Goal: Task Accomplishment & Management: Complete application form

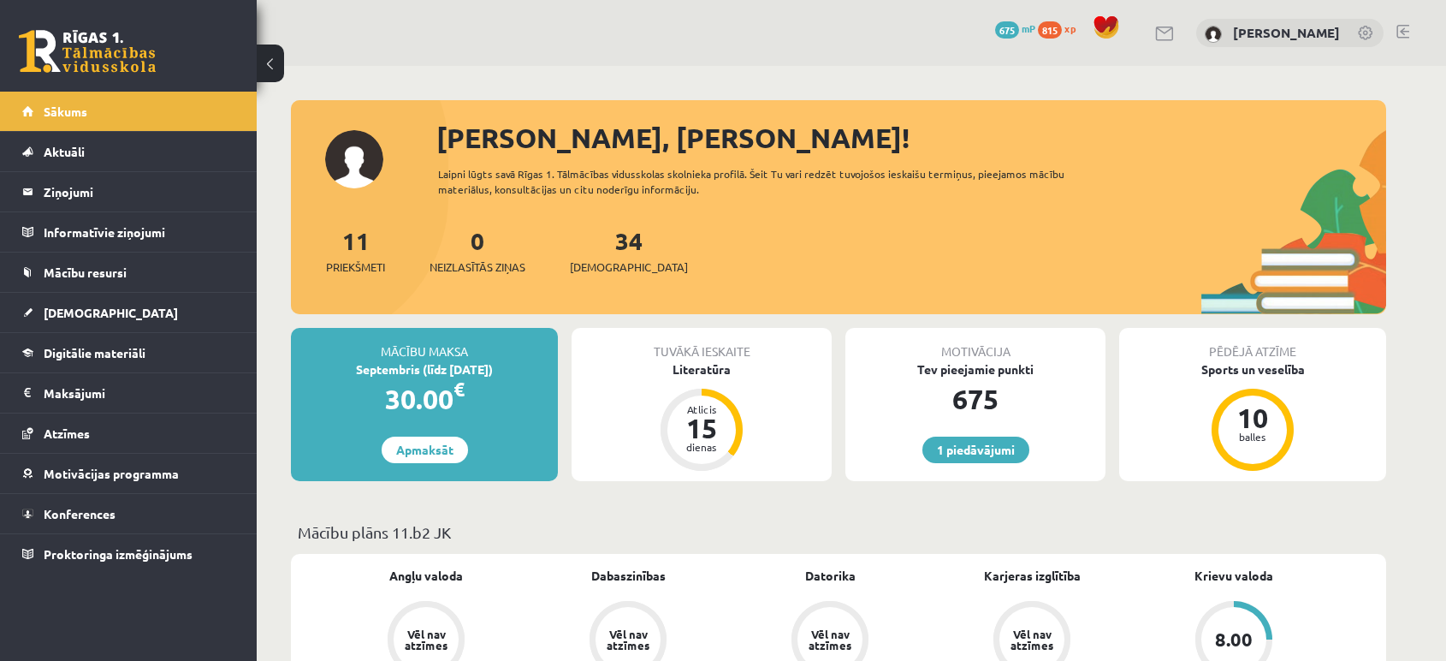
scroll to position [721, 0]
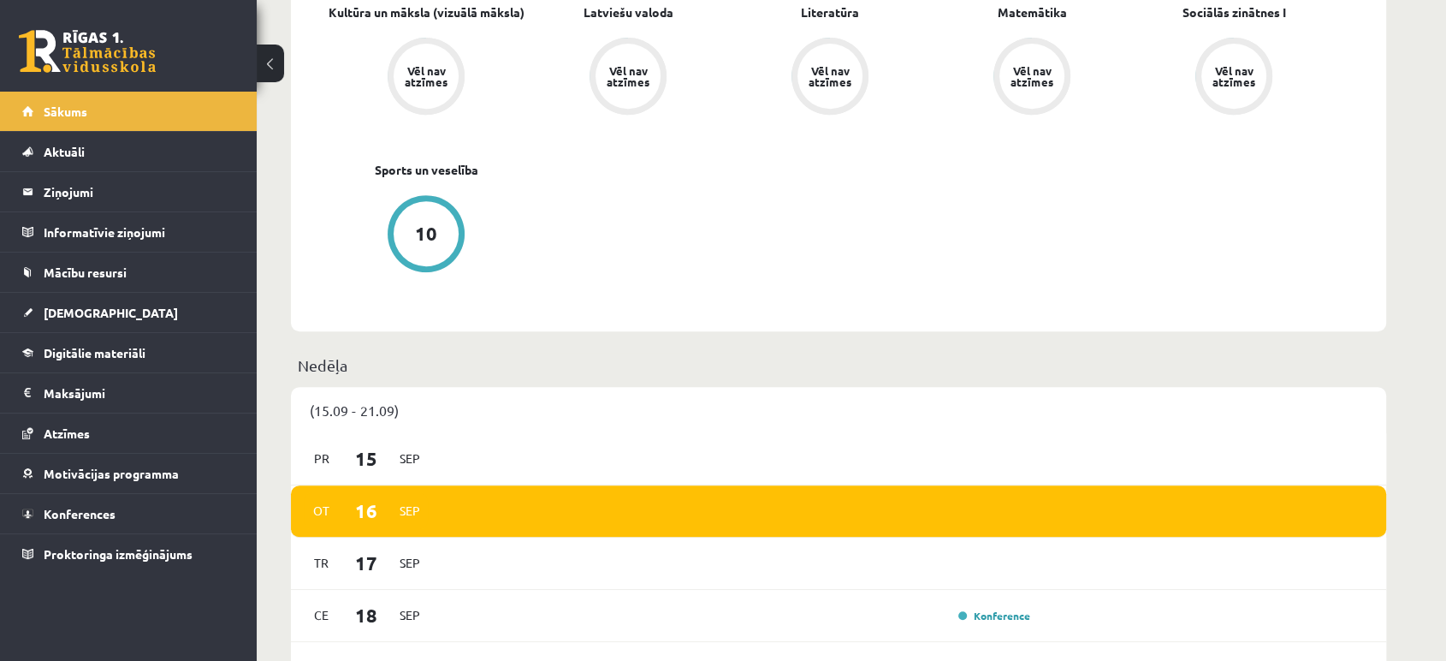
click at [135, 105] on link "Sākums" at bounding box center [128, 111] width 213 height 39
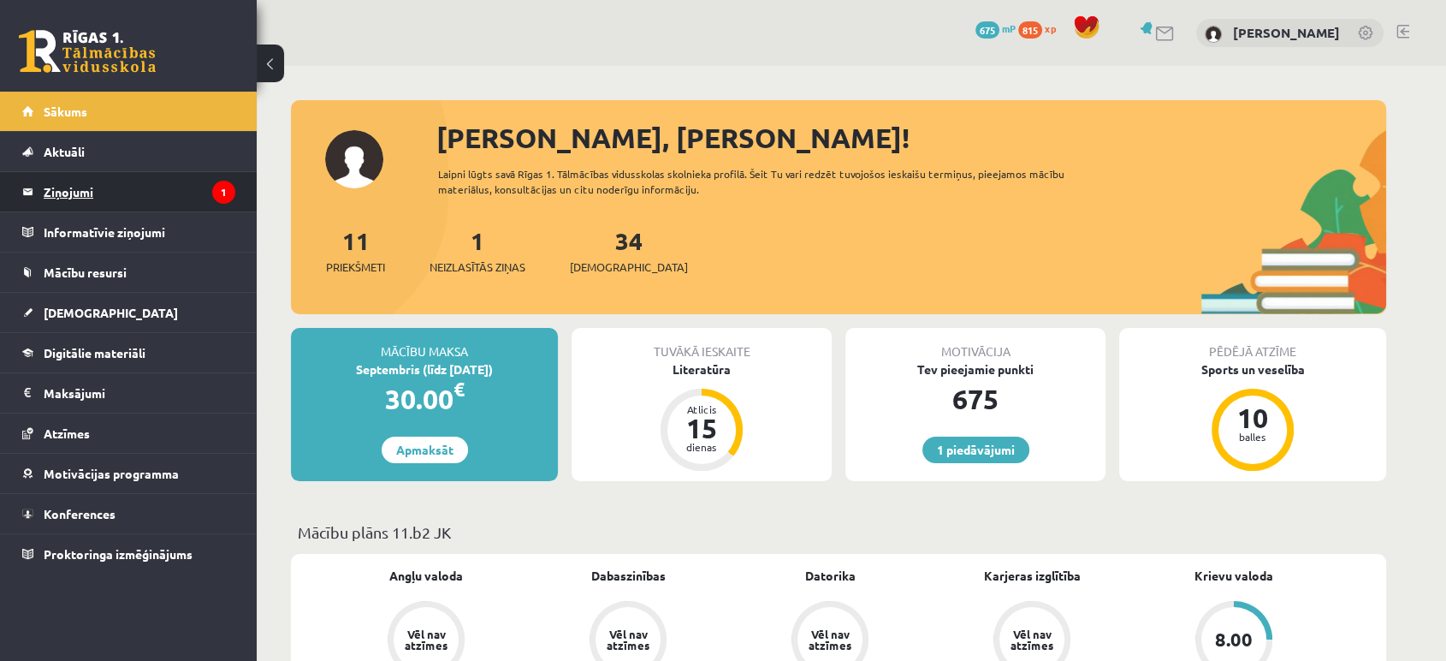
click at [127, 192] on legend "Ziņojumi 1" at bounding box center [140, 191] width 192 height 39
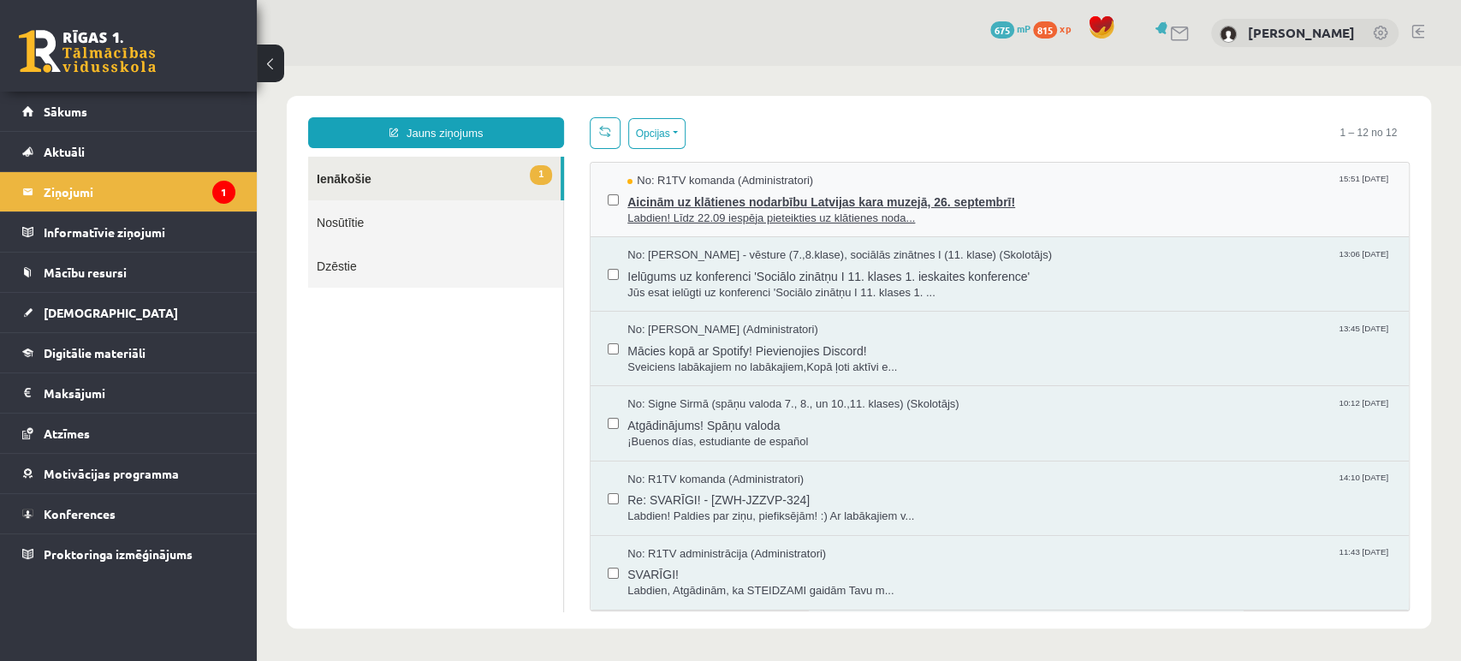
click at [654, 211] on span "Labdien! Līdz 22.09 iespēja pieteikties uz klātienes noda..." at bounding box center [1009, 219] width 764 height 16
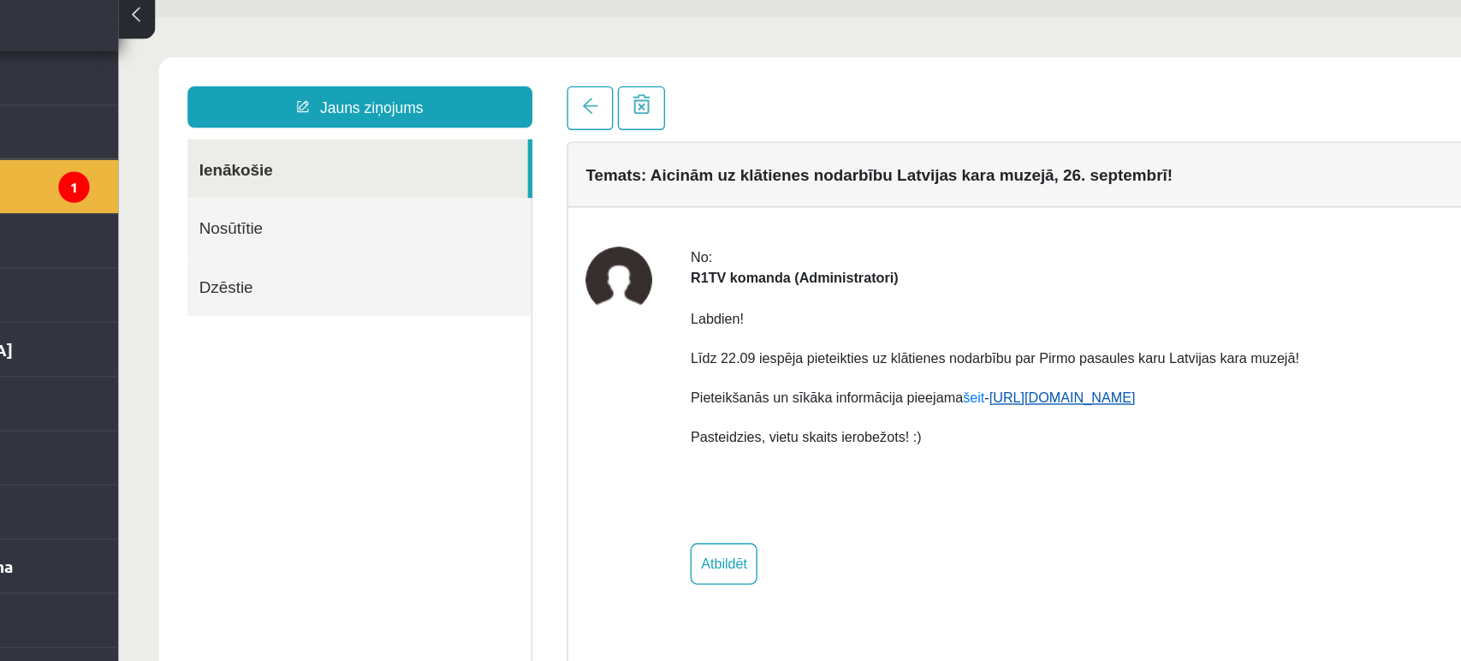
click at [787, 300] on link "https://eskola.r1tv.lv/campaign/35" at bounding box center [818, 299] width 109 height 12
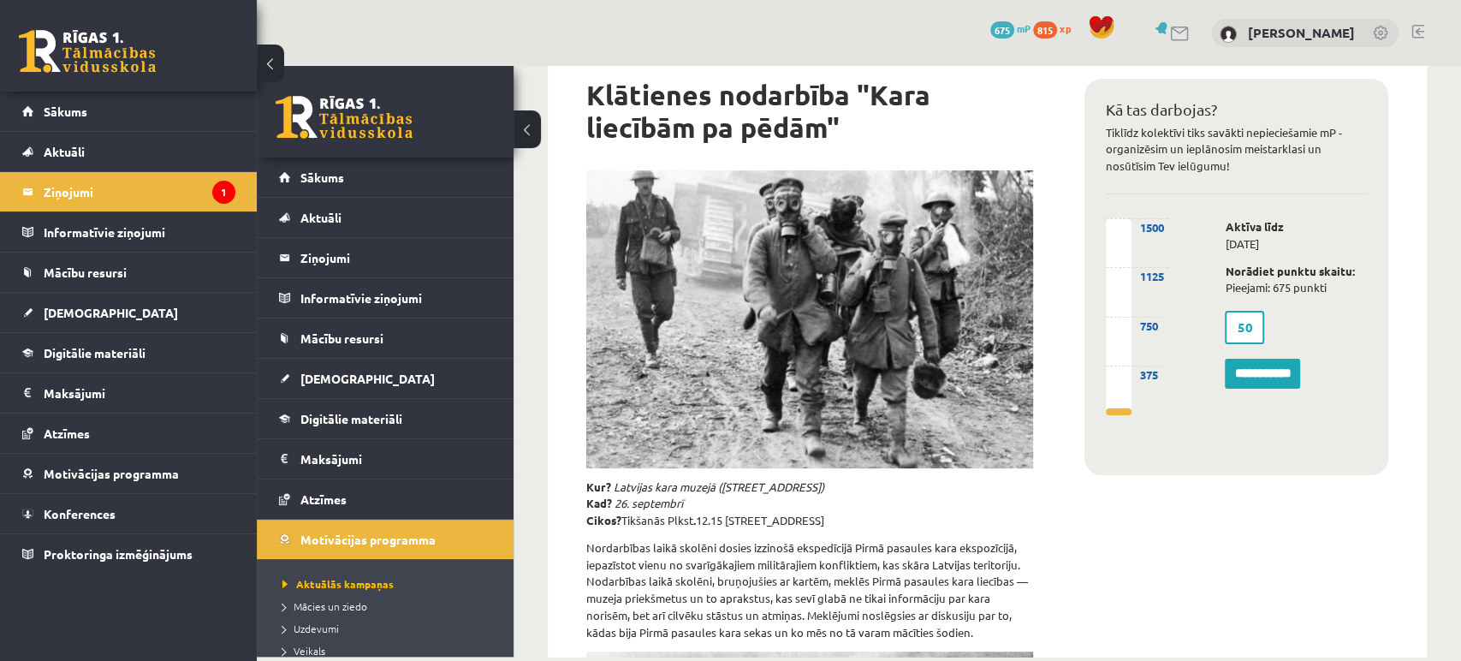
scroll to position [147, 0]
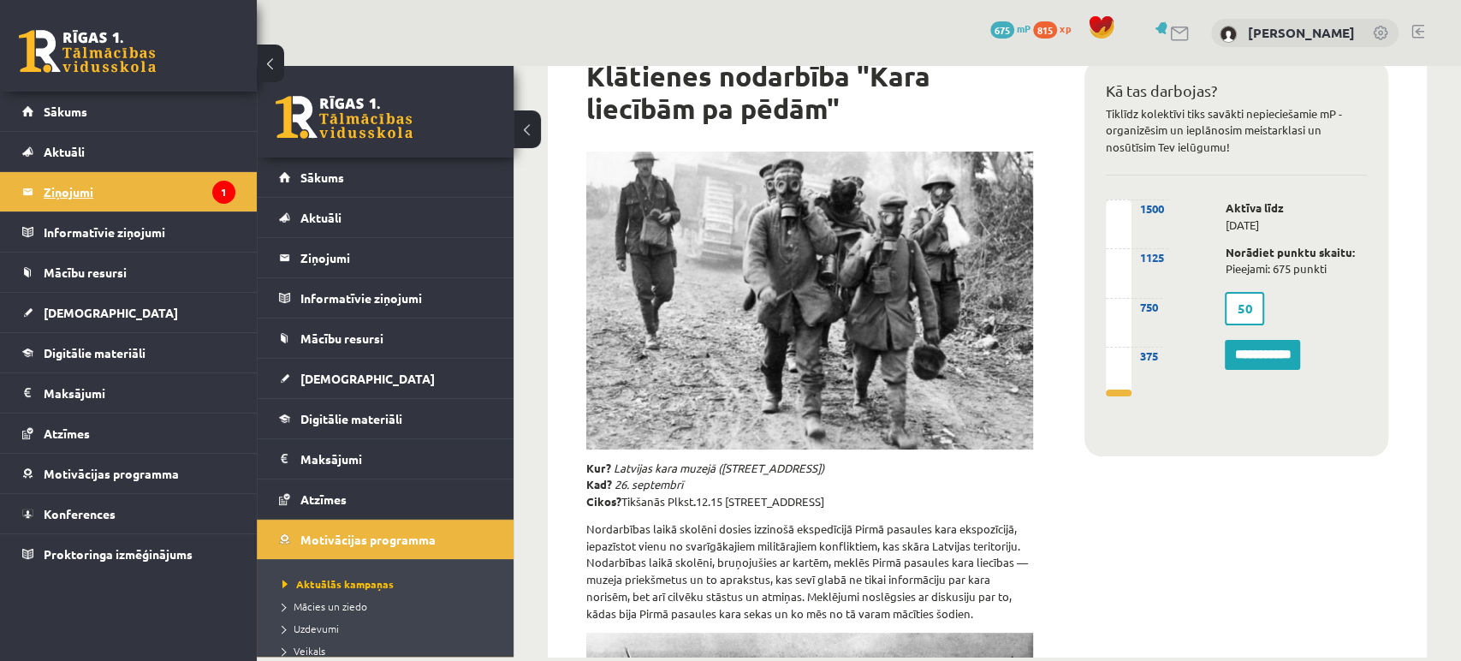
click at [157, 172] on legend "Ziņojumi 1" at bounding box center [140, 191] width 192 height 39
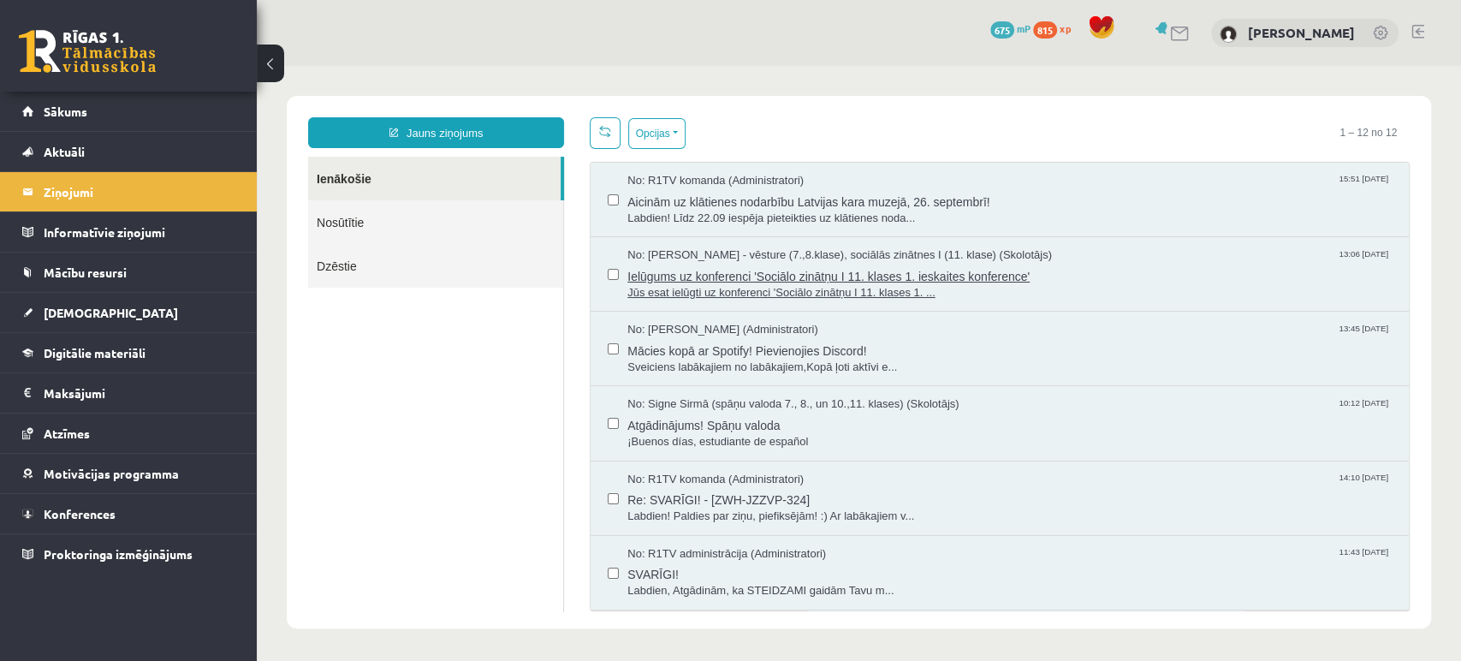
scroll to position [0, 0]
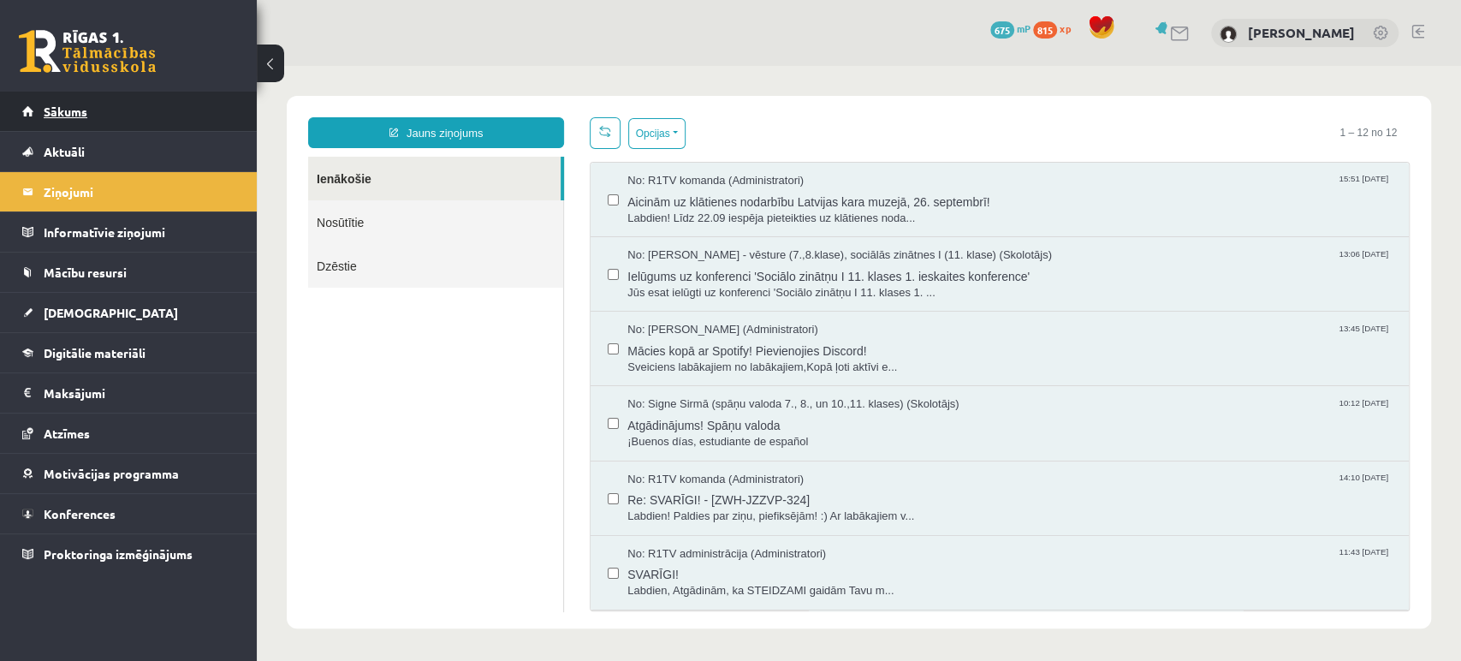
click at [56, 111] on span "Sākums" at bounding box center [66, 111] width 44 height 15
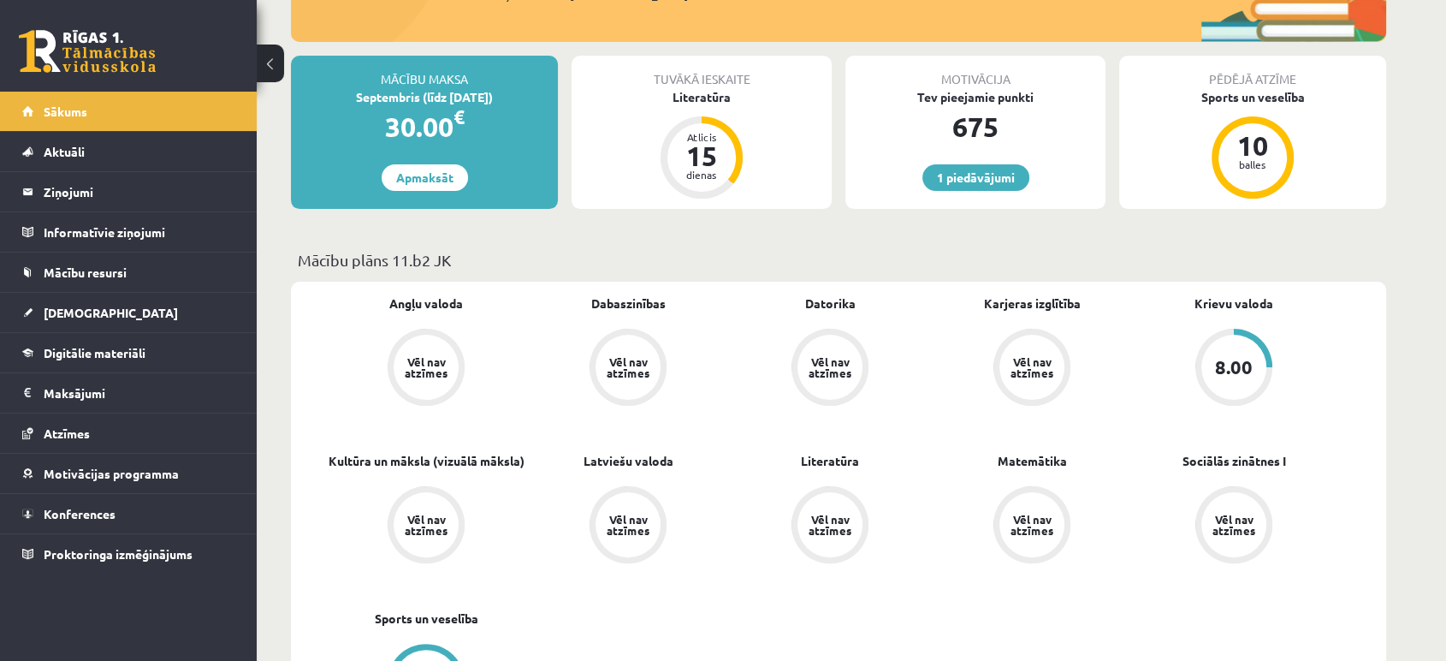
scroll to position [270, 0]
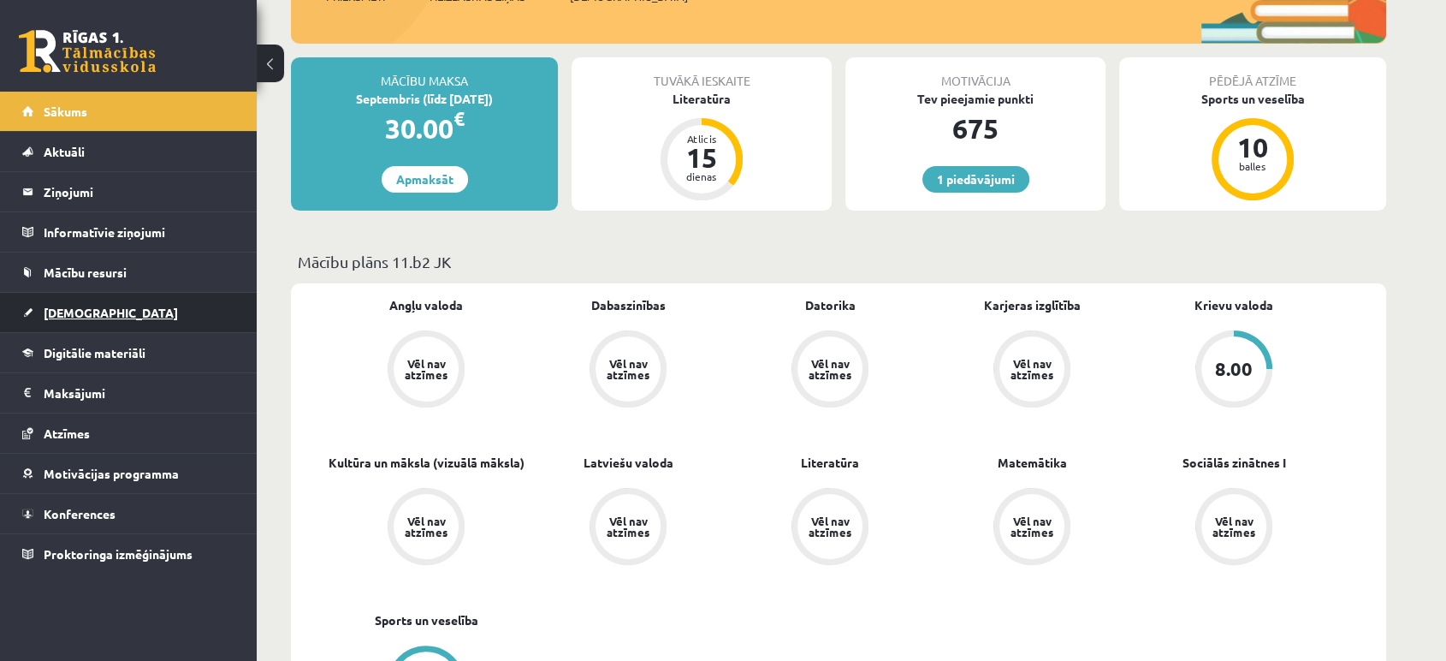
click at [88, 325] on link "[DEMOGRAPHIC_DATA]" at bounding box center [128, 312] width 213 height 39
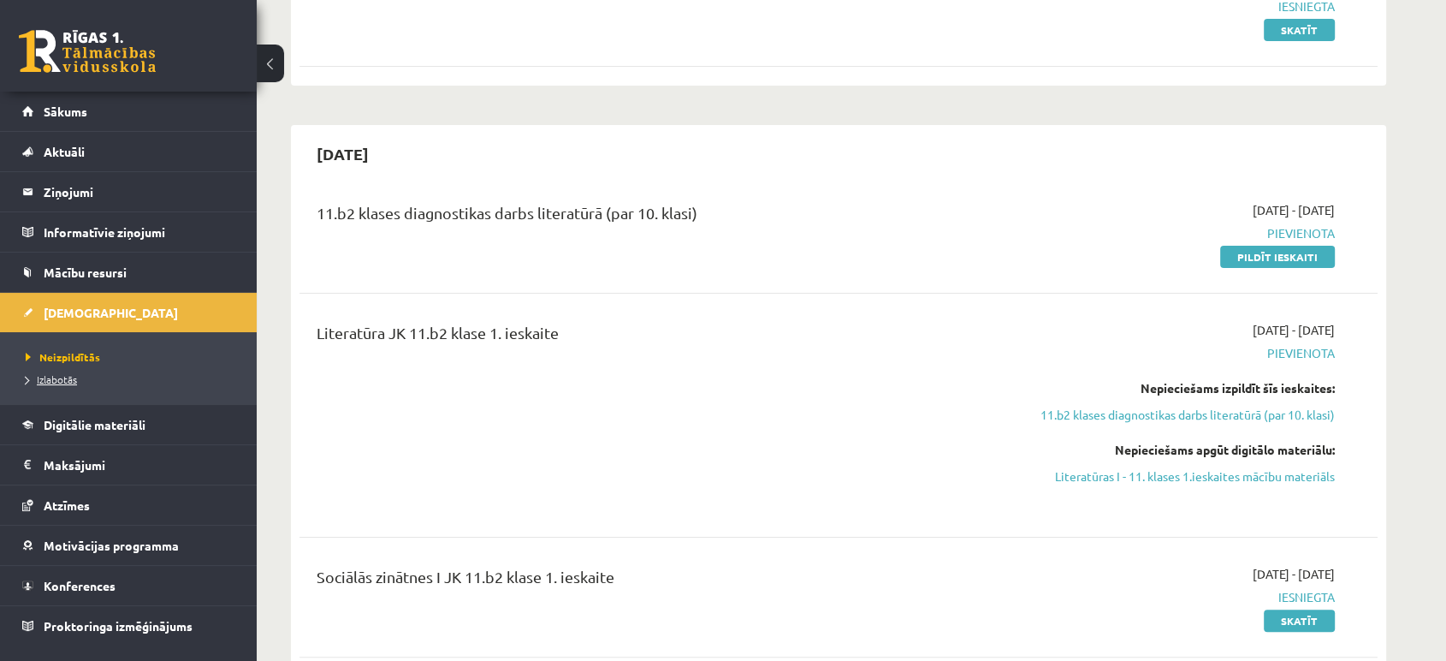
click at [62, 384] on span "Izlabotās" at bounding box center [51, 379] width 51 height 14
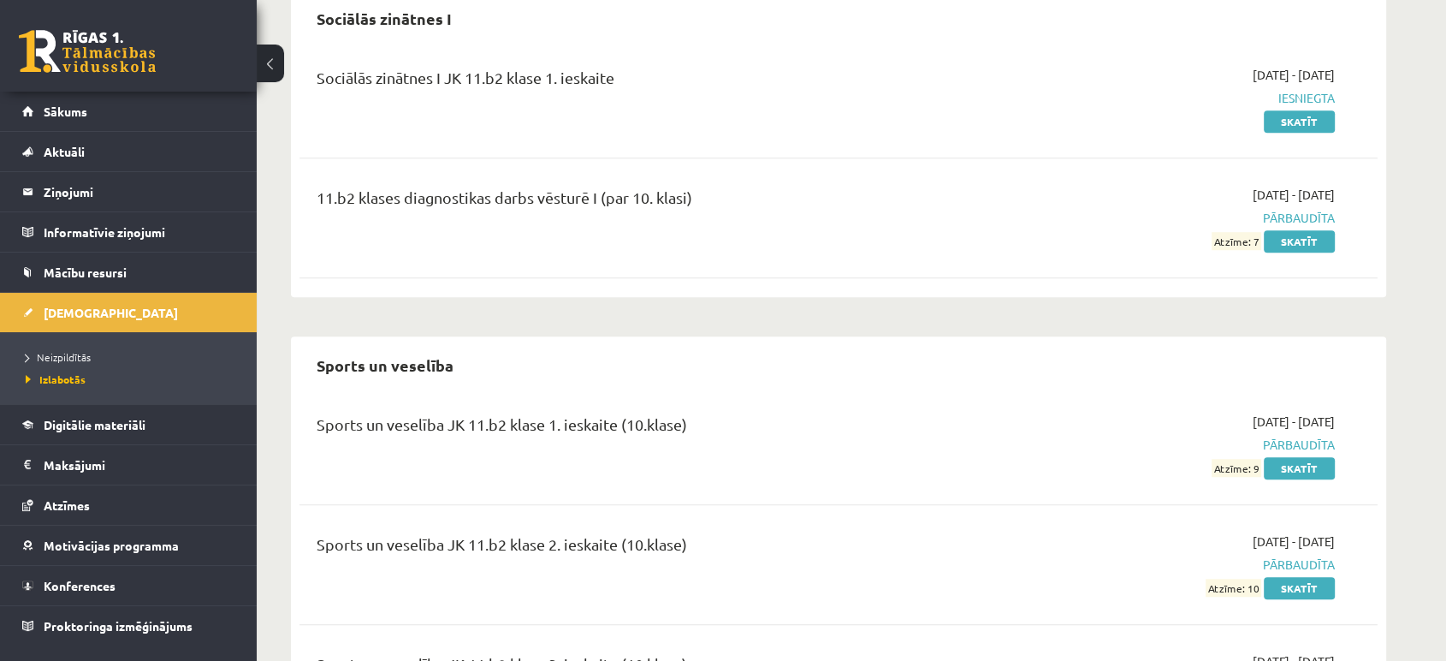
scroll to position [1713, 0]
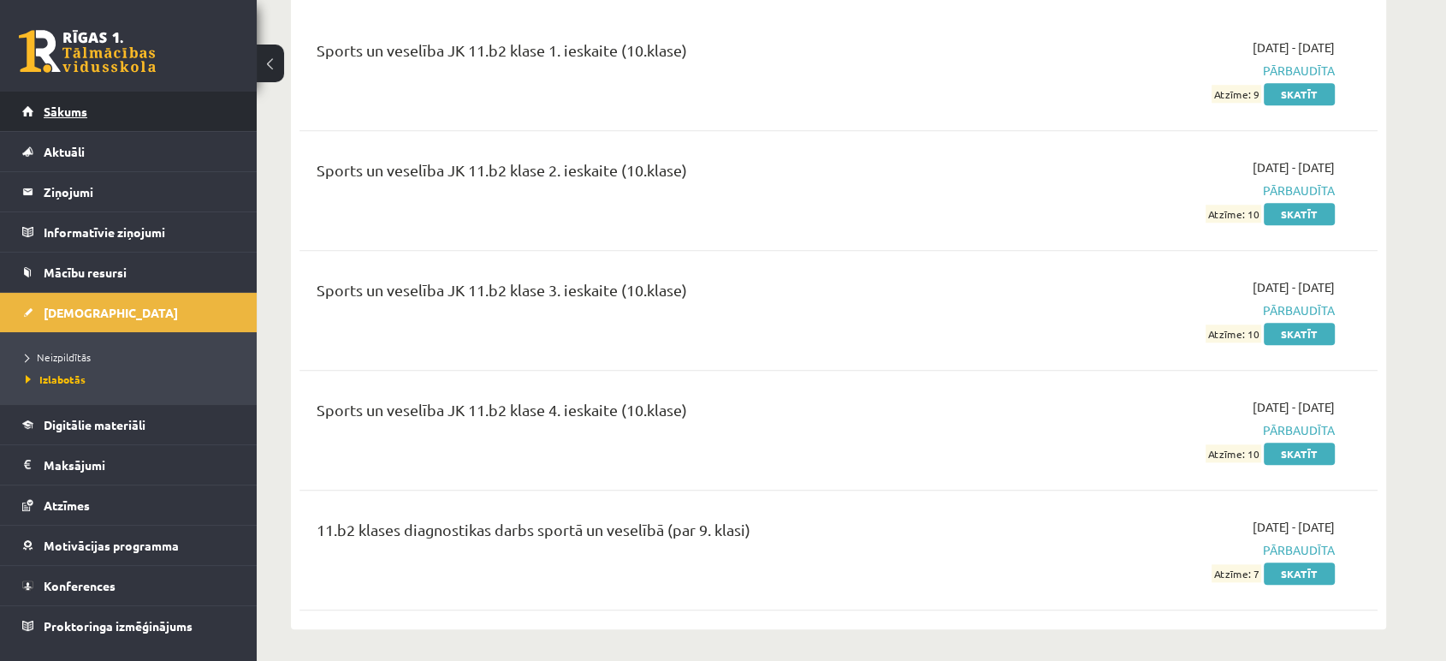
click at [82, 106] on span "Sākums" at bounding box center [66, 111] width 44 height 15
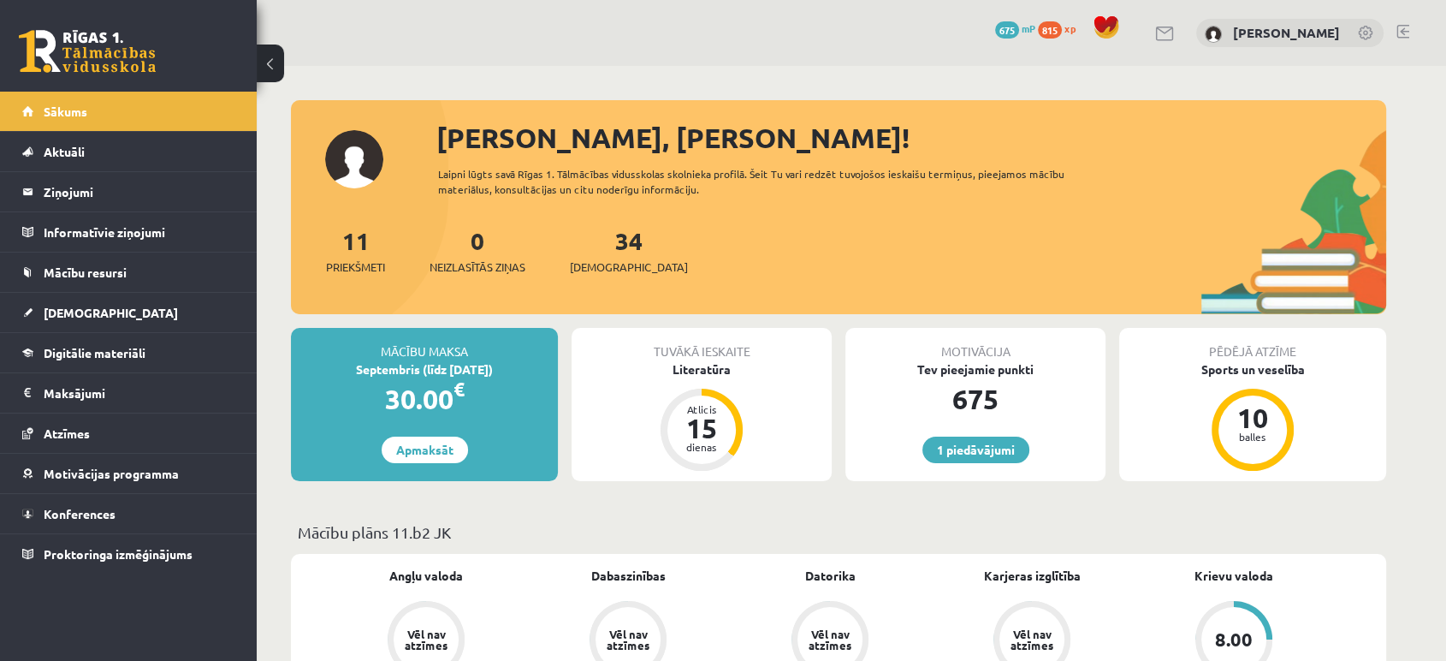
click at [68, 314] on span "[DEMOGRAPHIC_DATA]" at bounding box center [111, 312] width 134 height 15
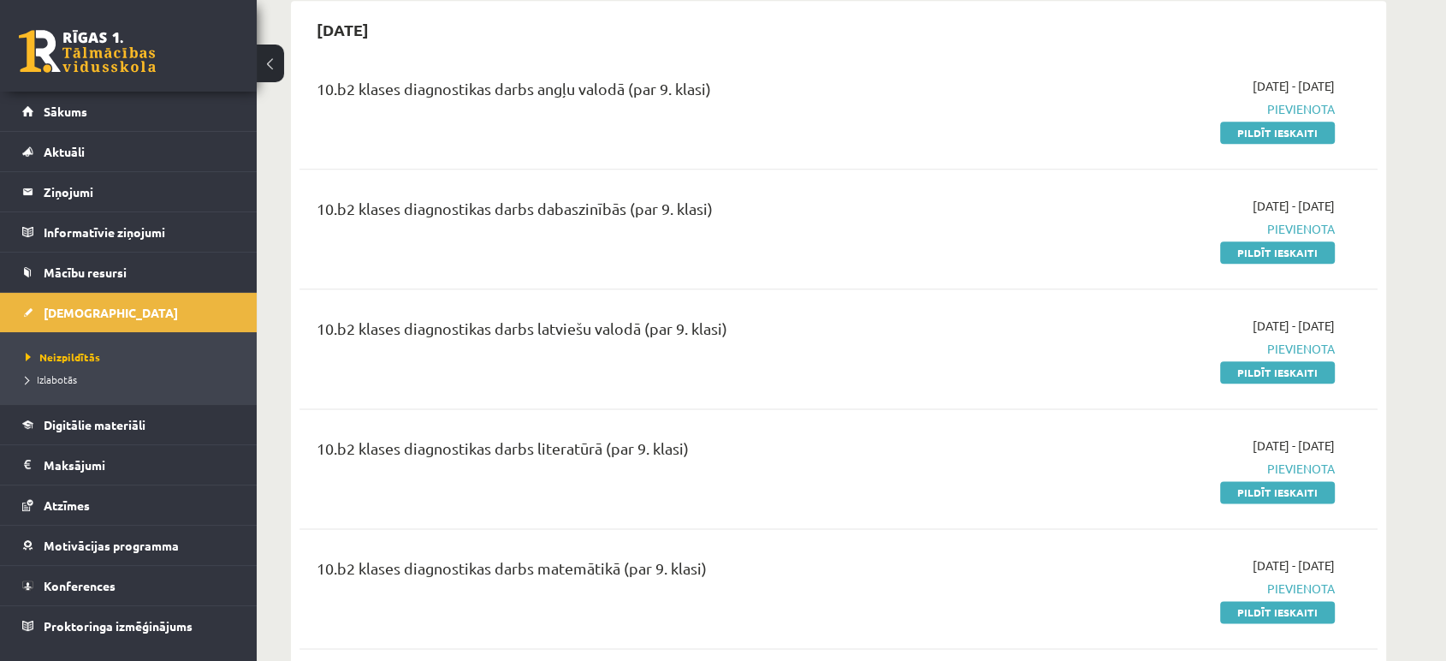
scroll to position [2058, 0]
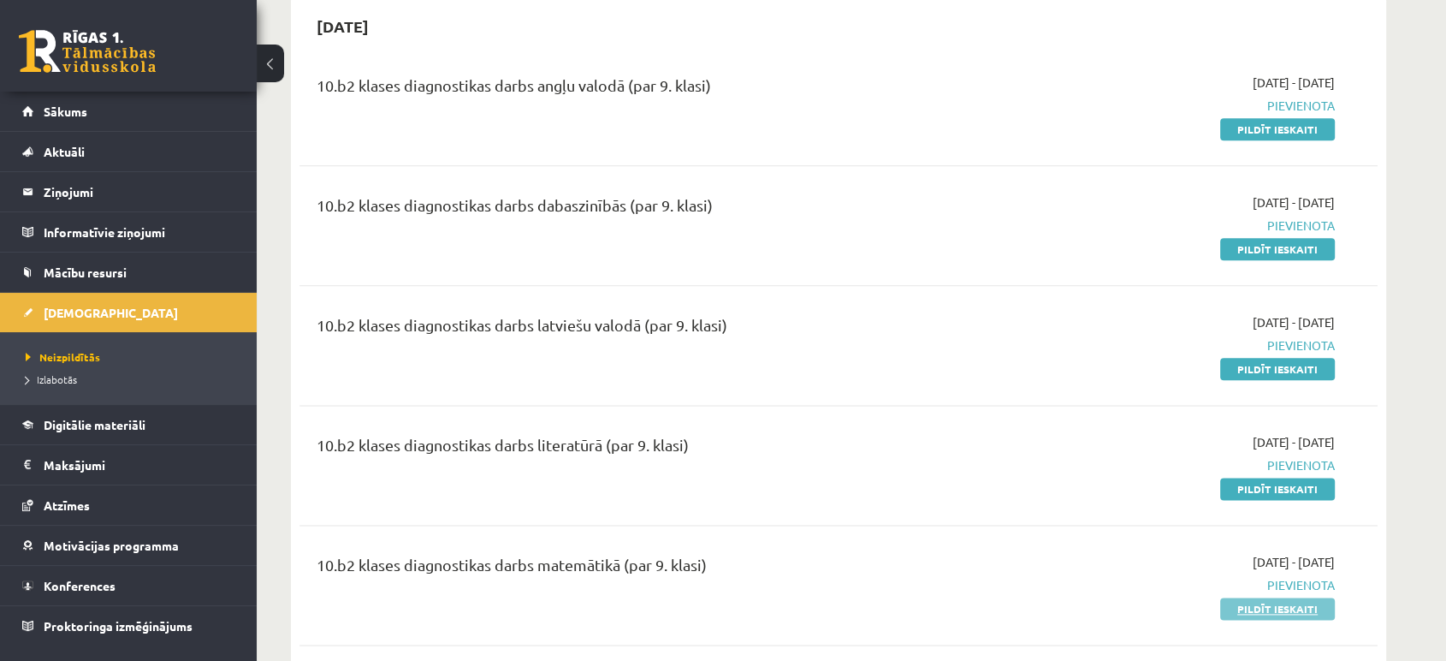
click at [1252, 612] on link "Pildīt ieskaiti" at bounding box center [1277, 608] width 115 height 22
click at [1243, 604] on link "Pildīt ieskaiti" at bounding box center [1277, 608] width 115 height 22
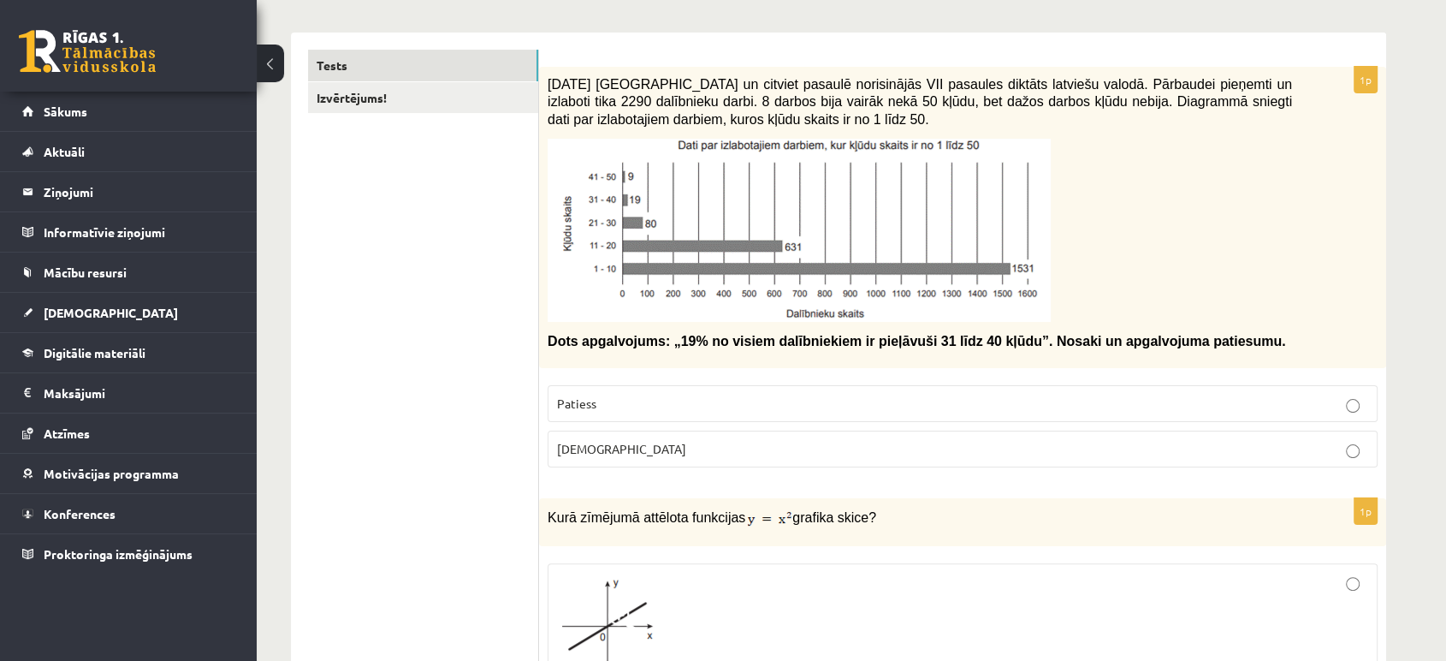
scroll to position [258, 0]
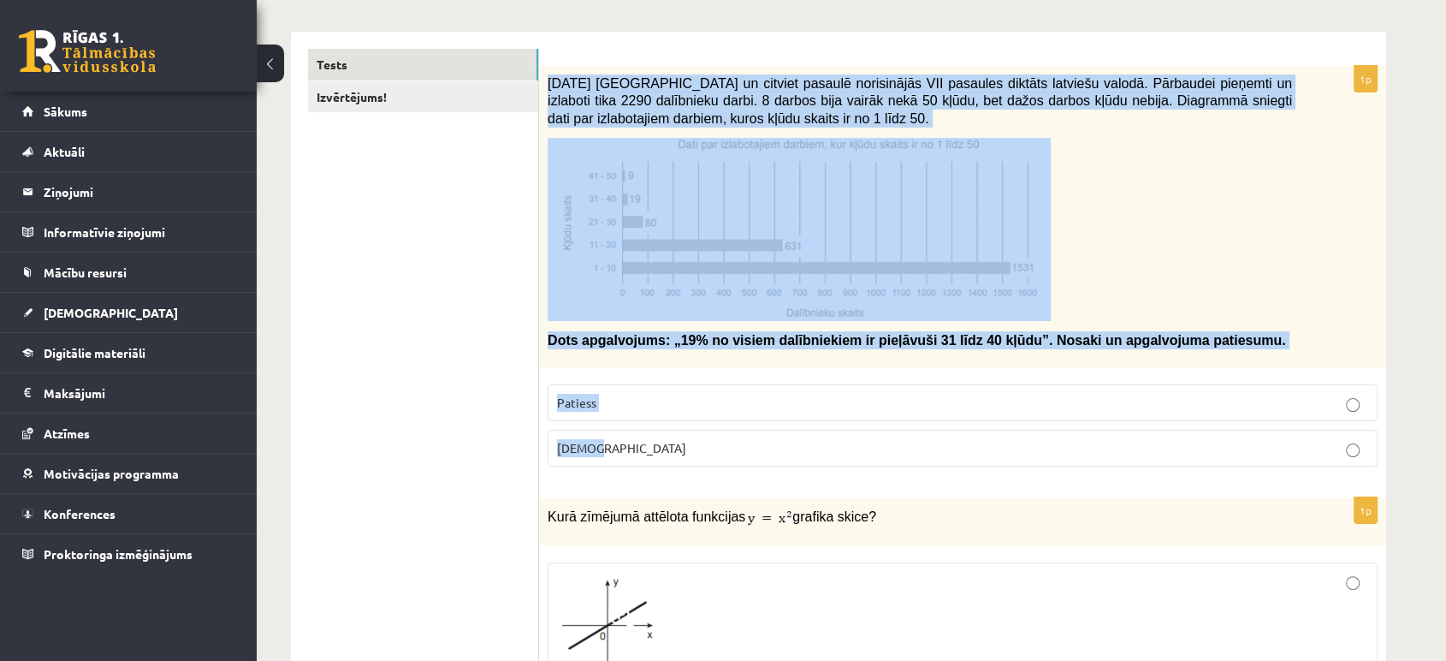
drag, startPoint x: 549, startPoint y: 80, endPoint x: 1030, endPoint y: 451, distance: 608.4
click at [1030, 451] on div "1p 2021. gada 27. novembrī Latvijā un citviet pasaulē norisinājās VII pasaules …" at bounding box center [962, 273] width 847 height 414
copy div "2021. gada 27. novembrī Latvijā un citviet pasaulē norisinājās VII pasaules dik…"
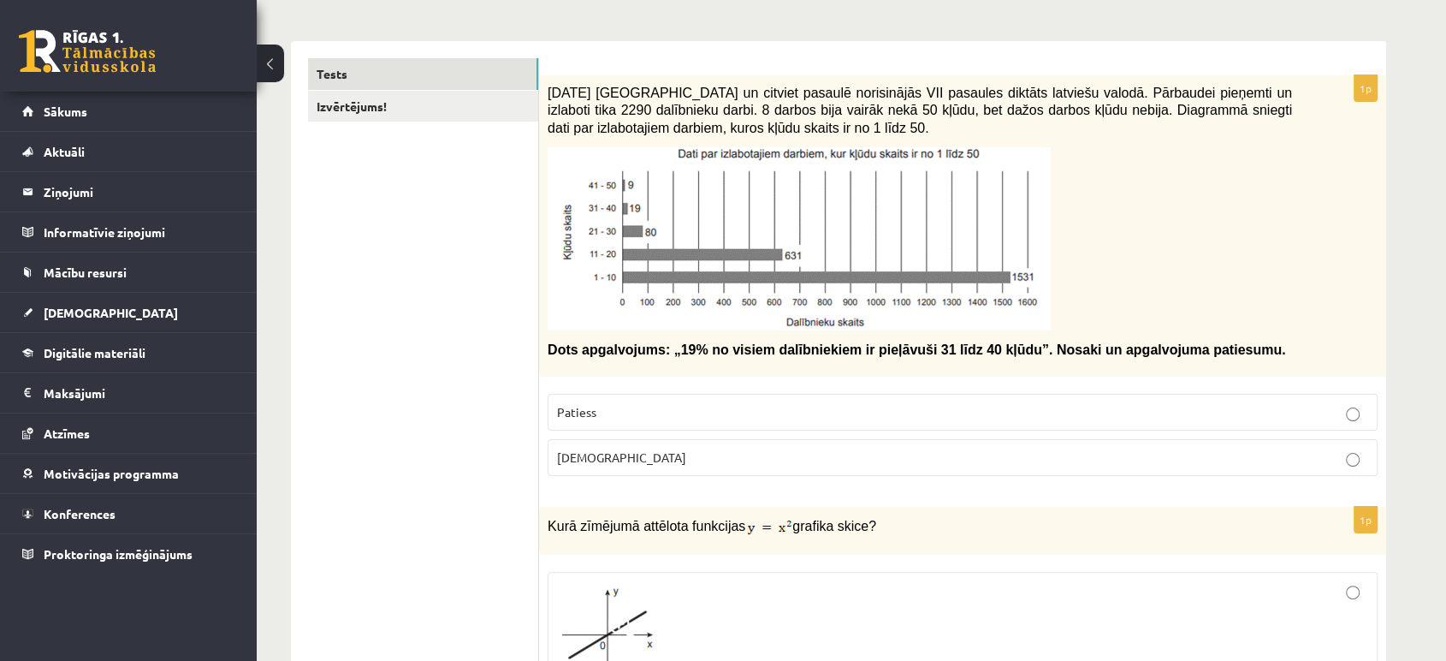
scroll to position [250, 0]
click at [438, 97] on link "Izvērtējums!" at bounding box center [423, 106] width 230 height 32
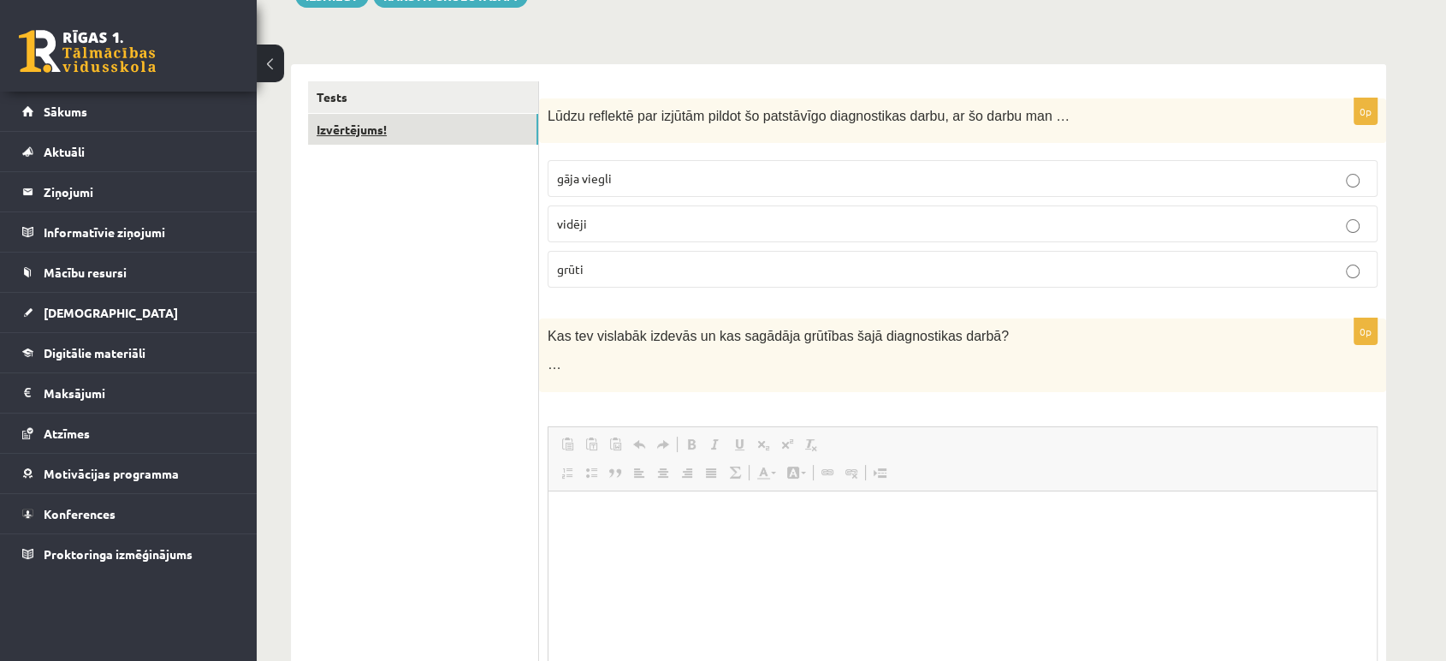
scroll to position [0, 0]
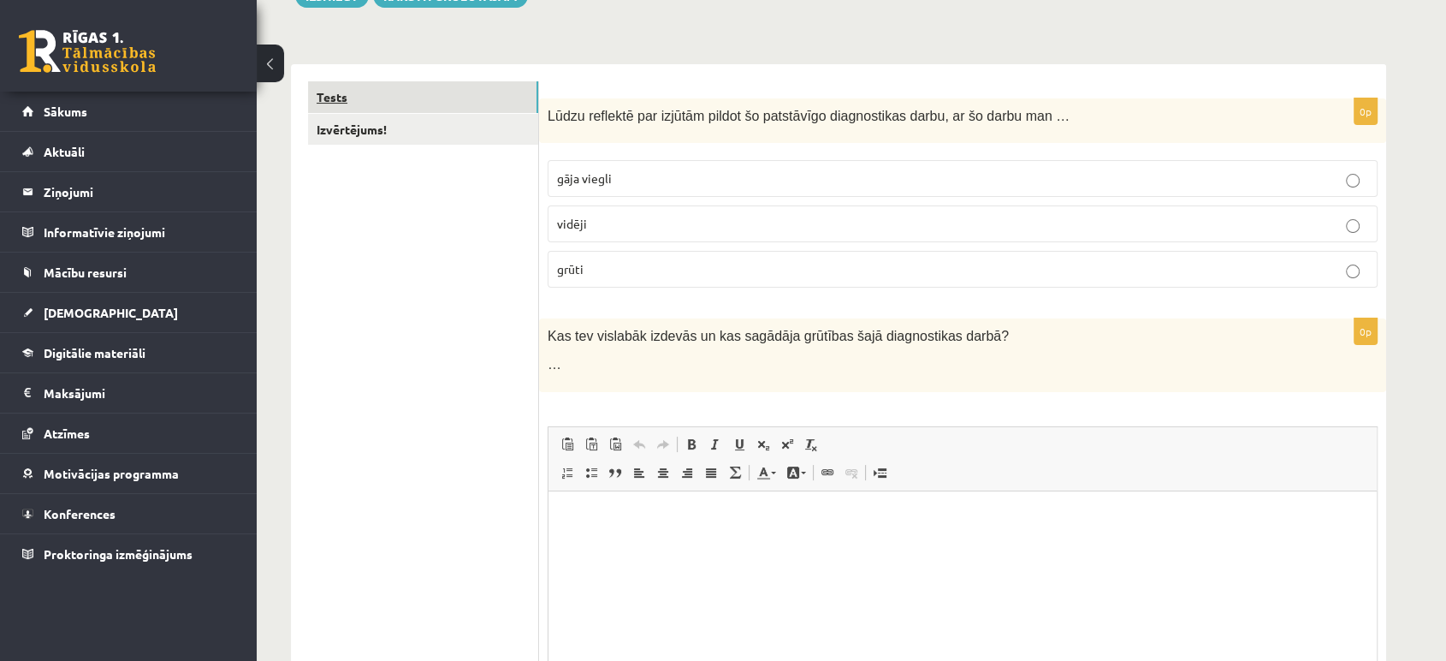
click at [427, 101] on link "Tests" at bounding box center [423, 97] width 230 height 32
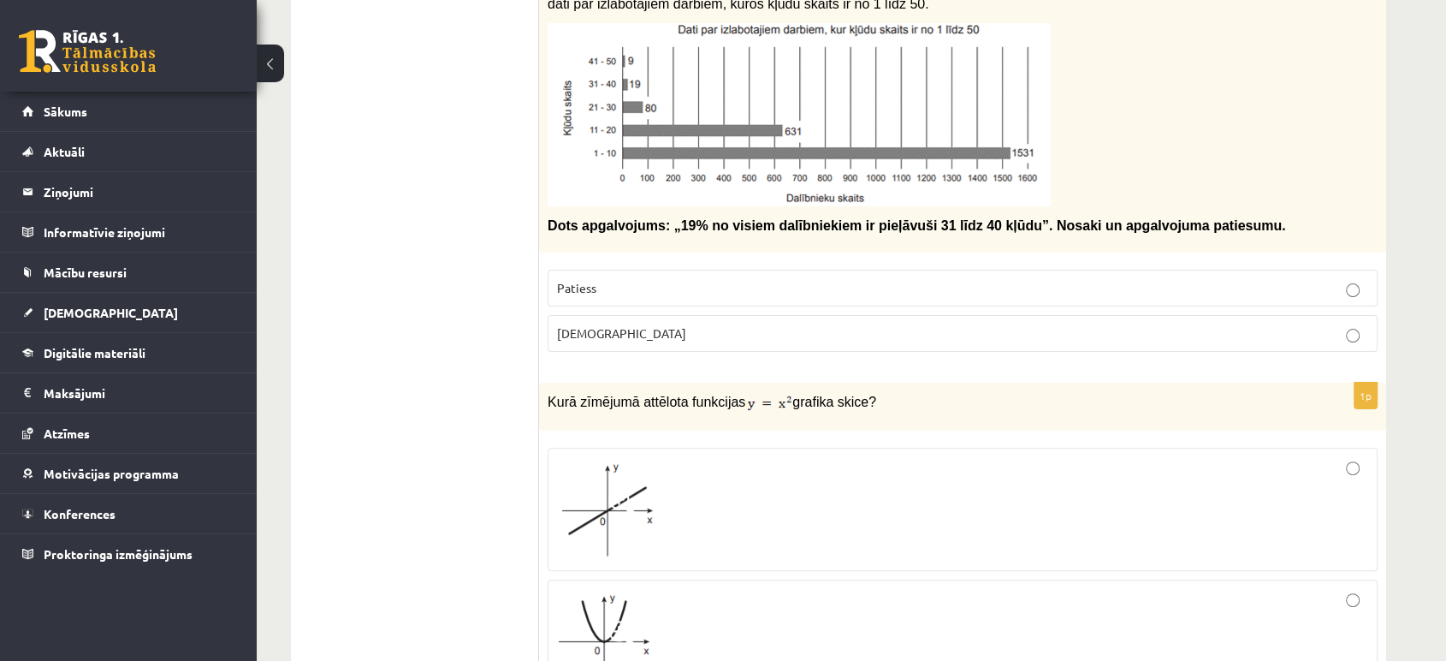
scroll to position [390, 0]
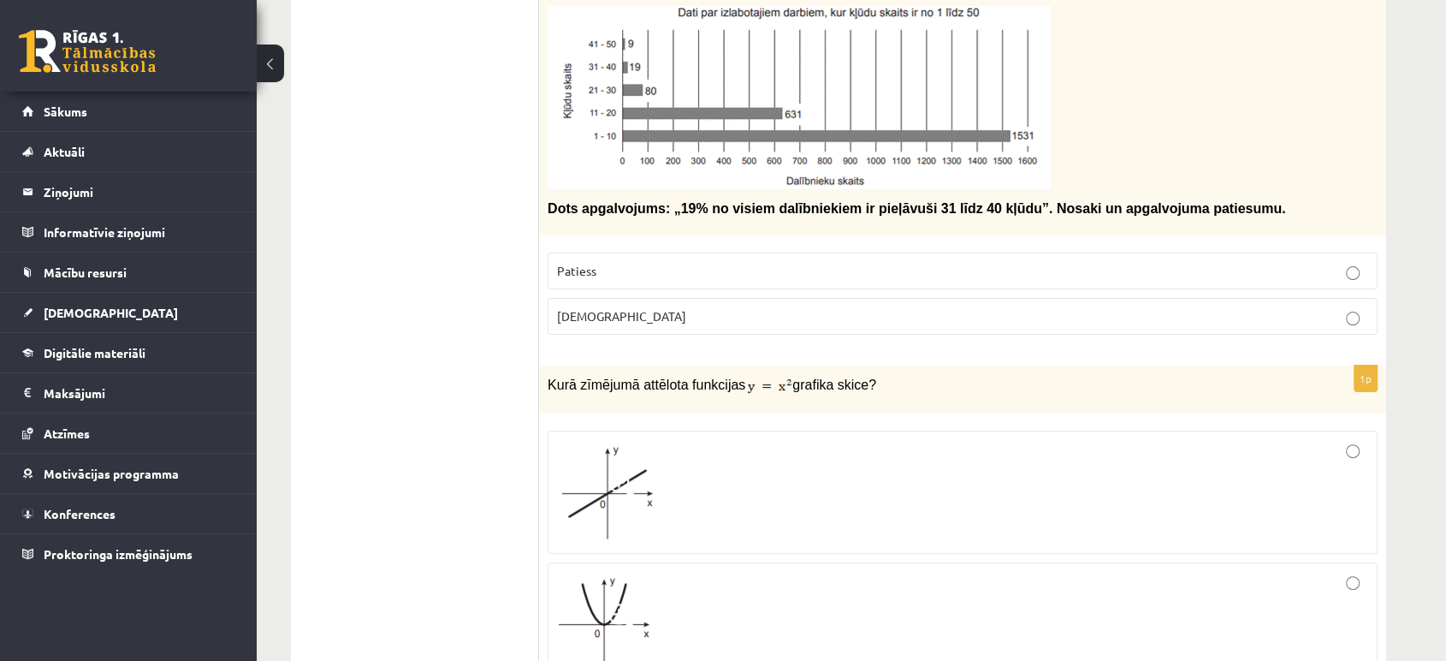
click at [573, 329] on label "Aplams" at bounding box center [963, 316] width 830 height 37
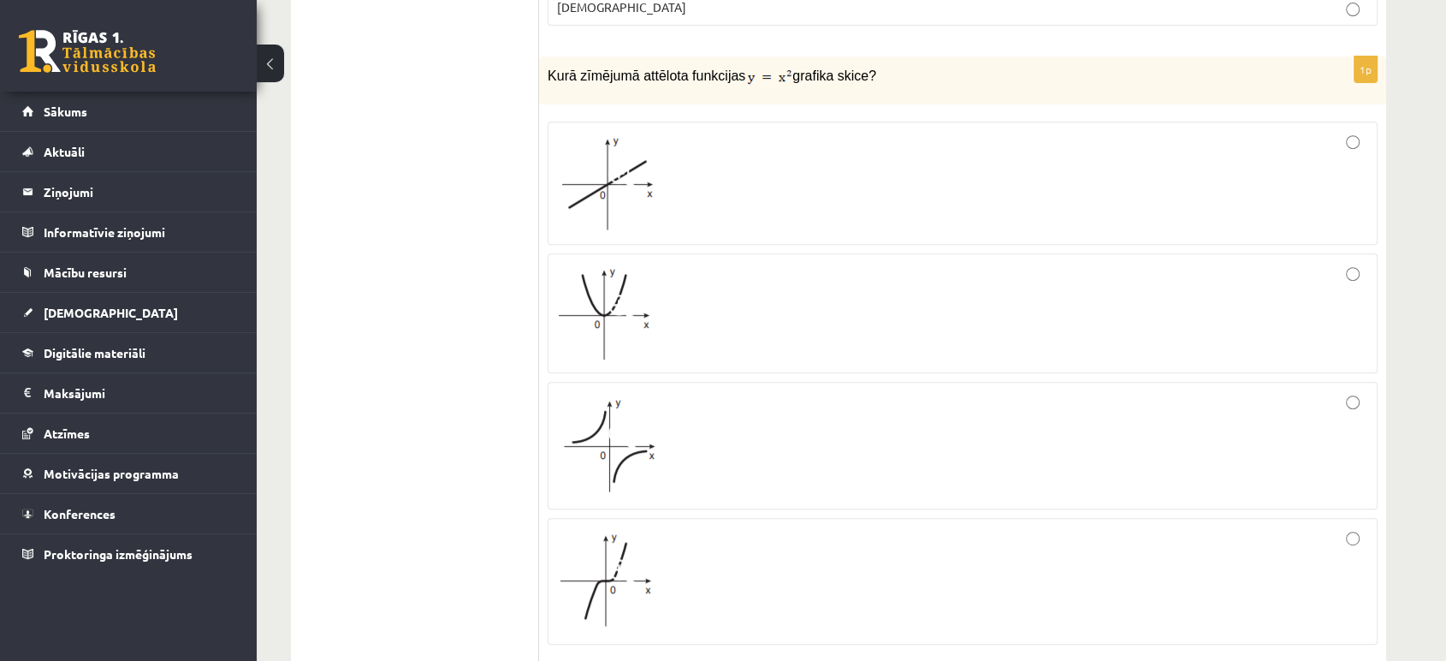
scroll to position [700, 0]
drag, startPoint x: 549, startPoint y: 77, endPoint x: 912, endPoint y: 65, distance: 363.1
click at [912, 65] on p "Kurā zīmējumā attēlota funkcijas grafika skice?" at bounding box center [920, 74] width 745 height 21
copy p "Kurā zīmējumā attēlota funkcijas grafika skice?"
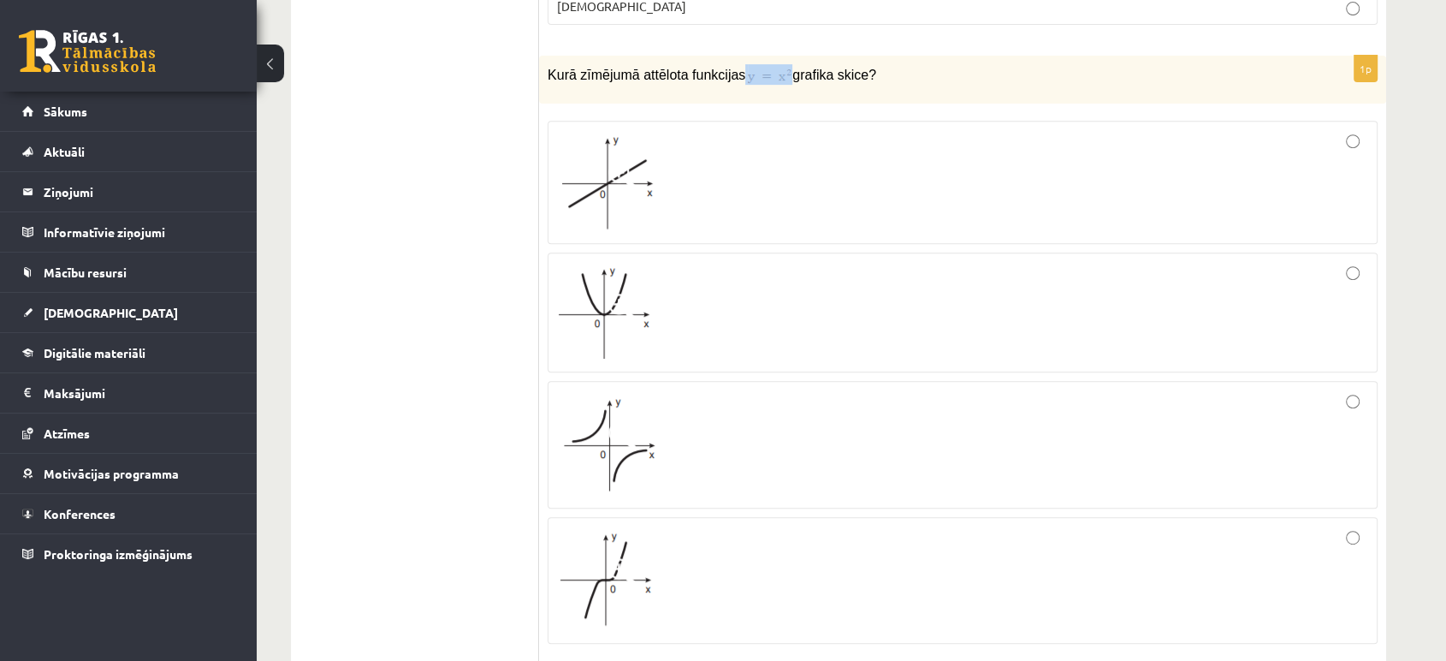
drag, startPoint x: 728, startPoint y: 74, endPoint x: 773, endPoint y: 77, distance: 44.6
click at [773, 77] on p "Kurā zīmējumā attēlota funkcijas grafika skice?" at bounding box center [920, 74] width 745 height 21
copy p
click at [652, 116] on fieldset at bounding box center [963, 380] width 830 height 537
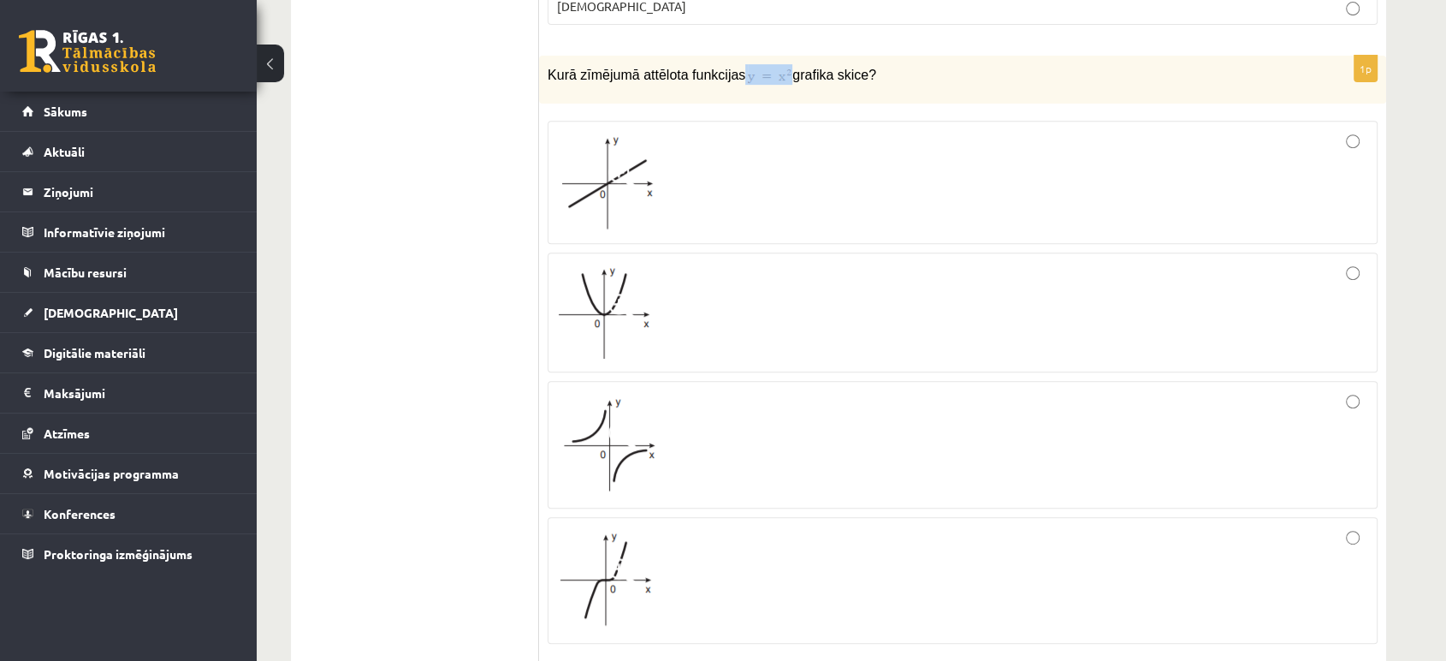
drag, startPoint x: 732, startPoint y: 74, endPoint x: 770, endPoint y: 74, distance: 38.5
click at [770, 74] on p "Kurā zīmējumā attēlota funkcijas grafika skice?" at bounding box center [920, 74] width 745 height 21
copy p
click at [623, 315] on span at bounding box center [622, 307] width 27 height 27
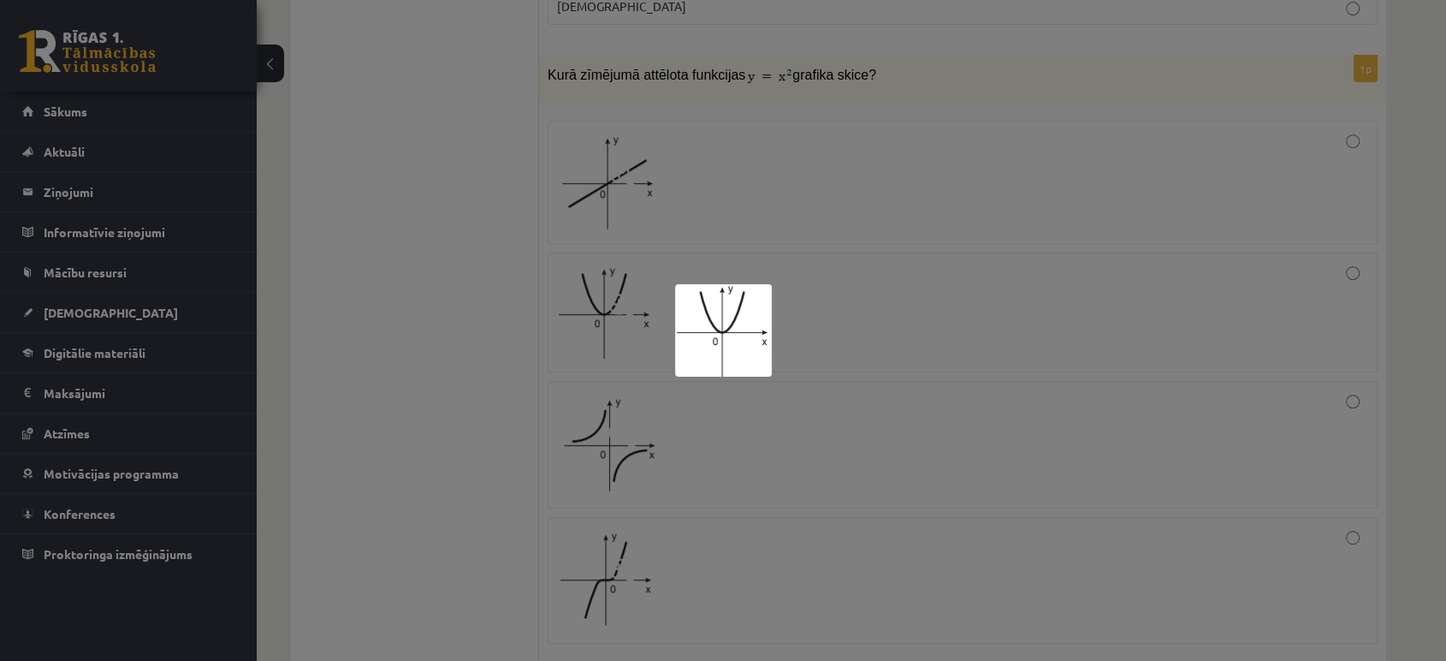
click at [811, 302] on div at bounding box center [723, 330] width 1446 height 661
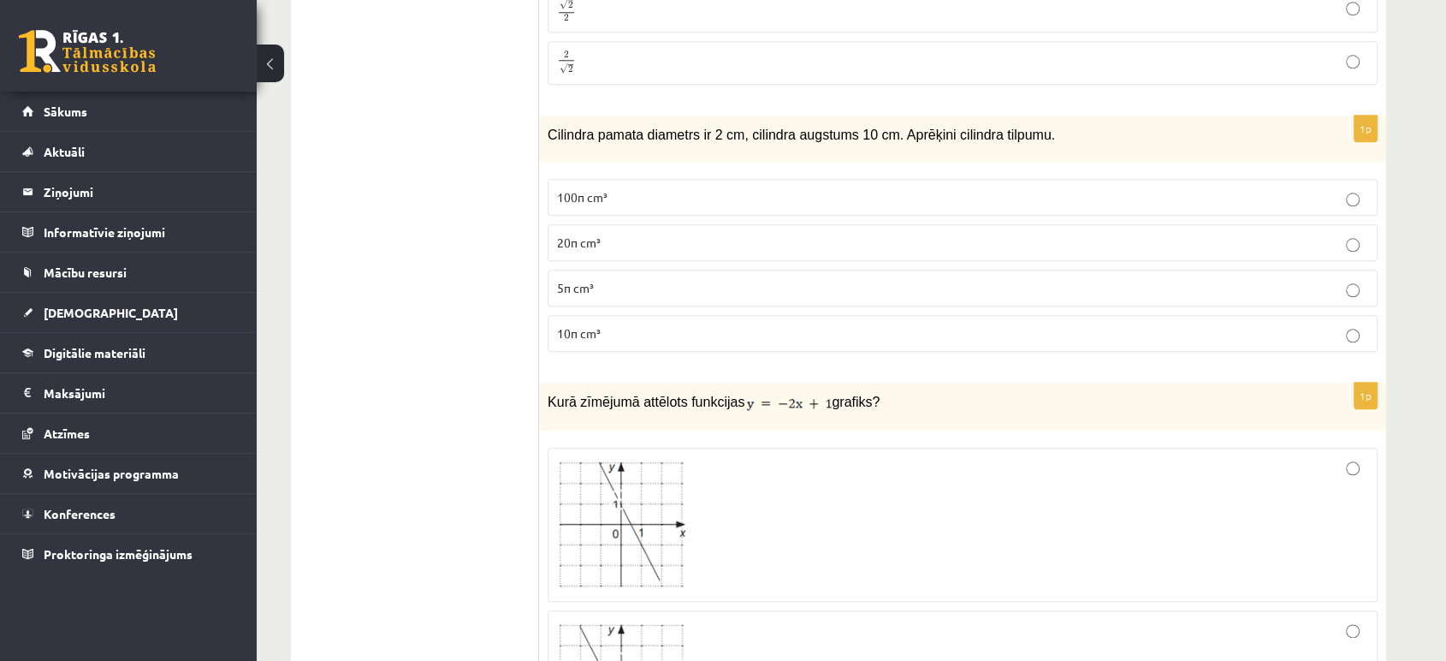
scroll to position [1830, 0]
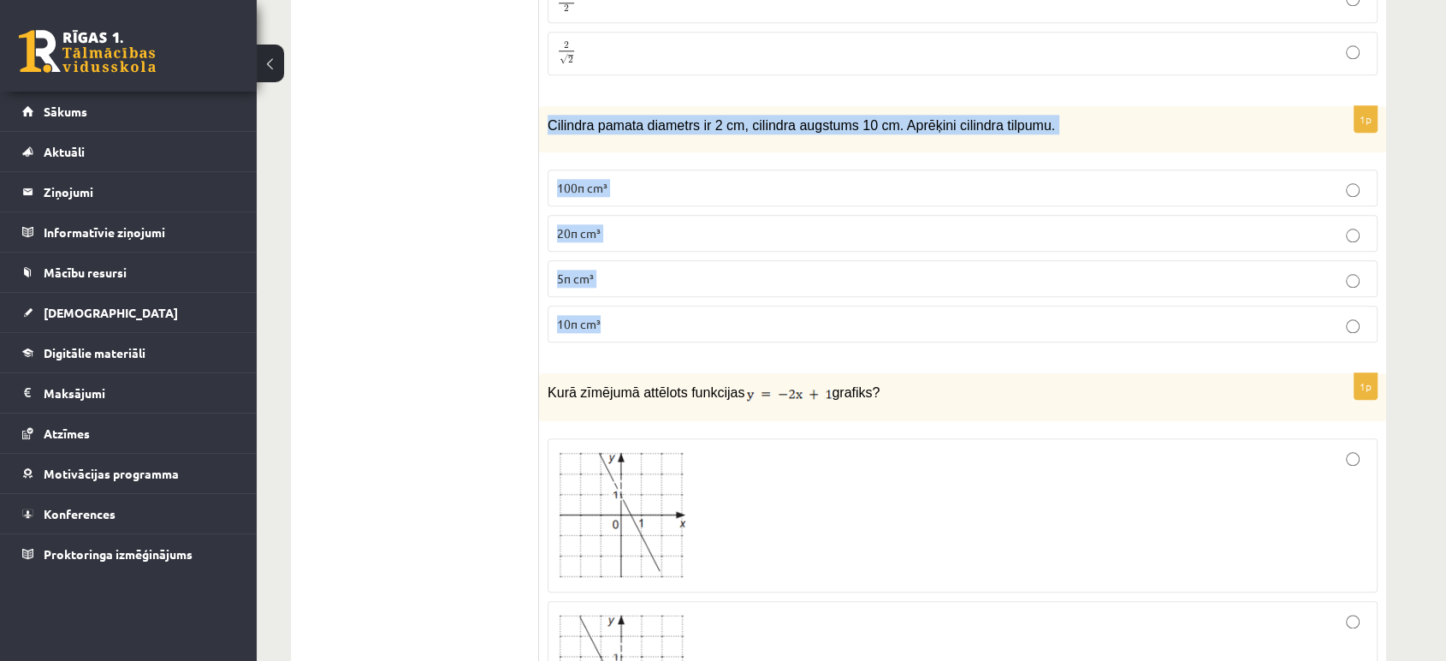
drag, startPoint x: 548, startPoint y: 121, endPoint x: 657, endPoint y: 324, distance: 230.5
click at [657, 324] on div "1p Cilindra pamata diametrs ir 2 cm, cilindra augstums 10 cm. Aprēķini cilindra…" at bounding box center [962, 231] width 847 height 251
copy div "Cilindra pamata diametrs ir 2 cm, cilindra augstums 10 cm. Aprēķini cilindra ti…"
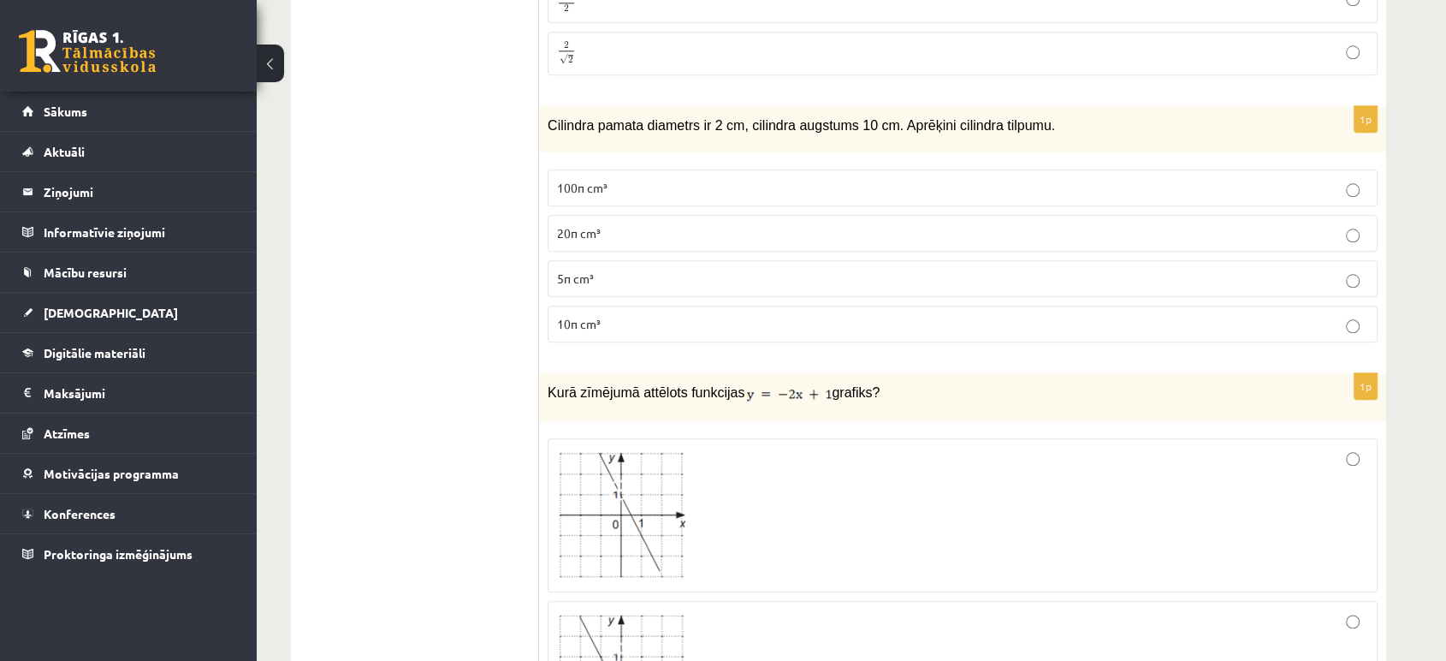
click at [605, 325] on p "10π cm³" at bounding box center [962, 324] width 811 height 18
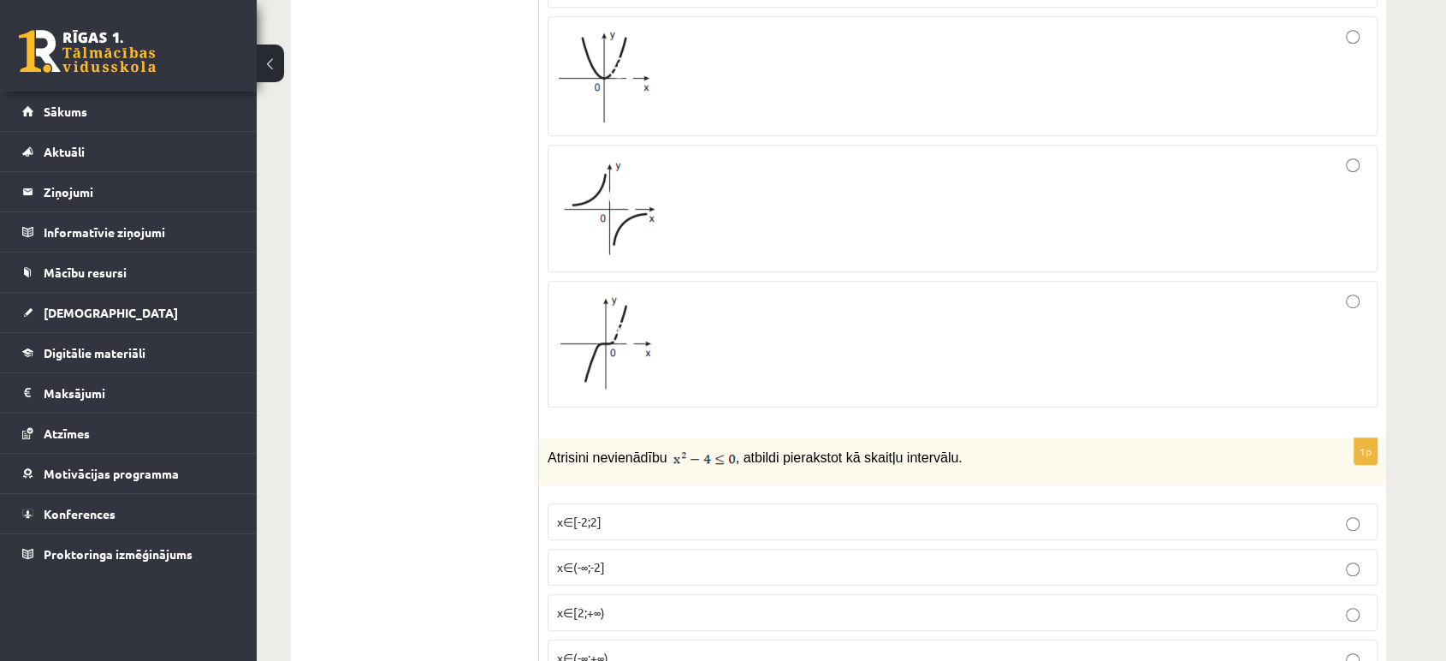
scroll to position [1226, 0]
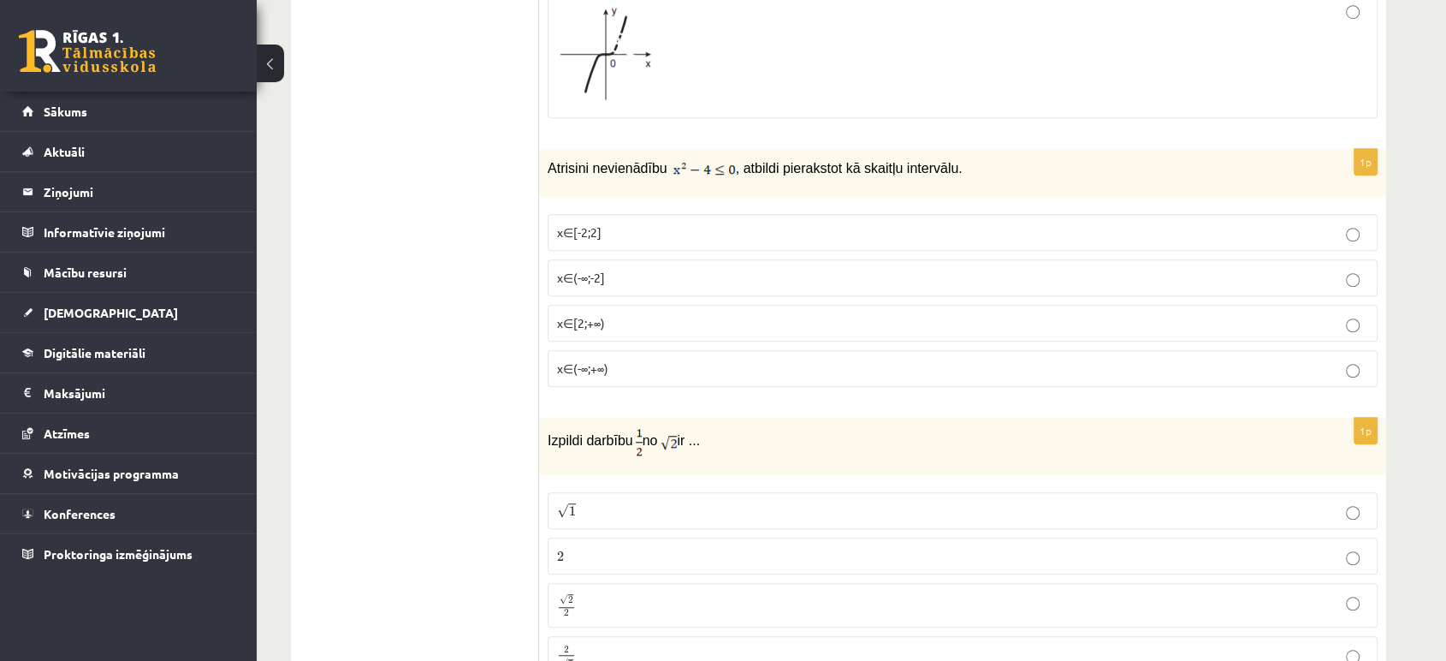
click at [620, 231] on p "x∈[-2;2]" at bounding box center [962, 232] width 811 height 18
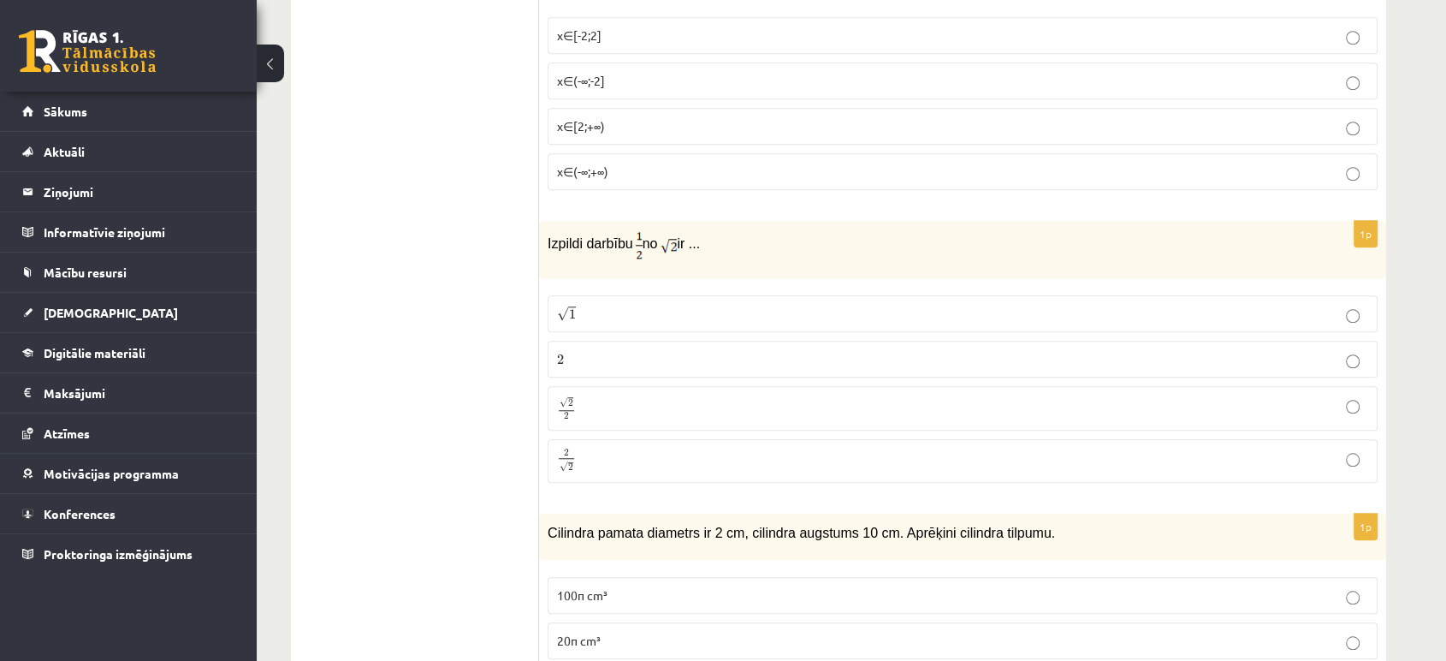
scroll to position [1434, 0]
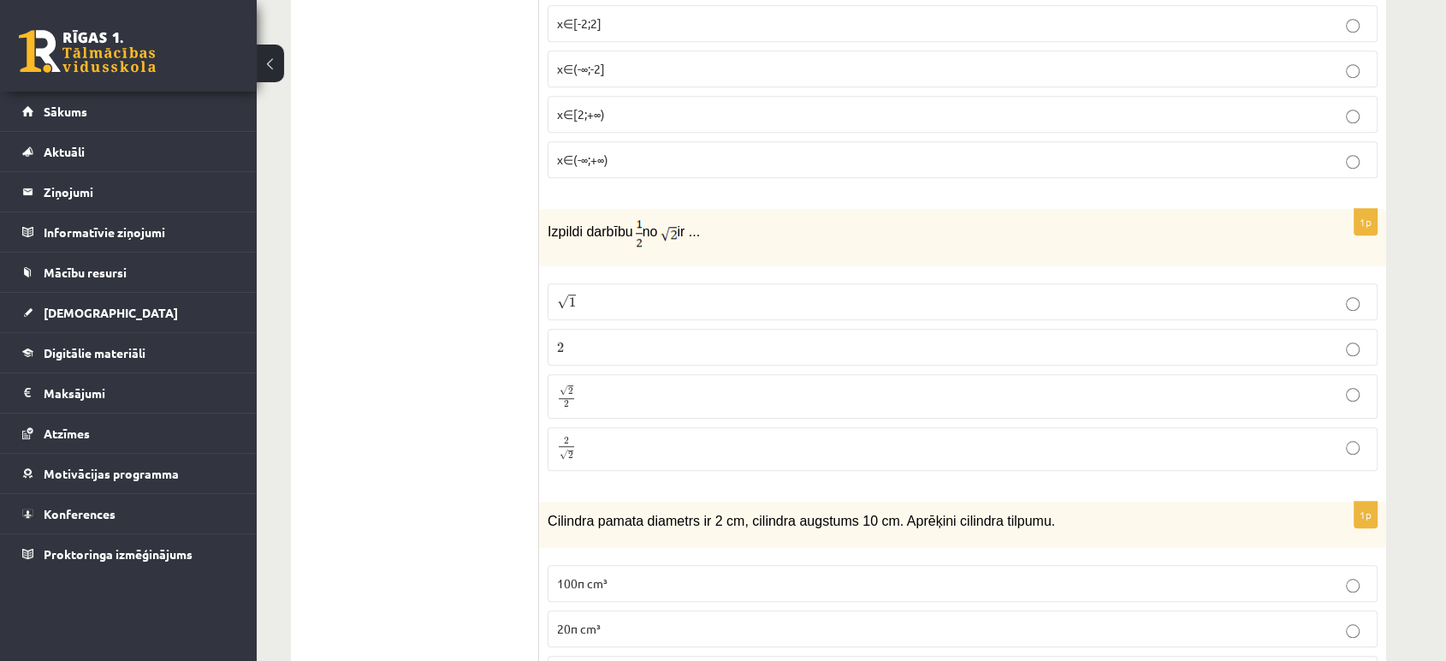
drag, startPoint x: 534, startPoint y: 203, endPoint x: 767, endPoint y: 471, distance: 354.9
click at [617, 387] on p "√ 2 2 2 2" at bounding box center [962, 395] width 811 height 25
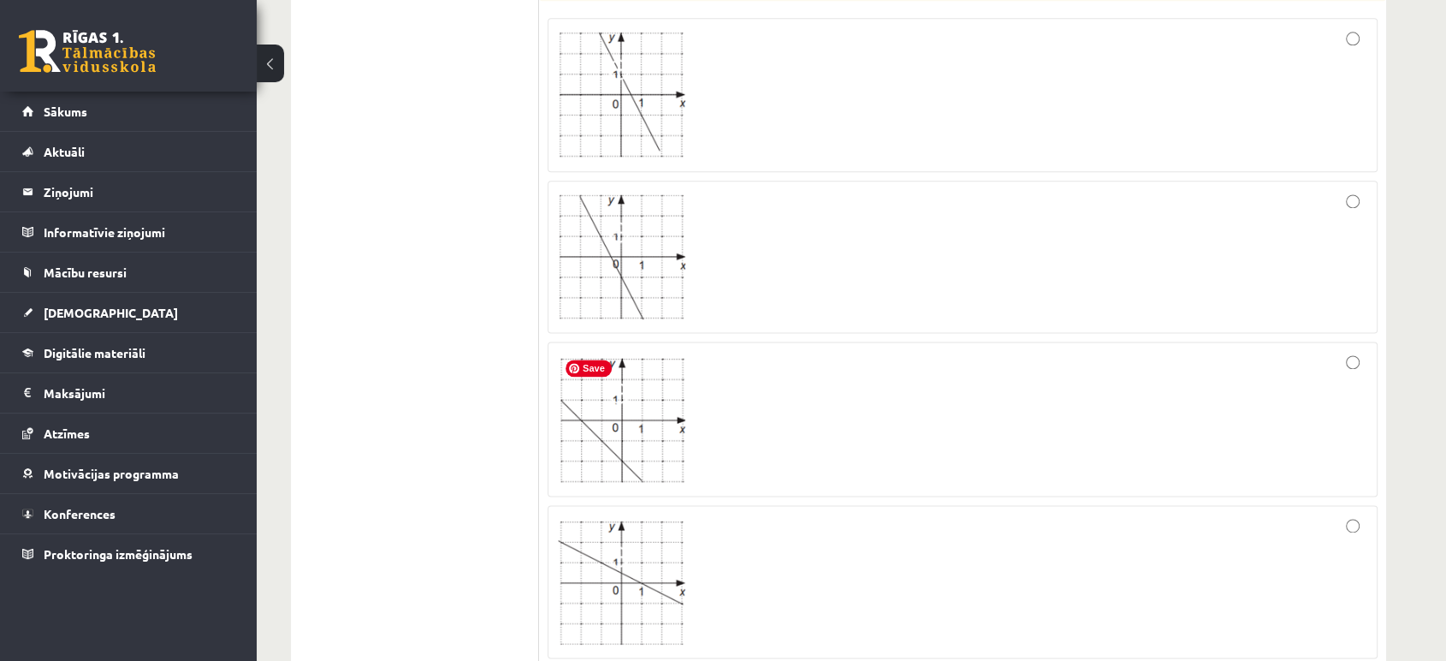
scroll to position [2248, 0]
click at [611, 115] on img at bounding box center [621, 96] width 128 height 126
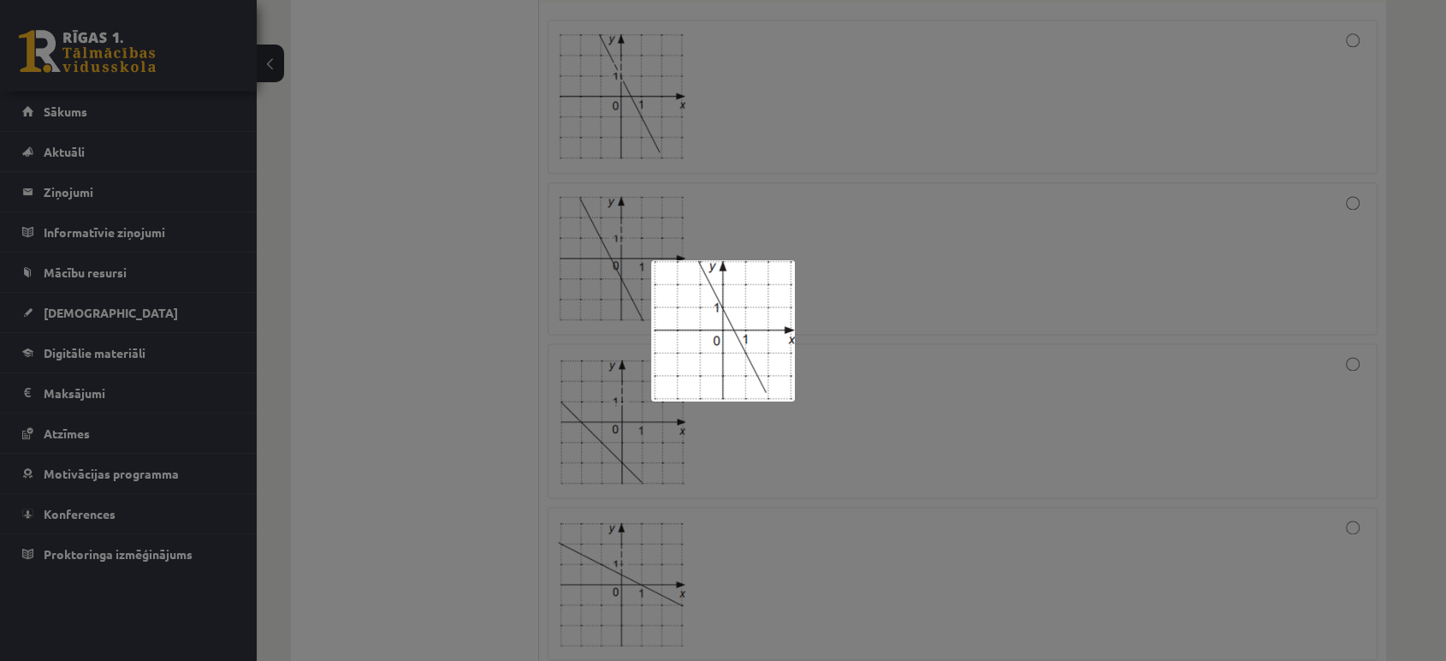
click at [560, 191] on div at bounding box center [723, 330] width 1446 height 661
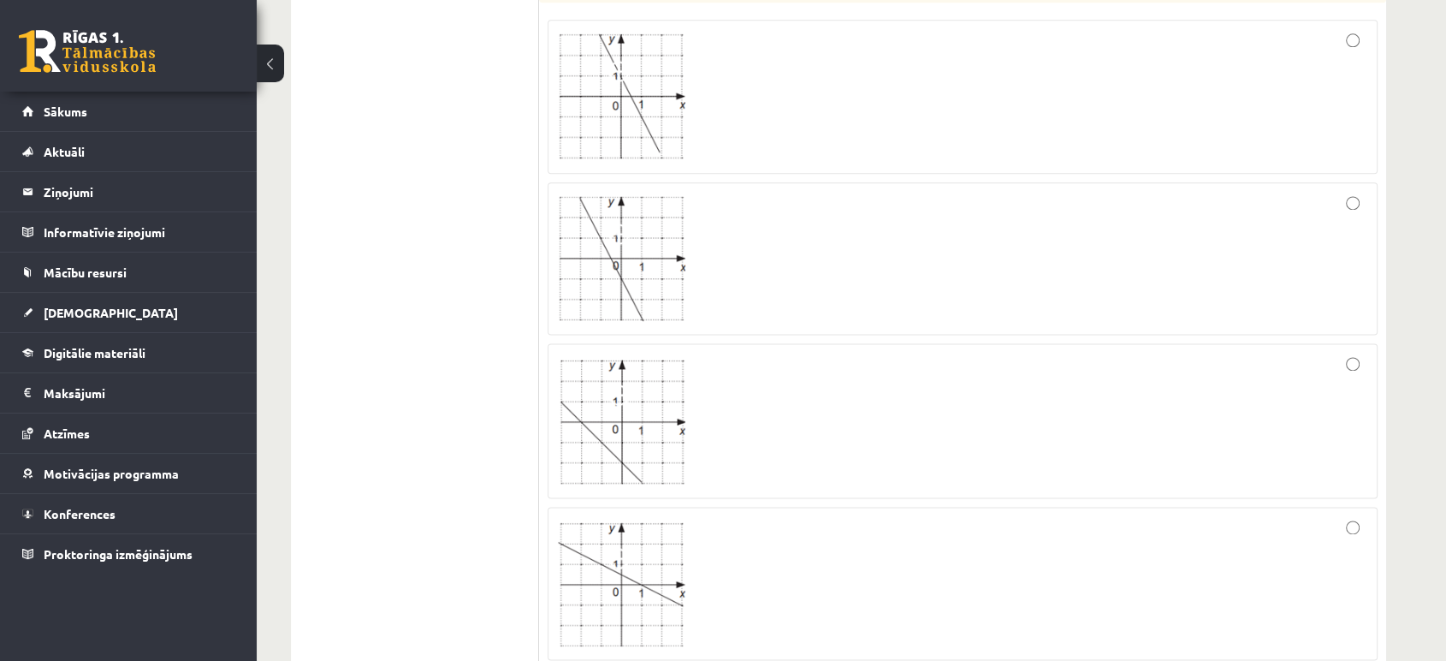
click at [1285, 122] on div at bounding box center [962, 96] width 811 height 134
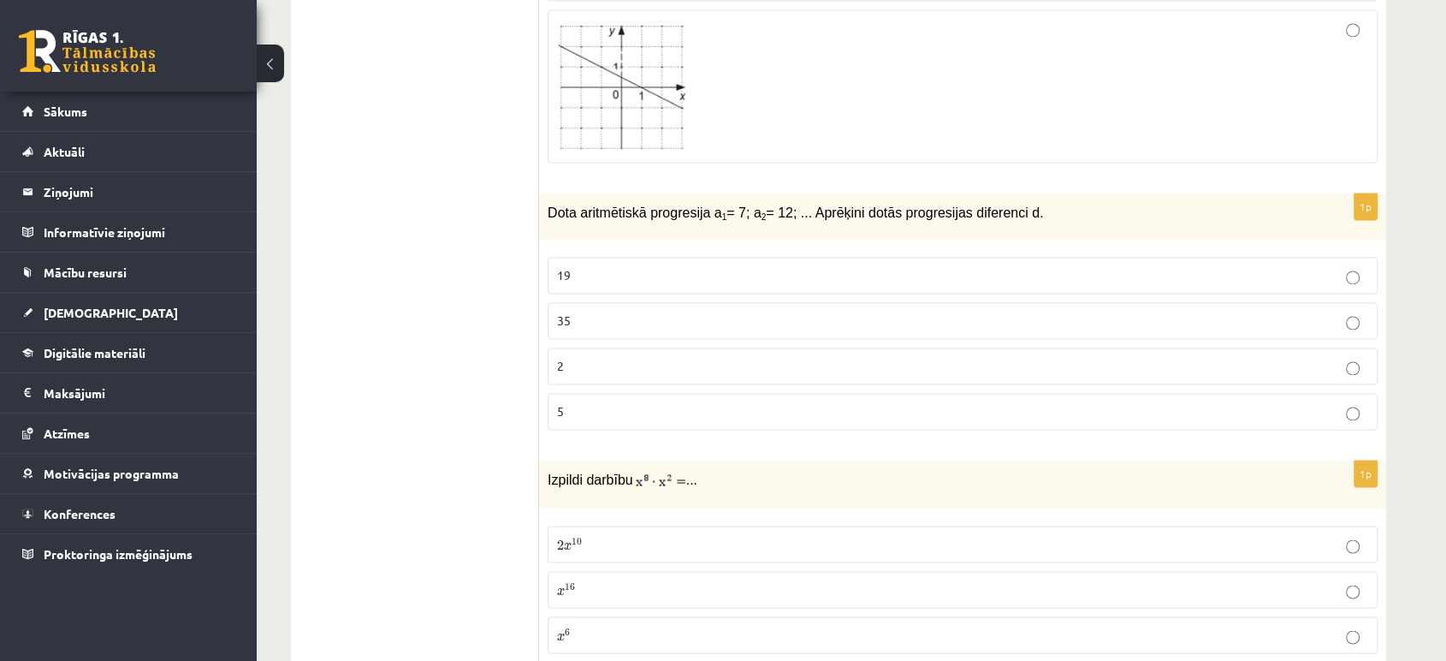
scroll to position [2746, 0]
drag, startPoint x: 542, startPoint y: 202, endPoint x: 1030, endPoint y: 200, distance: 487.9
click at [1030, 200] on div "Dota aritmētiskā progresija a 1 = 7; a 2 = 12; ... Aprēķini dotās progresijas d…" at bounding box center [962, 216] width 847 height 47
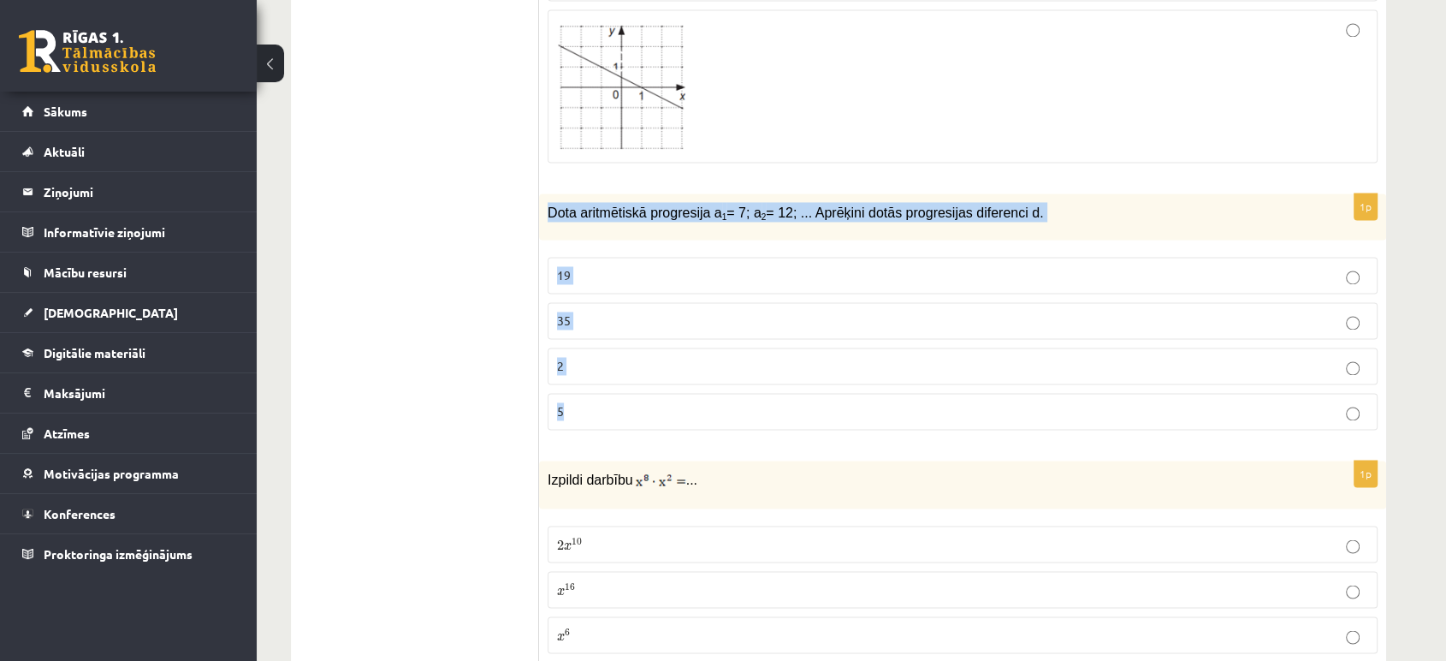
drag, startPoint x: 549, startPoint y: 204, endPoint x: 722, endPoint y: 423, distance: 279.1
click at [722, 423] on div "1p Dota aritmētiskā progresija a 1 = 7; a 2 = 12; ... Aprēķini dotās progresija…" at bounding box center [962, 318] width 847 height 251
copy div "Dota aritmētiskā progresija a 1 = 7; a 2 = 12; ... Aprēķini dotās progresijas d…"
click at [583, 406] on p "5" at bounding box center [962, 411] width 811 height 18
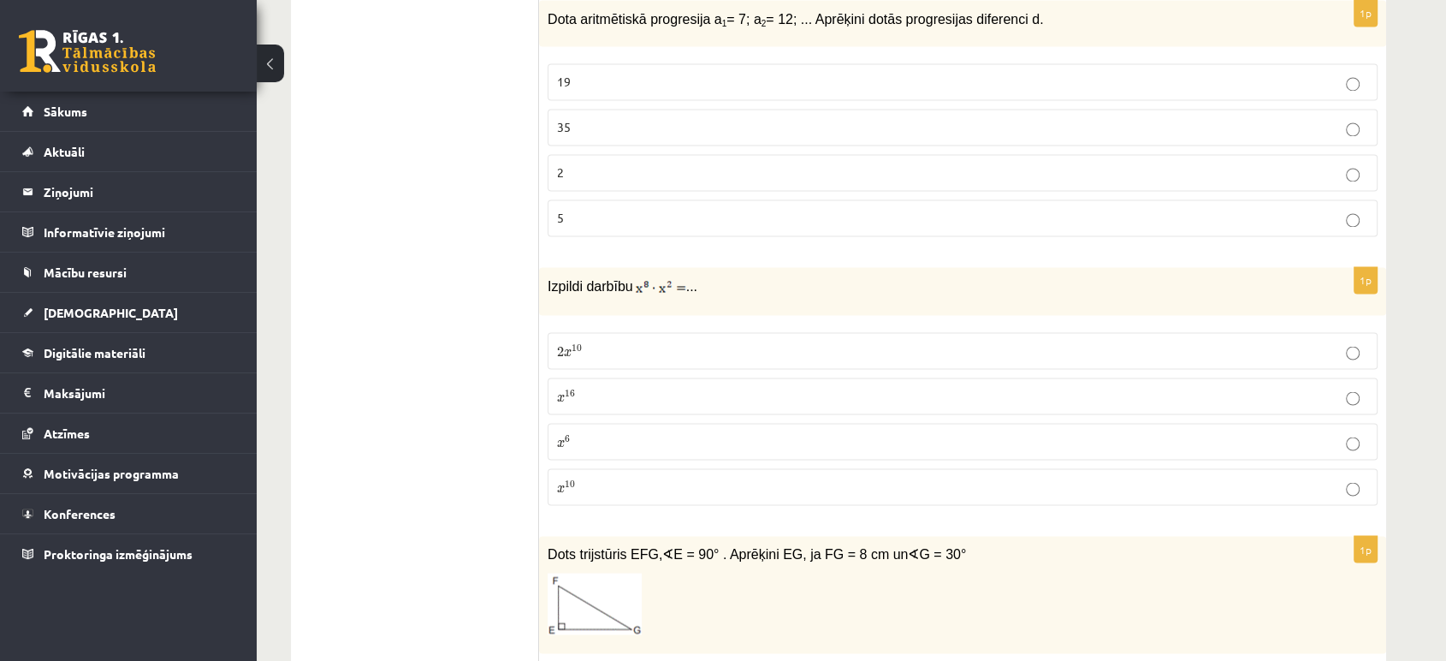
scroll to position [2960, 0]
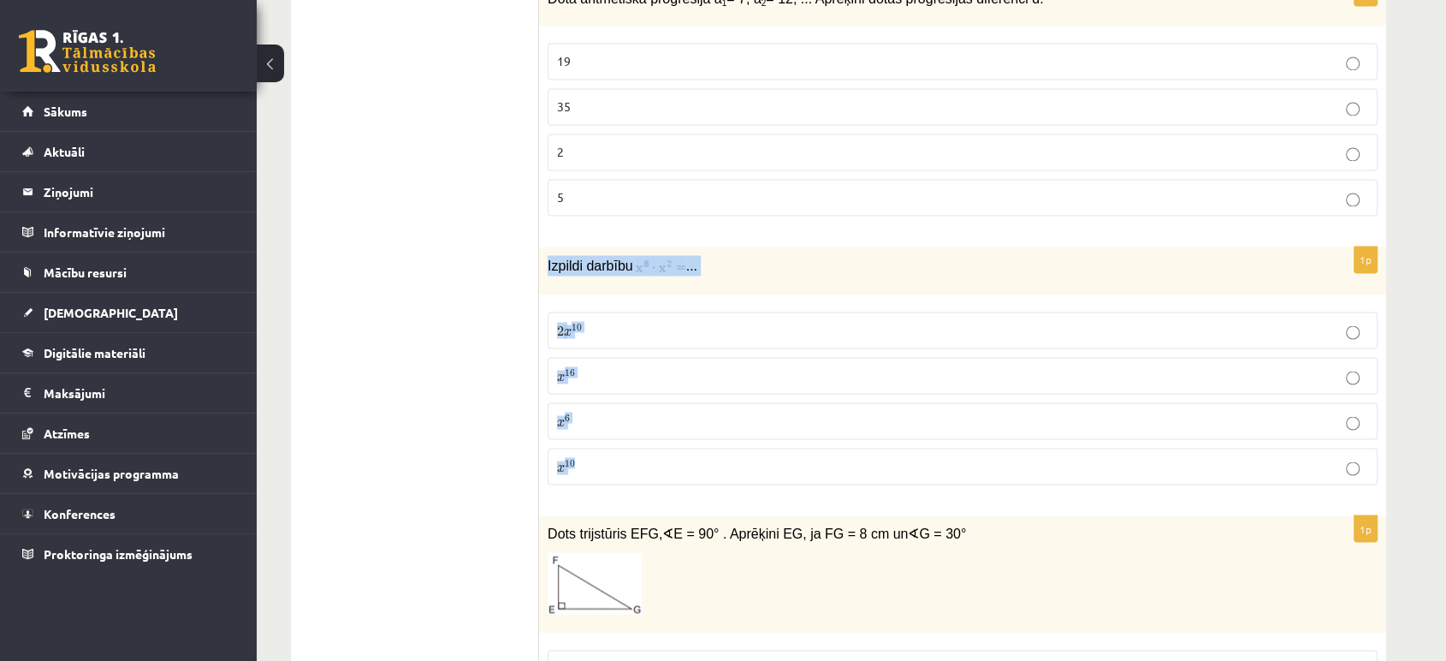
drag, startPoint x: 545, startPoint y: 255, endPoint x: 688, endPoint y: 451, distance: 242.6
click at [688, 451] on div "1p Izpildi darbību ... 2 x 10 2 x 10 x 16 x 16 x 6 x 6 x 10 x 10" at bounding box center [962, 372] width 847 height 252
copy div "Izpildi darbību ... 2 x 10 2 x 10 x 16 x 16 x 6 x 6 x 10"
click at [587, 457] on p "x 10 x 10" at bounding box center [962, 466] width 811 height 18
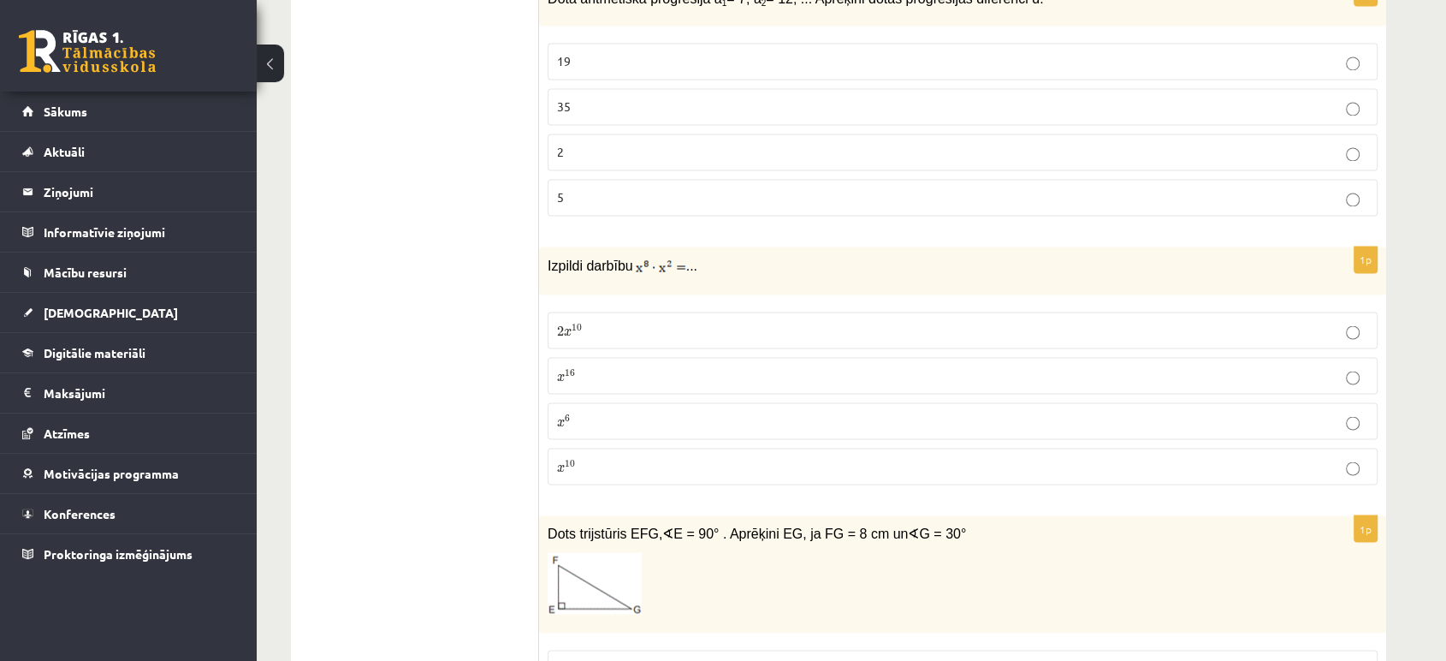
click at [587, 457] on p "x 10 x 10" at bounding box center [962, 466] width 811 height 18
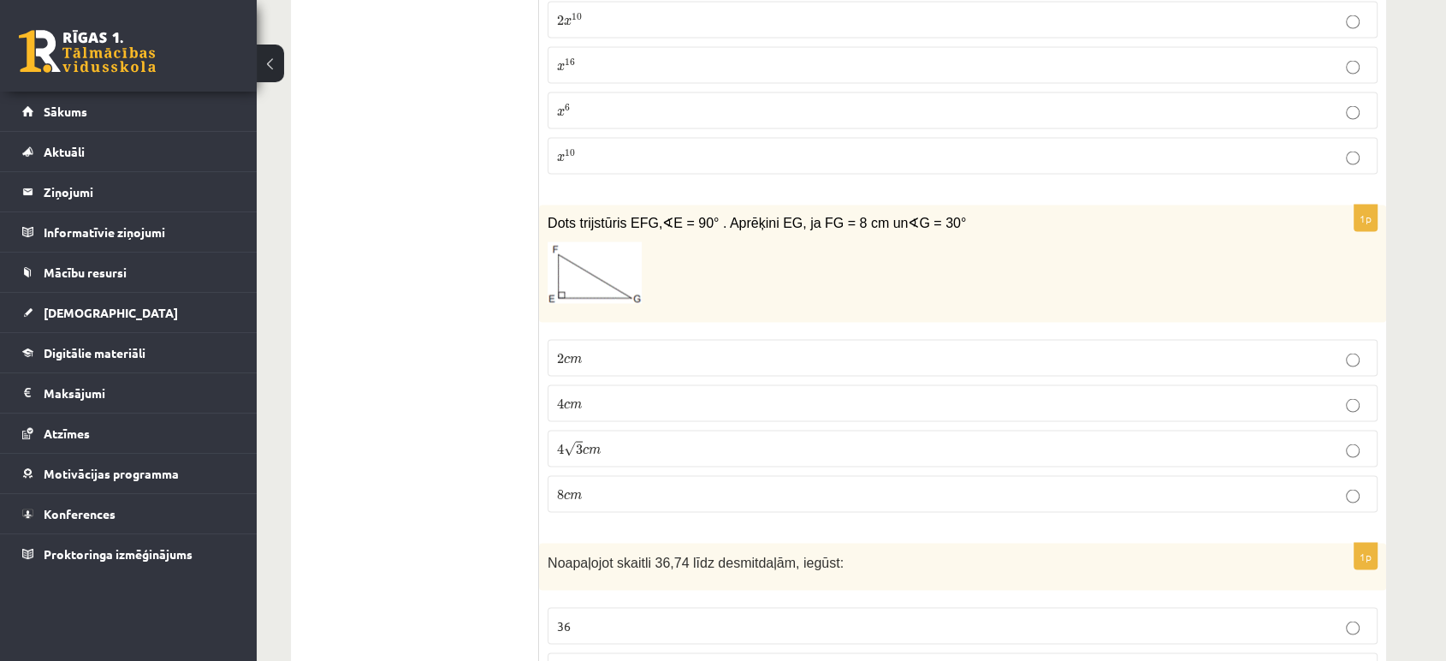
scroll to position [3271, 0]
drag, startPoint x: 543, startPoint y: 215, endPoint x: 942, endPoint y: 181, distance: 401.1
copy span "Dots trijstūris EFG, ∢ E = 90° . Aprēķini EG, ja FG = 8 cm un ∢ G = 30°"
click at [567, 400] on span "c" at bounding box center [567, 404] width 6 height 8
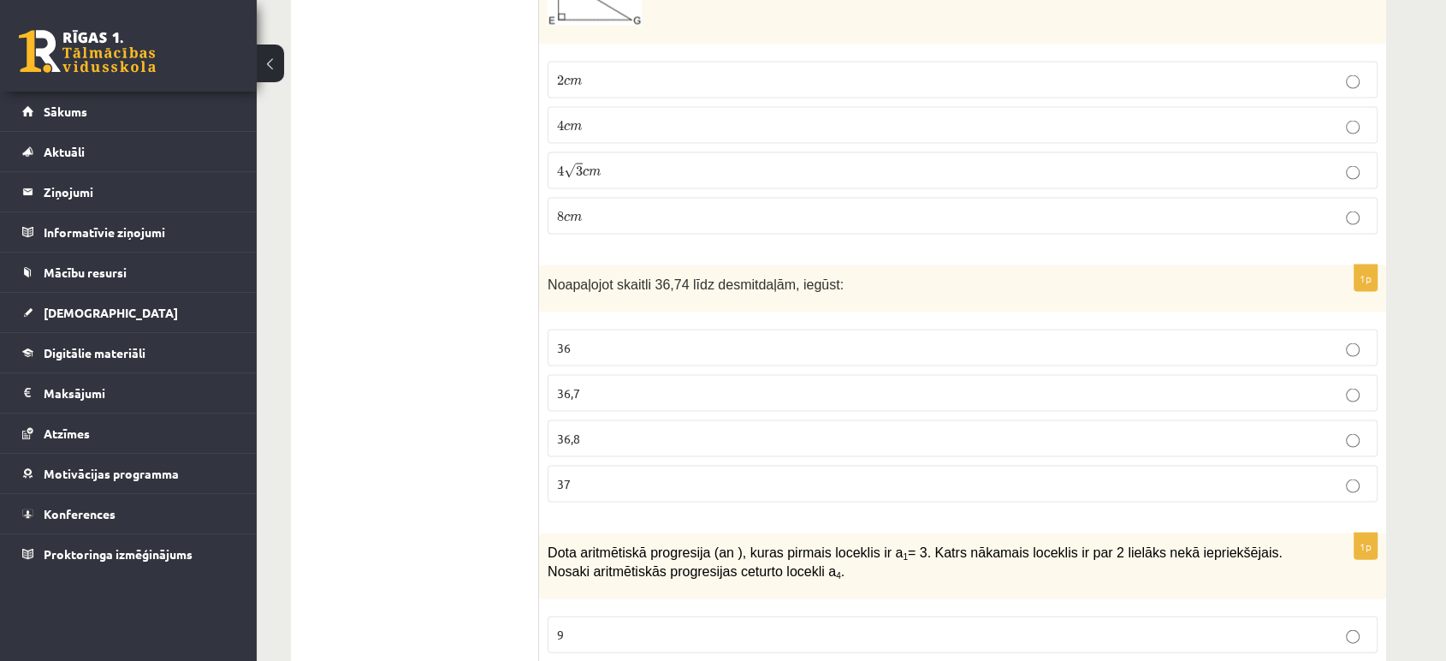
scroll to position [3557, 0]
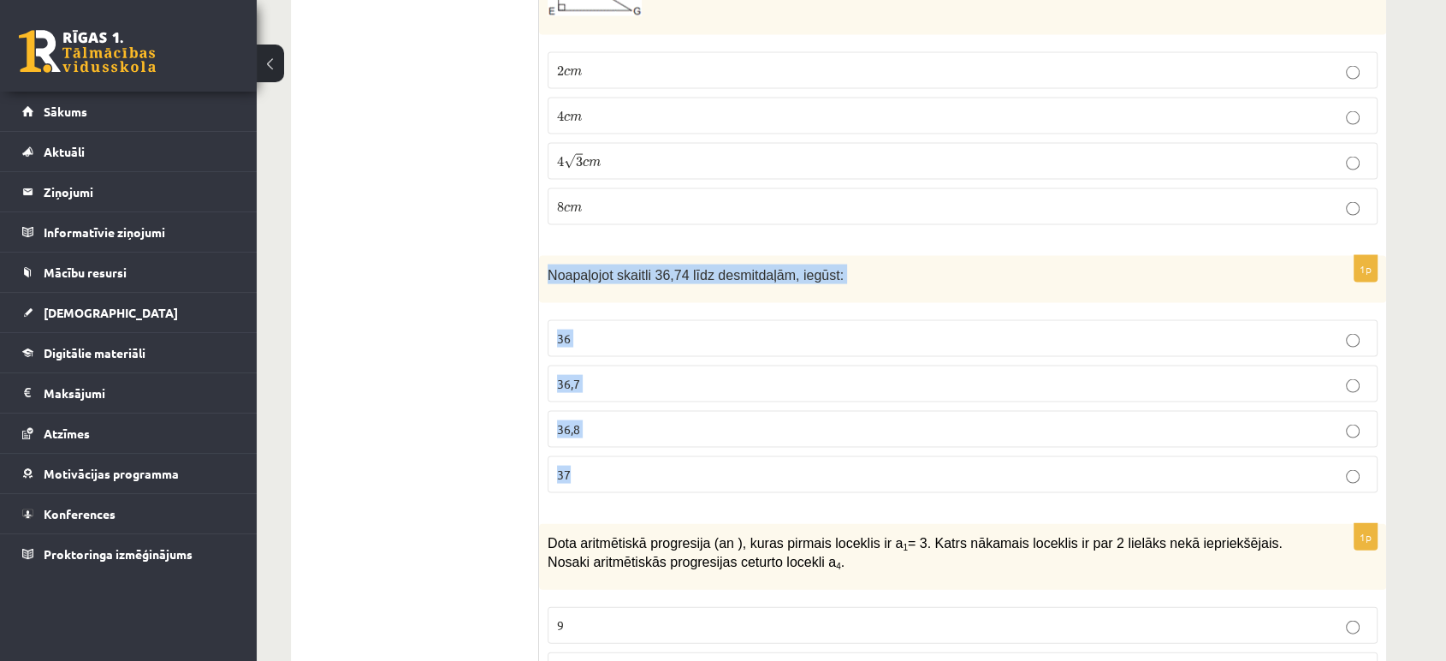
drag, startPoint x: 538, startPoint y: 270, endPoint x: 727, endPoint y: 468, distance: 273.6
click at [727, 468] on div "1p Noapaļojot skaitli 36,74 līdz desmitdaļām, iegūst: 36 36,7 36,8 37" at bounding box center [962, 381] width 847 height 251
copy div "Noapaļojot skaitli 36,74 līdz desmitdaļām, iegūst: 36 36,7 36,8 37"
click at [604, 365] on label "36,7" at bounding box center [963, 383] width 830 height 37
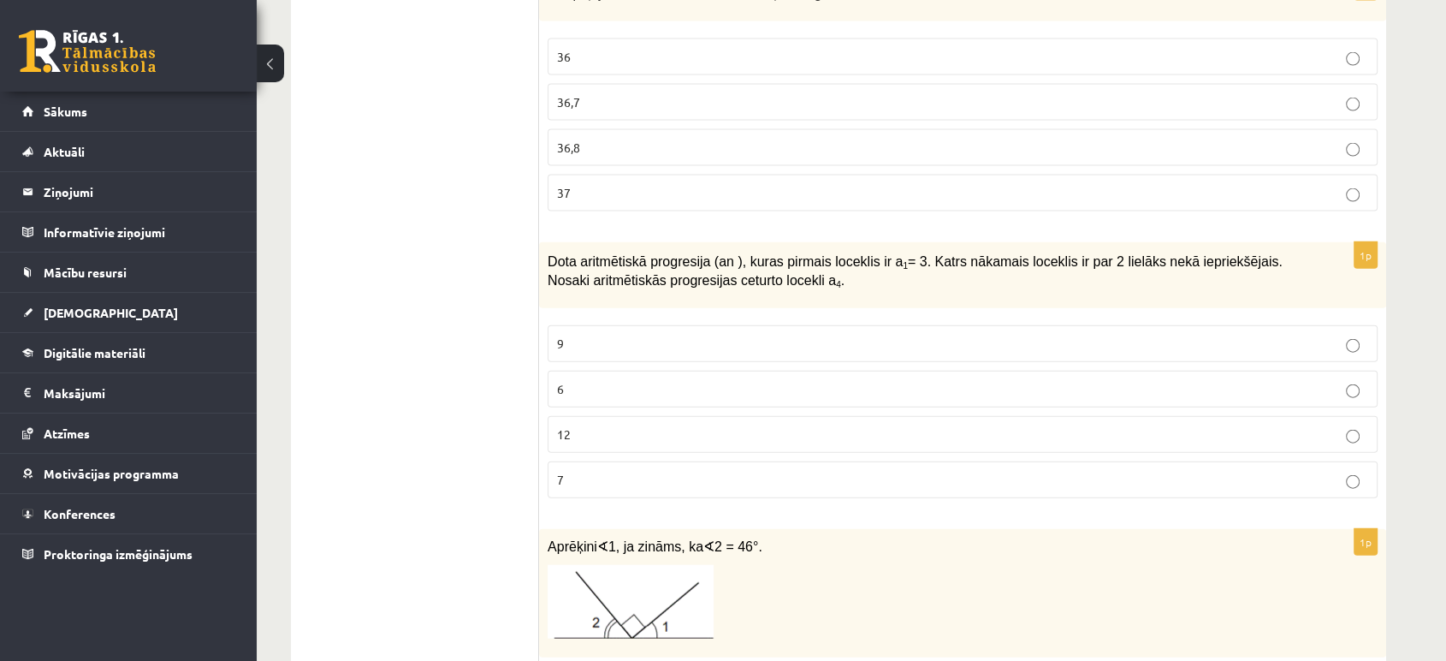
scroll to position [3848, 0]
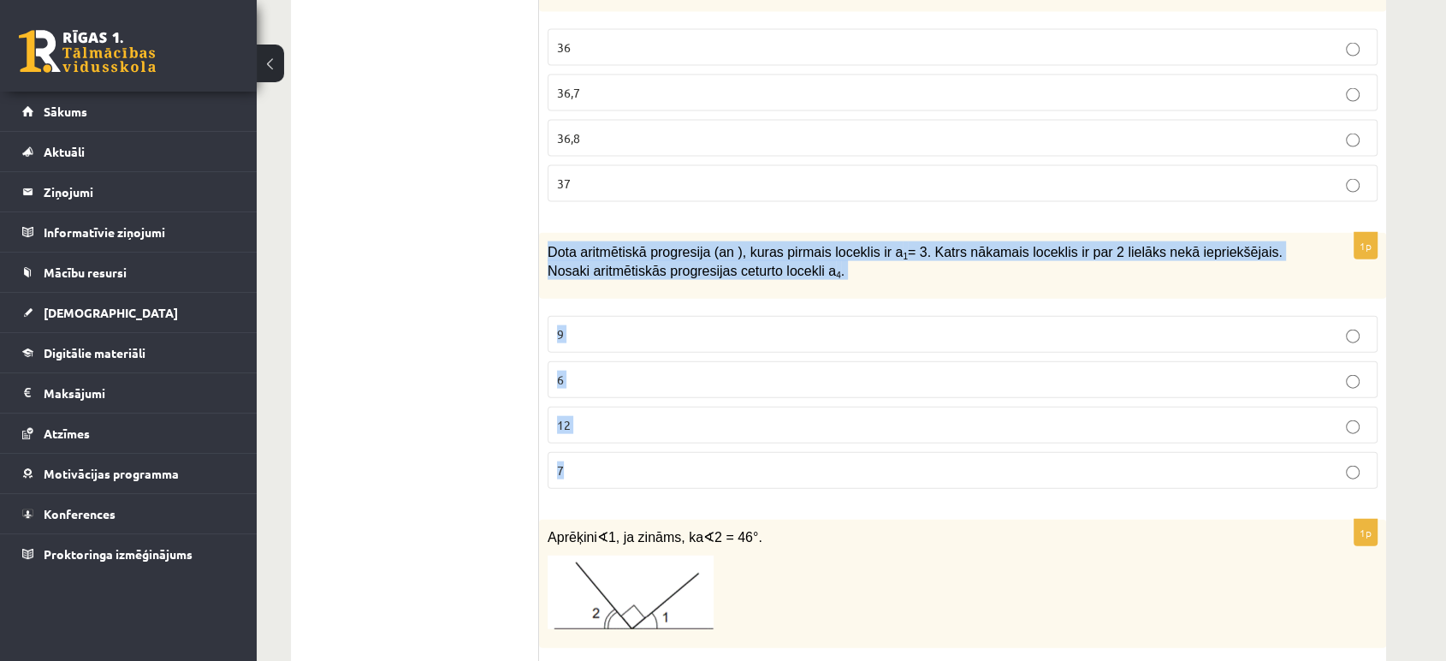
drag, startPoint x: 550, startPoint y: 246, endPoint x: 627, endPoint y: 466, distance: 233.9
click at [627, 466] on div "1p Dota aritmētiskā progresija (an ), kuras pirmais loceklis ir a 1 = 3. Katrs …" at bounding box center [962, 368] width 847 height 270
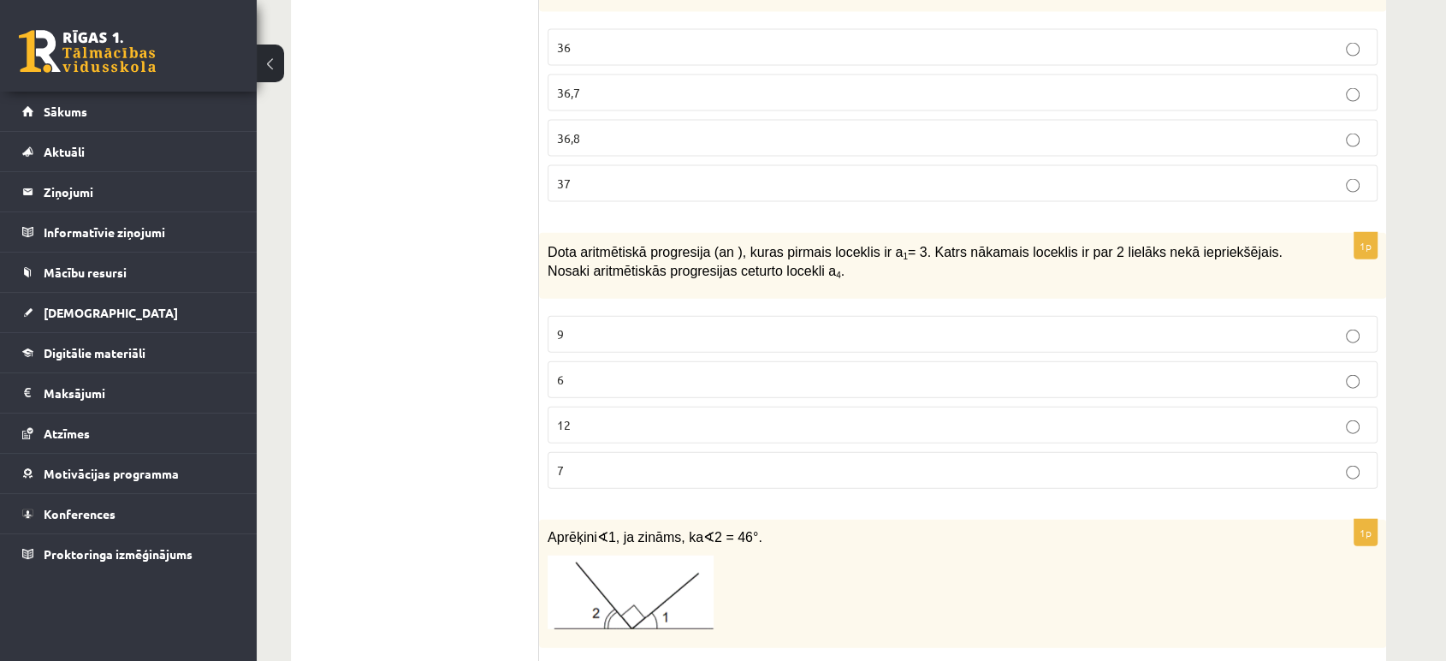
click at [615, 327] on p "9" at bounding box center [962, 334] width 811 height 18
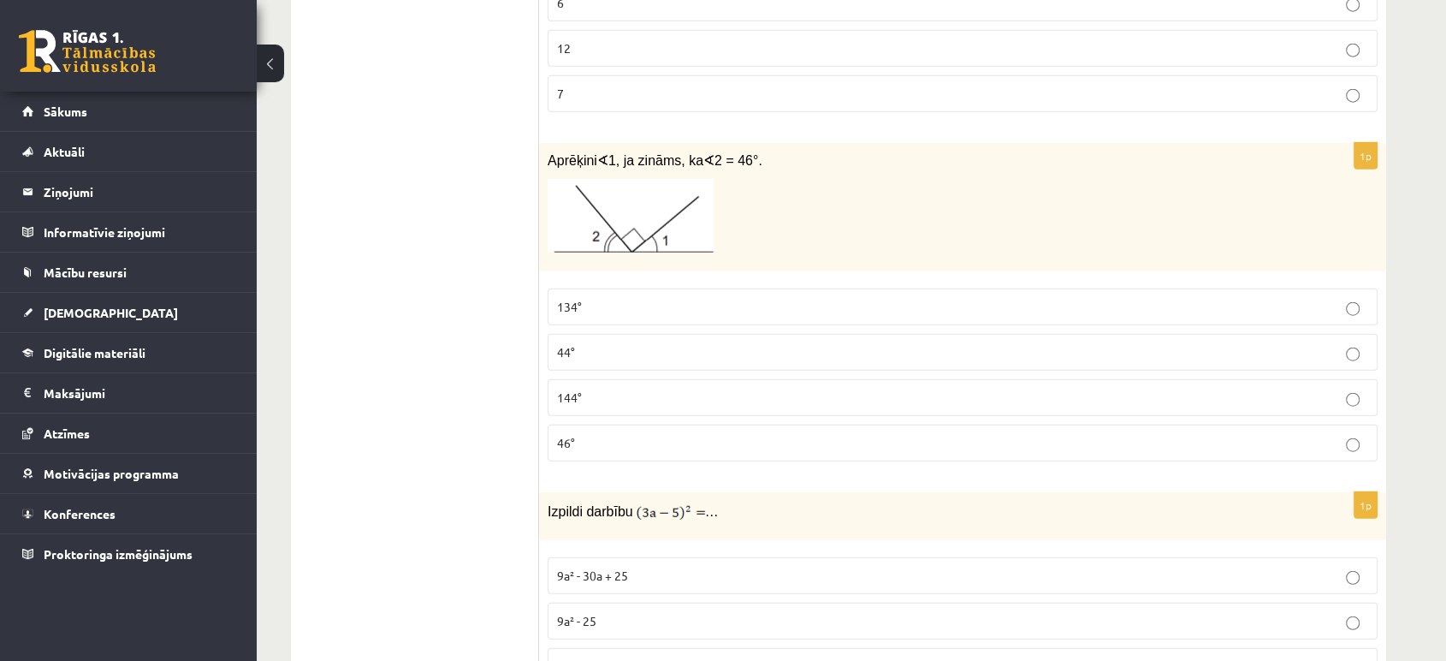
scroll to position [4226, 0]
click at [1009, 646] on label "9a² + 30a + 25" at bounding box center [963, 664] width 830 height 37
click at [1009, 644] on label "9a² + 30a + 25" at bounding box center [963, 662] width 830 height 37
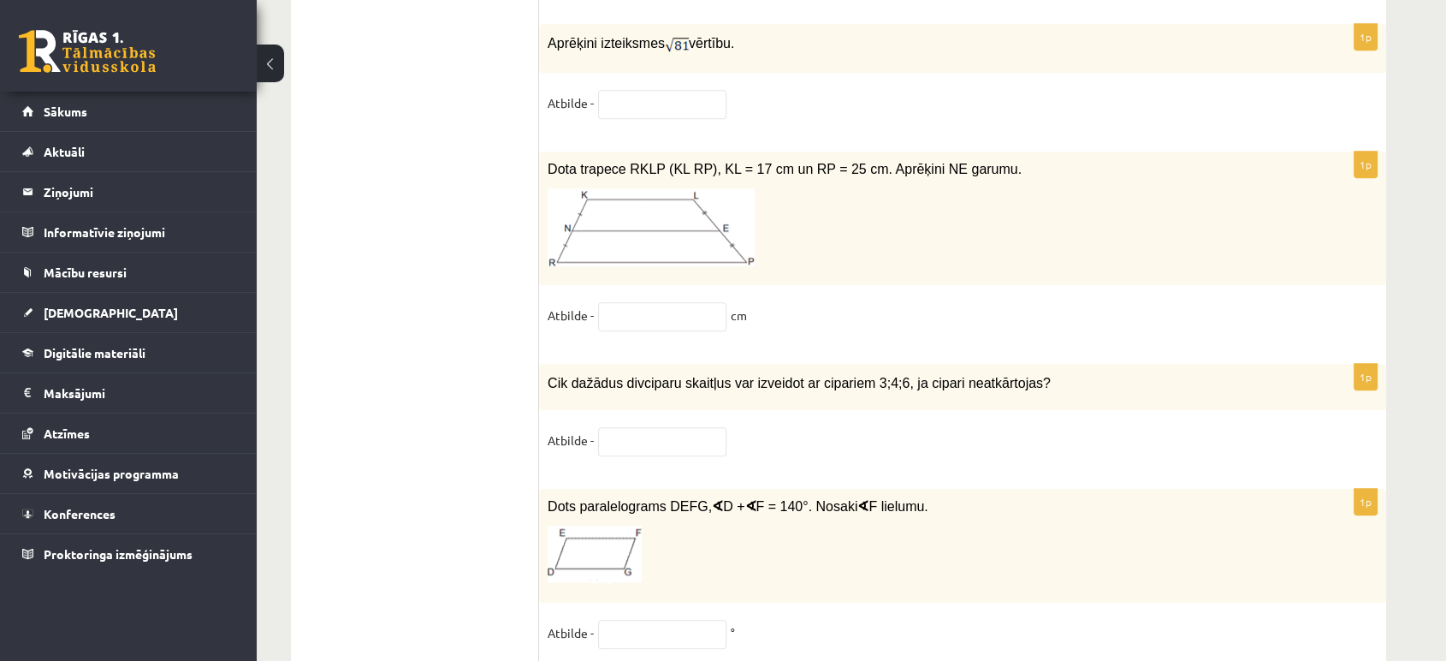
scroll to position [8753, 0]
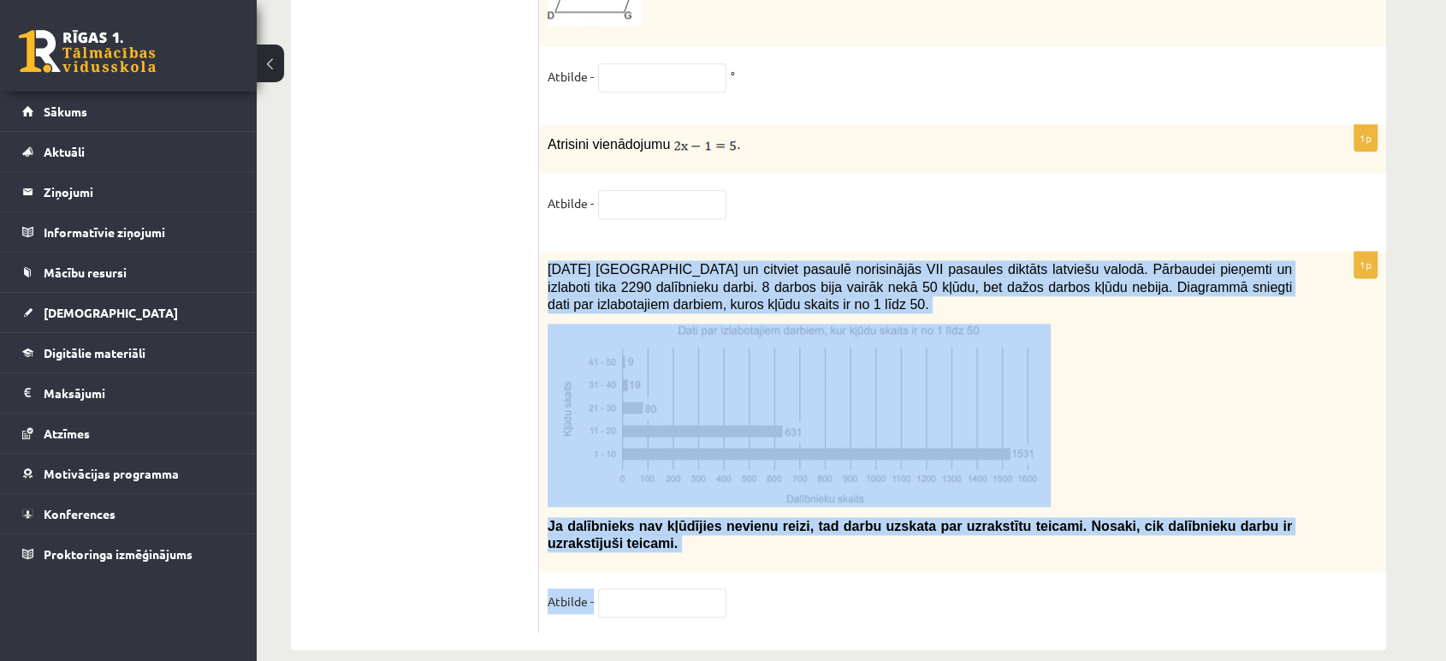
drag, startPoint x: 548, startPoint y: 240, endPoint x: 1116, endPoint y: 551, distance: 648.1
click at [1116, 551] on div "1p 2021. gada 27. novembrī Latvijā un citviet pasaulē norisinājās VII pasaules …" at bounding box center [962, 442] width 847 height 381
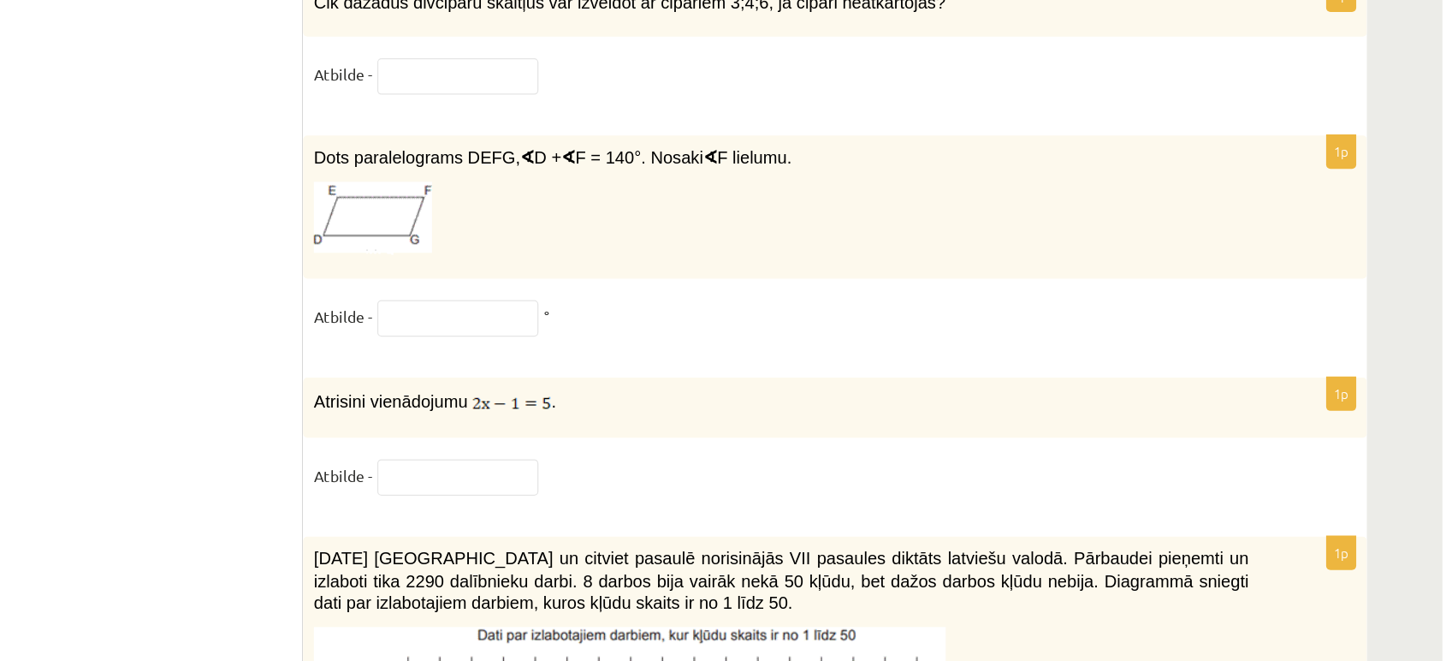
scroll to position [8521, 0]
click at [638, 422] on input "text" at bounding box center [662, 436] width 128 height 29
type input "***"
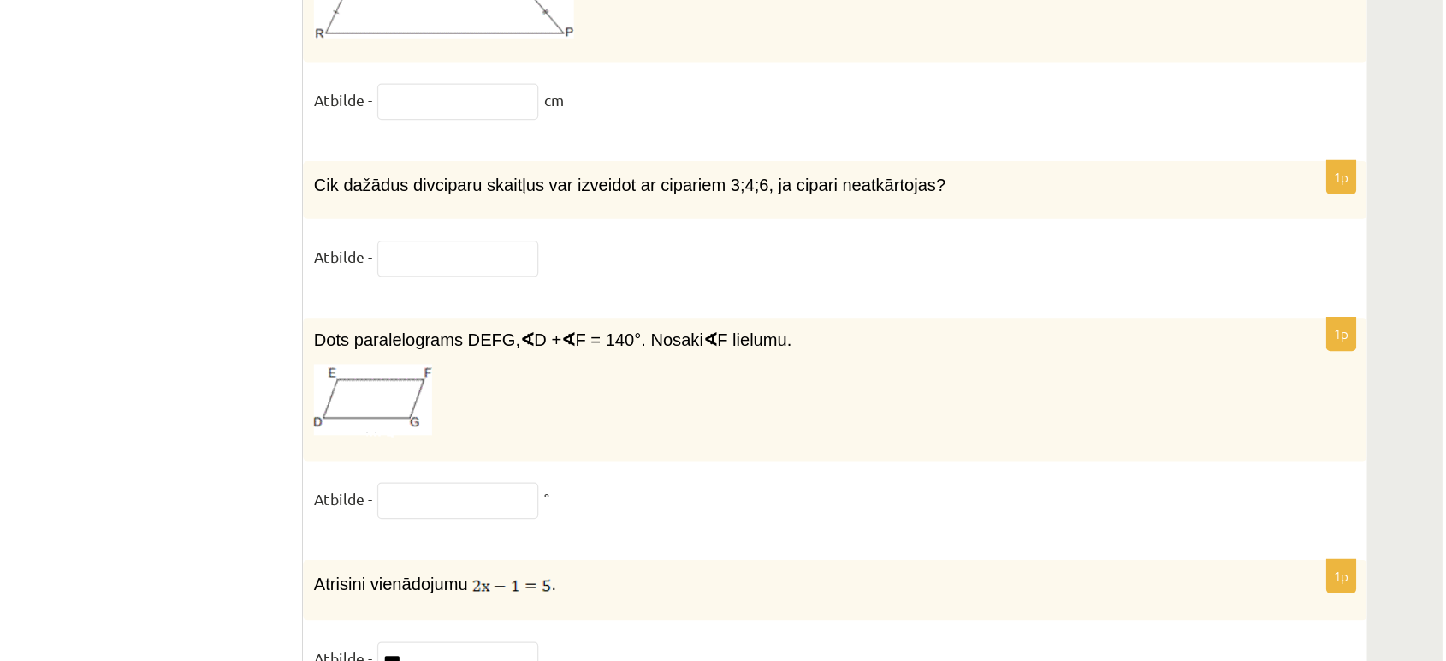
scroll to position [8413, 0]
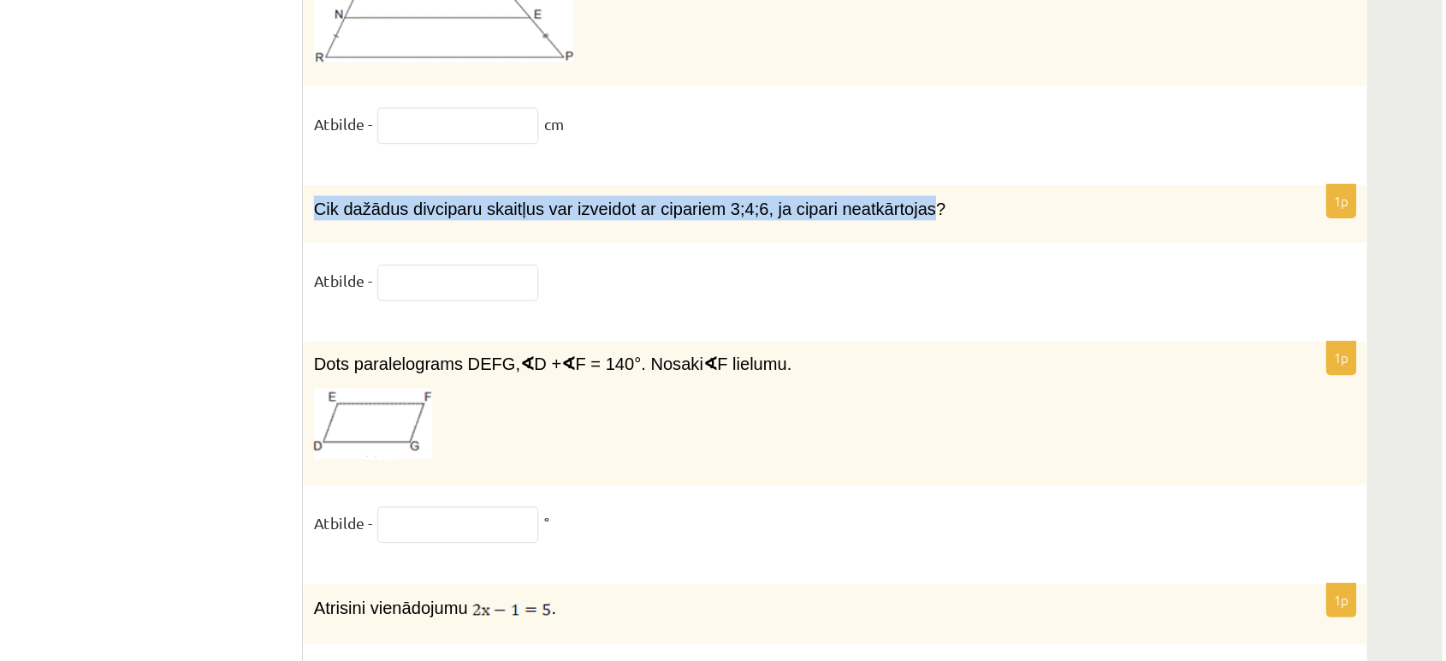
drag, startPoint x: 543, startPoint y: 142, endPoint x: 999, endPoint y: 163, distance: 455.8
click at [999, 163] on div "Cik dažādus divciparu skaitļus var izveidot ar cipariem 3;4;6, ja cipari neatkā…" at bounding box center [962, 170] width 847 height 47
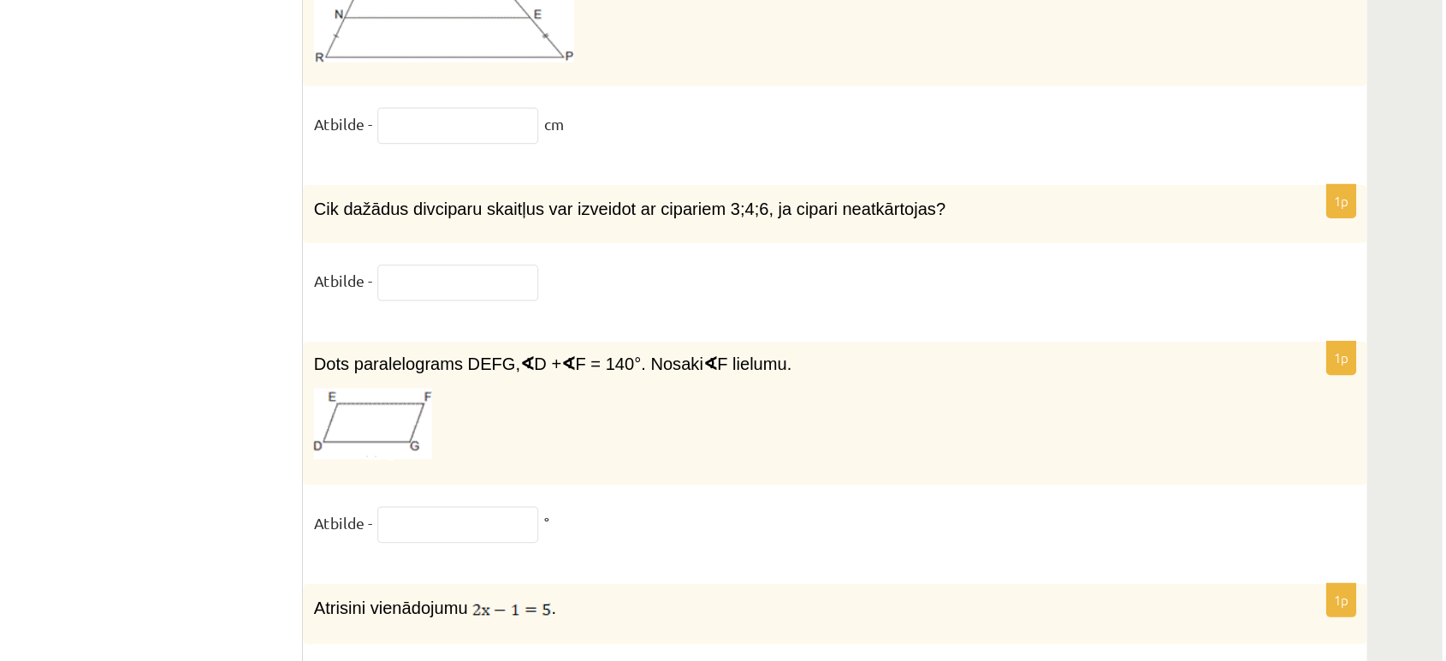
drag, startPoint x: 537, startPoint y: 146, endPoint x: 698, endPoint y: 223, distance: 177.6
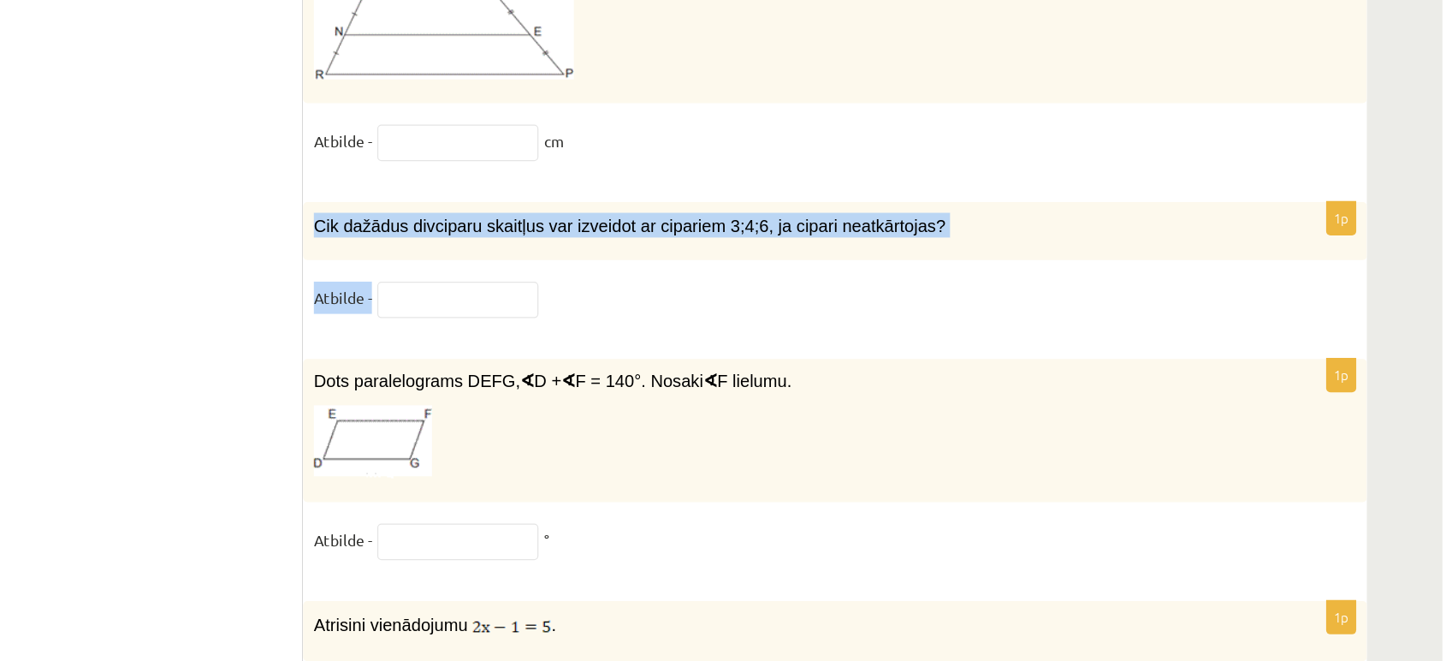
drag, startPoint x: 540, startPoint y: 155, endPoint x: 619, endPoint y: 212, distance: 97.4
click at [619, 212] on div "1p Cik dažādus divciparu skaitļus var izveidot ar cipariem 3;4;6, ja cipari nea…" at bounding box center [962, 215] width 847 height 109
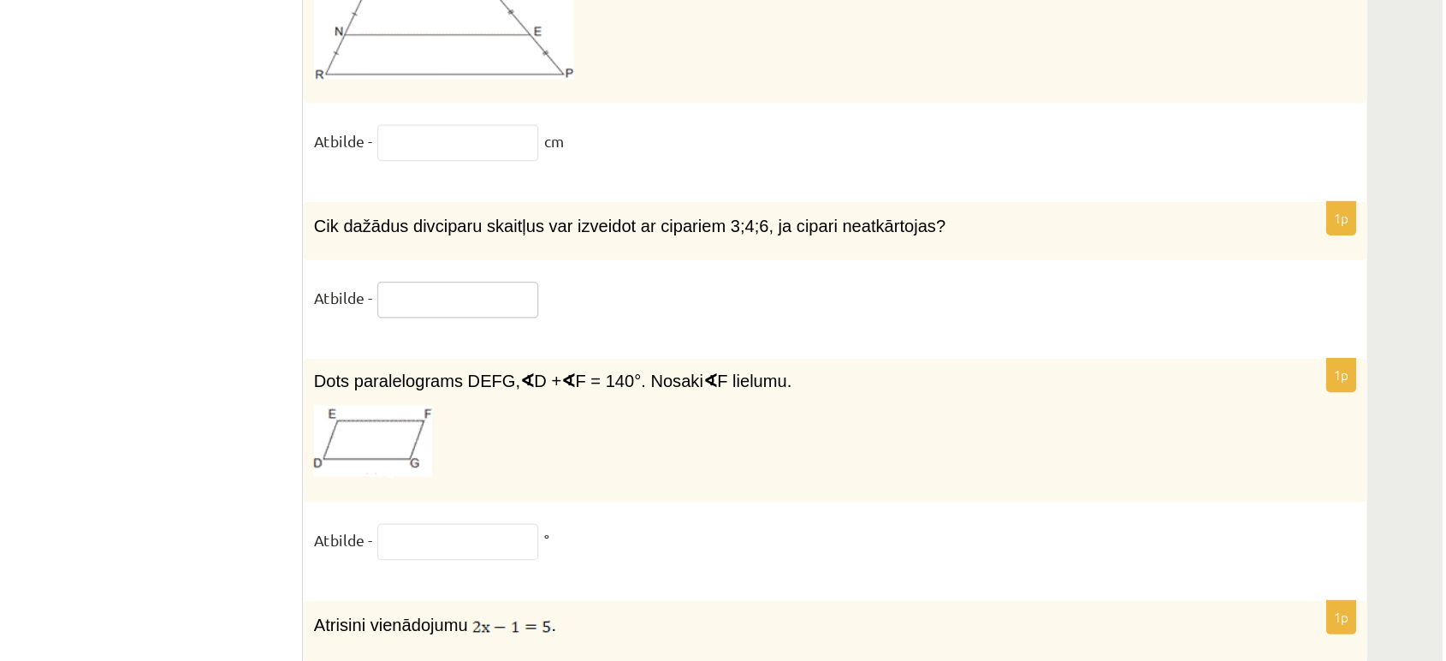
click at [626, 224] on input "text" at bounding box center [662, 238] width 128 height 29
type input "*"
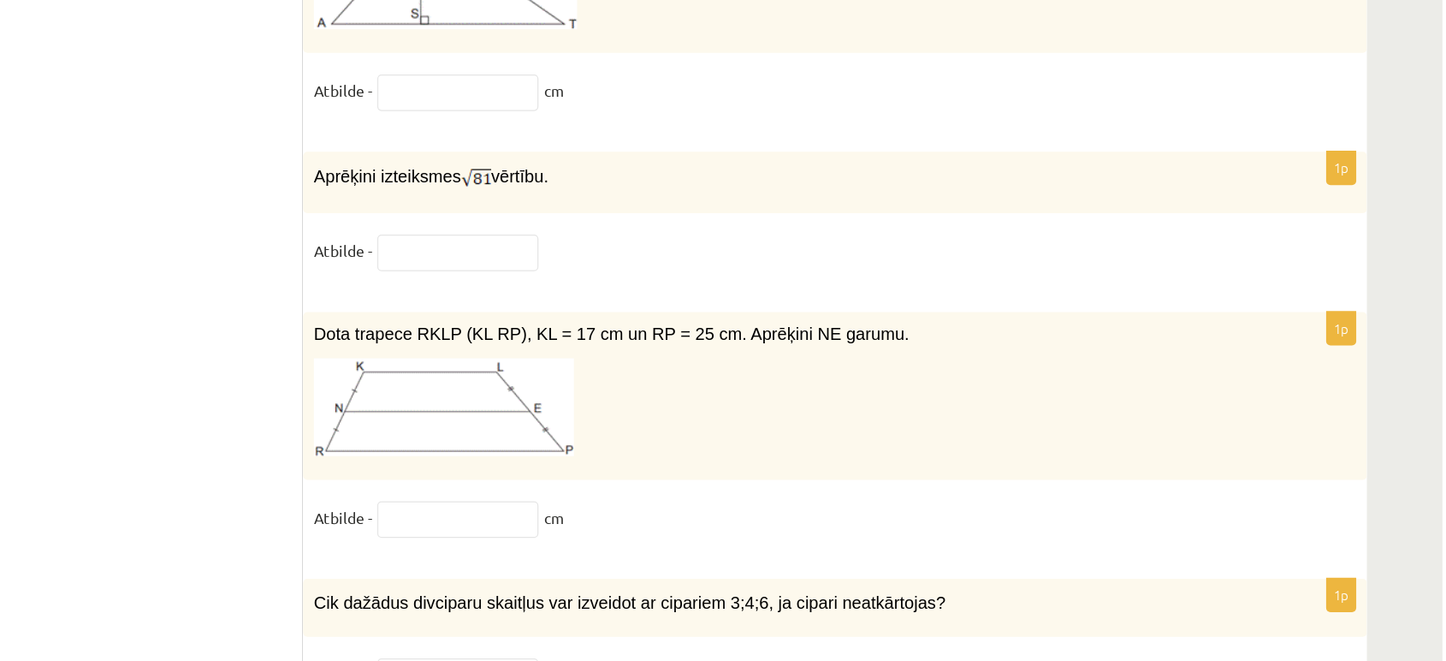
scroll to position [8098, 0]
click at [650, 188] on input "text" at bounding box center [662, 202] width 128 height 29
type input "*"
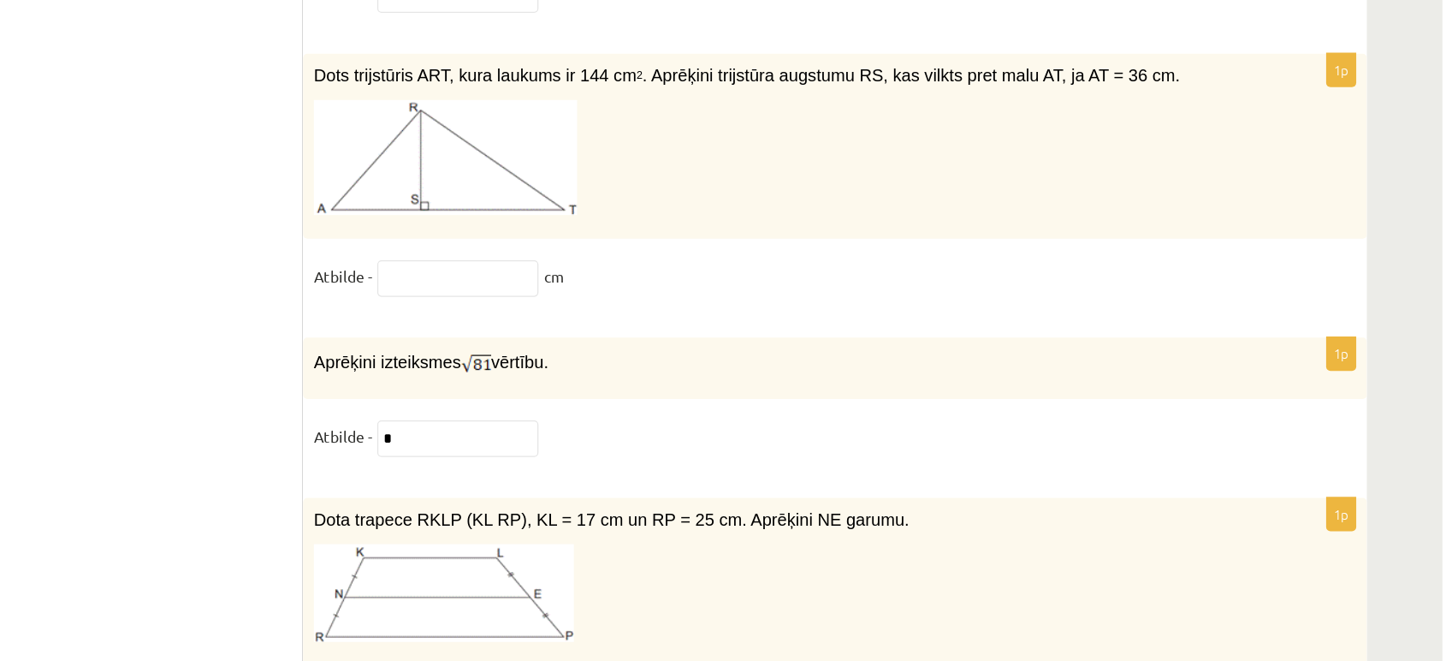
scroll to position [7898, 0]
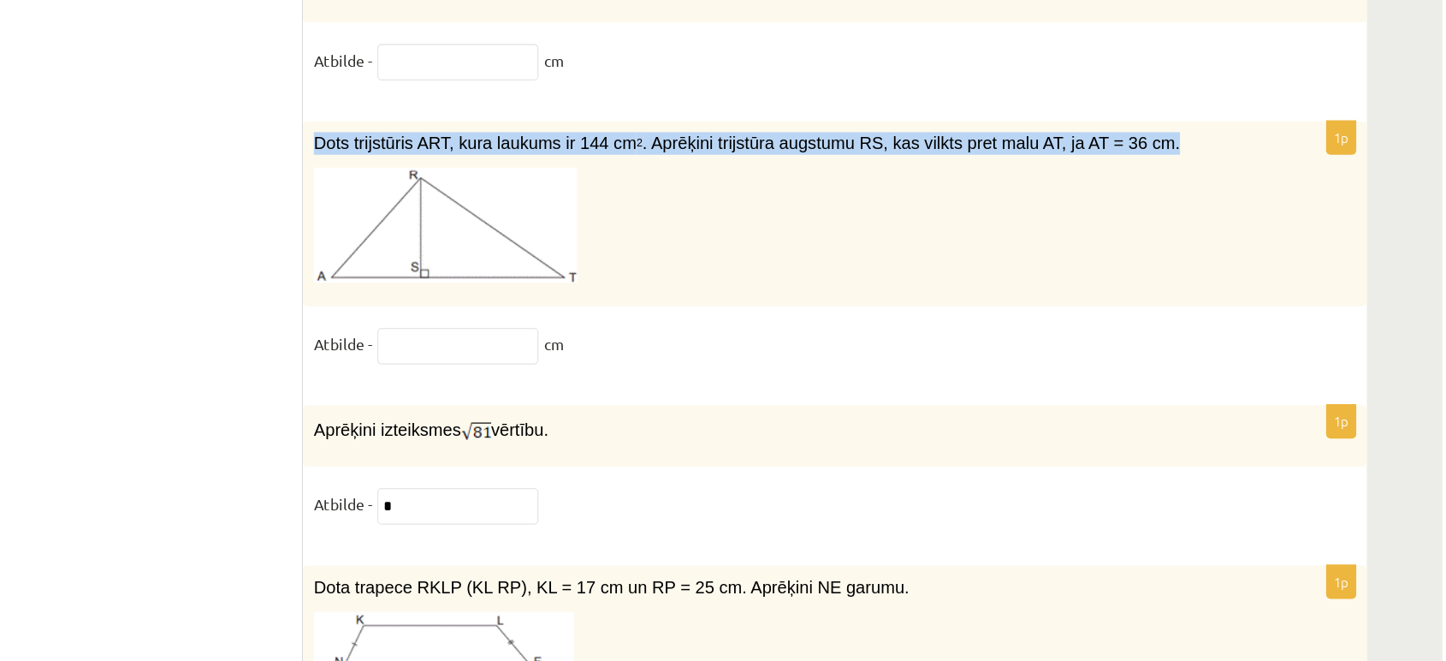
drag, startPoint x: 543, startPoint y: 90, endPoint x: 540, endPoint y: 78, distance: 12.3
click at [540, 97] on div "Dots trijstūris ART, kura laukums ir 144 cm 2 . Aprēķini trijstūra augstumu RS,…" at bounding box center [962, 170] width 847 height 147
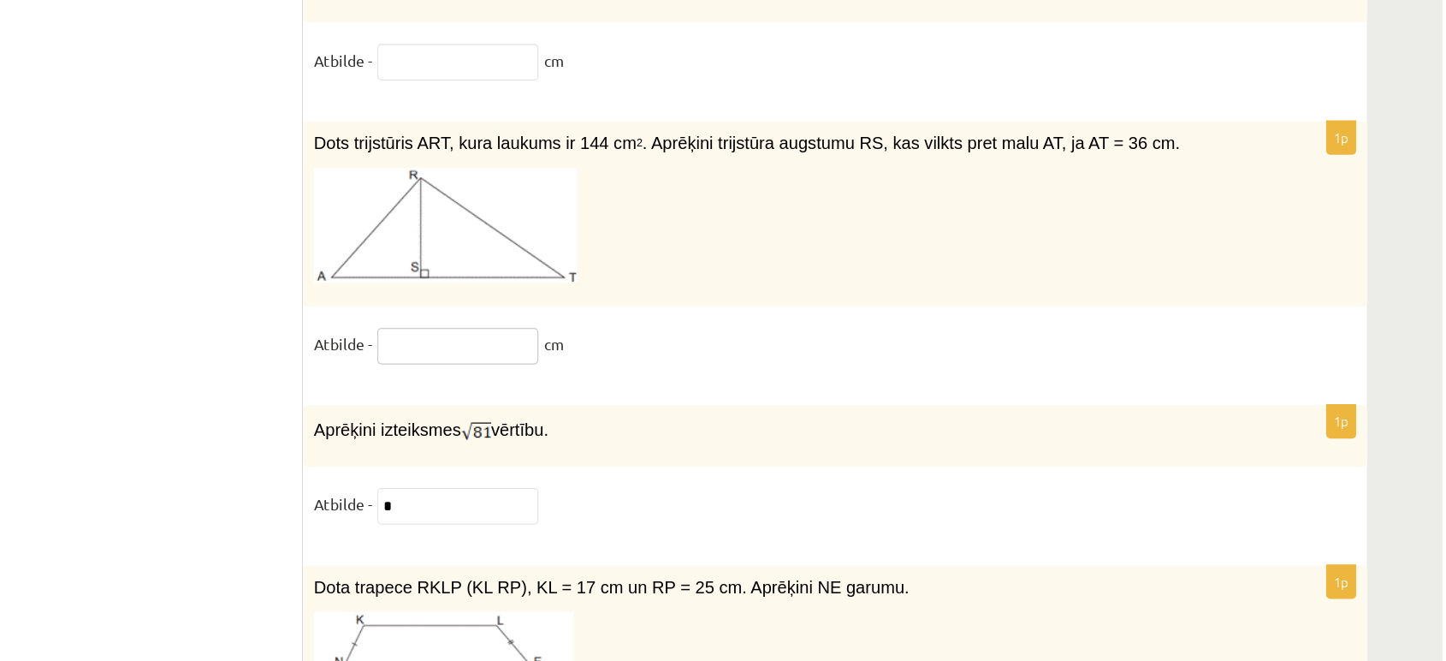
click at [651, 261] on input "text" at bounding box center [662, 275] width 128 height 29
type input "*"
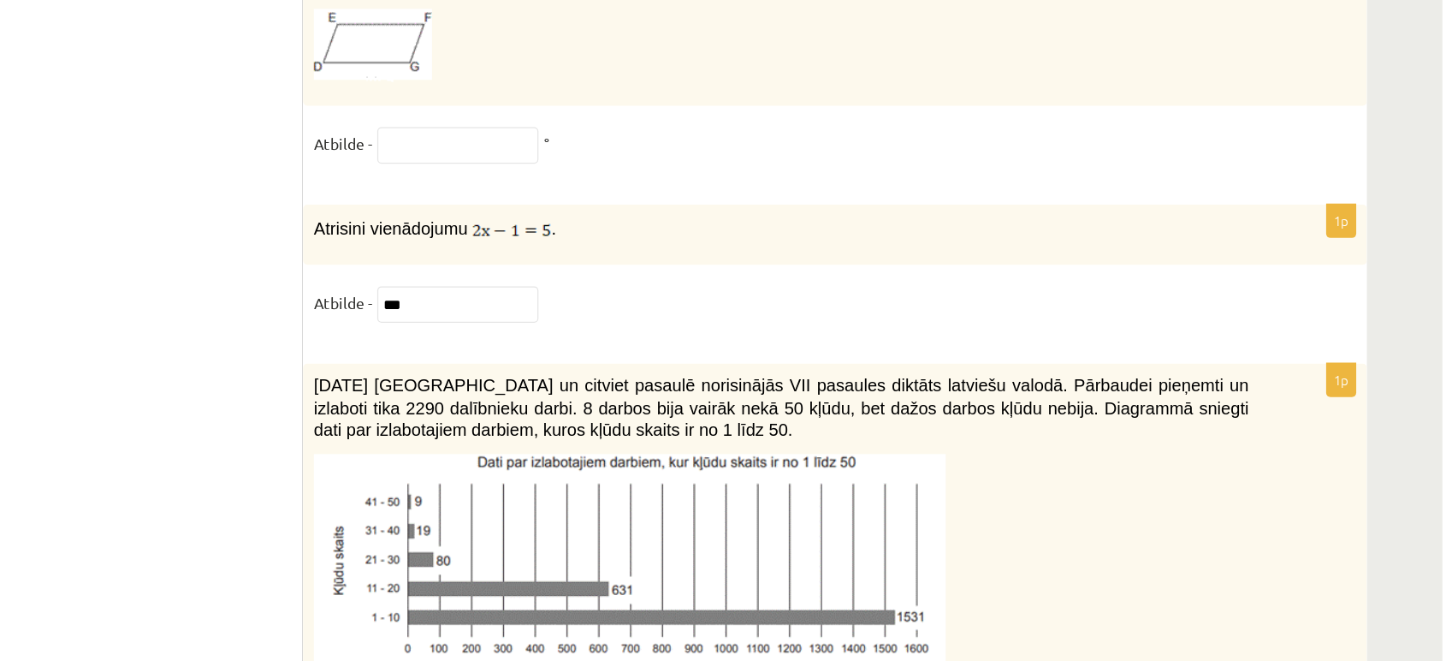
scroll to position [8583, 0]
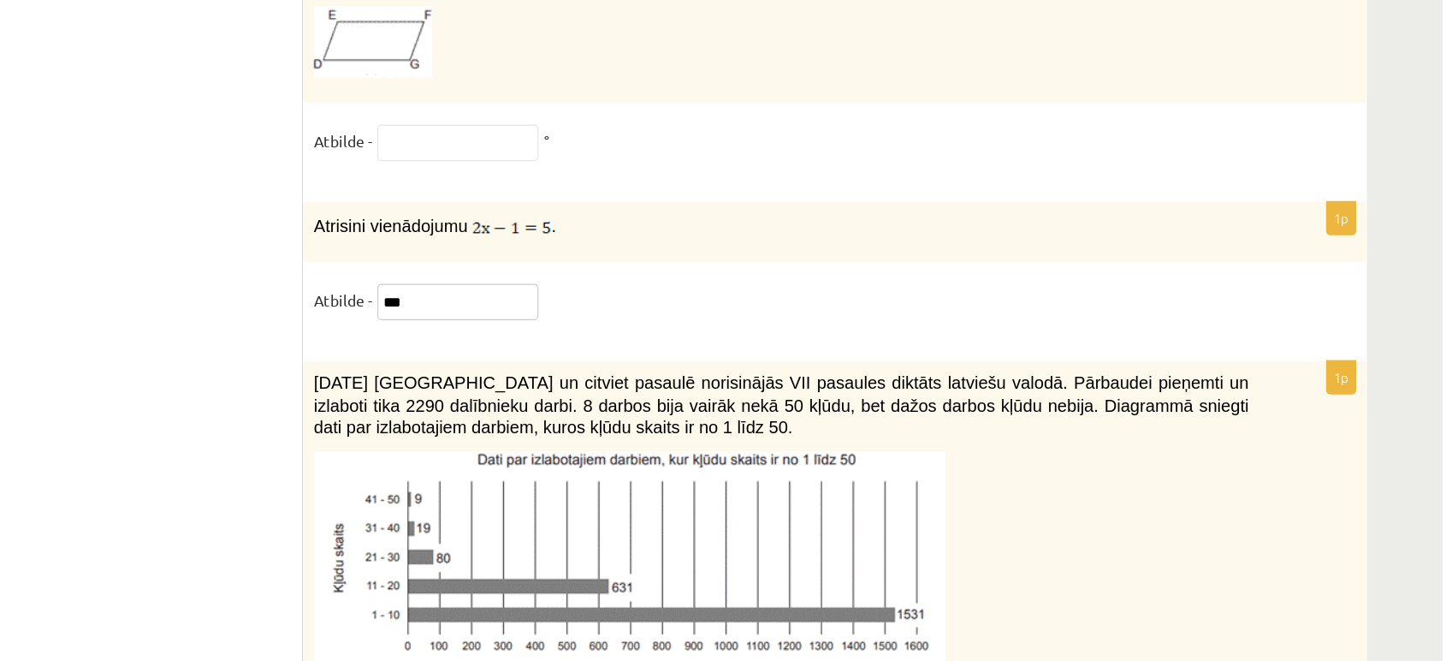
click at [615, 360] on input "***" at bounding box center [662, 374] width 128 height 29
type input "*"
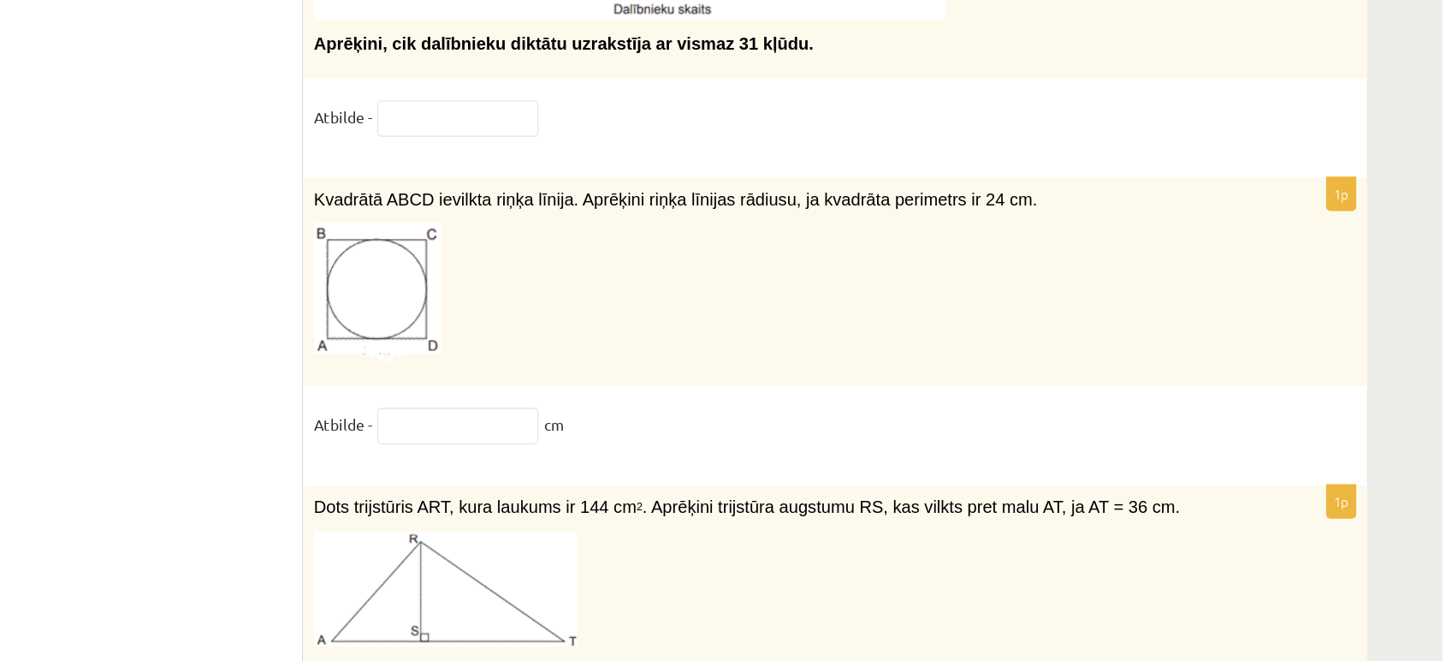
scroll to position [7608, 0]
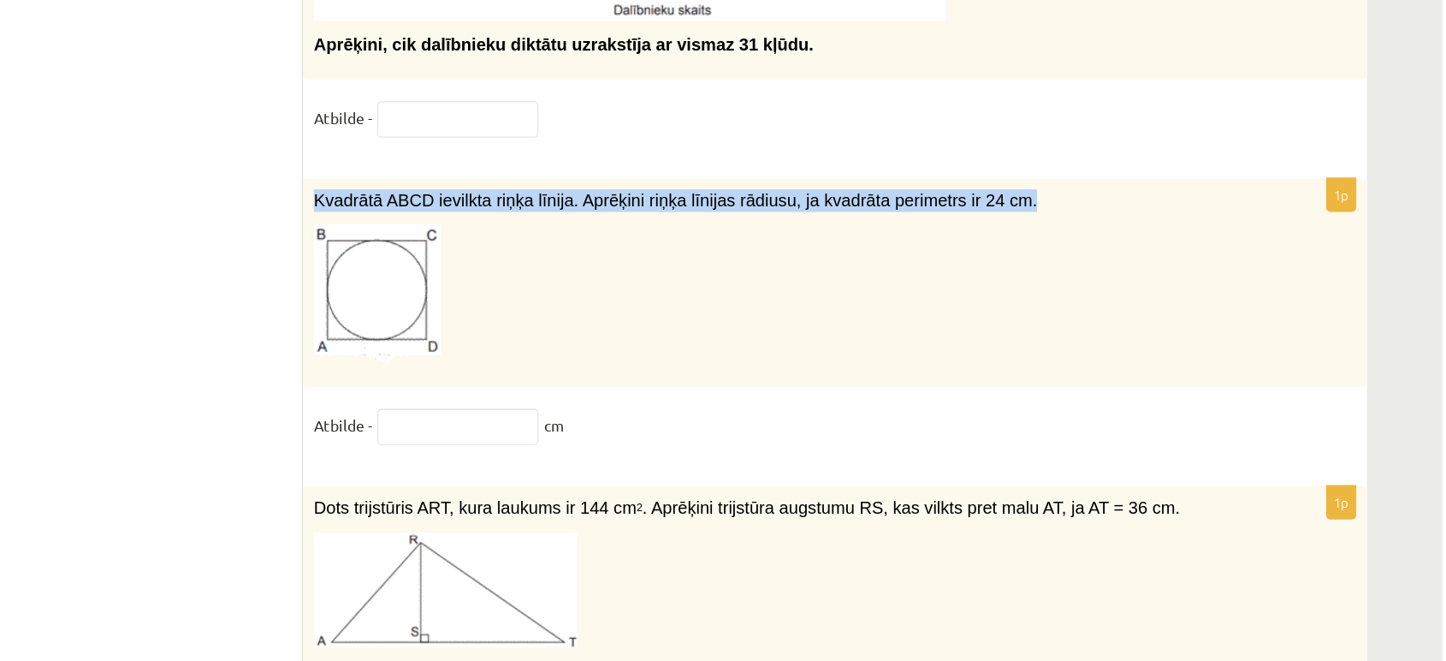
drag, startPoint x: 547, startPoint y: 122, endPoint x: 960, endPoint y: 136, distance: 413.7
click at [960, 142] on div "Kvadrātā ABCD ievilkta riņķa līnija. Aprēķini riņķa līnijas rādiusu, ja kvadrāt…" at bounding box center [962, 225] width 847 height 167
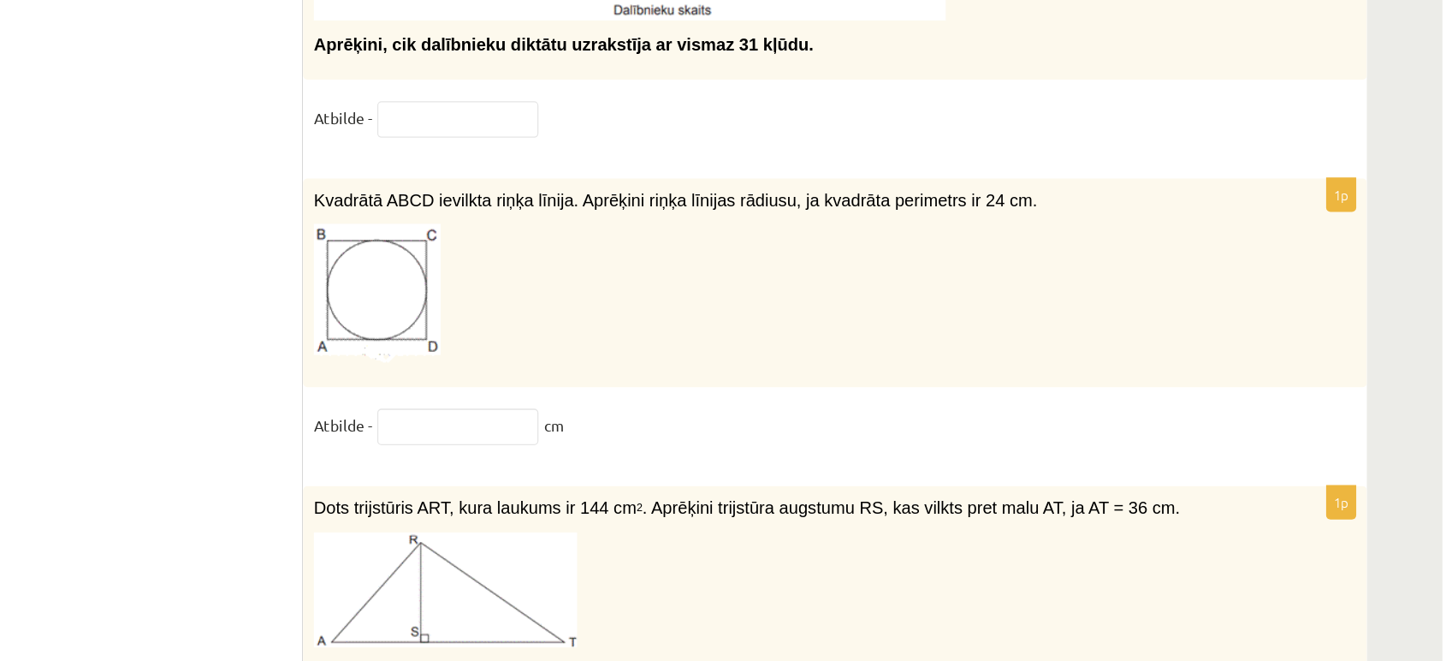
drag, startPoint x: 537, startPoint y: 121, endPoint x: 977, endPoint y: 118, distance: 439.9
click at [1043, 178] on p at bounding box center [920, 233] width 745 height 111
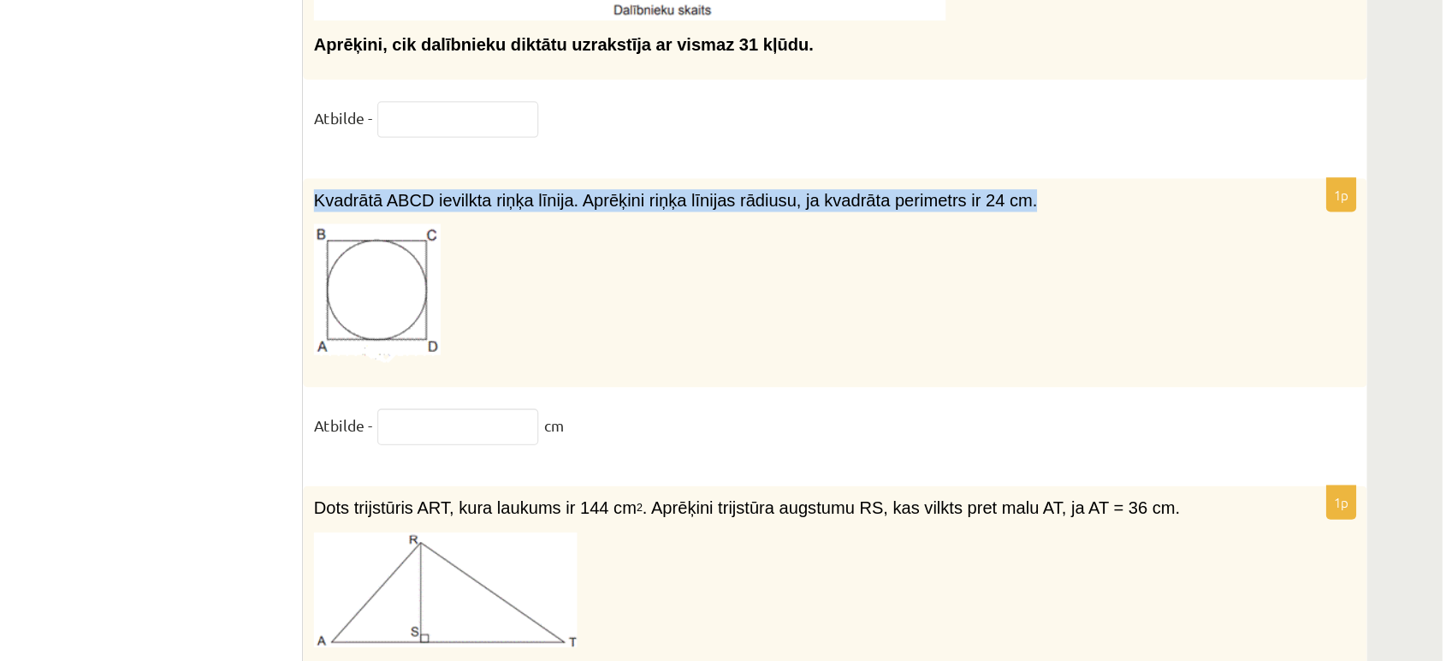
drag, startPoint x: 1074, startPoint y: 126, endPoint x: 545, endPoint y: 122, distance: 529.0
click at [545, 142] on div "Kvadrātā ABCD ievilkta riņķa līnija. Aprēķini riņķa līnijas rādiusu, ja kvadrāt…" at bounding box center [962, 225] width 847 height 167
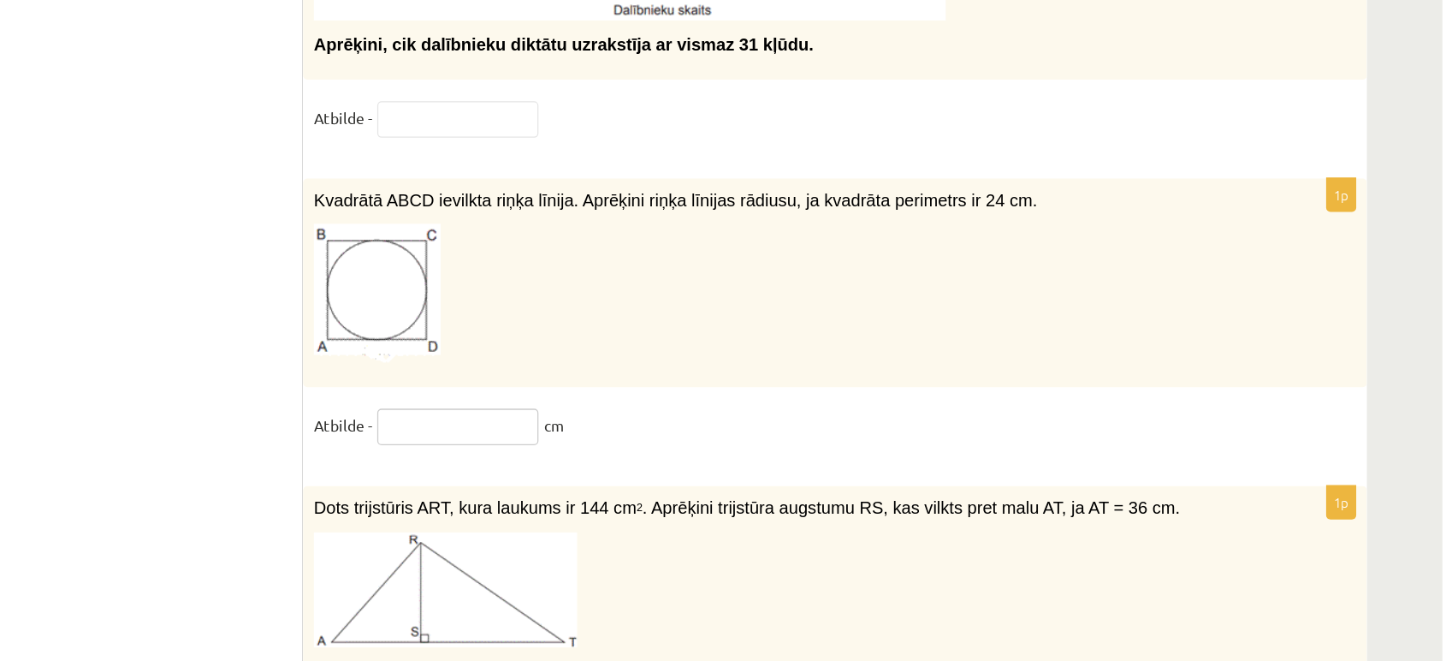
click at [673, 325] on input "text" at bounding box center [662, 339] width 128 height 29
type input "*"
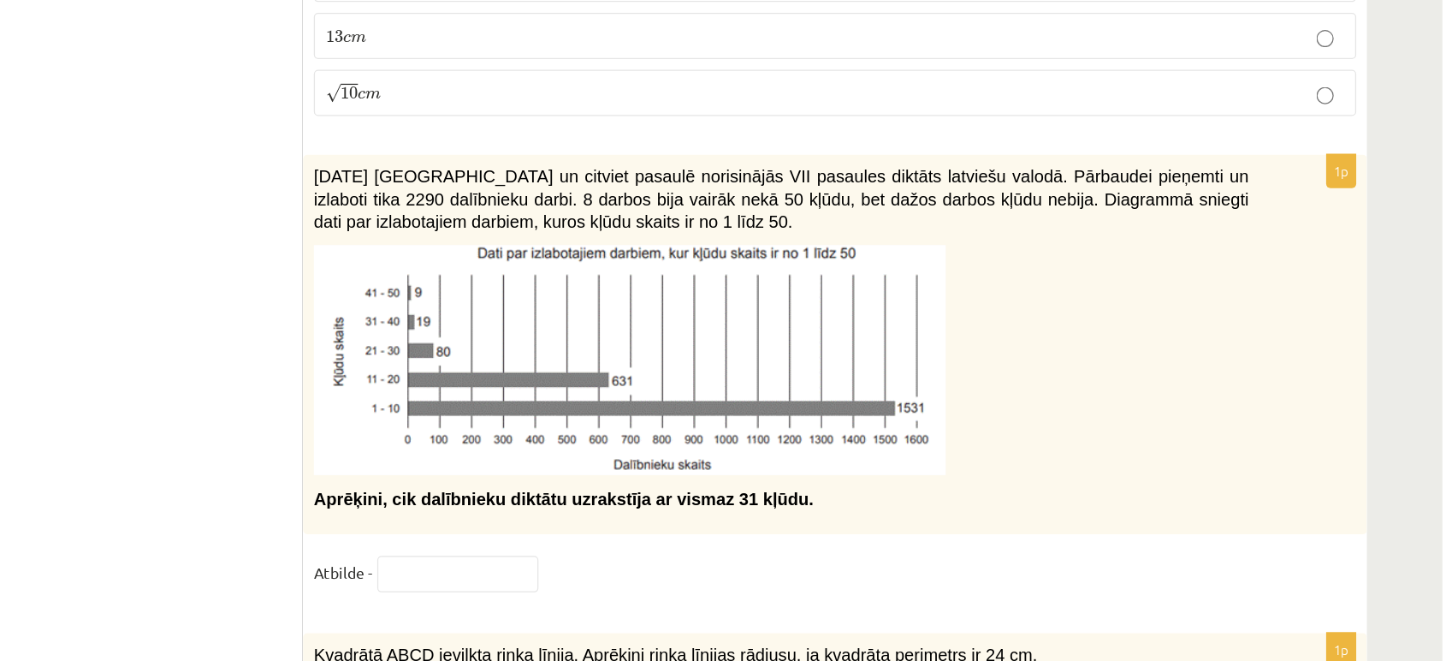
scroll to position [7245, 0]
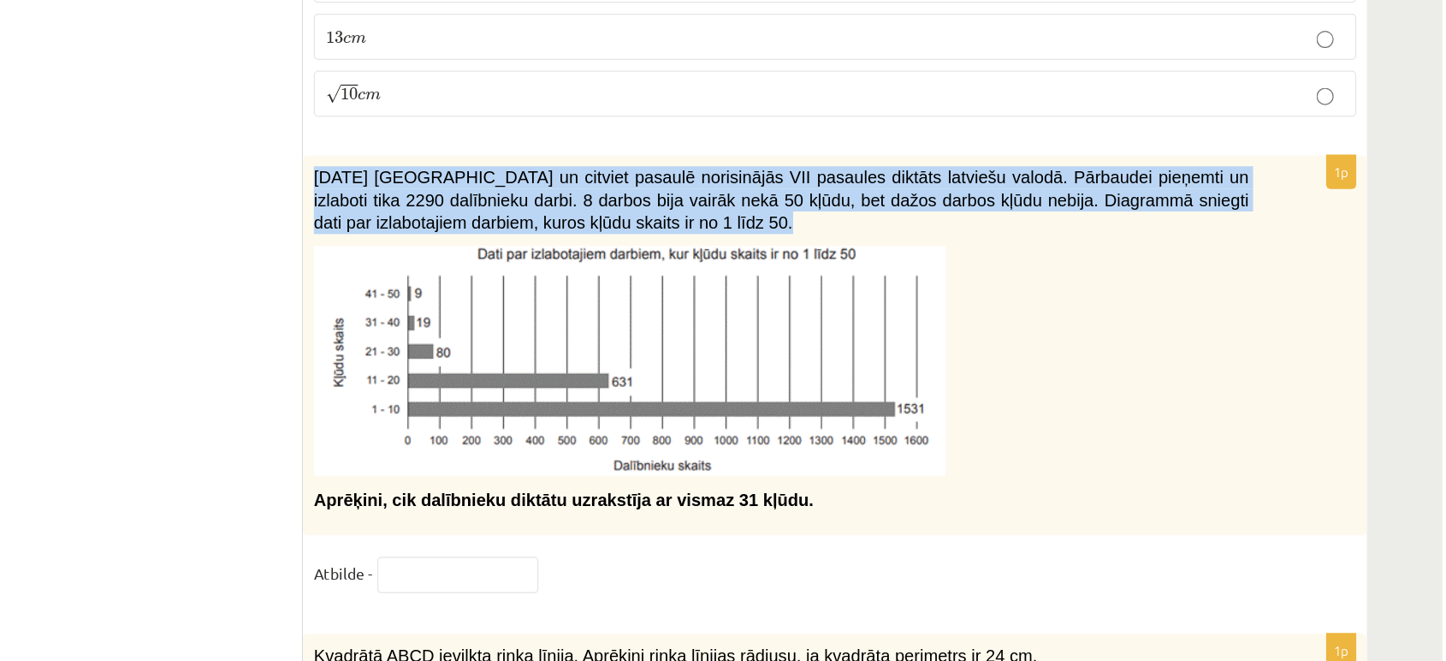
drag, startPoint x: 542, startPoint y: 97, endPoint x: 792, endPoint y: 155, distance: 256.6
click at [792, 155] on div "2021. gada 27. novembrī Latvijā un citviet pasaulē norisinājās VII pasaules dik…" at bounding box center [962, 274] width 847 height 301
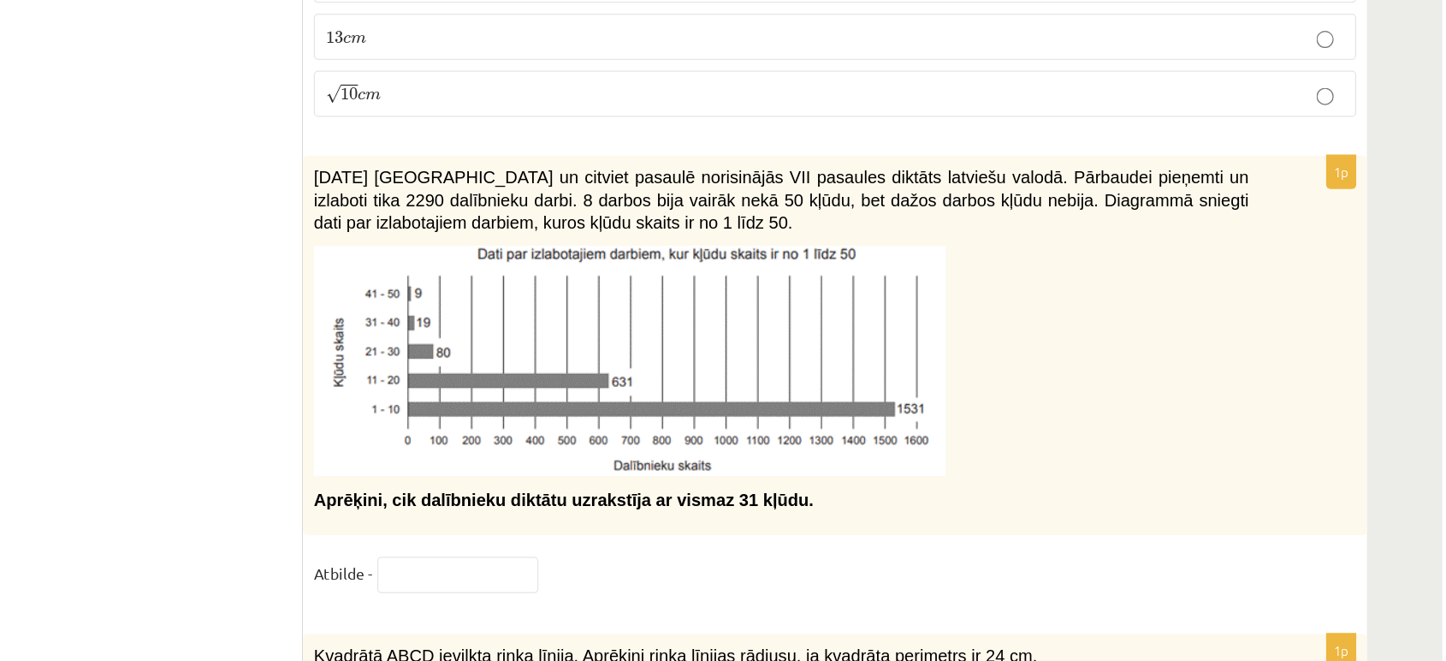
drag, startPoint x: 632, startPoint y: 403, endPoint x: 624, endPoint y: 425, distance: 22.7
click at [624, 425] on div "1p 2021. gada 27. novembrī Latvijā un citviet pasaulē norisinājās VII pasaules …" at bounding box center [962, 305] width 847 height 363
click at [624, 443] on input "text" at bounding box center [662, 457] width 128 height 29
click at [624, 377] on div "2021. gada 27. novembrī Latvijā un citviet pasaulē norisinājās VII pasaules dik…" at bounding box center [962, 274] width 847 height 301
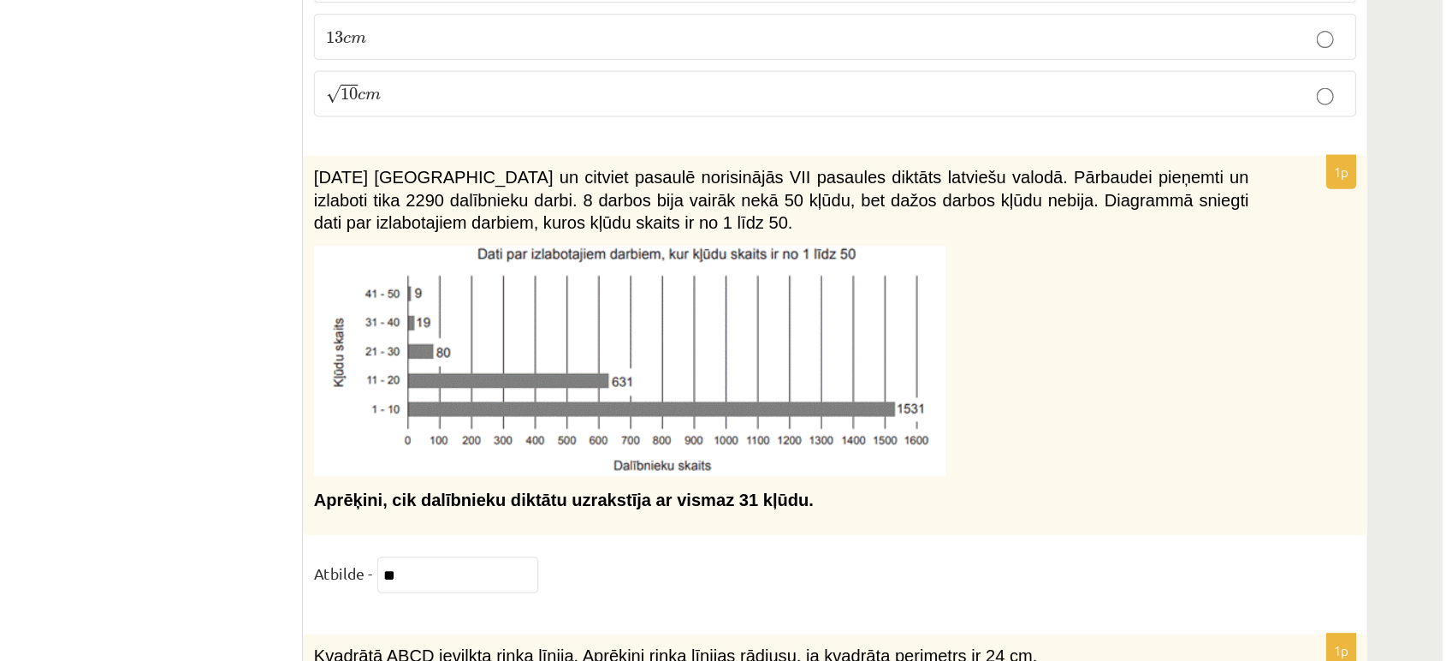
drag, startPoint x: 536, startPoint y: 353, endPoint x: 775, endPoint y: 374, distance: 239.7
click at [837, 443] on fieldset "Atbilde - **" at bounding box center [963, 461] width 830 height 36
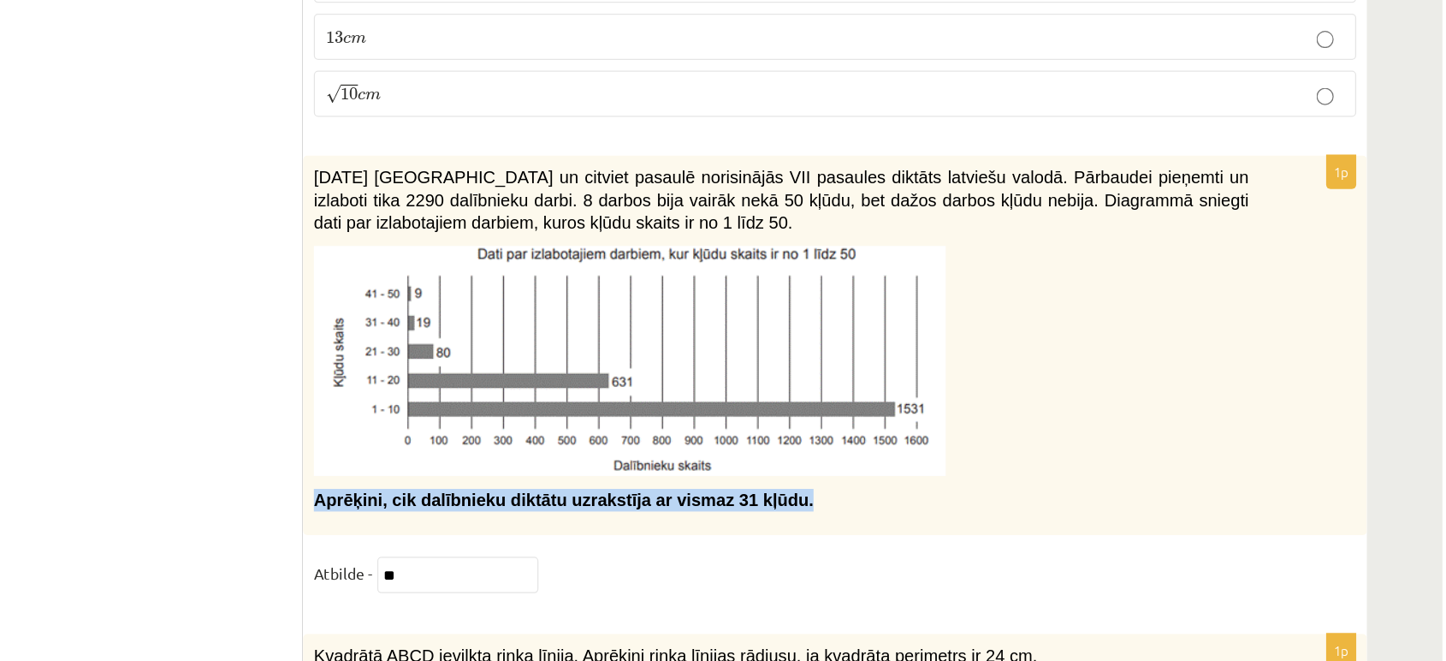
drag, startPoint x: 901, startPoint y: 359, endPoint x: 549, endPoint y: 364, distance: 352.7
click at [549, 389] on p "Aprēķini, cik dalībnieku diktātu uzrakstīja ar vismaz 31 kļūdu." at bounding box center [920, 398] width 745 height 18
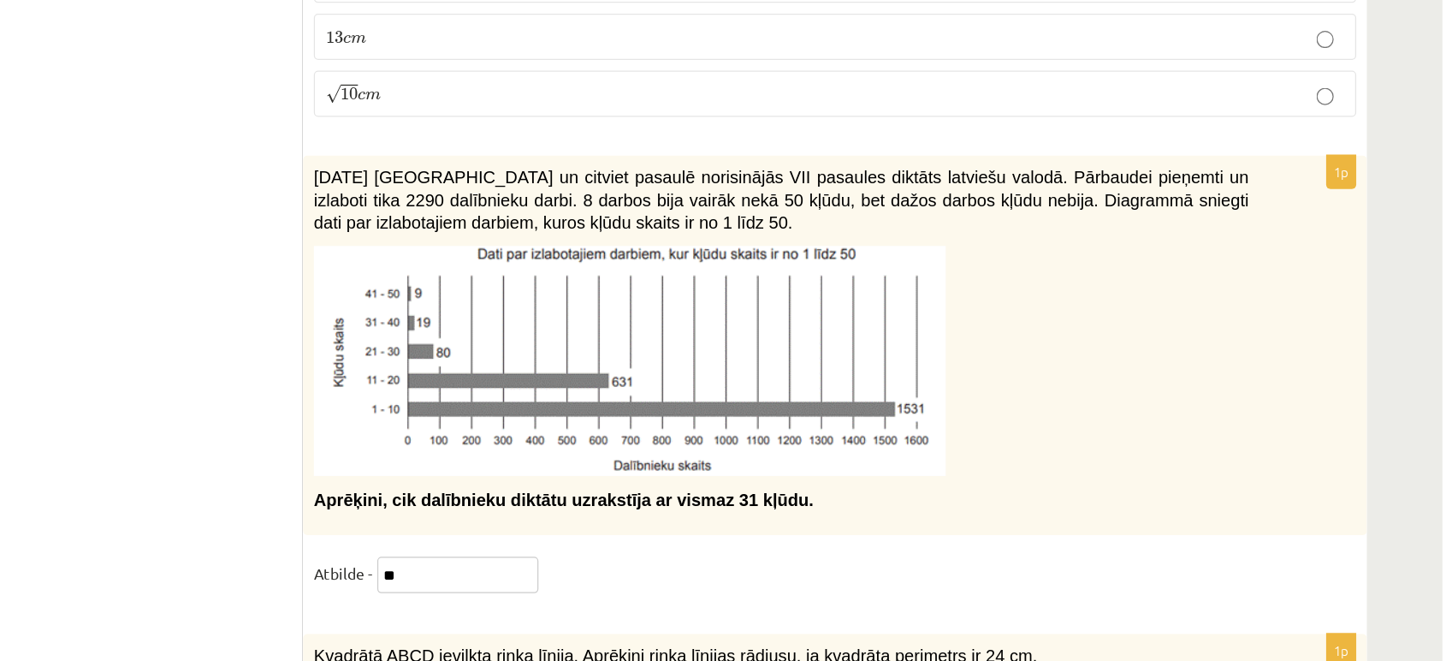
click at [642, 443] on input "**" at bounding box center [662, 457] width 128 height 29
type input "*"
type input "**"
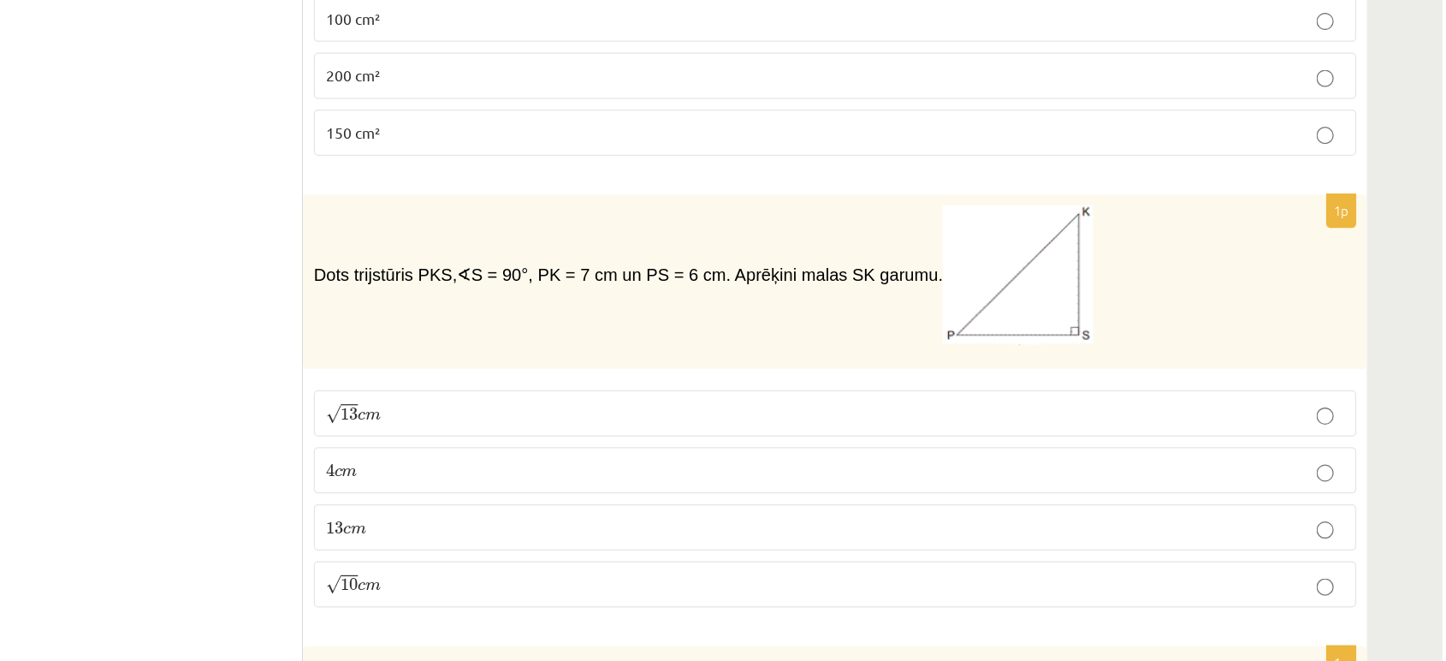
scroll to position [6855, 0]
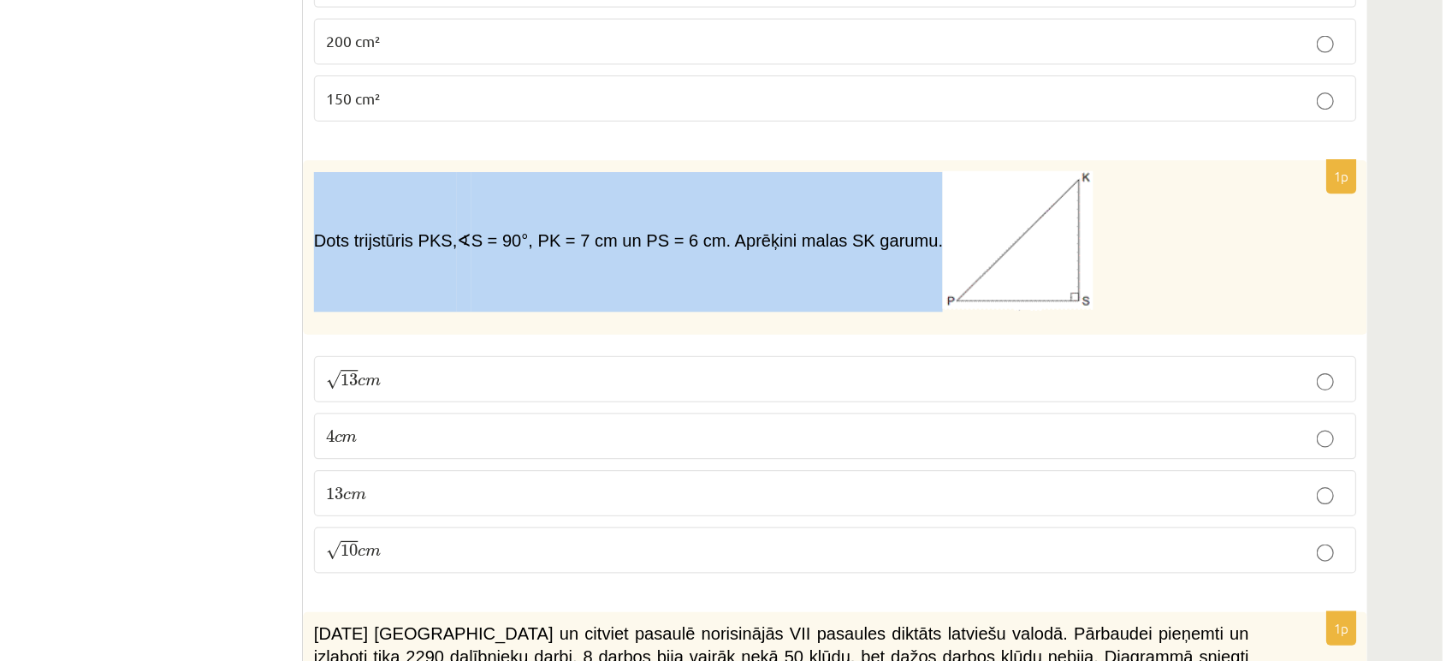
drag, startPoint x: 540, startPoint y: 175, endPoint x: 987, endPoint y: 192, distance: 447.1
click at [987, 192] on div "Dots trijstūris PKS, ∢ S = 90°, PK = 7 cm un PS = 6 cm. Aprēķini malas SK garum…" at bounding box center [962, 224] width 847 height 139
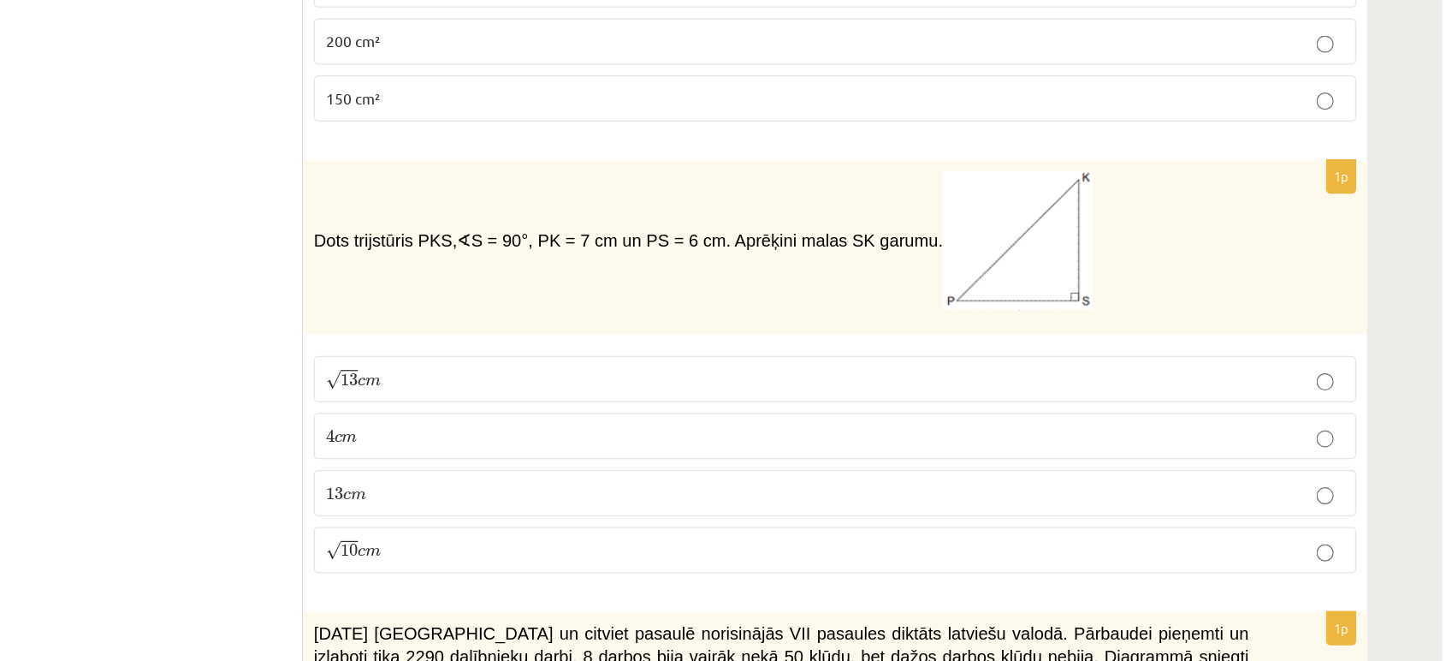
click at [675, 320] on p "√ 13 c m 13 c m" at bounding box center [962, 329] width 811 height 18
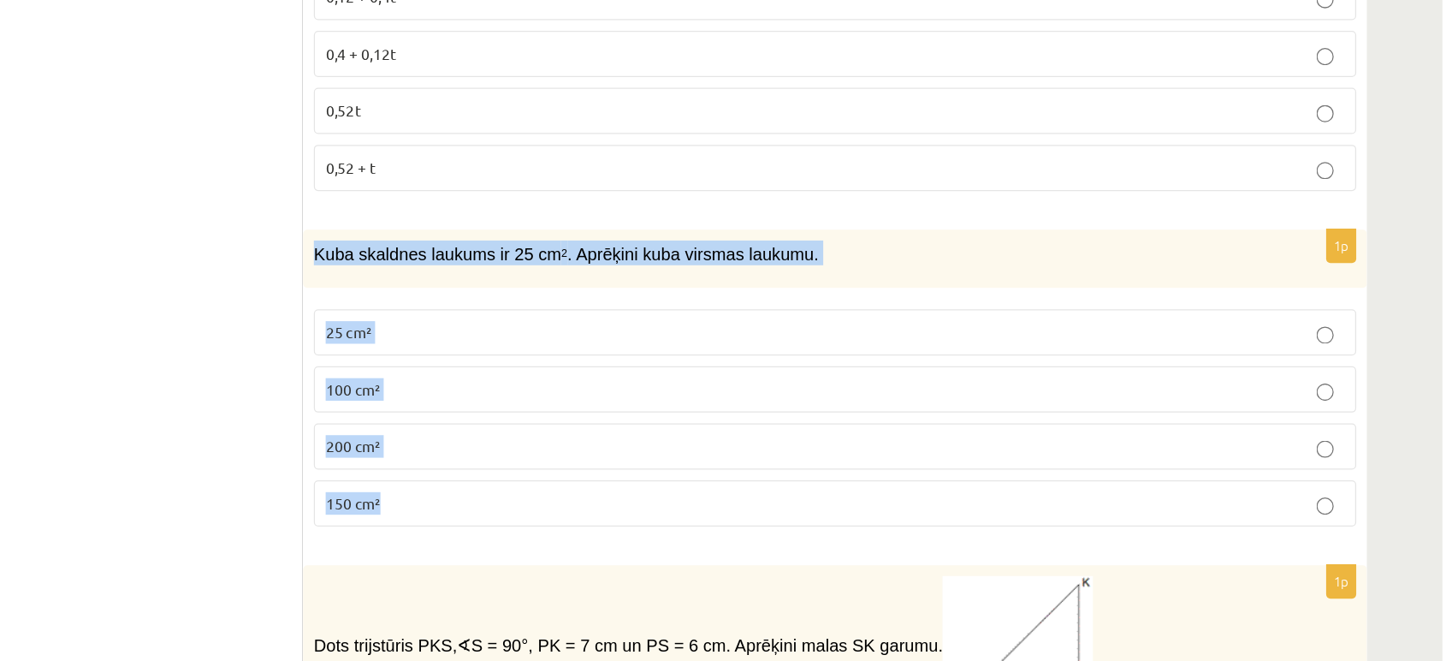
drag, startPoint x: 549, startPoint y: 166, endPoint x: 688, endPoint y: 347, distance: 228.2
click at [688, 347] on div "1p Kuba skaldnes laukums ir 25 cm 2 . Aprēķini kuba virsmas laukumu. 25 cm² 100…" at bounding box center [962, 308] width 847 height 251
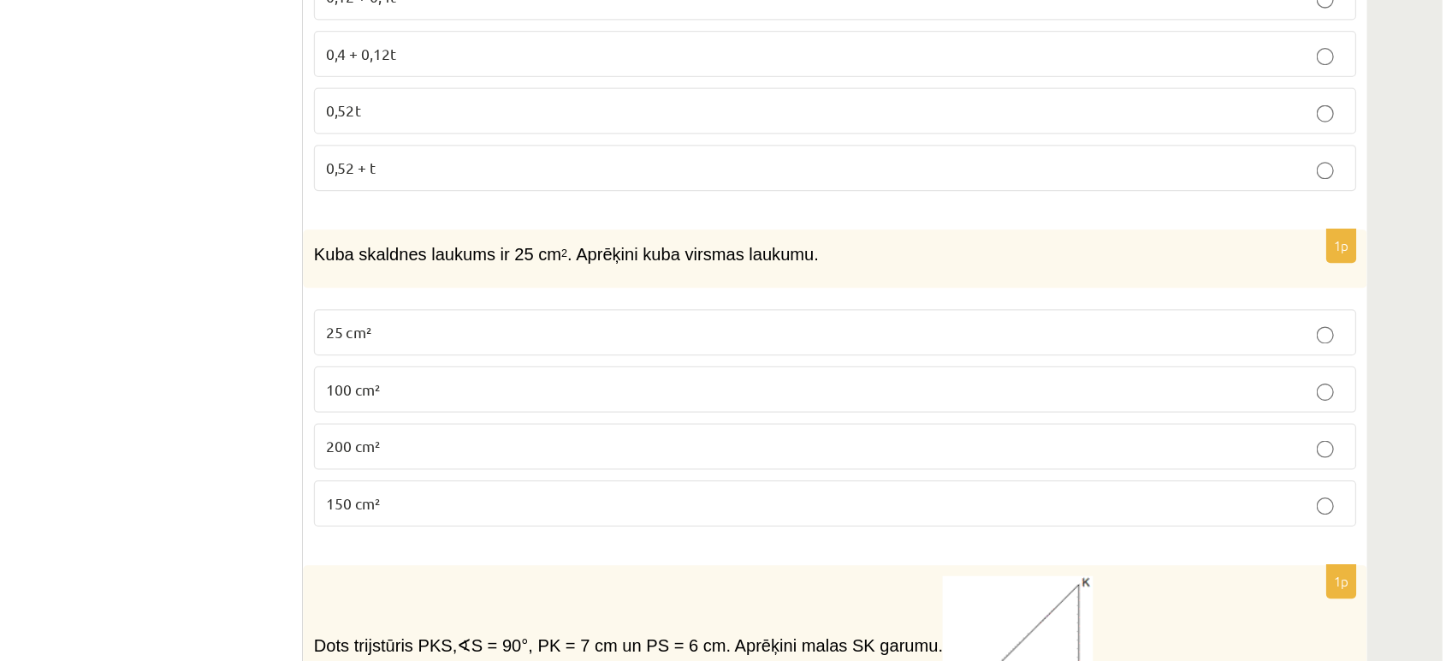
click at [599, 393] on span "150 cm²" at bounding box center [579, 400] width 44 height 15
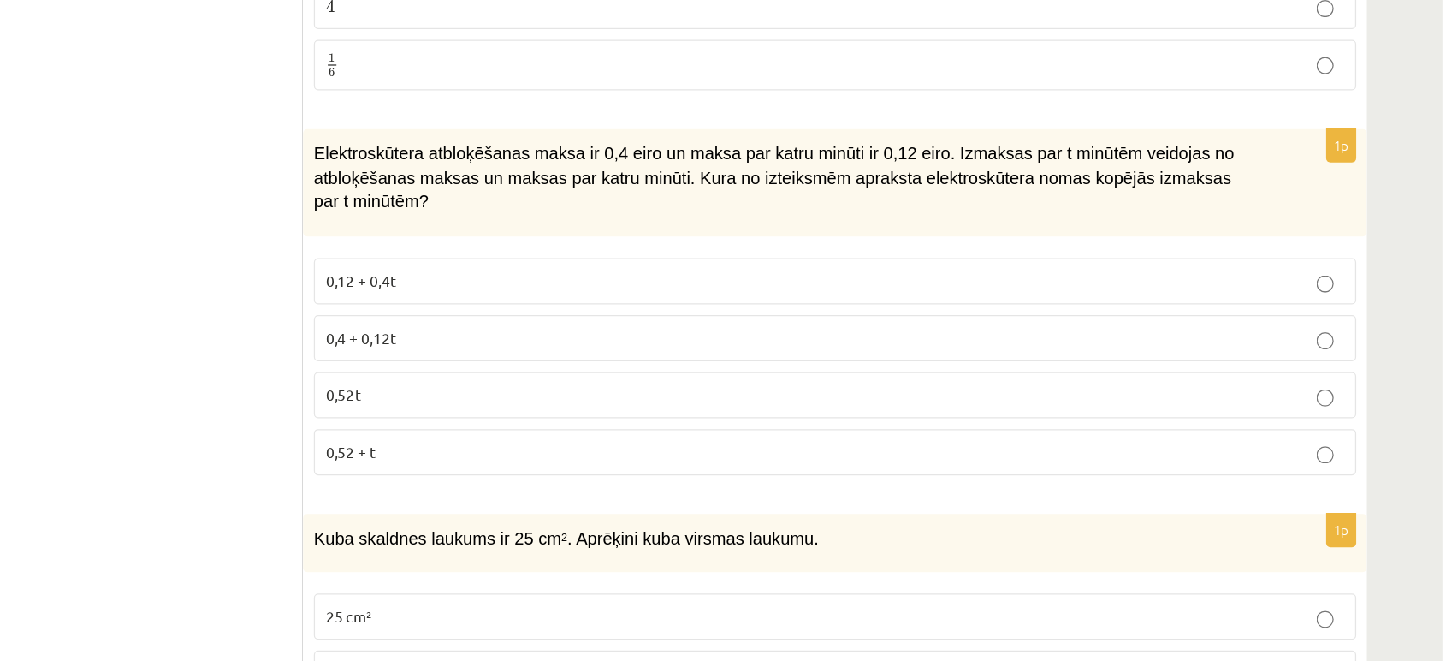
scroll to position [6318, 0]
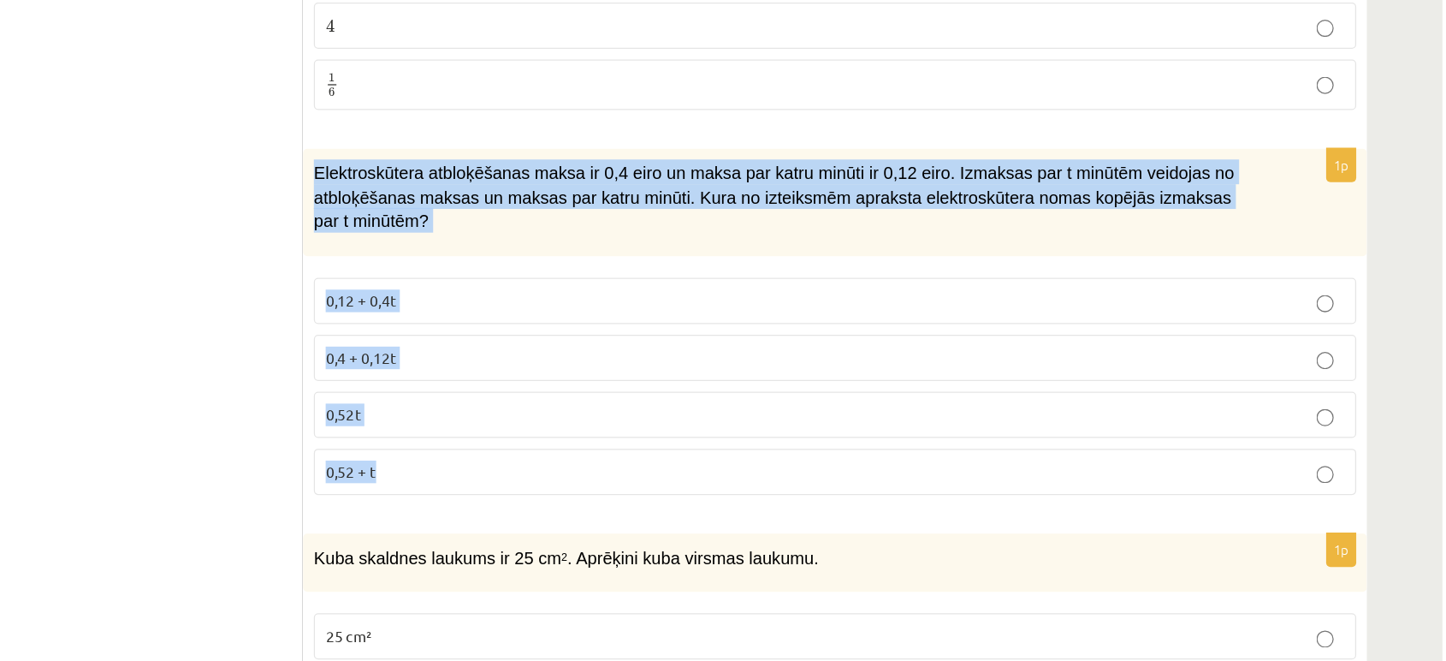
drag, startPoint x: 544, startPoint y: 122, endPoint x: 611, endPoint y: 360, distance: 247.1
click at [611, 360] on div "1p Elektroskūtera atbloķēšanas maksa ir 0,4 eiro un maksa par katru minūti ir 0…" at bounding box center [962, 262] width 847 height 289
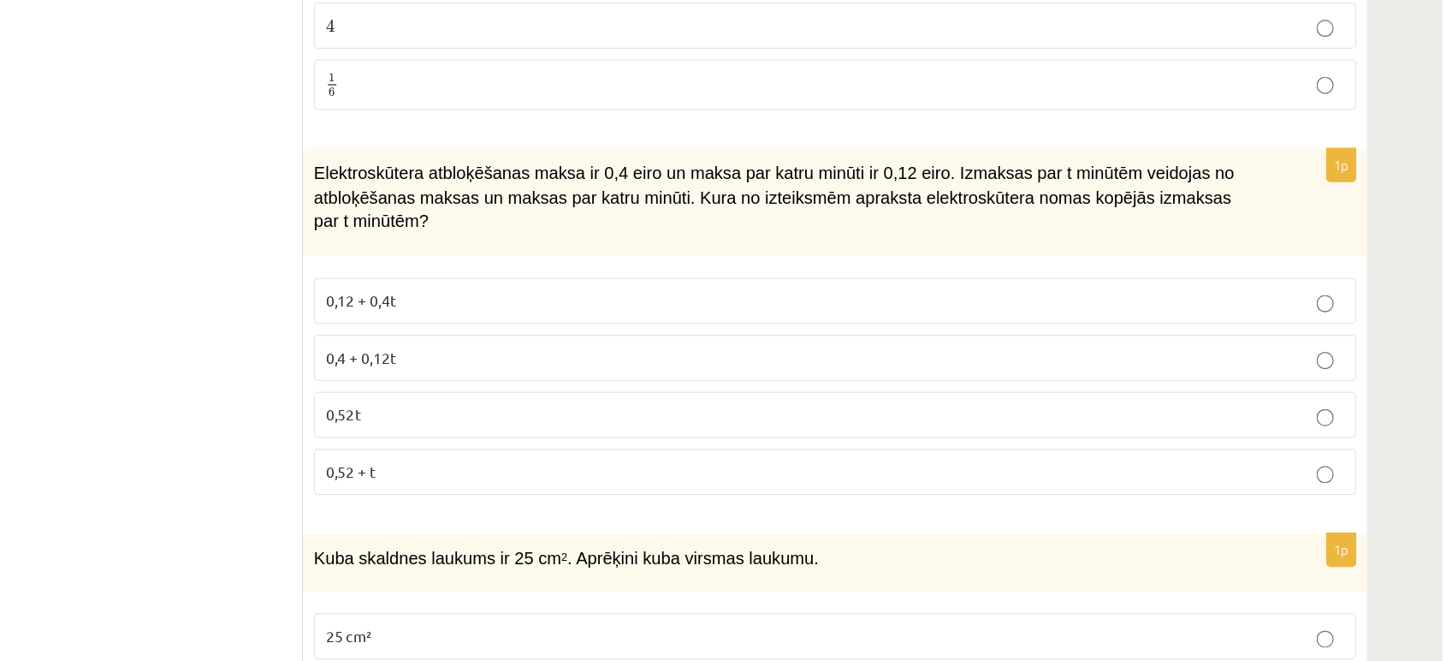
click at [631, 276] on p "0,4 + 0,12t" at bounding box center [962, 285] width 811 height 18
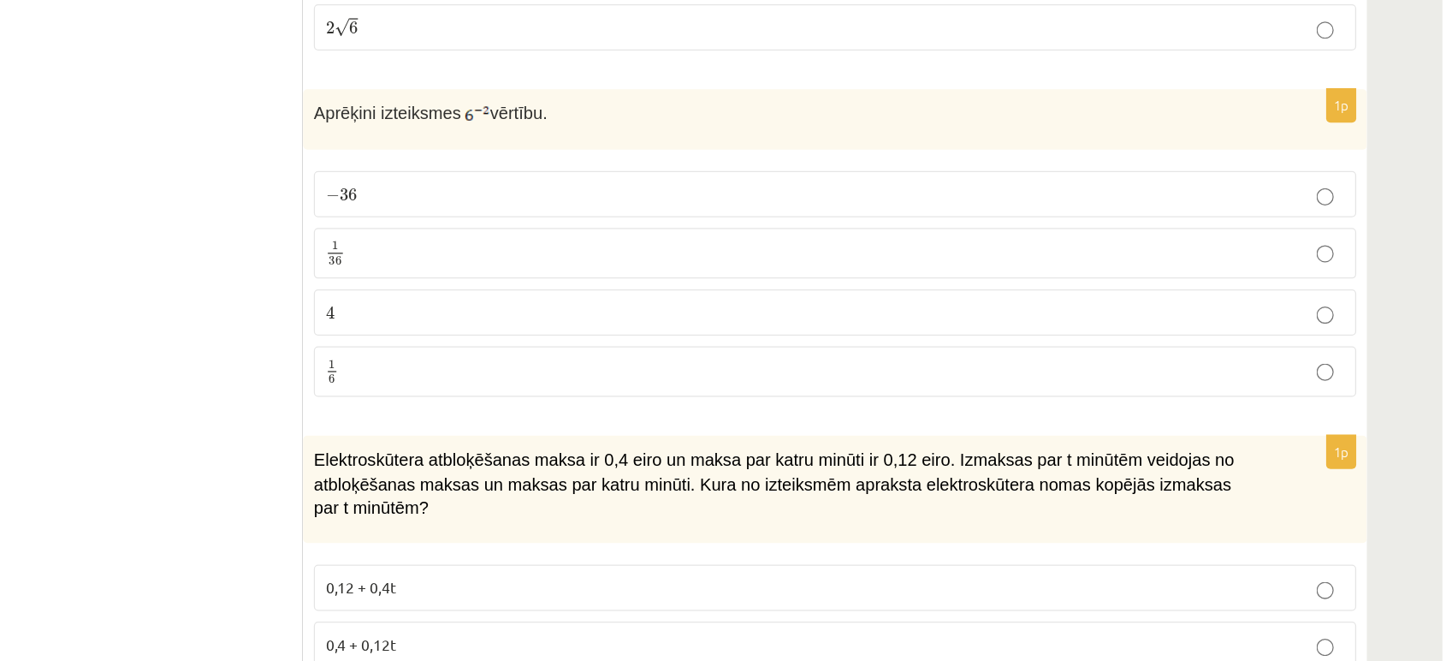
scroll to position [6062, 0]
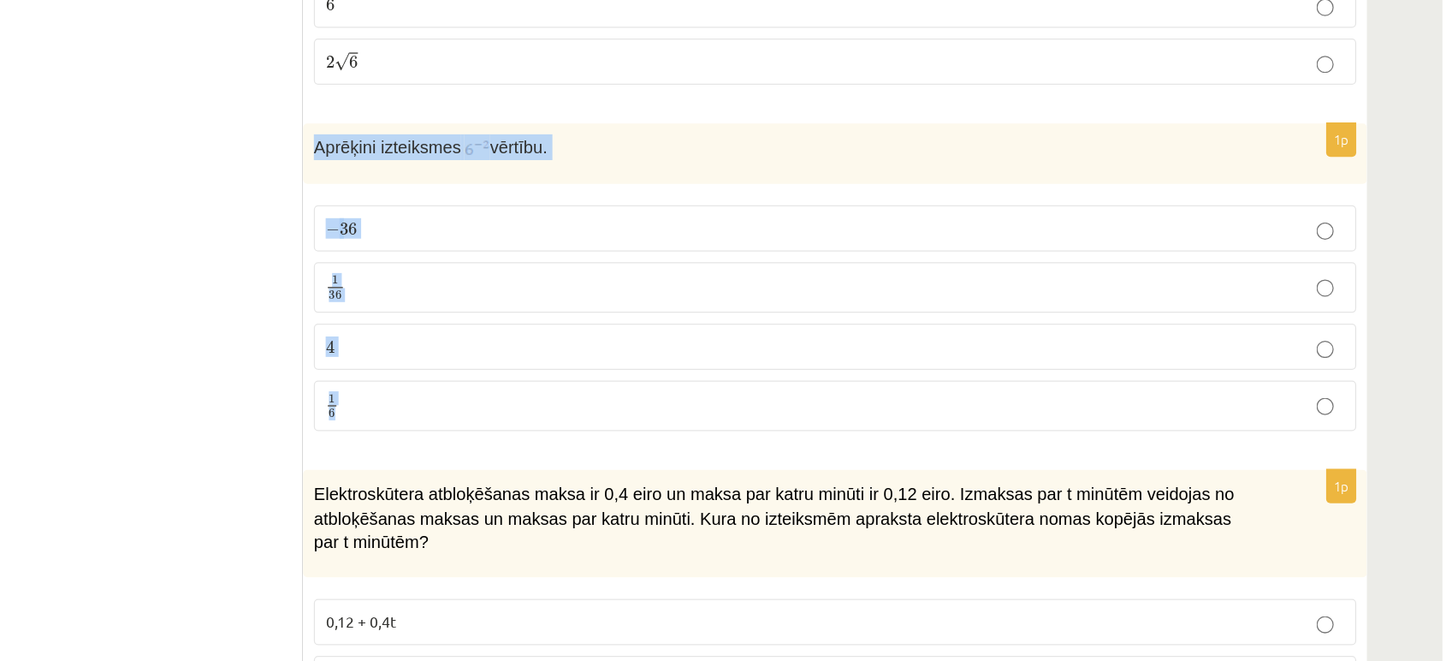
drag, startPoint x: 539, startPoint y: 100, endPoint x: 635, endPoint y: 315, distance: 235.2
click at [635, 315] on div "1p Aprēķini izteiksmes vērtību. − 36 − 36 1 36 1 36 4 4 1 6 1 6" at bounding box center [962, 227] width 847 height 258
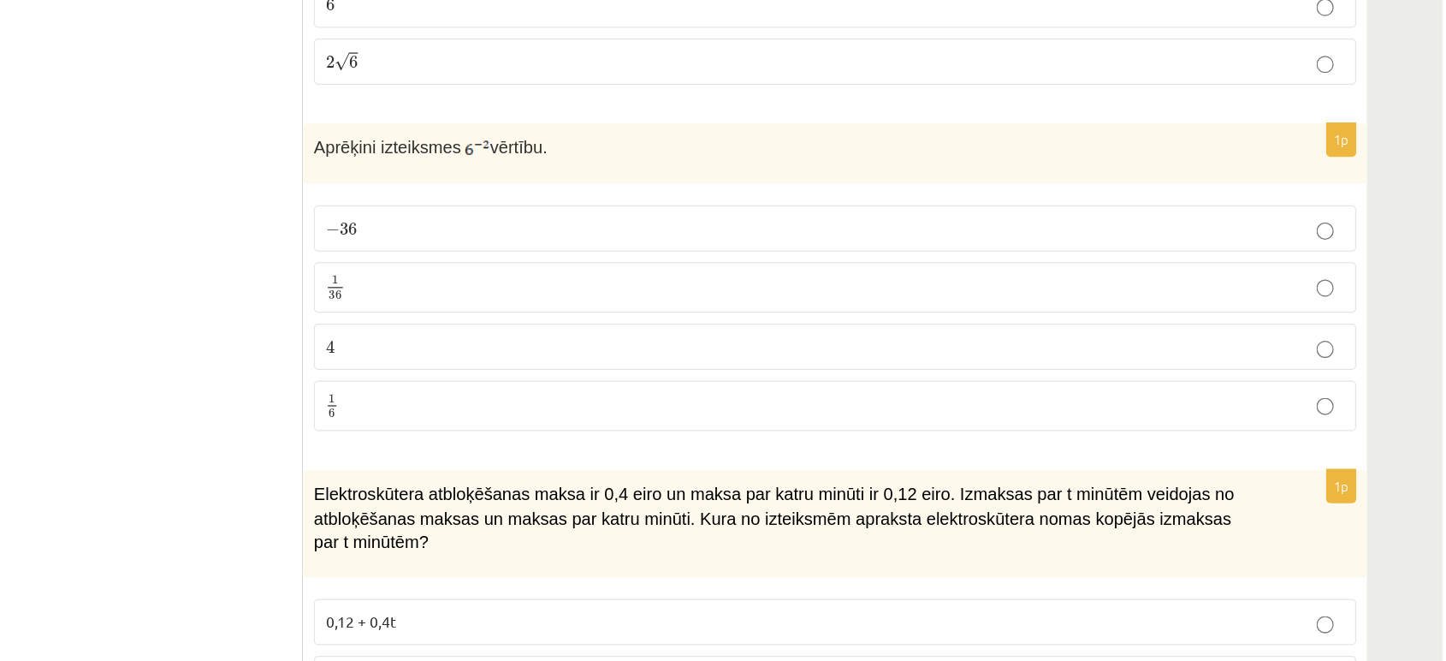
click at [563, 219] on span "1" at bounding box center [564, 223] width 5 height 8
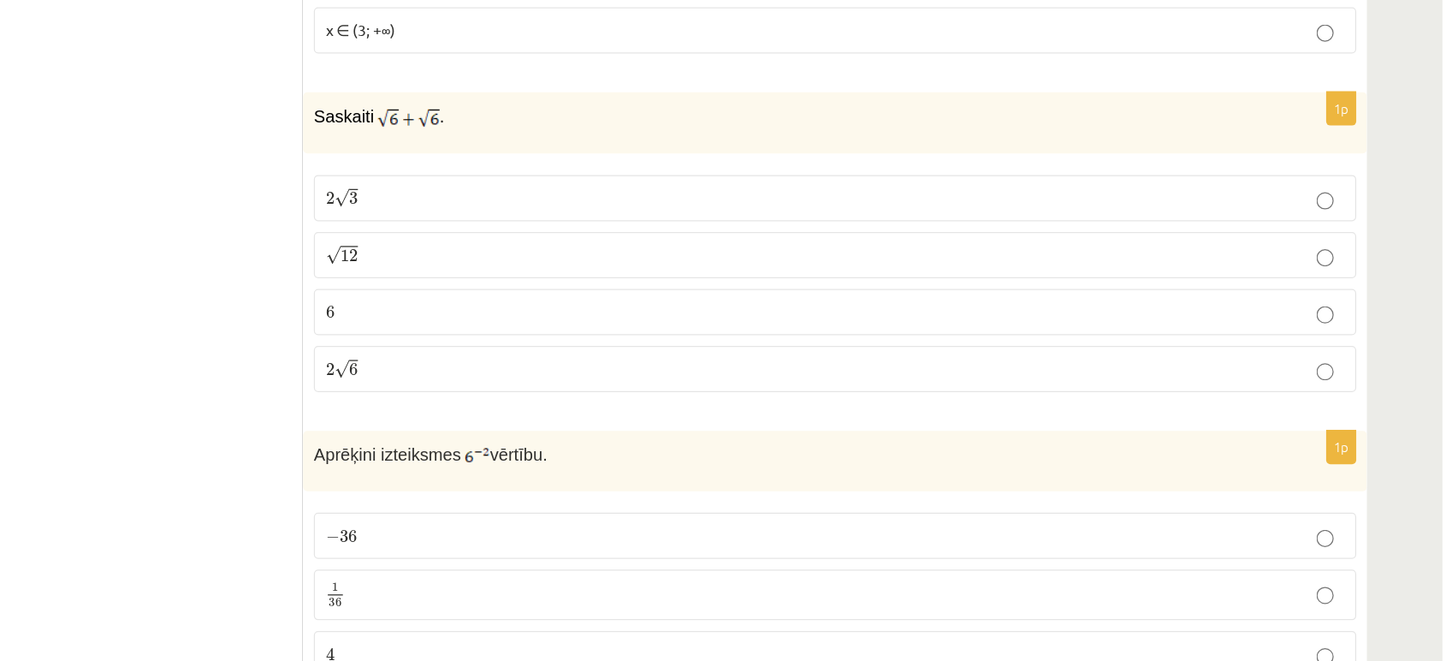
scroll to position [5817, 0]
click at [566, 288] on span "√" at bounding box center [570, 295] width 12 height 15
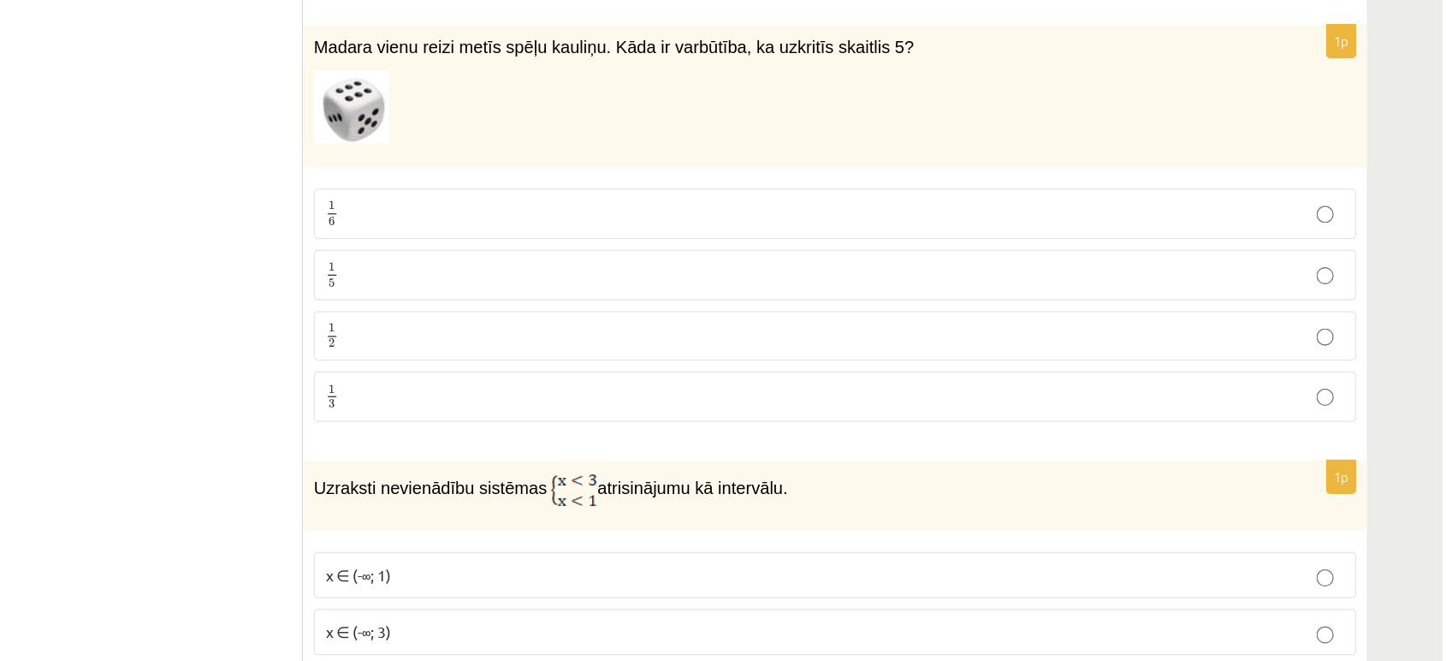
scroll to position [5141, 0]
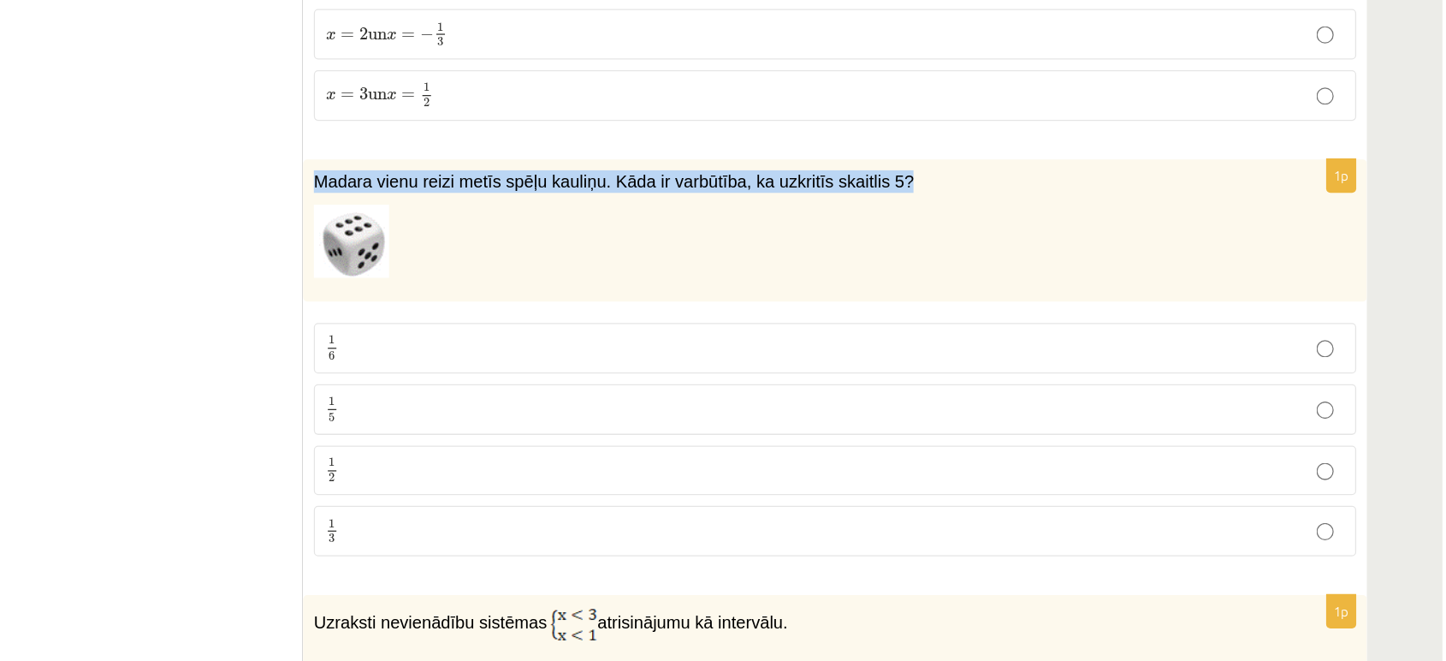
drag, startPoint x: 543, startPoint y: 129, endPoint x: 999, endPoint y: 116, distance: 456.4
click at [999, 127] on div "Madara vienu reizi metīs spēļu kauliņu. Kāda ir varbūtība, ka uzkritīs skaitlis…" at bounding box center [962, 184] width 847 height 114
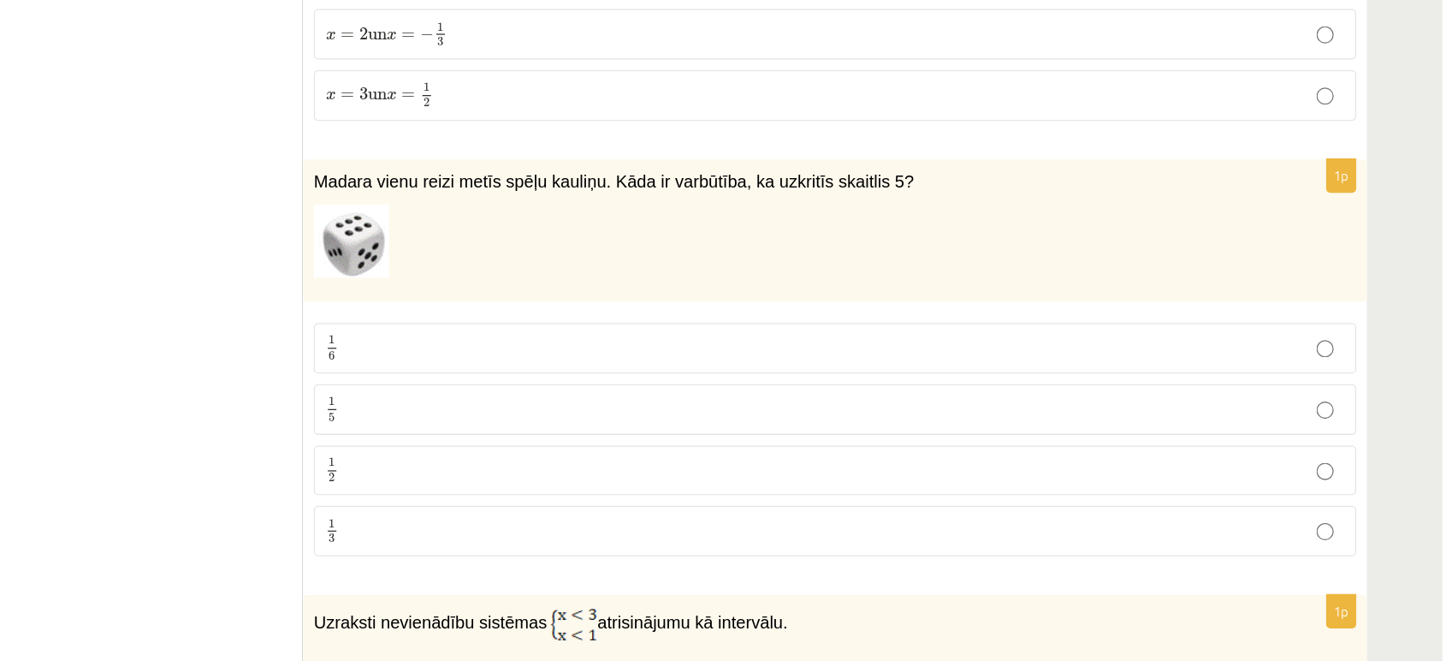
click at [629, 269] on p "1 6 1 6" at bounding box center [962, 276] width 811 height 21
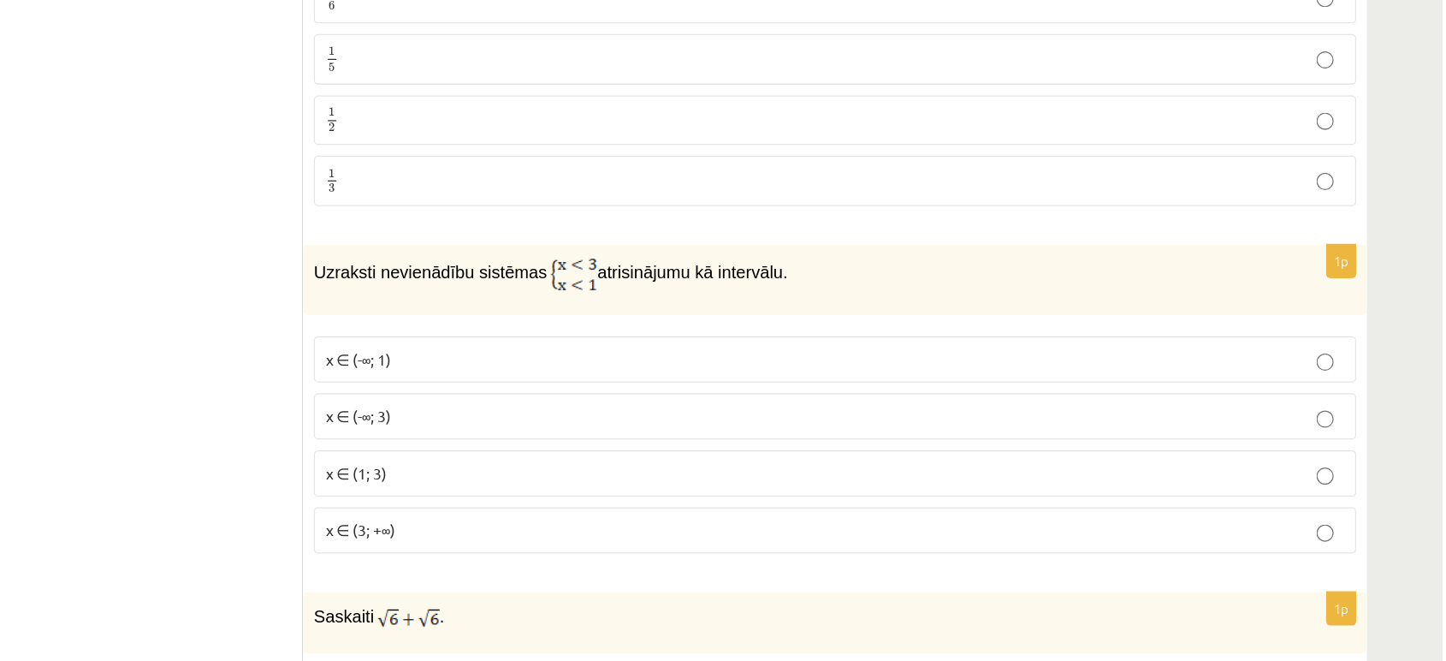
scroll to position [5288, 0]
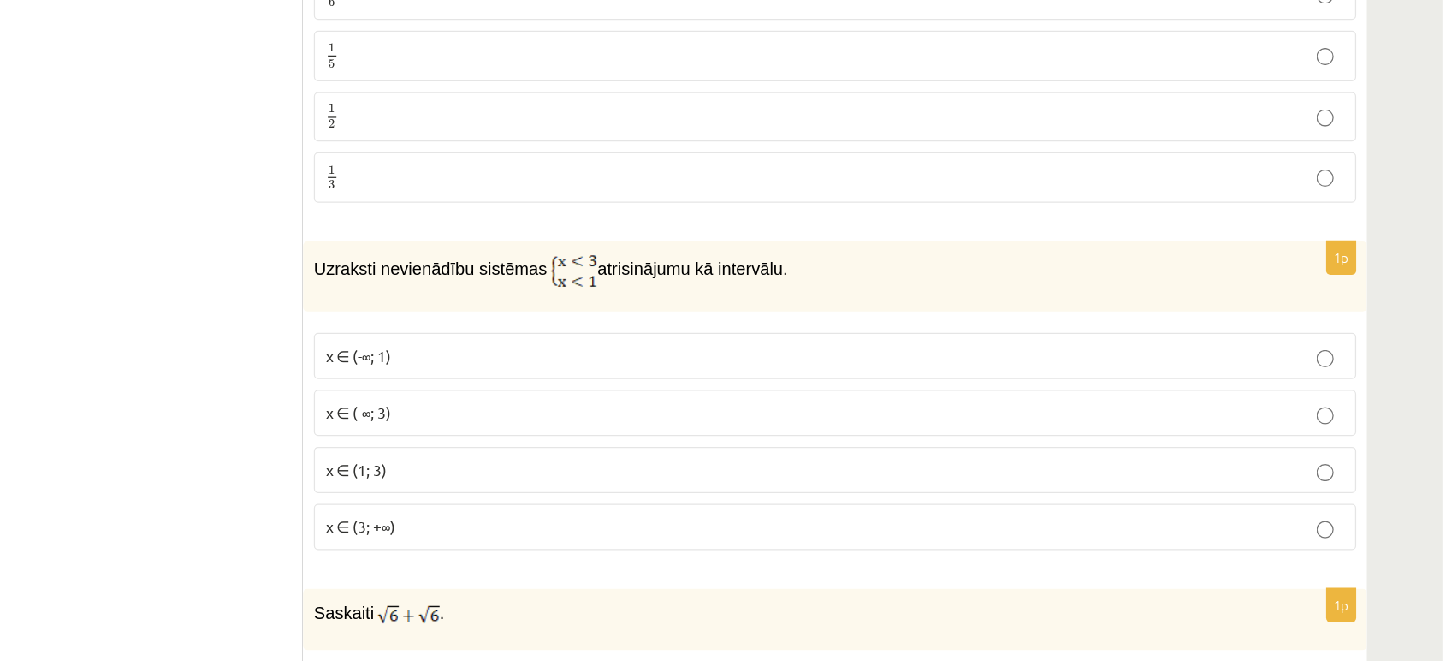
drag, startPoint x: 540, startPoint y: 327, endPoint x: 908, endPoint y: 317, distance: 368.2
click at [908, 327] on div "Uzraksti nevienādību sistēmas atrisinājumu kā intervālu." at bounding box center [962, 355] width 847 height 56
click at [1069, 235] on fieldset "1 6 1 6 1 5 1 5 1 2 1 2 1 3 1 3" at bounding box center [963, 201] width 830 height 199
click at [600, 410] on span "x ∈ (-∞; 1)" at bounding box center [583, 417] width 52 height 15
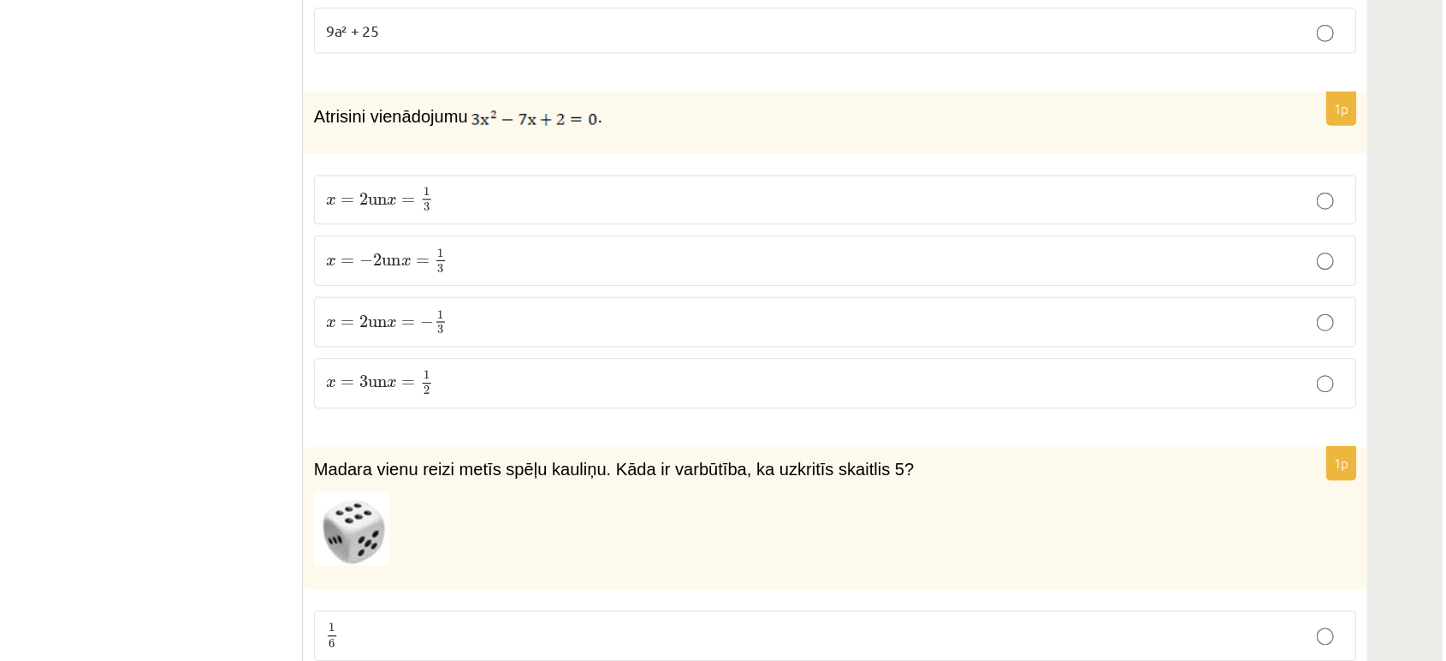
scroll to position [4856, 0]
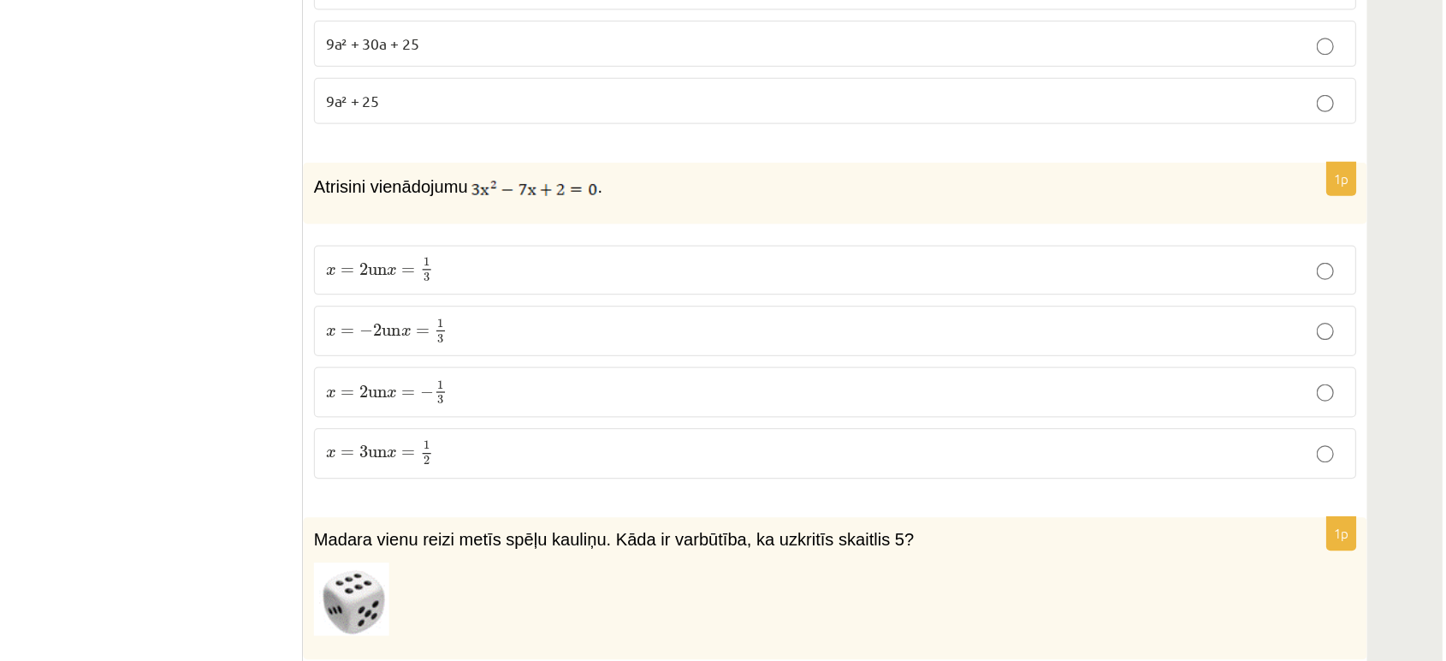
click at [629, 213] on span "=" at bounding box center [623, 215] width 11 height 5
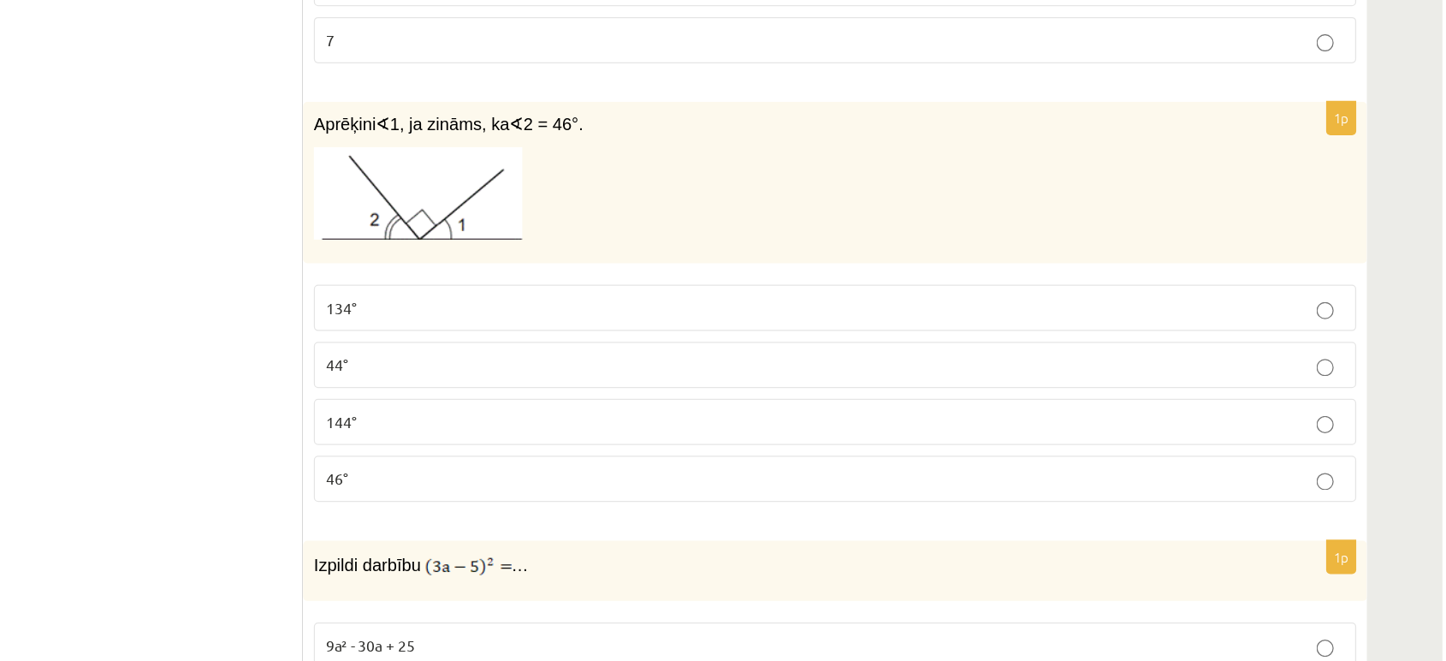
scroll to position [4273, 0]
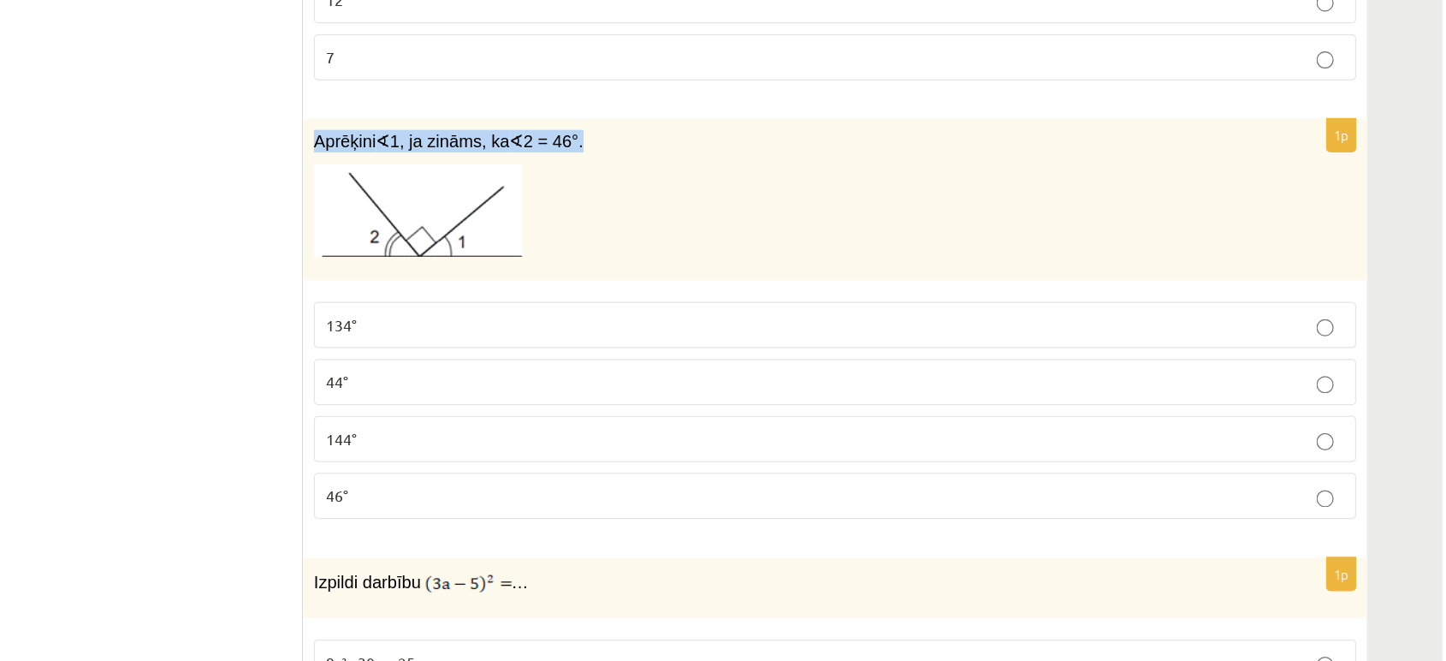
drag, startPoint x: 549, startPoint y: 111, endPoint x: 754, endPoint y: 103, distance: 205.6
click at [754, 104] on p "Aprēķini ∢ 1, ja zināms, ka ∢ 2 = 46°." at bounding box center [920, 113] width 745 height 18
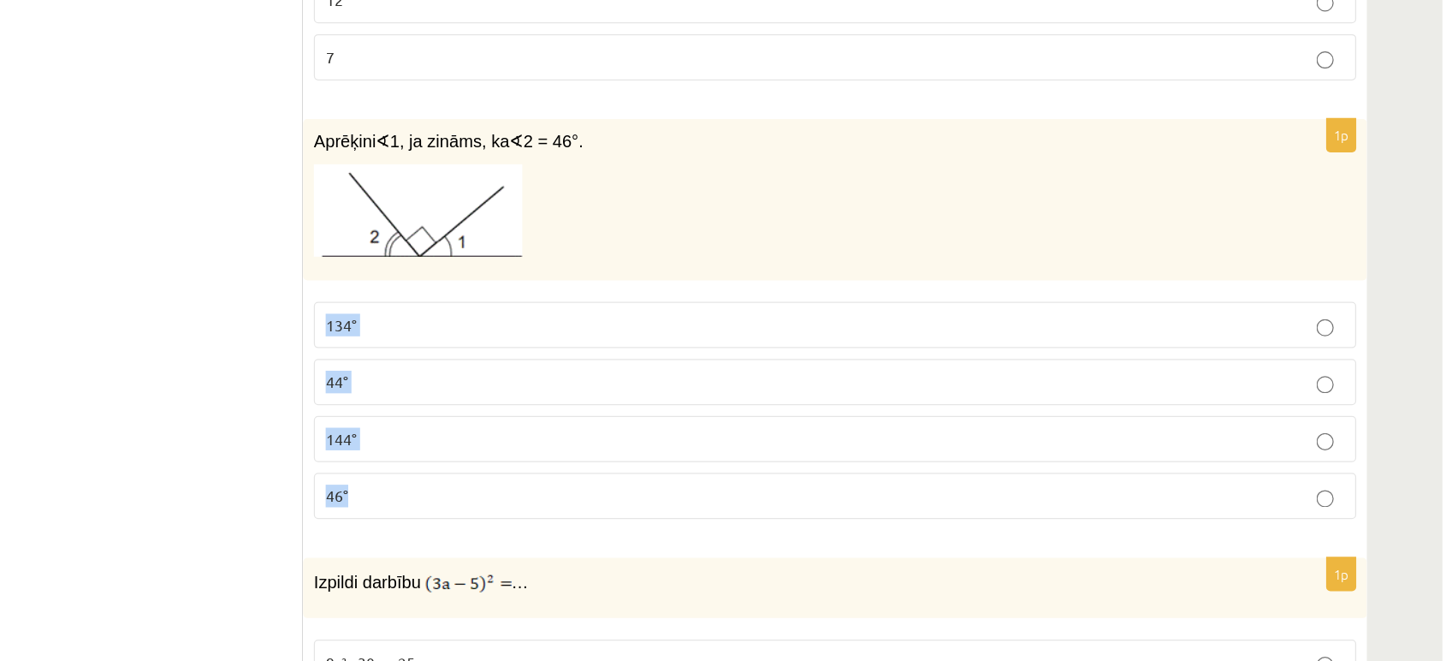
drag, startPoint x: 540, startPoint y: 246, endPoint x: 615, endPoint y: 374, distance: 147.7
click at [615, 374] on div "1p Aprēķini ∢ 1, ja zināms, ka ∢ 2 = 46°. 134° 44° 144° 46°" at bounding box center [962, 261] width 847 height 333
click at [490, 255] on ul "Tests Izvērtējums!" at bounding box center [423, 574] width 231 height 9078
click at [569, 296] on span "44°" at bounding box center [566, 303] width 18 height 15
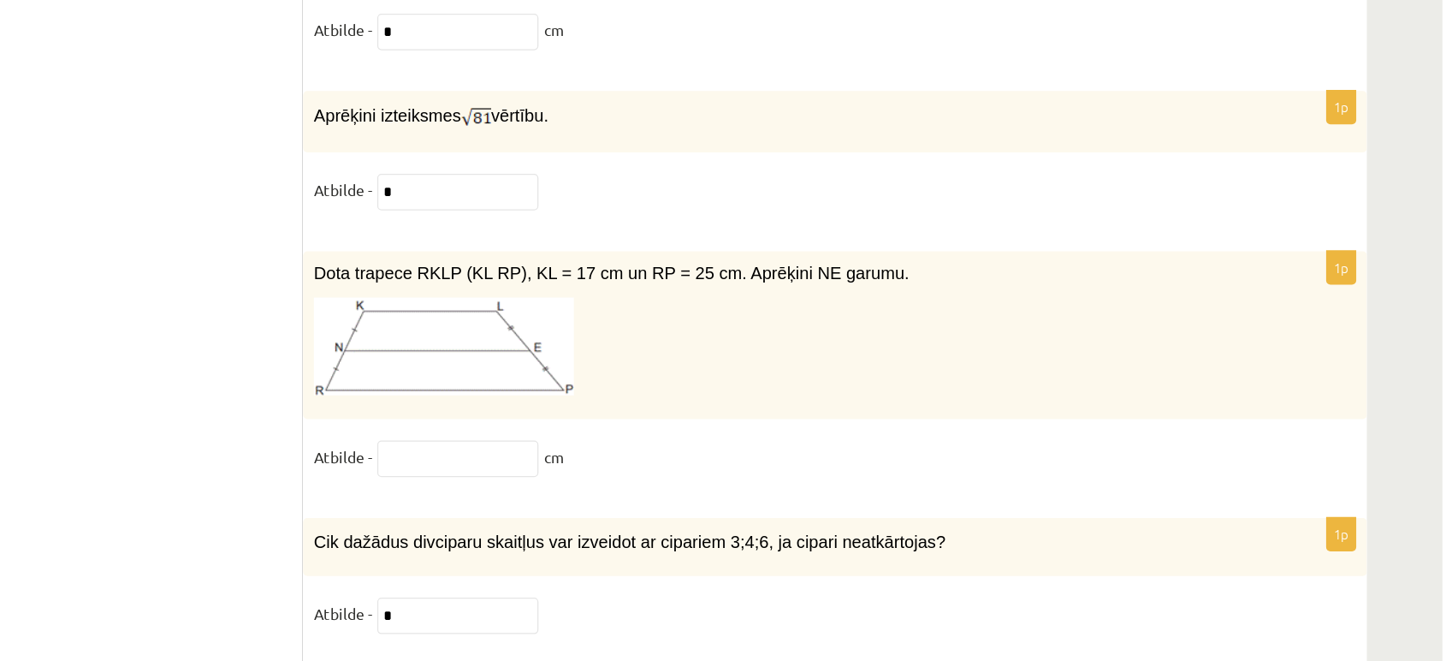
scroll to position [8030, 0]
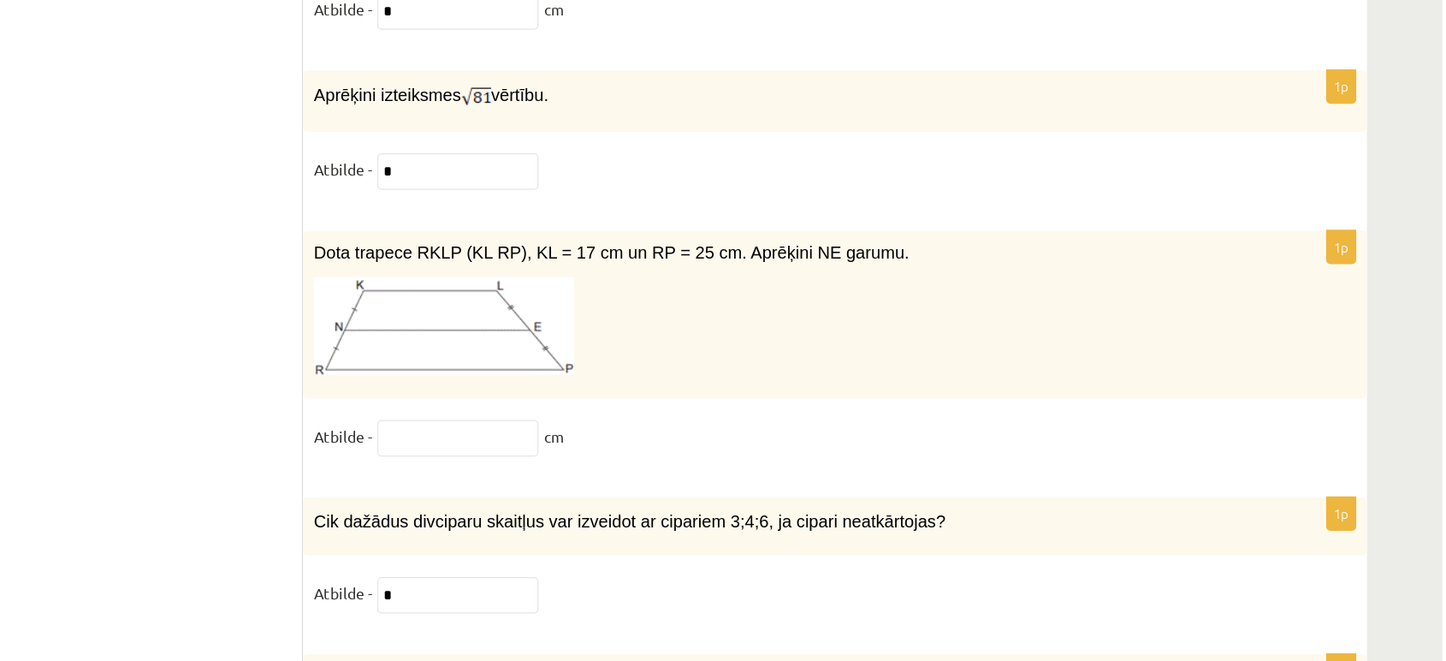
drag, startPoint x: 538, startPoint y: 308, endPoint x: 908, endPoint y: 300, distance: 369.8
click at [909, 362] on p at bounding box center [920, 394] width 745 height 78
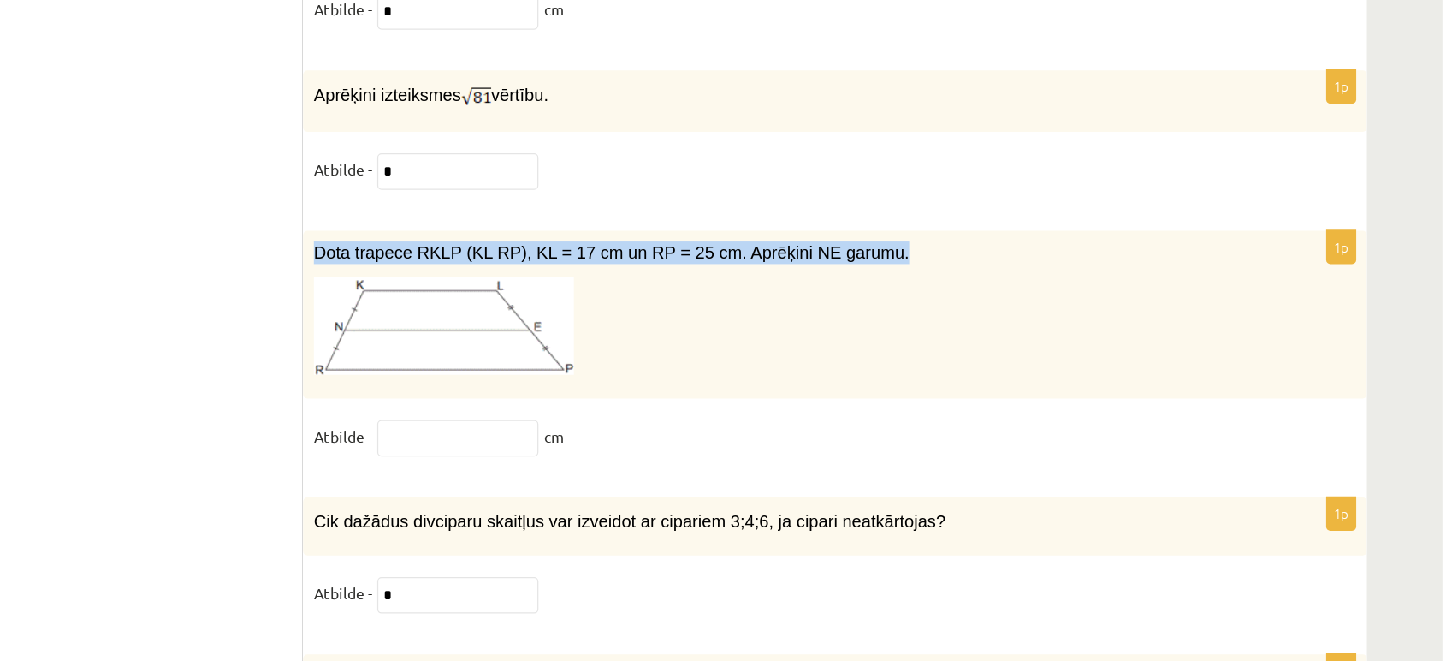
drag, startPoint x: 546, startPoint y: 303, endPoint x: 977, endPoint y: 294, distance: 431.5
click at [977, 318] on div "Dota trapece RKLP (KL RP), KL = 17 cm un RP = 25 cm. Aprēķini NE garumu." at bounding box center [962, 385] width 847 height 134
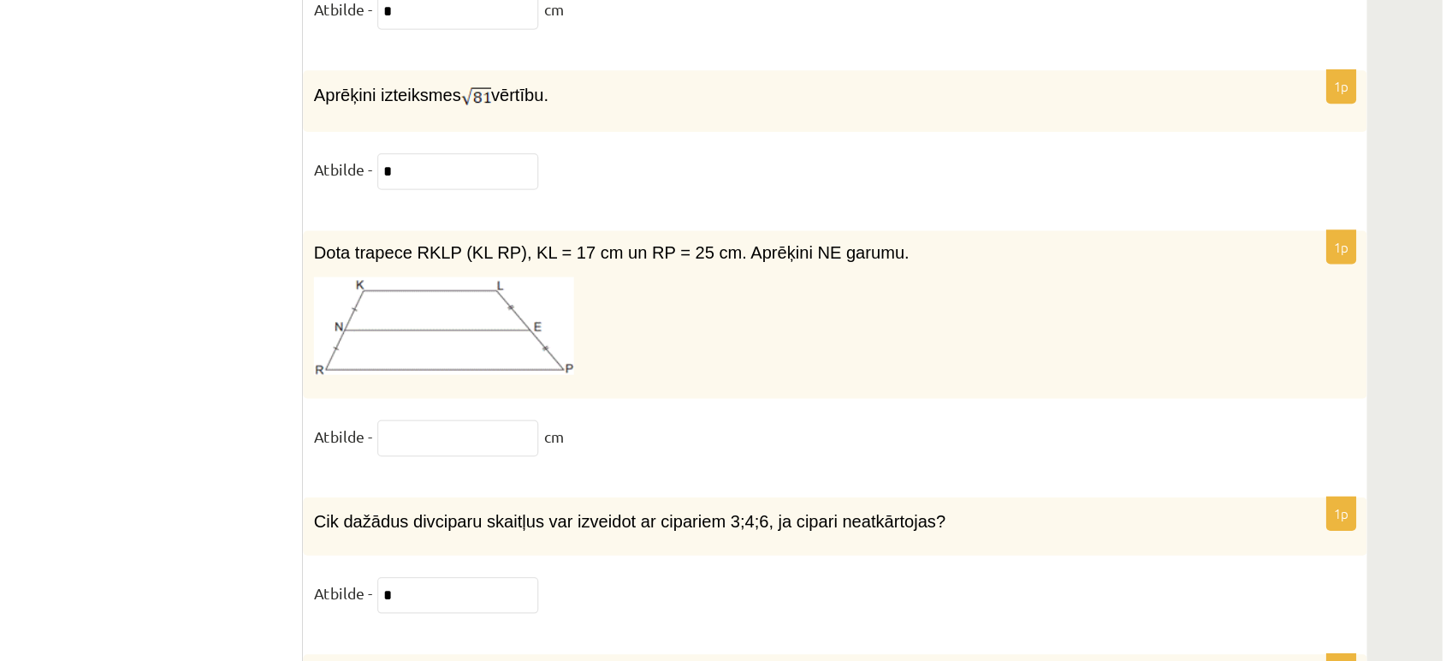
click at [626, 469] on input "text" at bounding box center [662, 483] width 128 height 29
type input "**"
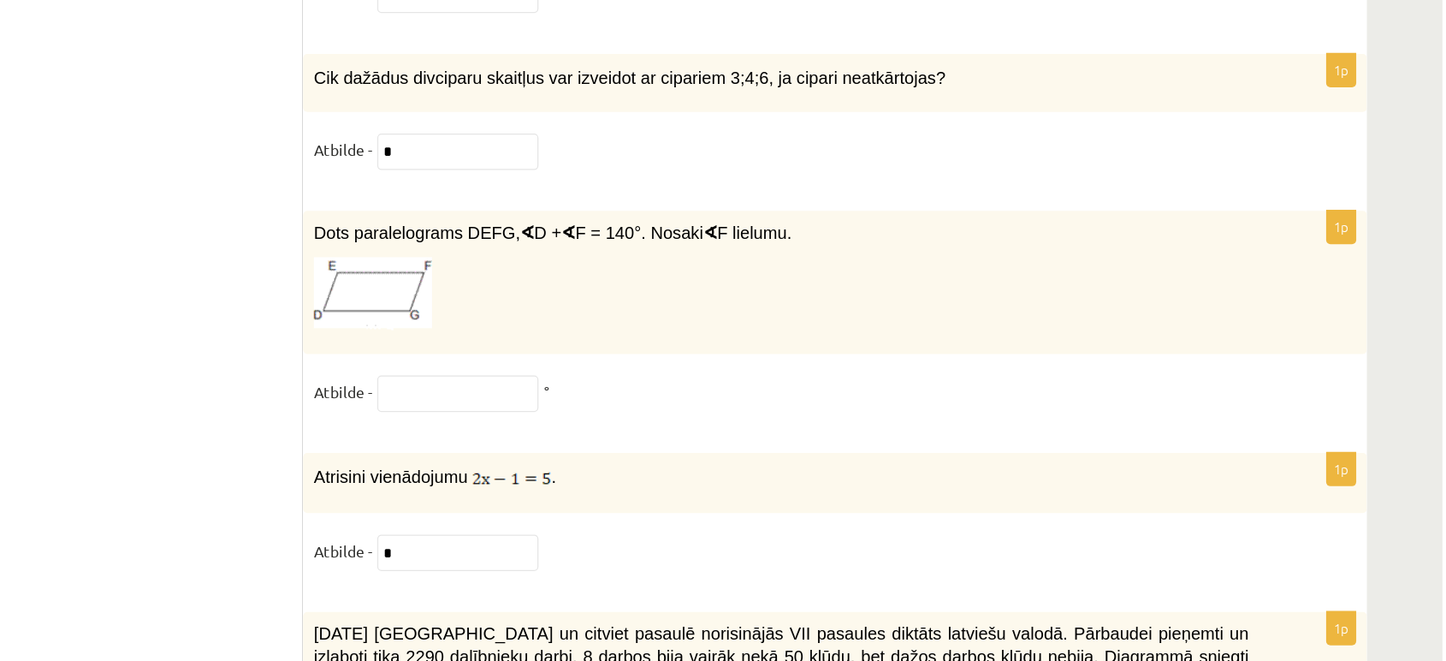
scroll to position [8384, 0]
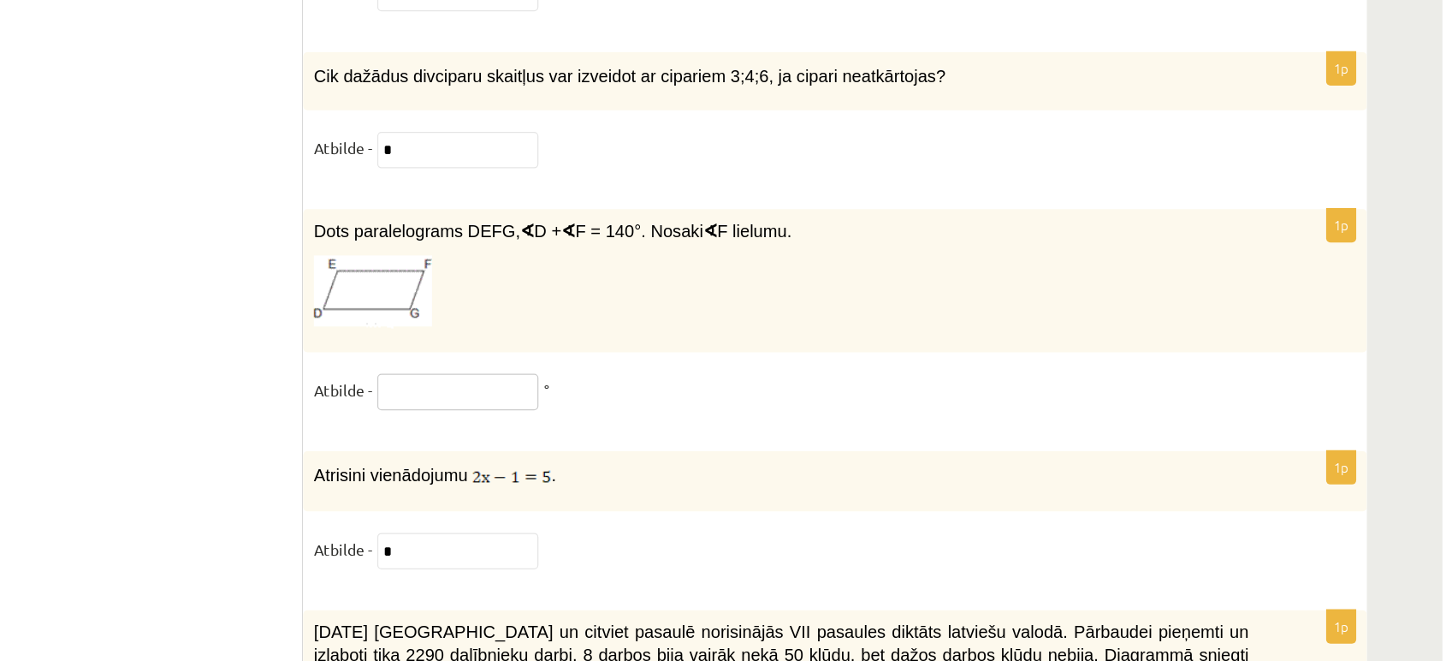
click at [677, 432] on input "text" at bounding box center [662, 446] width 128 height 29
type input "**"
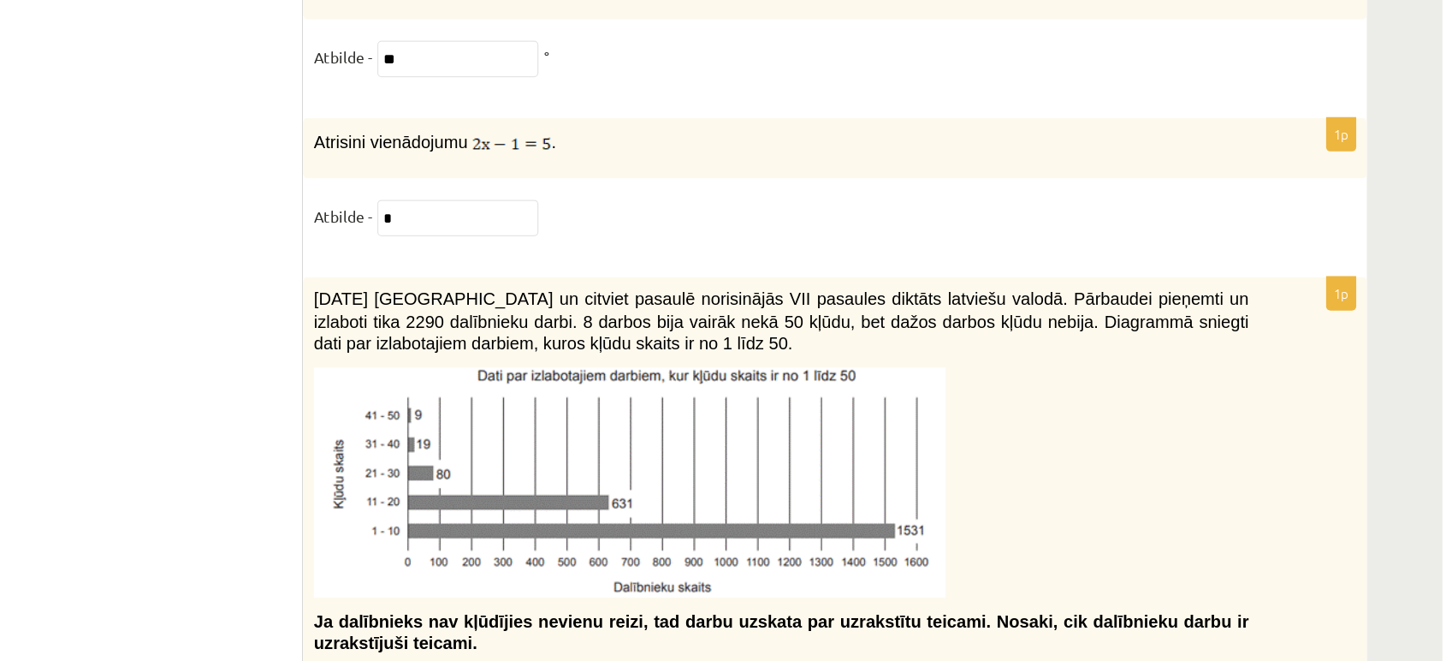
scroll to position [8753, 0]
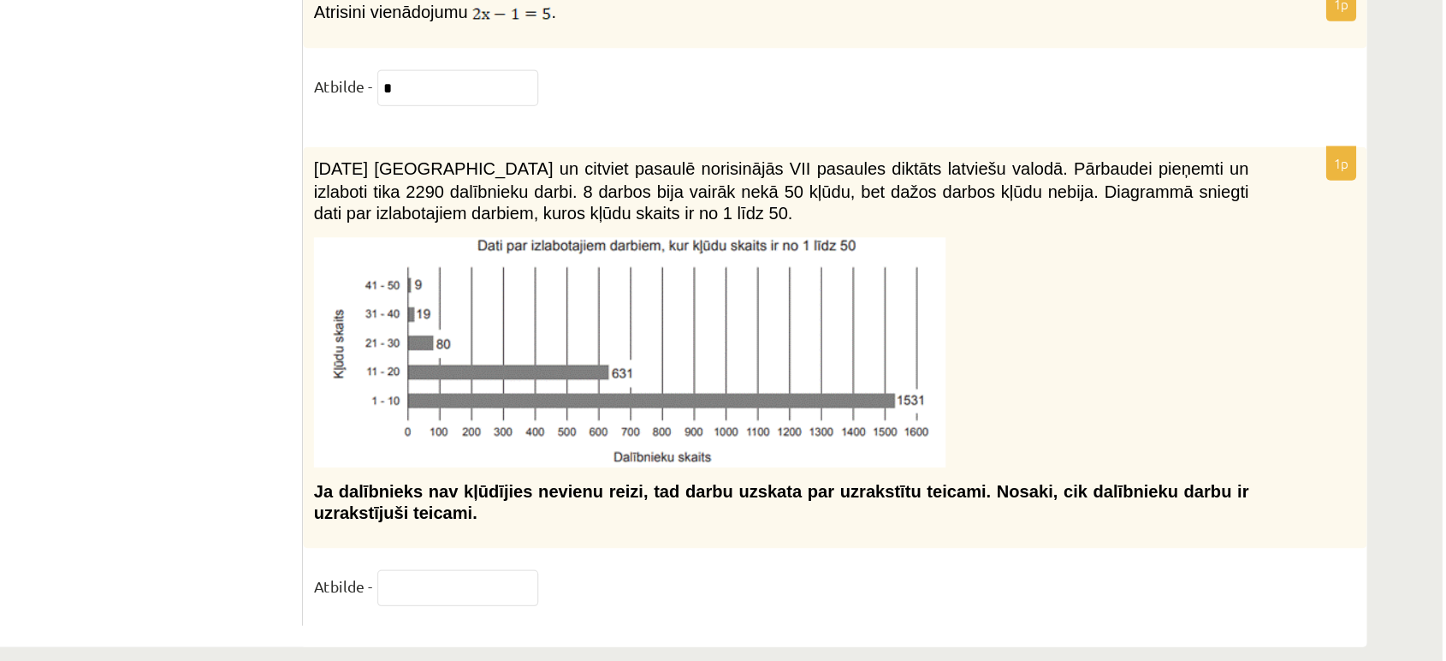
drag, startPoint x: 541, startPoint y: 232, endPoint x: 800, endPoint y: 285, distance: 264.7
click at [800, 285] on div "2021. gada 27. novembrī Latvijā un citviet pasaulē norisinājās VII pasaules dik…" at bounding box center [962, 411] width 847 height 319
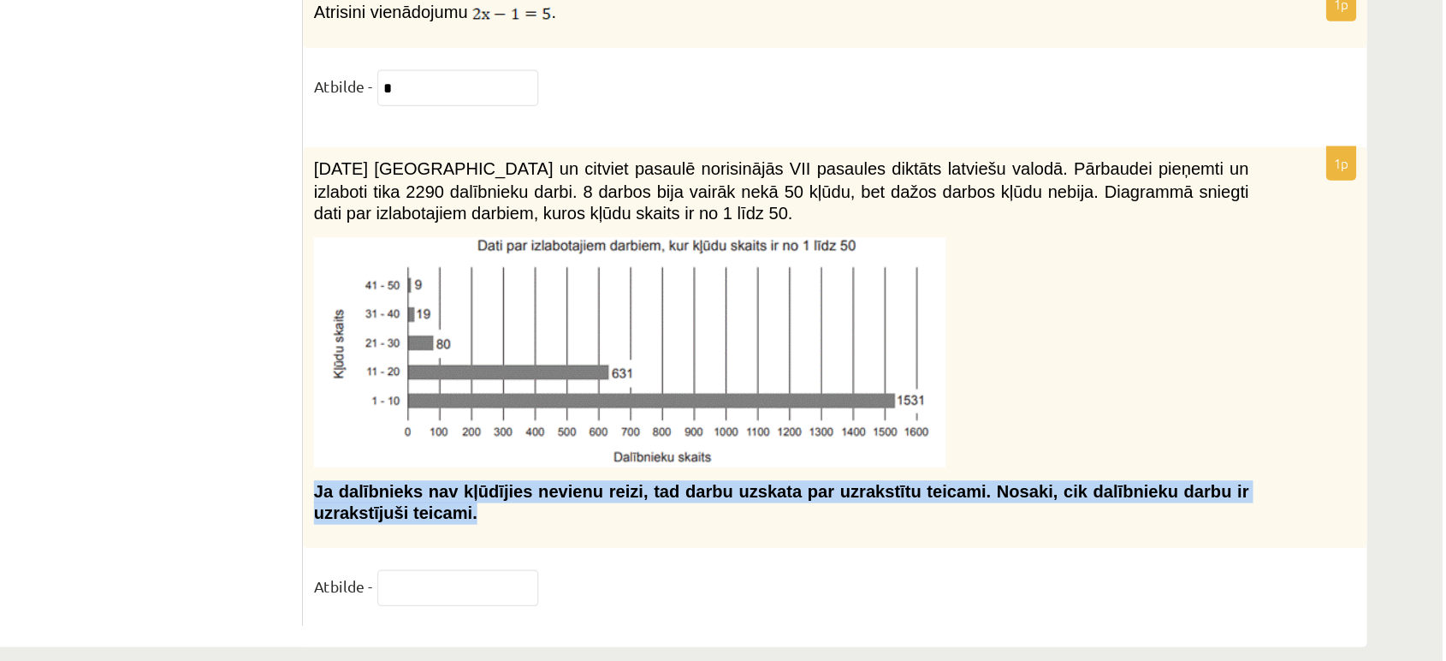
drag, startPoint x: 542, startPoint y: 503, endPoint x: 598, endPoint y: 528, distance: 61.7
click at [598, 528] on div "2021. gada 27. novembrī Latvijā un citviet pasaulē norisinājās VII pasaules dik…" at bounding box center [962, 411] width 847 height 319
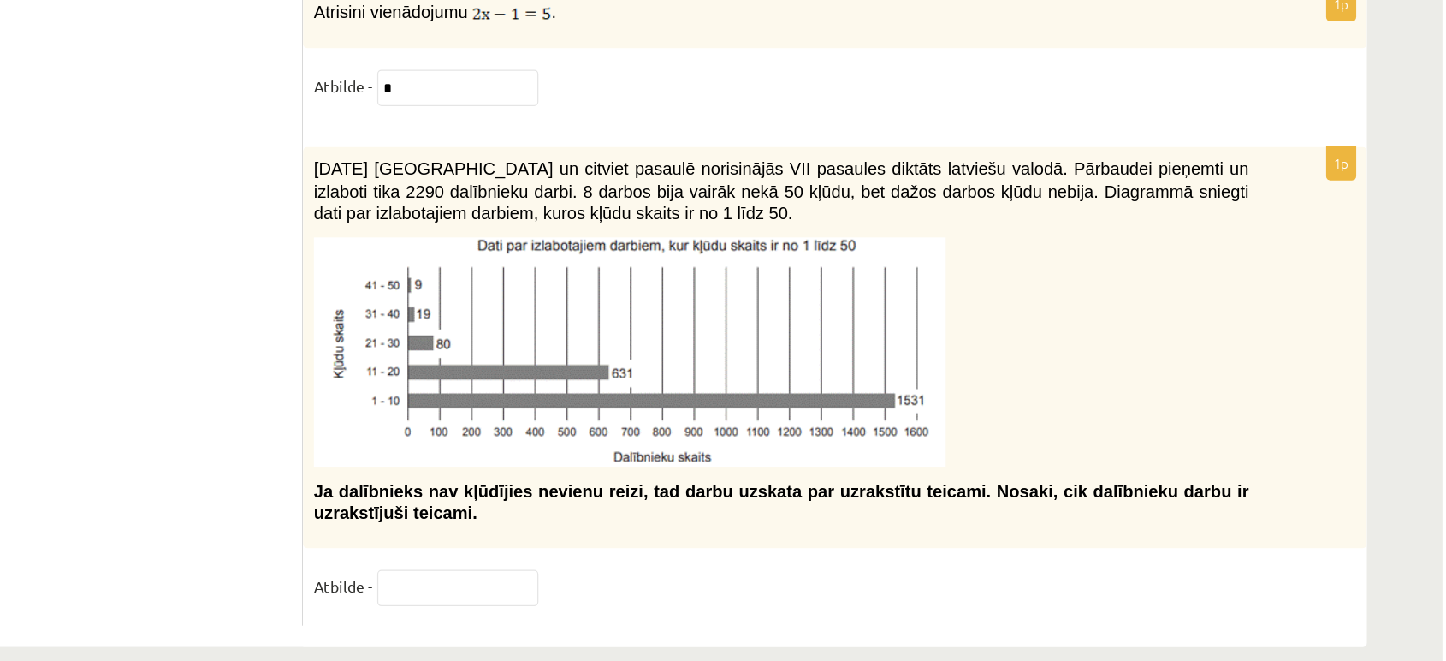
click at [640, 601] on div "1p 2021. gada 27. novembrī Latvijā un citviet pasaulē norisinājās VII pasaules …" at bounding box center [962, 442] width 847 height 381
click at [640, 588] on input "text" at bounding box center [662, 602] width 128 height 29
type input "**"
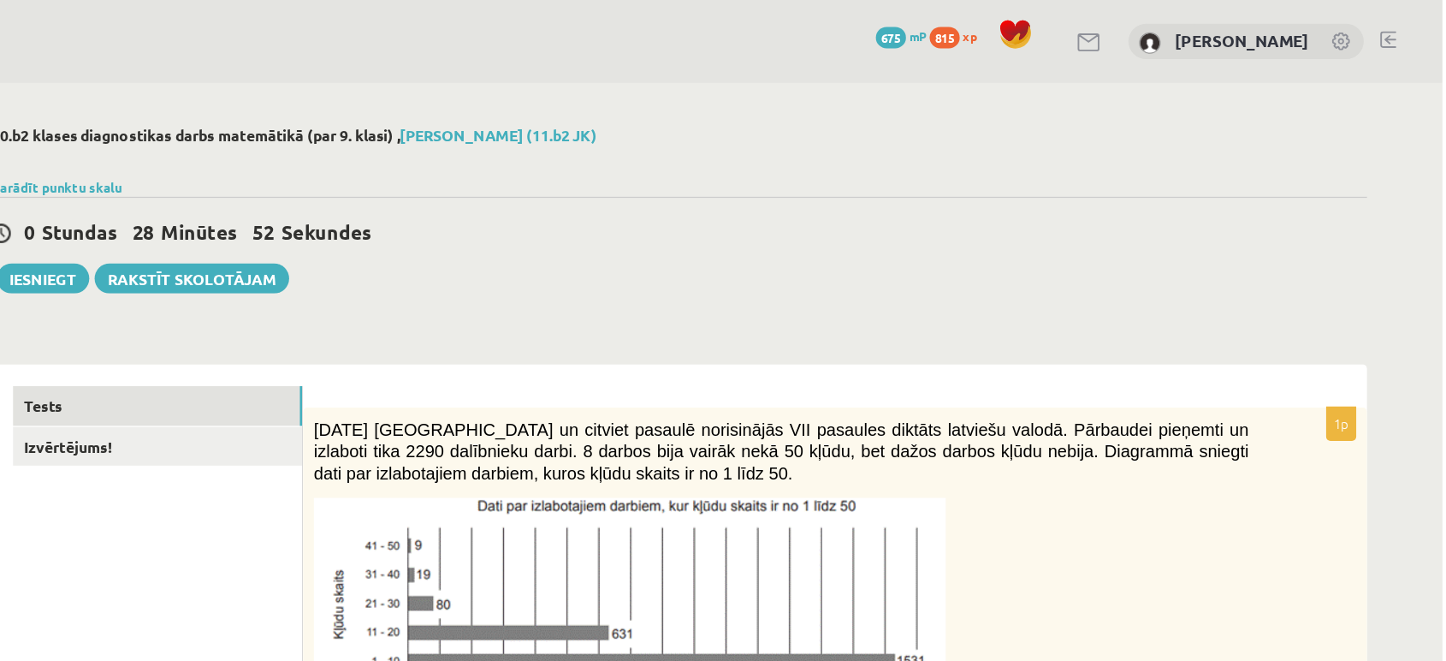
scroll to position [0, 0]
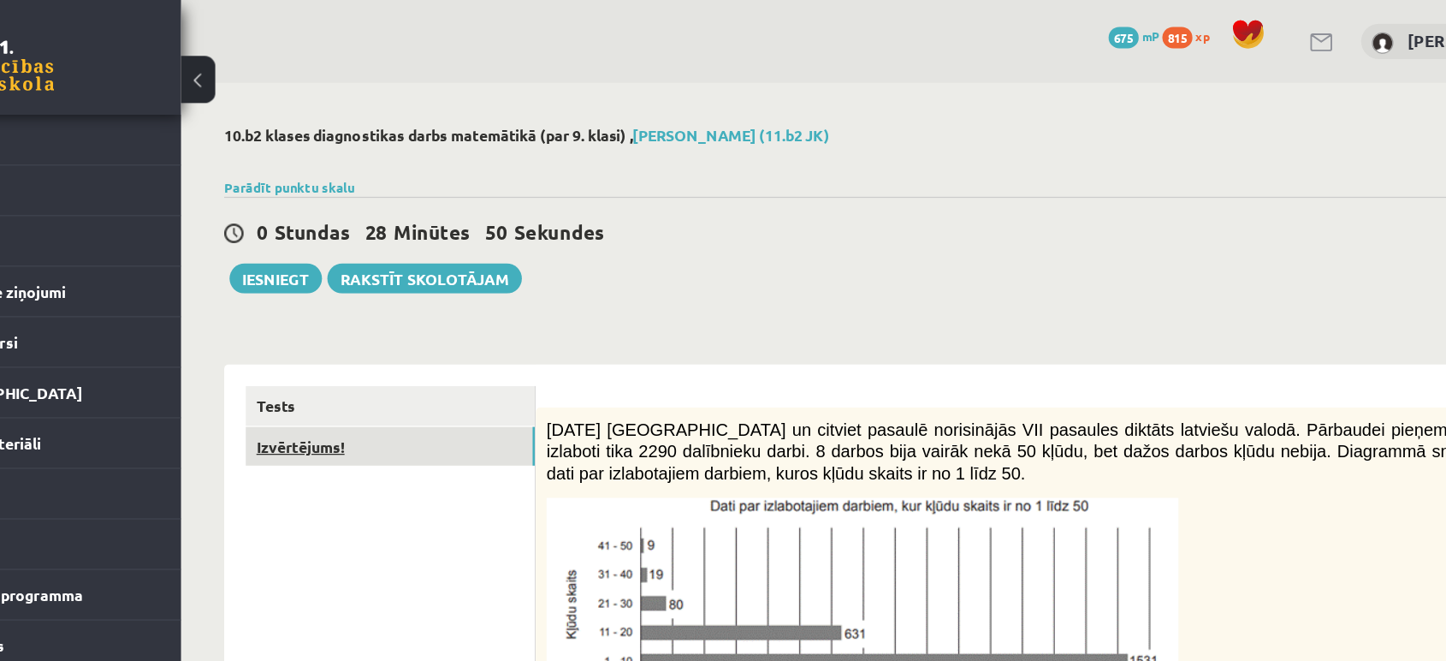
click at [337, 359] on link "Izvērtējums!" at bounding box center [423, 356] width 230 height 32
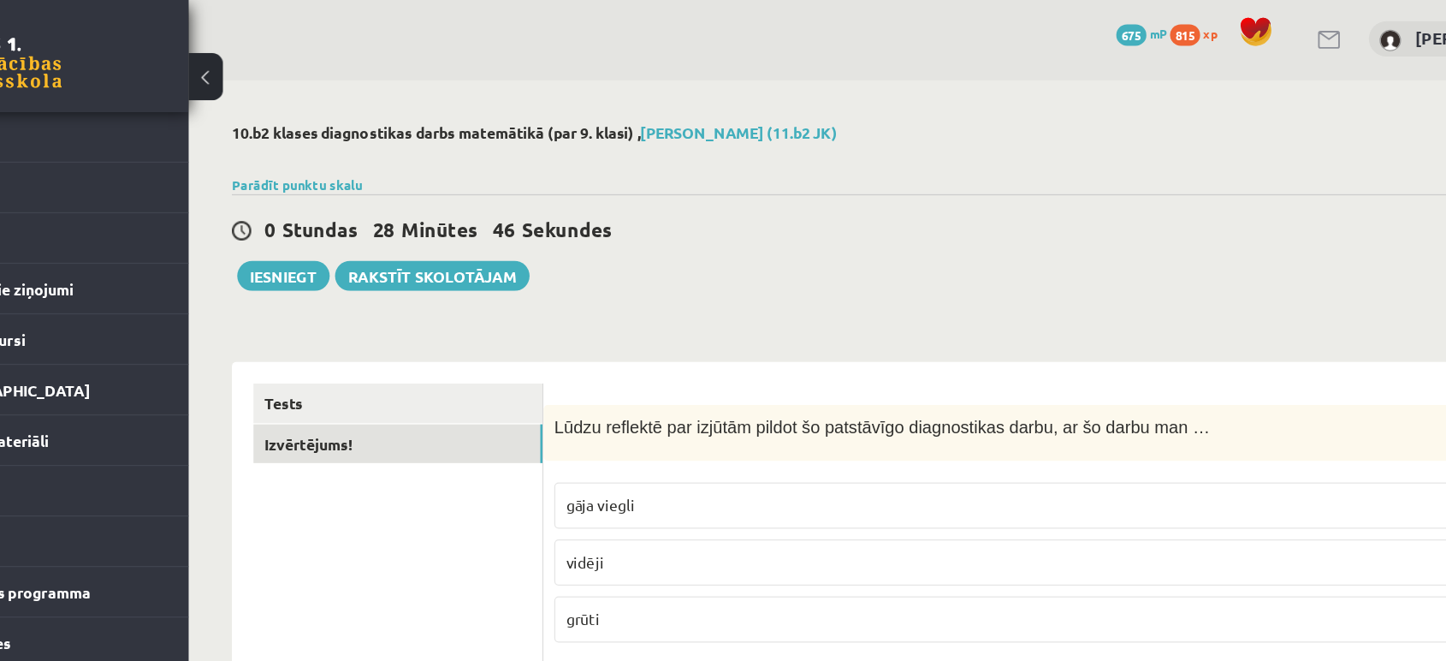
click at [333, 303] on div "Tests Izvērtējums!" at bounding box center [415, 657] width 248 height 735
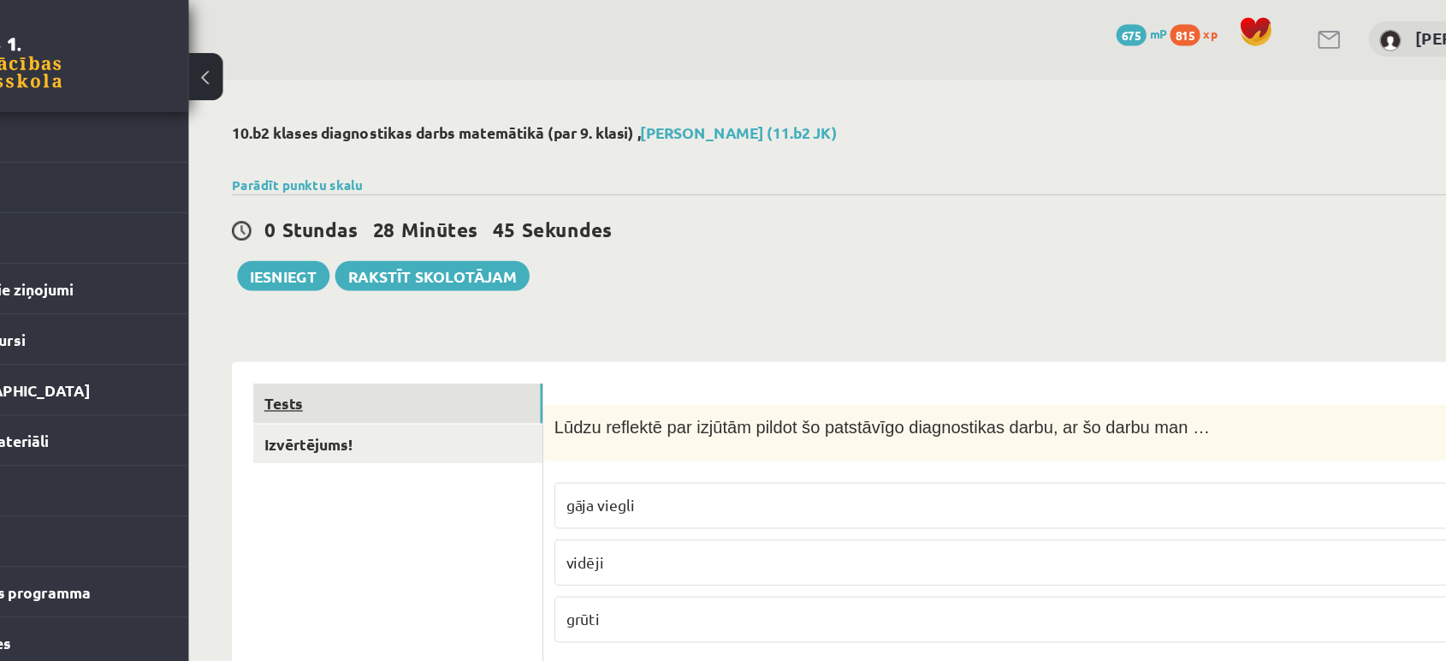
click at [333, 319] on link "Tests" at bounding box center [423, 323] width 230 height 32
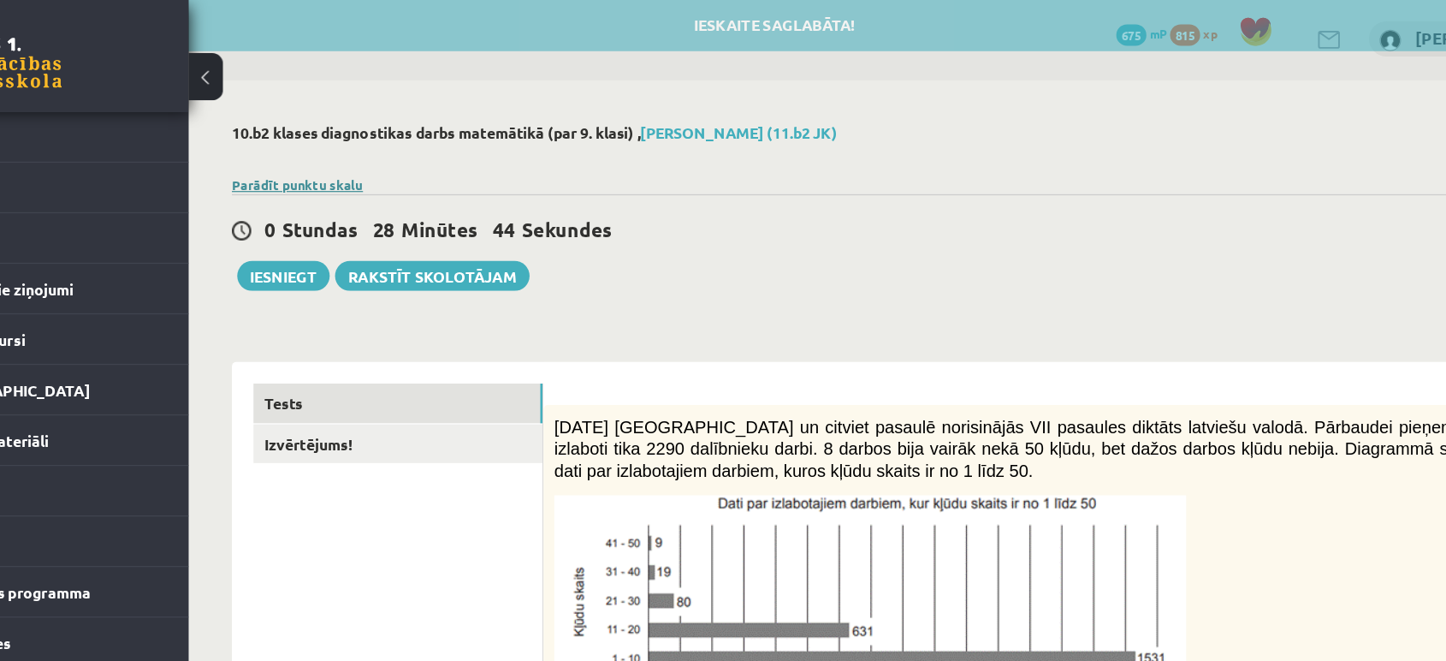
click at [325, 151] on link "Parādīt punktu skalu" at bounding box center [343, 149] width 104 height 14
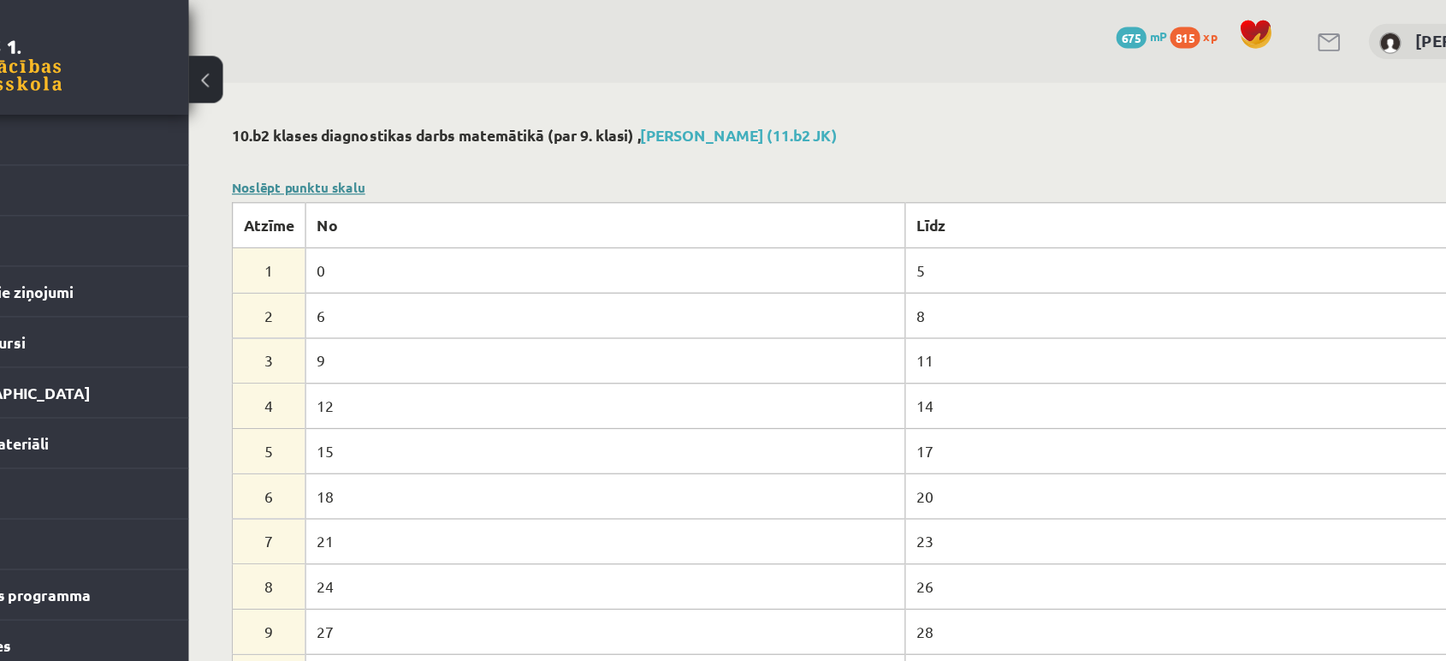
click at [349, 146] on link "Noslēpt punktu skalu" at bounding box center [344, 149] width 106 height 14
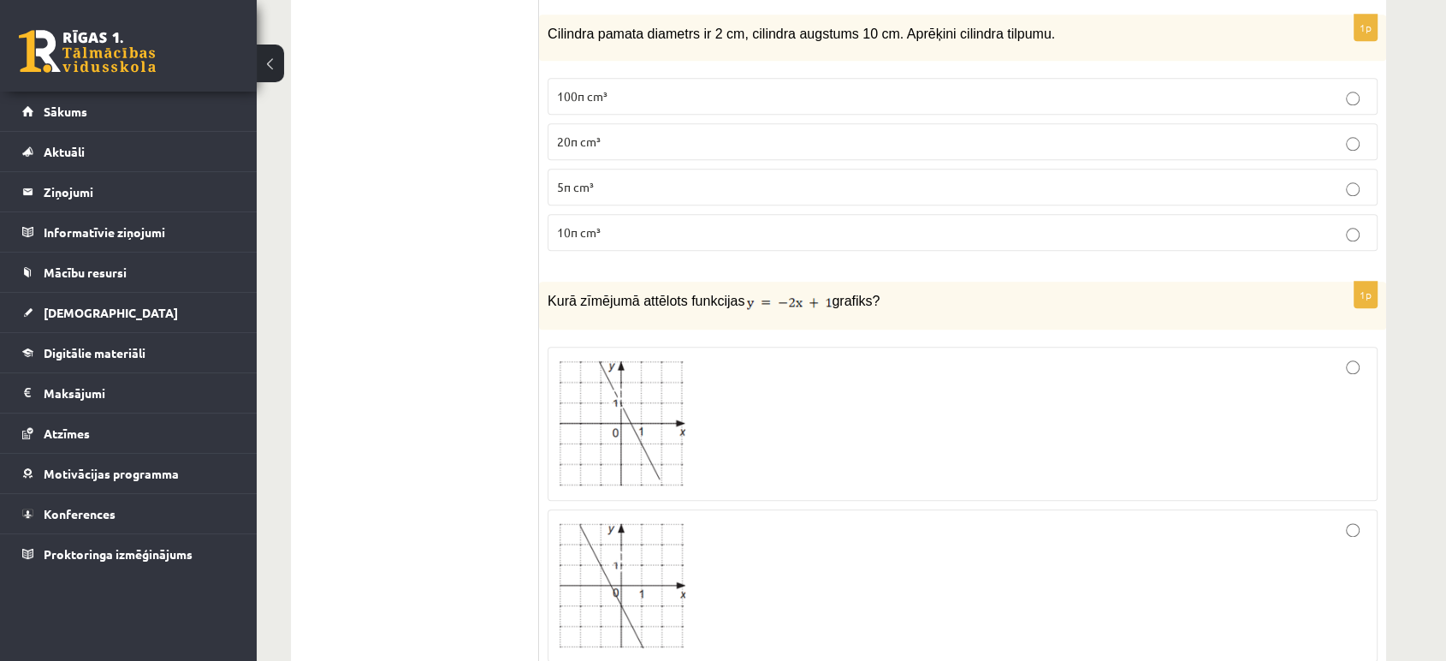
scroll to position [1921, 0]
click at [679, 169] on label "5π cm³" at bounding box center [963, 187] width 830 height 37
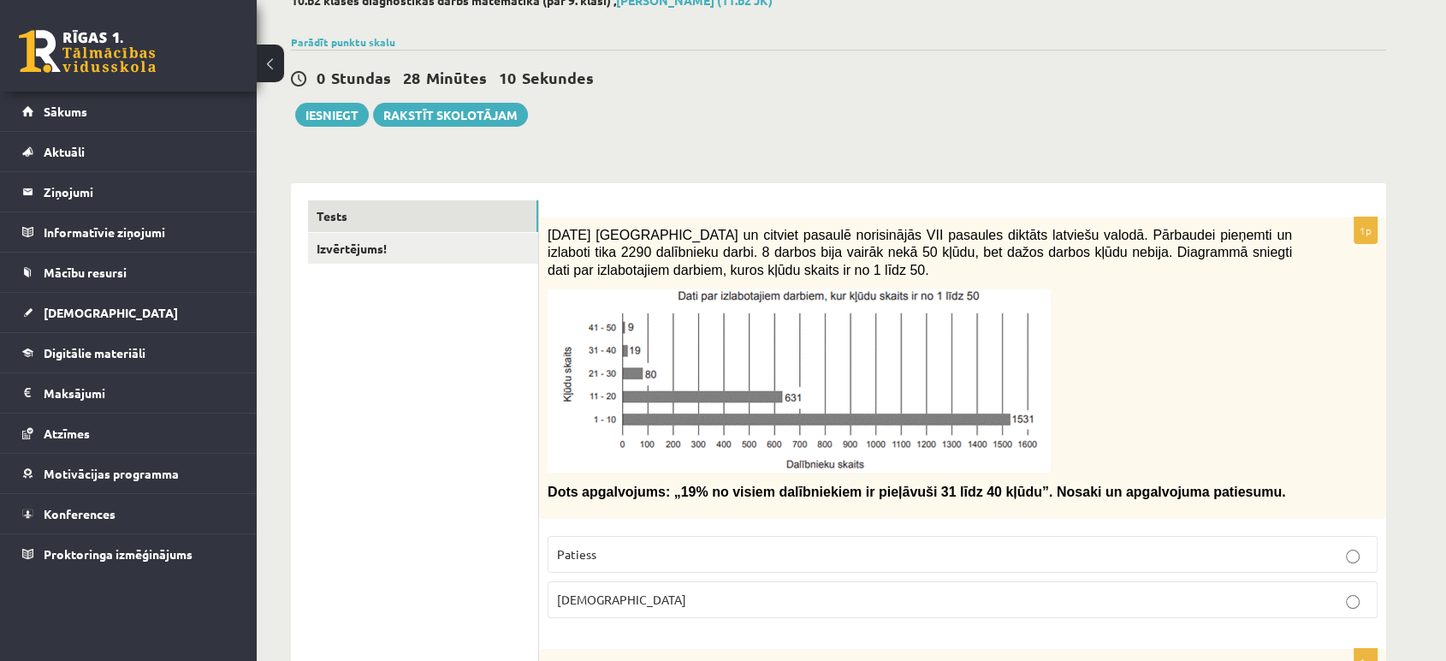
scroll to position [0, 0]
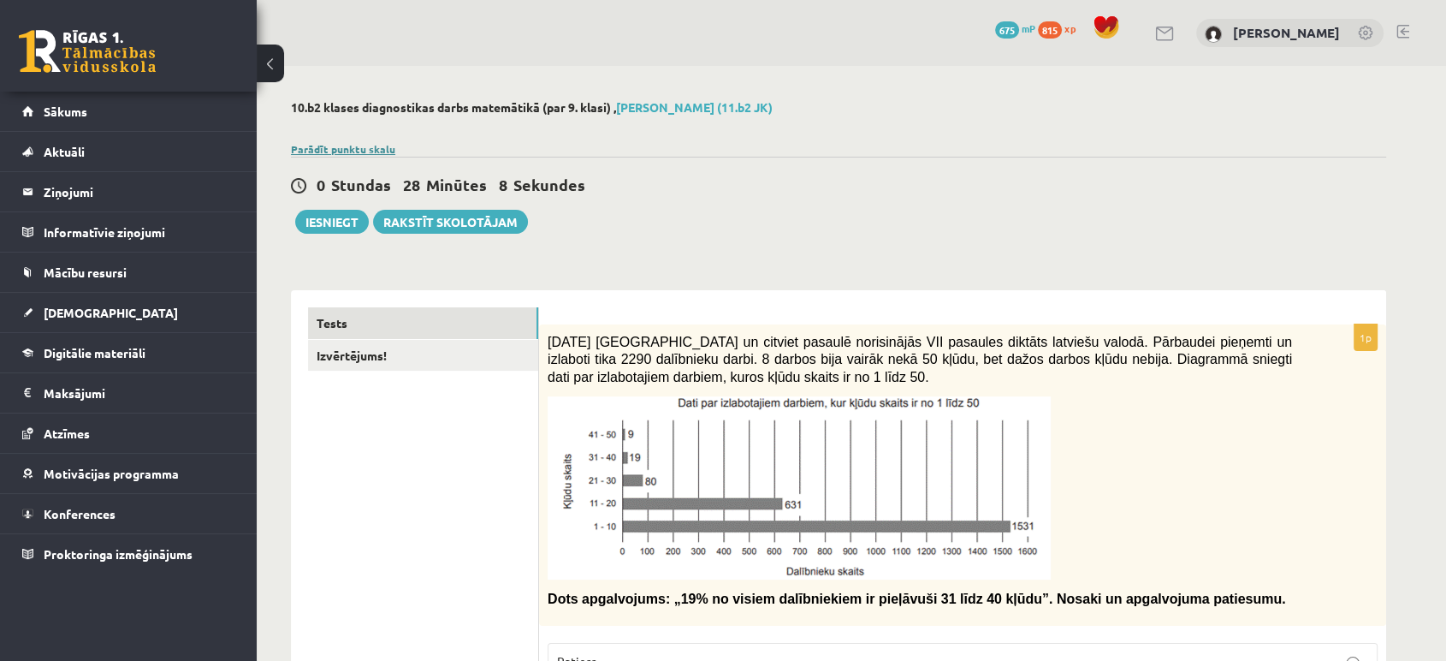
click at [340, 143] on link "Parādīt punktu skalu" at bounding box center [343, 149] width 104 height 14
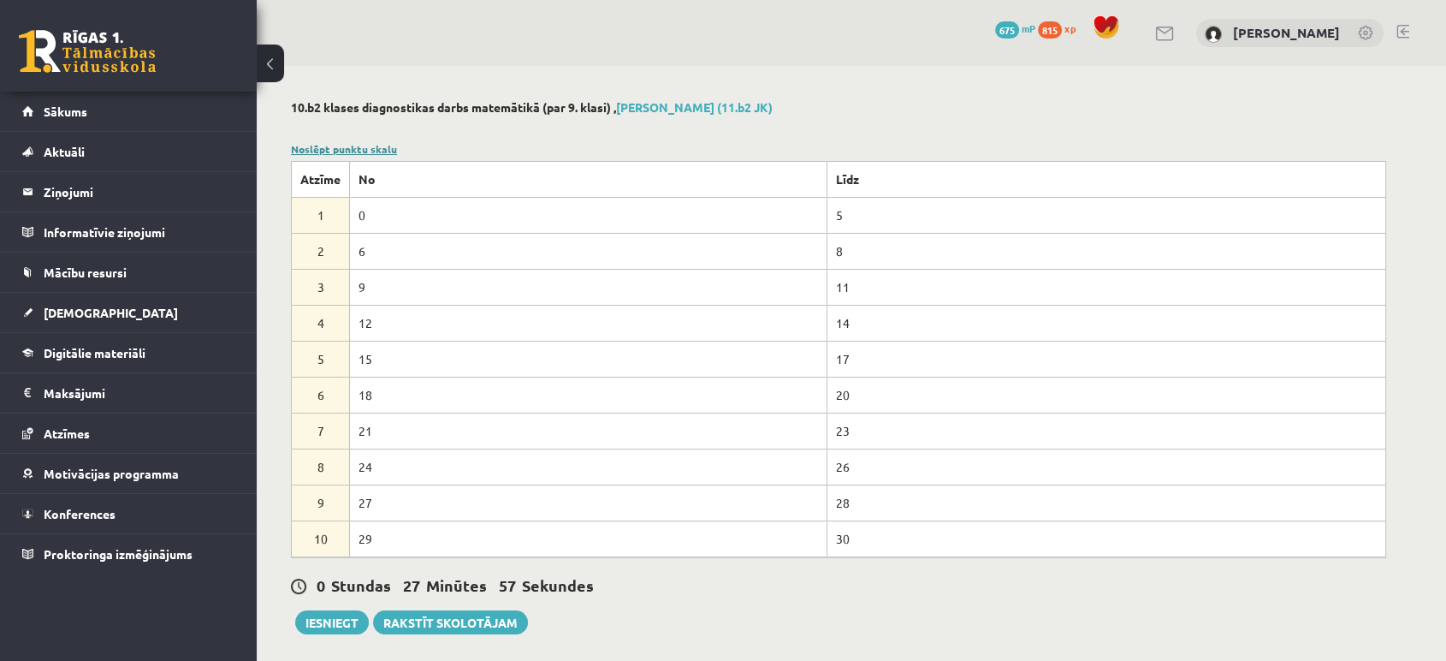
click at [317, 146] on link "Noslēpt punktu skalu" at bounding box center [344, 149] width 106 height 14
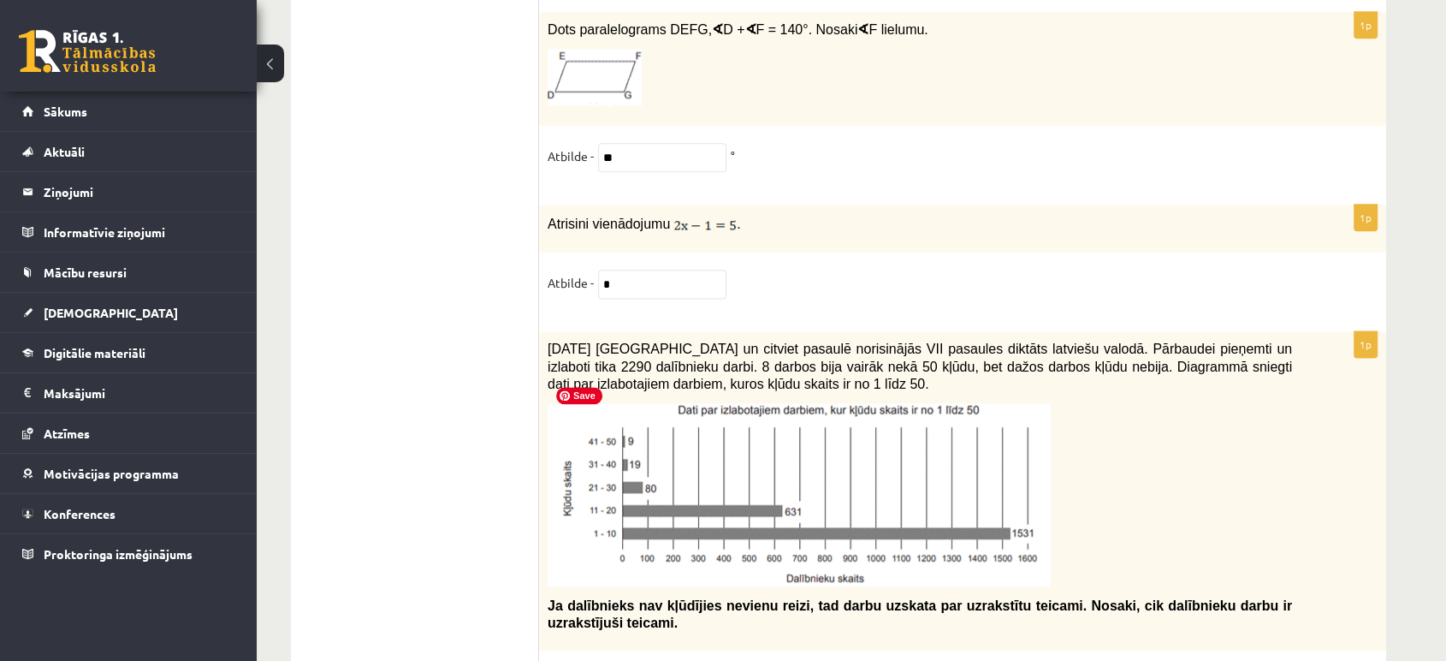
scroll to position [8376, 0]
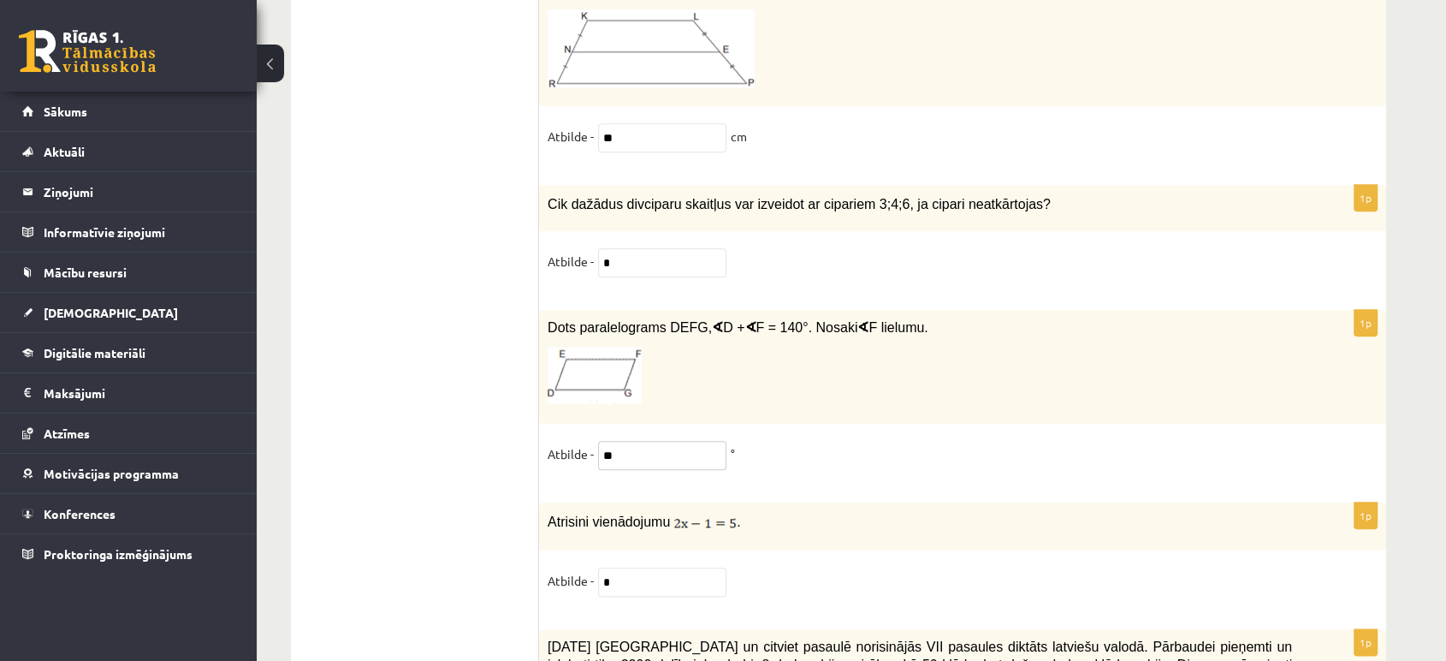
click at [676, 441] on input "**" at bounding box center [662, 455] width 128 height 29
type input "*"
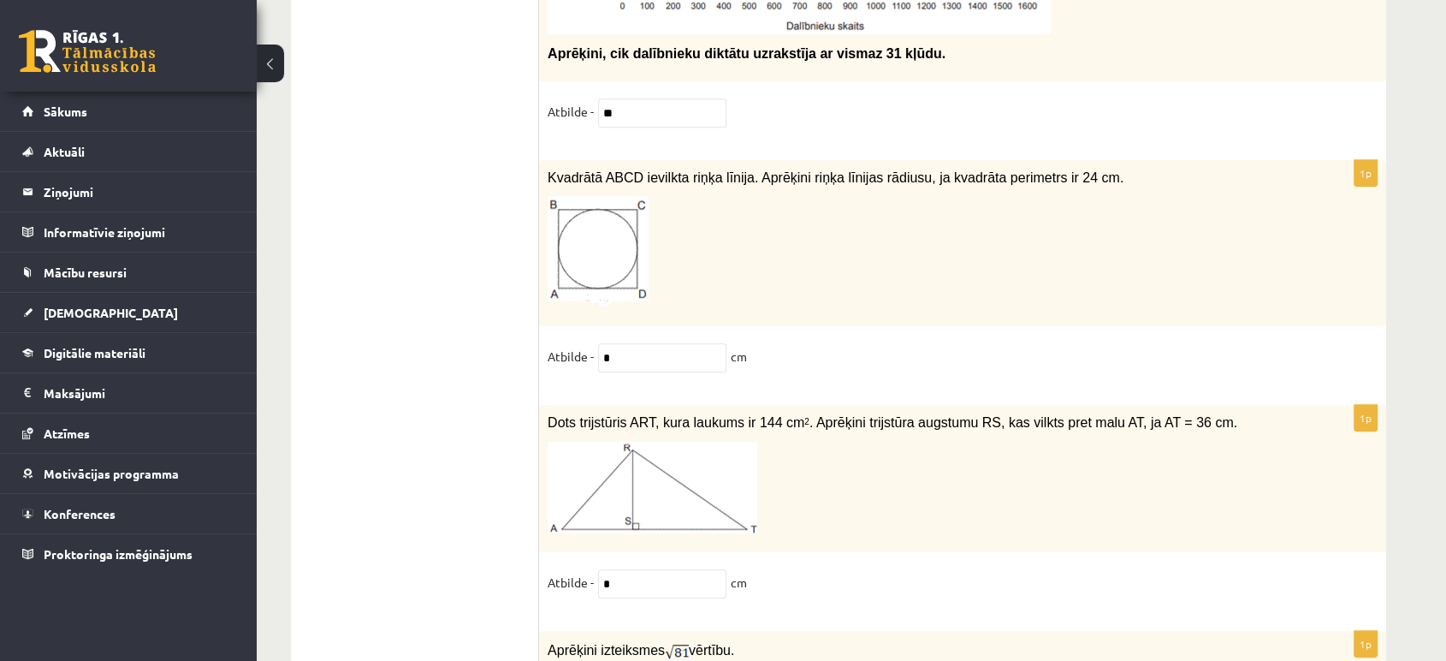
scroll to position [7585, 0]
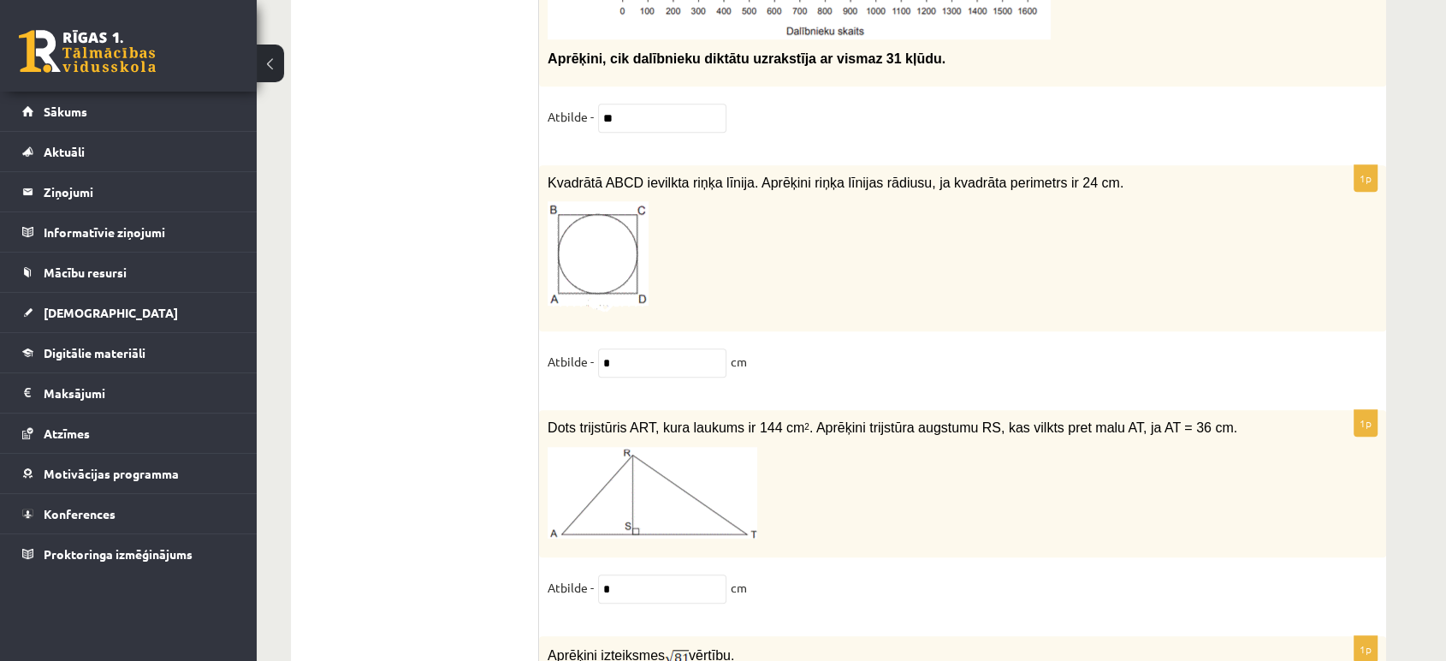
type input "**"
click at [627, 348] on input "*" at bounding box center [662, 362] width 128 height 29
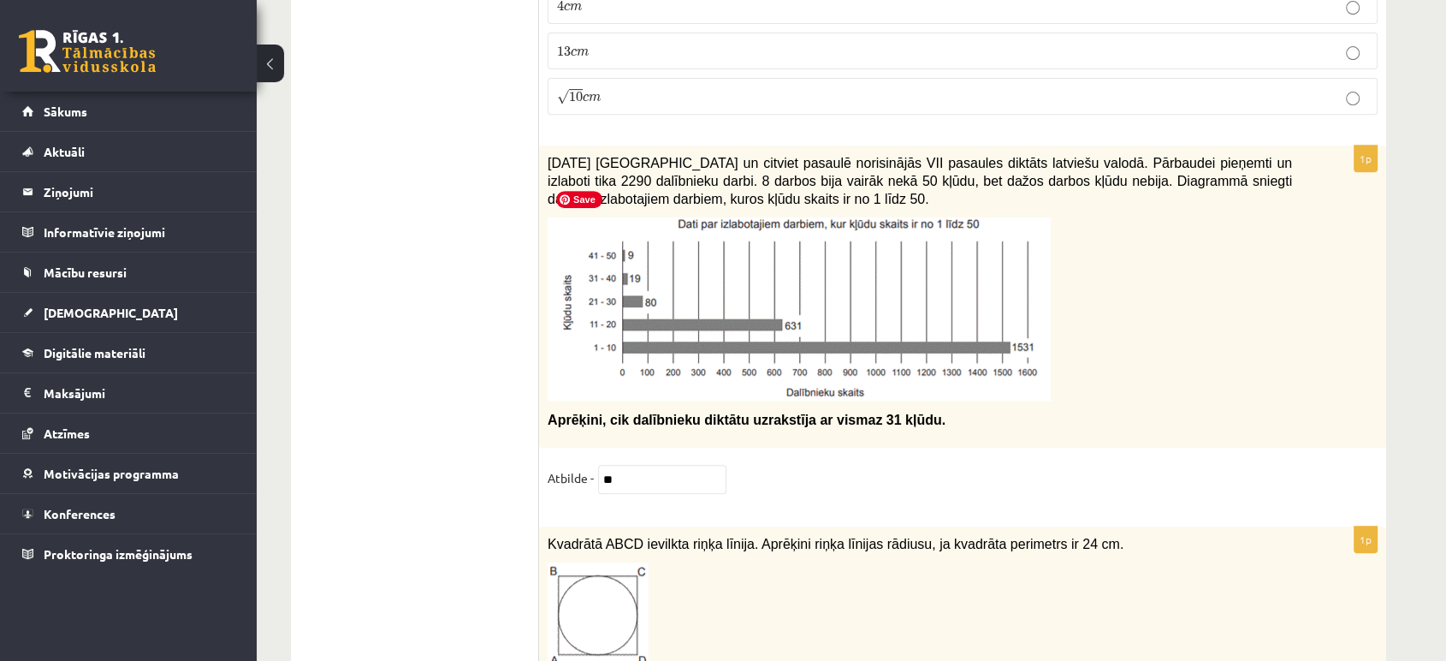
scroll to position [7202, 0]
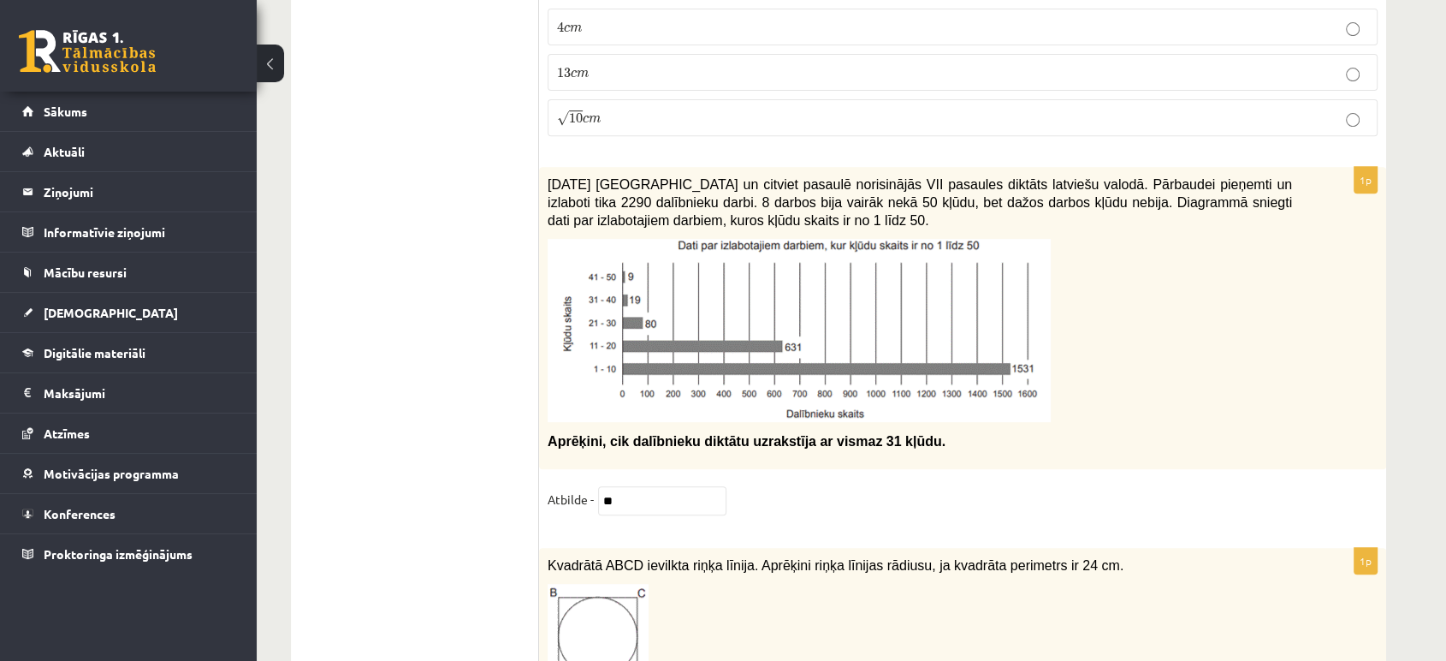
type input "*"
click at [623, 486] on input "**" at bounding box center [662, 500] width 128 height 29
type input "*"
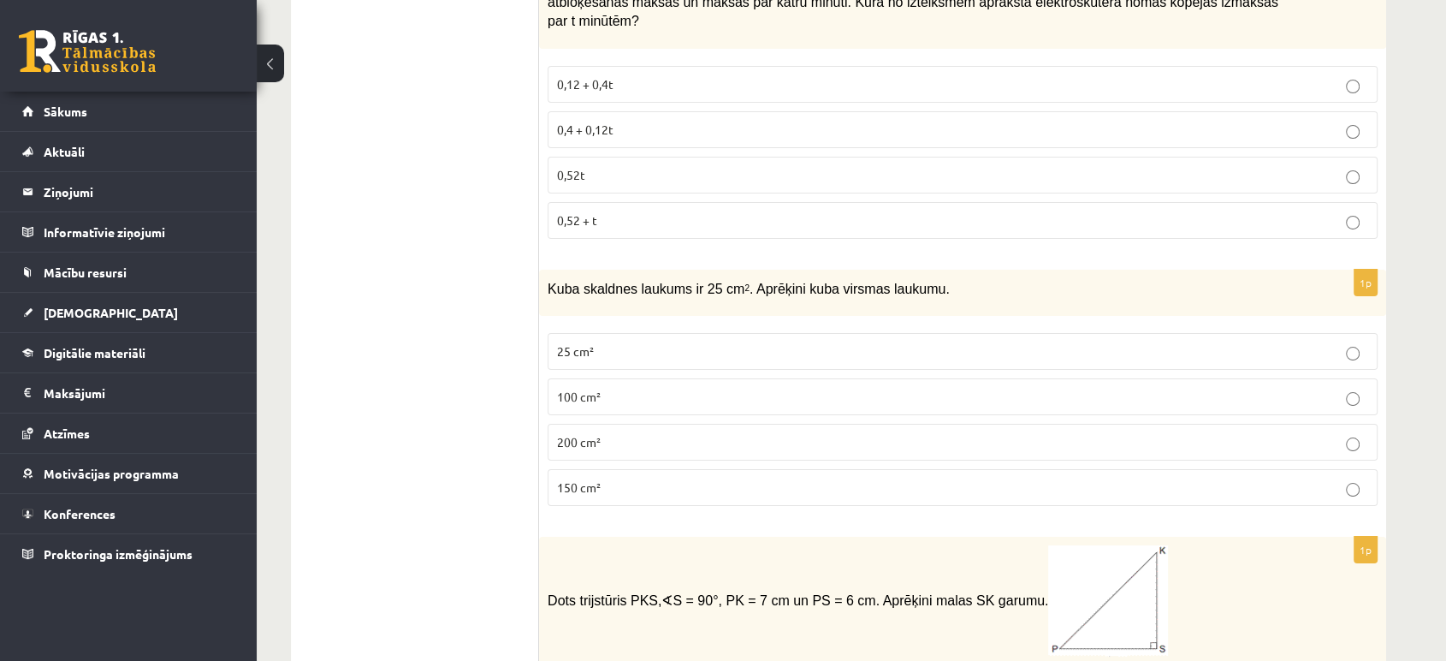
scroll to position [6471, 0]
type input "**"
click at [600, 380] on label "100 cm²" at bounding box center [963, 398] width 830 height 37
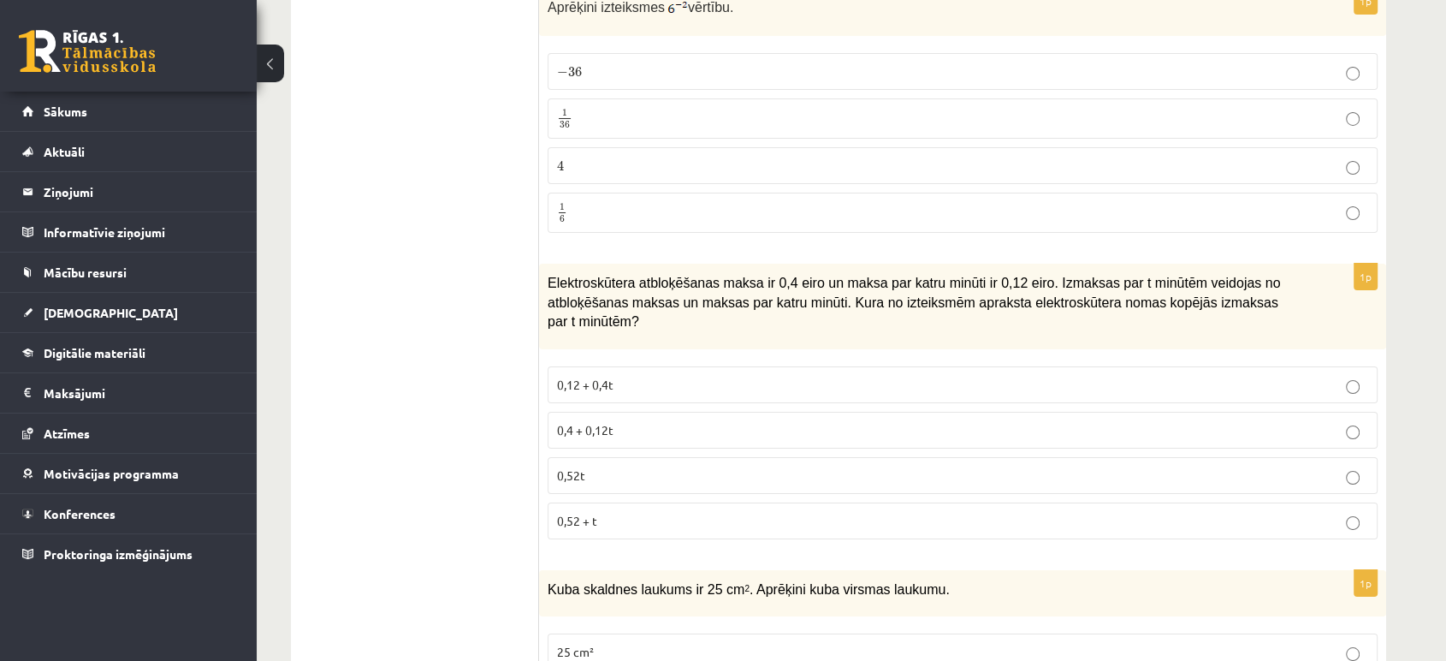
click at [581, 513] on span "0,52 + t" at bounding box center [577, 520] width 40 height 15
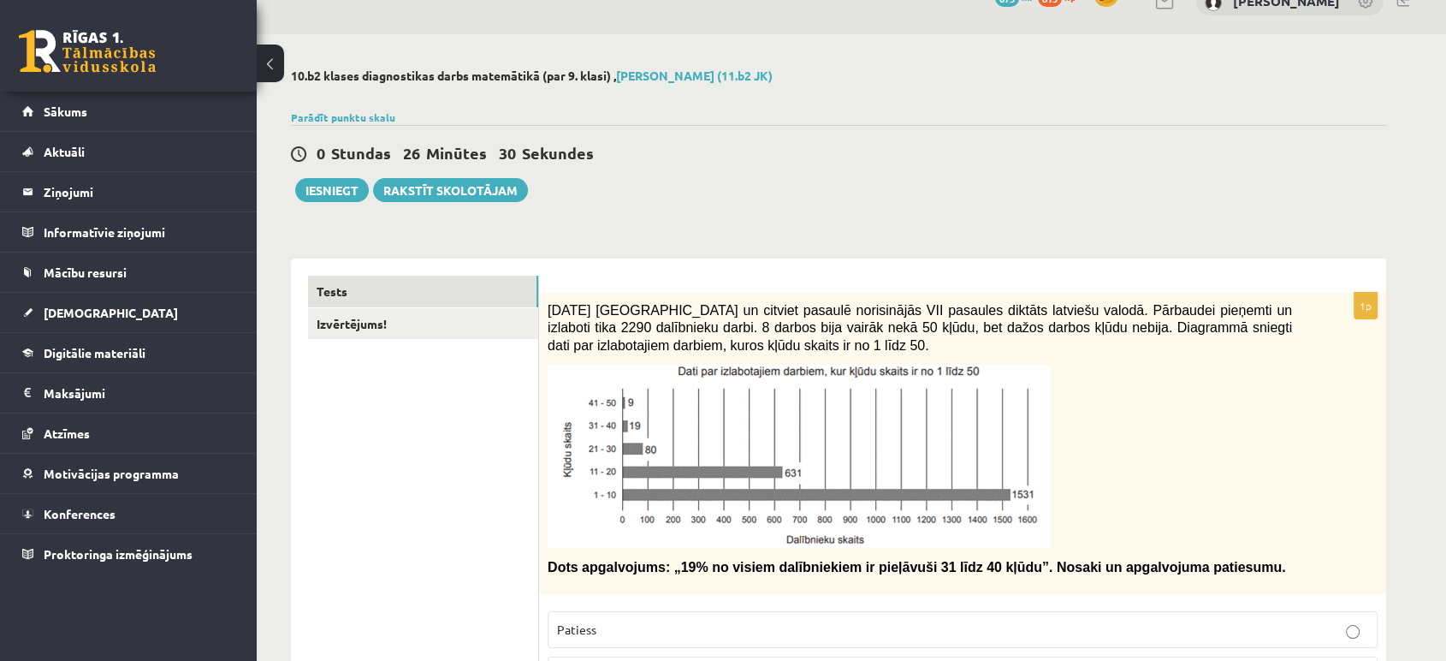
scroll to position [0, 0]
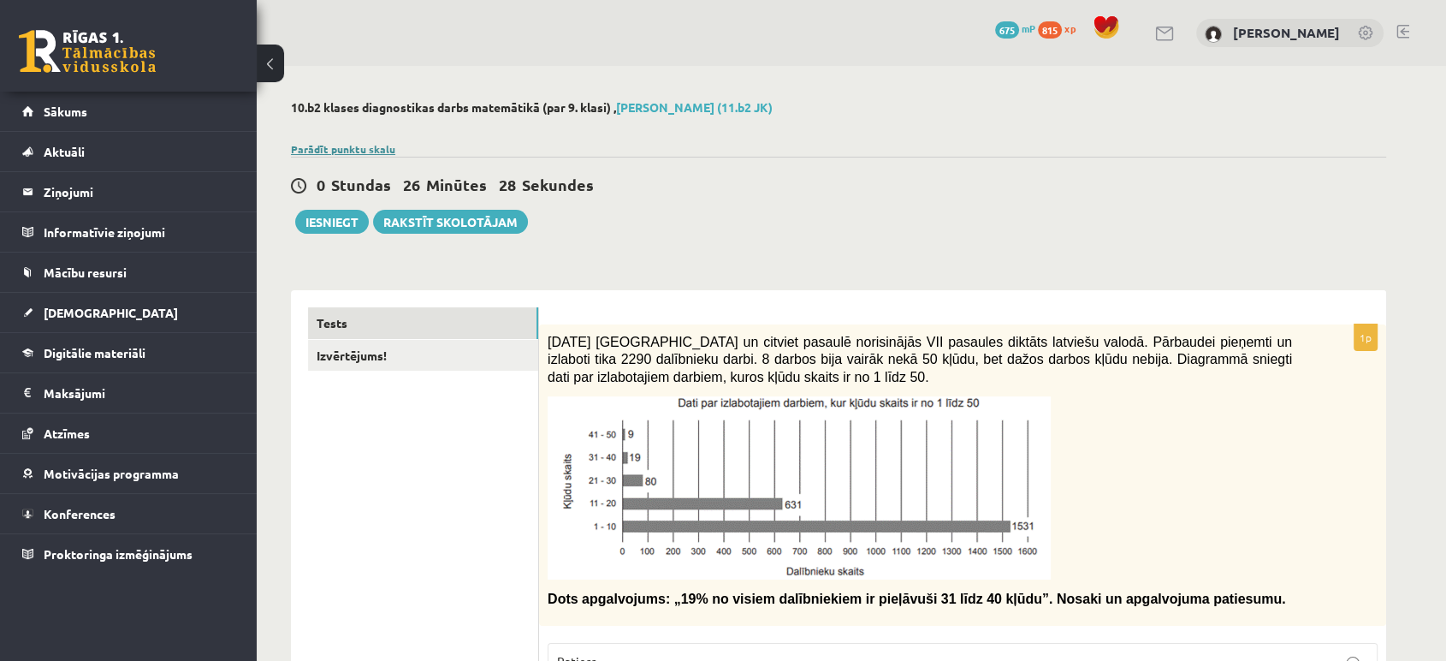
click at [320, 142] on link "Parādīt punktu skalu" at bounding box center [343, 149] width 104 height 14
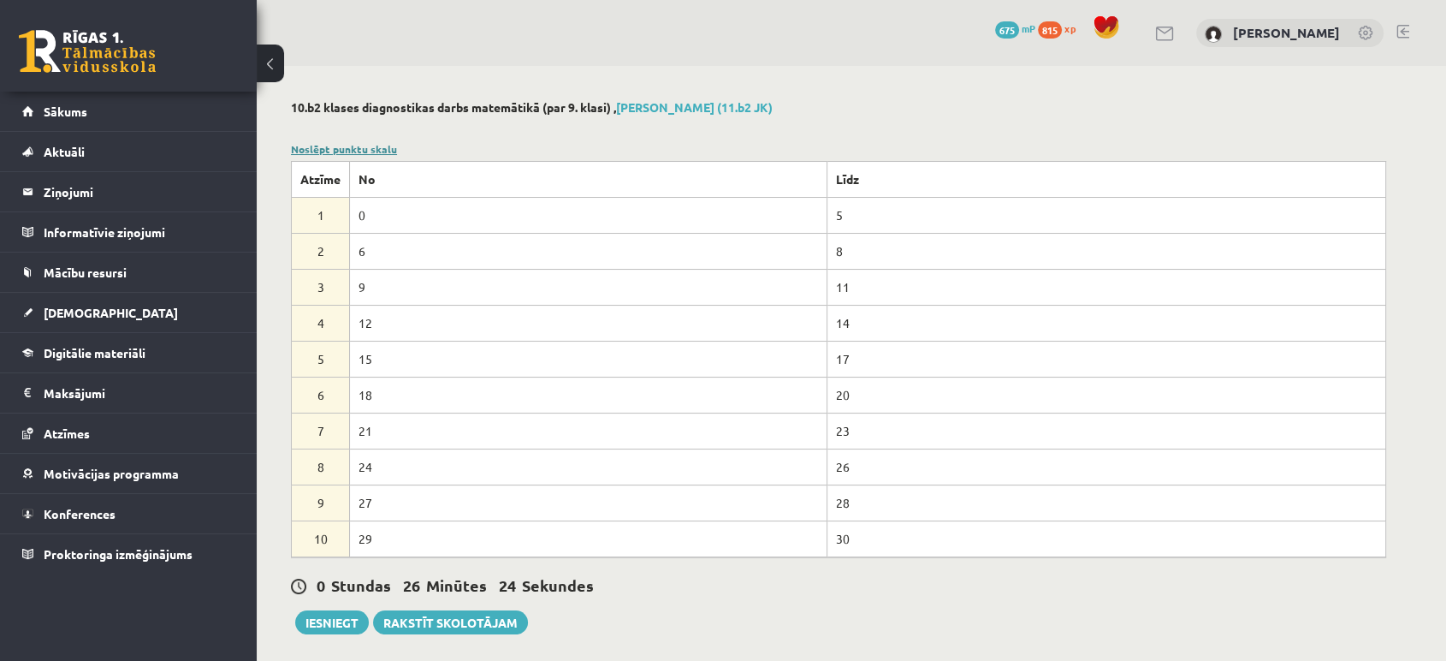
click at [336, 150] on link "Noslēpt punktu skalu" at bounding box center [344, 149] width 106 height 14
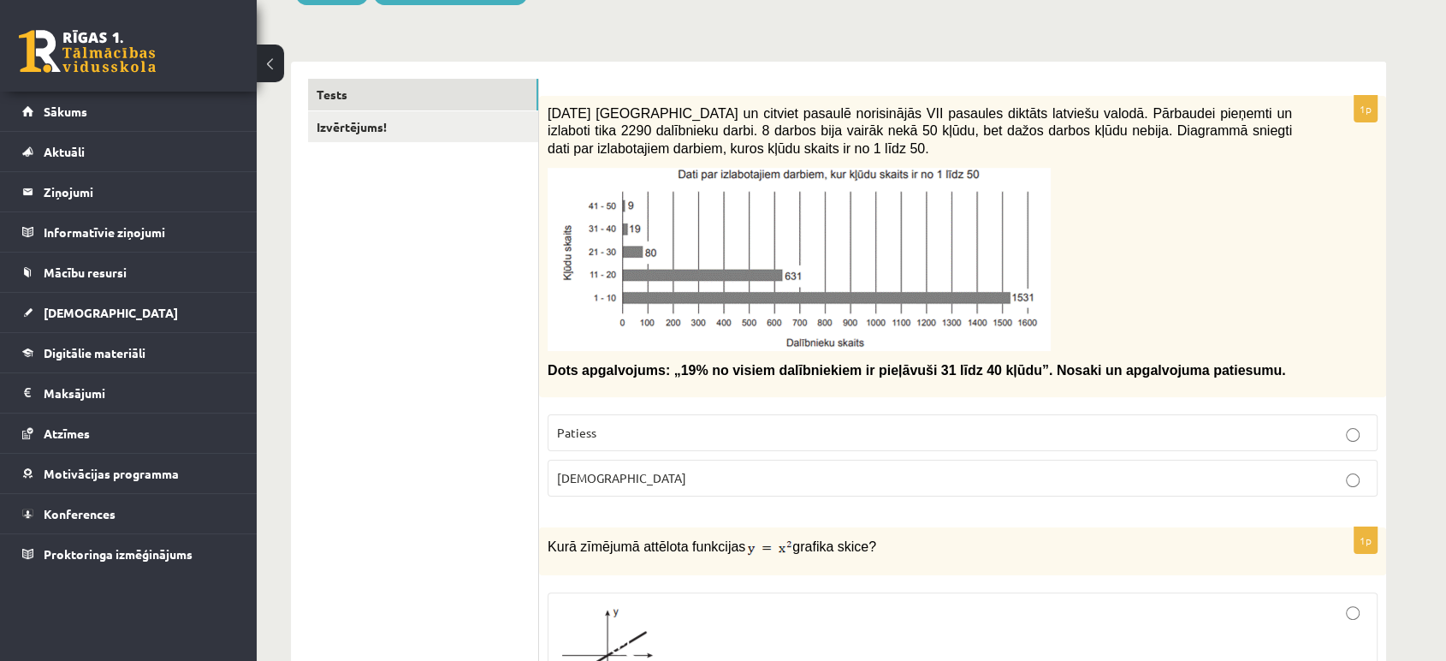
scroll to position [211, 0]
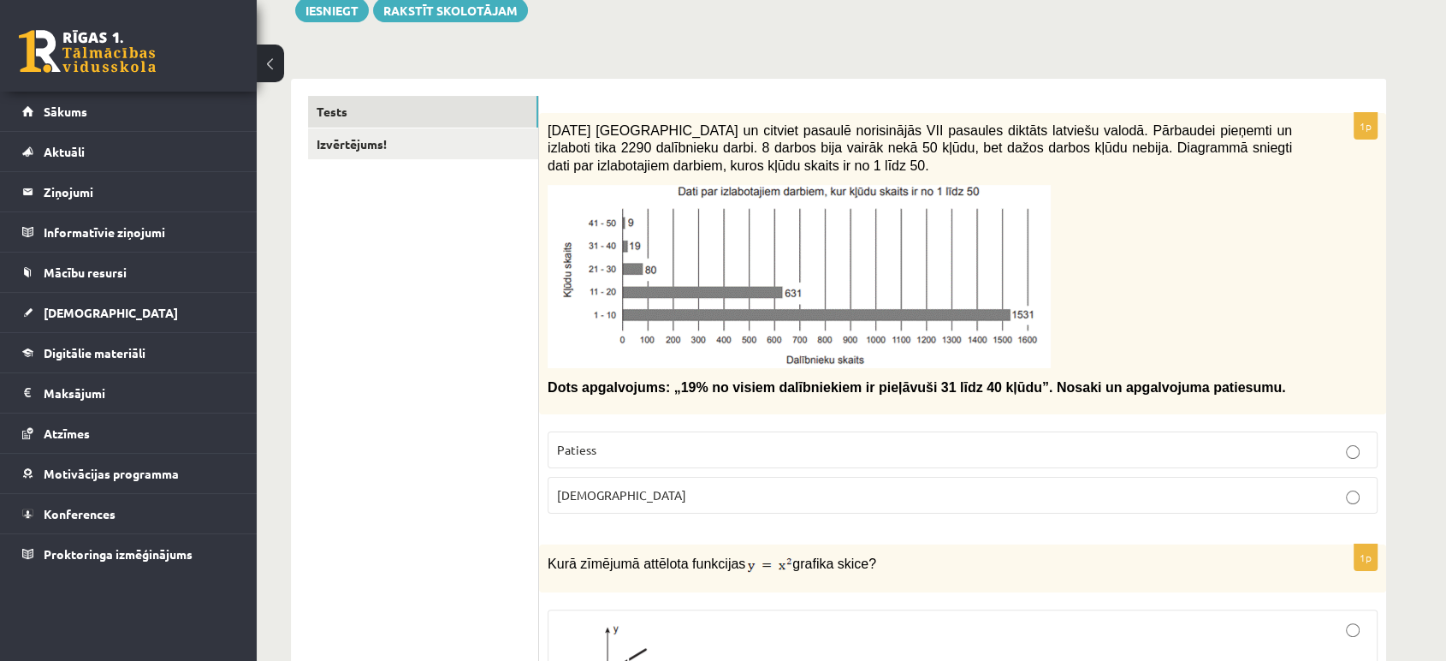
click at [588, 448] on span "Patiess" at bounding box center [576, 449] width 39 height 15
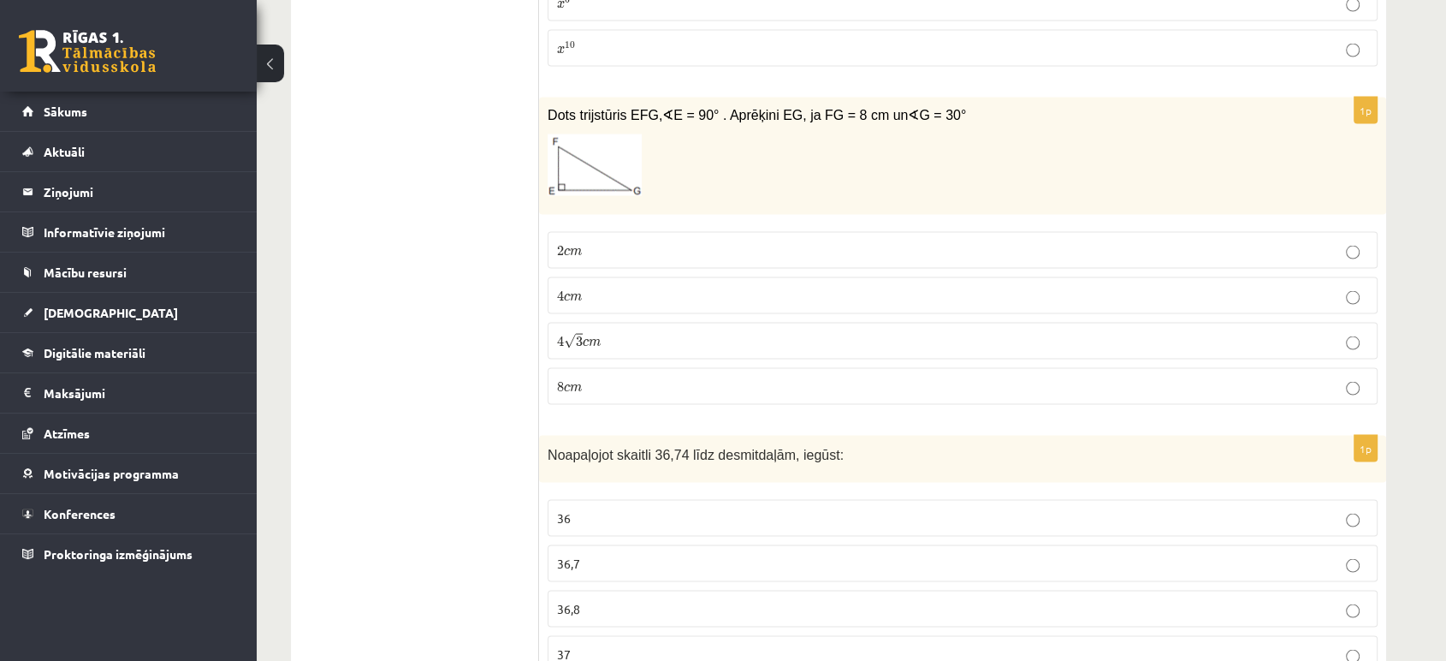
scroll to position [3378, 0]
click at [573, 383] on span "m" at bounding box center [576, 387] width 12 height 8
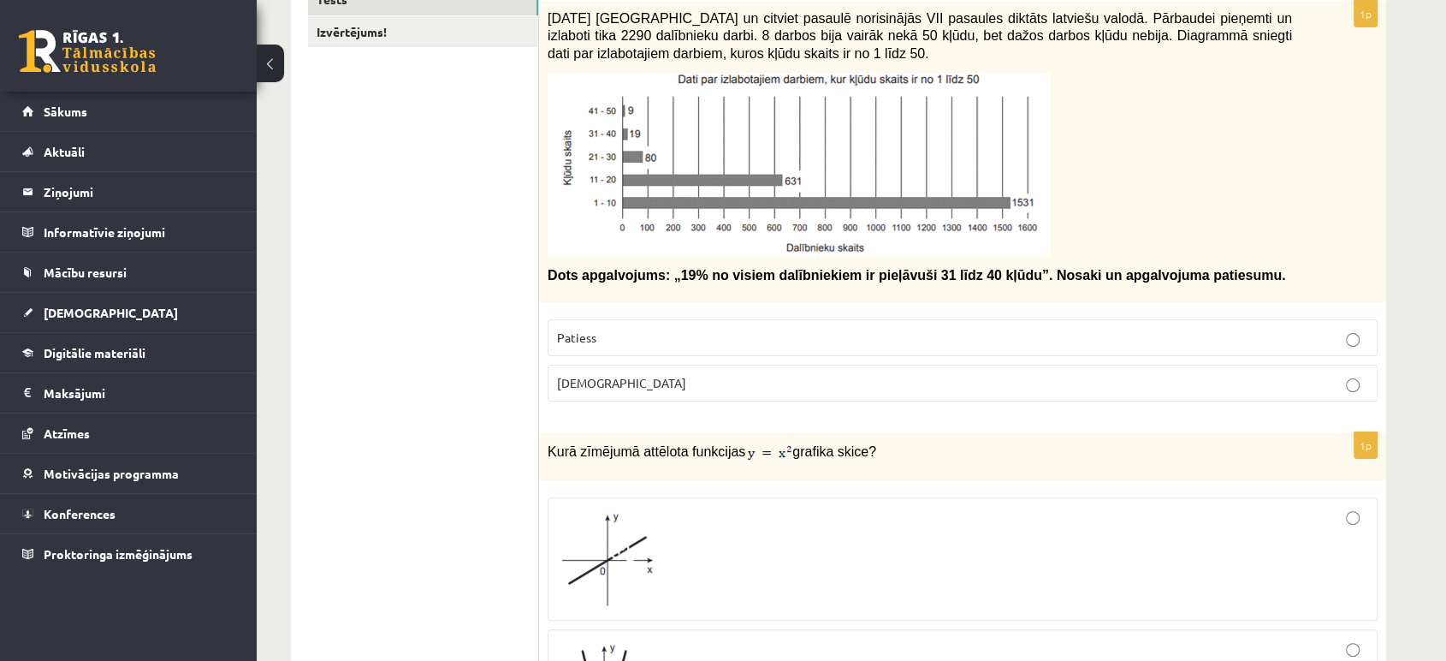
scroll to position [0, 0]
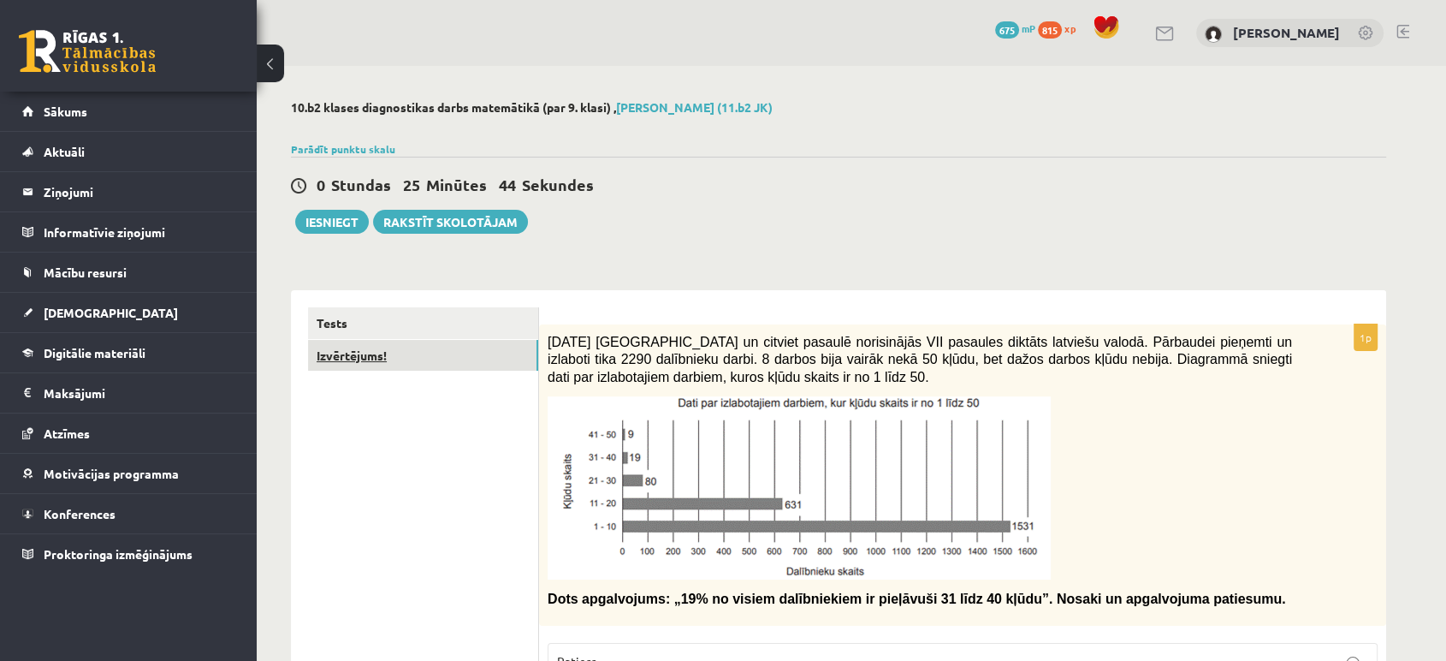
click at [413, 353] on link "Izvērtējums!" at bounding box center [423, 356] width 230 height 32
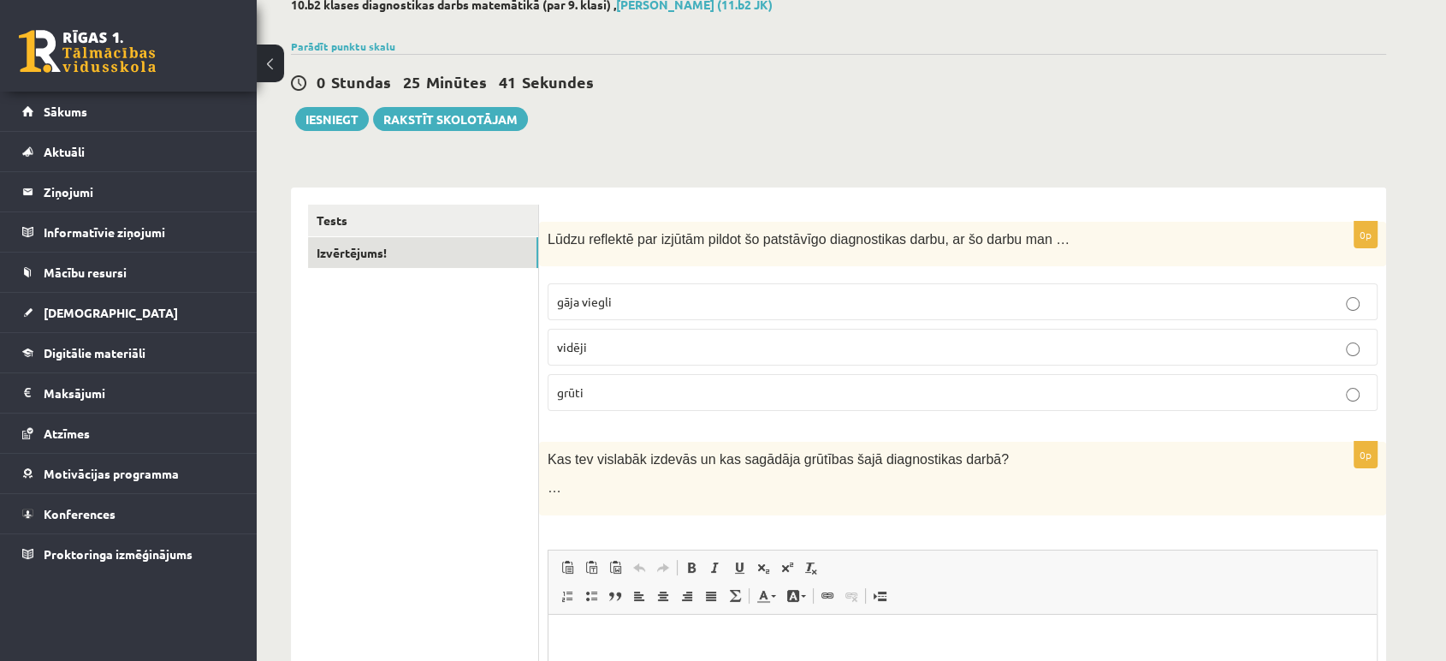
click at [645, 350] on p "vidēji" at bounding box center [962, 347] width 811 height 18
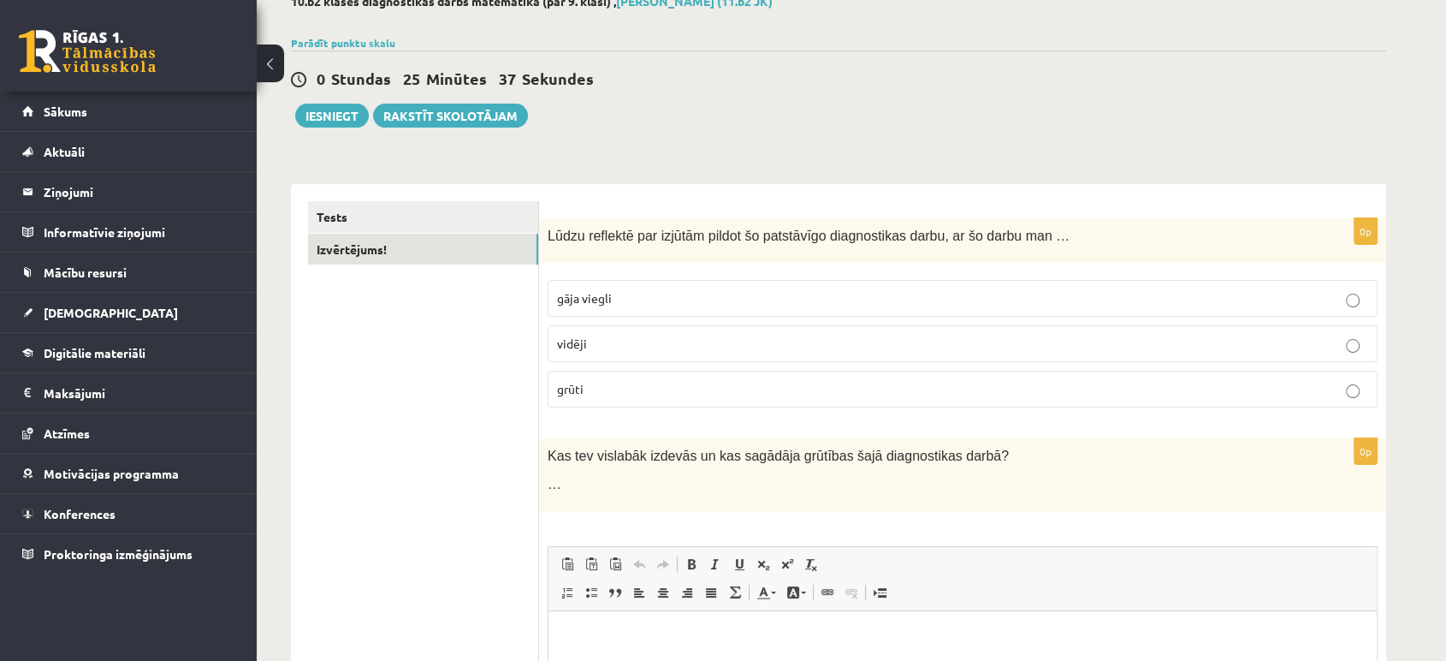
scroll to position [105, 0]
click at [403, 211] on link "Tests" at bounding box center [423, 218] width 230 height 32
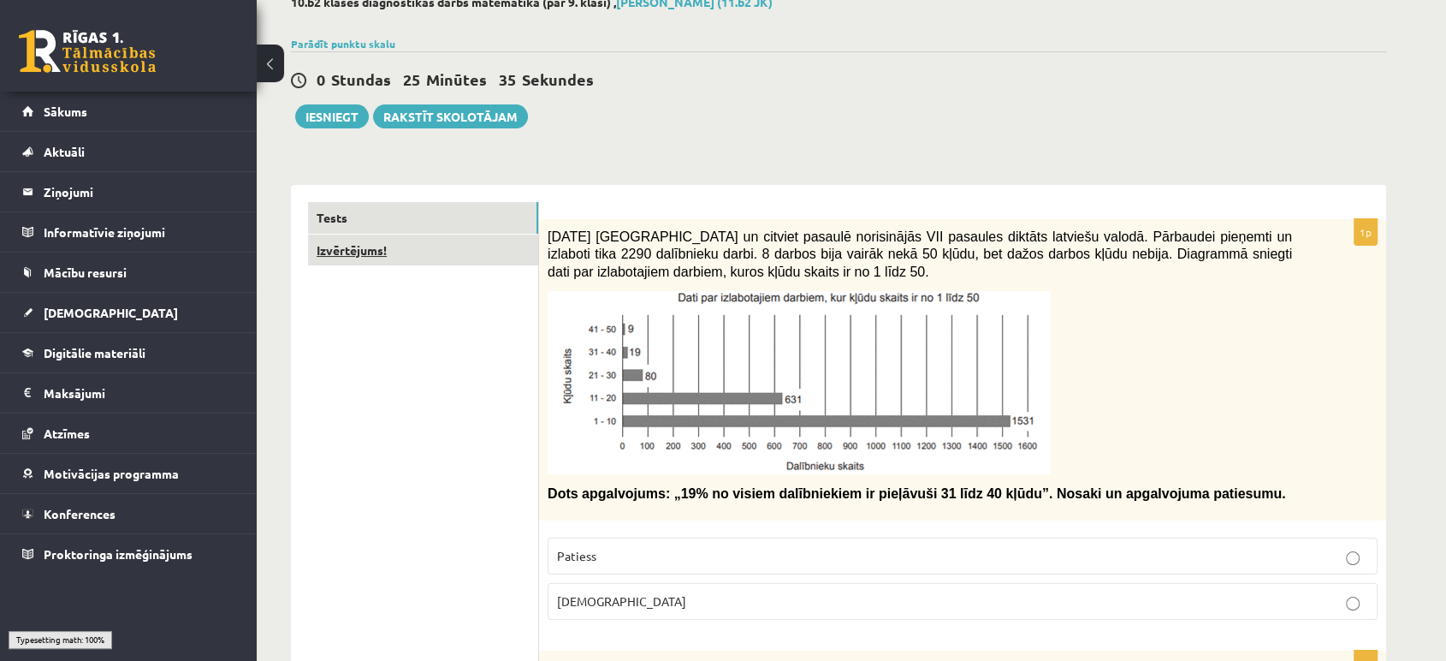
click at [390, 240] on link "Izvērtējums!" at bounding box center [423, 251] width 230 height 32
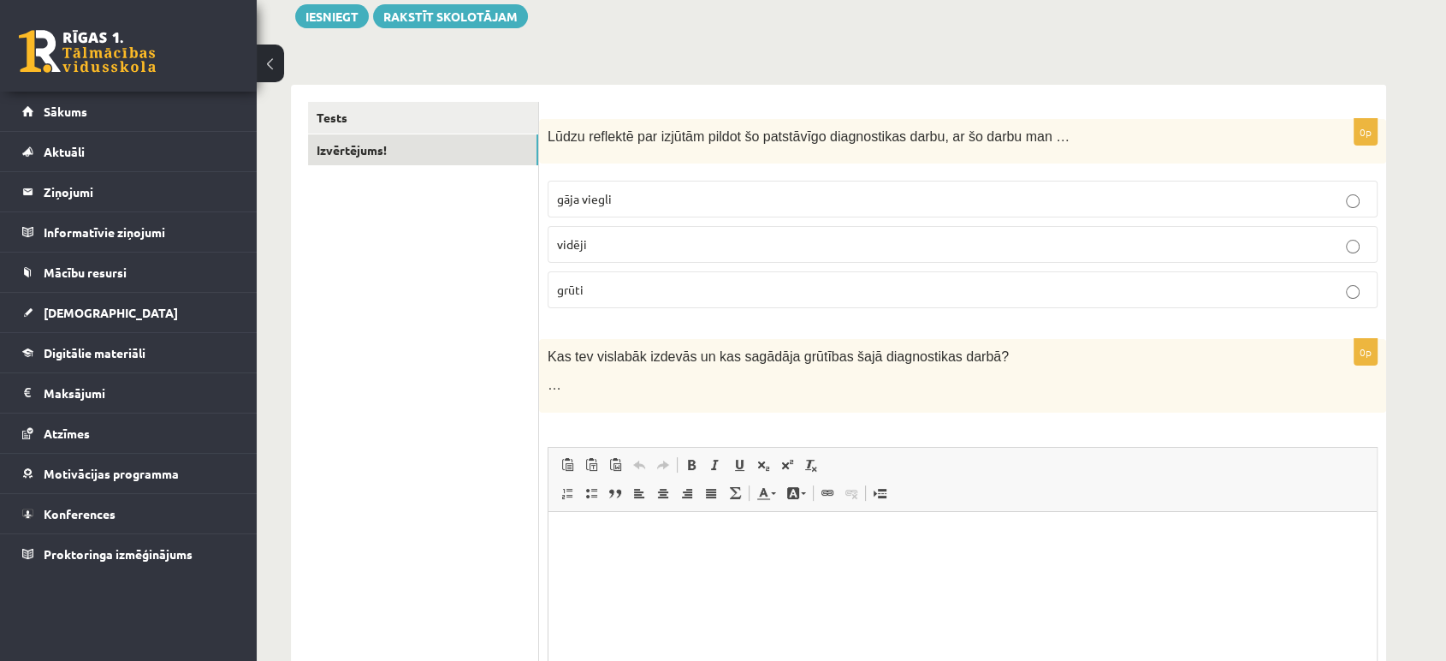
scroll to position [0, 0]
click at [582, 471] on link "Вставить только текст Комбинация клавиш Ctrl+Shift+V" at bounding box center [591, 465] width 24 height 22
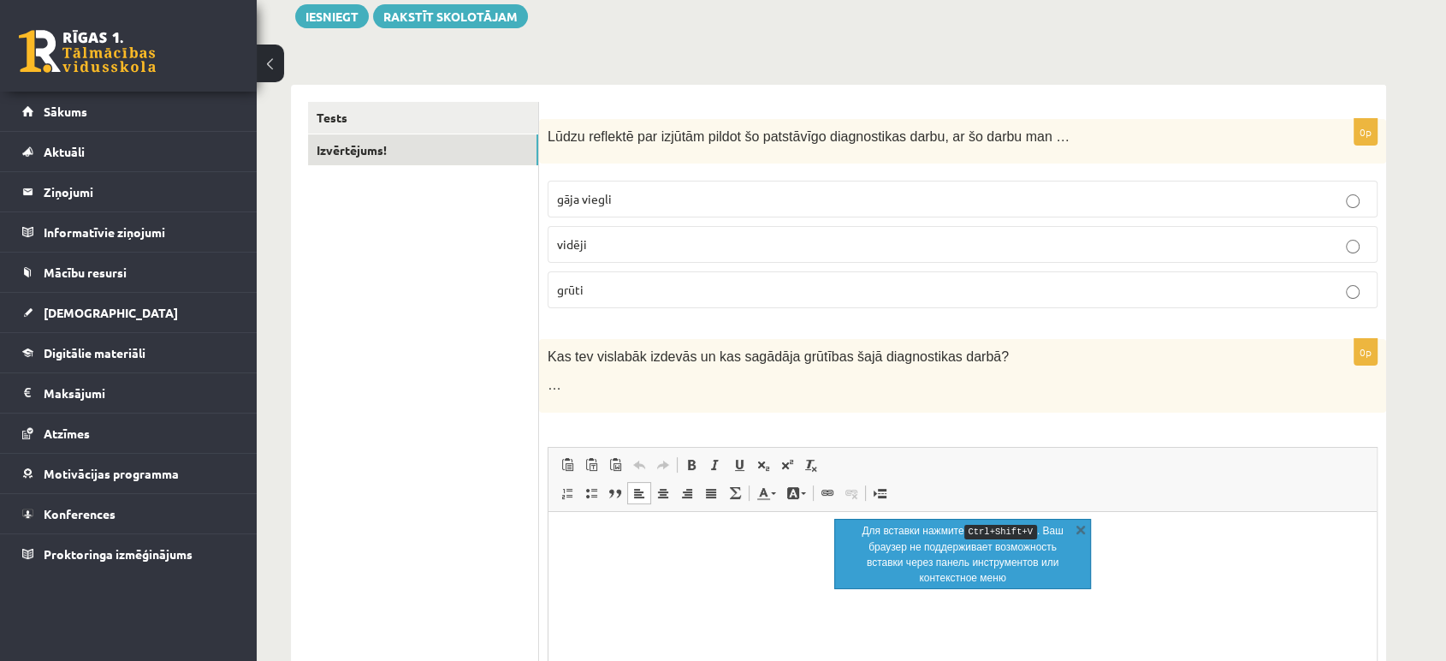
click at [588, 530] on p "Визуальный текстовый редактор, wiswyg-editor-user-answer-47025001044480" at bounding box center [963, 537] width 794 height 18
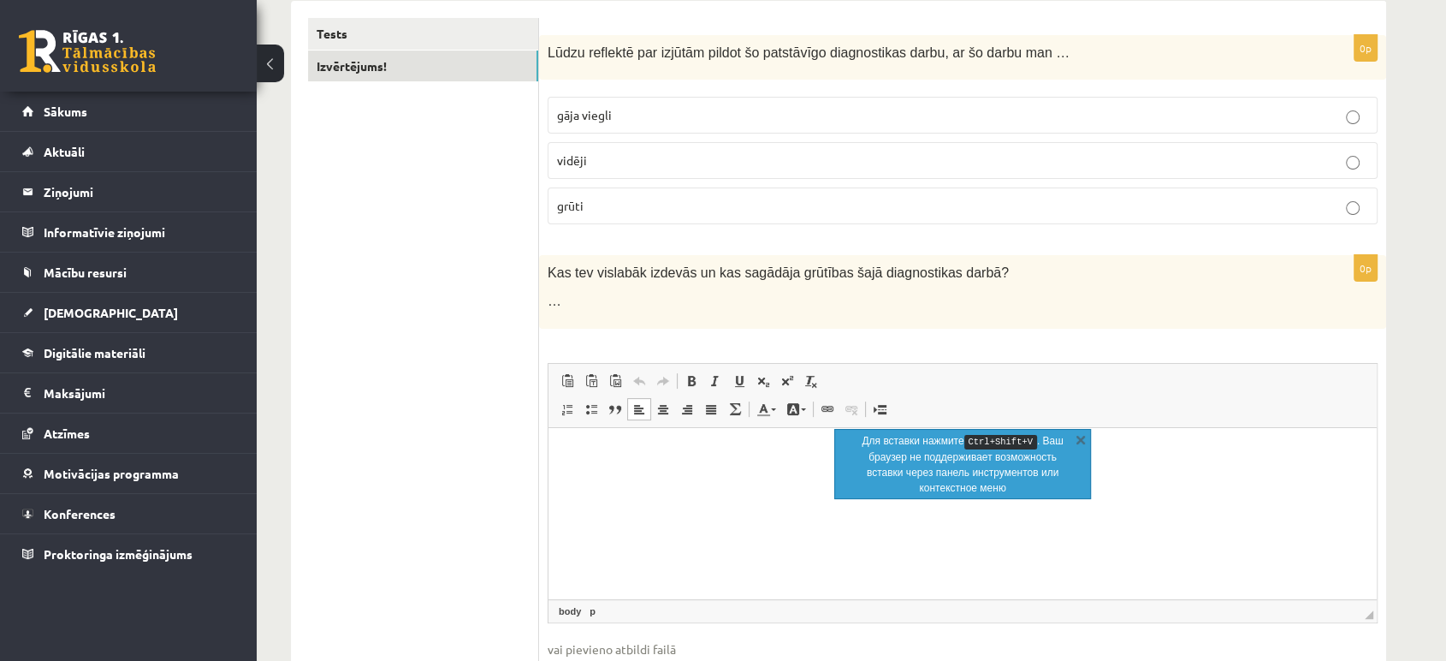
scroll to position [296, 0]
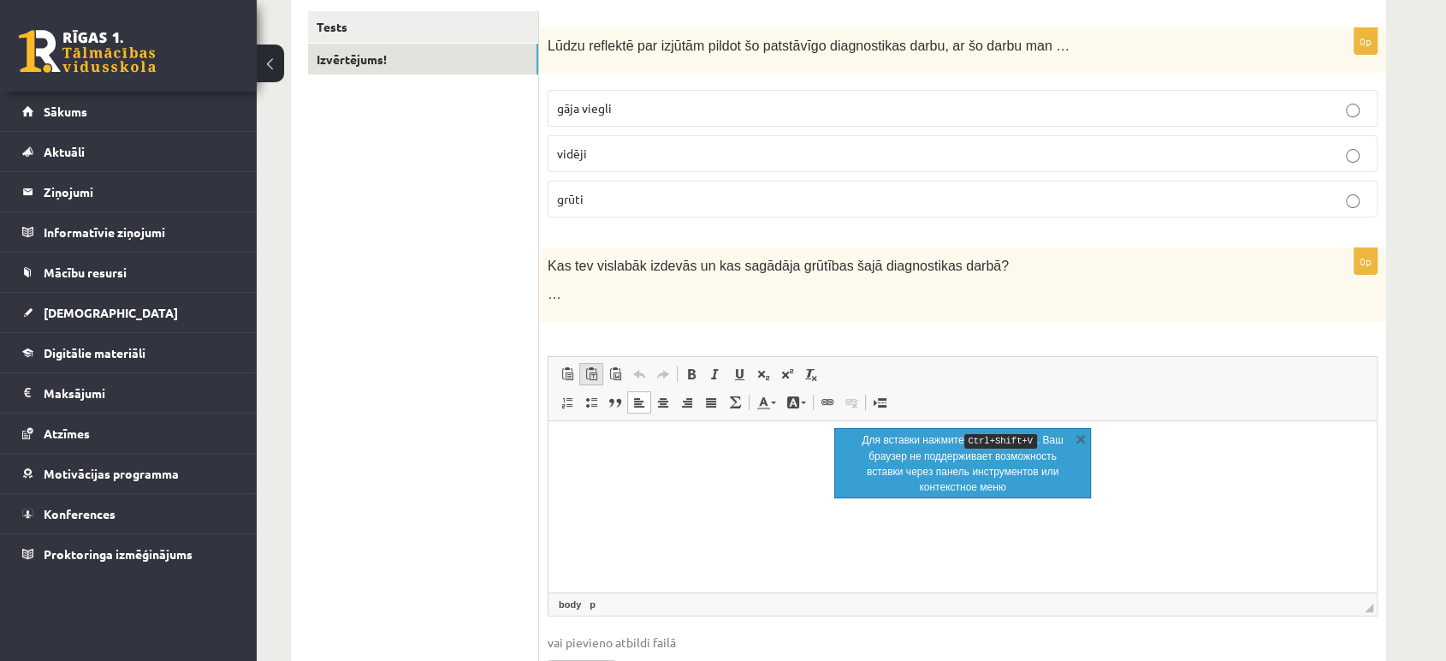
click at [591, 378] on span at bounding box center [592, 374] width 14 height 14
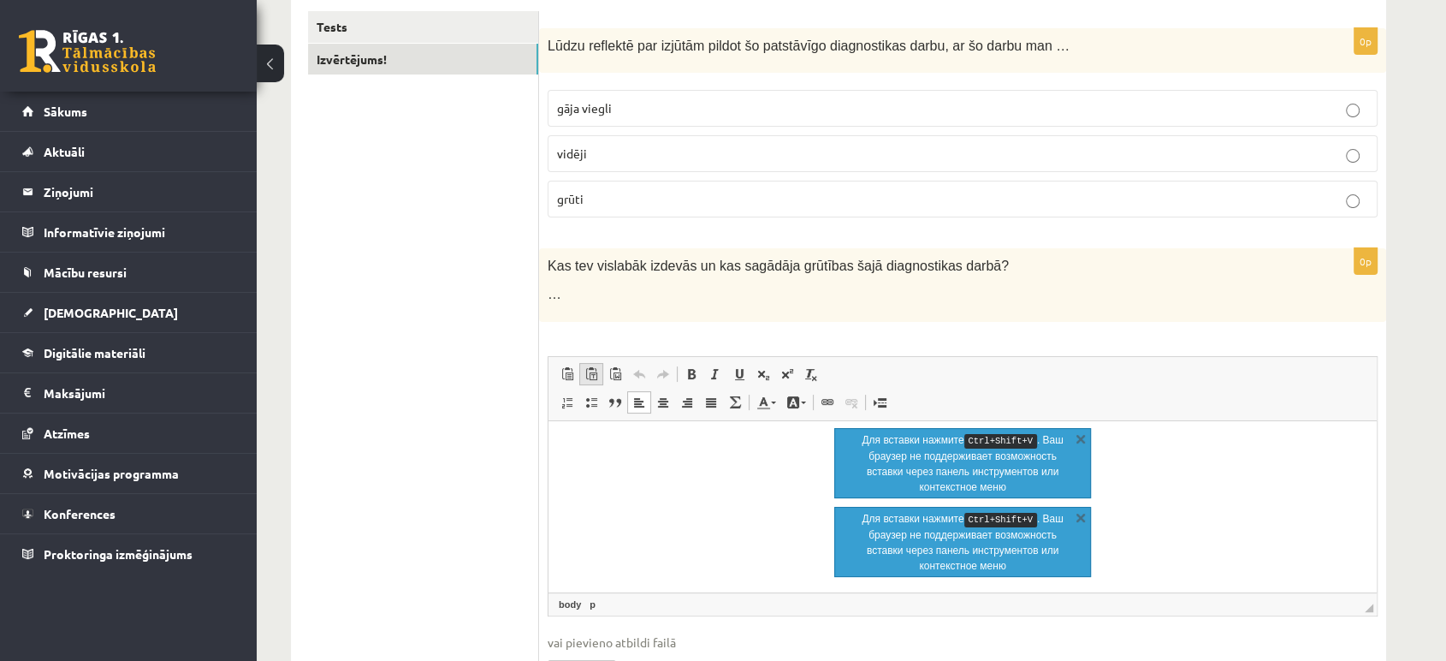
click at [591, 378] on span at bounding box center [592, 374] width 14 height 14
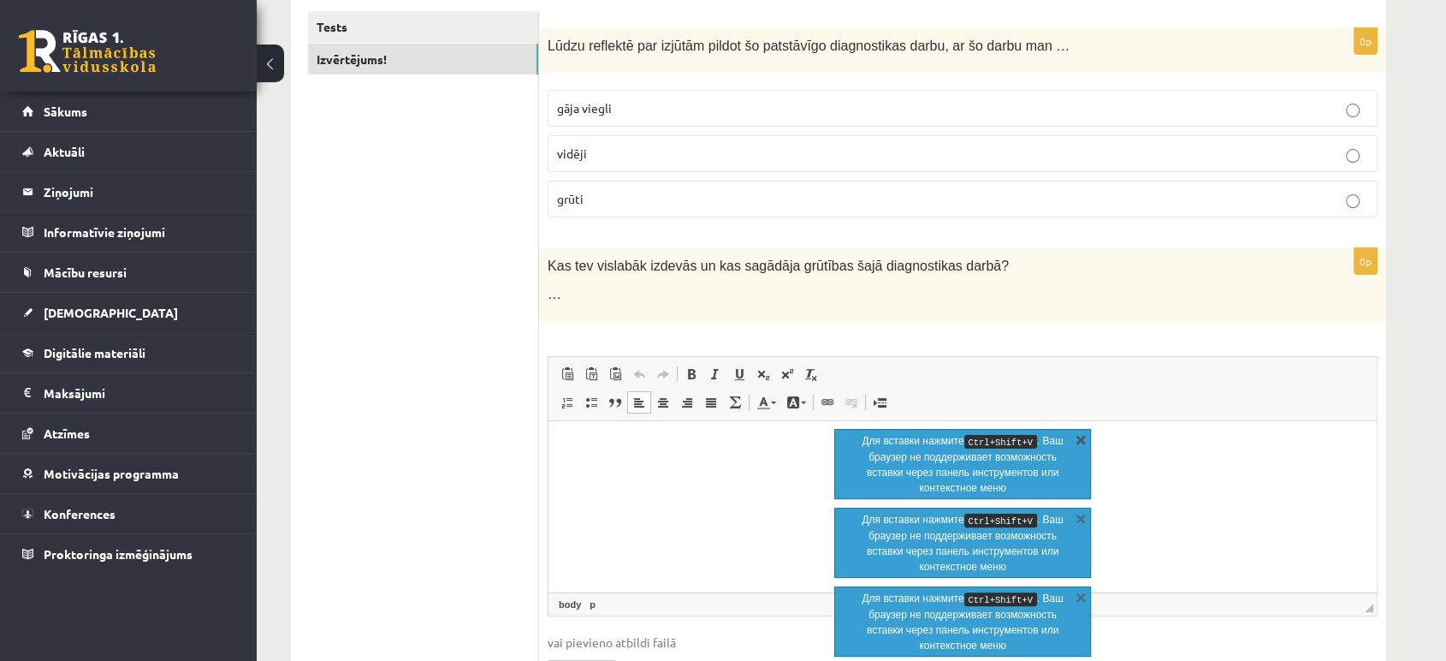
click at [1081, 432] on link "X" at bounding box center [1080, 439] width 17 height 17
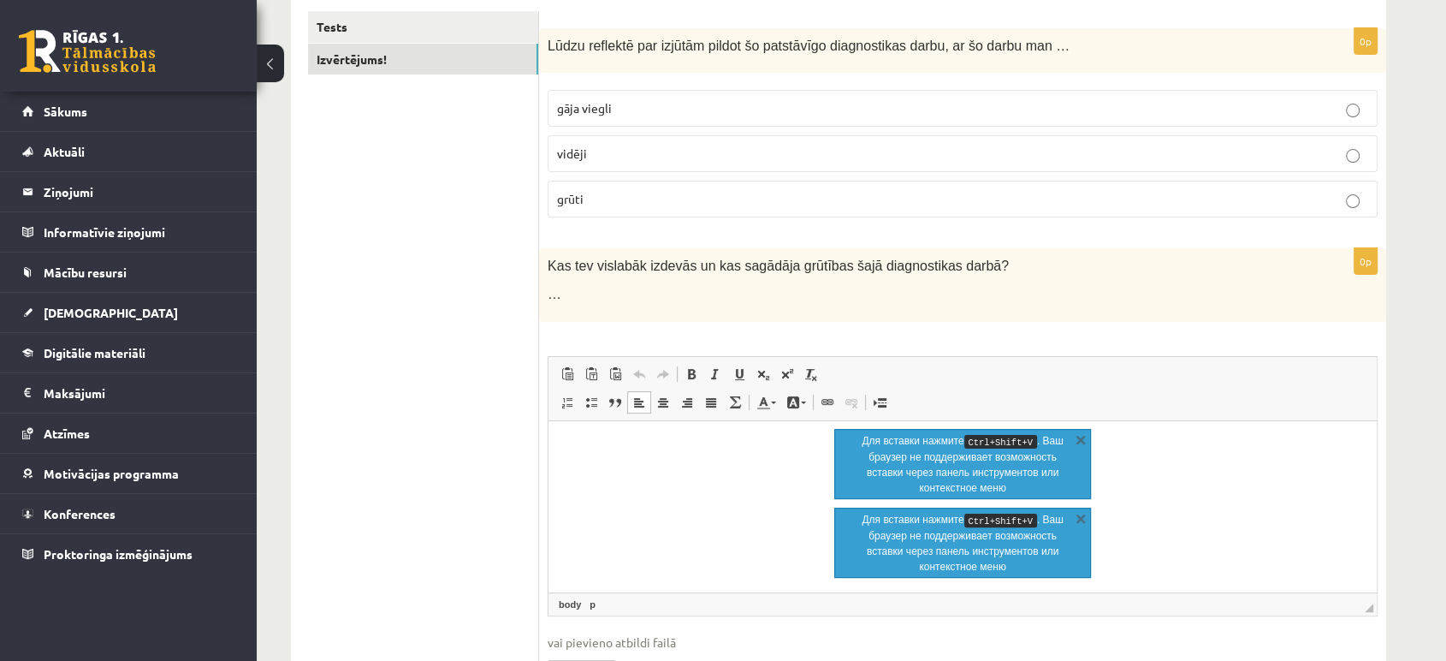
click at [1081, 432] on link "X" at bounding box center [1080, 439] width 17 height 17
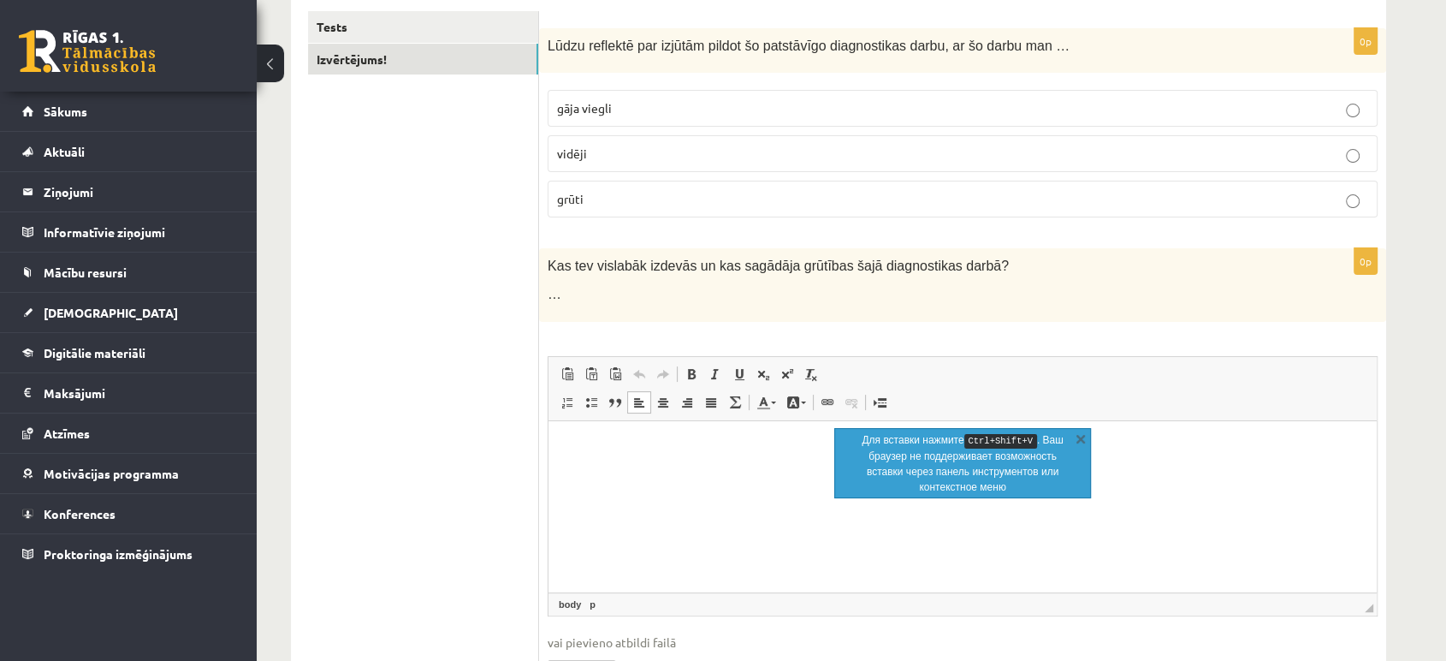
click at [1081, 432] on link "X" at bounding box center [1080, 438] width 17 height 17
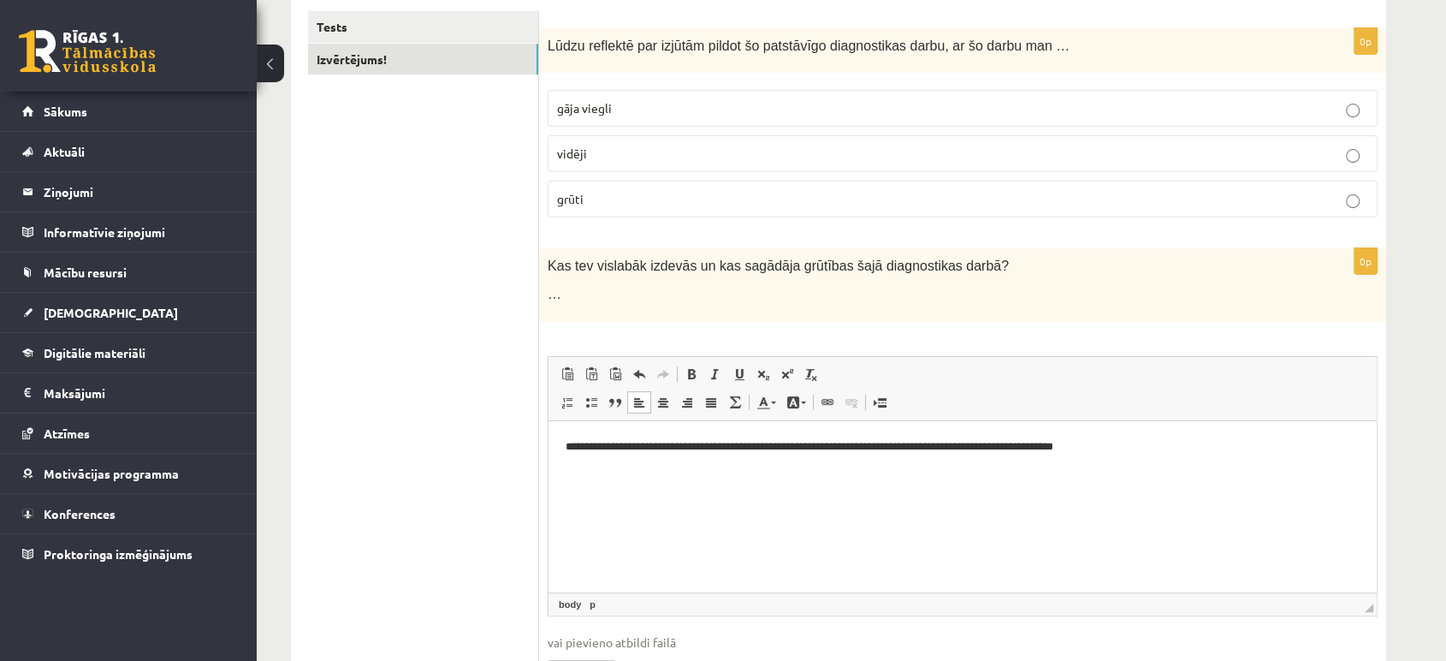
click at [485, 398] on ul "Tests Izvērtējums!" at bounding box center [423, 361] width 231 height 701
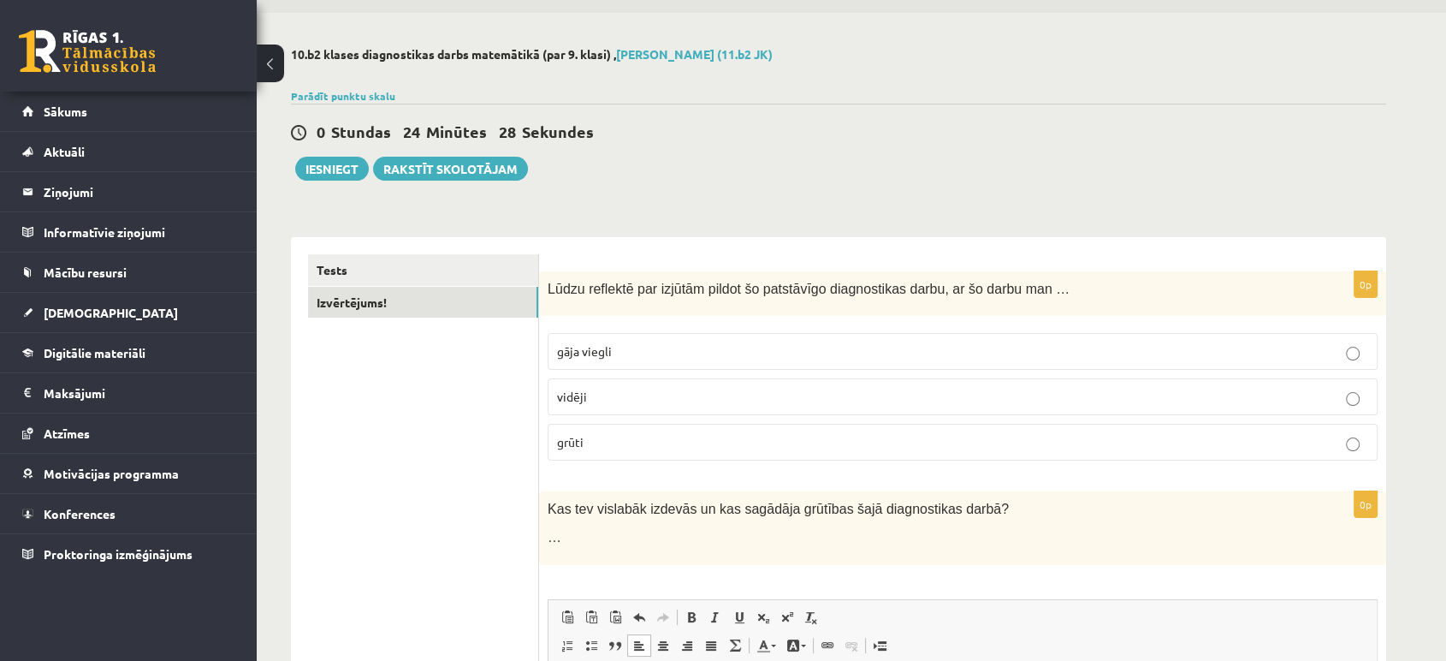
scroll to position [38, 0]
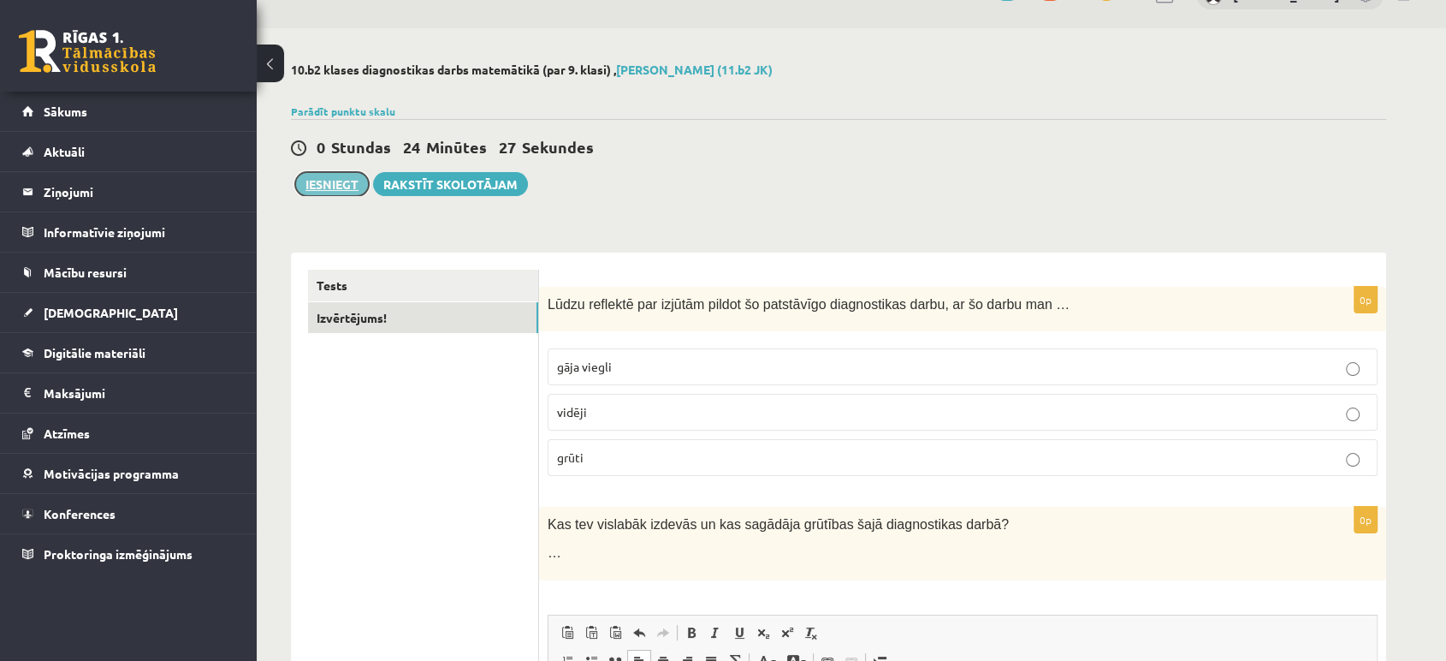
click at [348, 175] on button "Iesniegt" at bounding box center [332, 184] width 74 height 24
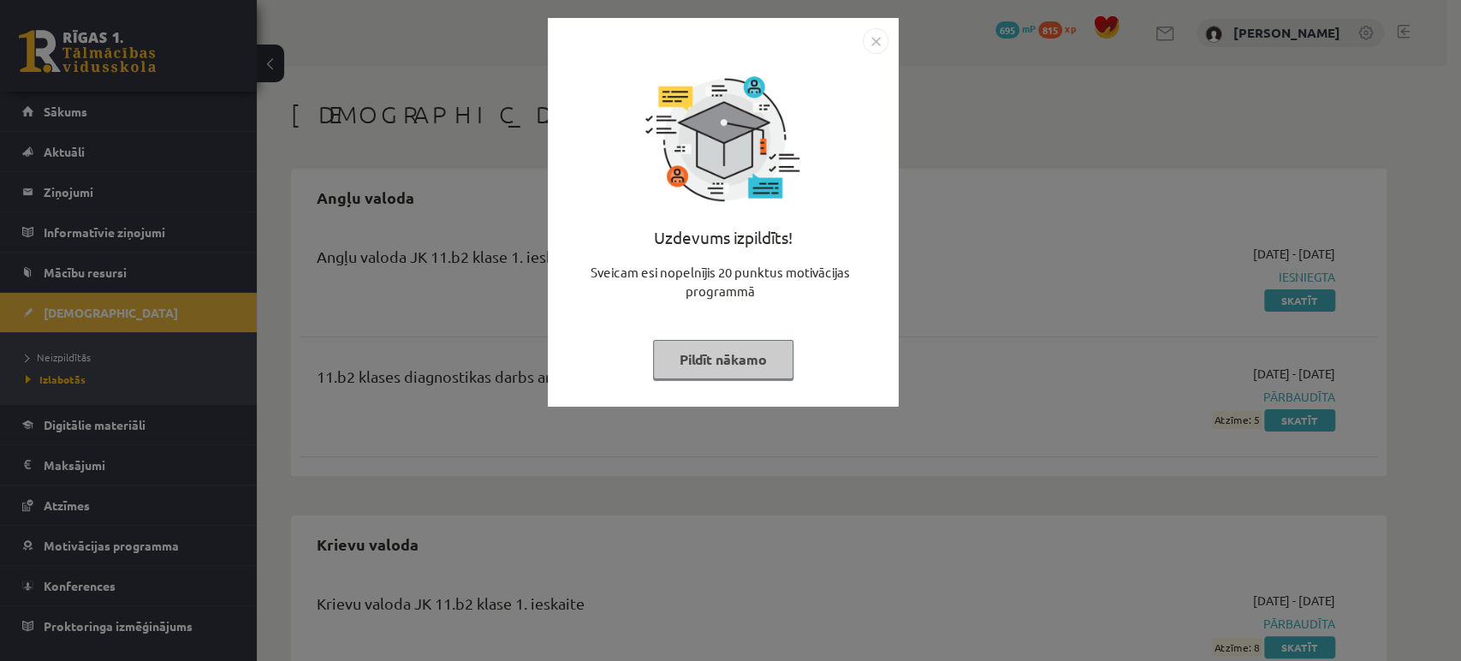
click at [872, 34] on img "Close" at bounding box center [876, 41] width 26 height 26
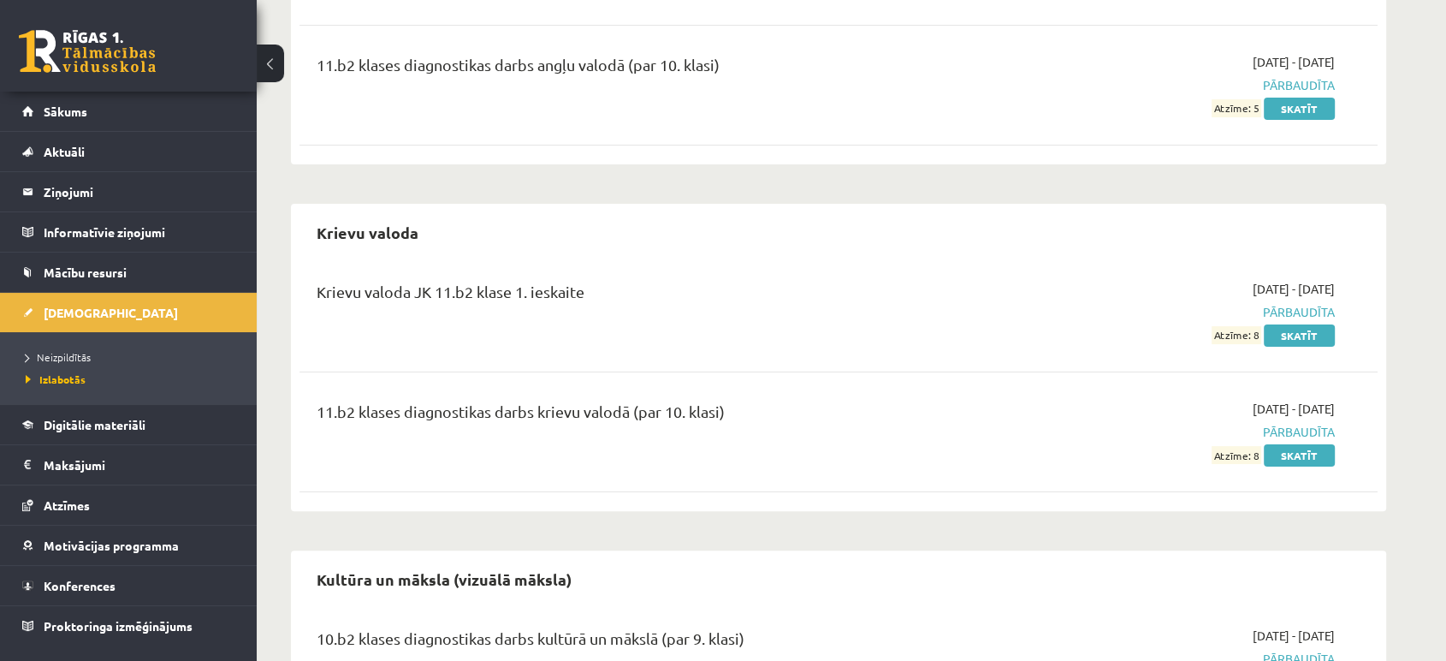
scroll to position [315, 0]
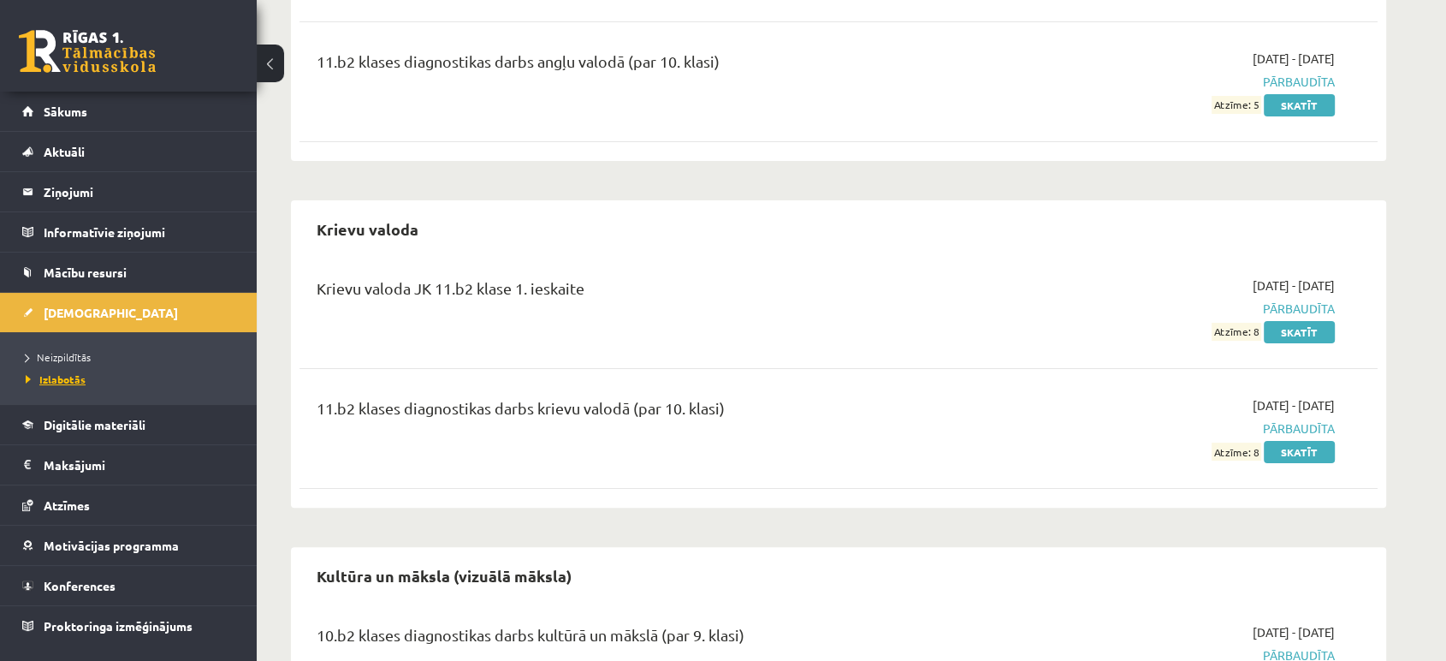
click at [79, 375] on span "Izlabotās" at bounding box center [56, 379] width 60 height 14
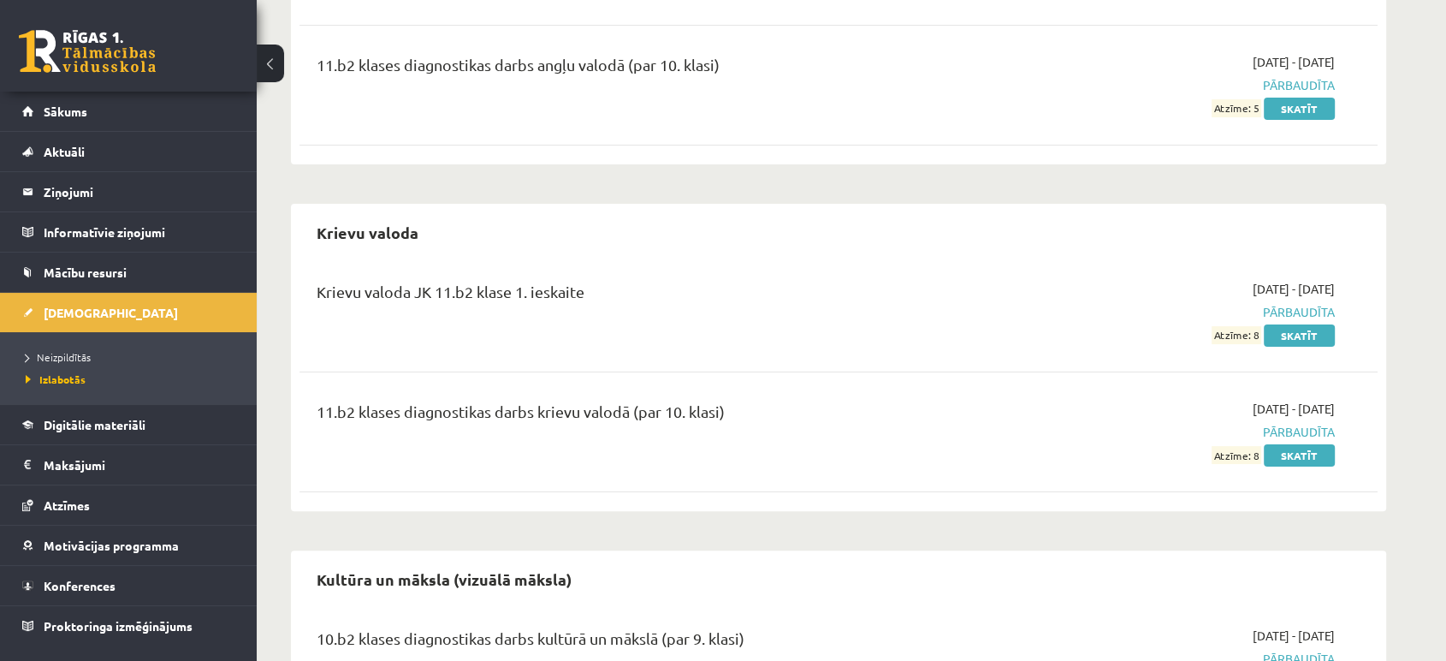
scroll to position [0, 0]
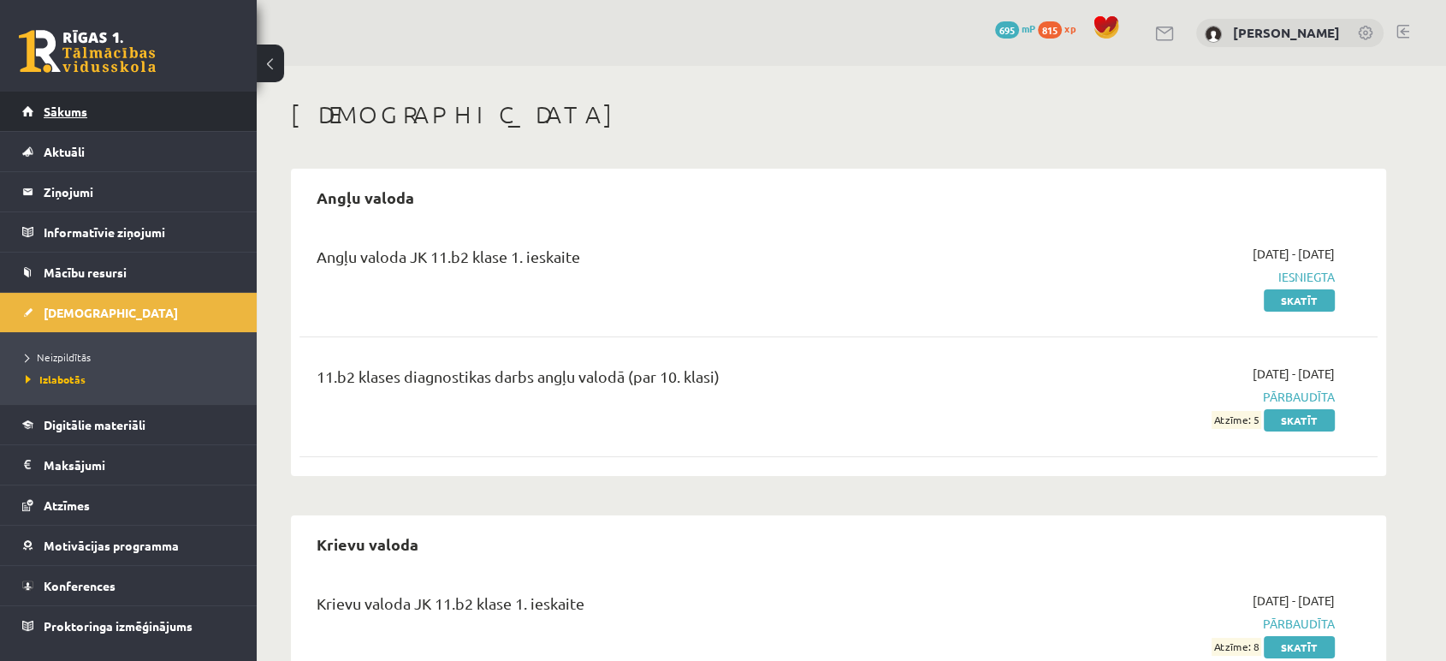
click at [140, 109] on link "Sākums" at bounding box center [128, 111] width 213 height 39
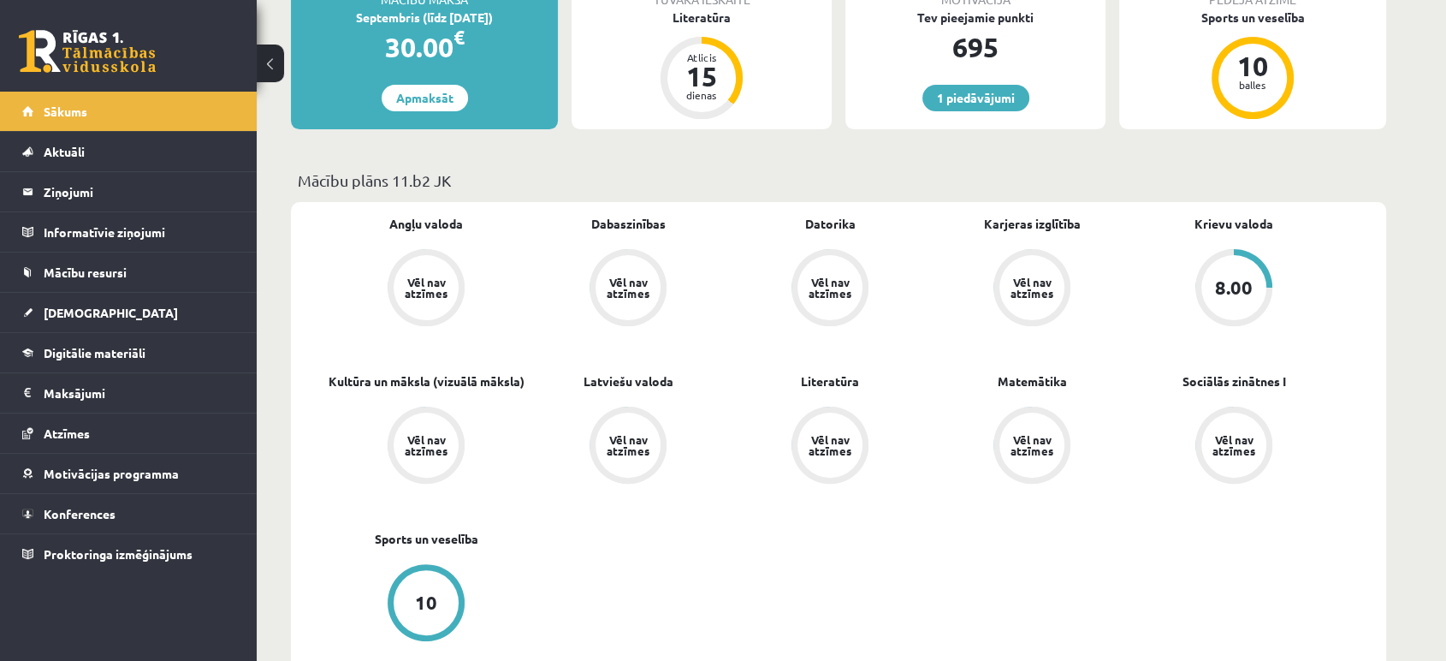
scroll to position [420, 0]
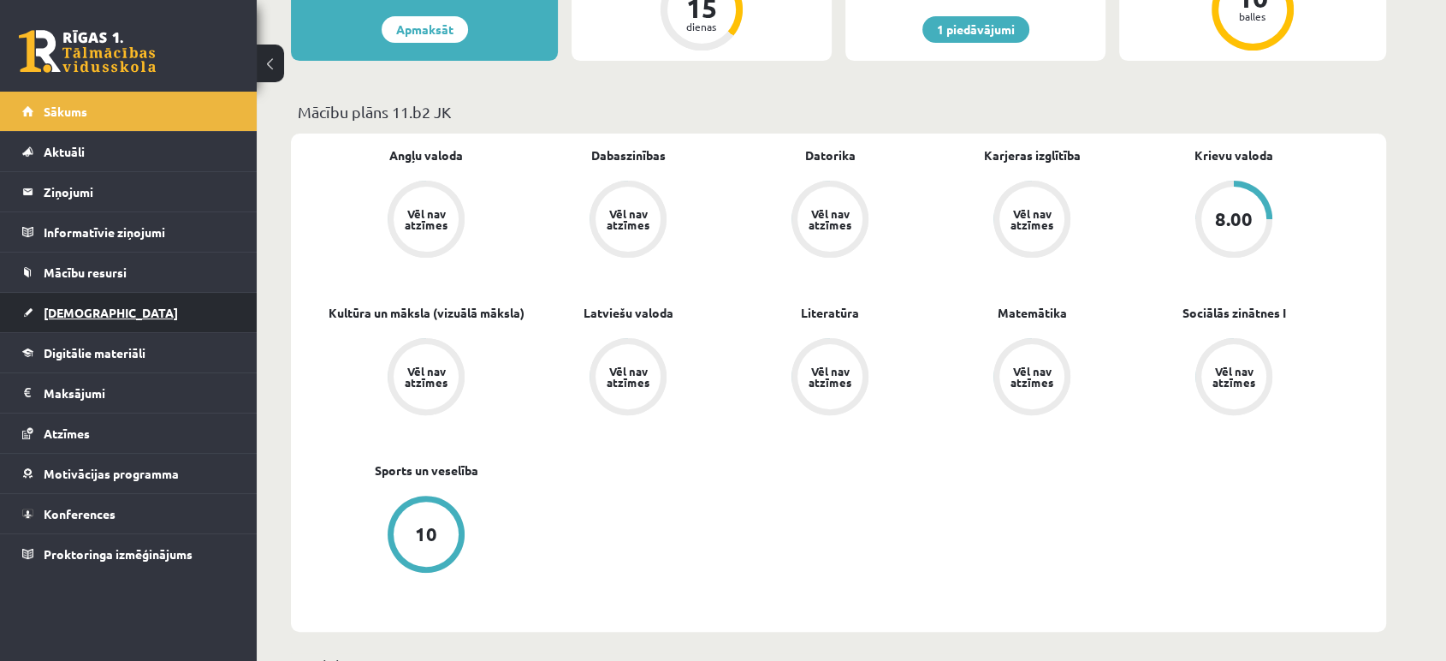
click at [111, 312] on link "[DEMOGRAPHIC_DATA]" at bounding box center [128, 312] width 213 height 39
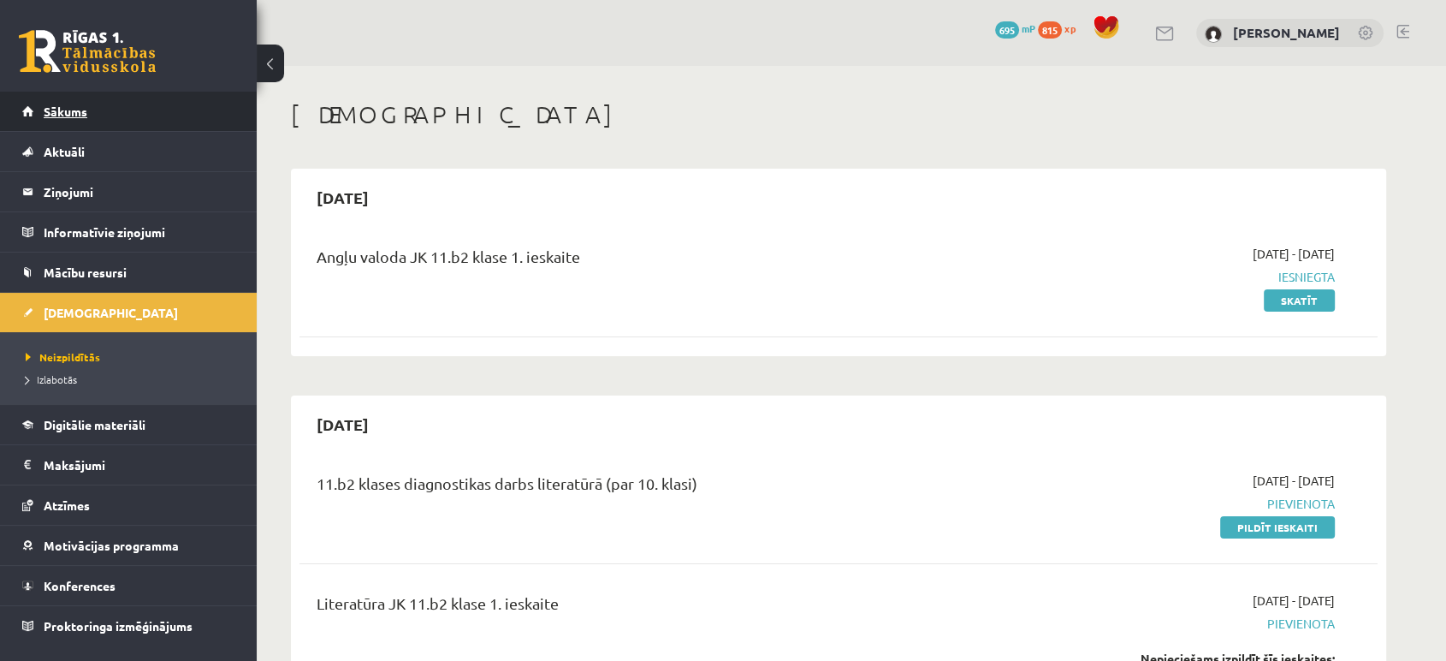
click at [181, 106] on link "Sākums" at bounding box center [128, 111] width 213 height 39
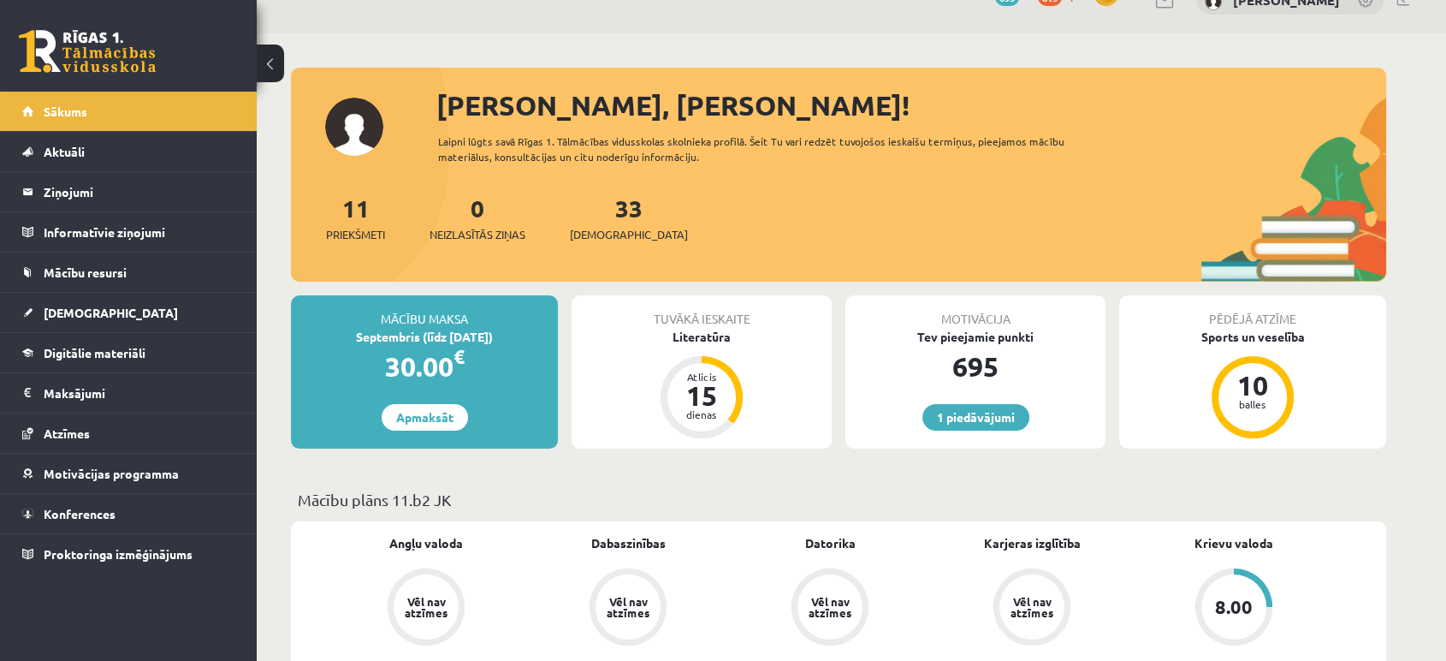
scroll to position [30, 0]
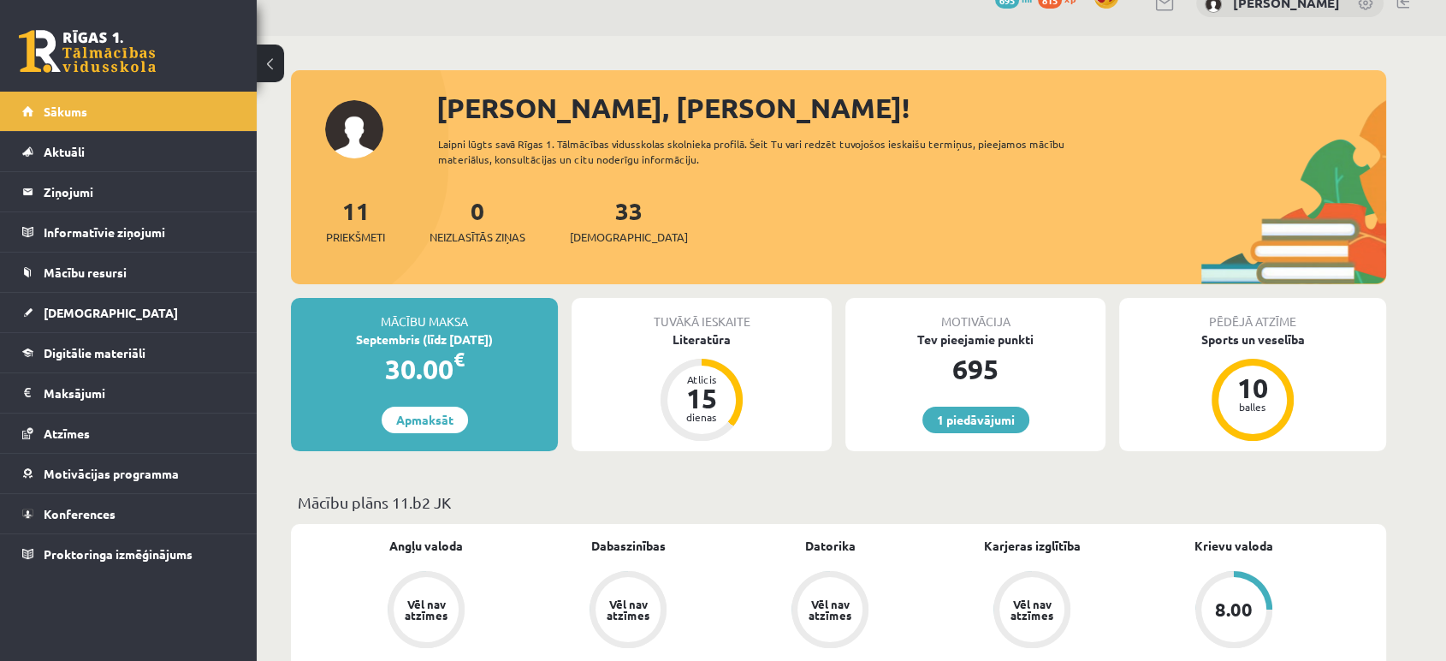
click at [584, 226] on div "33 Ieskaites" at bounding box center [629, 219] width 118 height 53
click at [593, 231] on span "[DEMOGRAPHIC_DATA]" at bounding box center [629, 237] width 118 height 17
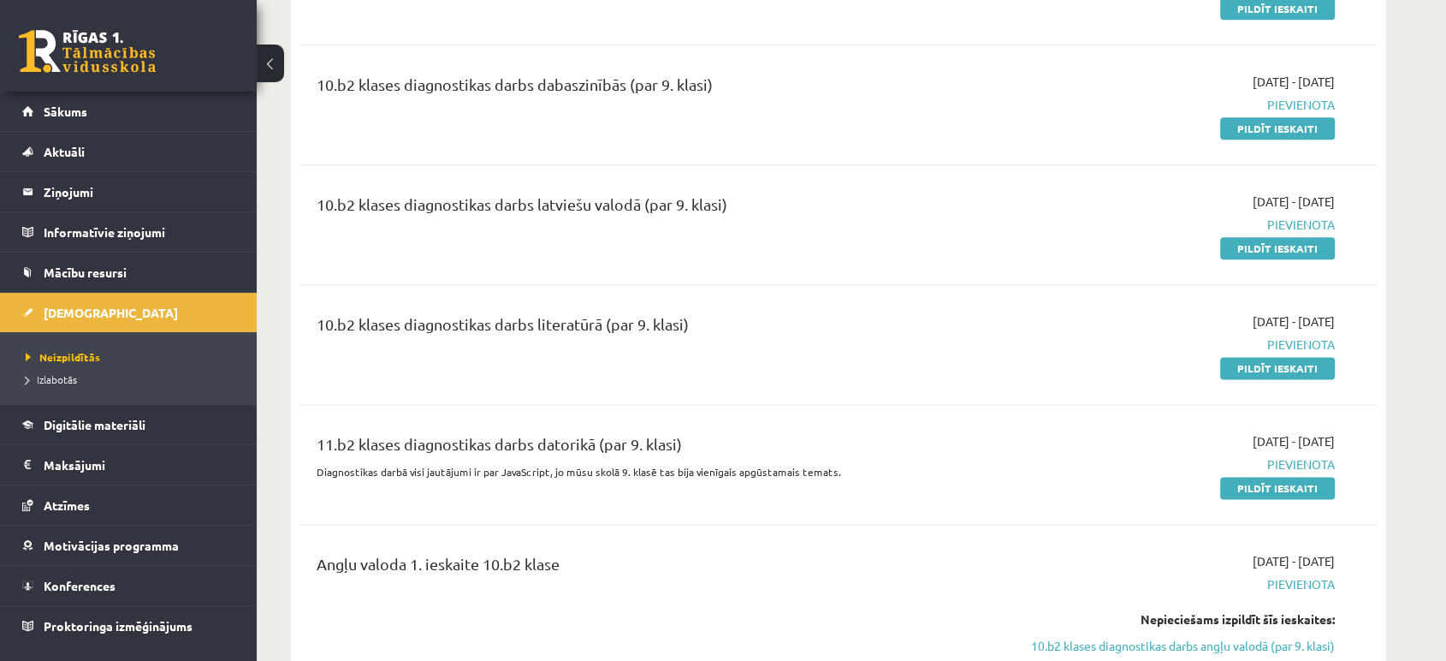
scroll to position [2179, 0]
click at [1293, 237] on link "Pildīt ieskaiti" at bounding box center [1277, 247] width 115 height 22
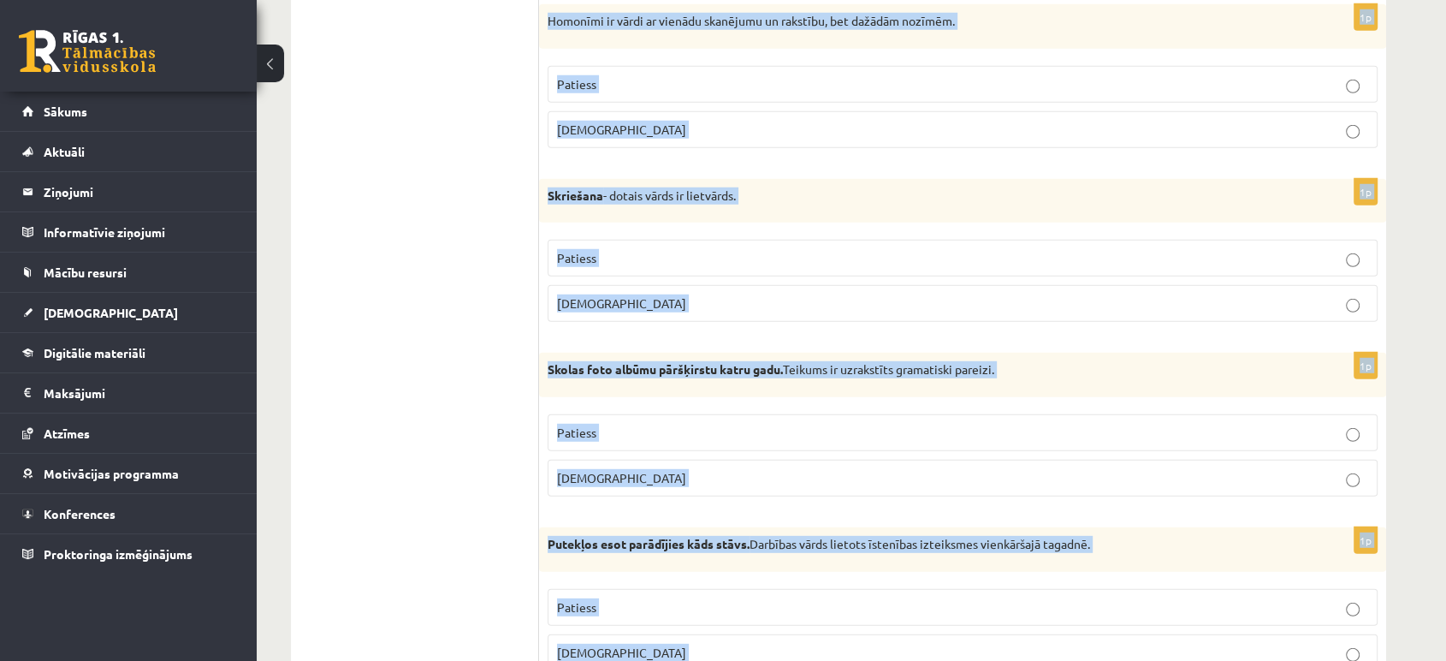
scroll to position [5075, 0]
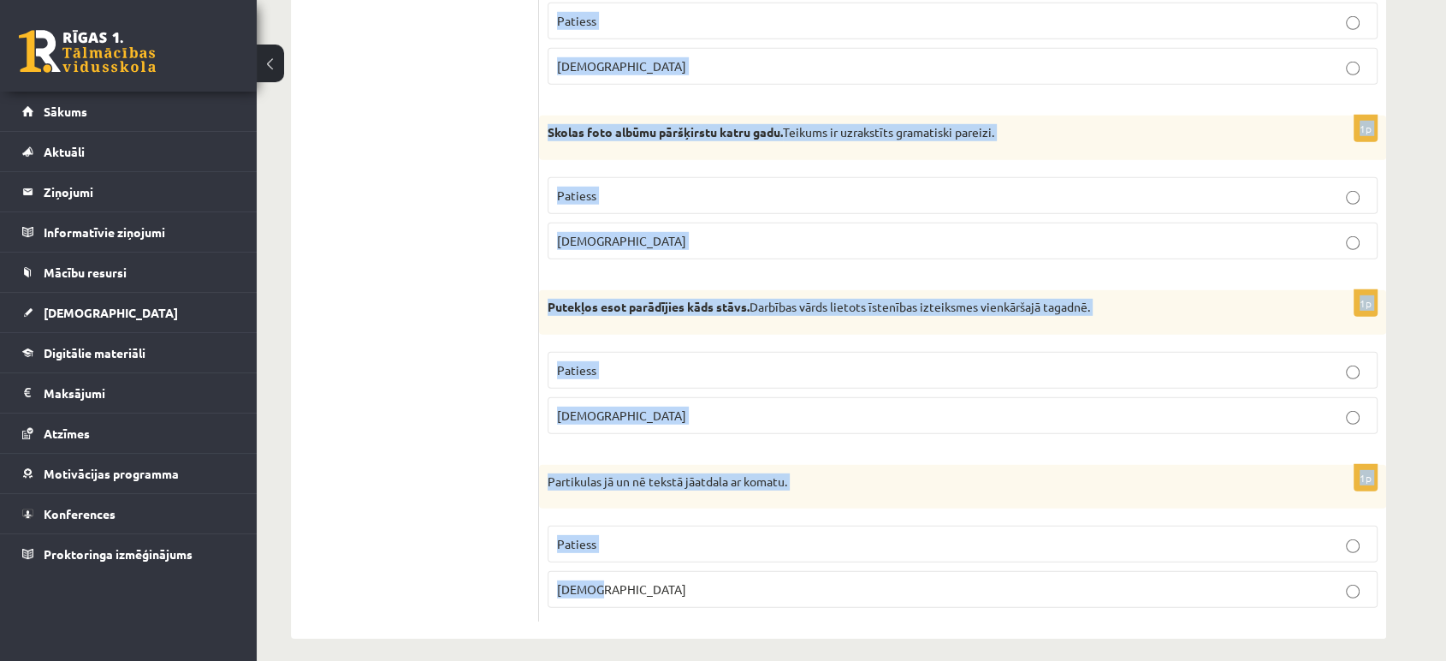
drag, startPoint x: 542, startPoint y: 187, endPoint x: 939, endPoint y: 681, distance: 634.4
copy form "Tas domāts priekš viņa. Prievārds lietots stilistiski pareizi. Patiess Aplams 1…"
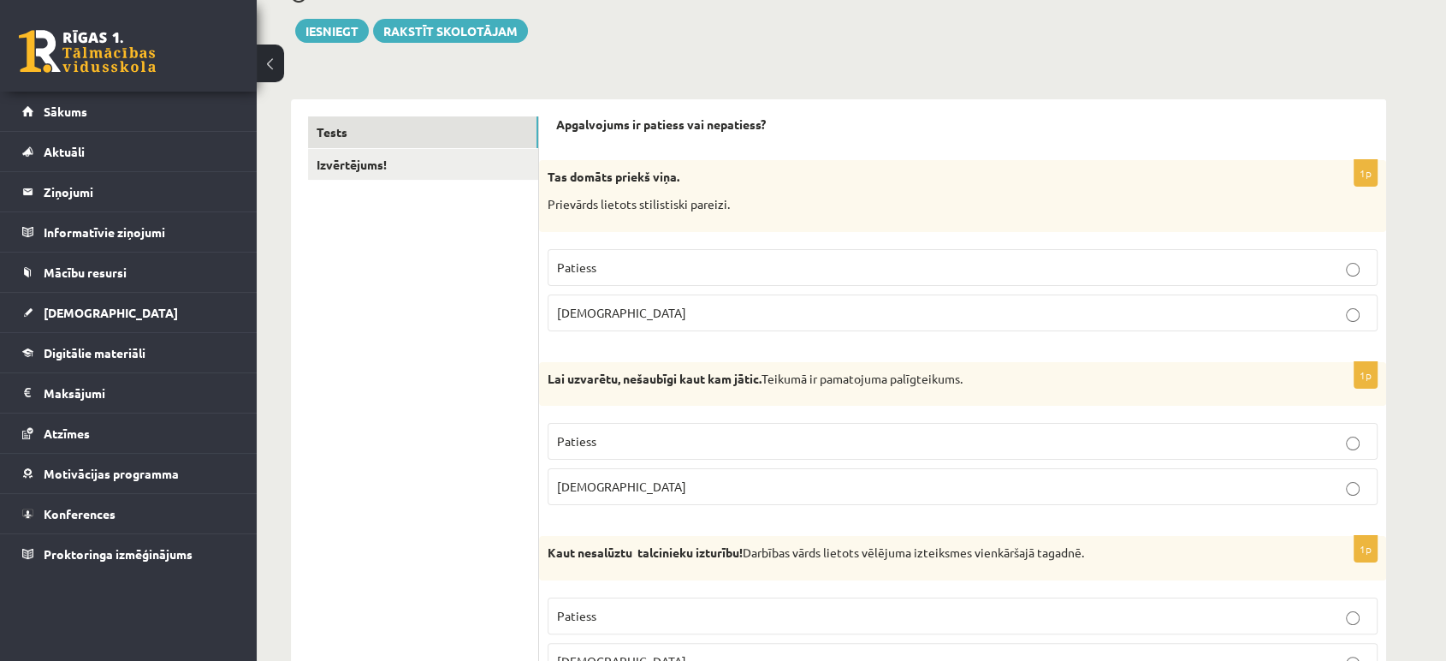
scroll to position [201, 0]
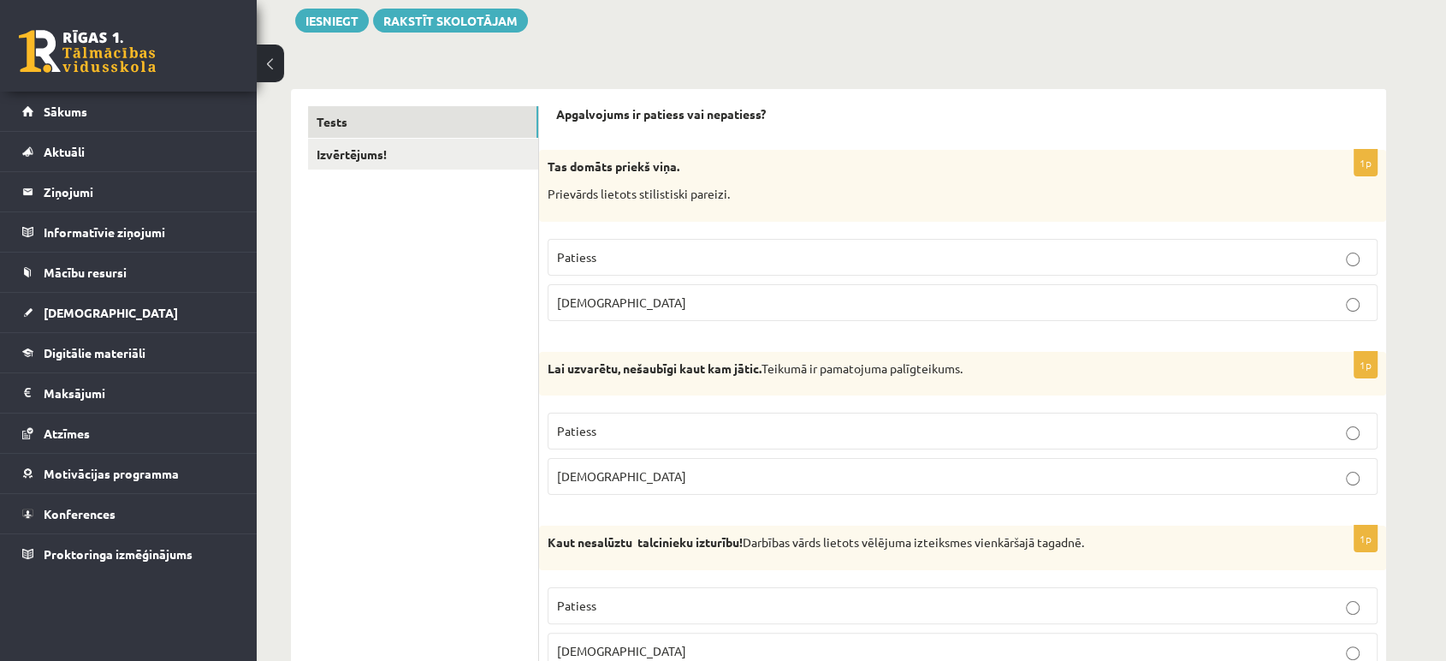
click at [633, 272] on label "Patiess" at bounding box center [963, 257] width 830 height 37
click at [561, 433] on span "Patiess" at bounding box center [576, 430] width 39 height 15
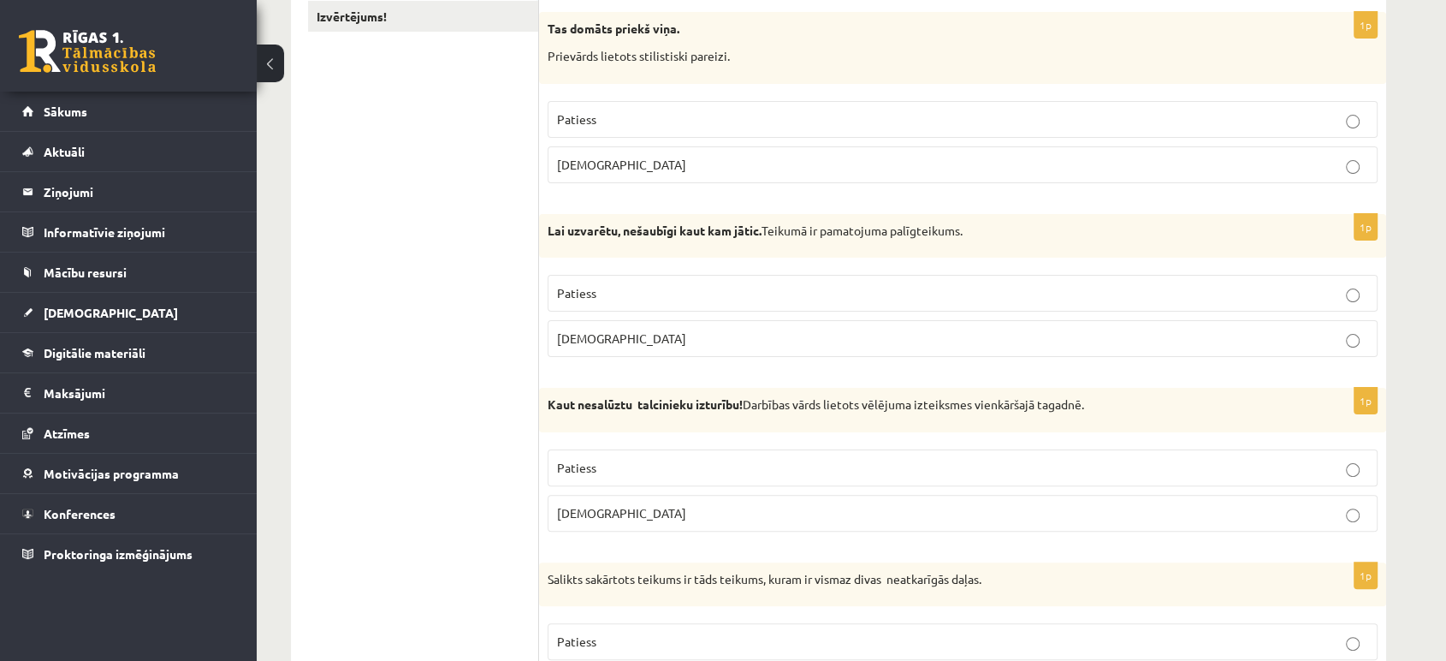
scroll to position [342, 0]
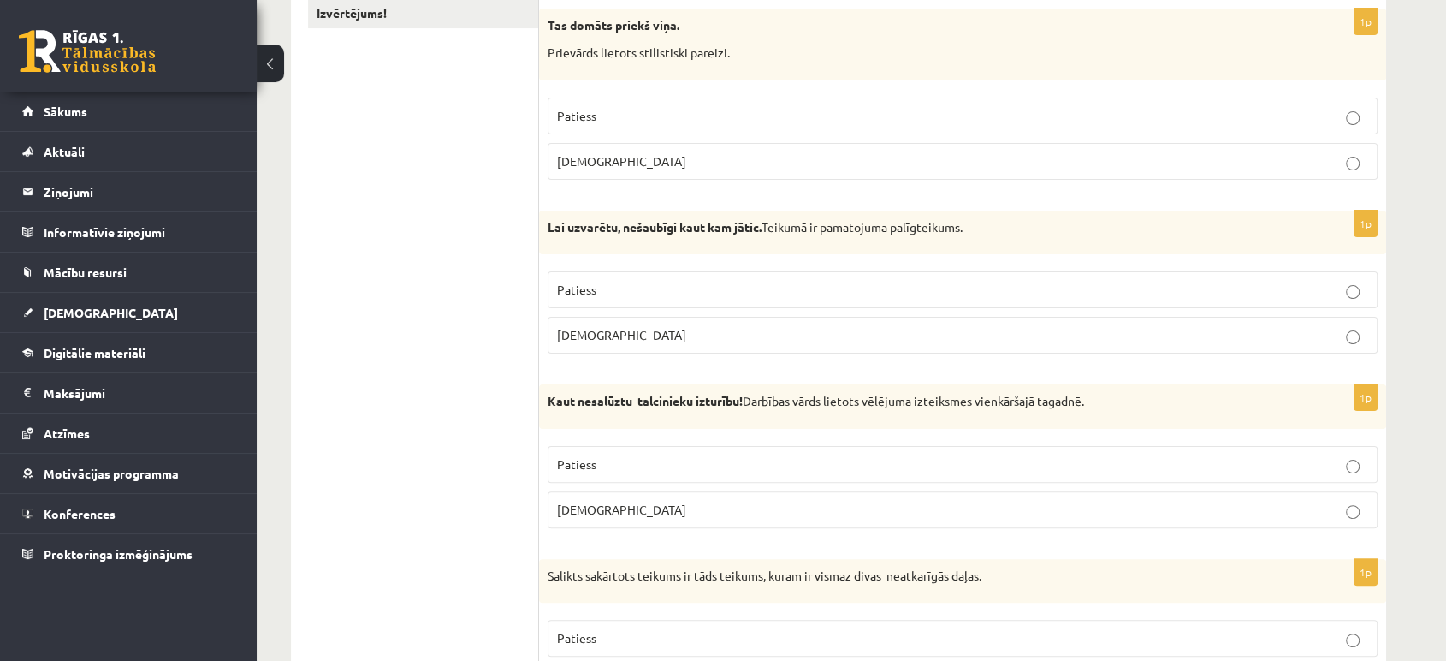
click at [567, 520] on label "Aplams" at bounding box center [963, 509] width 830 height 37
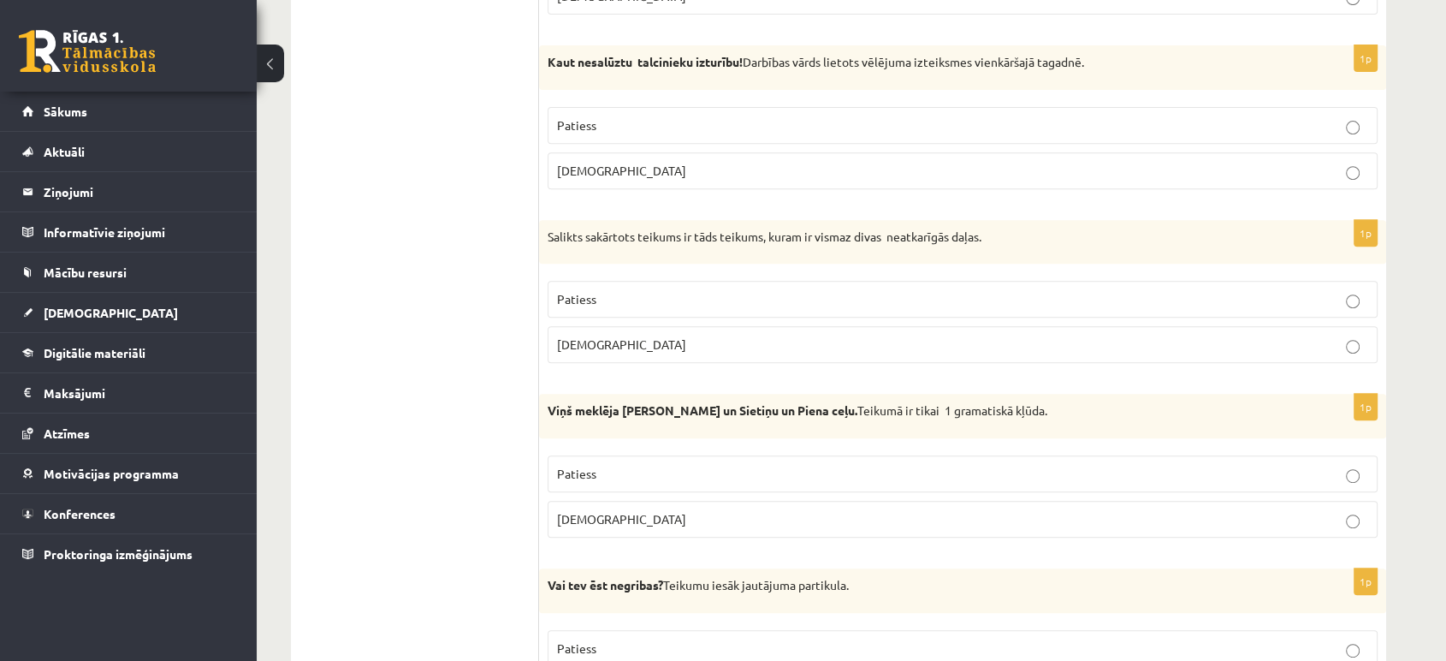
scroll to position [683, 0]
click at [561, 302] on span "Patiess" at bounding box center [576, 296] width 39 height 15
click at [574, 460] on label "Patiess" at bounding box center [963, 472] width 830 height 37
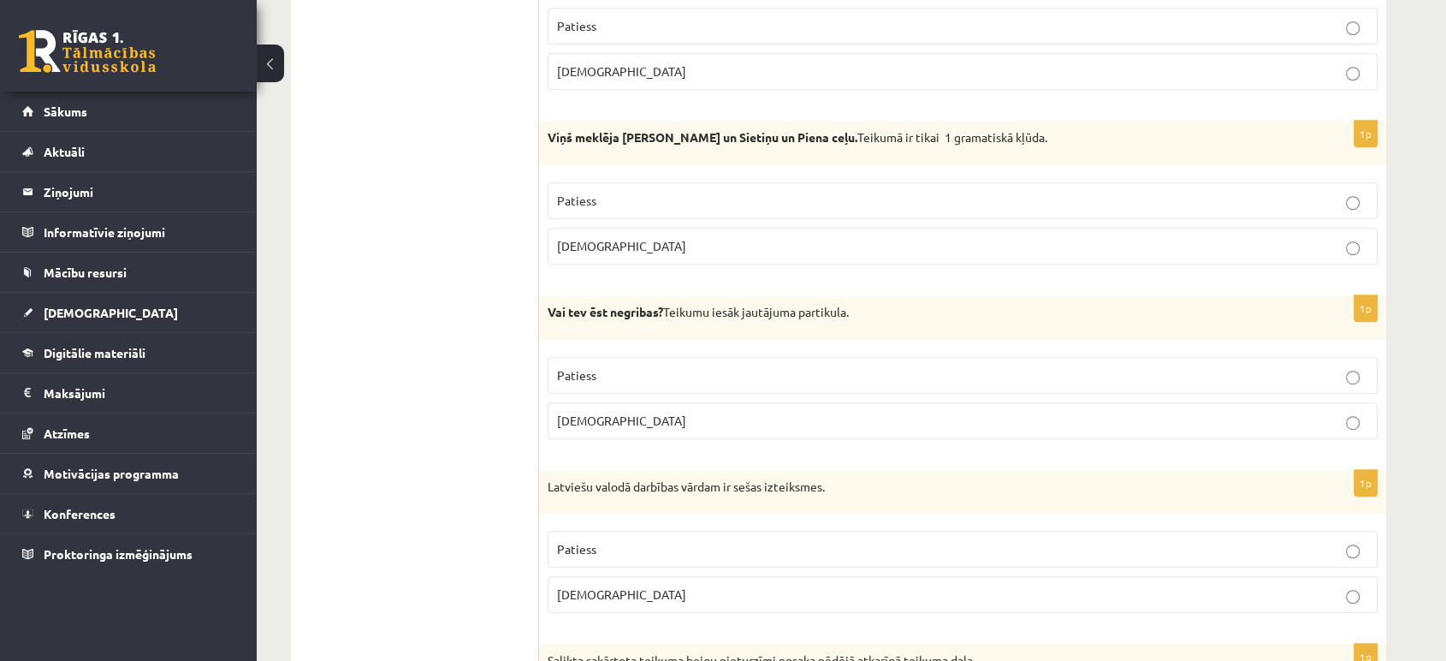
scroll to position [973, 0]
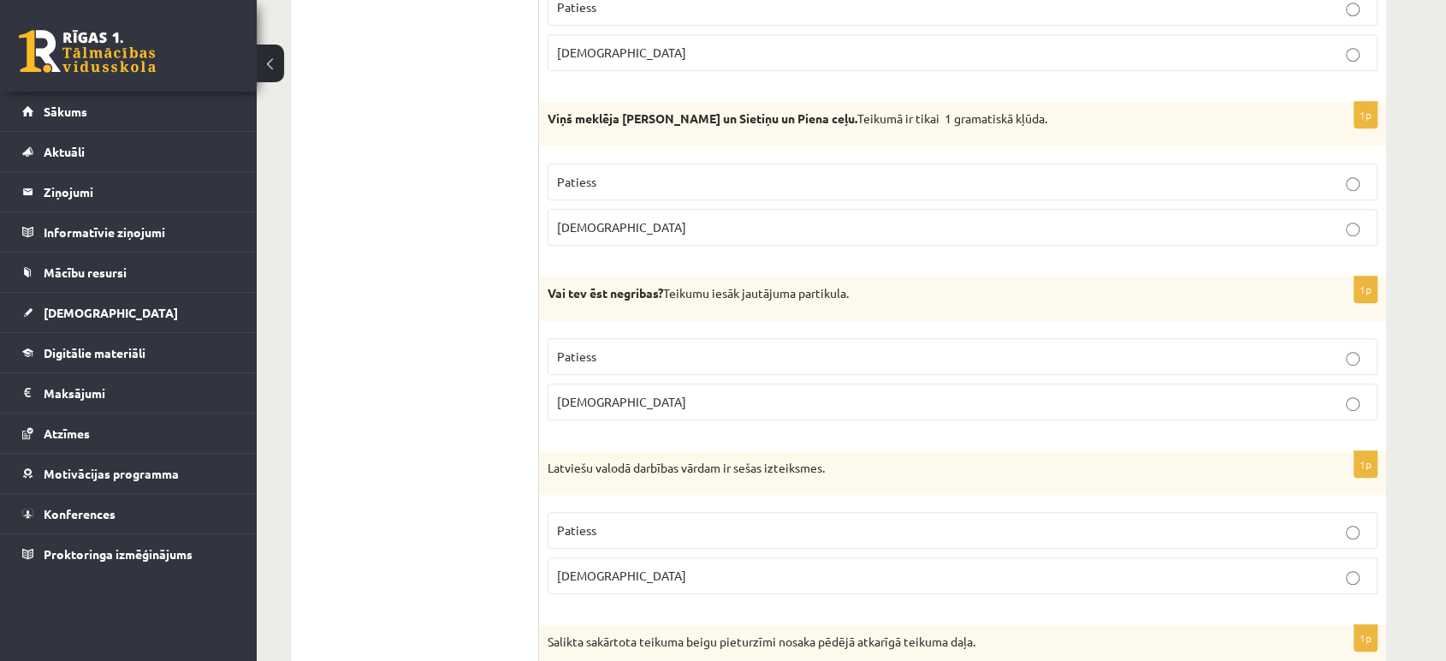
click at [589, 338] on label "Patiess" at bounding box center [963, 356] width 830 height 37
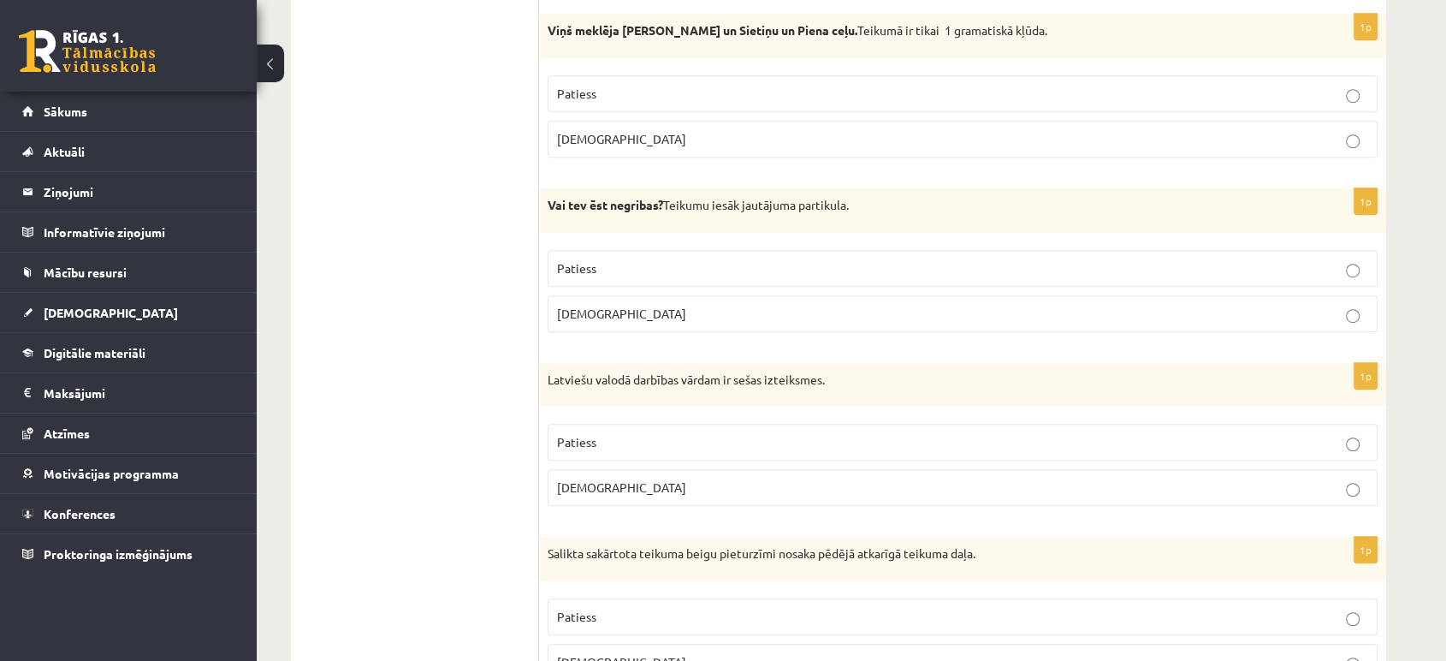
scroll to position [1069, 0]
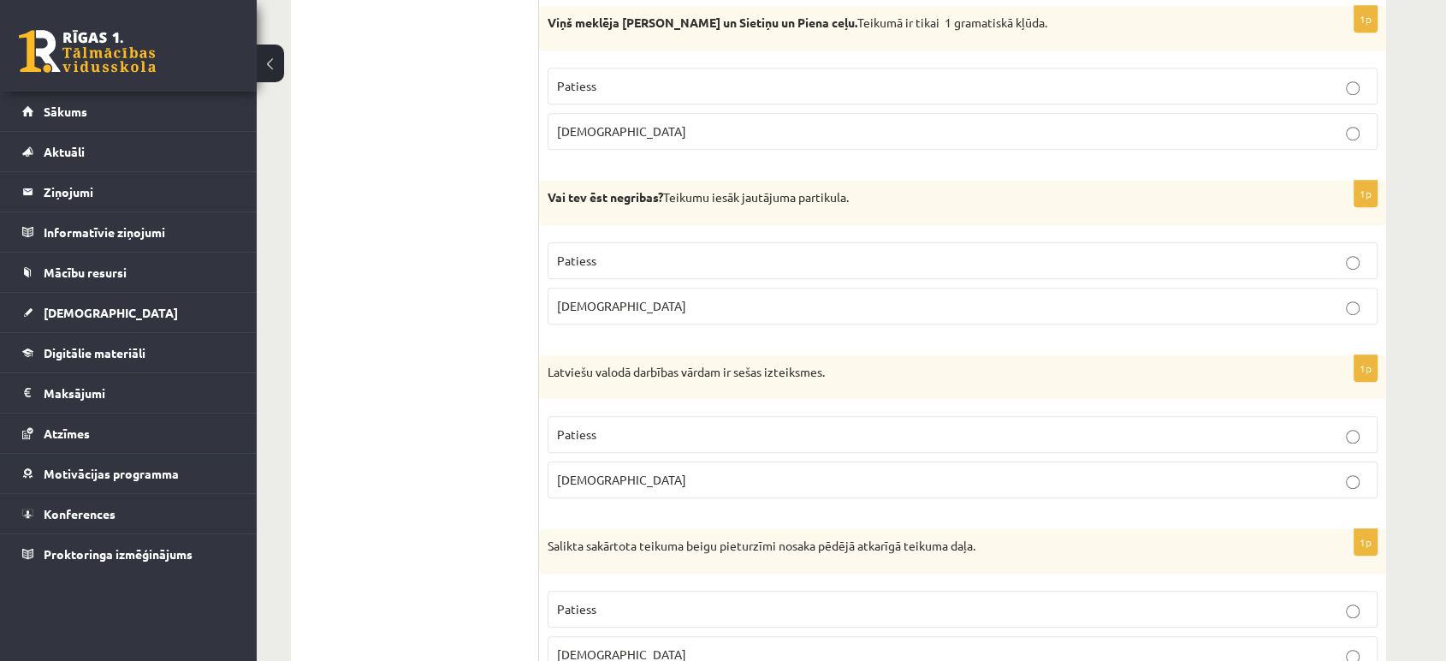
click at [1068, 431] on p "Patiess" at bounding box center [962, 434] width 811 height 18
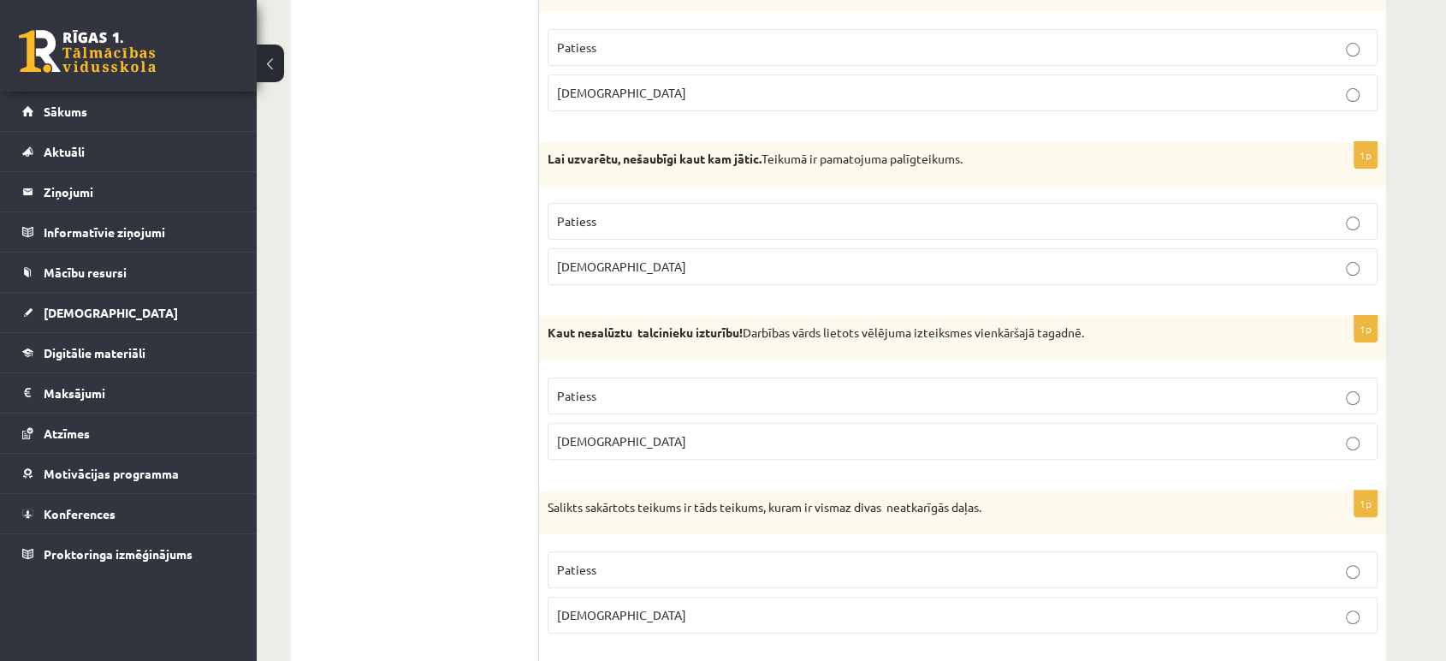
scroll to position [0, 0]
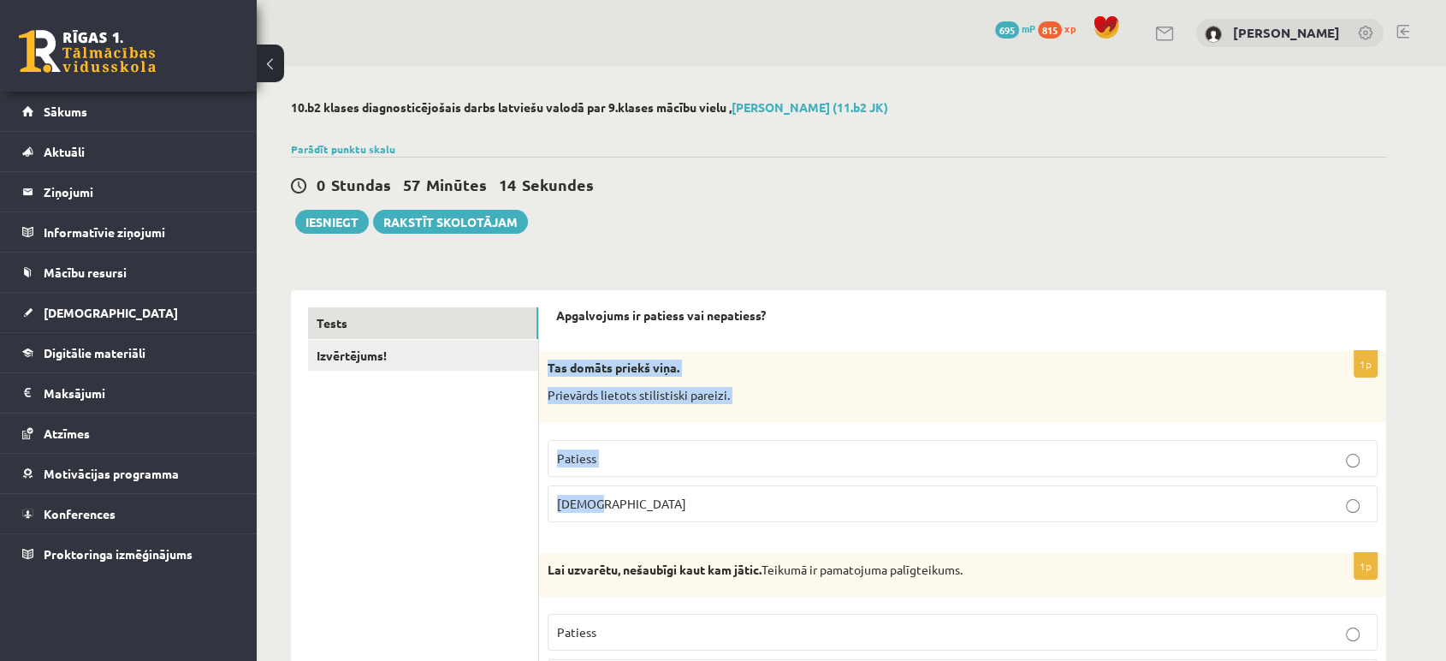
drag, startPoint x: 550, startPoint y: 368, endPoint x: 689, endPoint y: 504, distance: 194.3
click at [689, 504] on div "1p Tas domāts priekš viņa. Prievārds lietots stilistiski pareizi. Patiess Aplams" at bounding box center [962, 443] width 847 height 184
copy div "Tas domāts priekš viņa. Prievārds lietots stilistiski pareizi. Patiess Aplams"
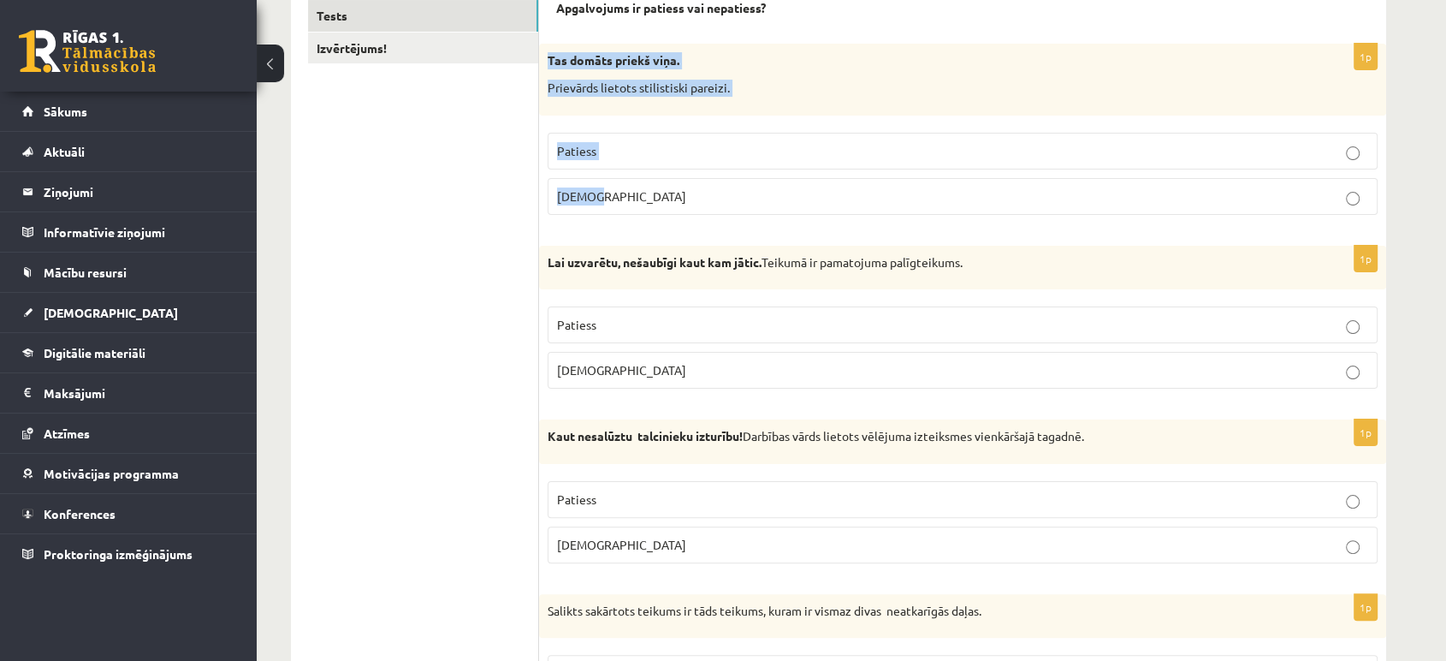
scroll to position [308, 0]
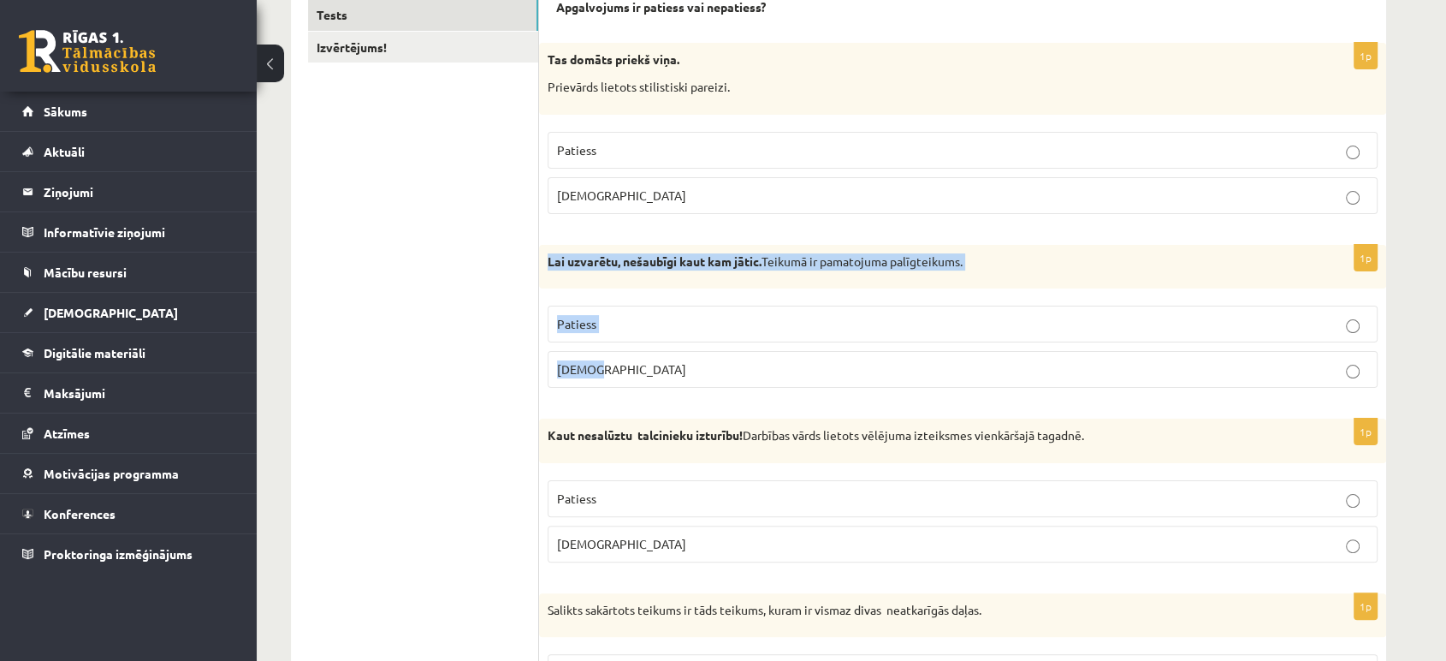
drag, startPoint x: 541, startPoint y: 267, endPoint x: 627, endPoint y: 375, distance: 138.2
click at [627, 375] on div "1p Lai uzvarētu, nešaubīgi kaut kam jātic. Teikumā ir pamatojuma palīgteikums. …" at bounding box center [962, 323] width 847 height 157
copy div "Lai uzvarētu, nešaubīgi kaut kam jātic. Teikumā ir pamatojuma palīgteikums. Pat…"
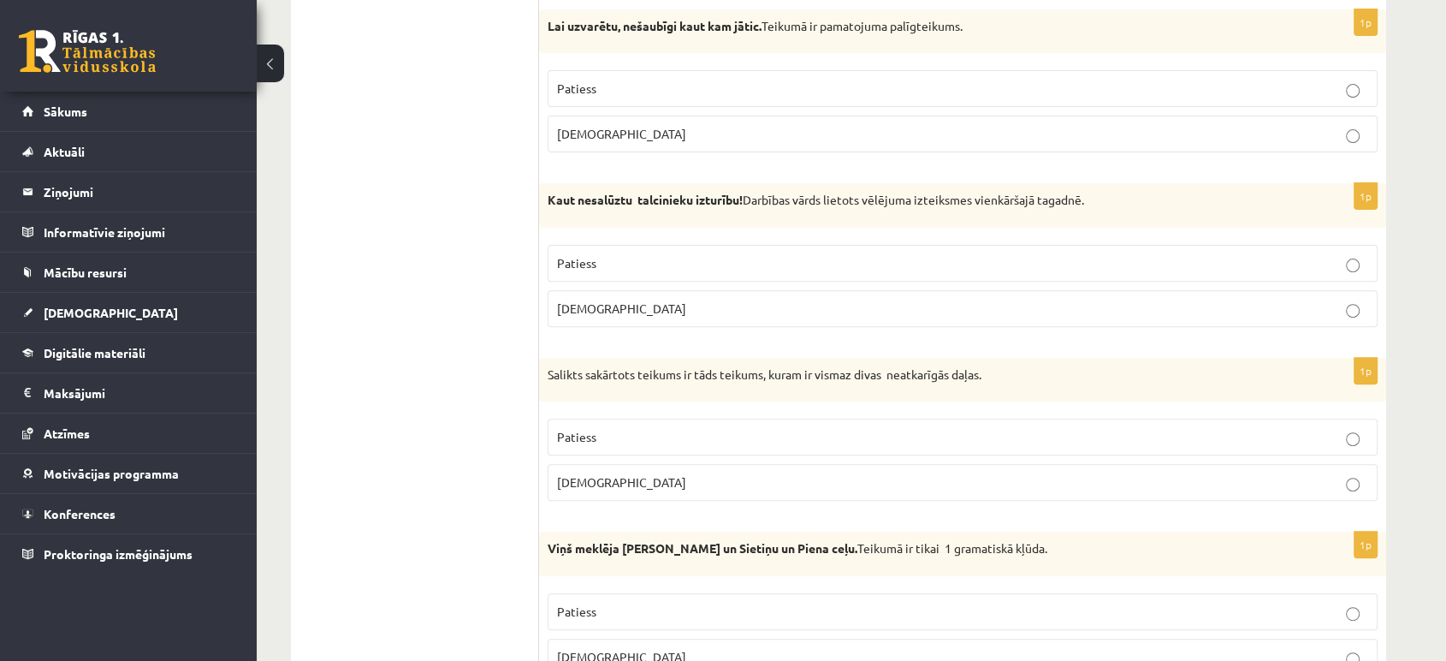
scroll to position [548, 0]
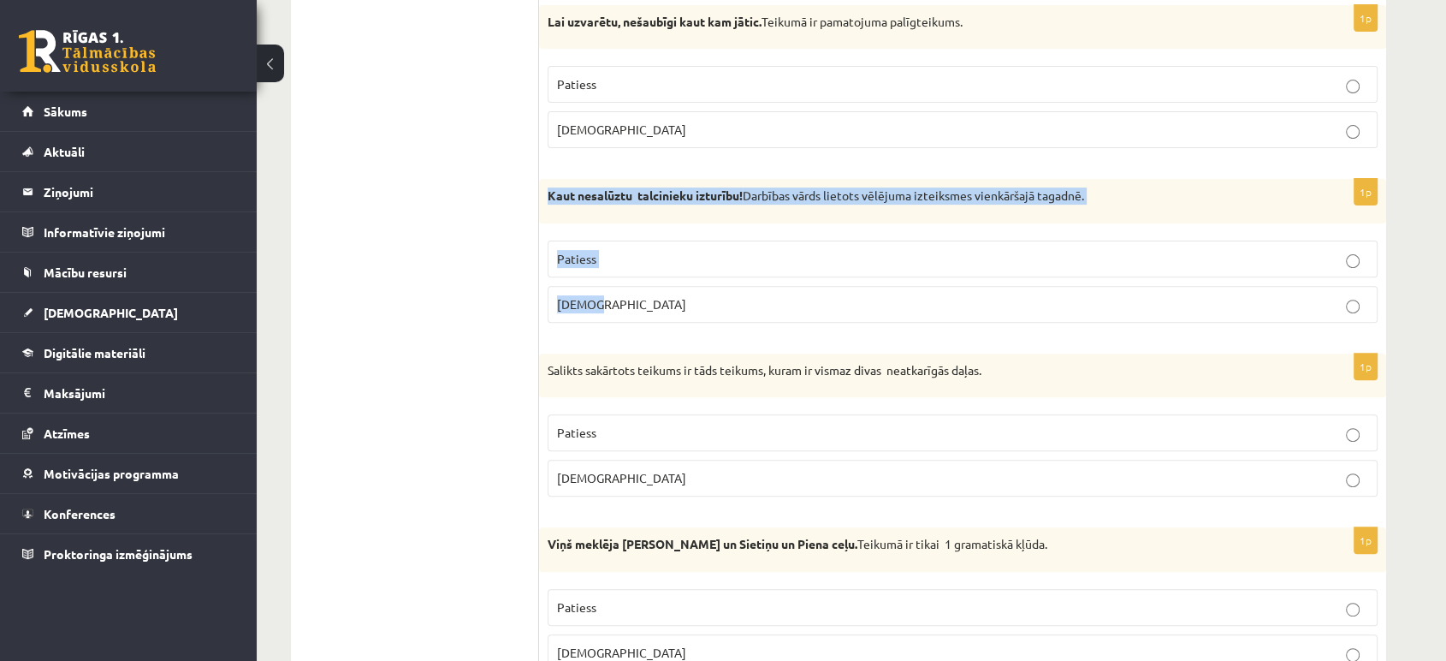
drag, startPoint x: 541, startPoint y: 190, endPoint x: 645, endPoint y: 306, distance: 156.4
click at [645, 306] on div "1p Kaut nesalūztu talcinieku izturību! Darbības vārds lietots vēlējuma izteiksm…" at bounding box center [962, 257] width 847 height 157
copy div "Kaut nesalūztu talcinieku izturību! Darbības vārds lietots vēlējuma izteiksmes …"
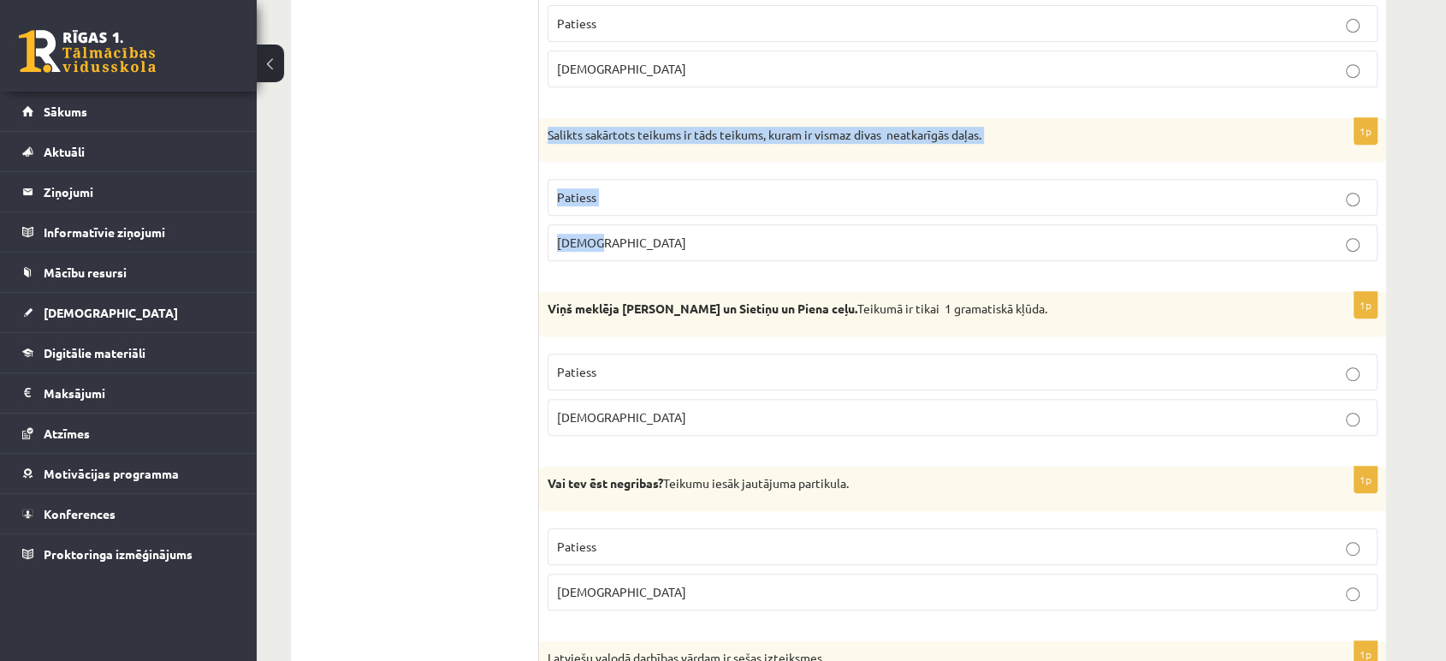
drag, startPoint x: 545, startPoint y: 135, endPoint x: 644, endPoint y: 252, distance: 153.0
click at [644, 252] on div "1p Salikts sakārtots teikums ir tāds teikums, kuram ir vismaz divas neatkarīgās…" at bounding box center [962, 196] width 847 height 157
copy div "Salikts sakārtots teikums ir tāds teikums, kuram ir vismaz divas neatkarīgās da…"
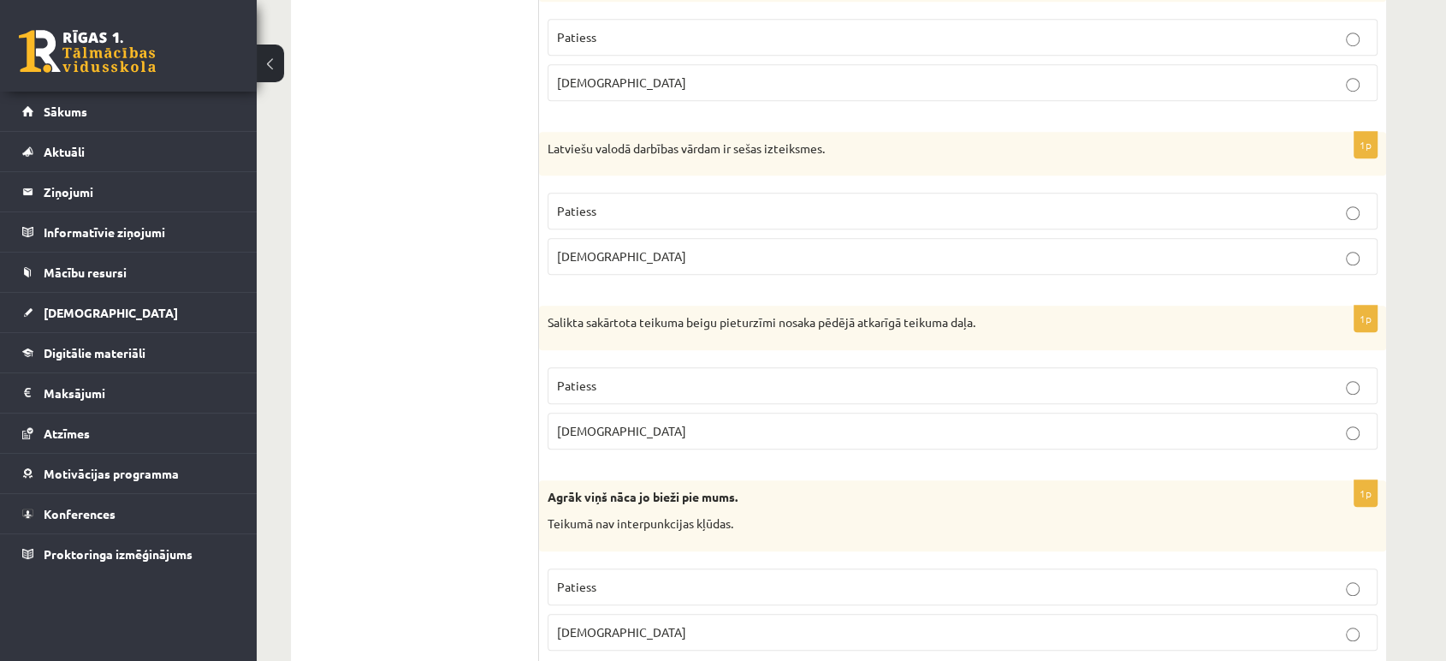
scroll to position [1294, 0]
click at [668, 399] on label "Patiess" at bounding box center [963, 383] width 830 height 37
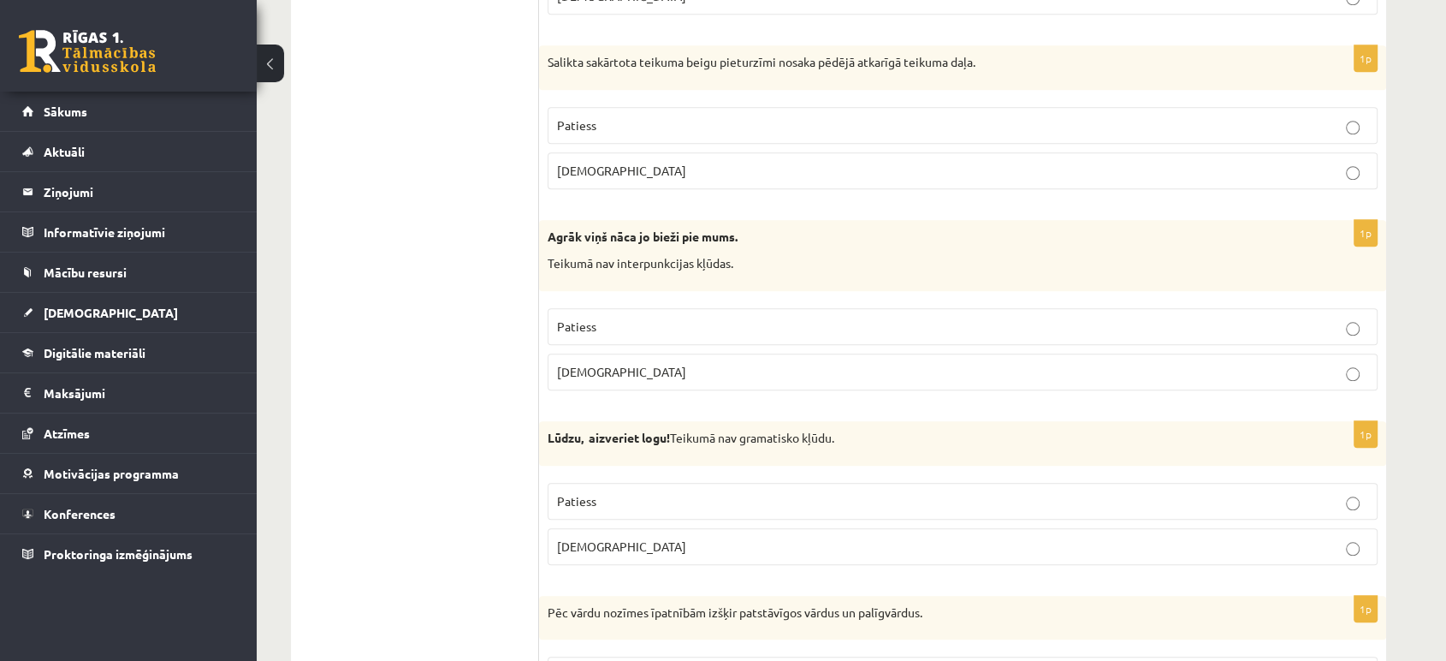
scroll to position [1555, 0]
click at [967, 364] on p "Aplams" at bounding box center [962, 369] width 811 height 18
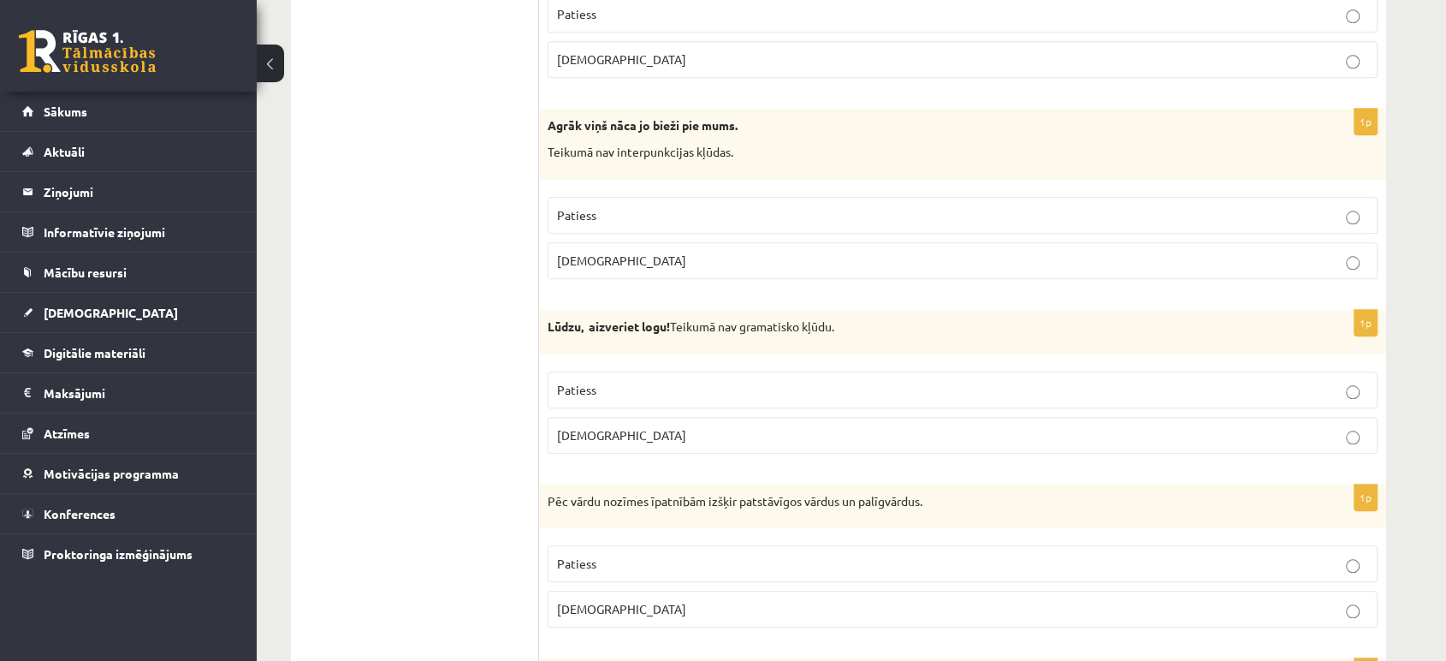
scroll to position [1681, 0]
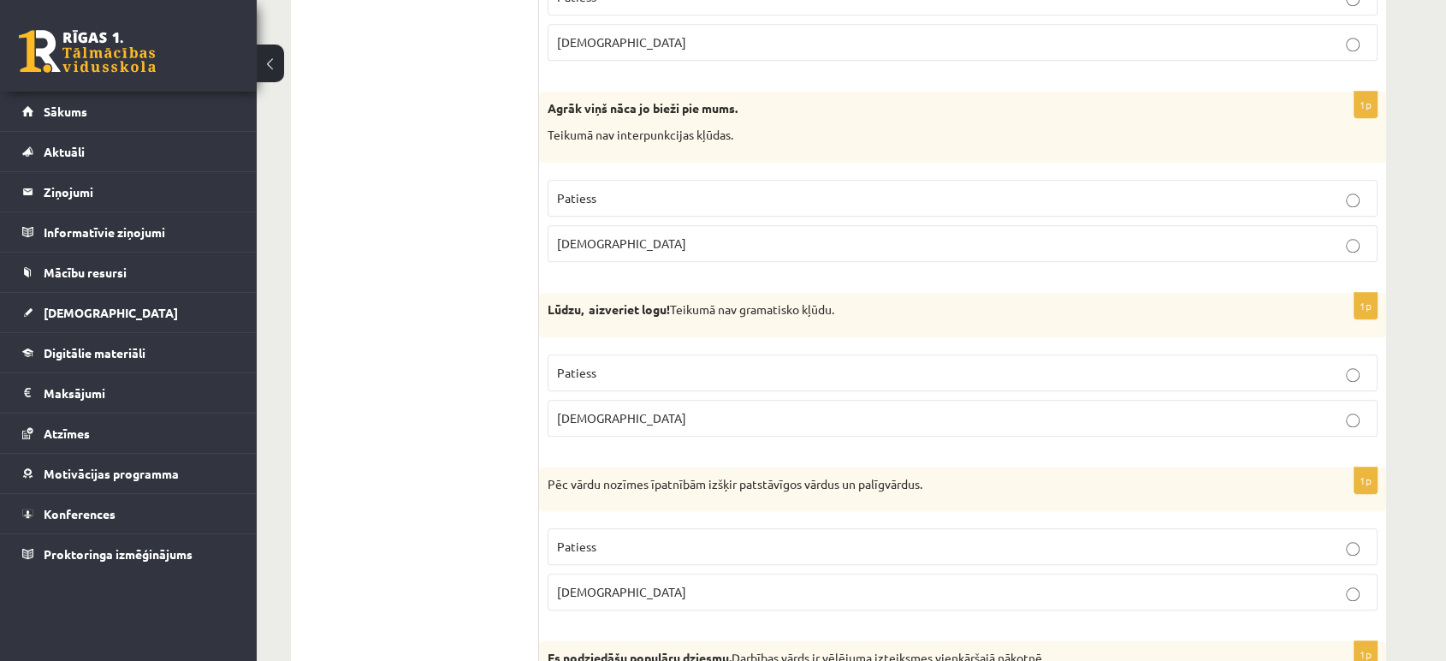
click at [744, 366] on p "Patiess" at bounding box center [962, 373] width 811 height 18
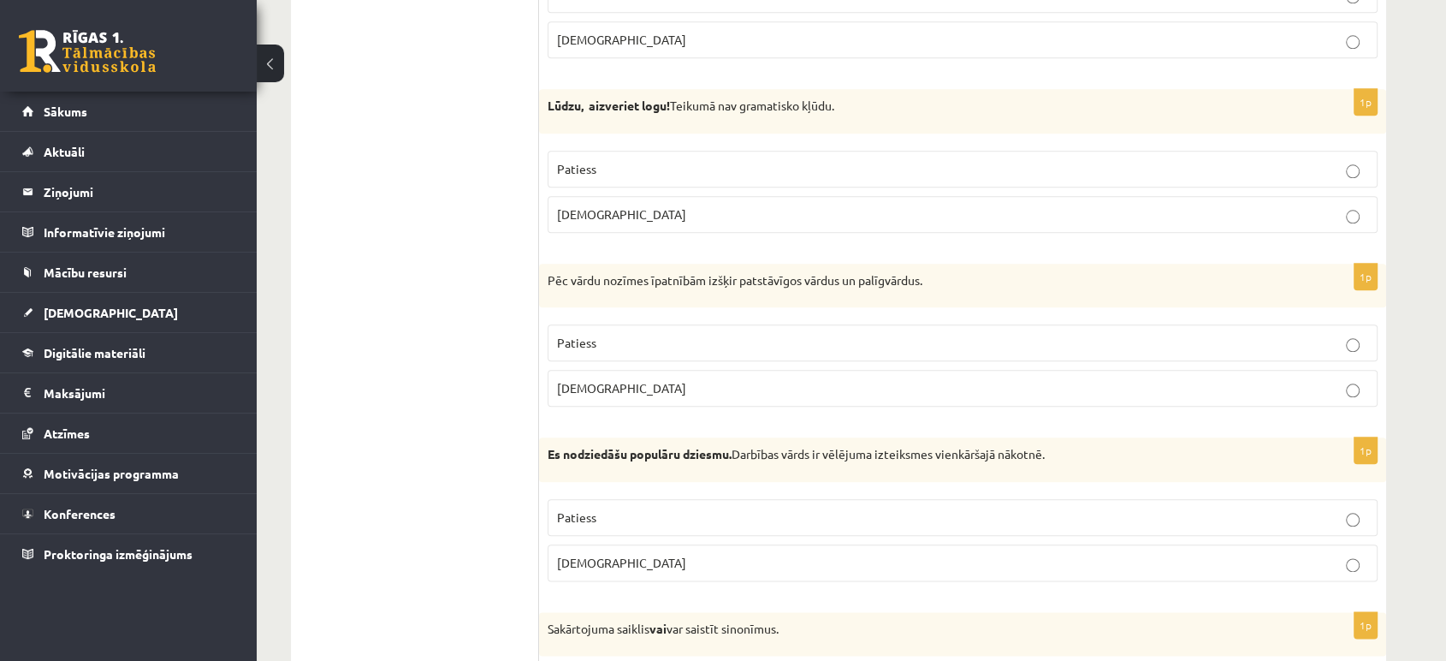
scroll to position [1886, 0]
click at [724, 326] on label "Patiess" at bounding box center [963, 342] width 830 height 37
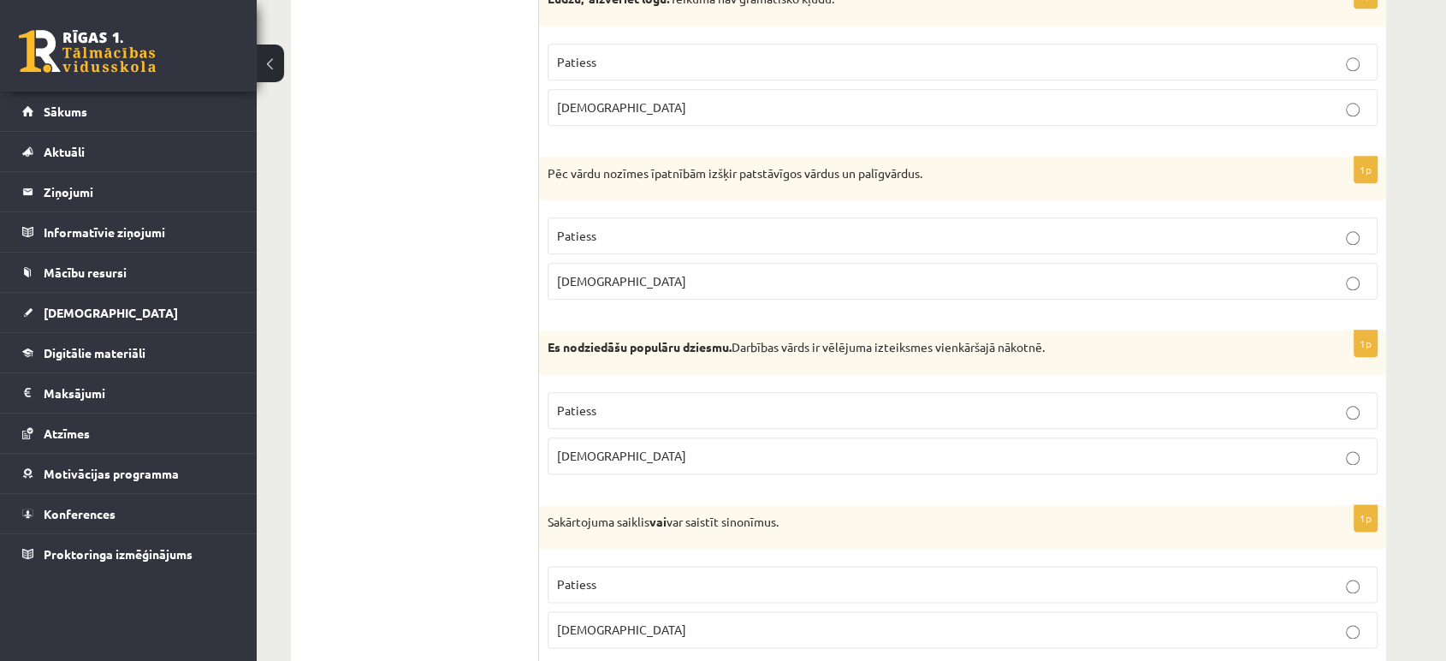
scroll to position [1993, 0]
click at [634, 468] on label "Aplams" at bounding box center [963, 455] width 830 height 37
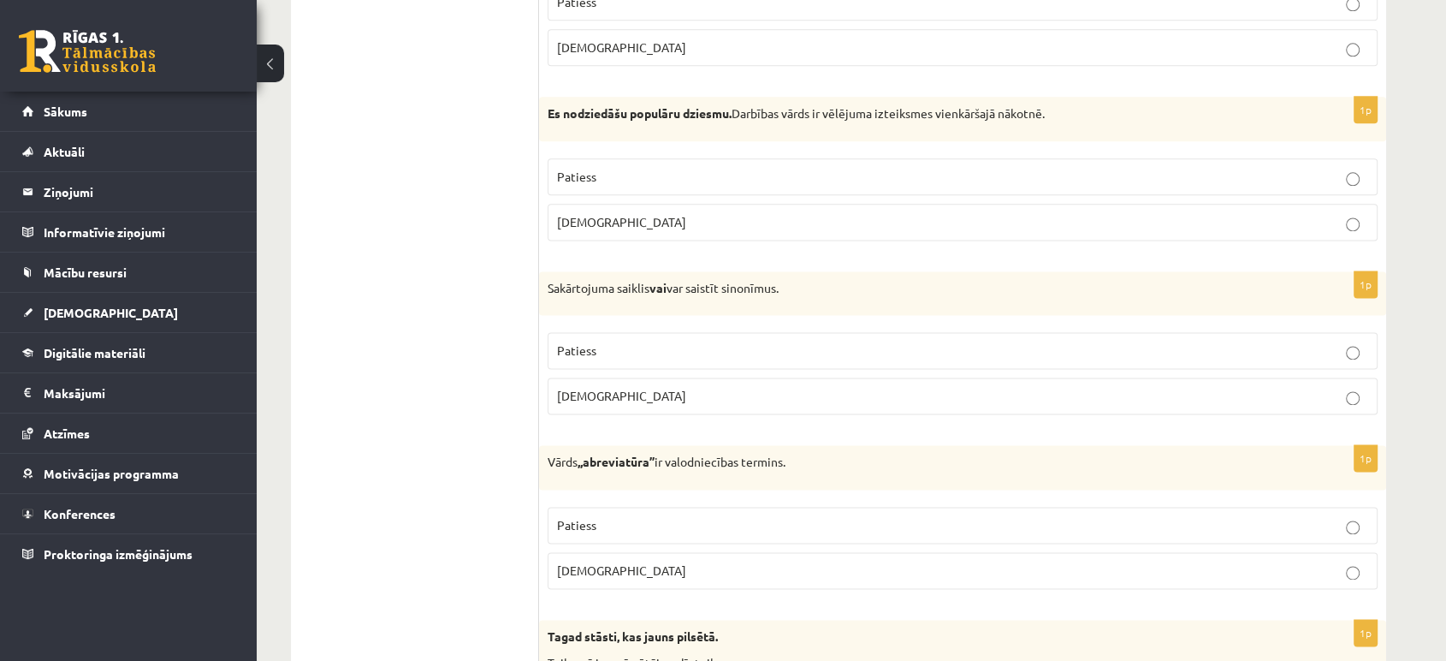
scroll to position [2232, 0]
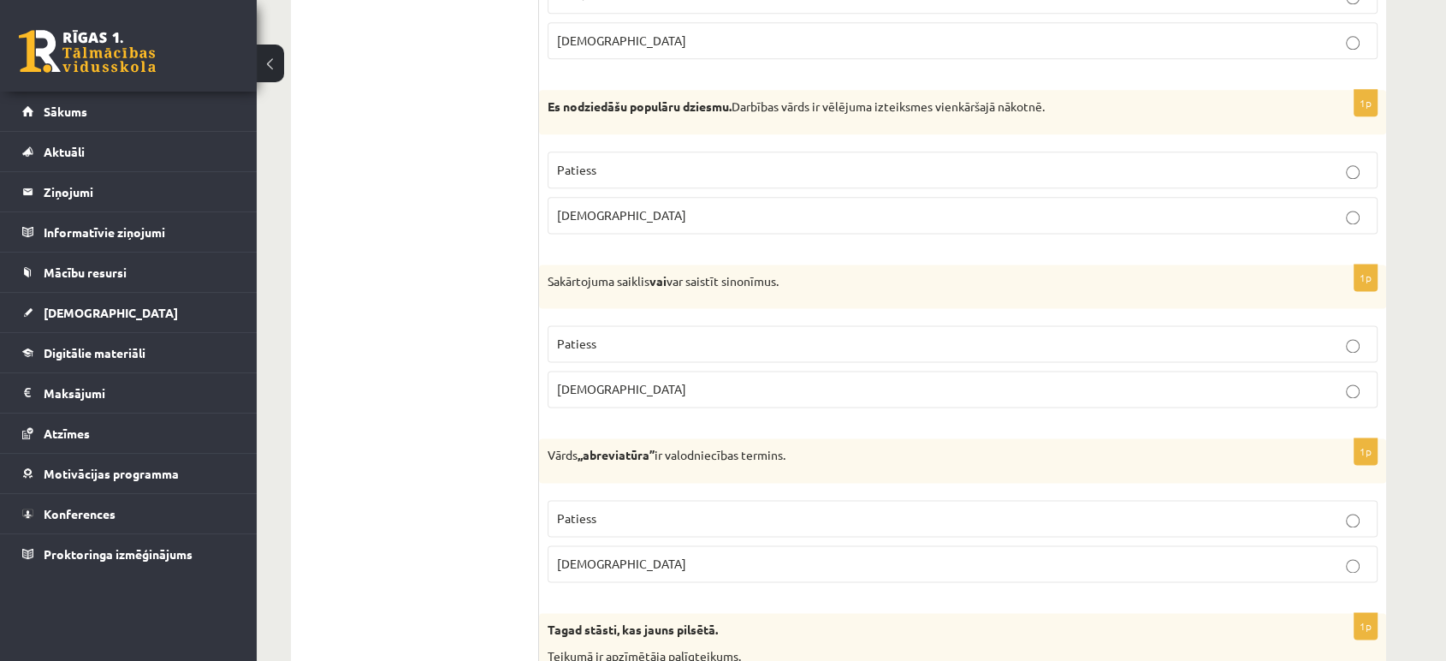
click at [610, 338] on p "Patiess" at bounding box center [962, 344] width 811 height 18
click at [588, 510] on span "Patiess" at bounding box center [576, 517] width 39 height 15
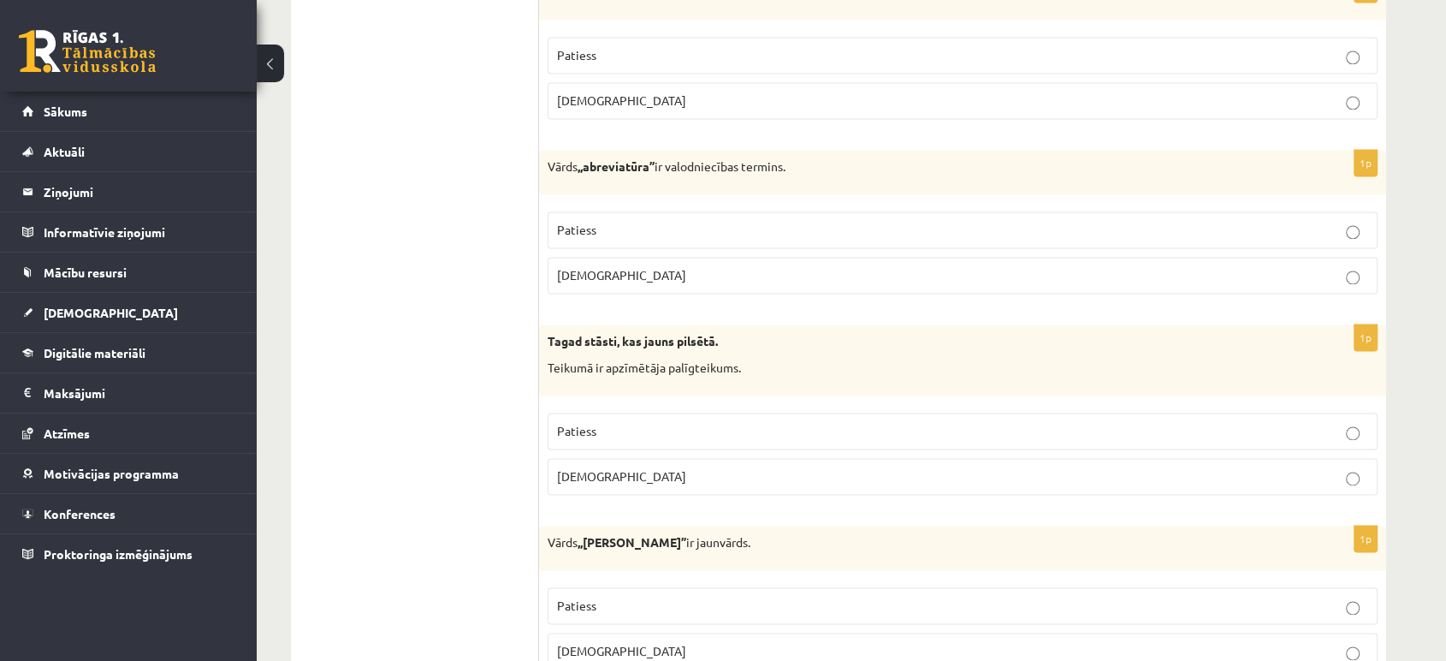
scroll to position [2595, 0]
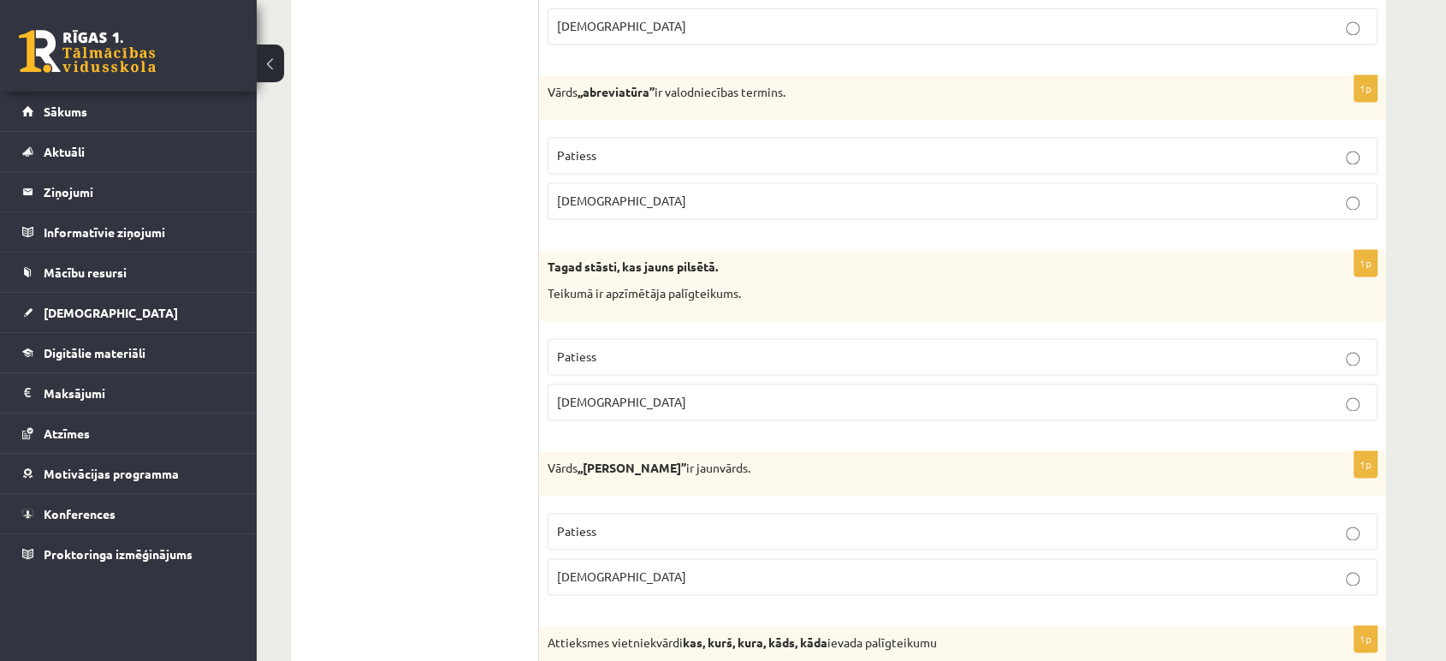
click at [596, 397] on span "Aplams" at bounding box center [621, 401] width 129 height 15
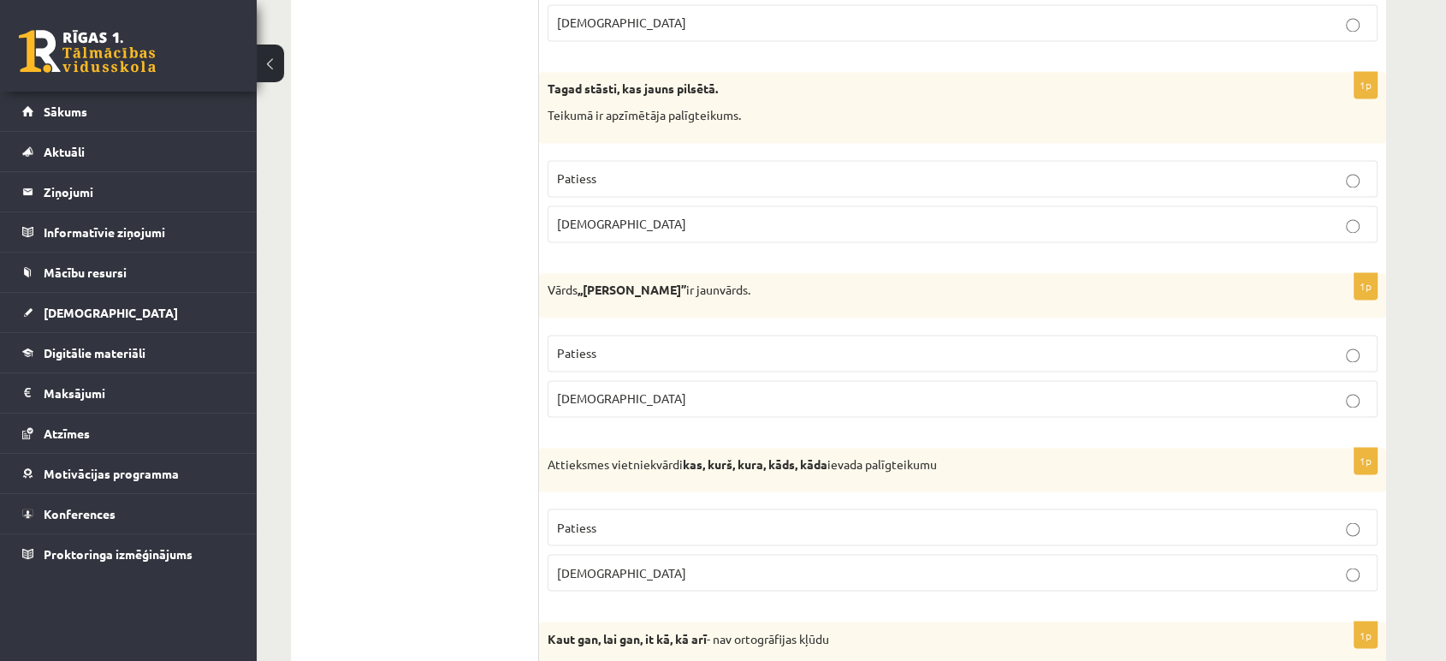
scroll to position [2807, 0]
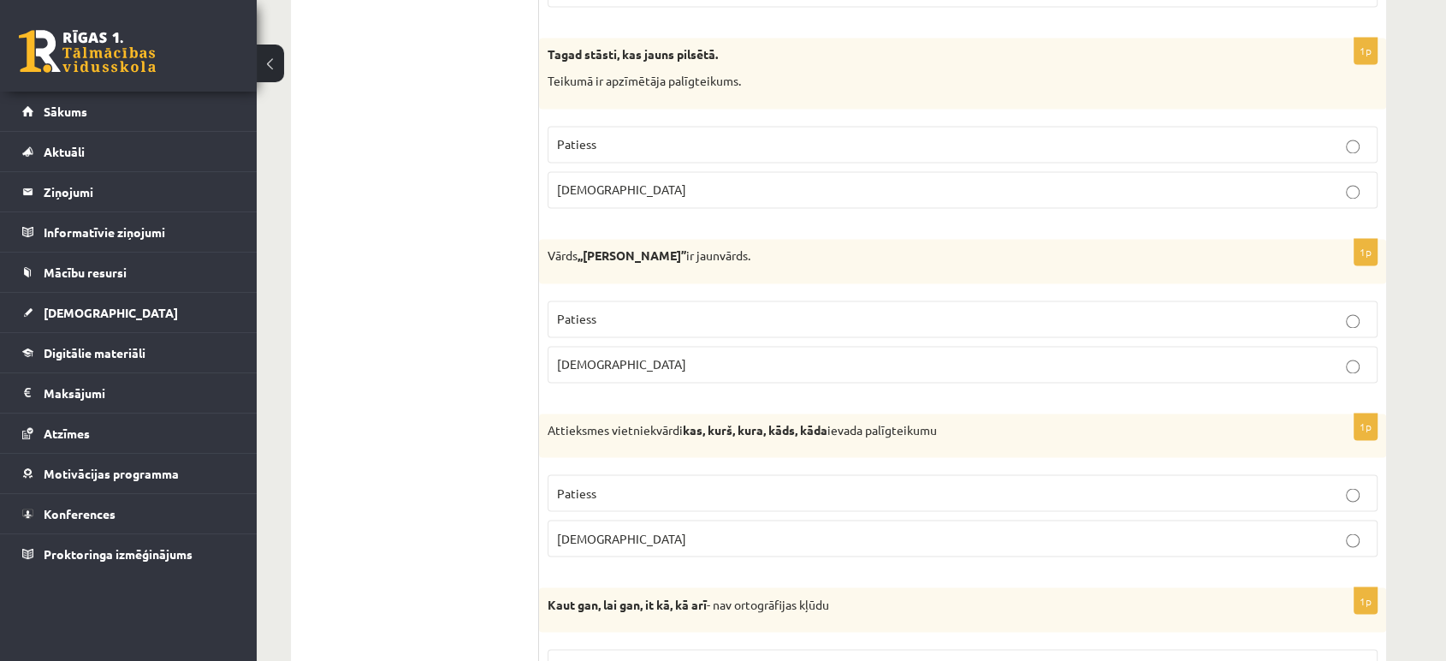
click at [585, 301] on label "Patiess" at bounding box center [963, 318] width 830 height 37
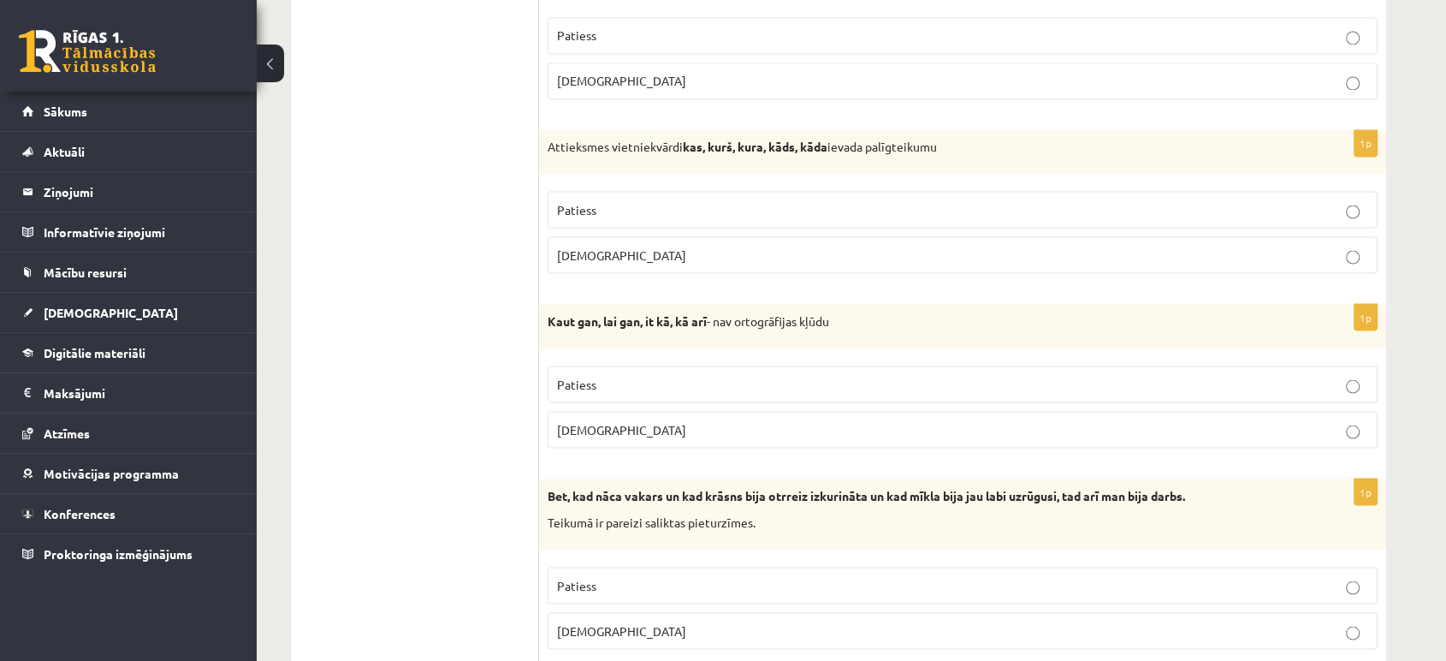
scroll to position [3091, 0]
click at [636, 204] on p "Patiess" at bounding box center [962, 208] width 811 height 18
click at [585, 375] on span "Patiess" at bounding box center [576, 382] width 39 height 15
click at [585, 576] on span "Patiess" at bounding box center [576, 583] width 39 height 15
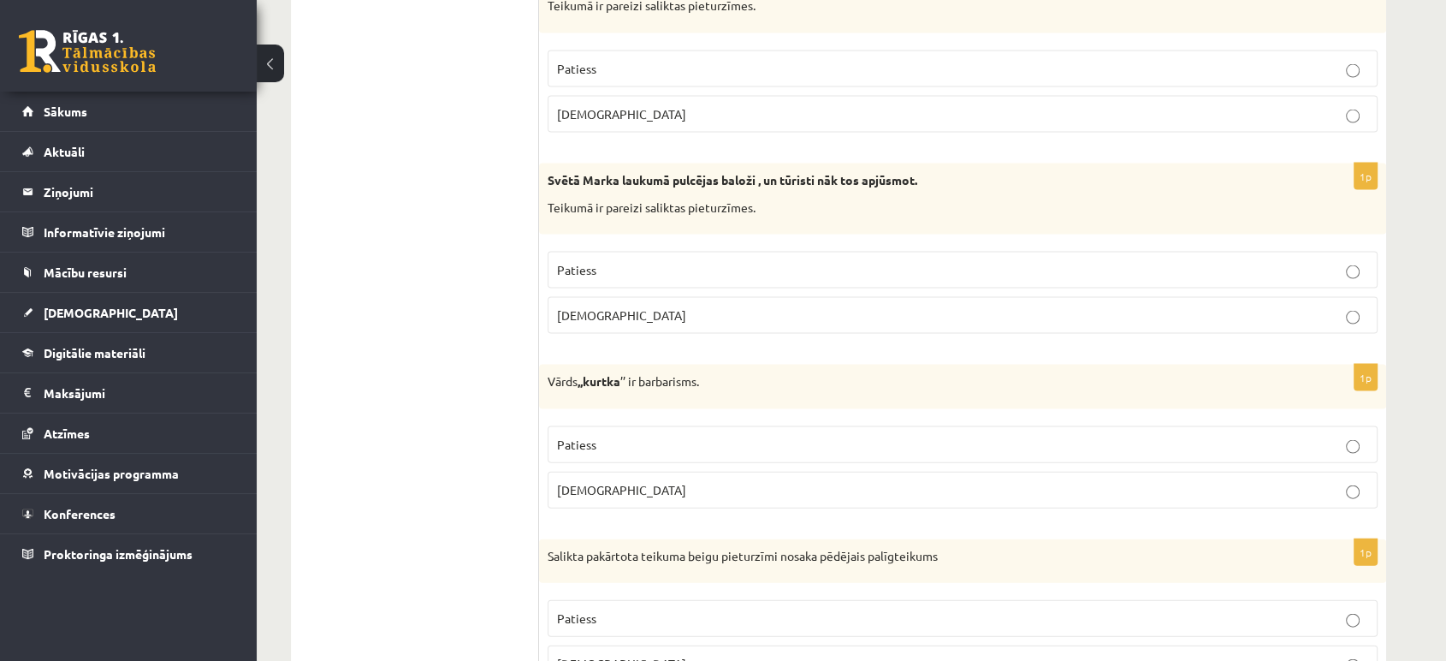
scroll to position [3608, 0]
click at [597, 318] on label "Aplams" at bounding box center [963, 313] width 830 height 37
click at [592, 425] on label "Patiess" at bounding box center [963, 443] width 830 height 37
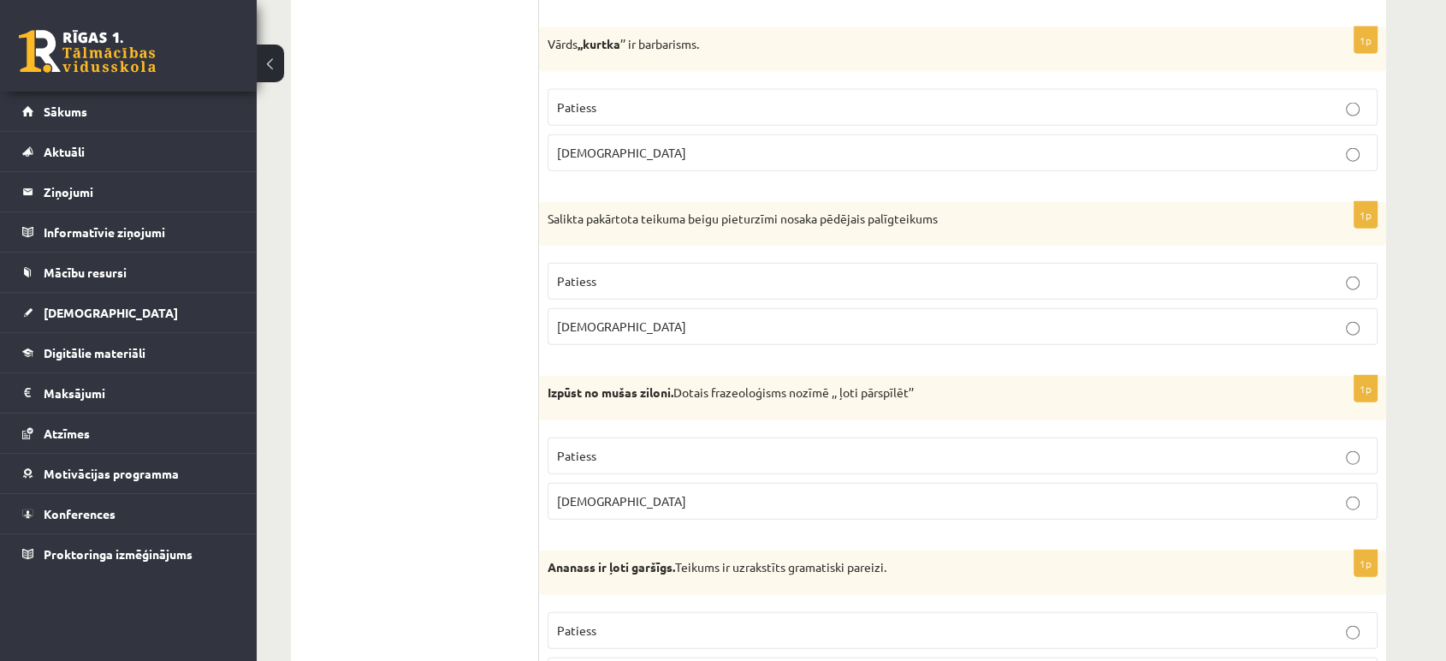
scroll to position [4026, 0]
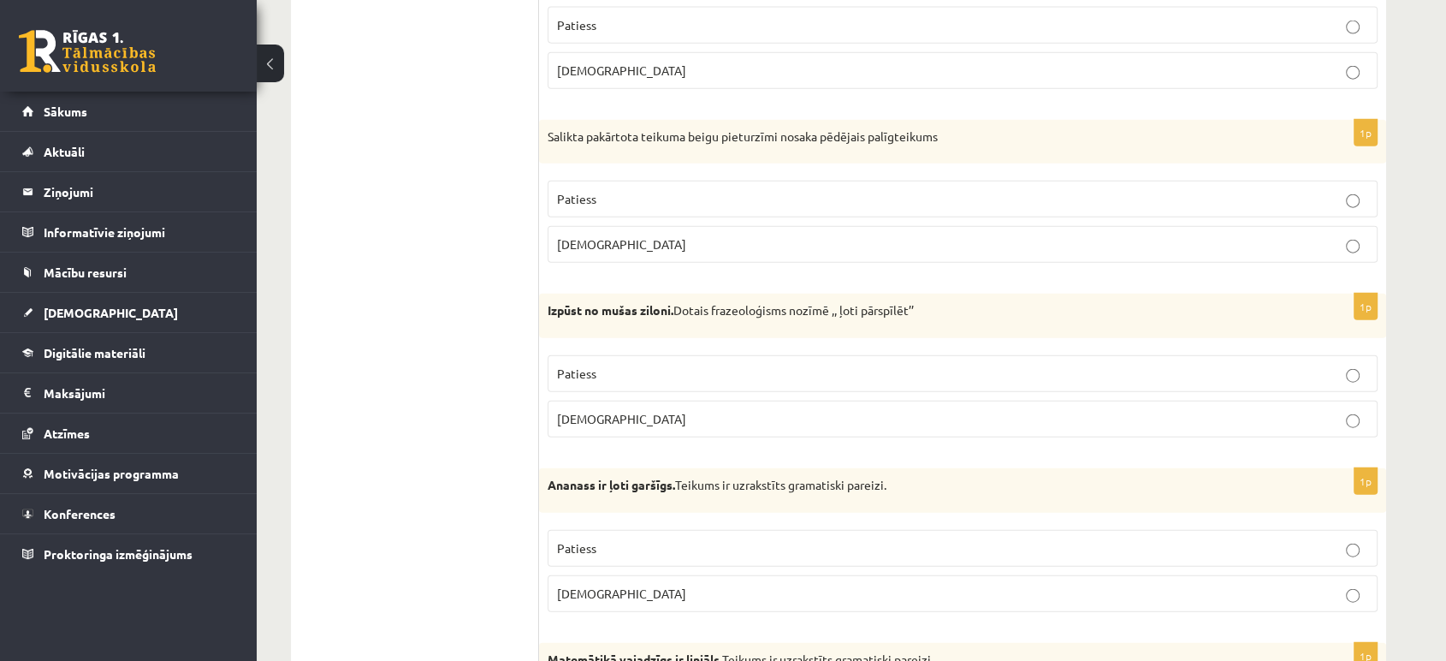
click at [594, 191] on span "Patiess" at bounding box center [576, 198] width 39 height 15
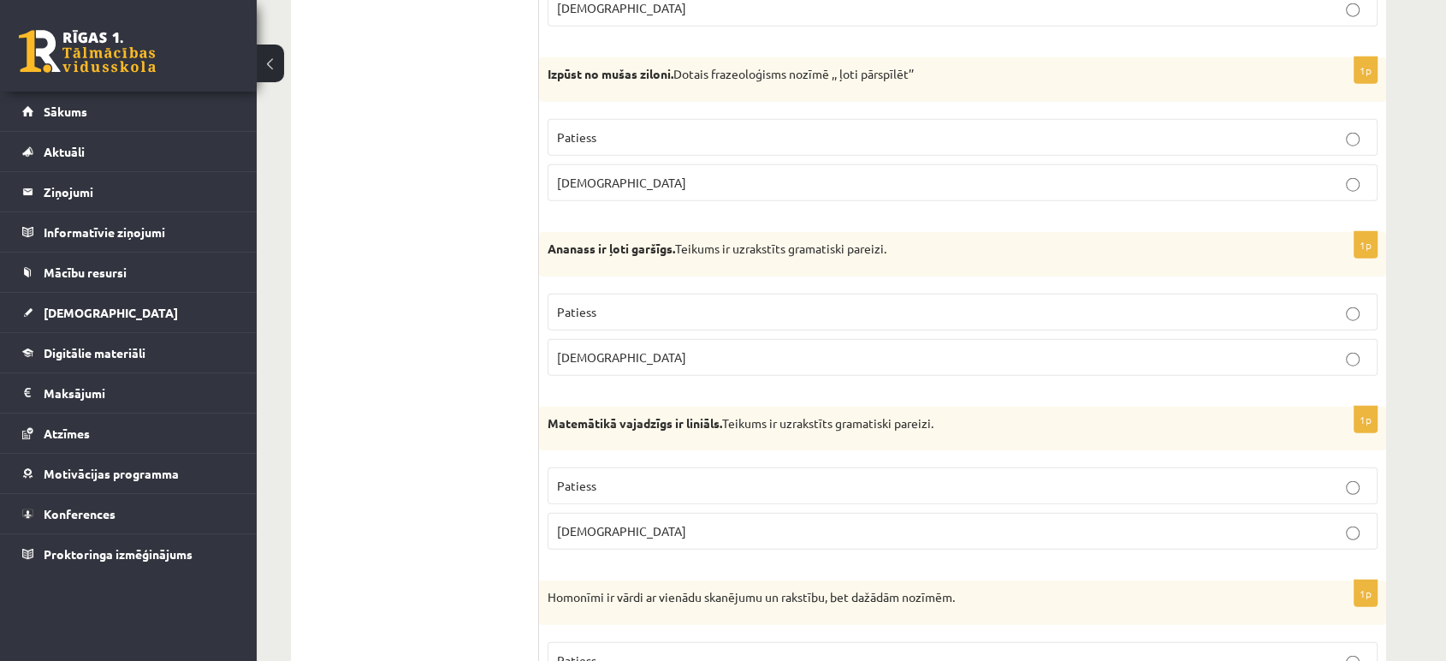
scroll to position [4265, 0]
click at [792, 126] on p "Patiess" at bounding box center [962, 135] width 811 height 18
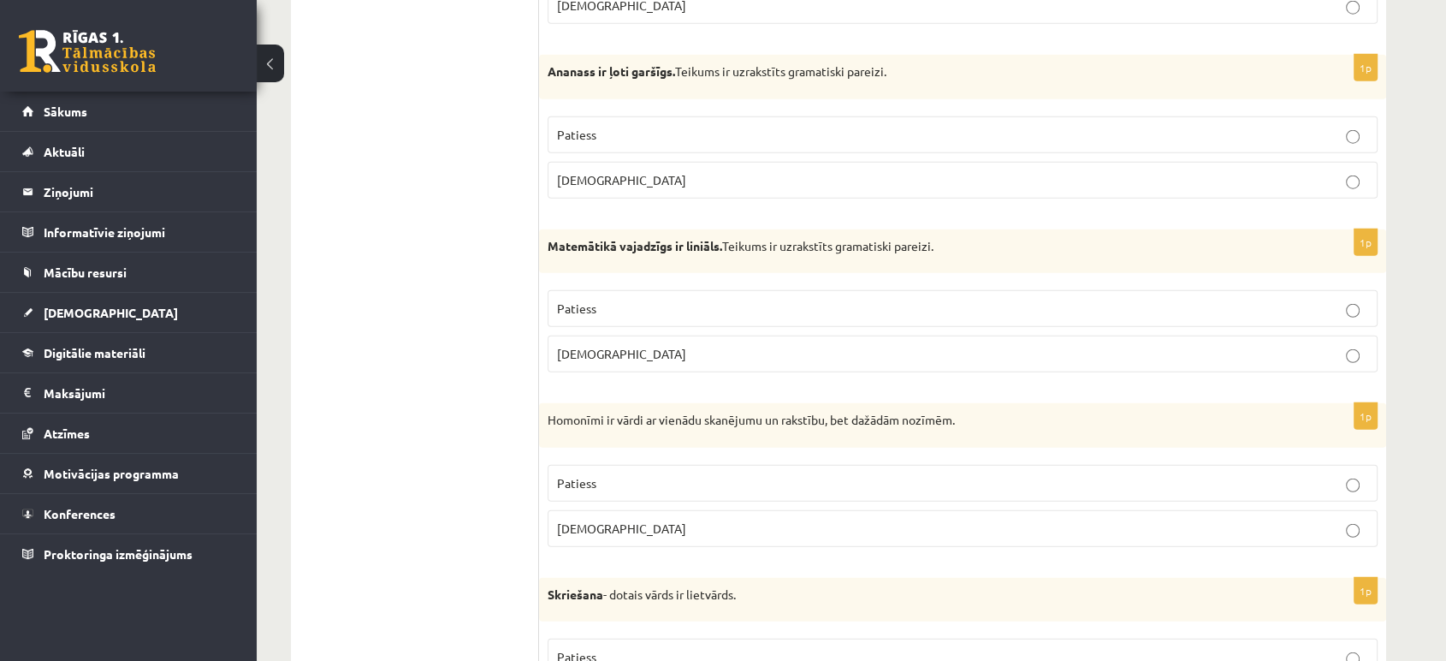
scroll to position [4442, 0]
click at [681, 125] on p "Patiess" at bounding box center [962, 132] width 811 height 18
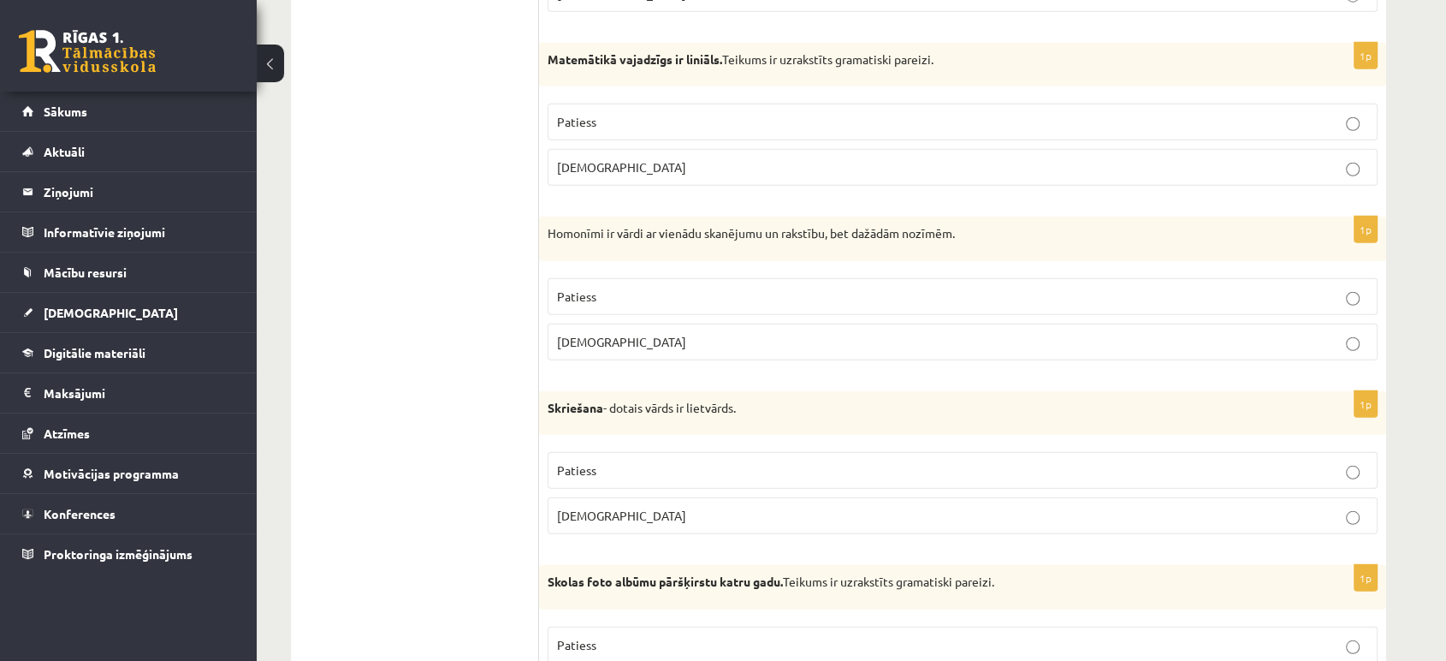
scroll to position [4645, 0]
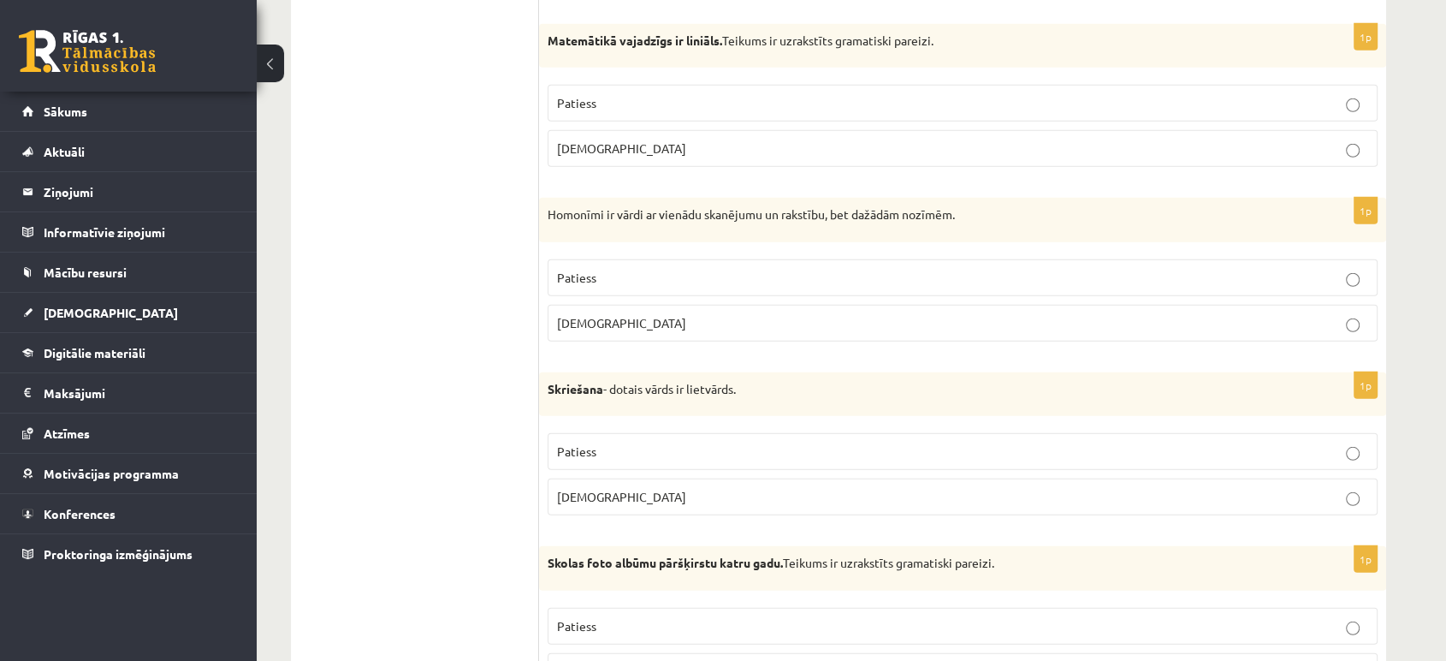
click at [689, 142] on p "Aplams" at bounding box center [962, 149] width 811 height 18
click at [690, 94] on p "Patiess" at bounding box center [962, 103] width 811 height 18
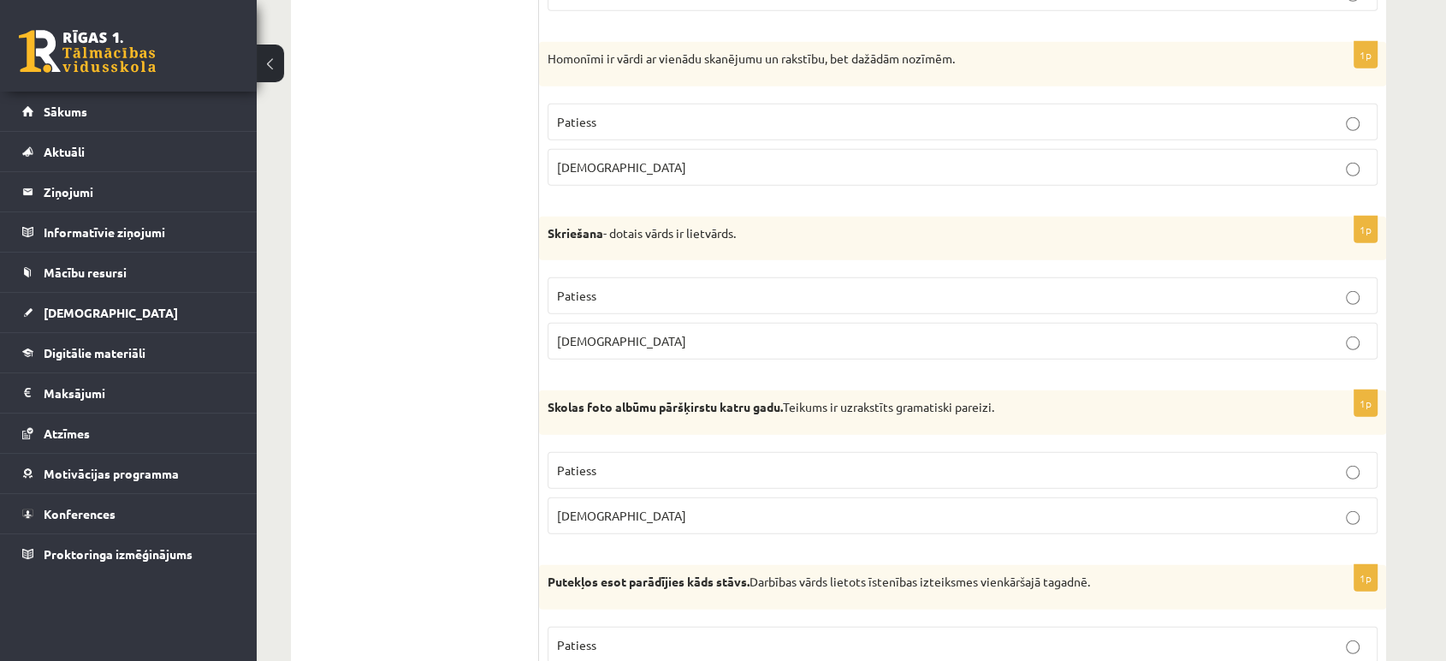
scroll to position [4807, 0]
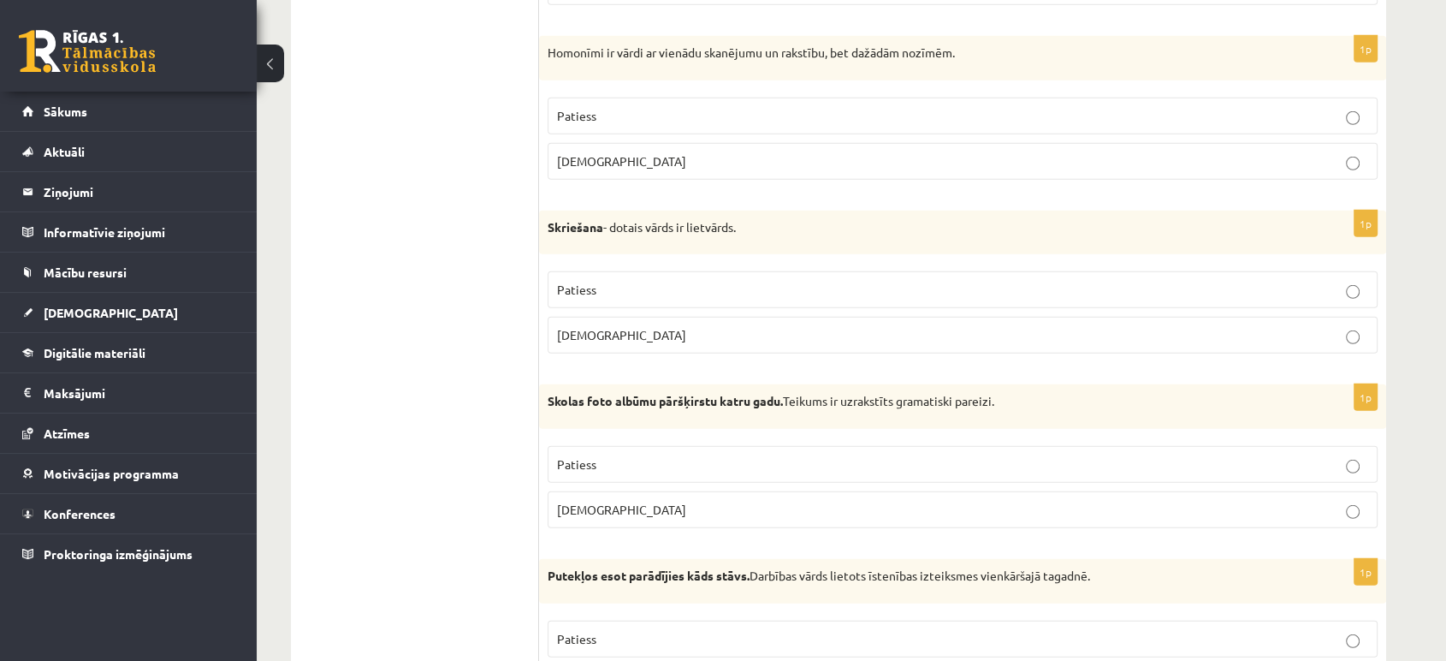
click at [782, 121] on label "Patiess" at bounding box center [963, 116] width 830 height 37
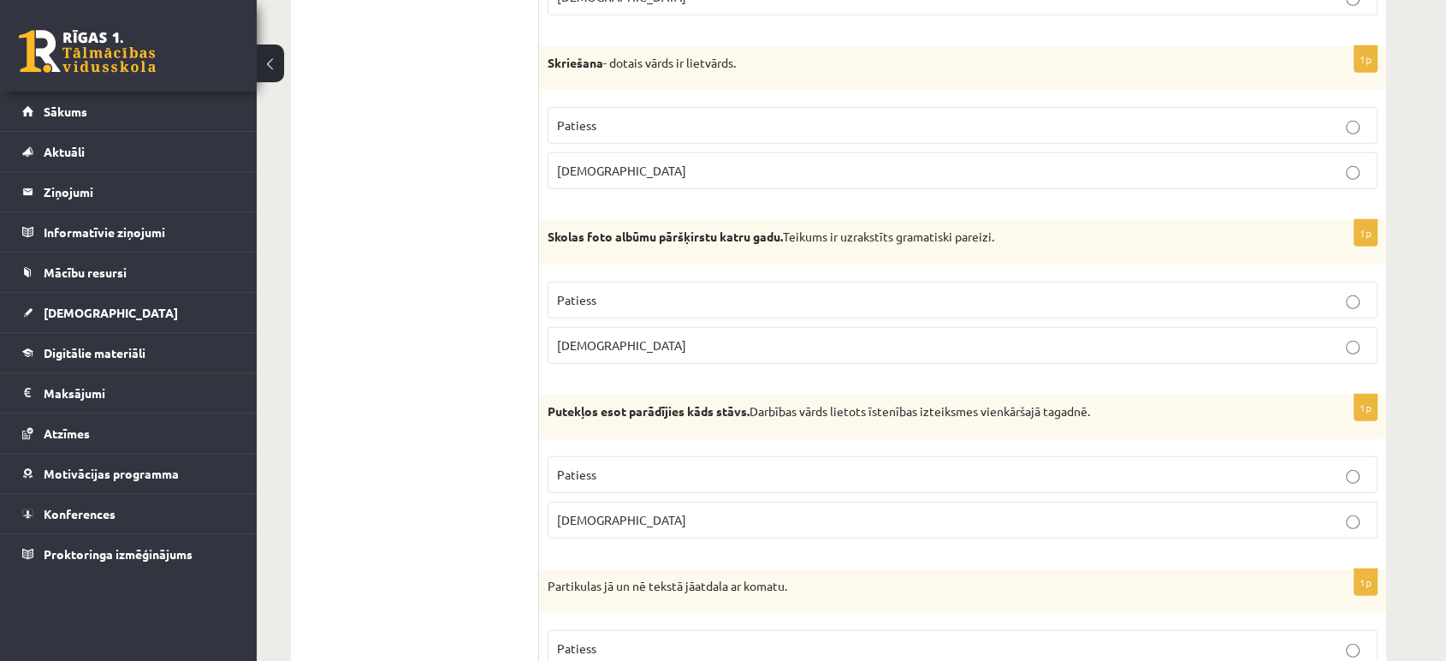
scroll to position [4974, 0]
click at [594, 160] on span "Aplams" at bounding box center [621, 167] width 129 height 15
click at [686, 124] on label "Patiess" at bounding box center [963, 122] width 830 height 37
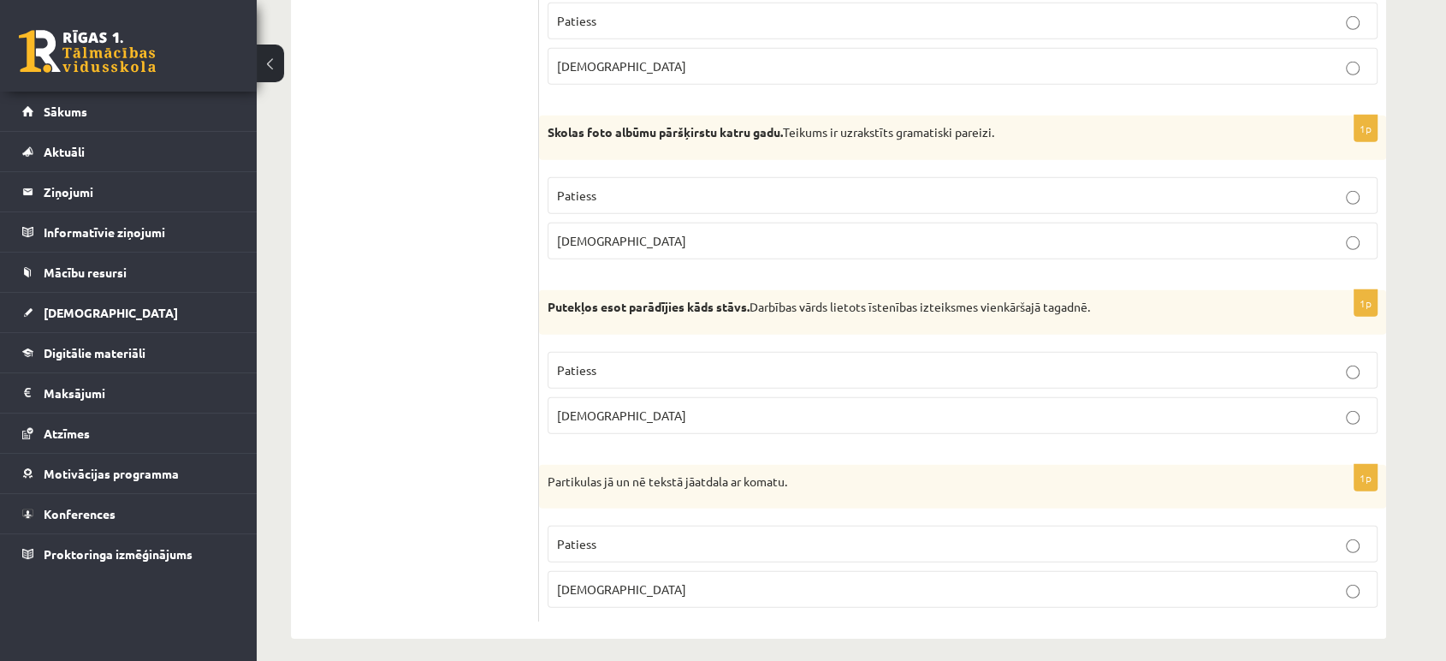
click at [646, 187] on p "Patiess" at bounding box center [962, 196] width 811 height 18
click at [564, 362] on span "Patiess" at bounding box center [576, 369] width 39 height 15
click at [568, 526] on label "Patiess" at bounding box center [963, 544] width 830 height 37
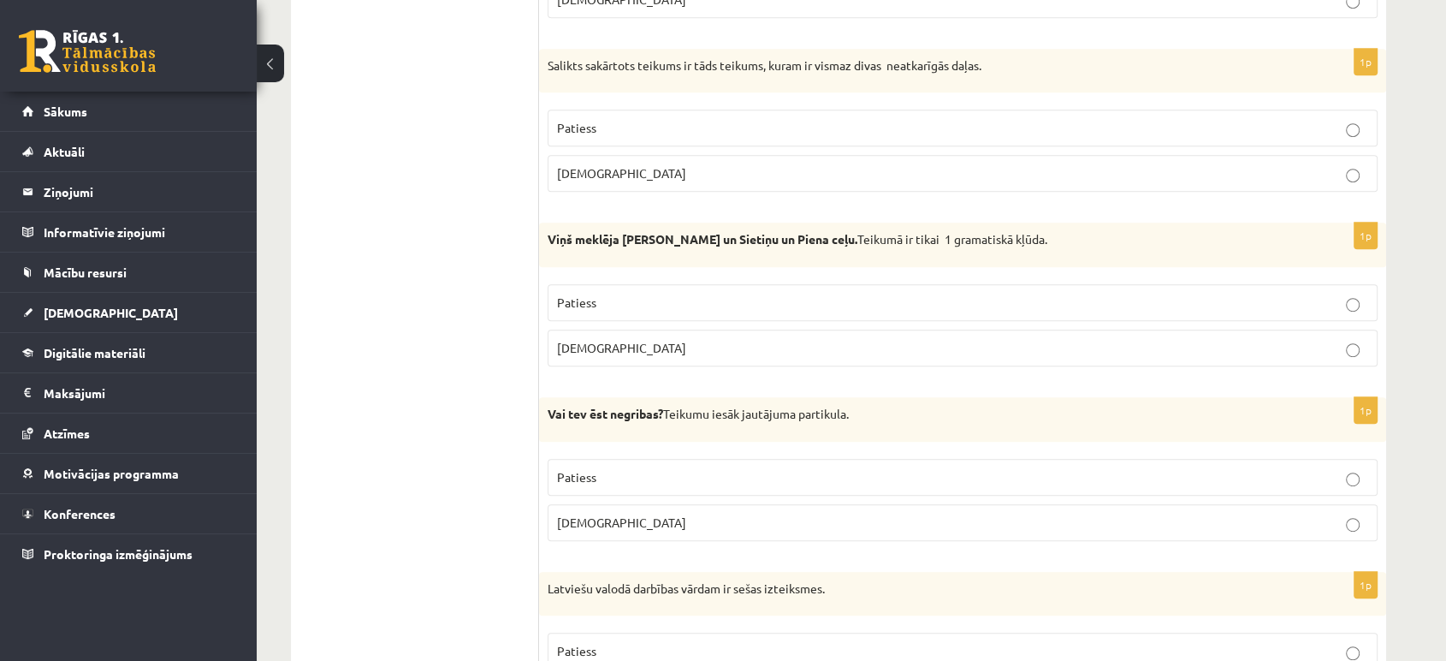
scroll to position [0, 0]
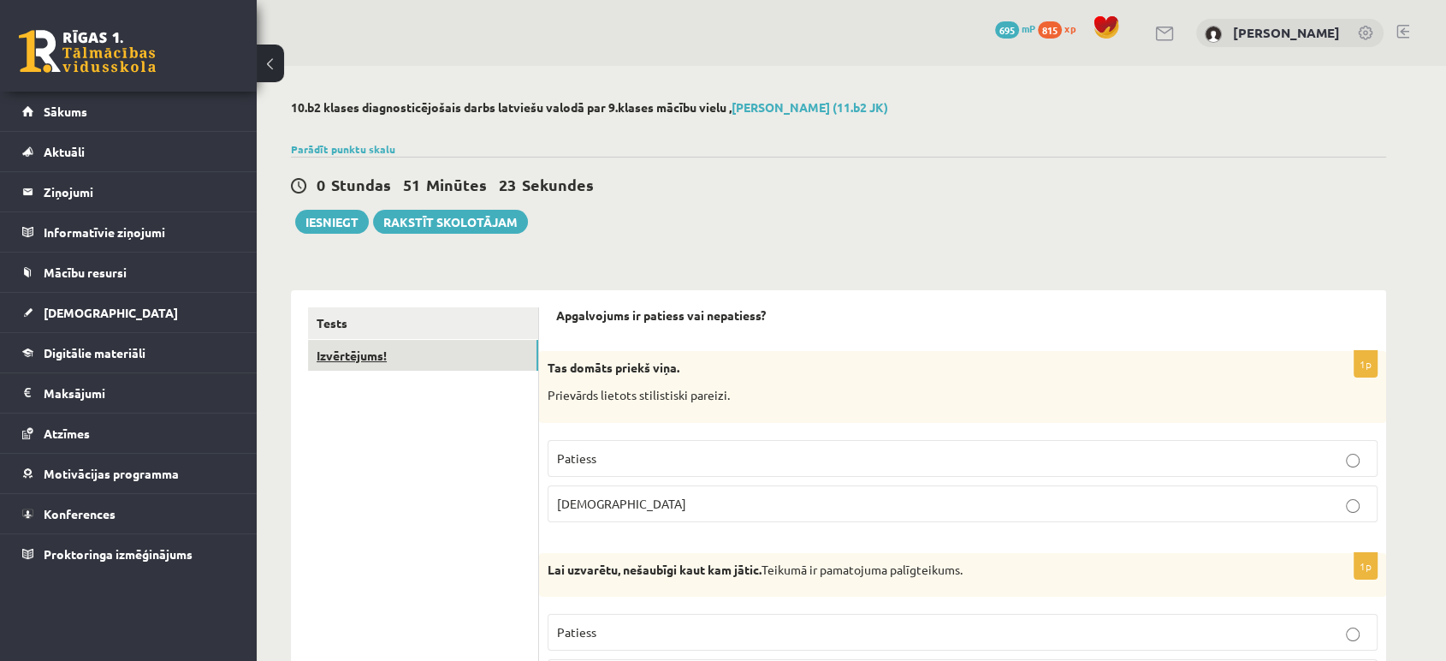
click at [357, 363] on link "Izvērtējums!" at bounding box center [423, 356] width 230 height 32
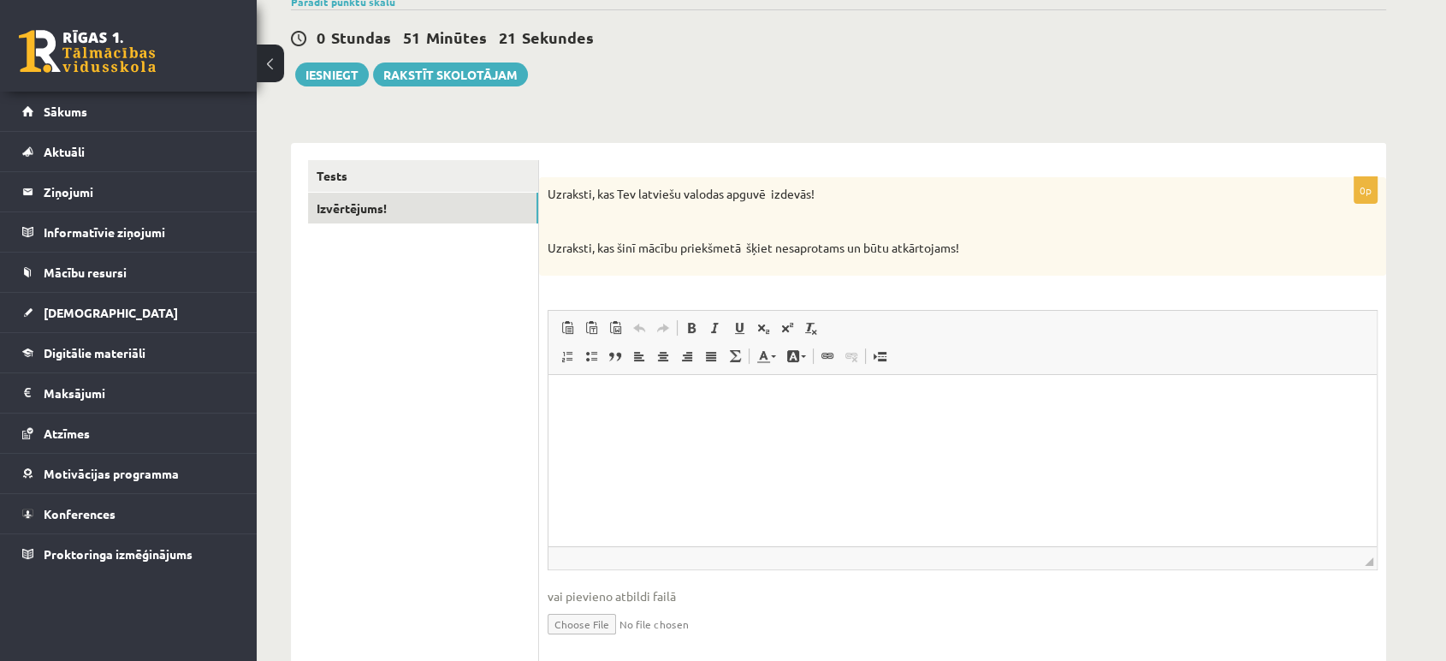
scroll to position [150, 0]
click at [617, 422] on html at bounding box center [963, 397] width 829 height 52
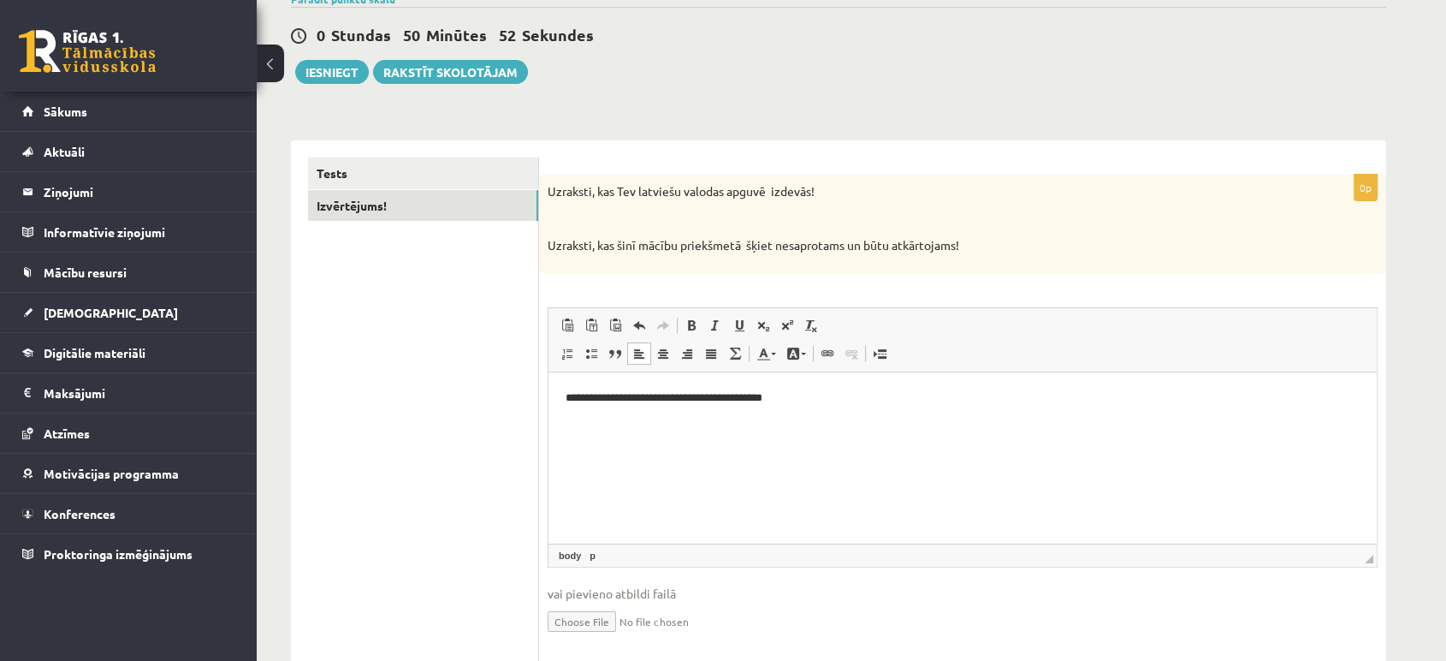
click at [571, 401] on p "**********" at bounding box center [963, 398] width 794 height 18
click at [797, 402] on p "**********" at bounding box center [963, 398] width 794 height 18
click at [395, 167] on link "Tests" at bounding box center [423, 173] width 230 height 32
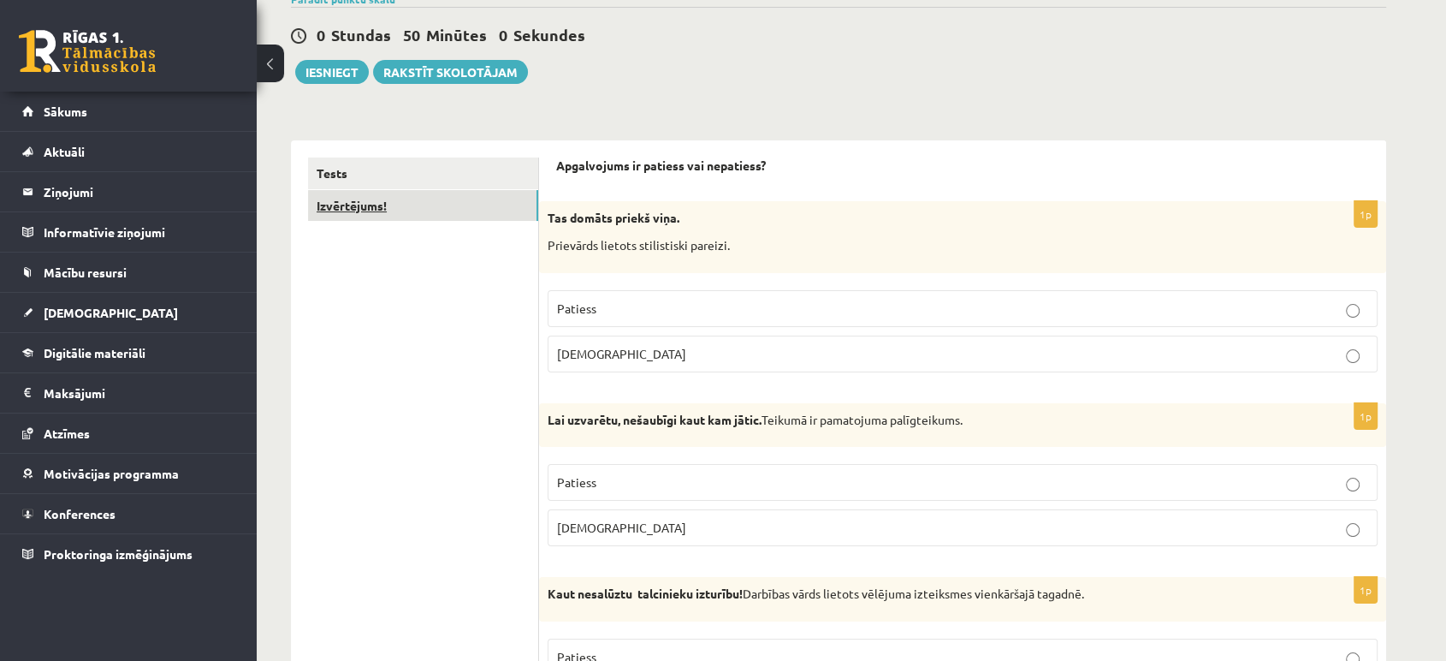
click at [402, 211] on link "Izvērtējums!" at bounding box center [423, 206] width 230 height 32
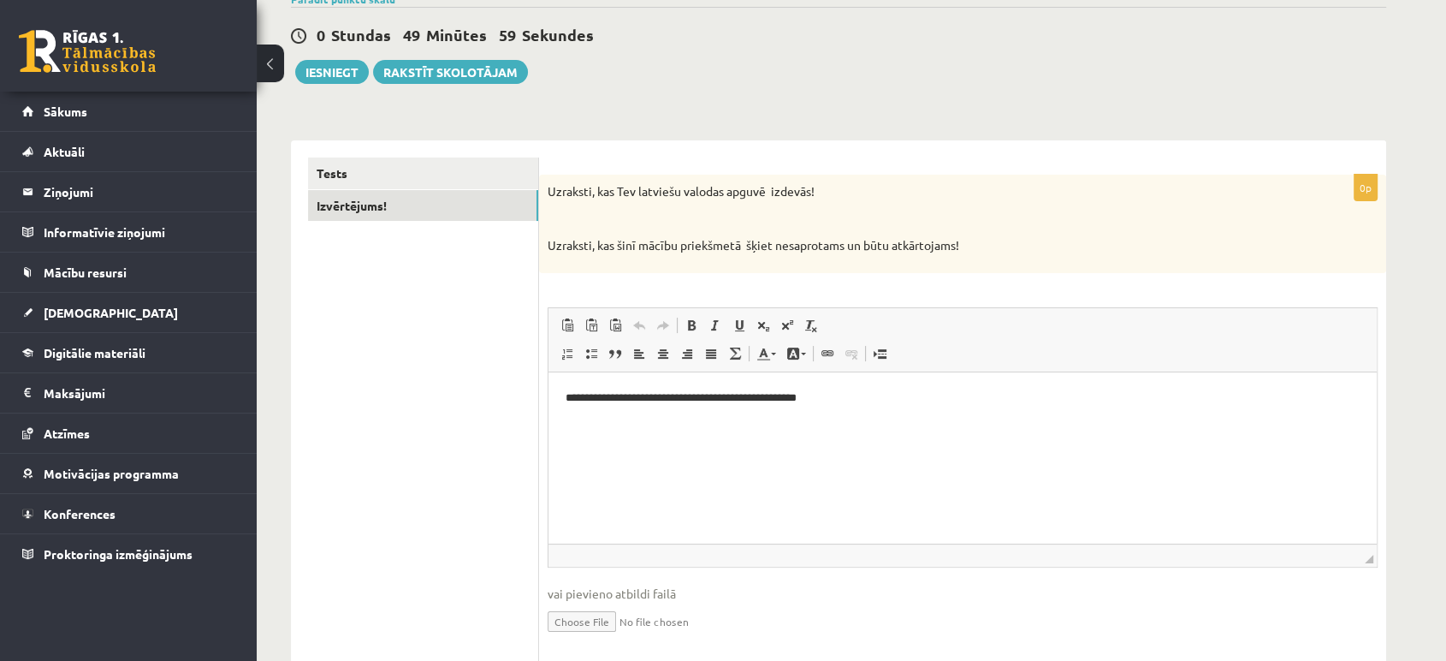
scroll to position [0, 0]
click at [564, 399] on html "**********" at bounding box center [963, 397] width 829 height 52
click at [431, 161] on link "Tests" at bounding box center [423, 173] width 230 height 32
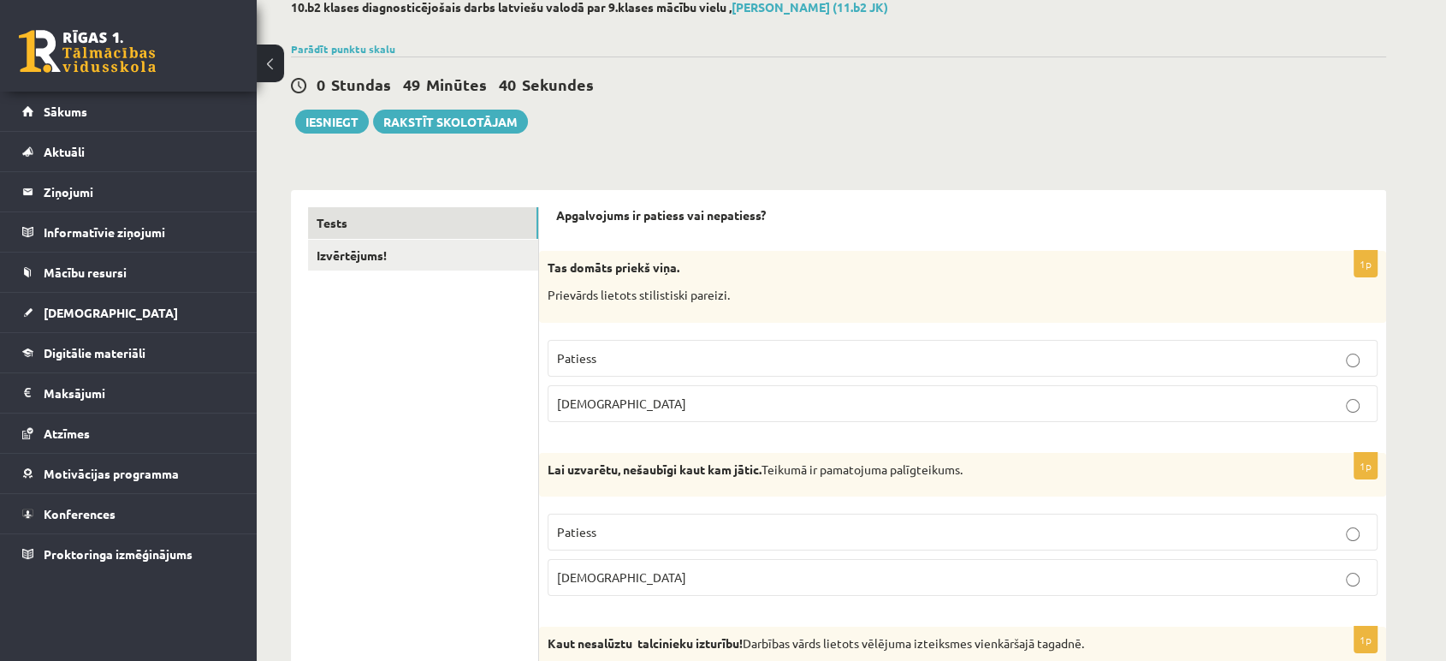
scroll to position [92, 0]
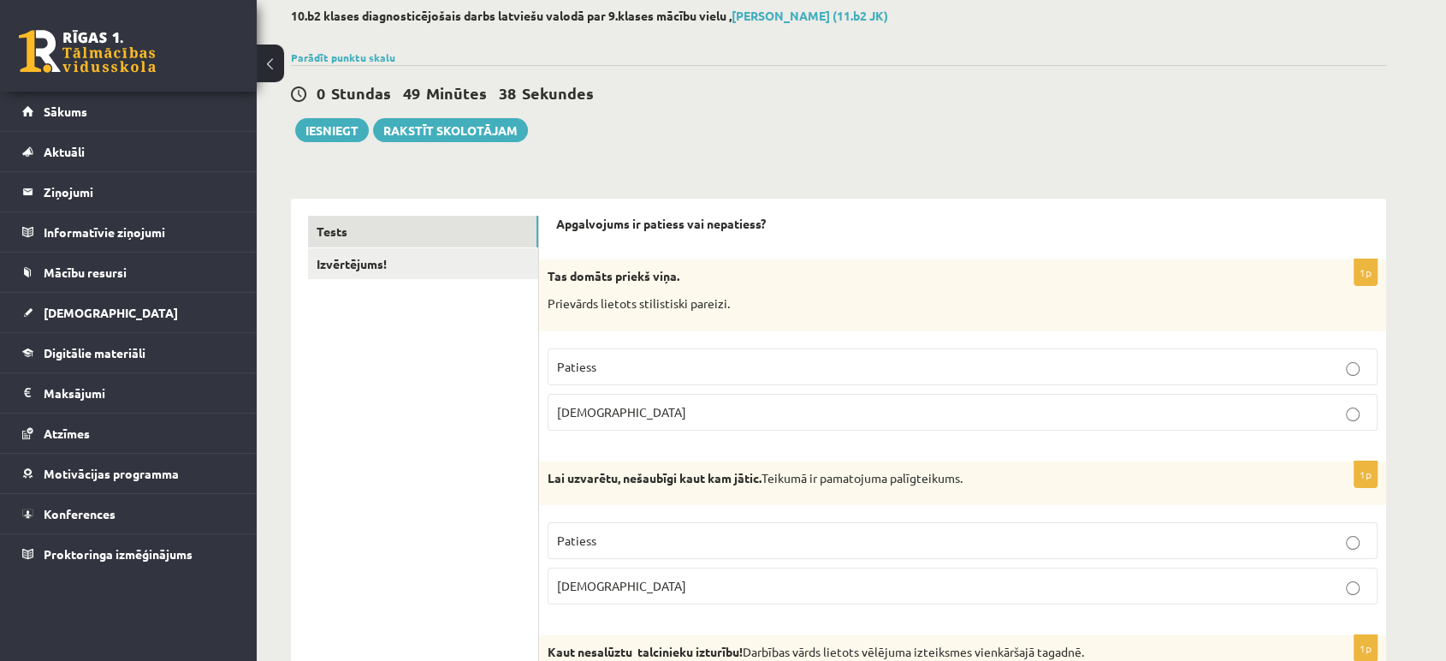
click at [543, 277] on div "Tas domāts priekš viņa. Prievārds lietots stilistiski pareizi." at bounding box center [962, 294] width 847 height 71
click at [460, 264] on link "Izvērtējums!" at bounding box center [423, 264] width 230 height 32
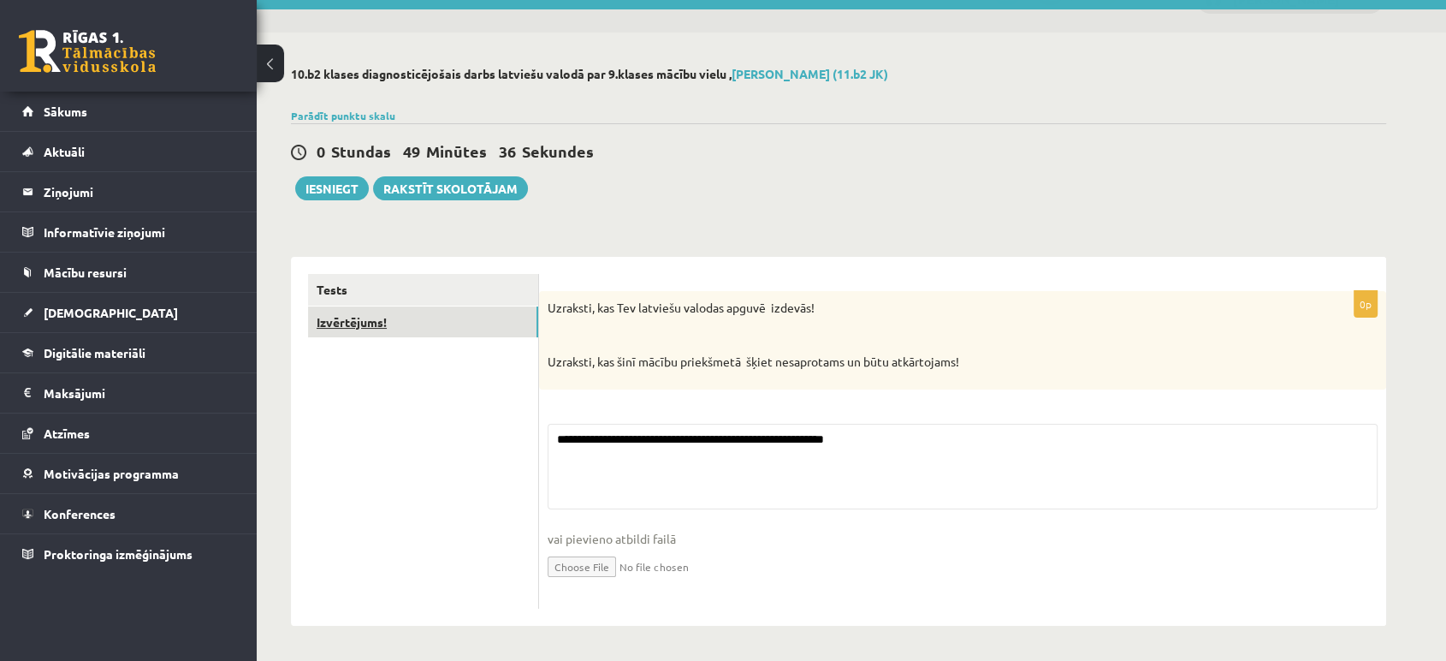
scroll to position [33, 0]
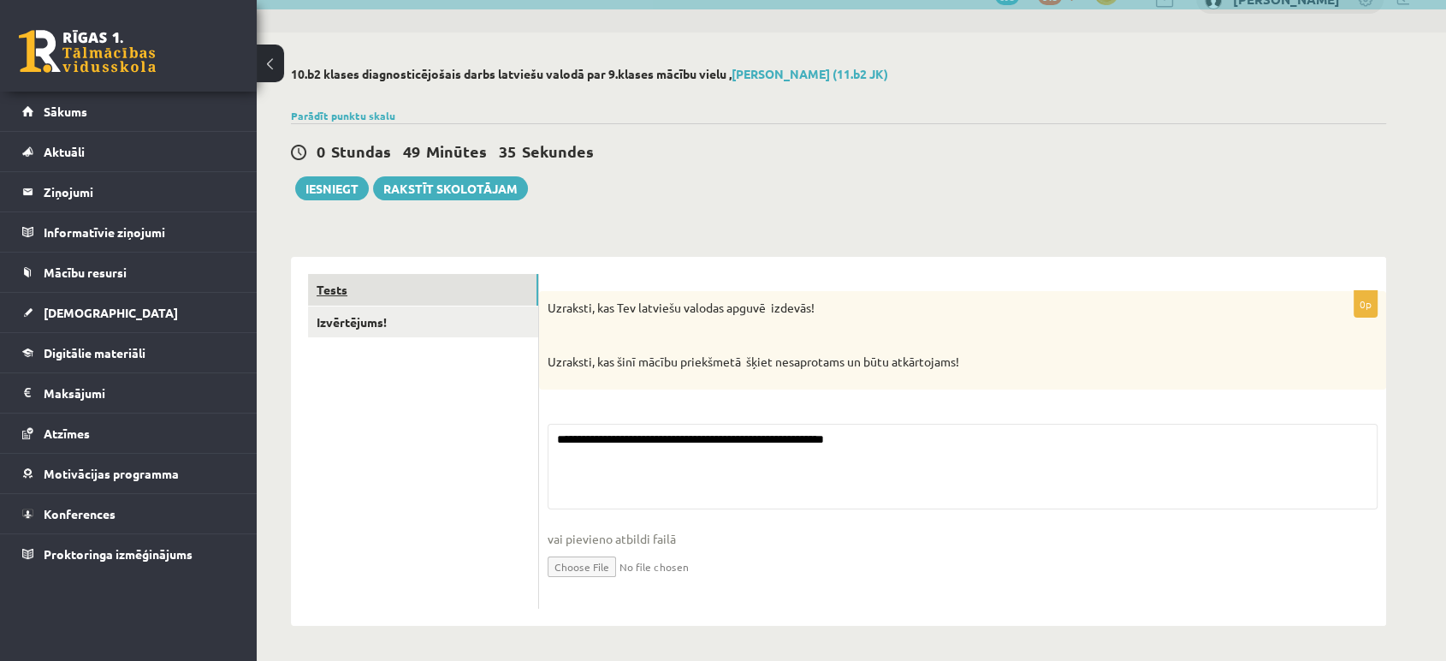
click at [428, 274] on link "Tests" at bounding box center [423, 290] width 230 height 32
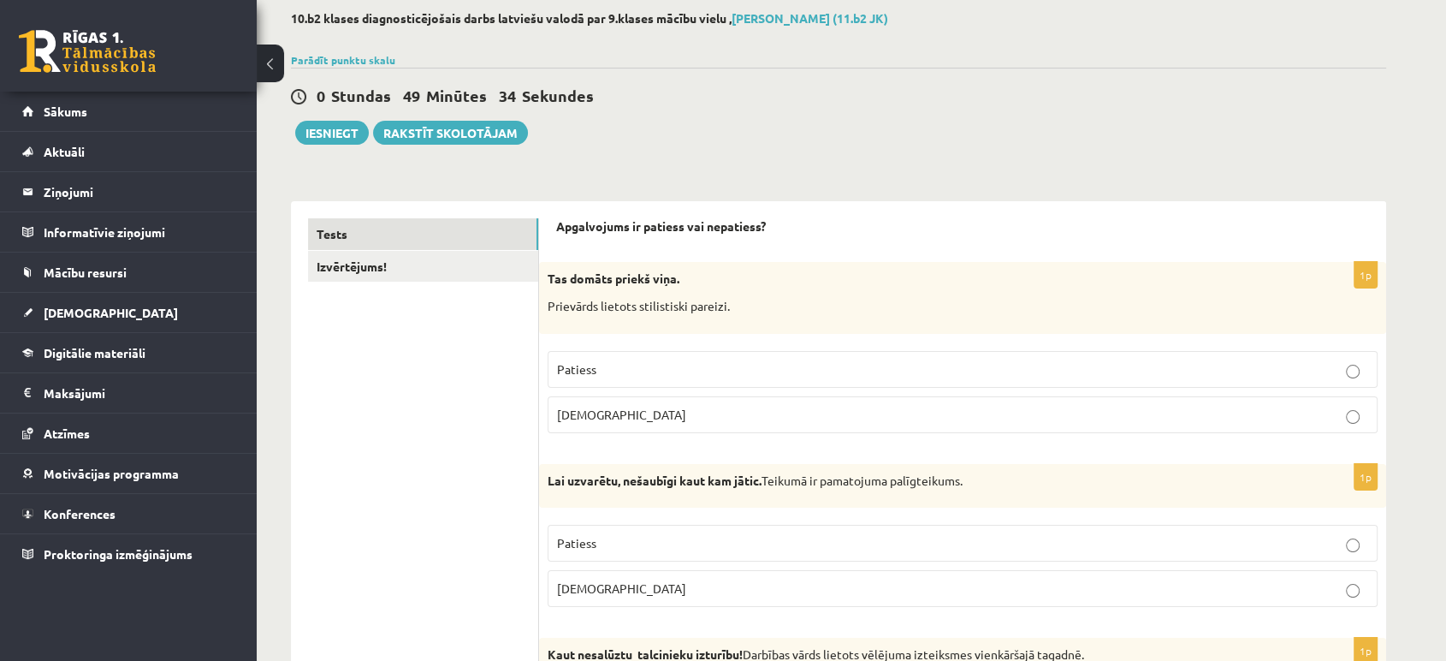
scroll to position [0, 0]
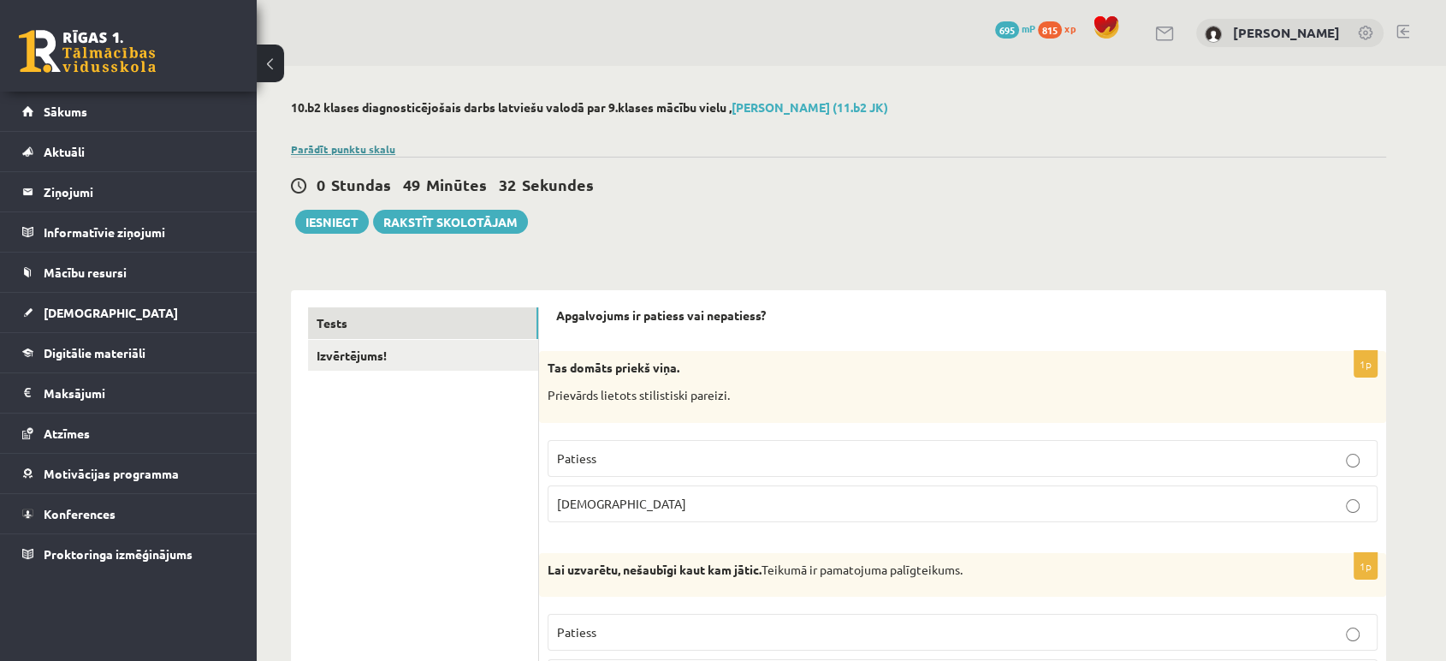
click at [324, 142] on link "Parādīt punktu skalu" at bounding box center [343, 149] width 104 height 14
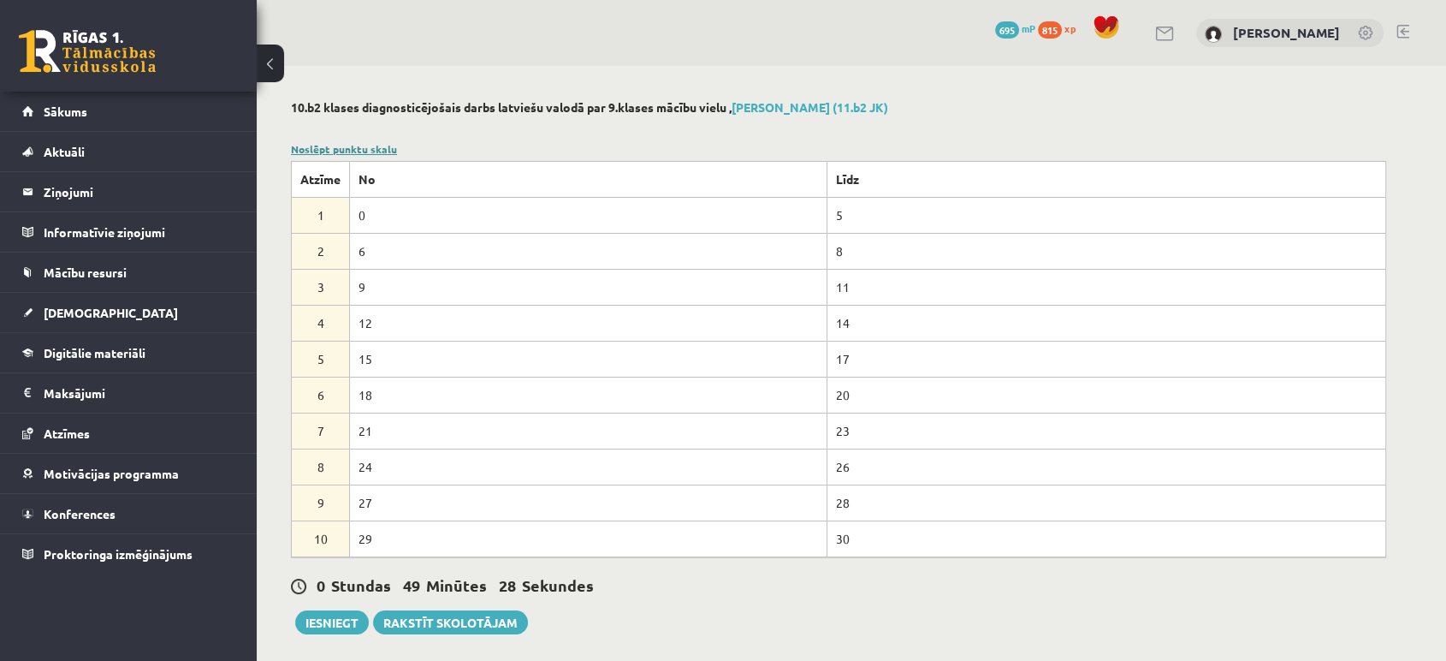
click at [347, 145] on link "Noslēpt punktu skalu" at bounding box center [344, 149] width 106 height 14
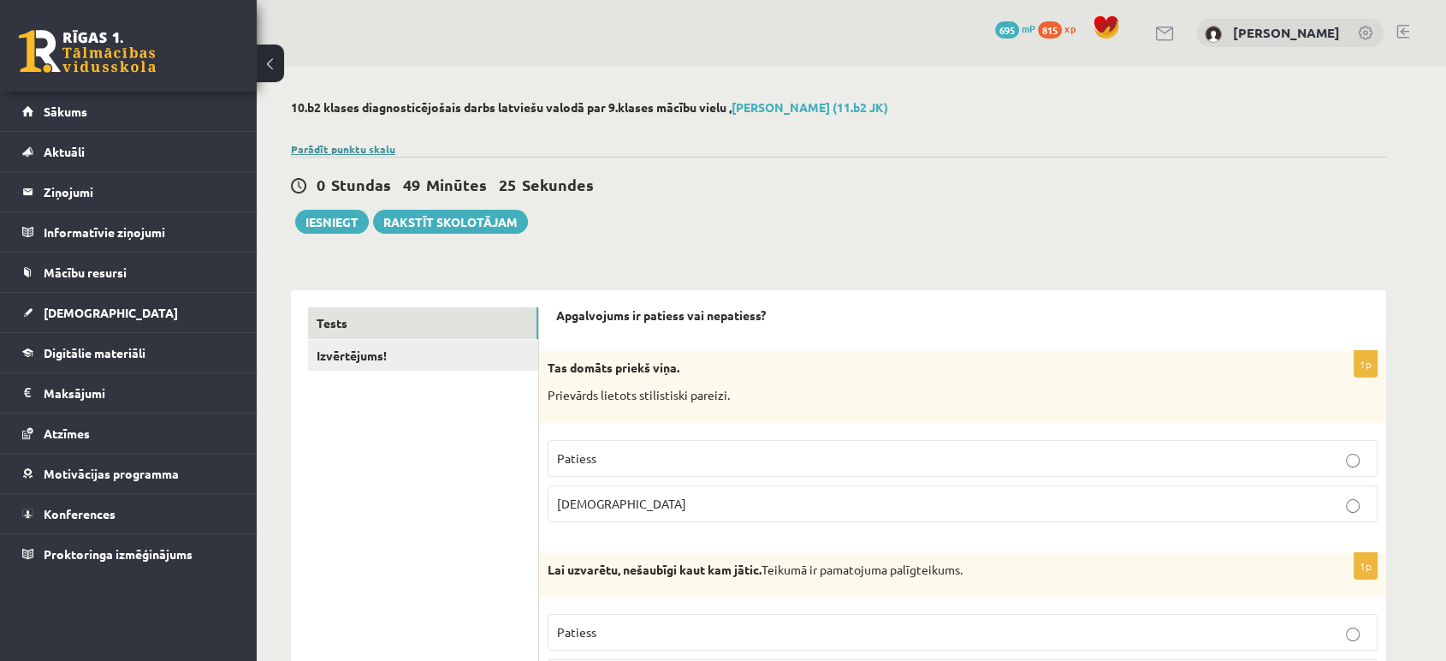
click at [332, 142] on link "Parādīt punktu skalu" at bounding box center [343, 149] width 104 height 14
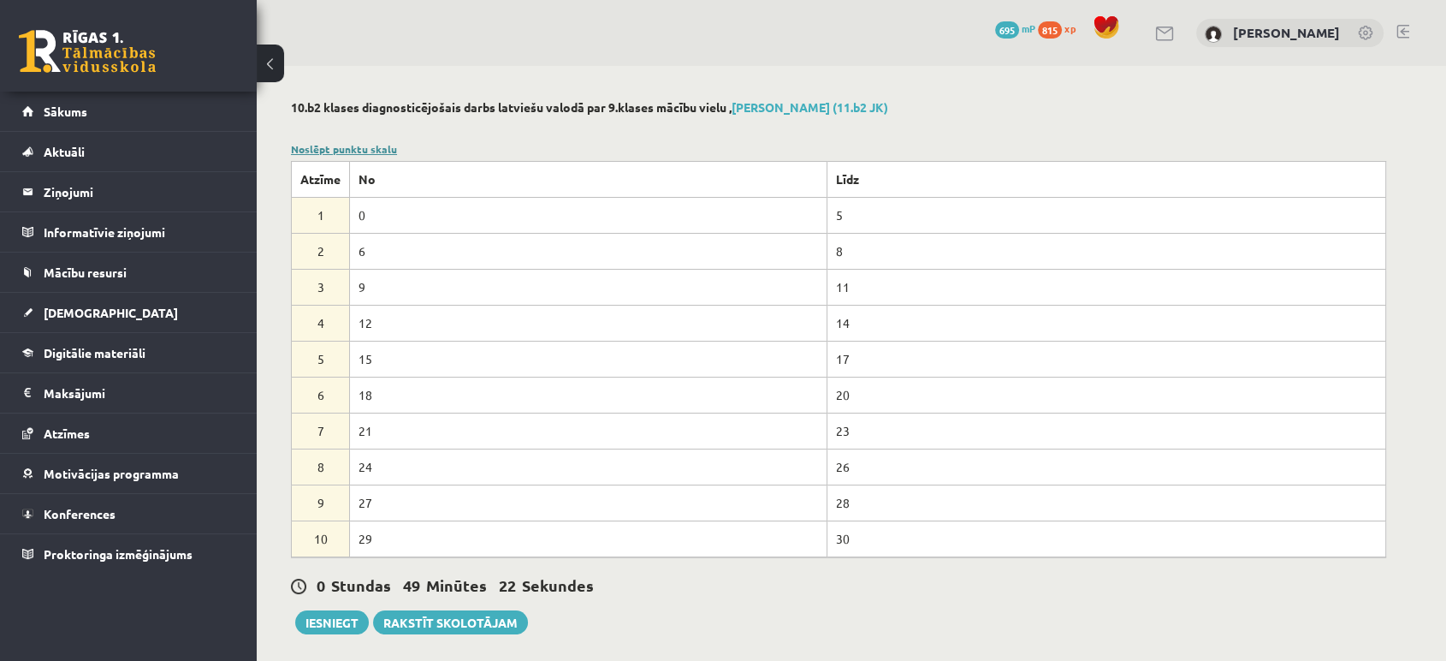
click at [371, 144] on link "Noslēpt punktu skalu" at bounding box center [344, 149] width 106 height 14
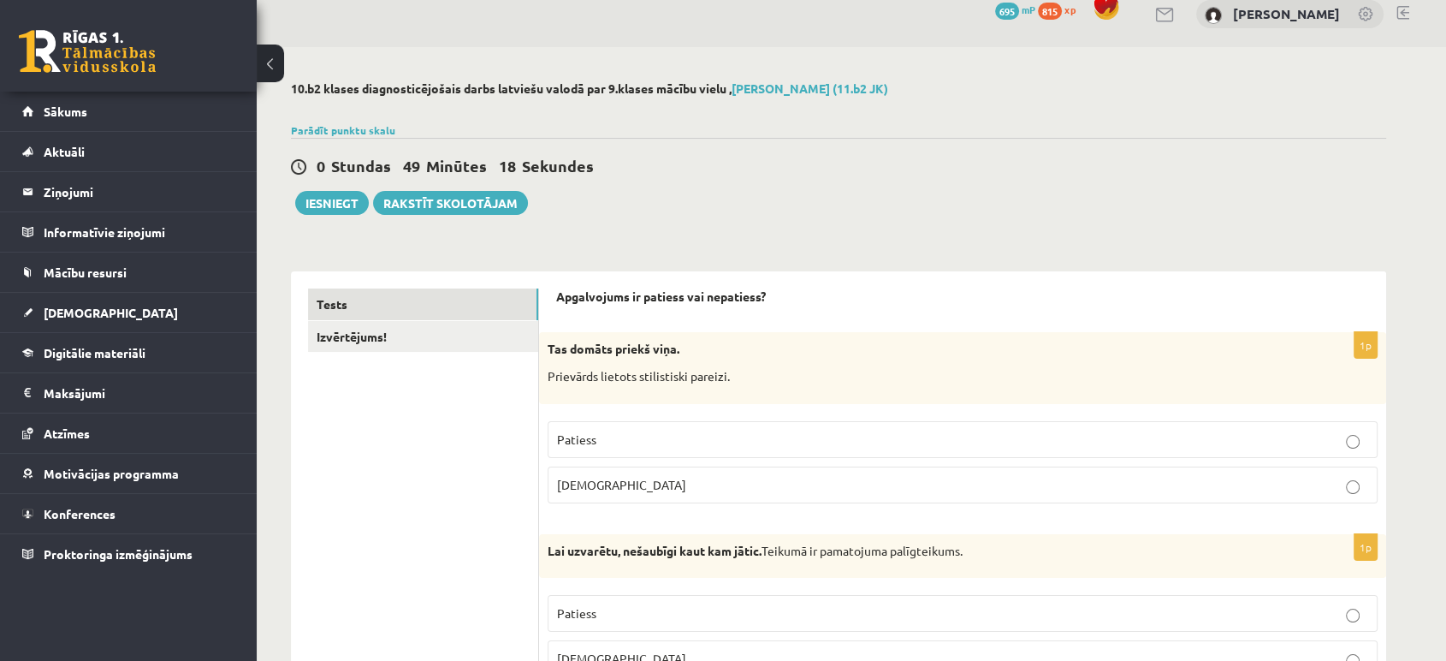
scroll to position [18, 0]
click at [315, 128] on link "Parādīt punktu skalu" at bounding box center [343, 131] width 104 height 14
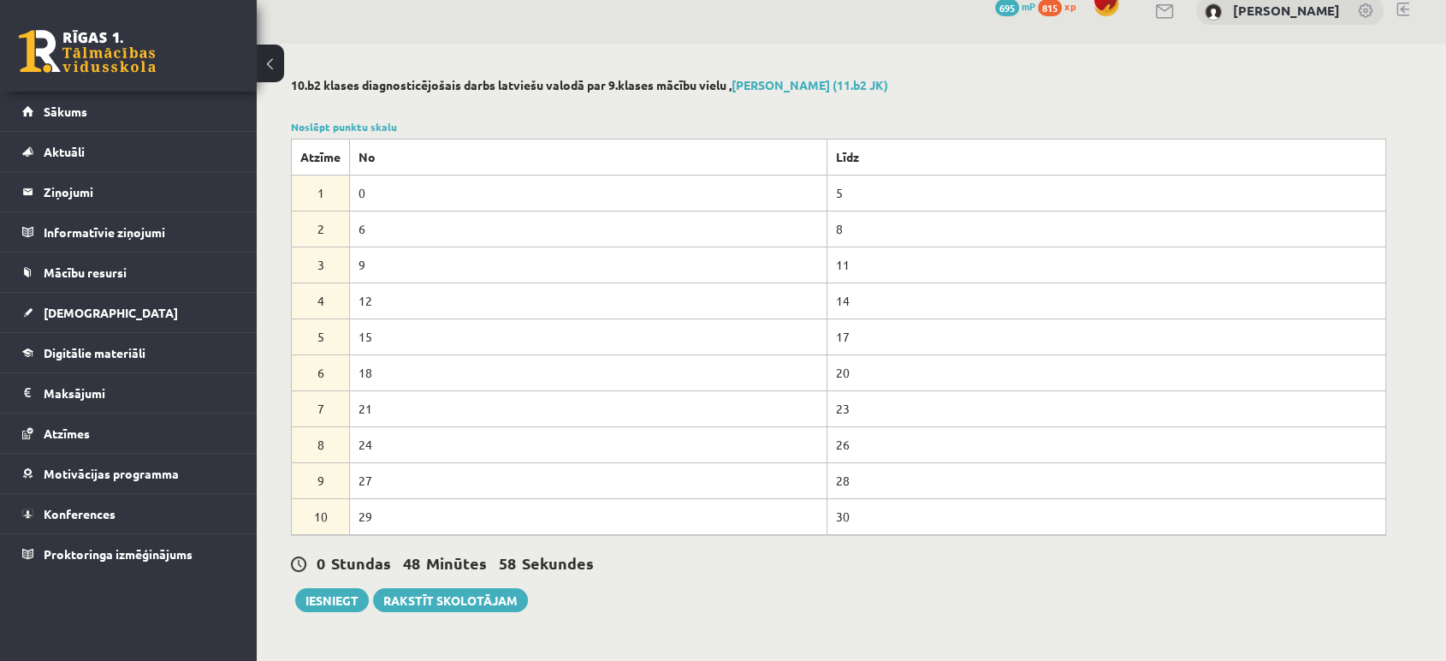
scroll to position [26, 0]
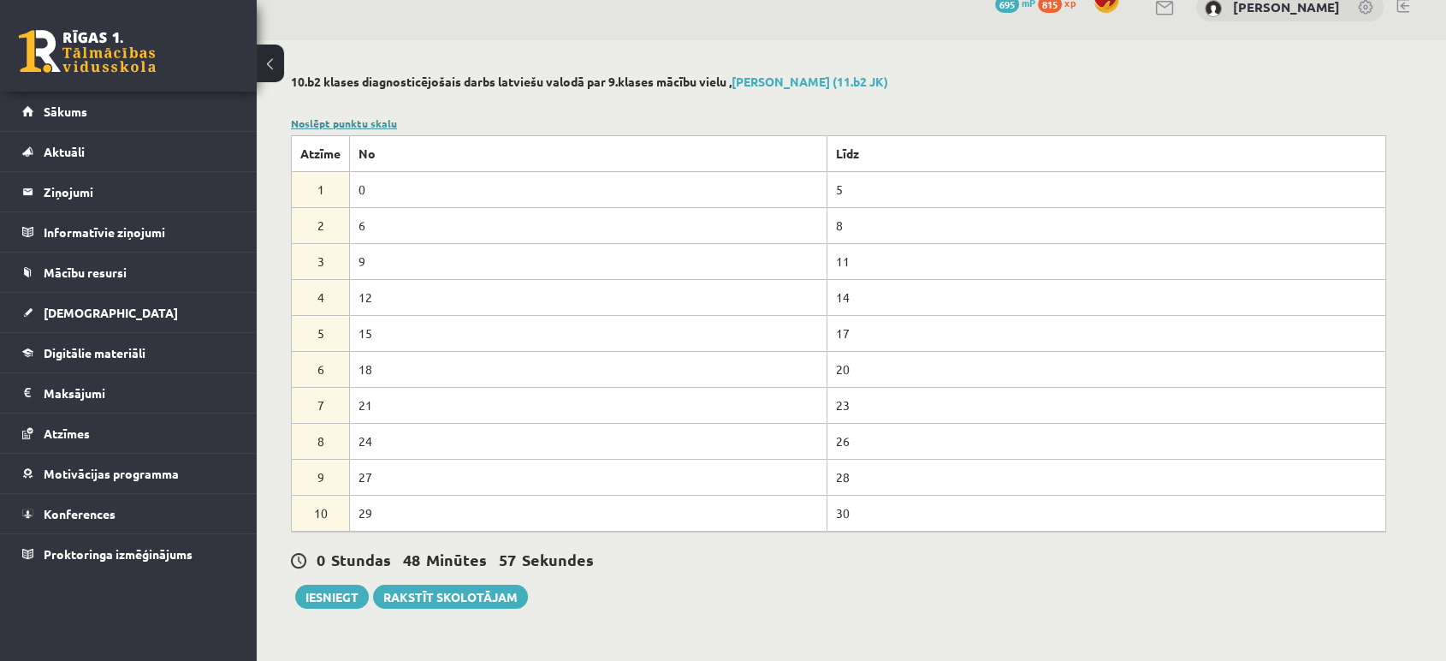
click at [324, 122] on link "Noslēpt punktu skalu" at bounding box center [344, 123] width 106 height 14
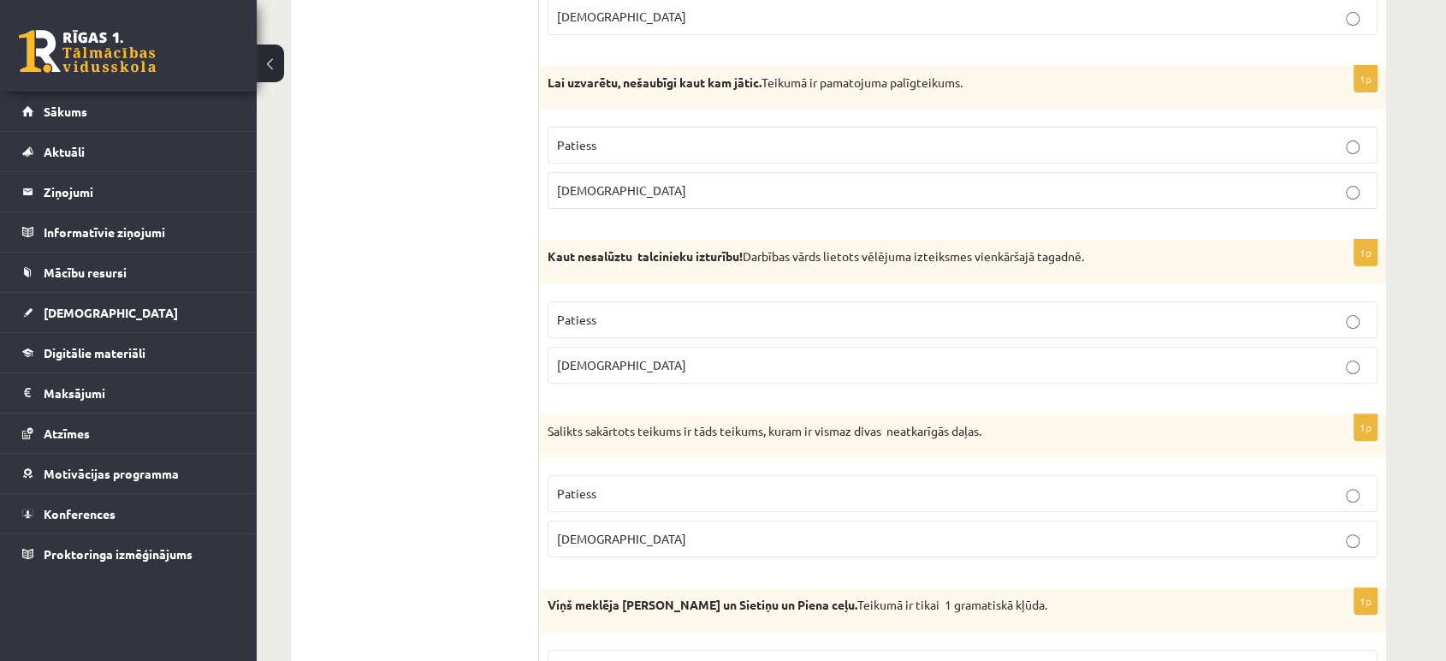
scroll to position [504, 0]
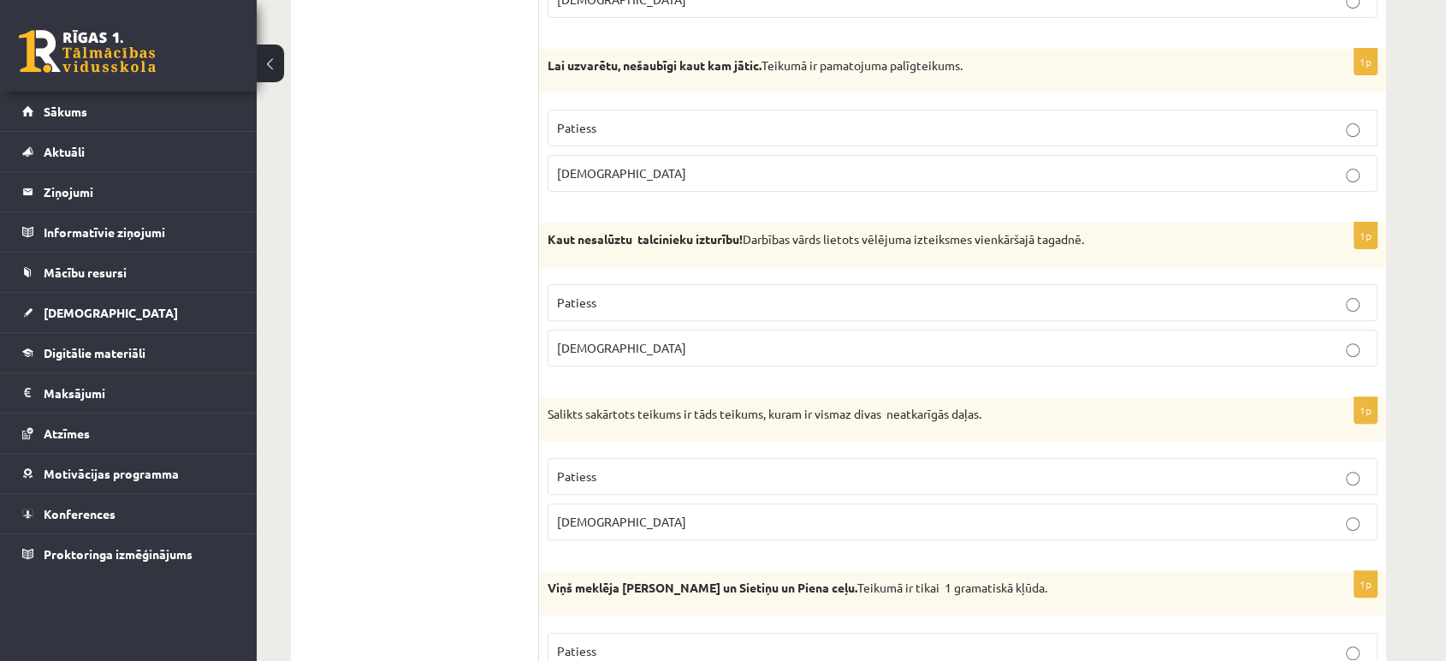
click at [616, 307] on p "Patiess" at bounding box center [962, 303] width 811 height 18
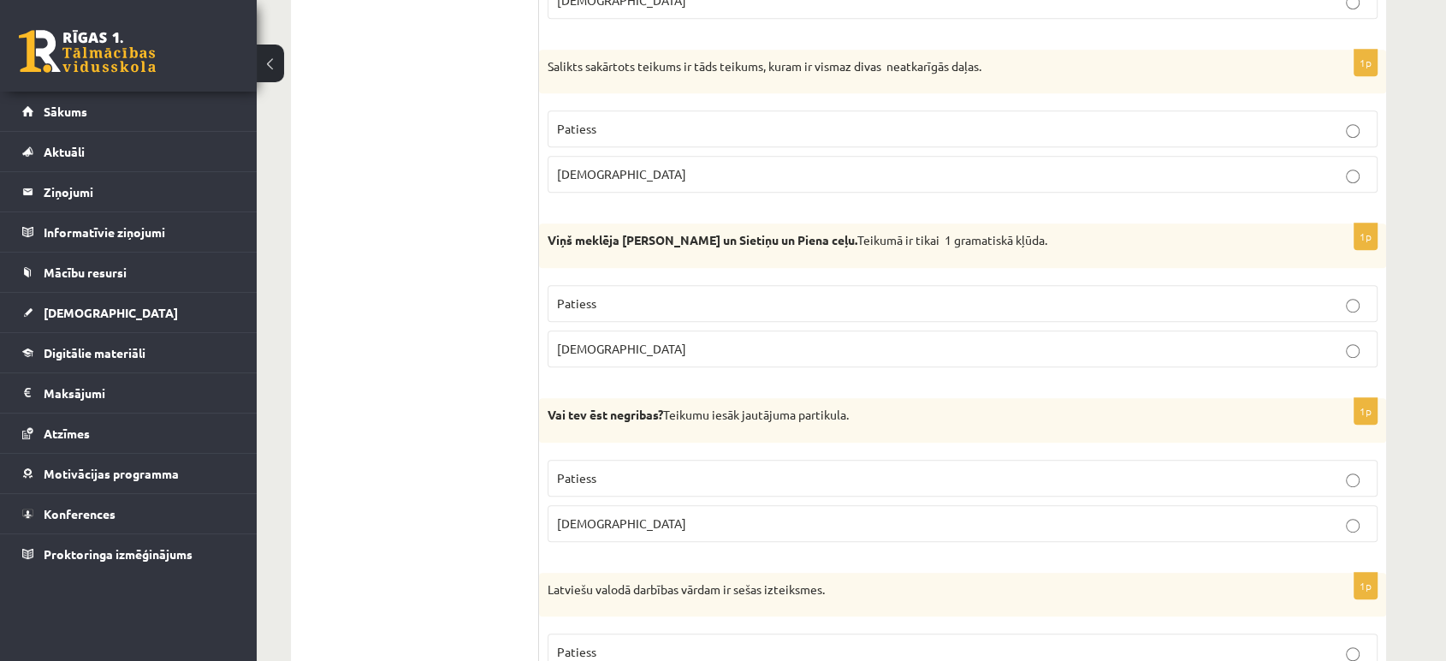
scroll to position [852, 0]
click at [571, 469] on span "Patiess" at bounding box center [576, 476] width 39 height 15
click at [569, 517] on span "Aplams" at bounding box center [621, 521] width 129 height 15
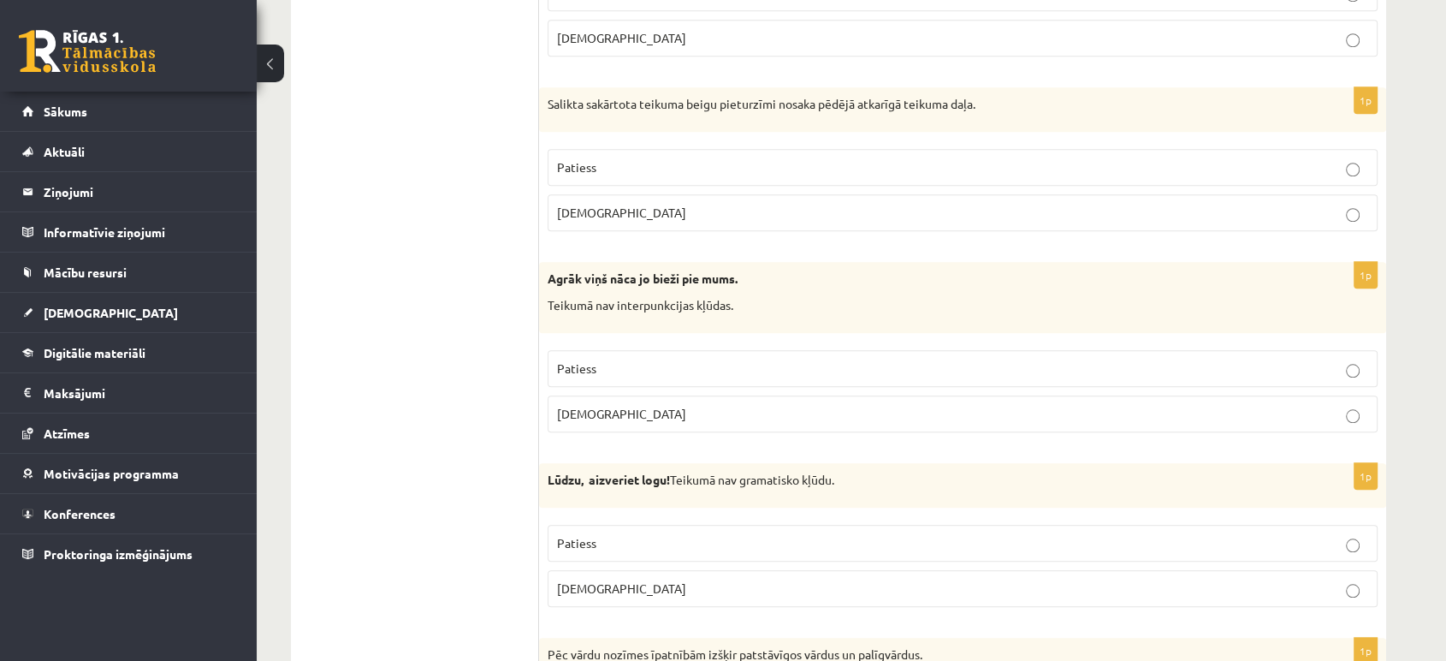
scroll to position [1512, 0]
click at [569, 359] on span "Patiess" at bounding box center [576, 366] width 39 height 15
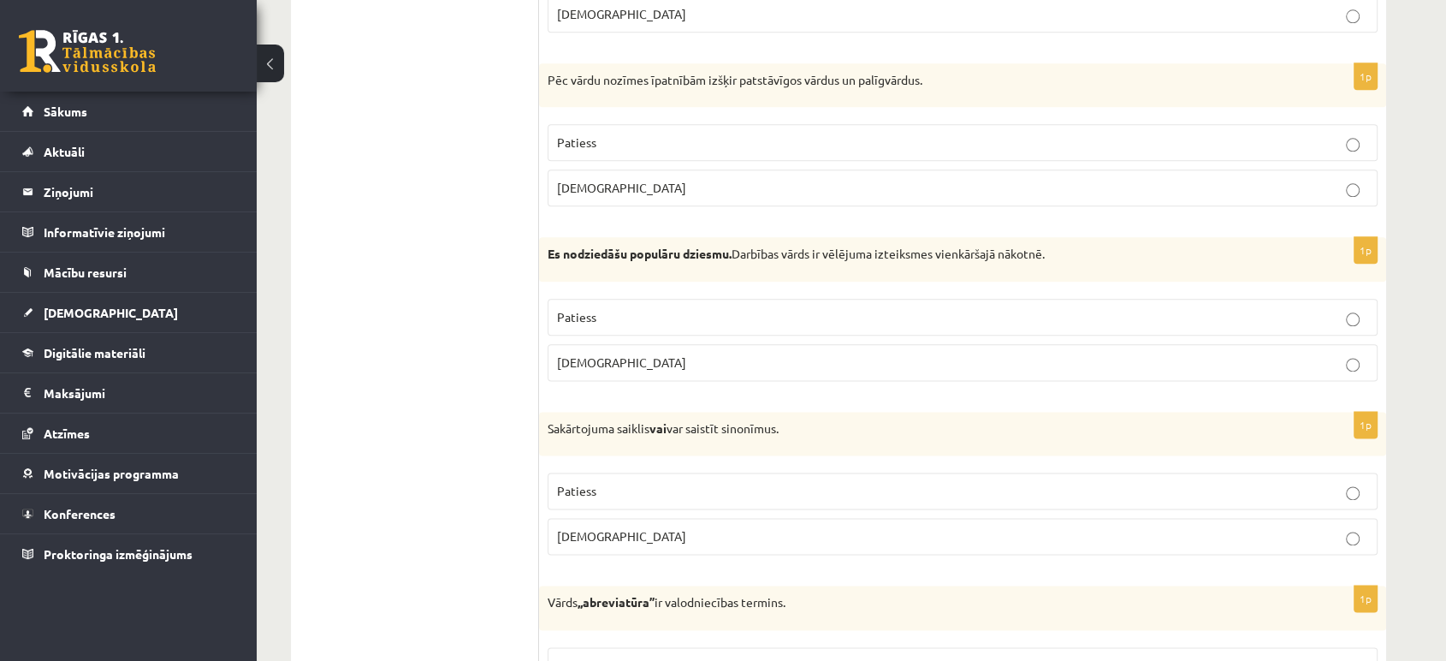
scroll to position [2087, 0]
click at [573, 288] on fieldset "Patiess Aplams" at bounding box center [963, 336] width 830 height 96
click at [570, 299] on label "Patiess" at bounding box center [963, 315] width 830 height 37
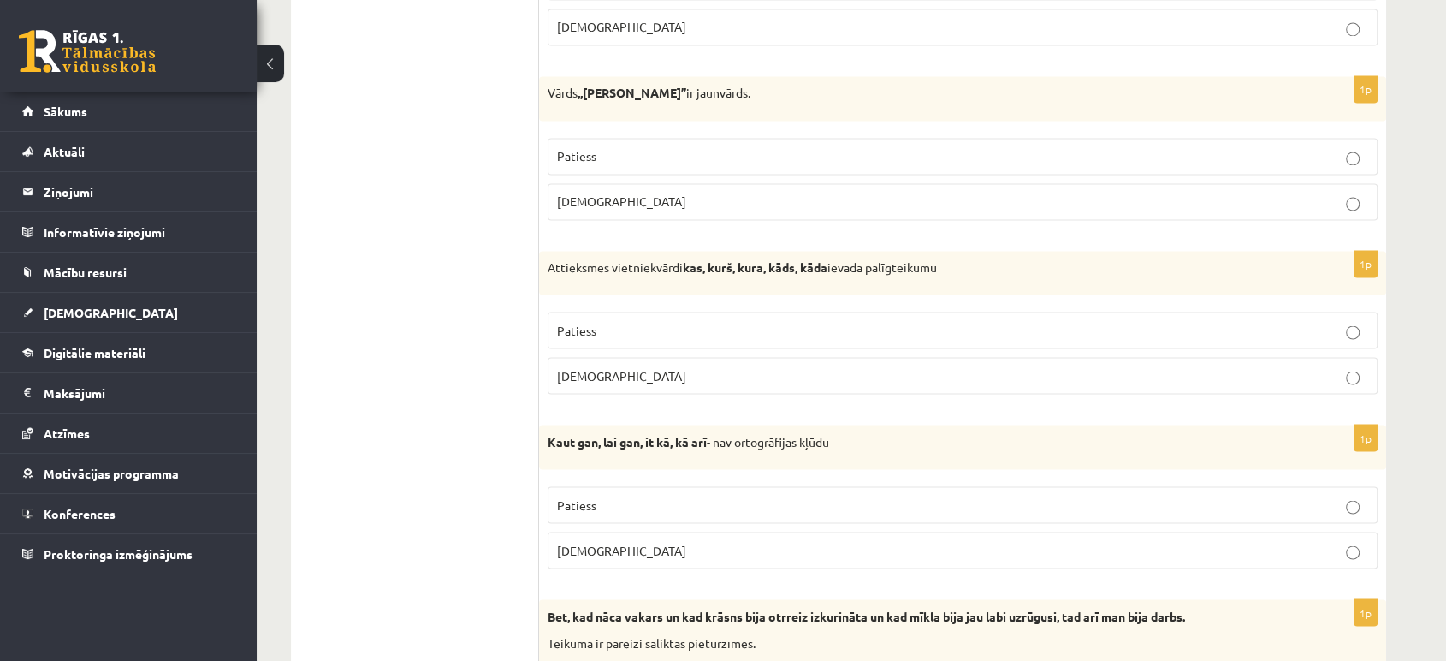
scroll to position [2974, 0]
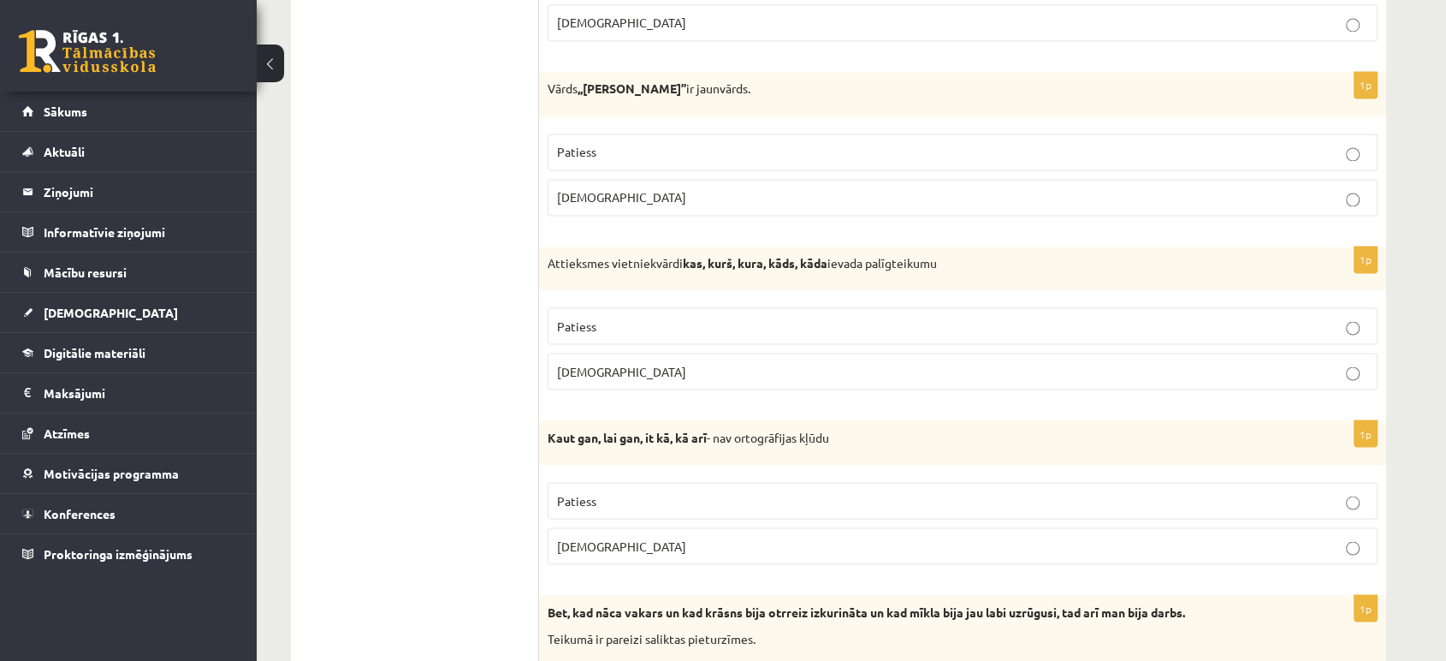
click at [570, 300] on fieldset "Patiess Aplams" at bounding box center [963, 347] width 830 height 96
click at [567, 353] on label "Aplams" at bounding box center [963, 371] width 830 height 37
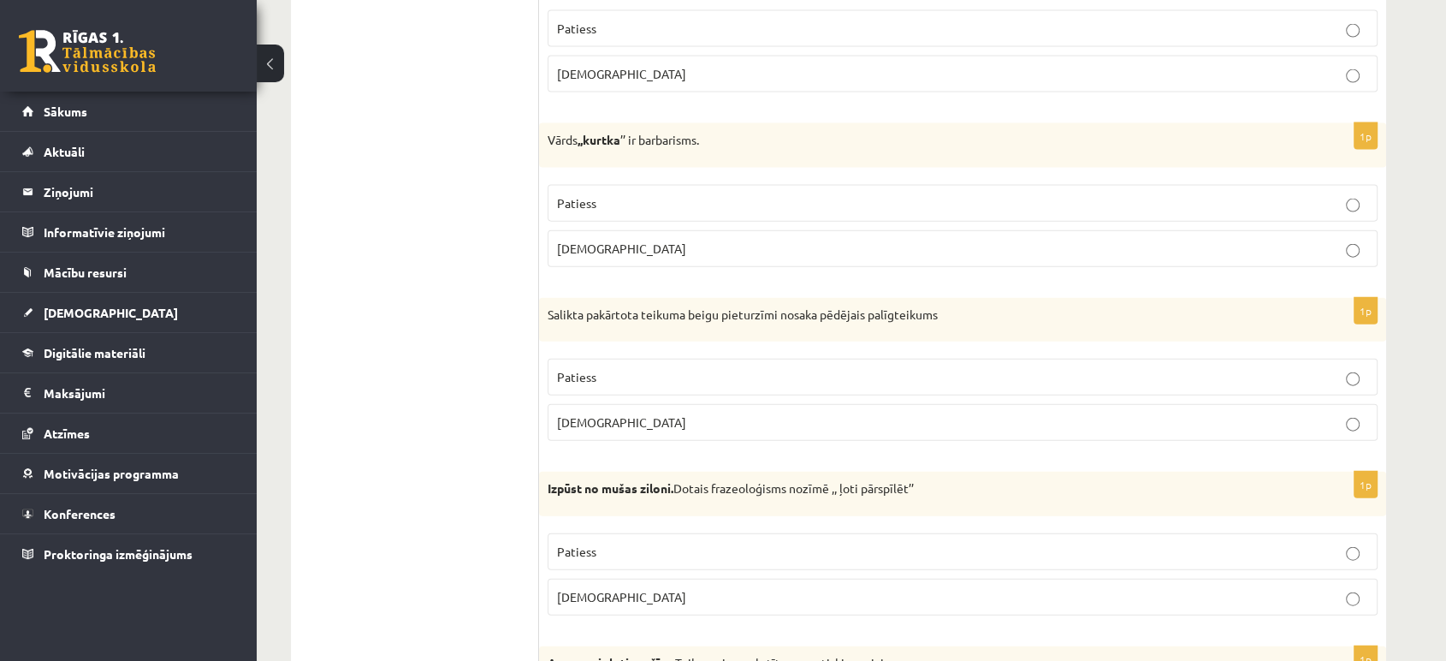
scroll to position [3857, 0]
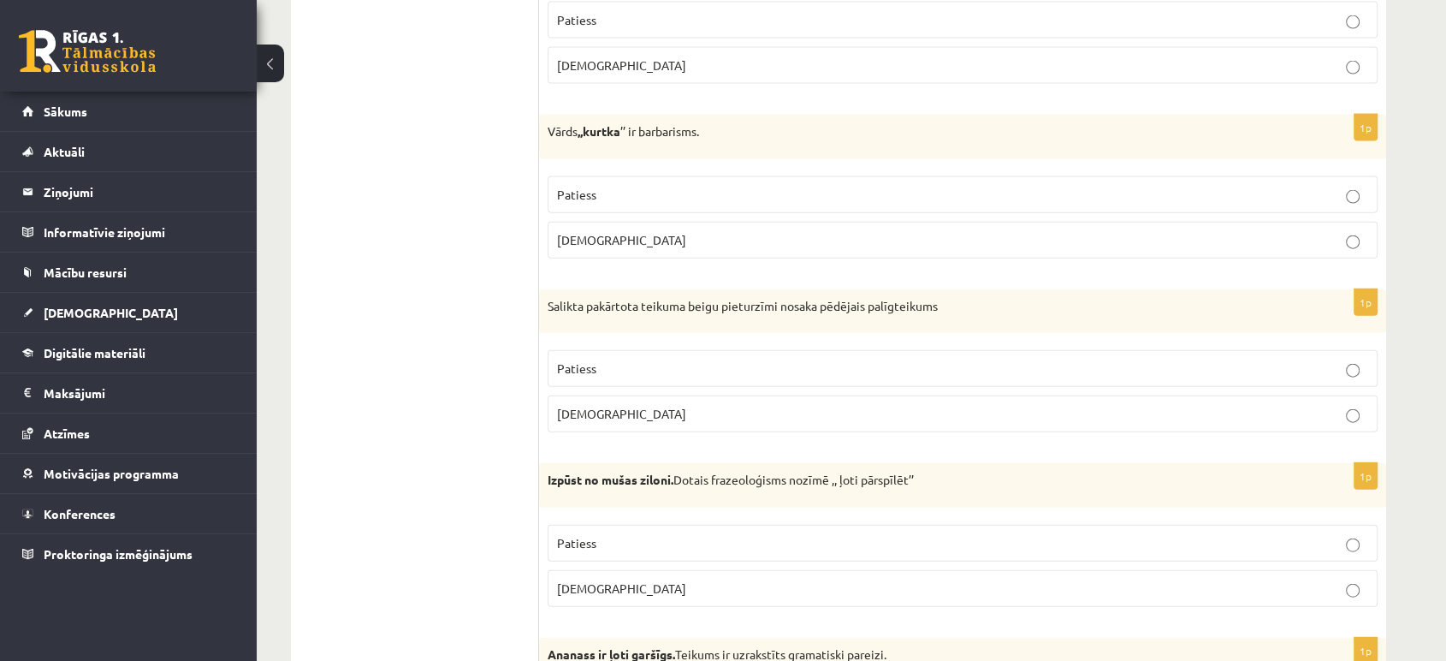
click at [578, 405] on p "Aplams" at bounding box center [962, 414] width 811 height 18
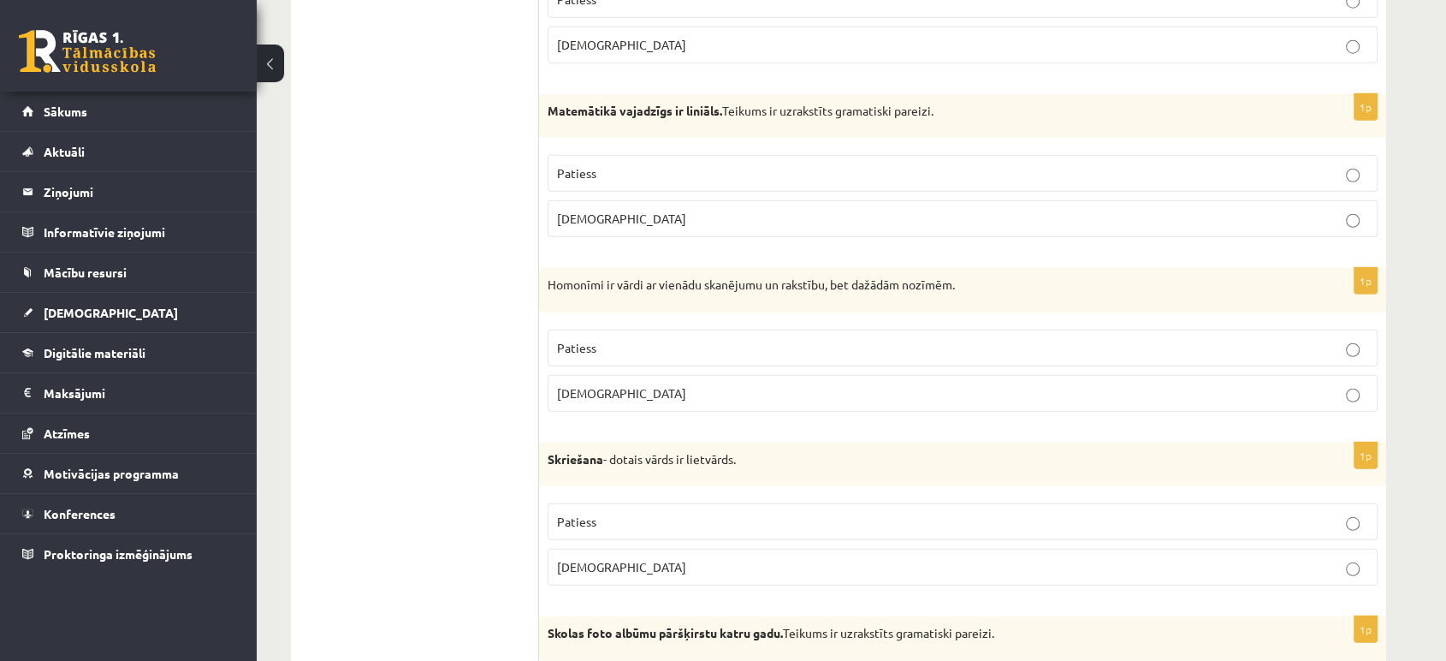
scroll to position [4576, 0]
click at [585, 210] on span "Aplams" at bounding box center [621, 217] width 129 height 15
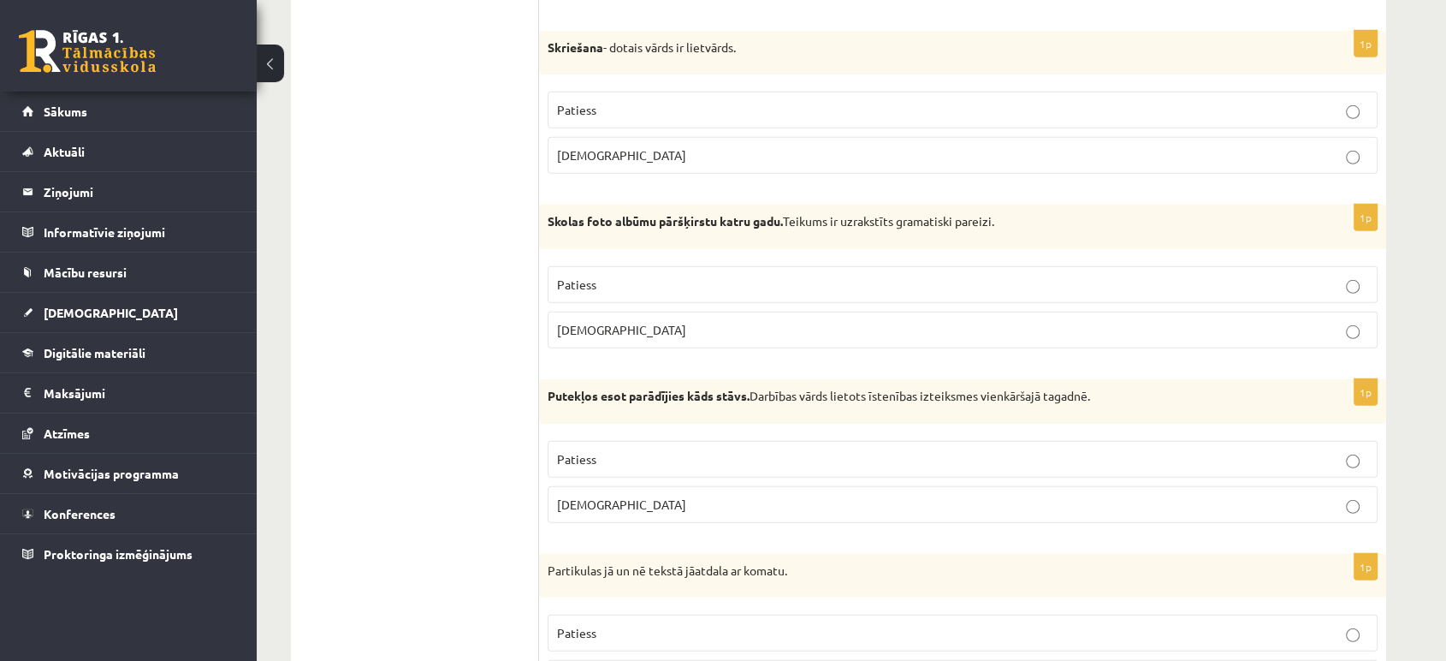
scroll to position [5012, 0]
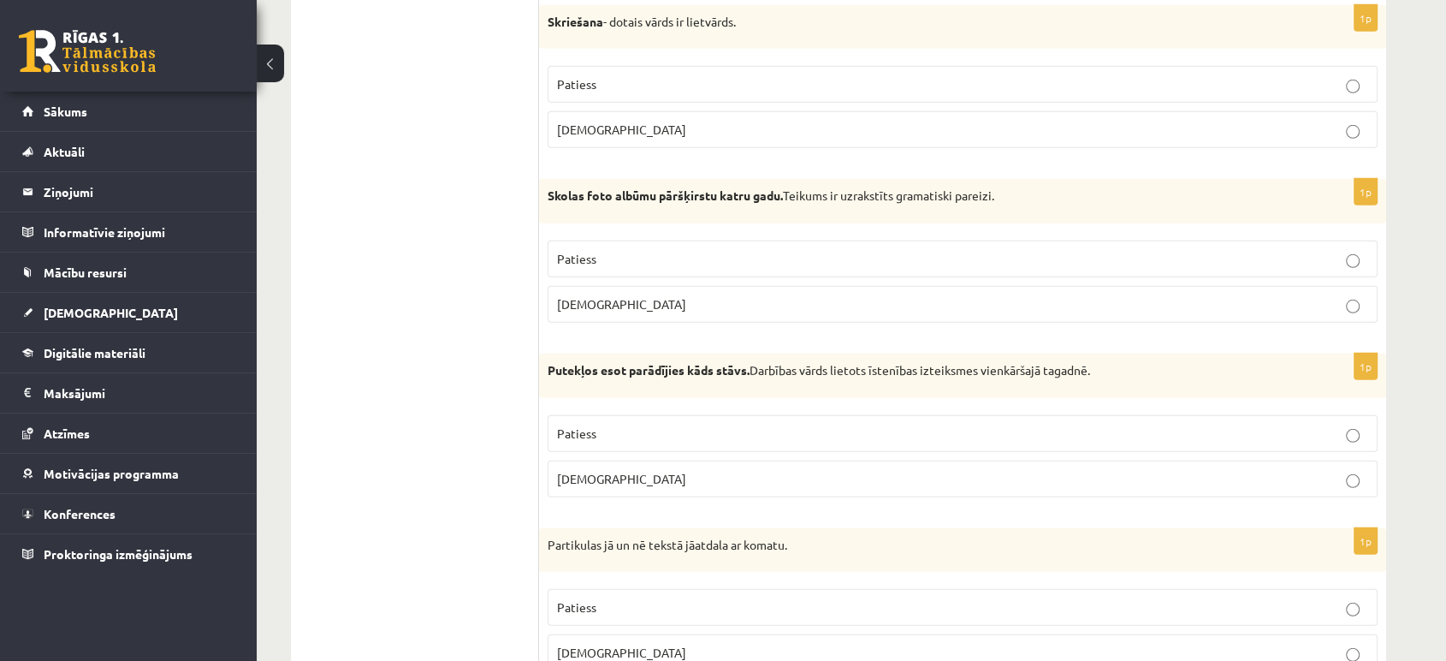
click at [595, 300] on span "Aplams" at bounding box center [621, 303] width 129 height 15
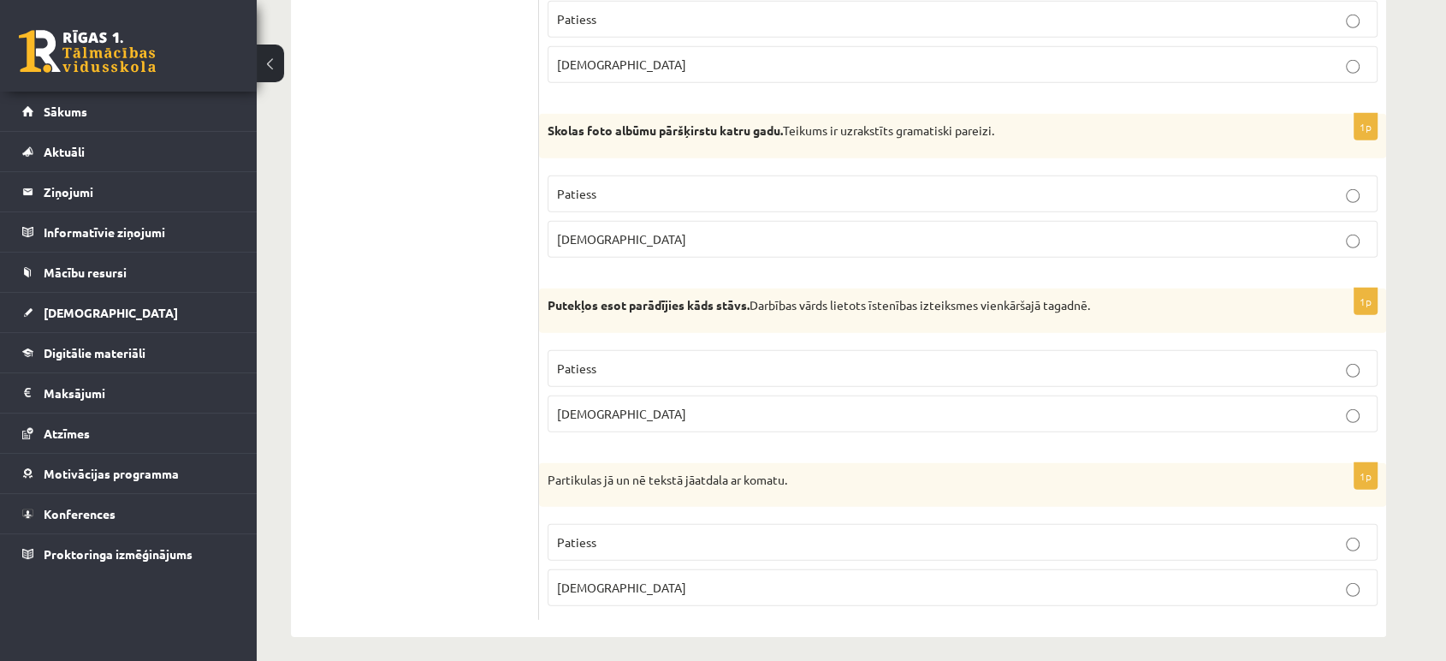
click at [568, 604] on div "1p Partikulas jā un nē tekstā jāatdala ar komatu. Patiess Aplams" at bounding box center [962, 541] width 847 height 157
click at [574, 579] on span "Aplams" at bounding box center [621, 586] width 129 height 15
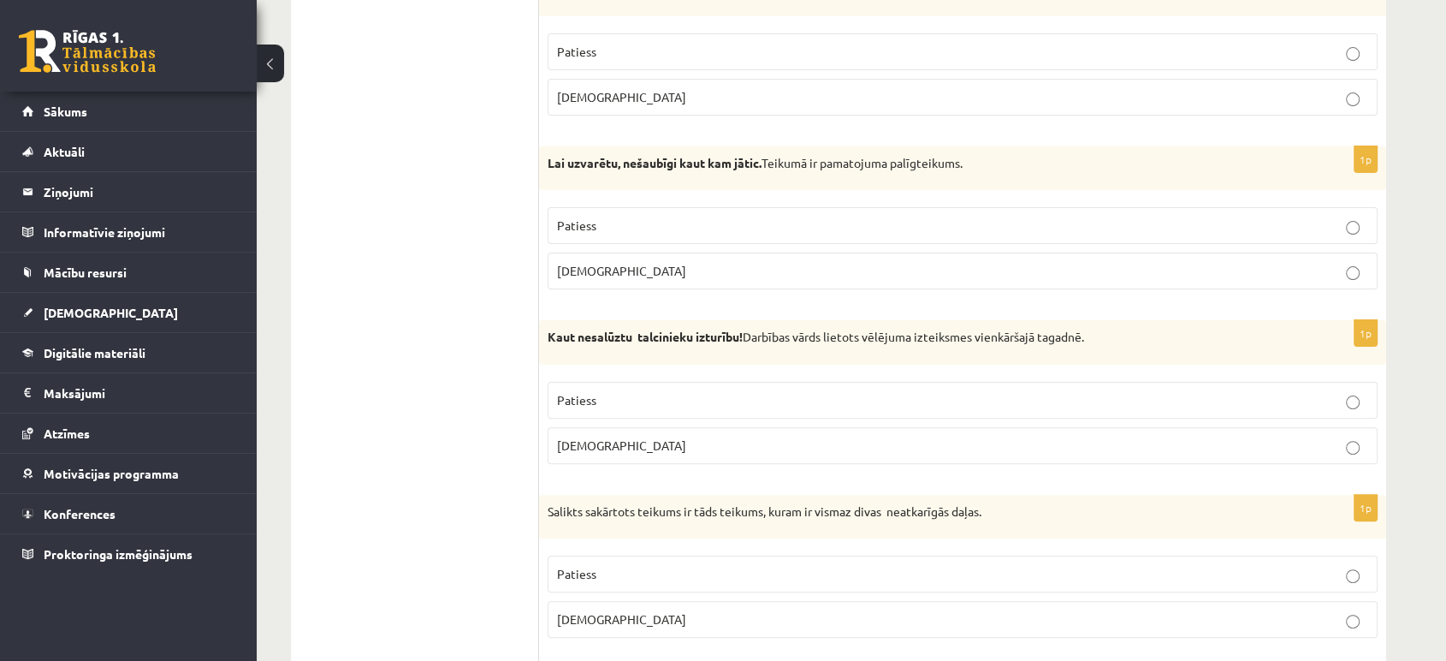
scroll to position [0, 0]
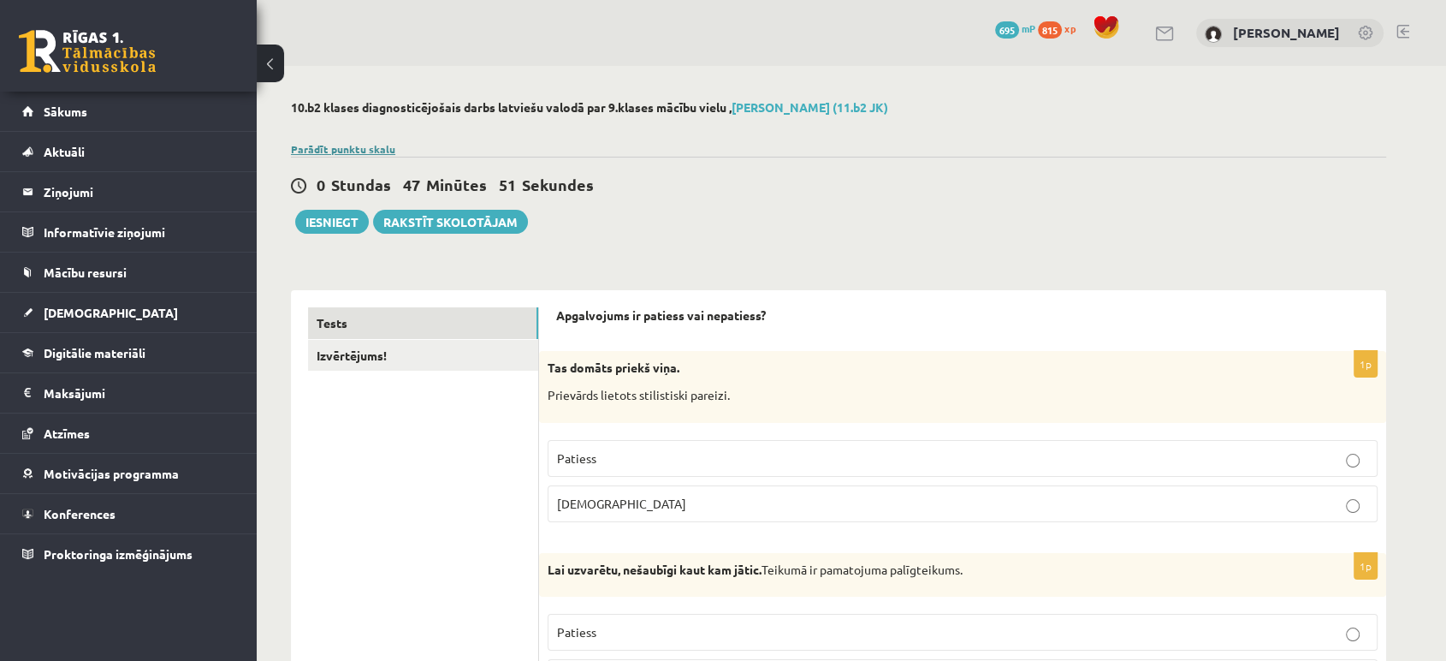
click at [341, 144] on link "Parādīt punktu skalu" at bounding box center [343, 149] width 104 height 14
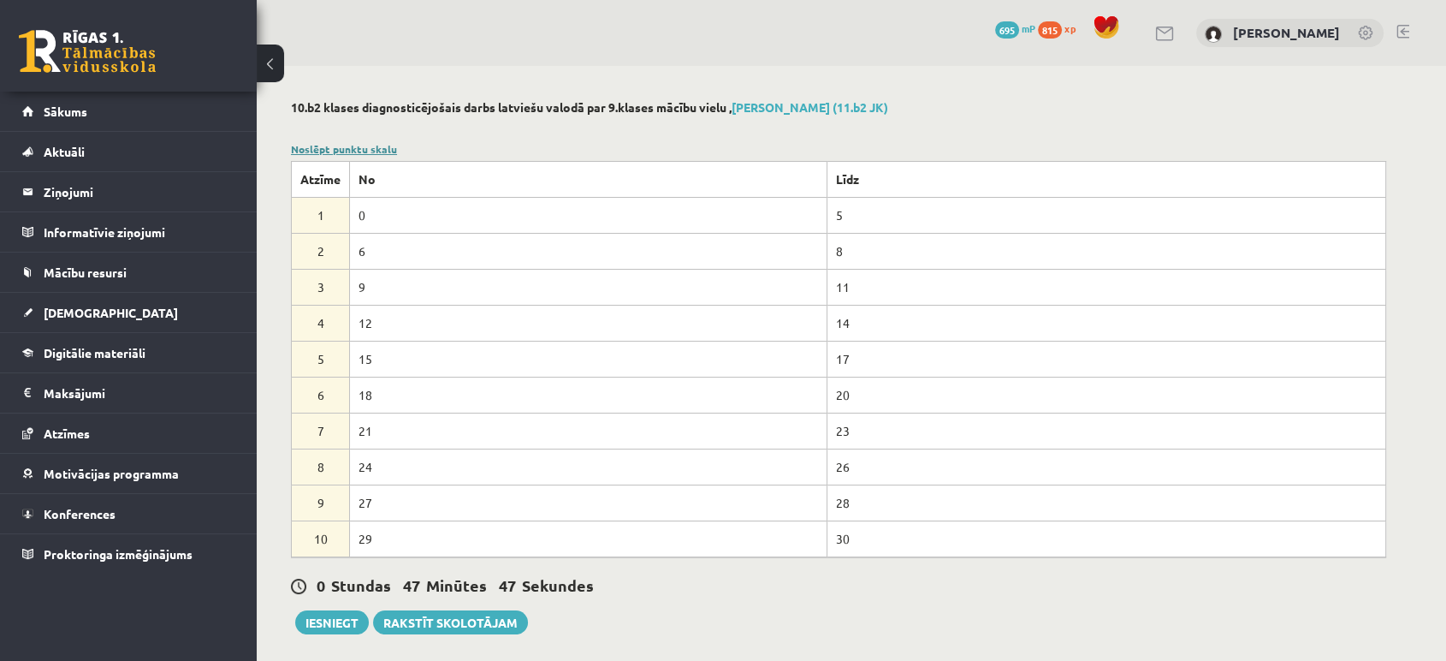
click at [352, 145] on link "Noslēpt punktu skalu" at bounding box center [344, 149] width 106 height 14
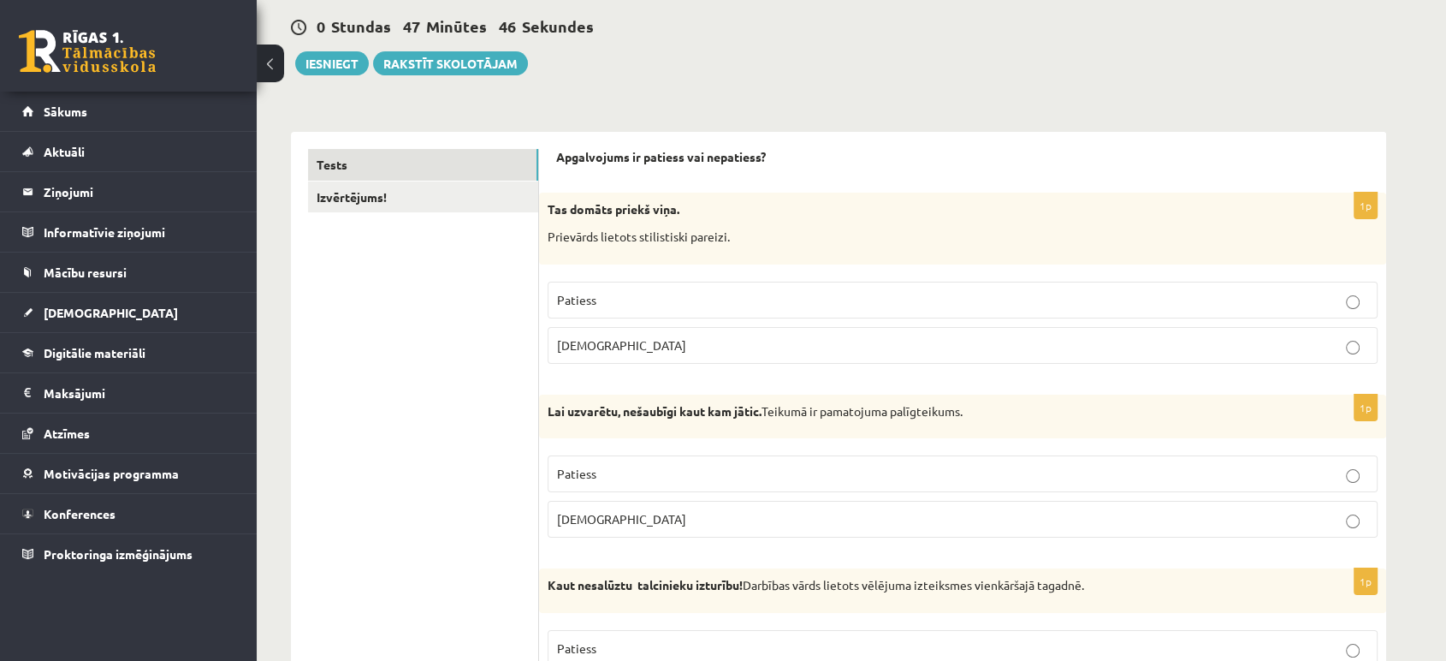
scroll to position [162, 0]
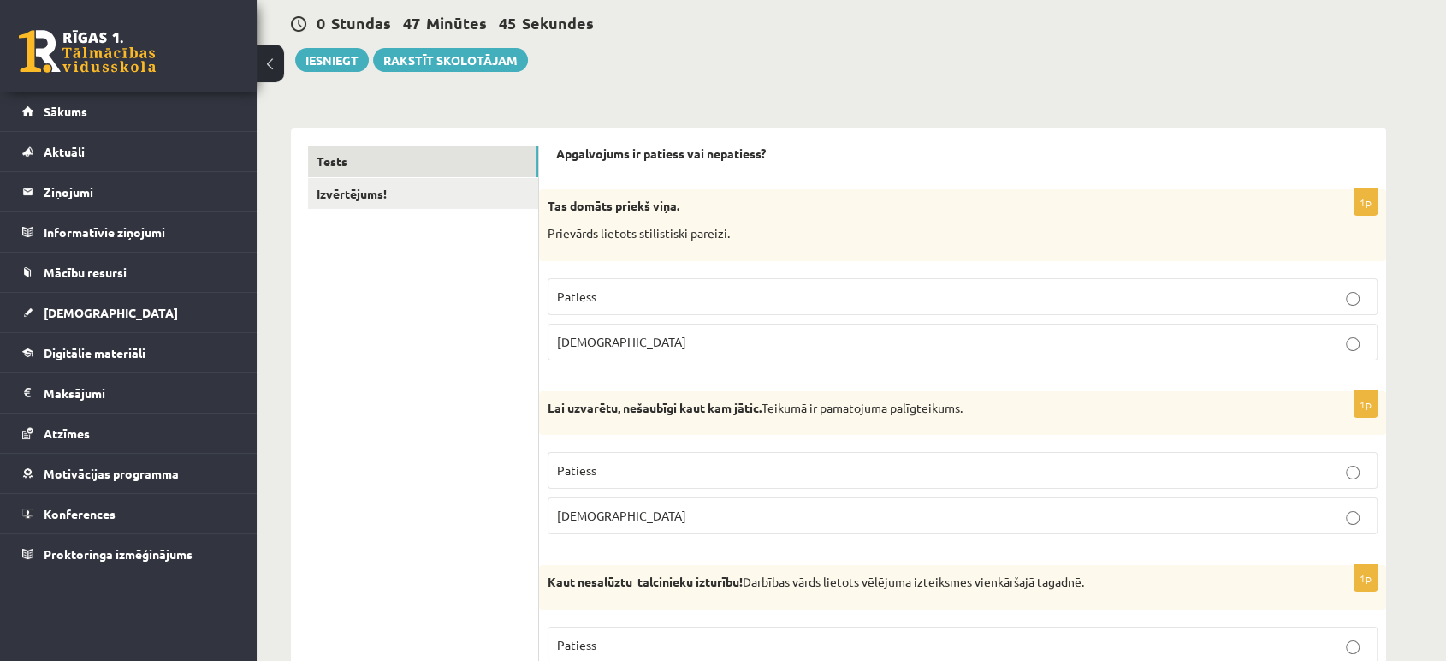
click at [777, 339] on p "Aplams" at bounding box center [962, 342] width 811 height 18
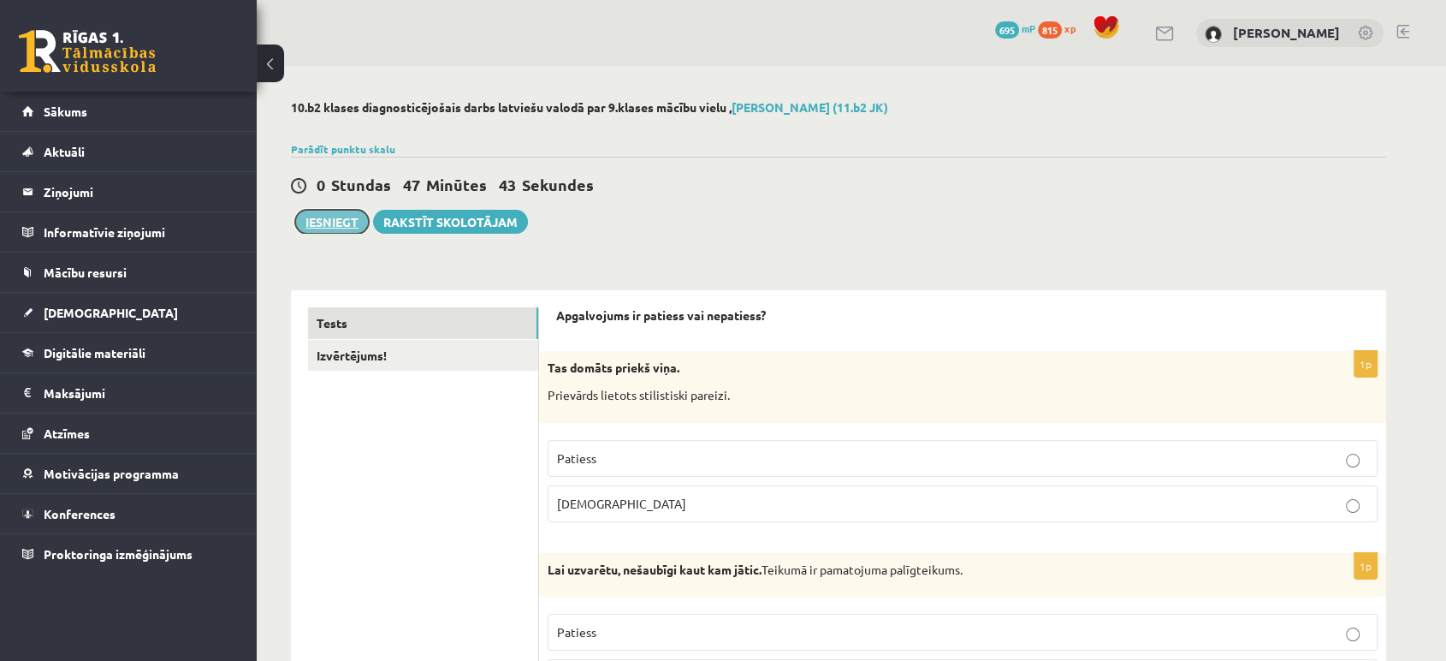
click at [339, 221] on button "Iesniegt" at bounding box center [332, 222] width 74 height 24
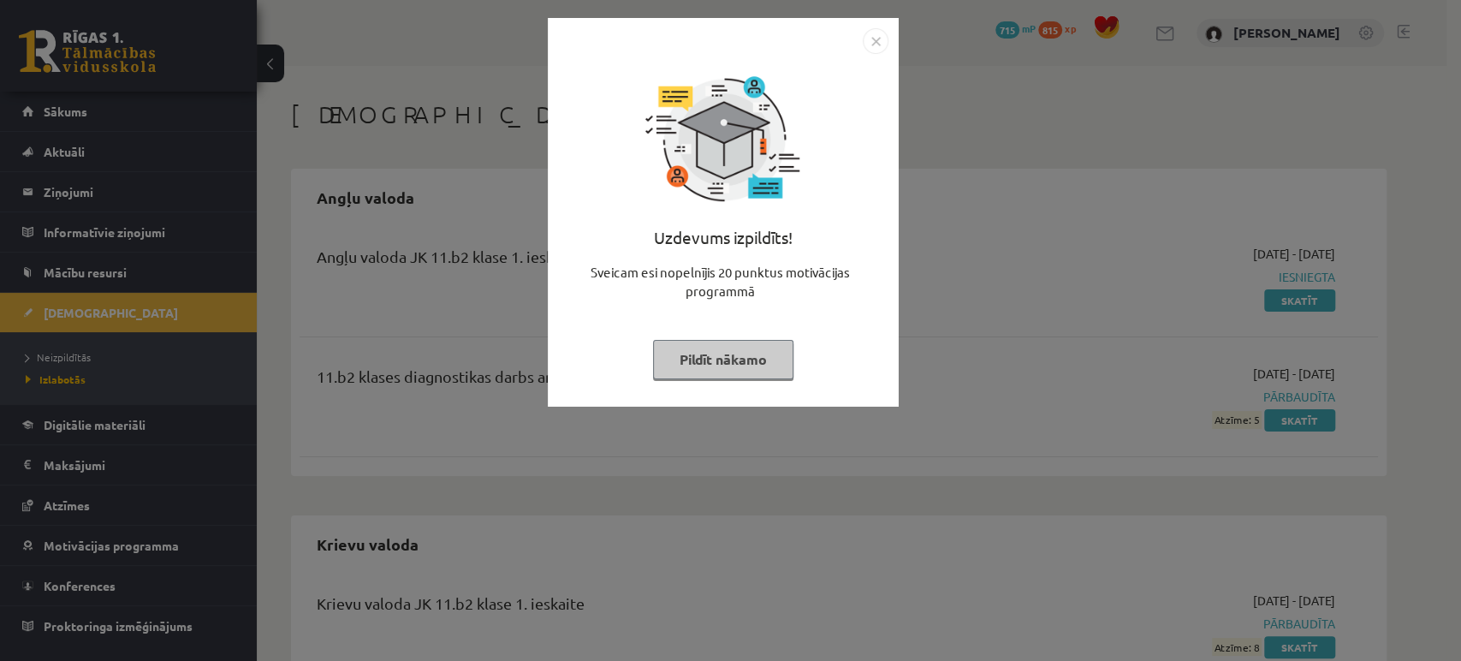
click at [876, 38] on img "Close" at bounding box center [876, 41] width 26 height 26
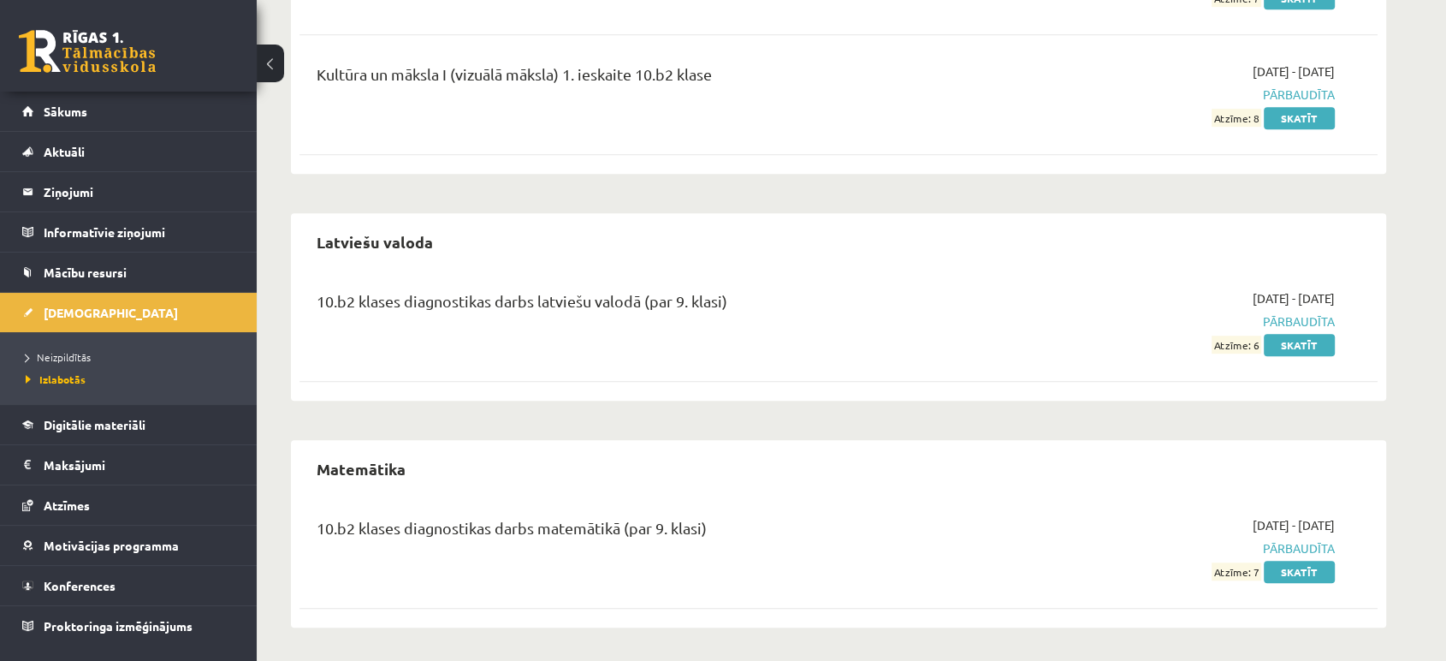
scroll to position [1228, 0]
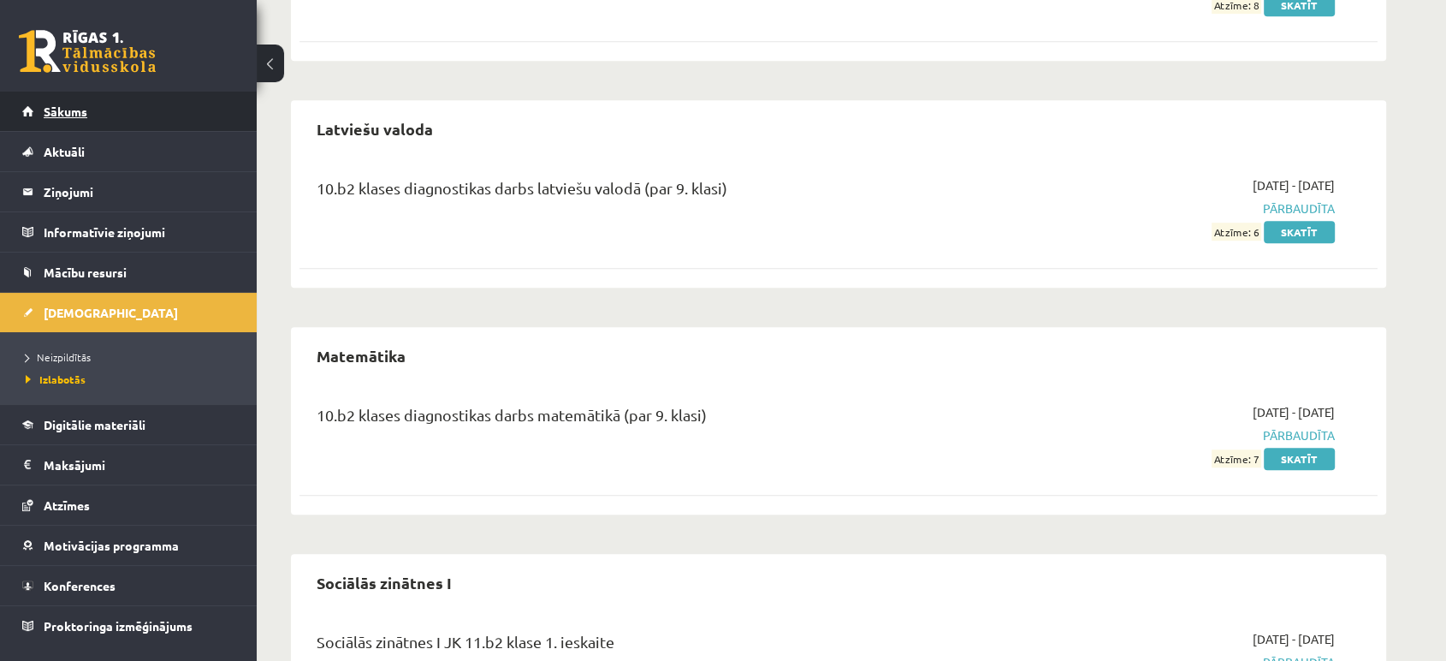
click at [72, 104] on span "Sākums" at bounding box center [66, 111] width 44 height 15
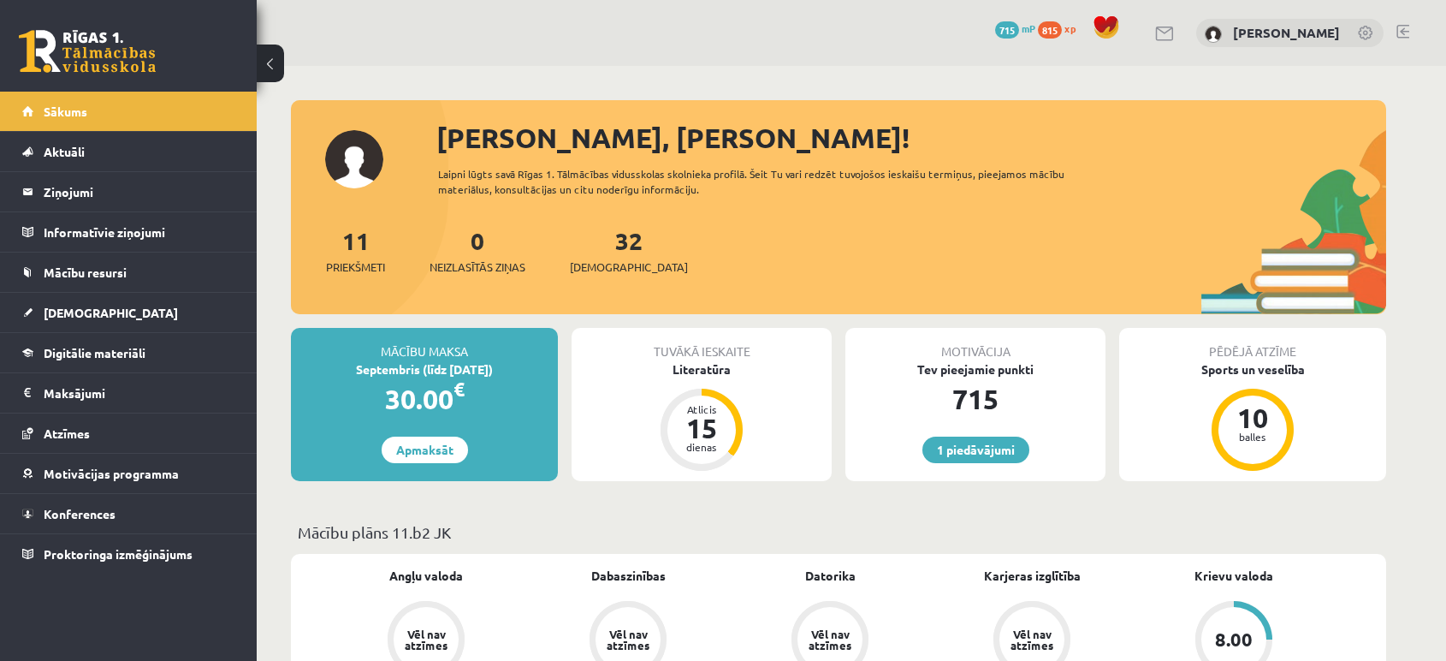
scroll to position [459, 0]
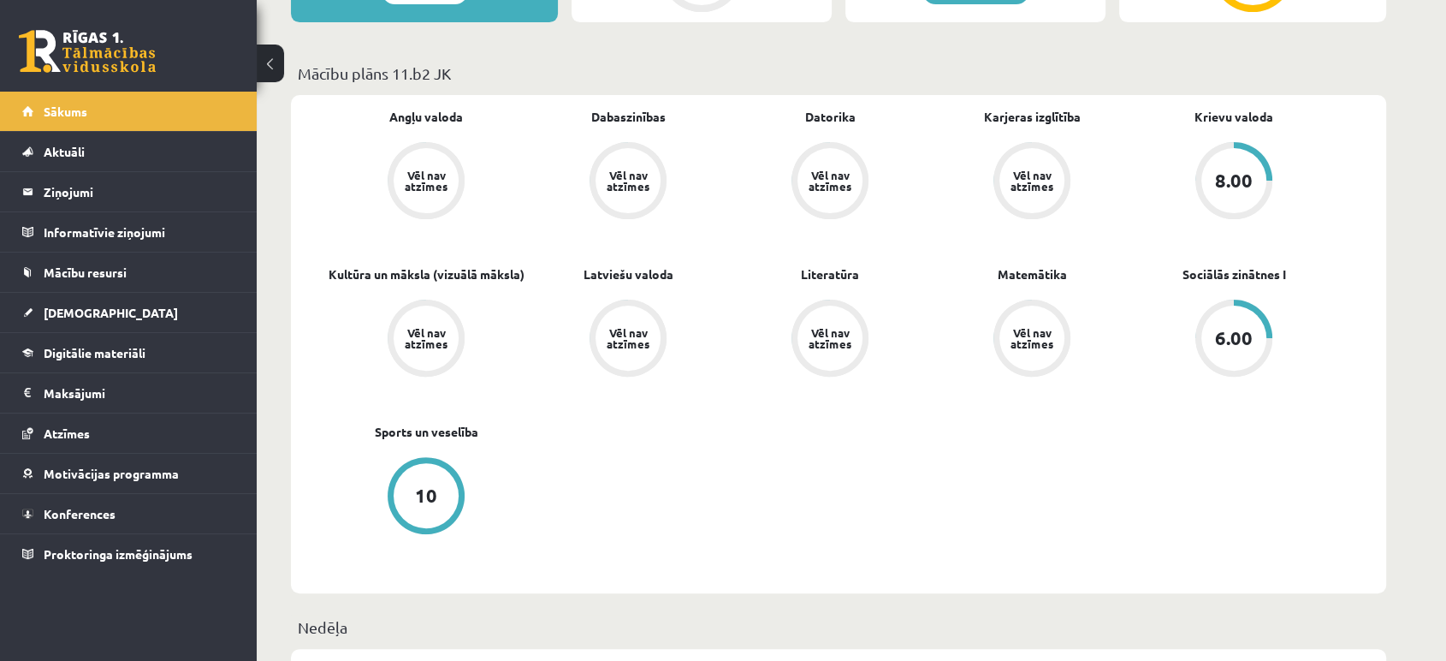
click at [1250, 324] on div "6.00" at bounding box center [1234, 338] width 65 height 65
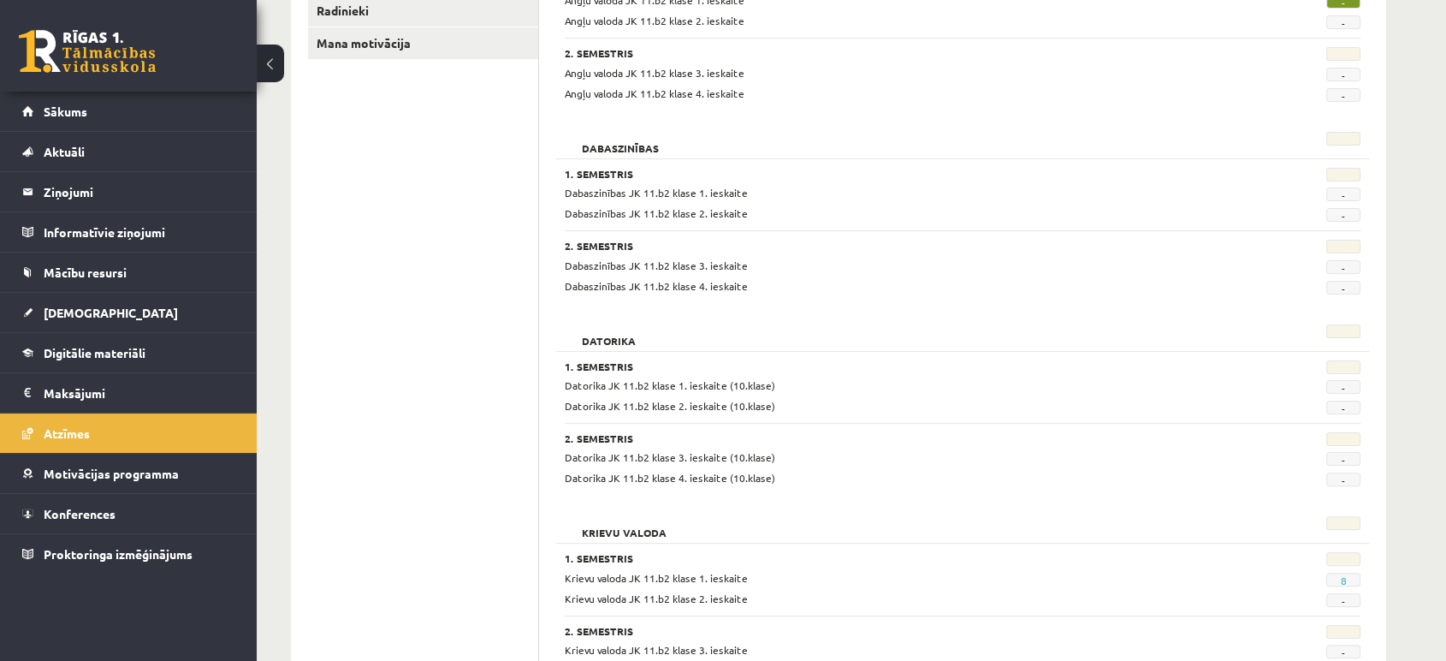
scroll to position [344, 0]
click at [59, 312] on span "[DEMOGRAPHIC_DATA]" at bounding box center [111, 312] width 134 height 15
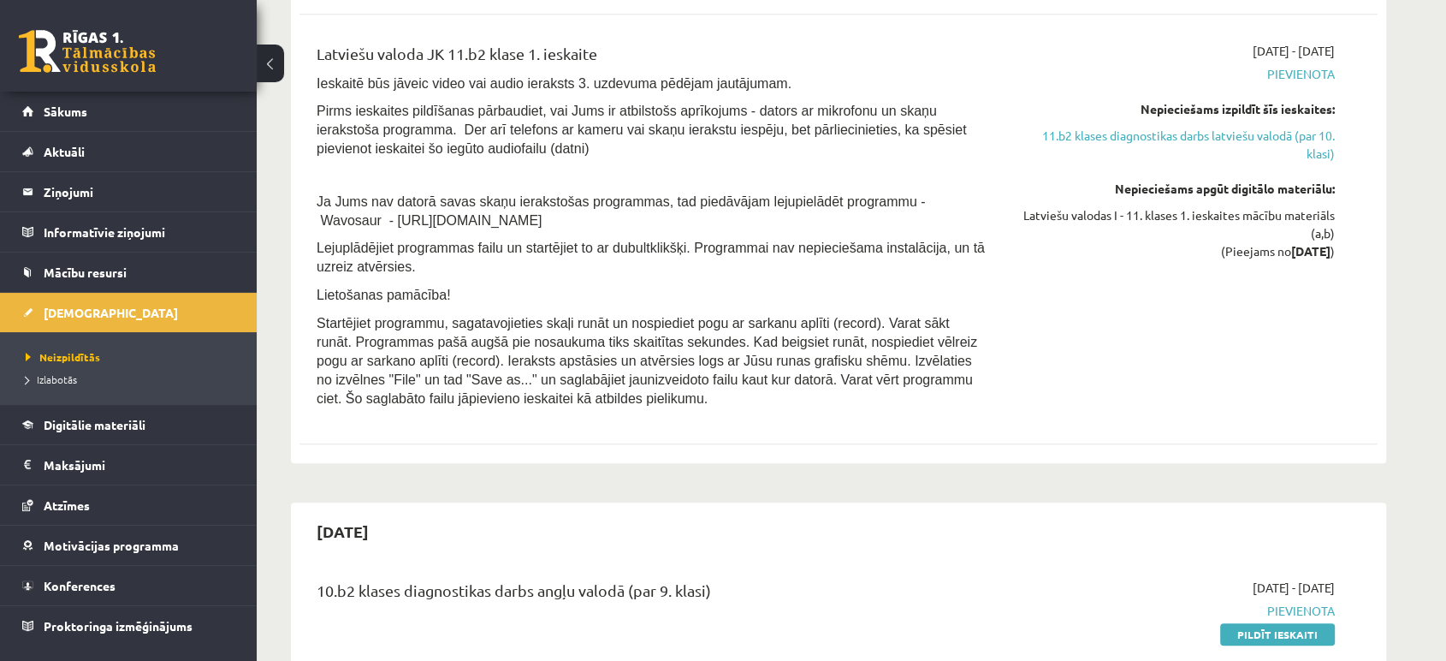
scroll to position [1437, 0]
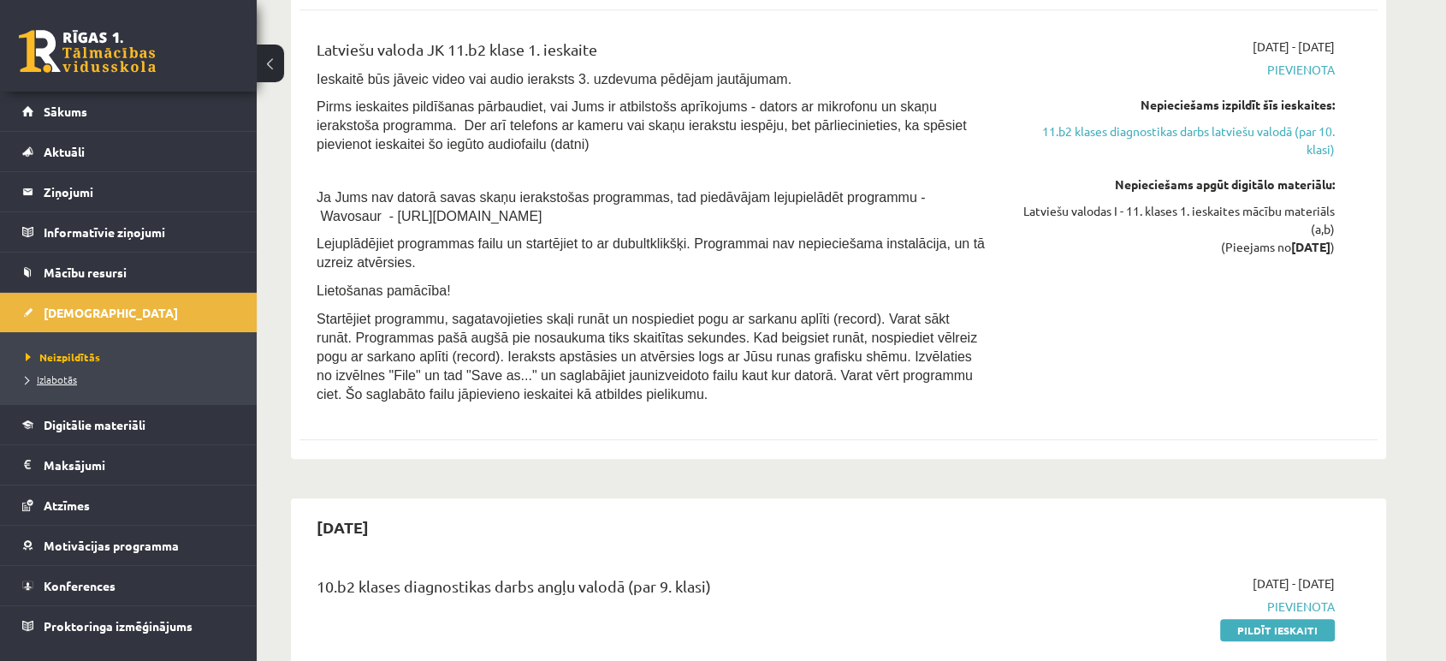
click at [33, 383] on span "Izlabotās" at bounding box center [51, 379] width 51 height 14
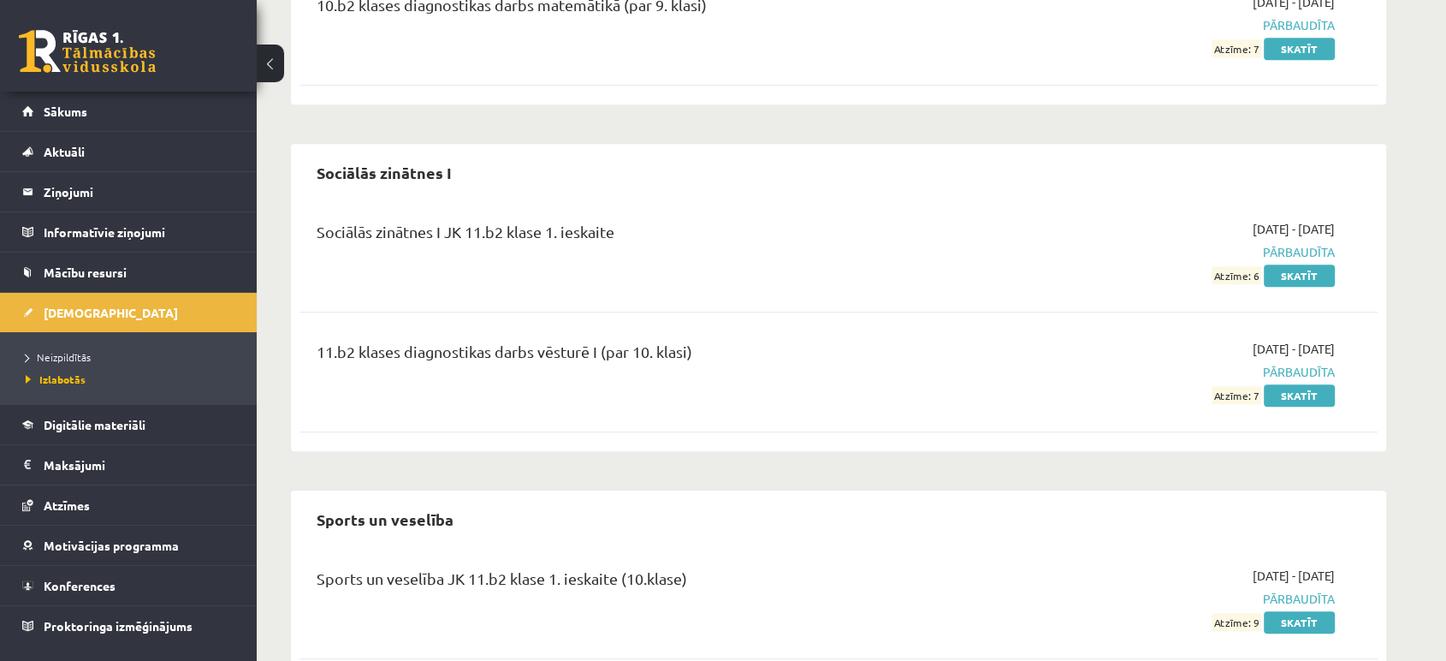
scroll to position [1646, 0]
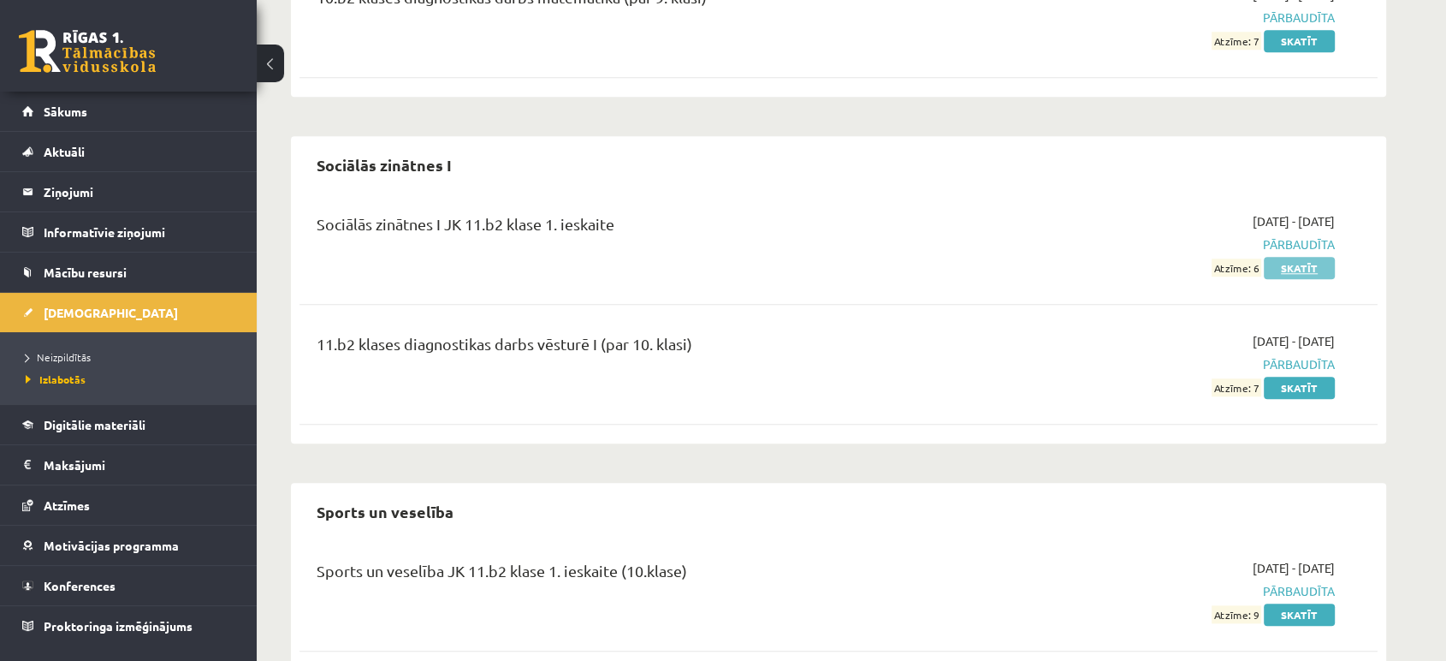
click at [1308, 258] on link "Skatīt" at bounding box center [1299, 268] width 71 height 22
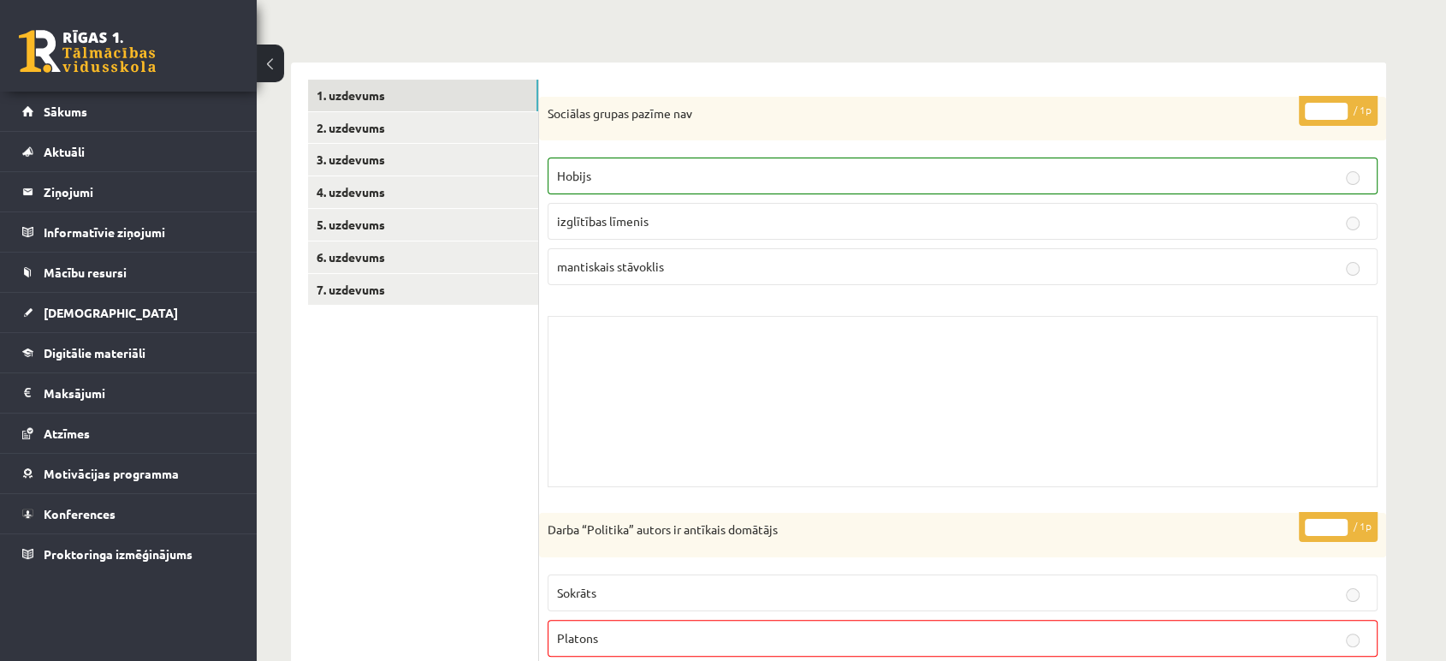
scroll to position [192, 0]
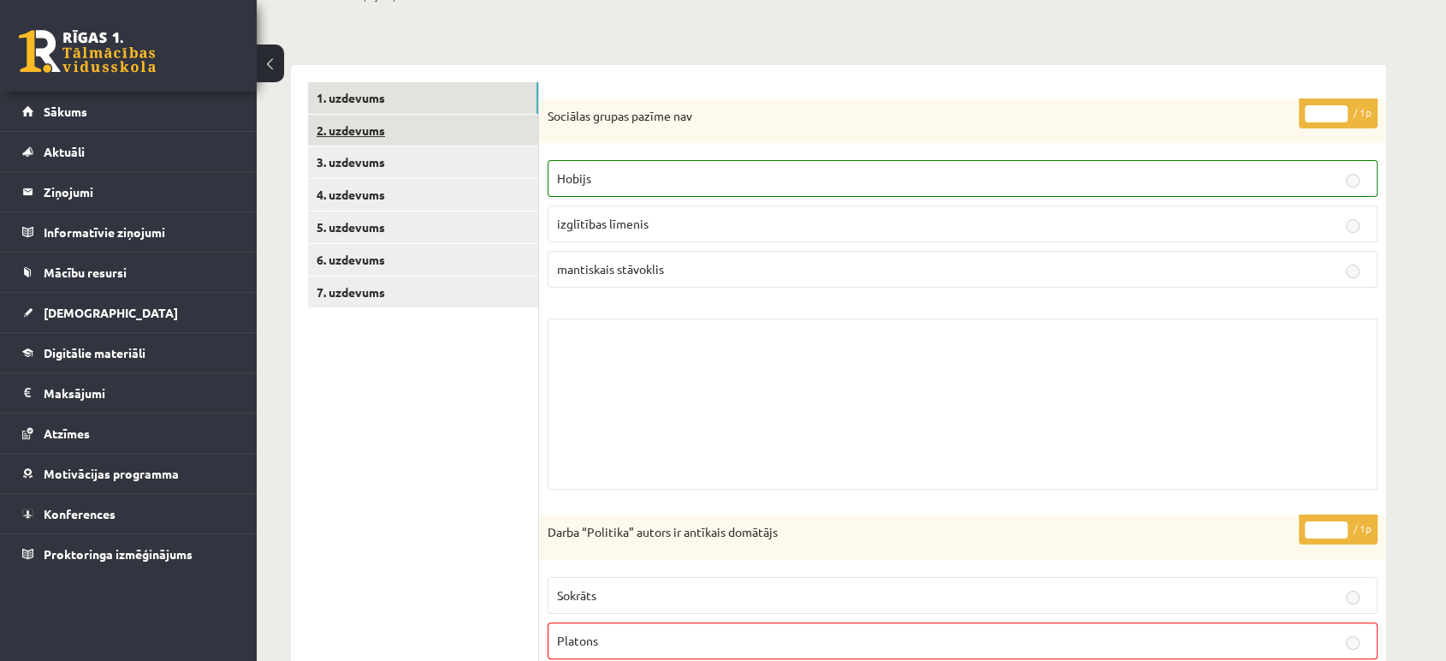
click at [346, 131] on link "2. uzdevums" at bounding box center [423, 131] width 230 height 32
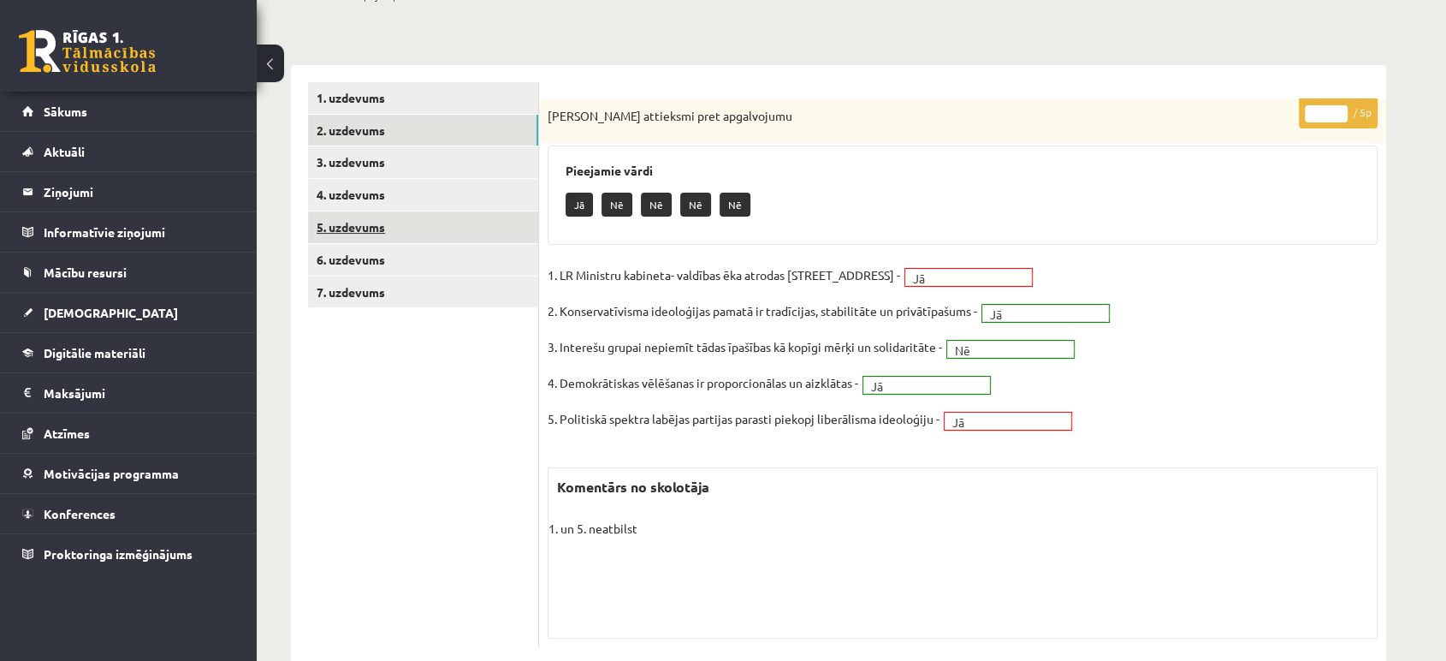
scroll to position [229, 0]
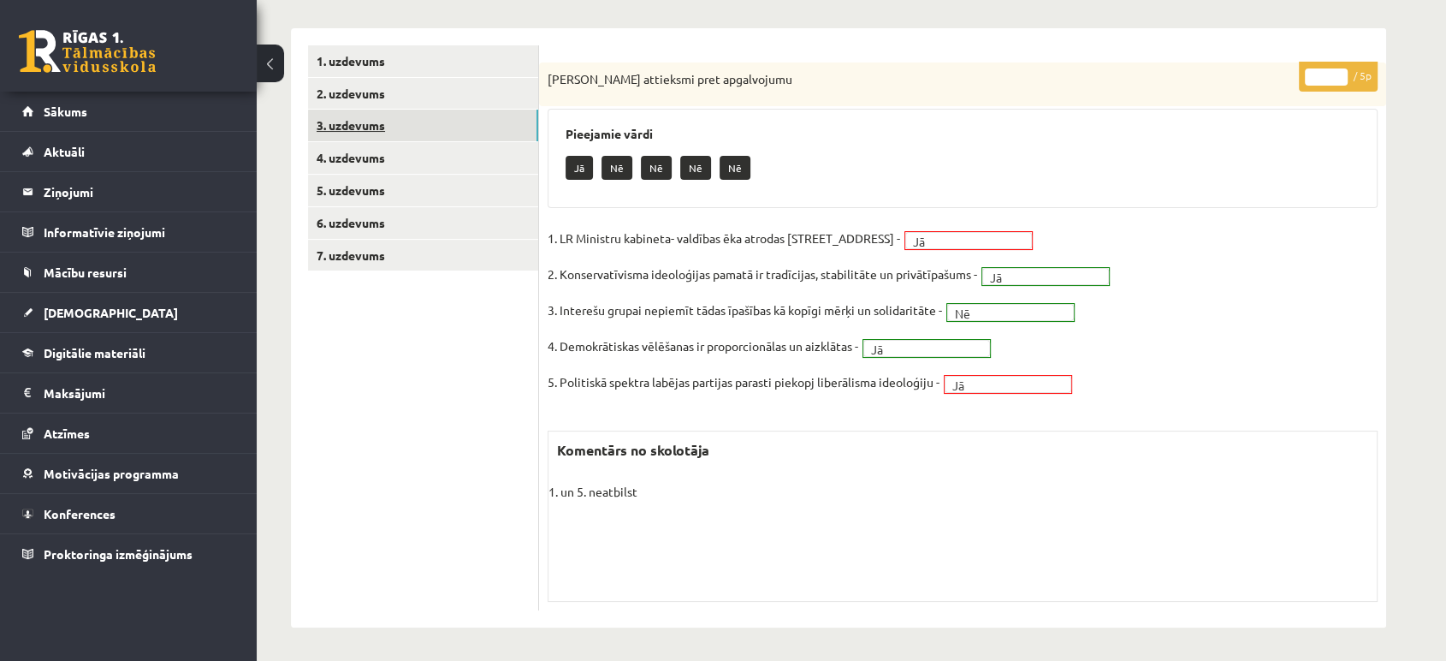
click at [355, 128] on link "3. uzdevums" at bounding box center [423, 126] width 230 height 32
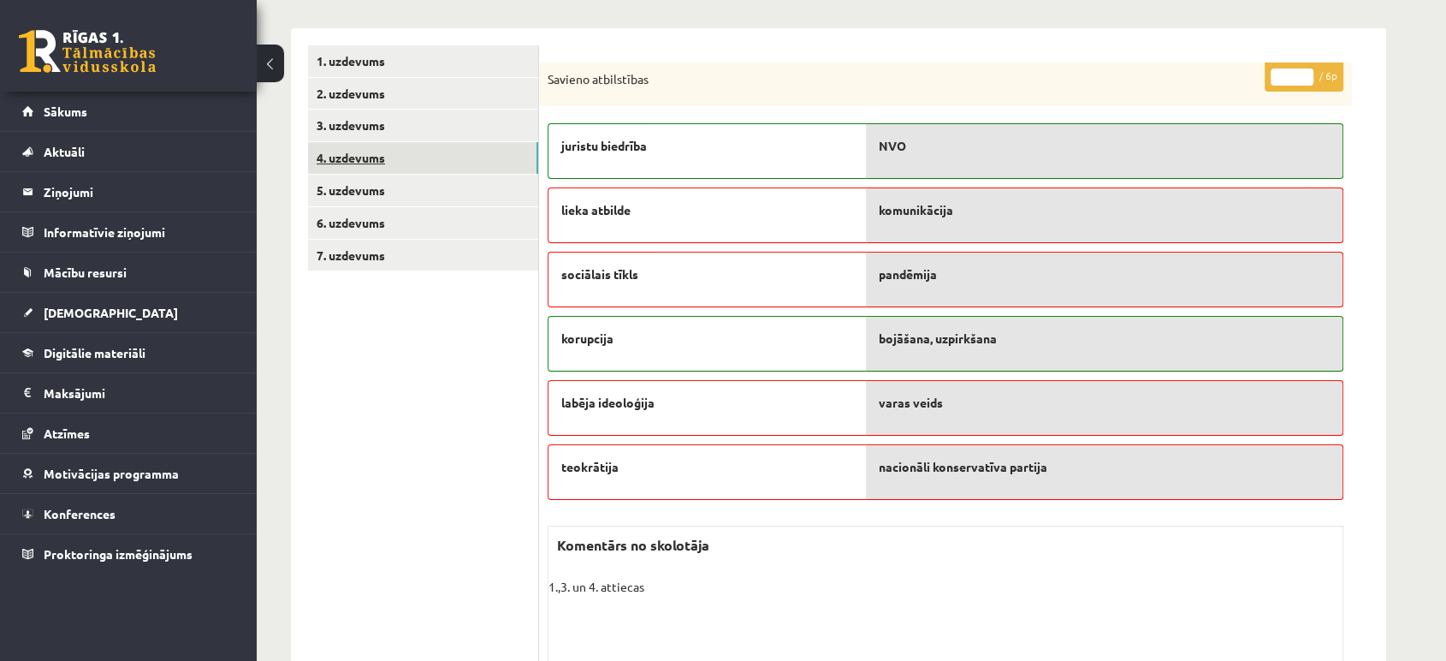
click at [375, 163] on link "4. uzdevums" at bounding box center [423, 158] width 230 height 32
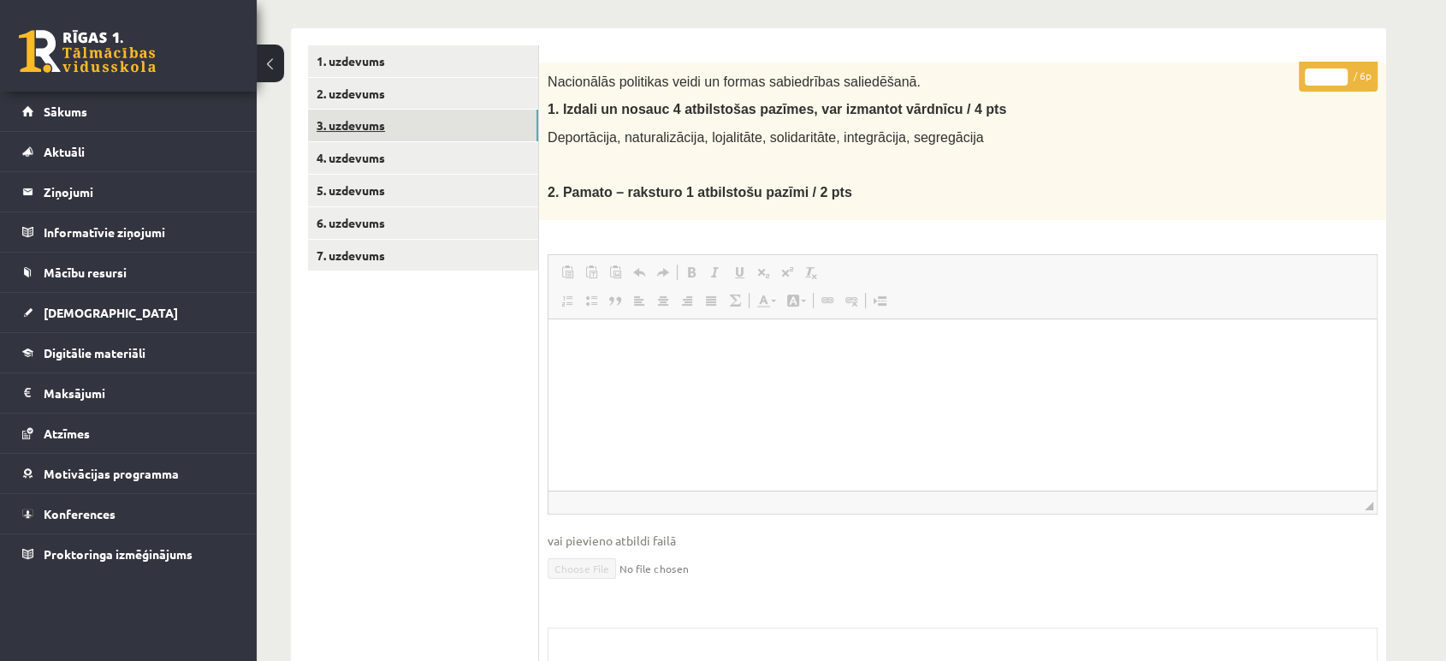
click at [374, 134] on link "3. uzdevums" at bounding box center [423, 126] width 230 height 32
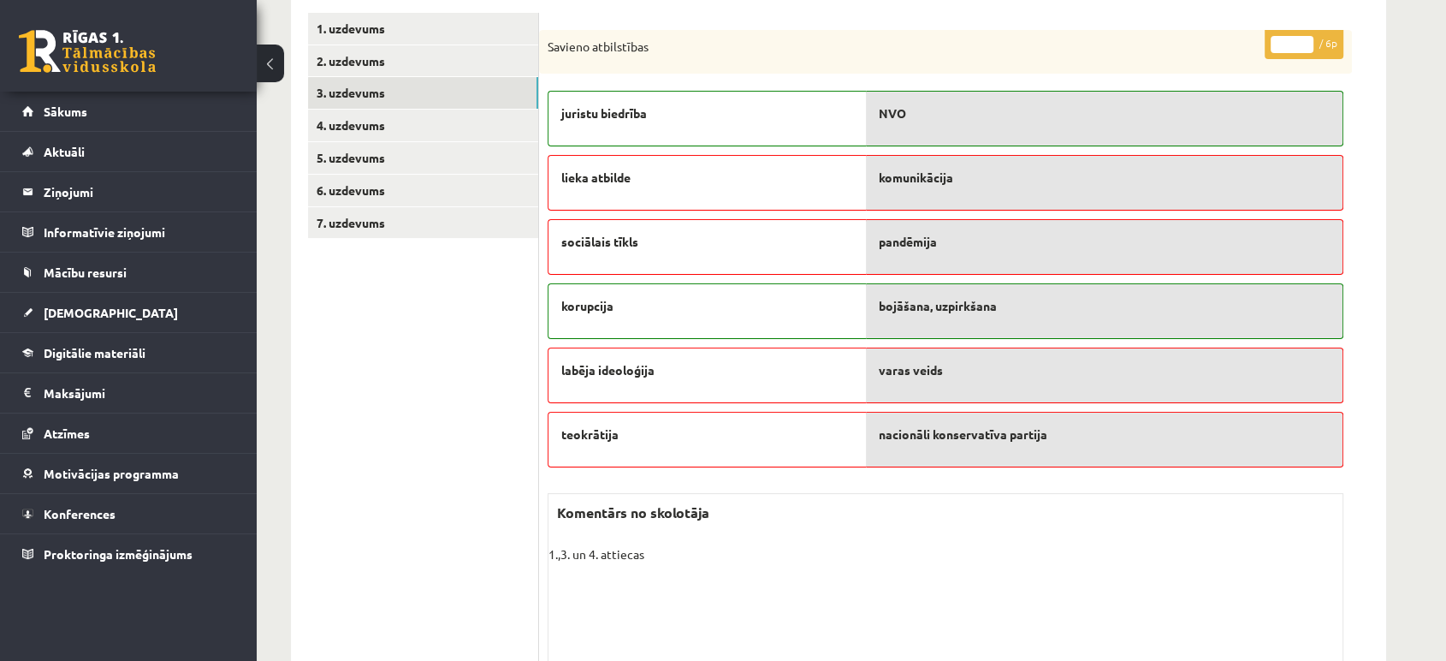
scroll to position [260, 0]
click at [349, 128] on link "4. uzdevums" at bounding box center [423, 126] width 230 height 32
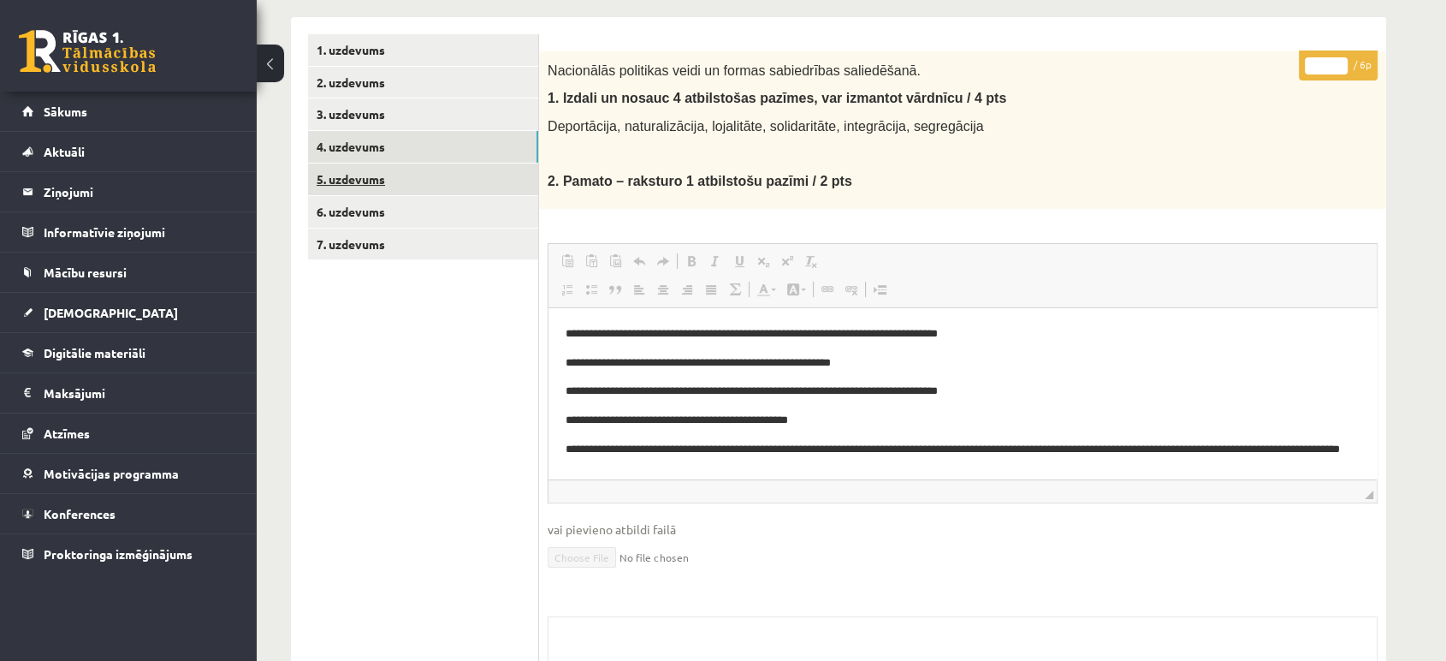
scroll to position [239, 0]
click at [352, 176] on link "5. uzdevums" at bounding box center [423, 180] width 230 height 32
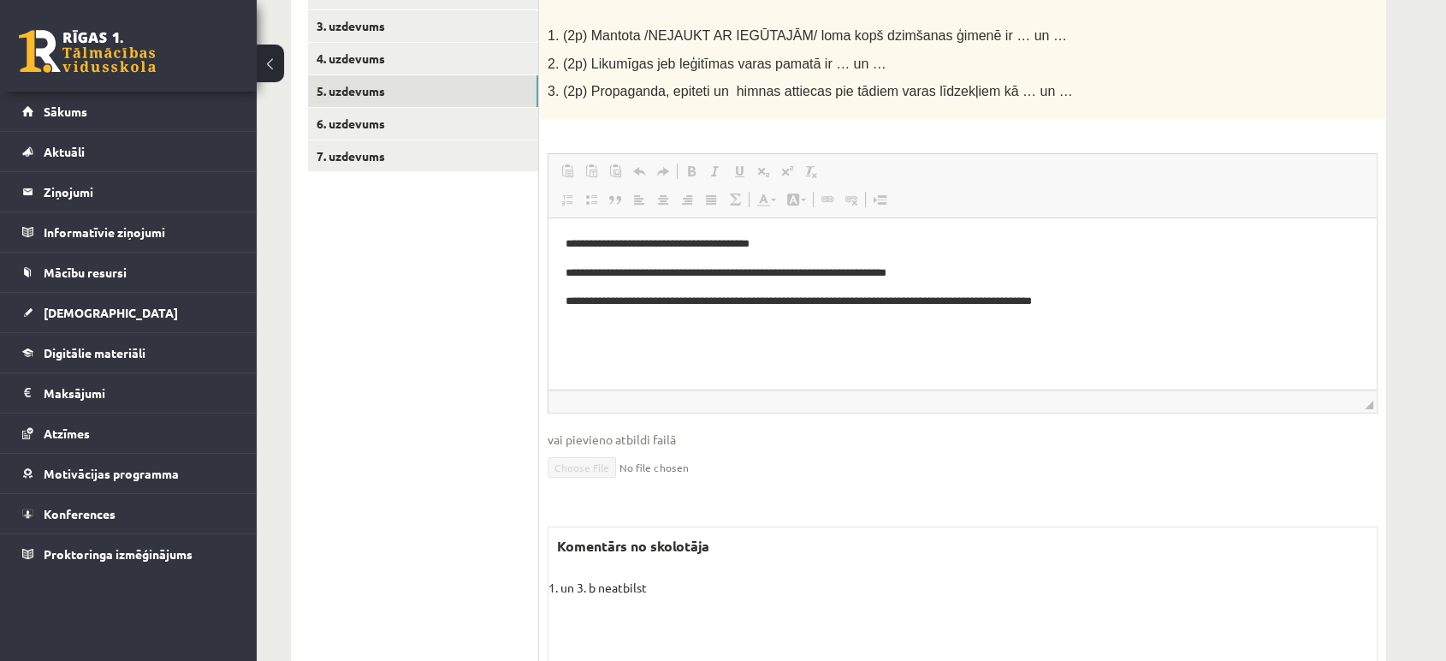
scroll to position [329, 0]
click at [390, 134] on link "6. uzdevums" at bounding box center [423, 123] width 230 height 32
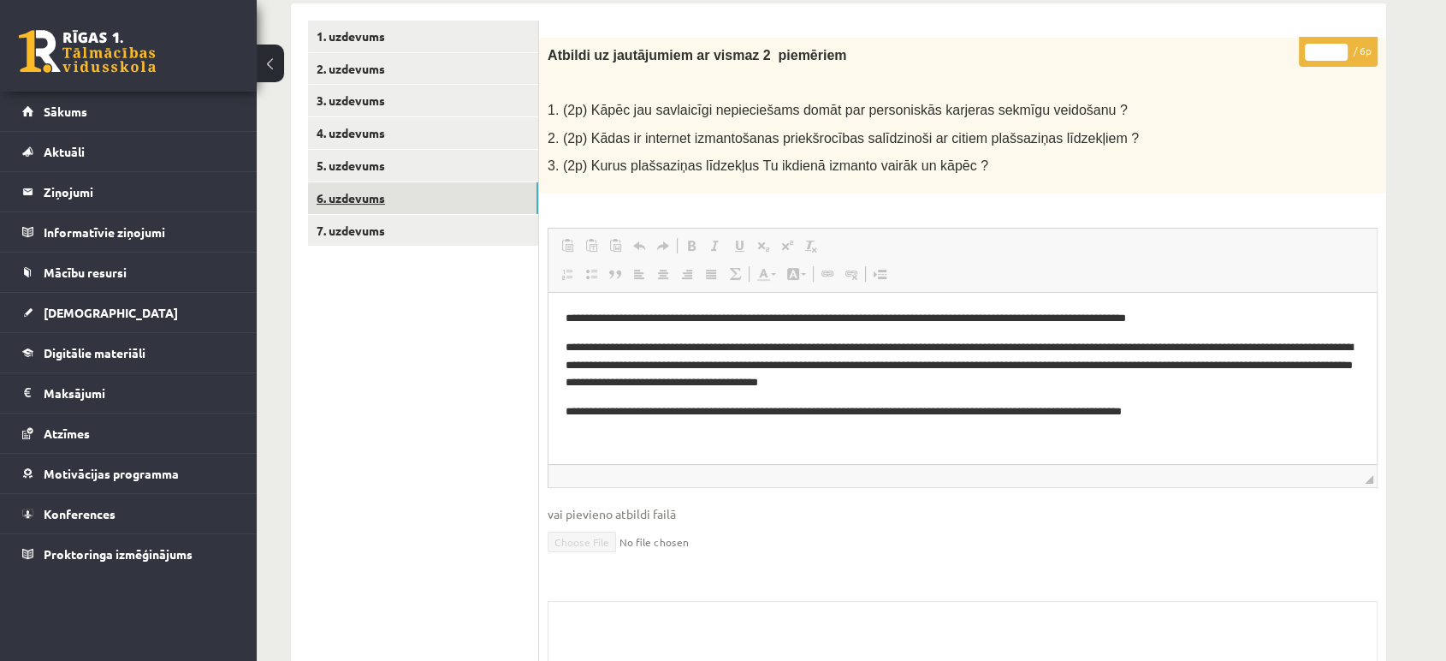
scroll to position [0, 0]
click at [379, 241] on link "7. uzdevums" at bounding box center [423, 231] width 230 height 32
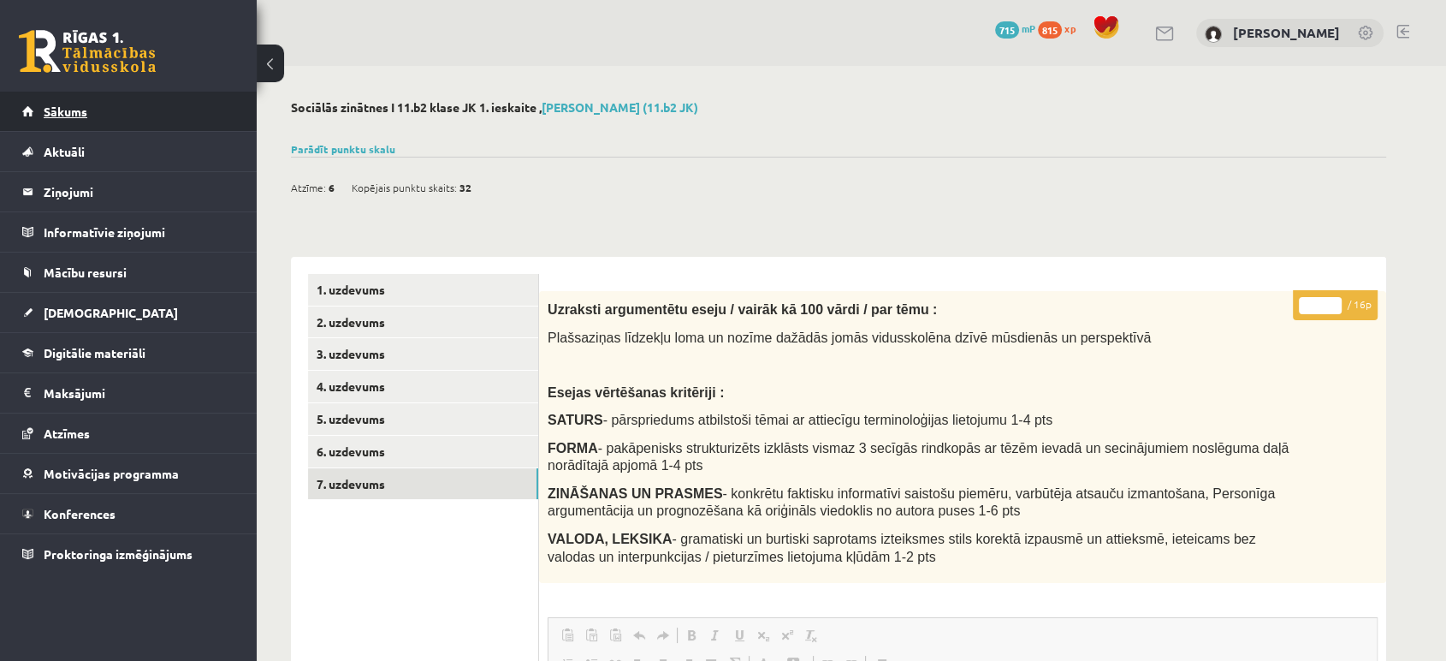
click at [178, 117] on link "Sākums" at bounding box center [128, 111] width 213 height 39
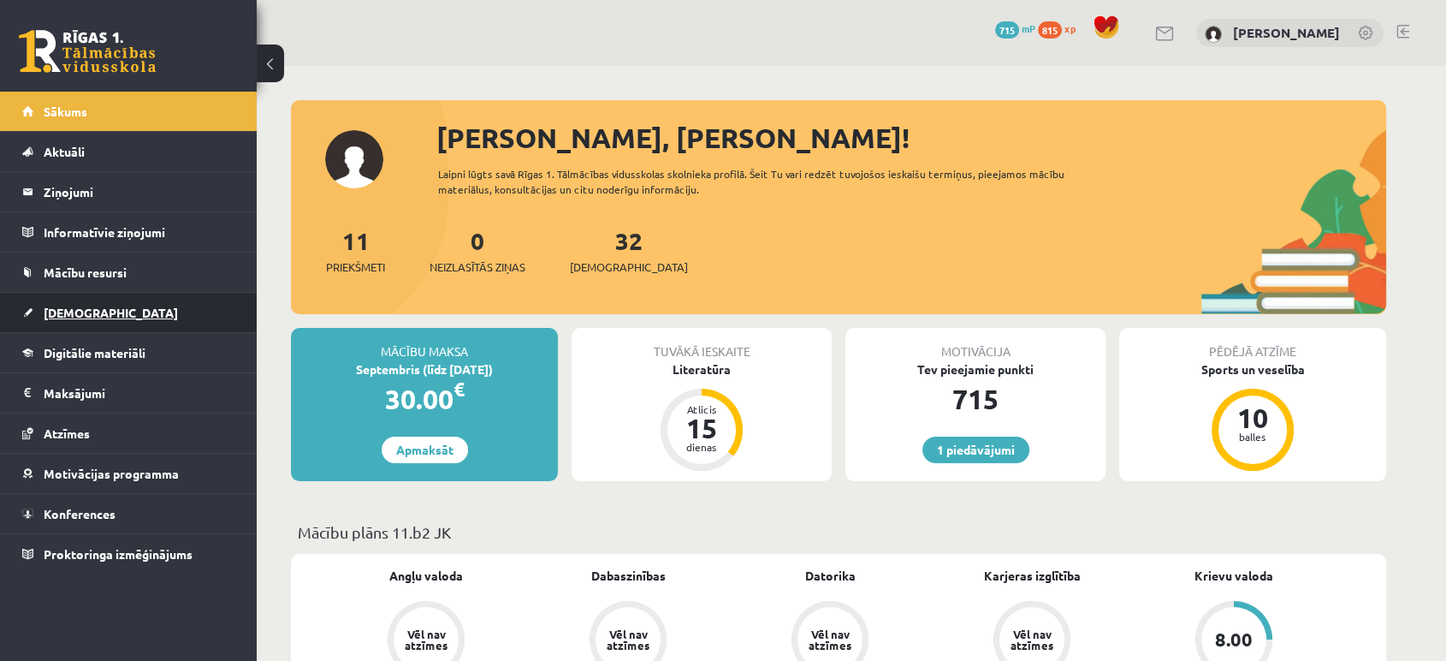
click at [87, 313] on span "[DEMOGRAPHIC_DATA]" at bounding box center [111, 312] width 134 height 15
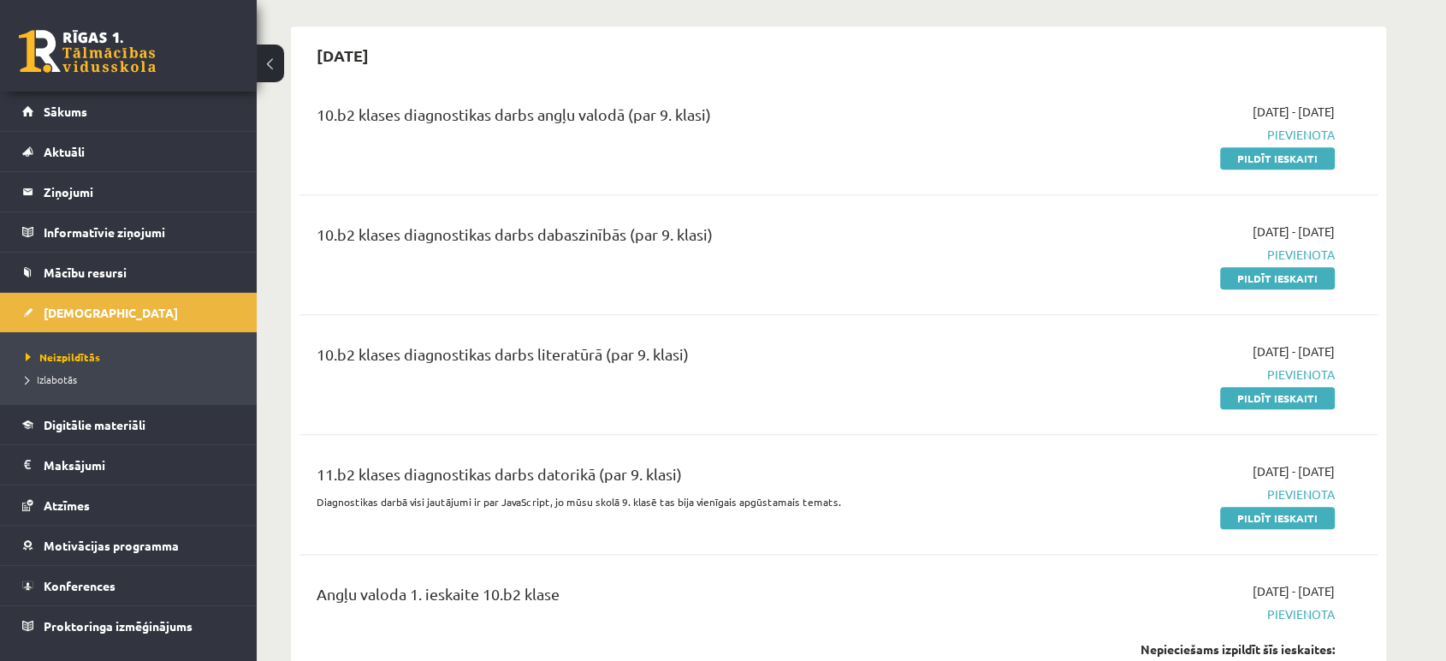
scroll to position [1904, 0]
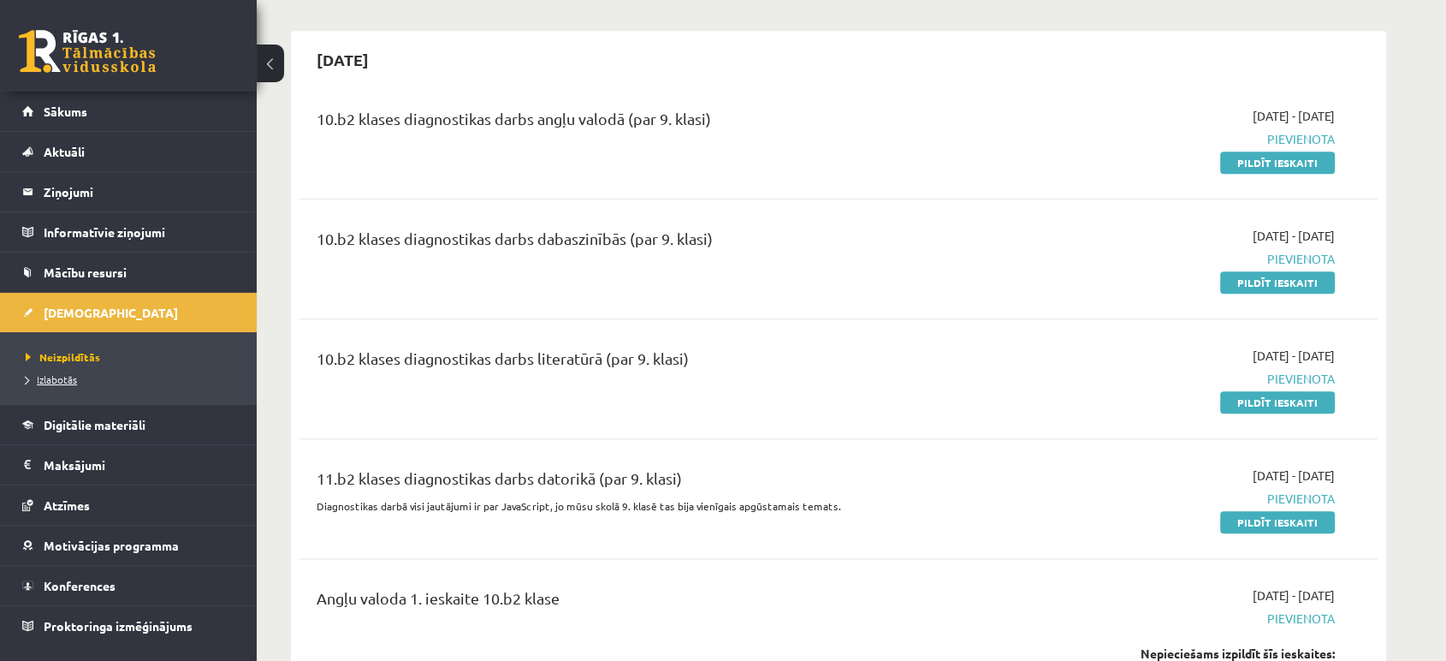
click at [48, 383] on span "Izlabotās" at bounding box center [51, 379] width 51 height 14
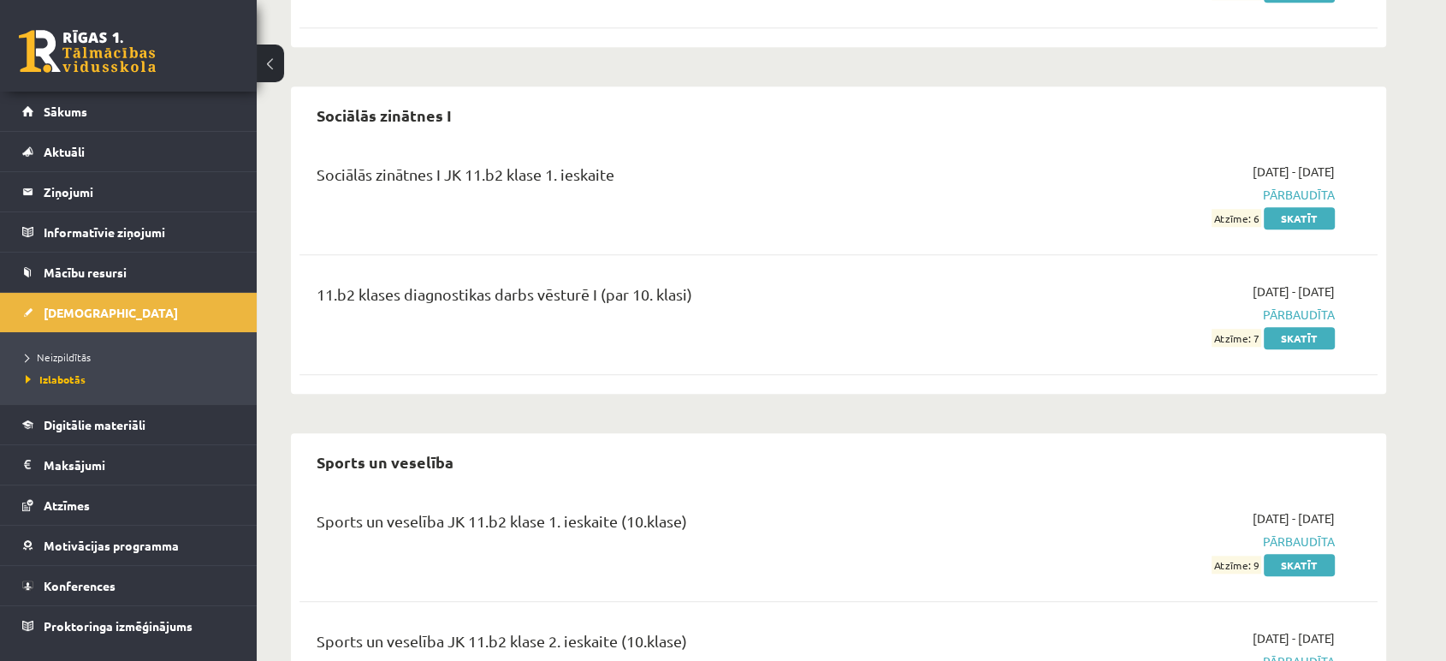
scroll to position [1703, 0]
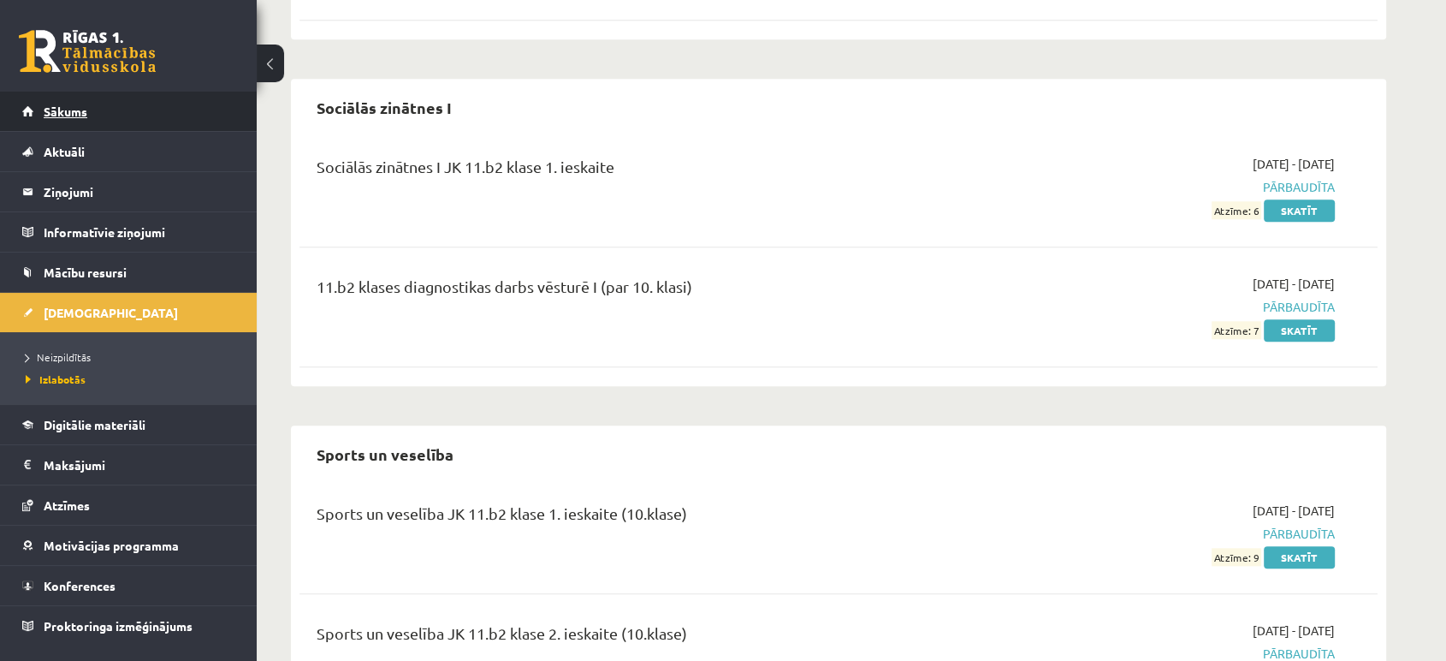
click at [117, 116] on link "Sākums" at bounding box center [128, 111] width 213 height 39
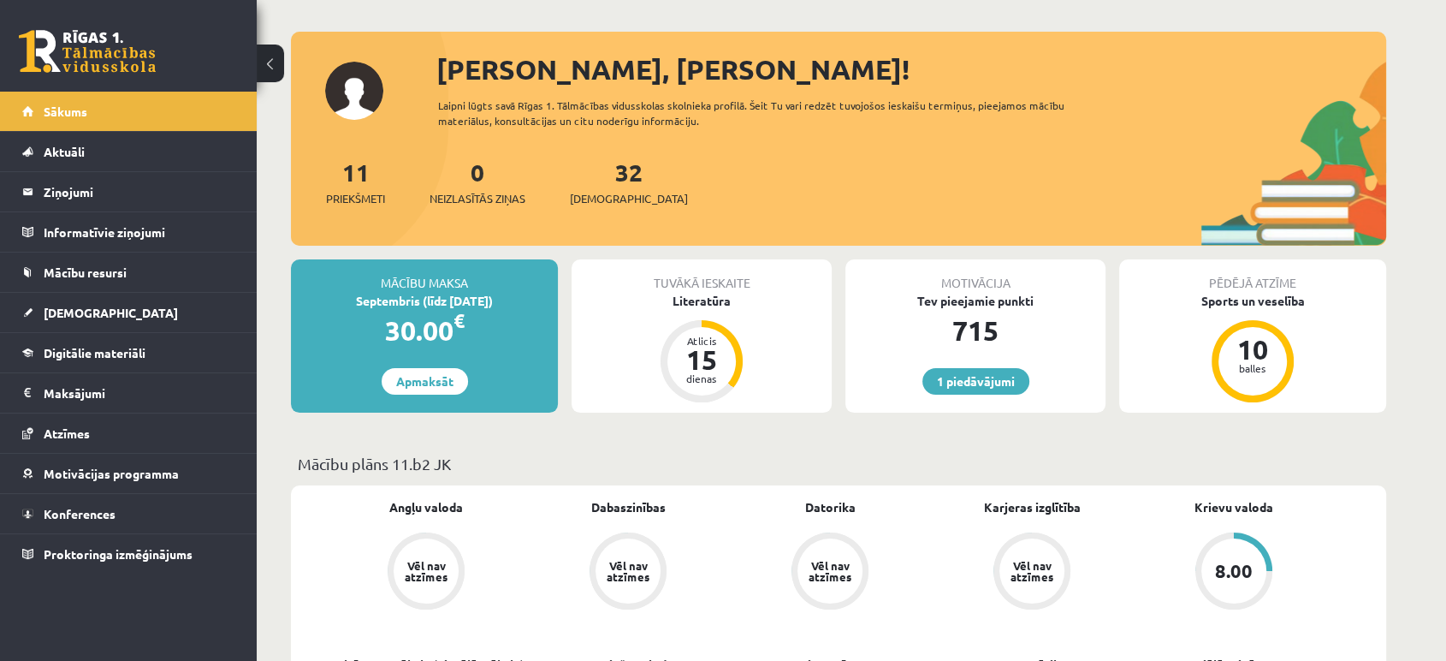
scroll to position [27, 0]
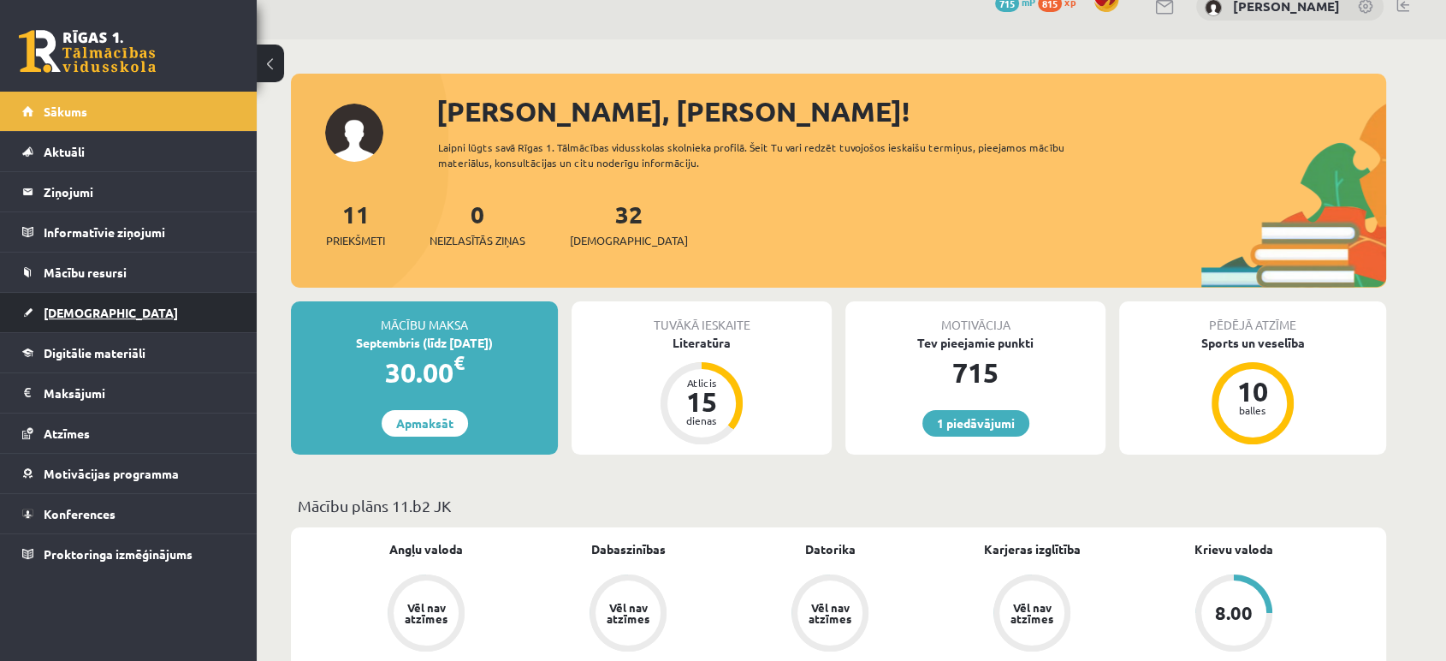
click at [78, 308] on span "[DEMOGRAPHIC_DATA]" at bounding box center [111, 312] width 134 height 15
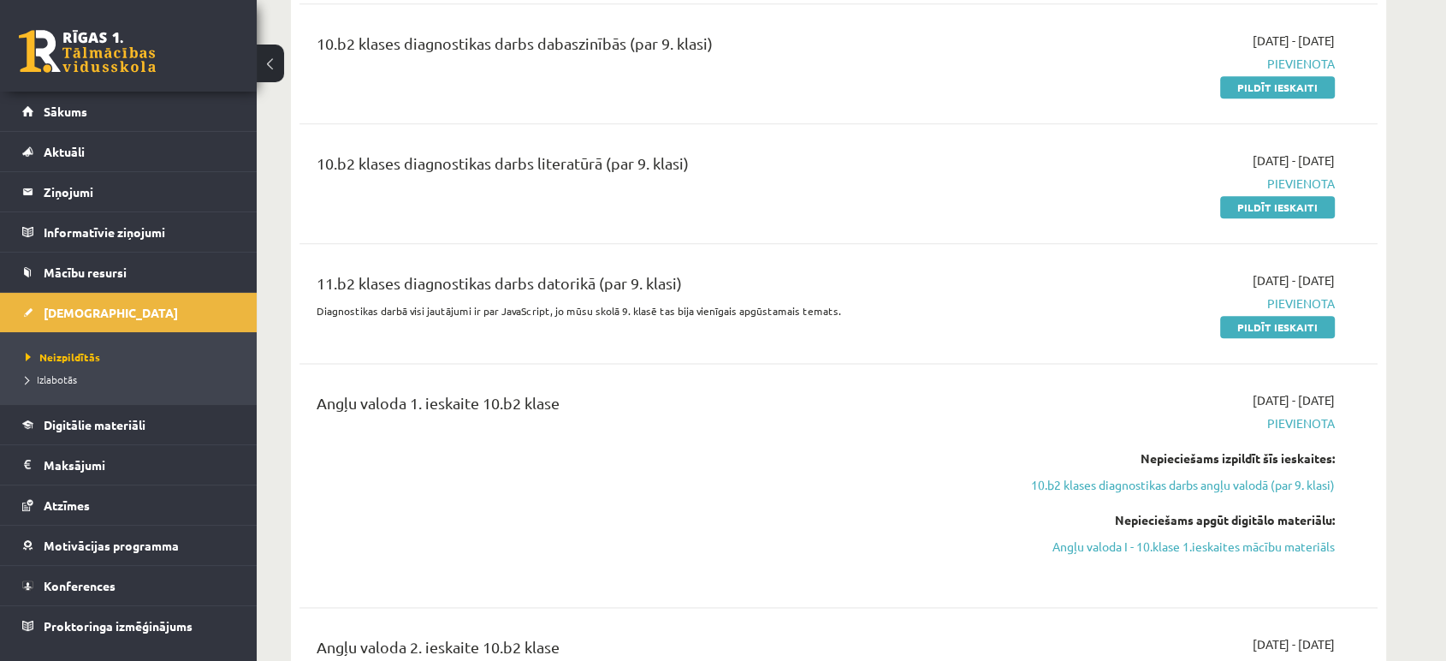
scroll to position [2100, 0]
click at [122, 119] on link "Sākums" at bounding box center [128, 111] width 213 height 39
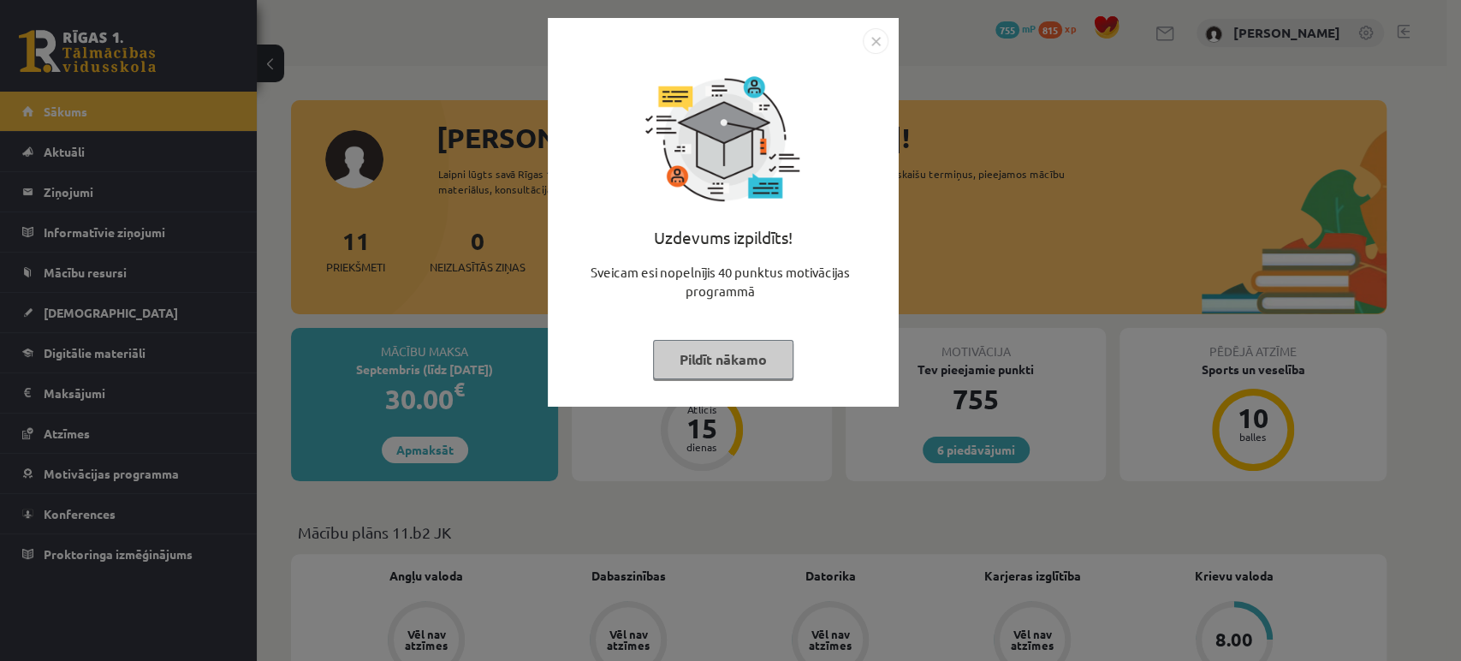
click at [682, 355] on button "Pildīt nākamo" at bounding box center [723, 359] width 140 height 39
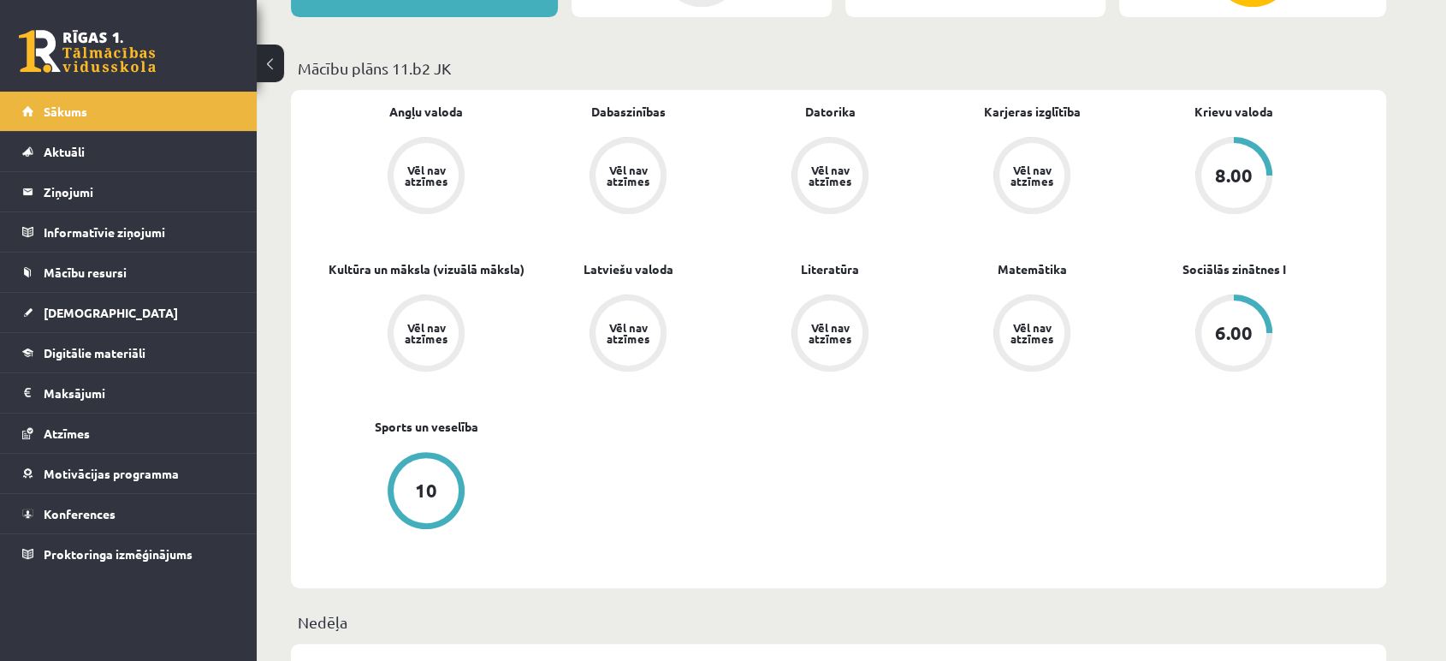
scroll to position [460, 0]
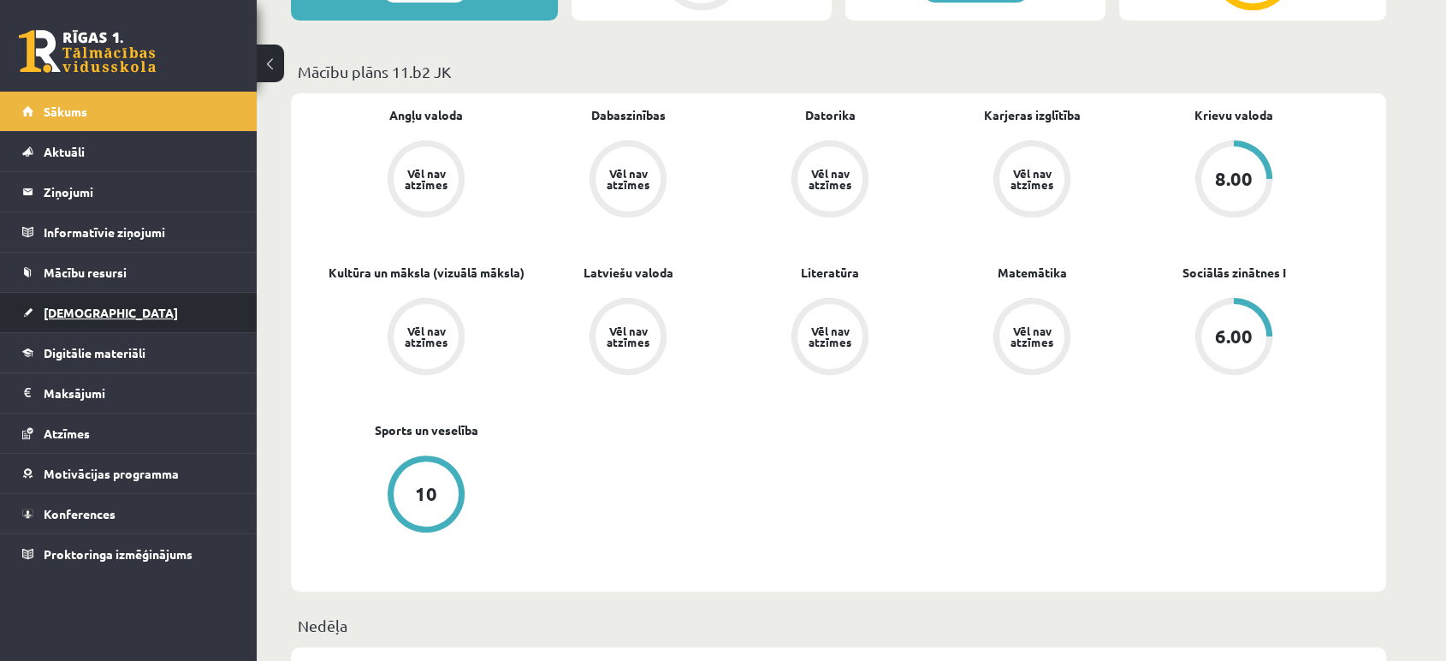
click at [117, 312] on link "[DEMOGRAPHIC_DATA]" at bounding box center [128, 312] width 213 height 39
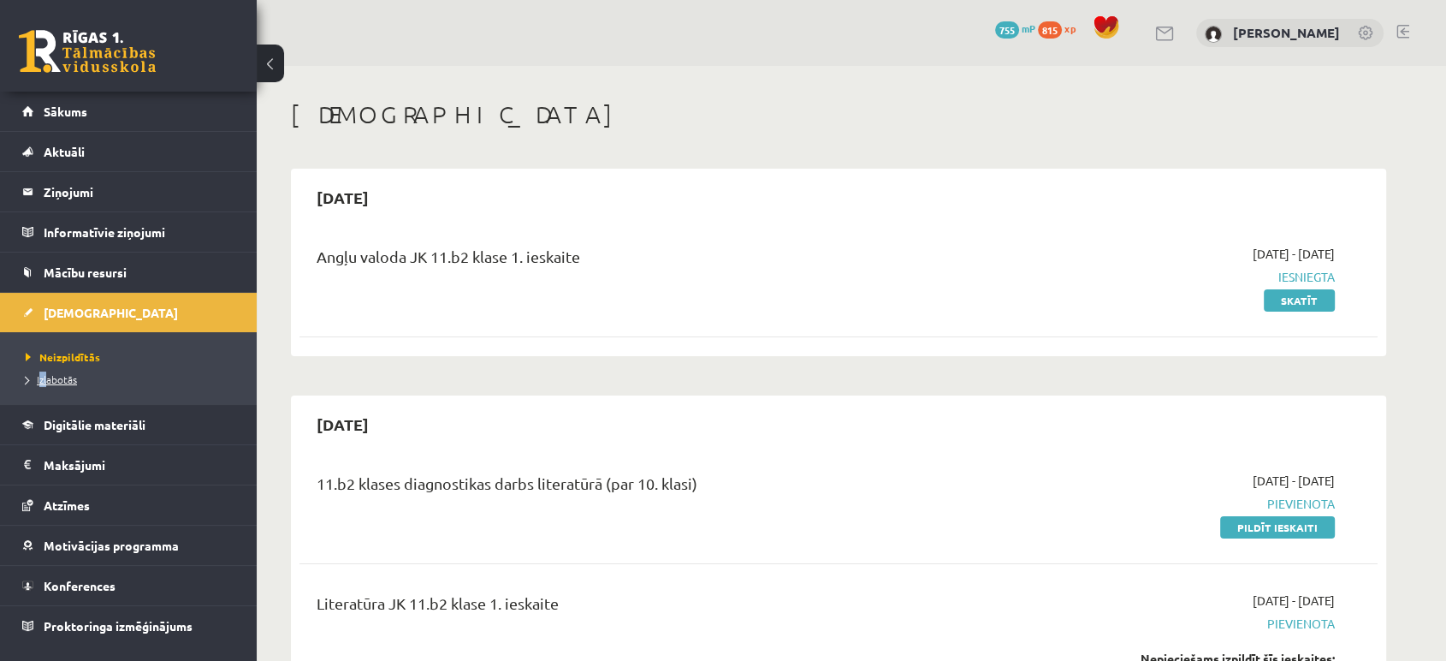
drag, startPoint x: 39, startPoint y: 369, endPoint x: 46, endPoint y: 382, distance: 14.6
click at [46, 382] on li "Izlabotās" at bounding box center [133, 379] width 214 height 22
click at [46, 382] on span "Izlabotās" at bounding box center [56, 379] width 60 height 14
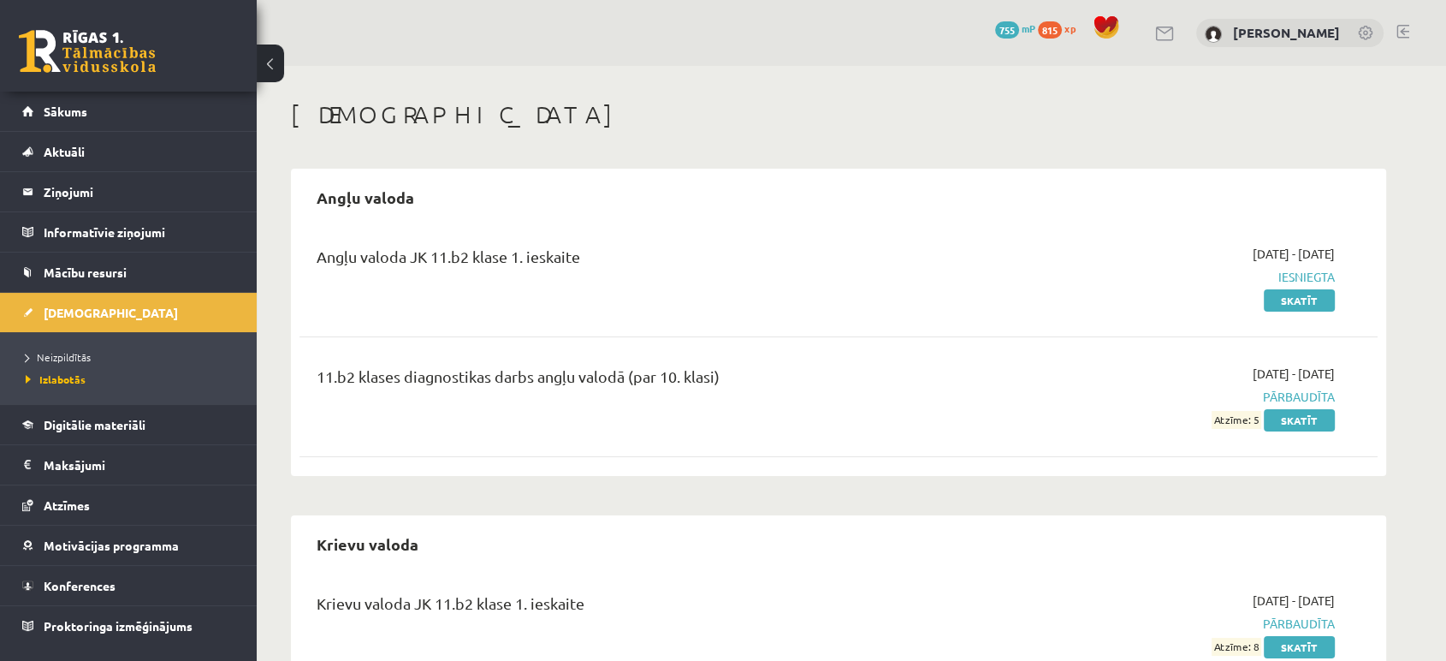
click at [520, 327] on div "Angļu valoda JK 11.b2 klase 1. ieskaite [DATE] - [DATE] Iesniegta Skatīt 11.b2 …" at bounding box center [839, 348] width 1078 height 240
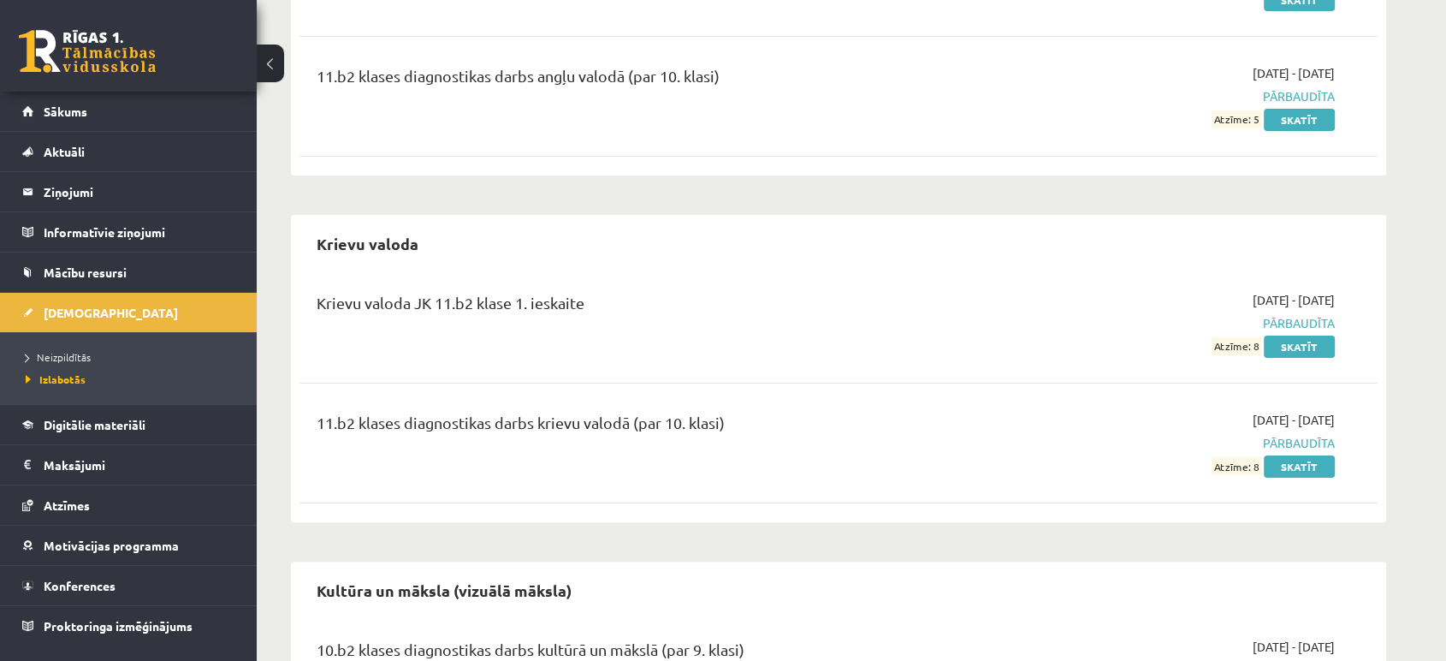
scroll to position [304, 0]
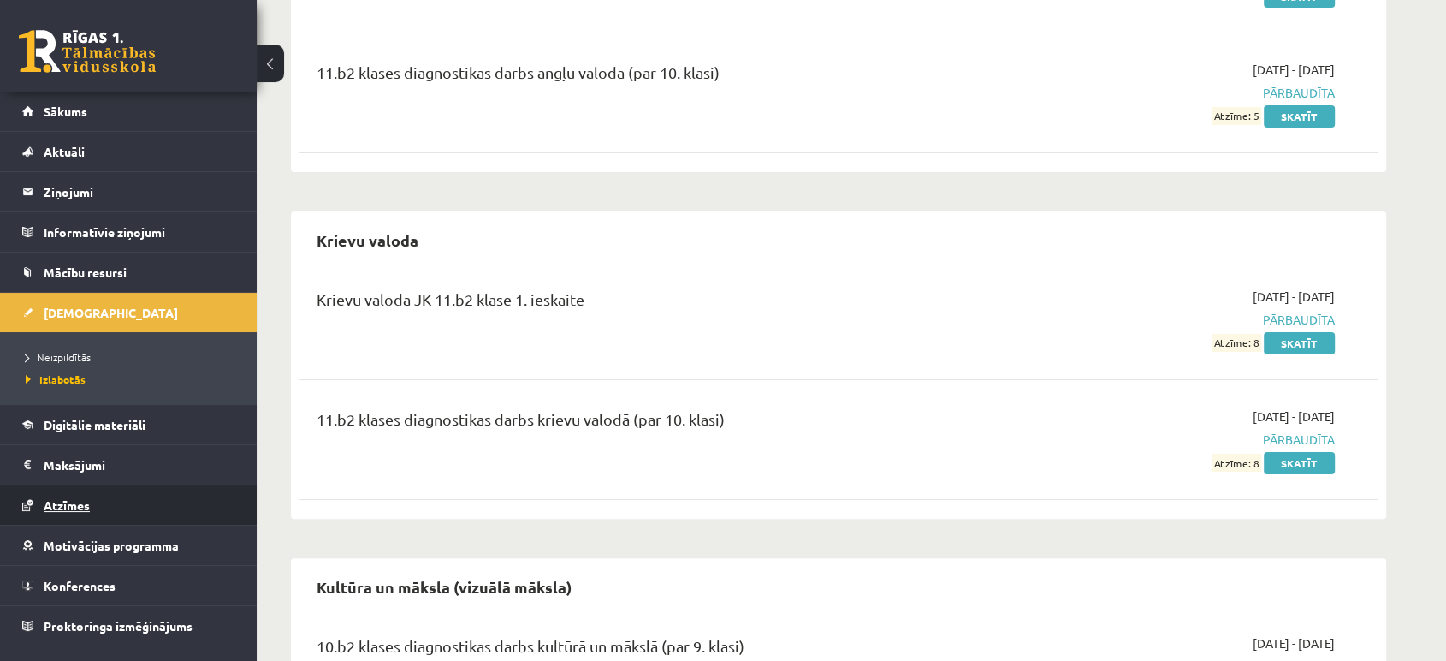
click at [68, 498] on span "Atzīmes" at bounding box center [67, 504] width 46 height 15
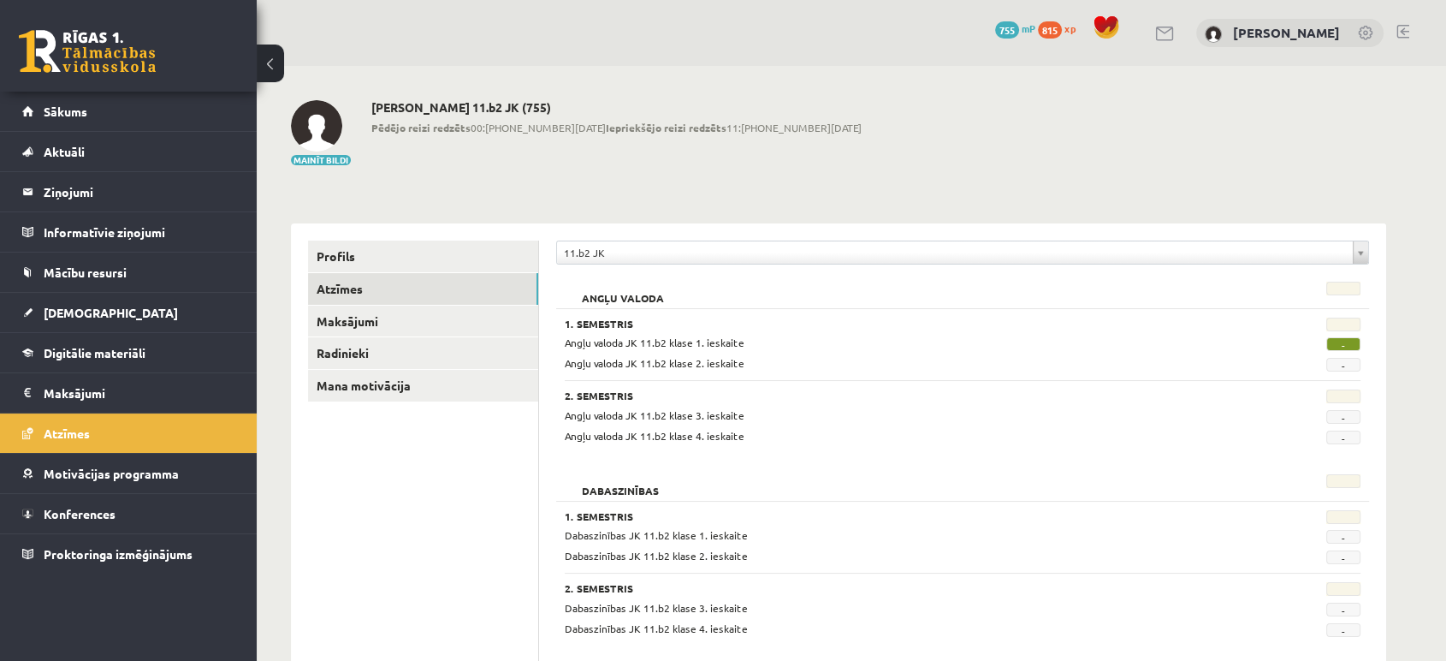
drag, startPoint x: 618, startPoint y: 265, endPoint x: 616, endPoint y: 257, distance: 8.7
click at [616, 257] on div "**********" at bounding box center [962, 257] width 813 height 33
click at [75, 102] on link "Sākums" at bounding box center [128, 111] width 213 height 39
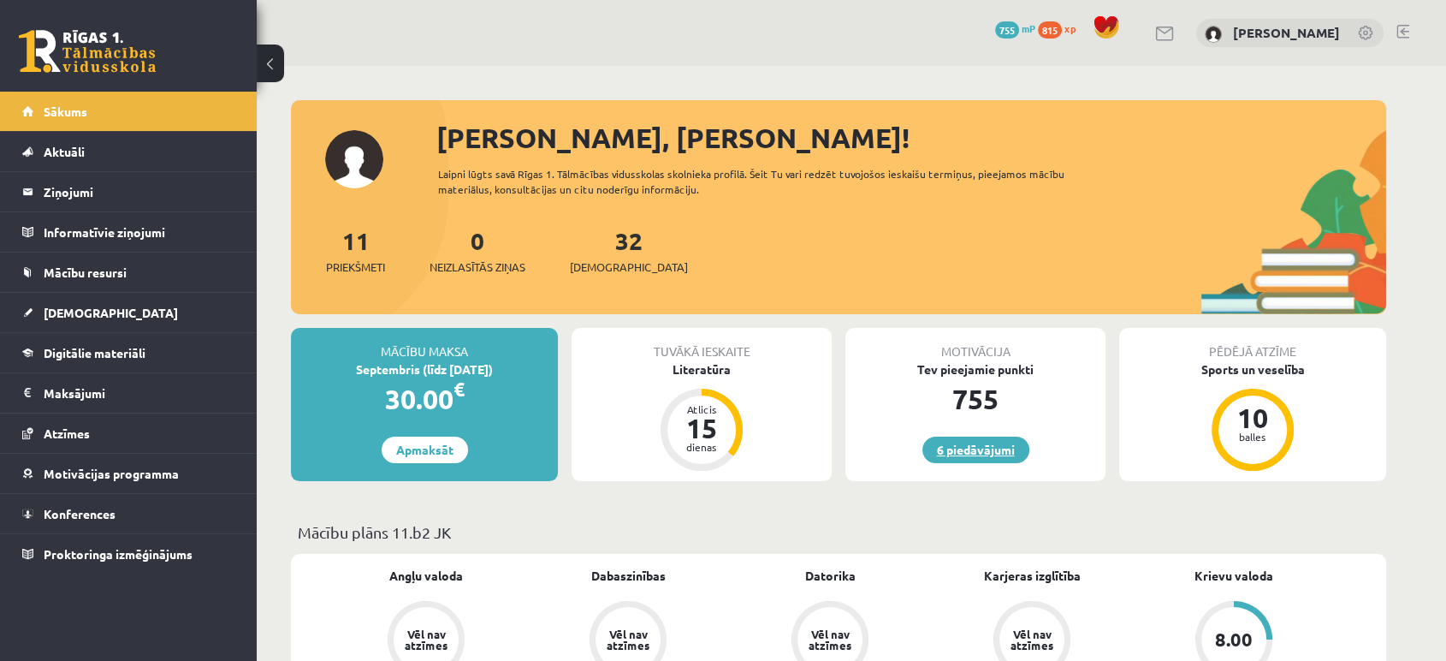
click at [956, 442] on link "6 piedāvājumi" at bounding box center [976, 450] width 107 height 27
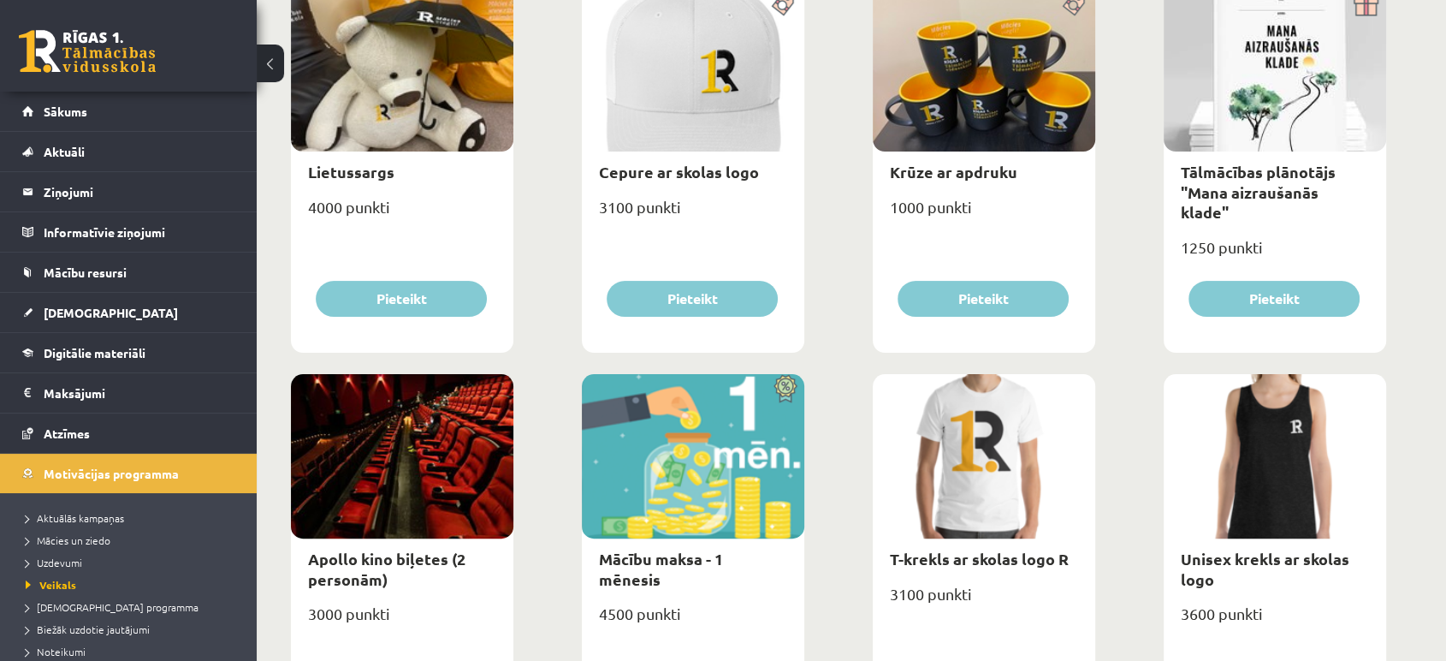
scroll to position [297, 0]
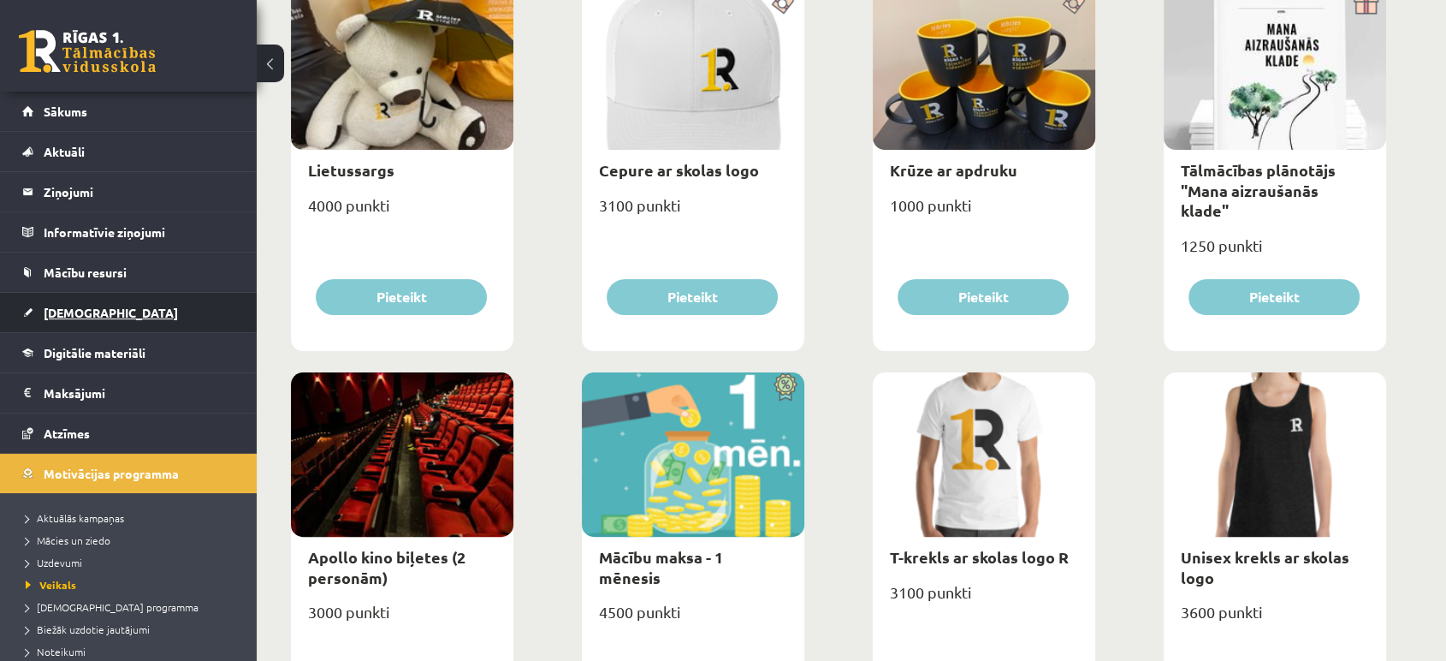
click at [64, 307] on span "[DEMOGRAPHIC_DATA]" at bounding box center [111, 312] width 134 height 15
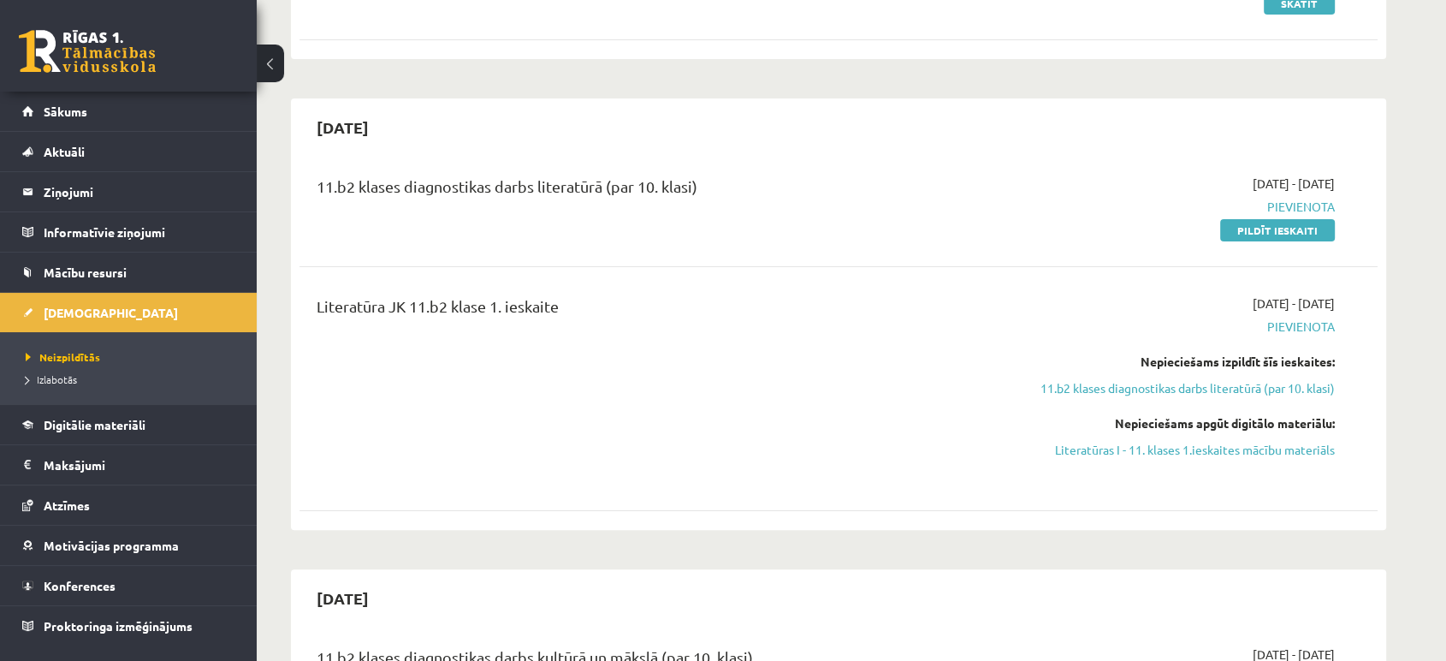
click at [62, 377] on span "Izlabotās" at bounding box center [51, 379] width 51 height 14
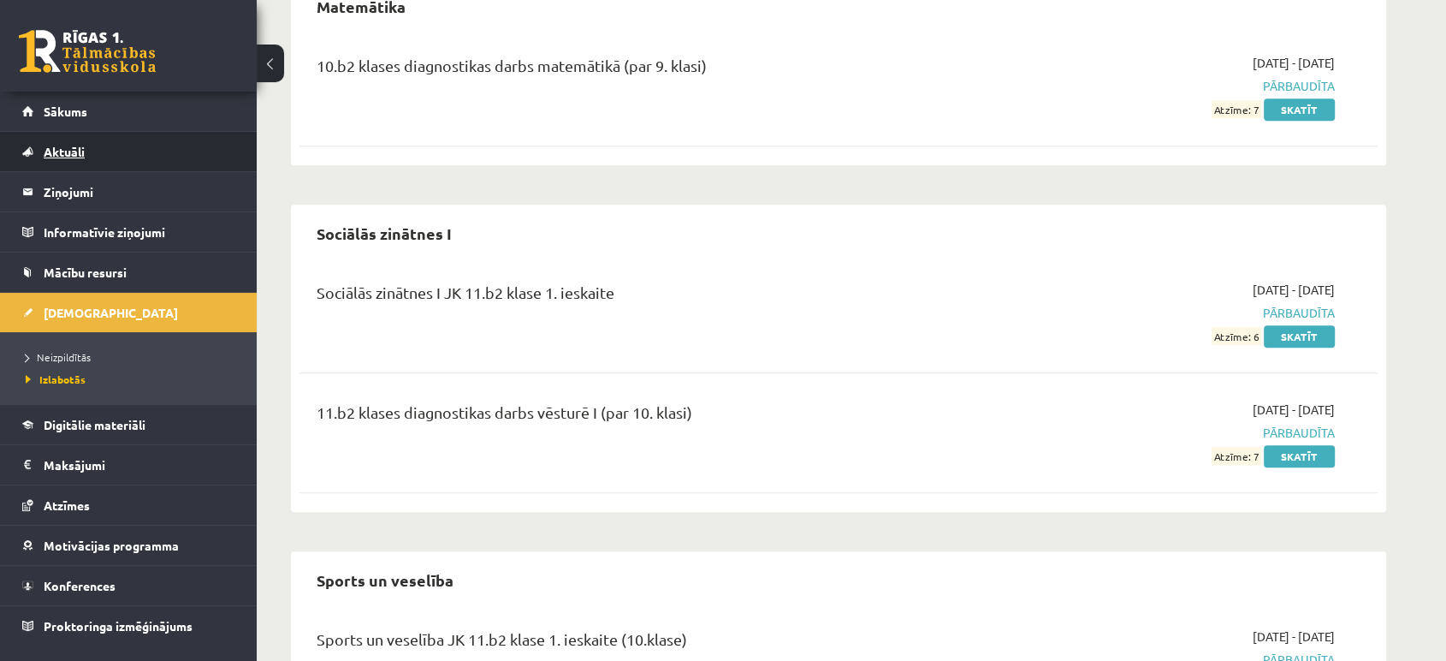
scroll to position [1573, 0]
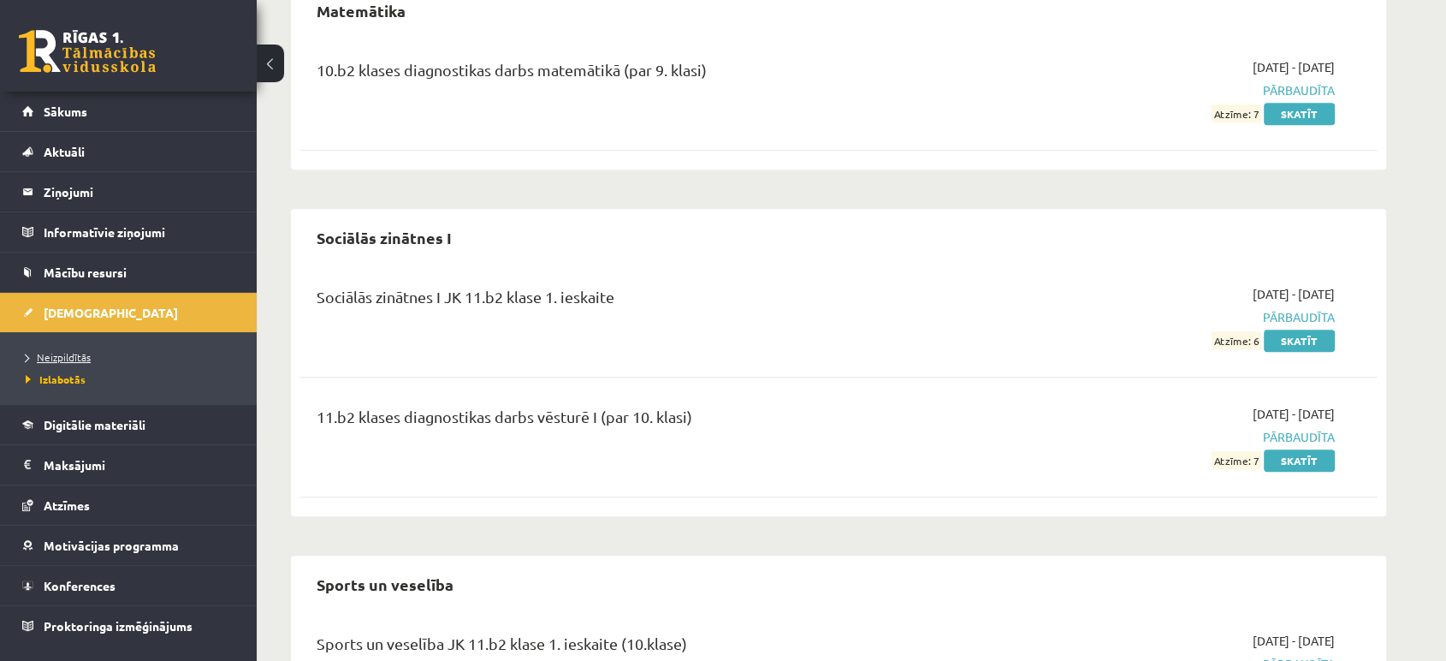
click at [45, 361] on span "Neizpildītās" at bounding box center [58, 357] width 65 height 14
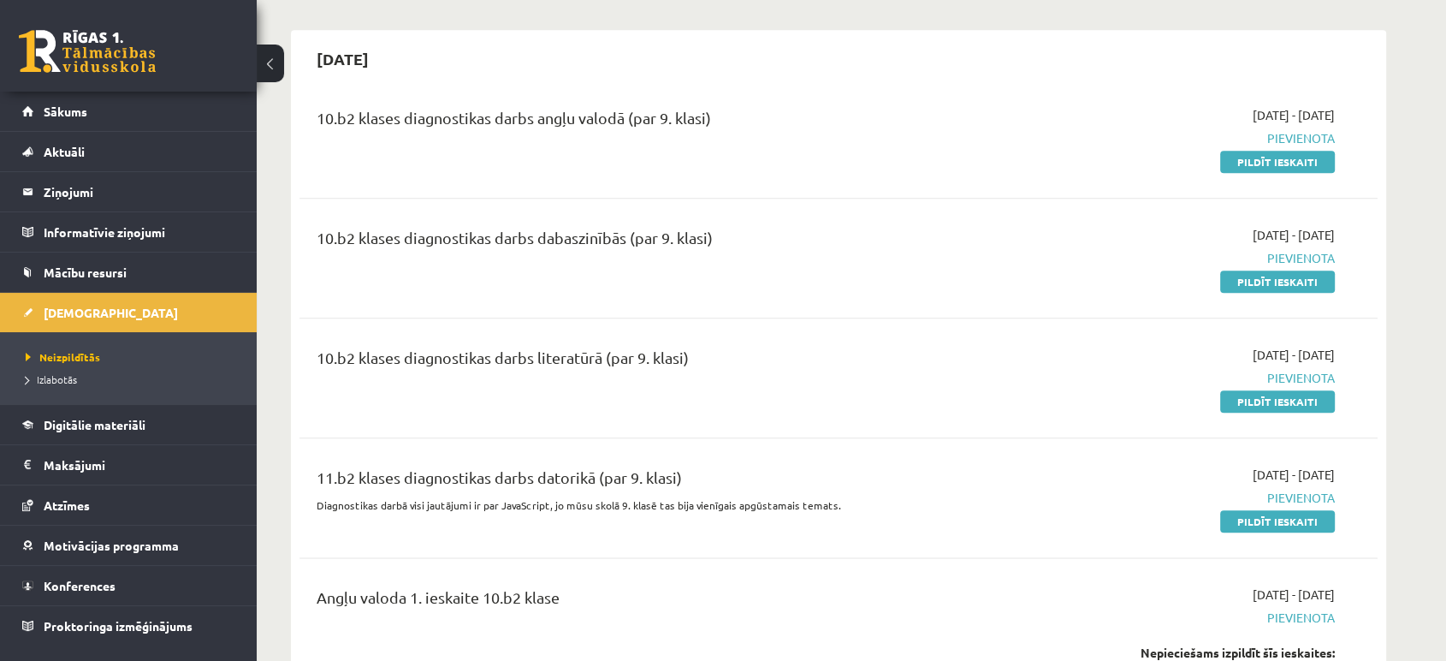
scroll to position [1904, 0]
drag, startPoint x: 500, startPoint y: 503, endPoint x: 548, endPoint y: 512, distance: 48.7
click at [548, 512] on div "11.b2 klases diagnostikas darbs datorikā (par 9. klasi) Diagnostikas darbā visi…" at bounding box center [652, 498] width 696 height 64
copy p "JavaScript,"
click at [34, 94] on link "Sākums" at bounding box center [128, 111] width 213 height 39
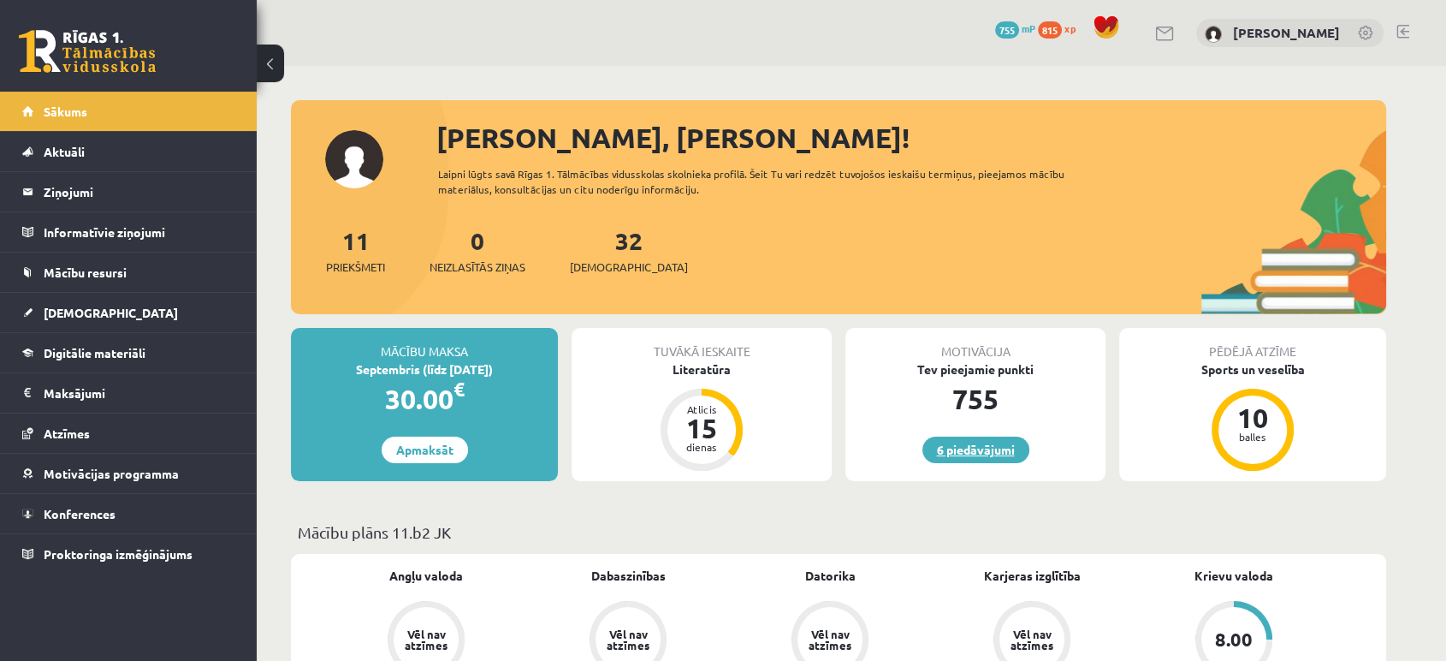
click at [935, 454] on link "6 piedāvājumi" at bounding box center [976, 450] width 107 height 27
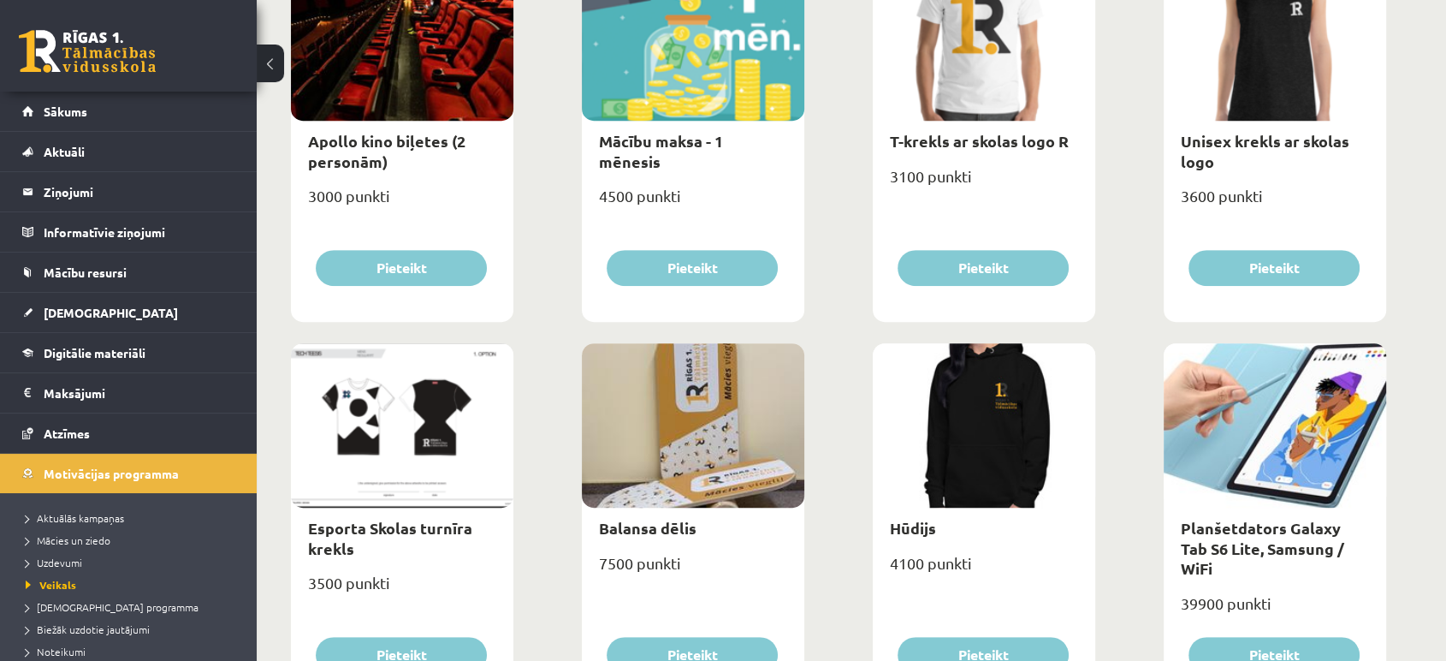
scroll to position [715, 0]
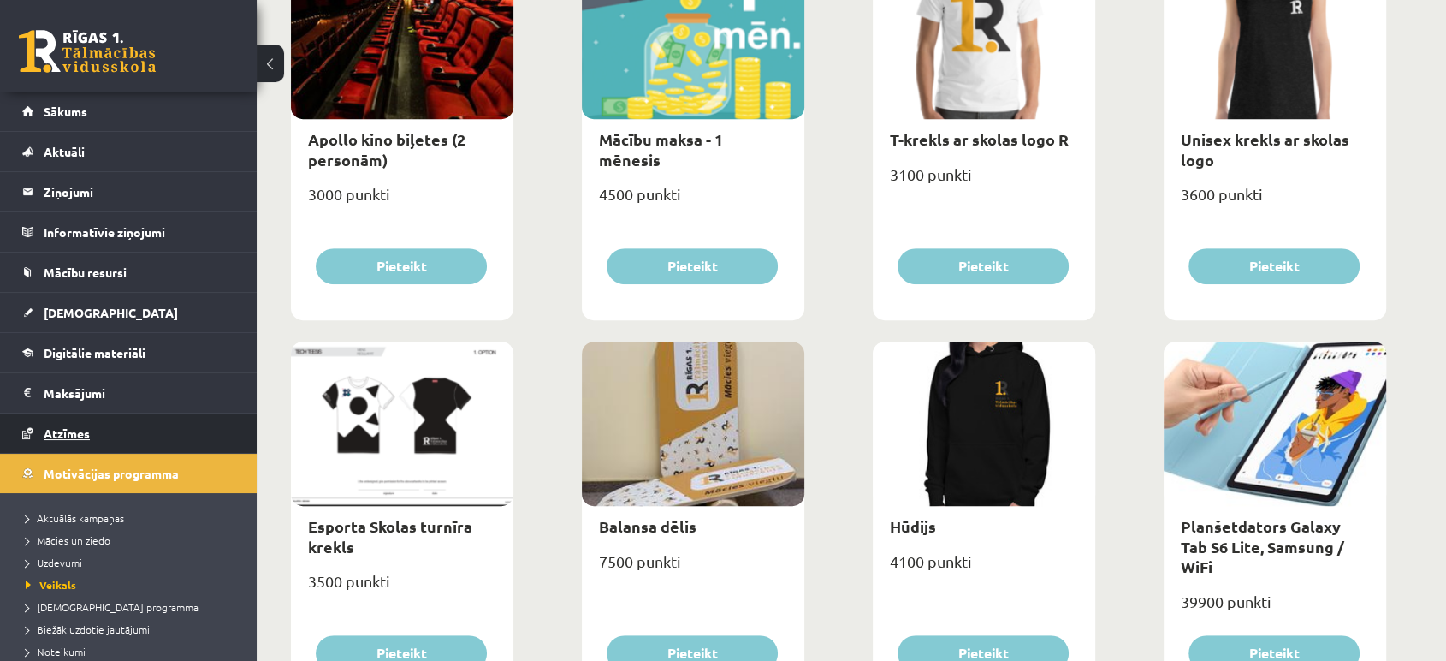
click at [91, 414] on link "Atzīmes" at bounding box center [128, 432] width 213 height 39
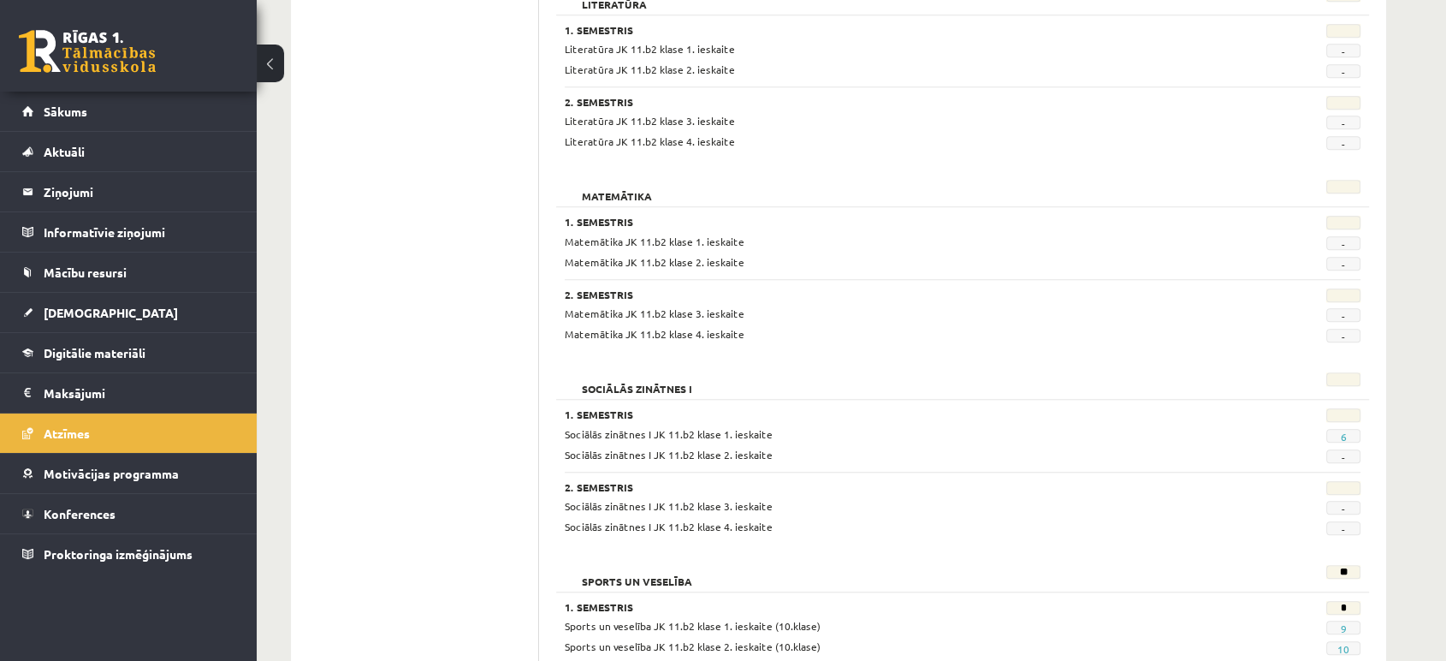
scroll to position [1584, 0]
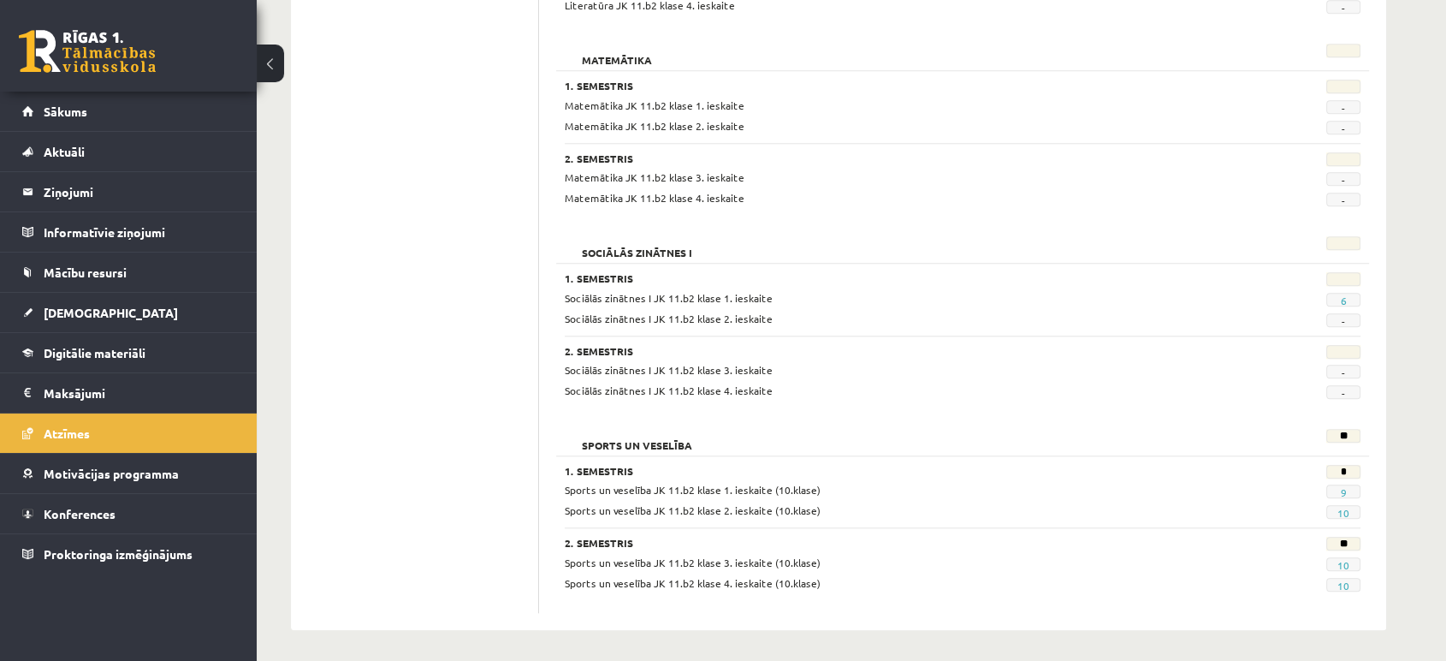
click at [1339, 297] on span "6" at bounding box center [1344, 300] width 34 height 14
